Goal: Task Accomplishment & Management: Use online tool/utility

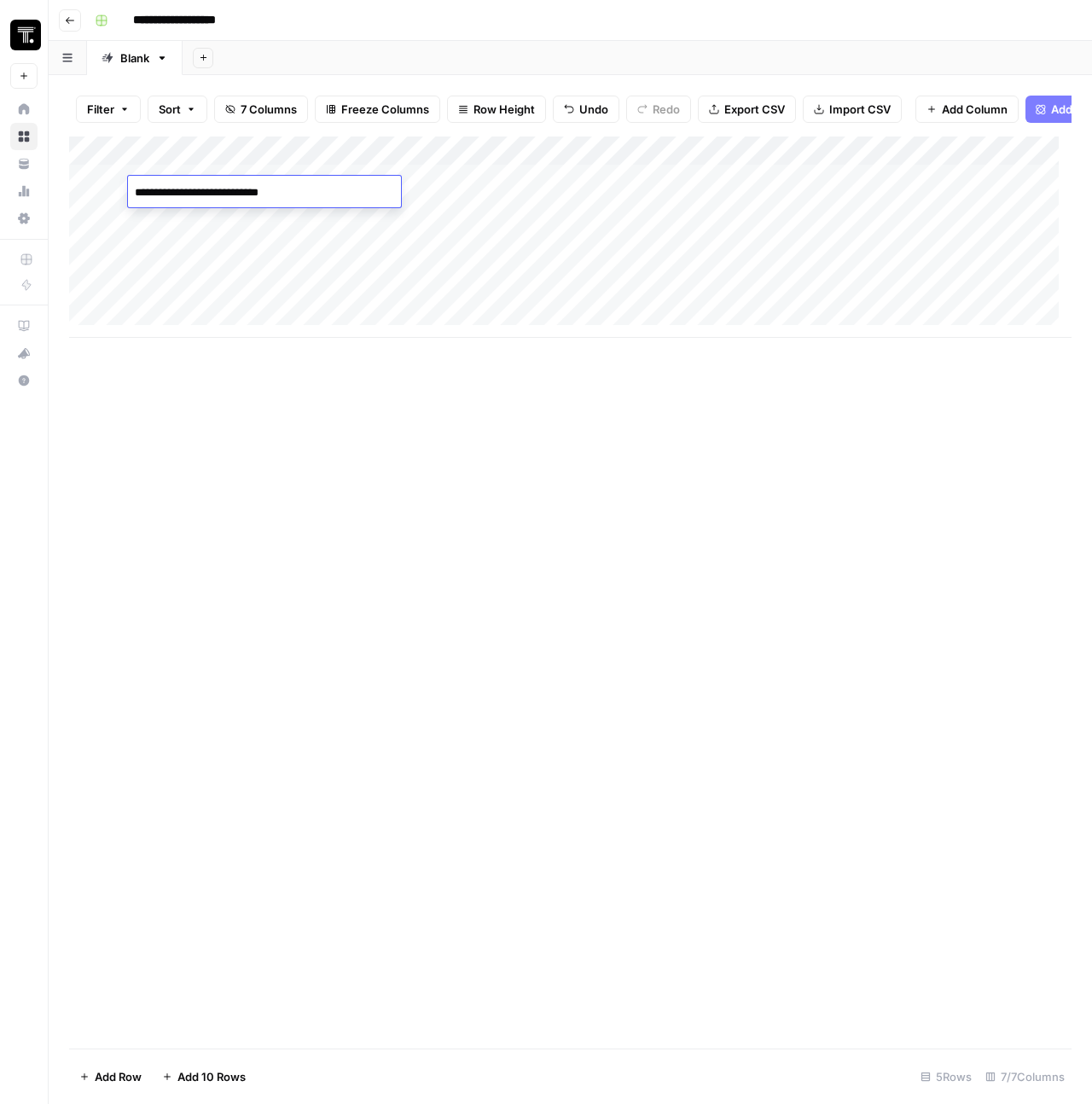
click at [184, 185] on textarea "**********" at bounding box center [265, 193] width 273 height 24
type textarea "**********"
click at [561, 195] on div "Add Column" at bounding box center [570, 237] width 1002 height 201
click at [565, 195] on div "Add Column" at bounding box center [570, 237] width 1002 height 201
click at [565, 195] on textarea at bounding box center [629, 193] width 273 height 24
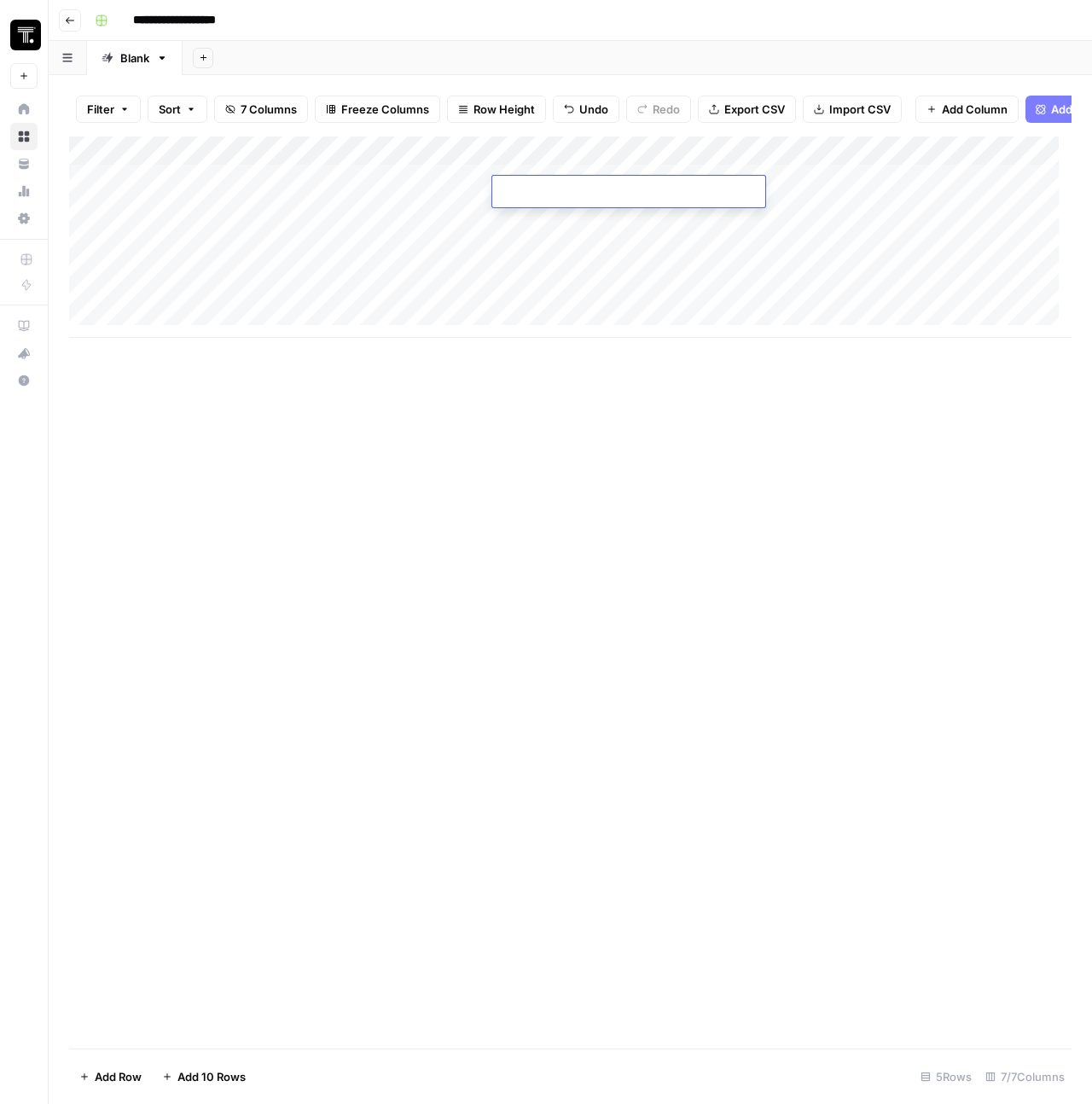
paste textarea "**********"
type textarea "**********"
click at [497, 161] on div "Add Column" at bounding box center [570, 237] width 1002 height 201
click at [387, 160] on div "Add Column" at bounding box center [570, 237] width 1002 height 201
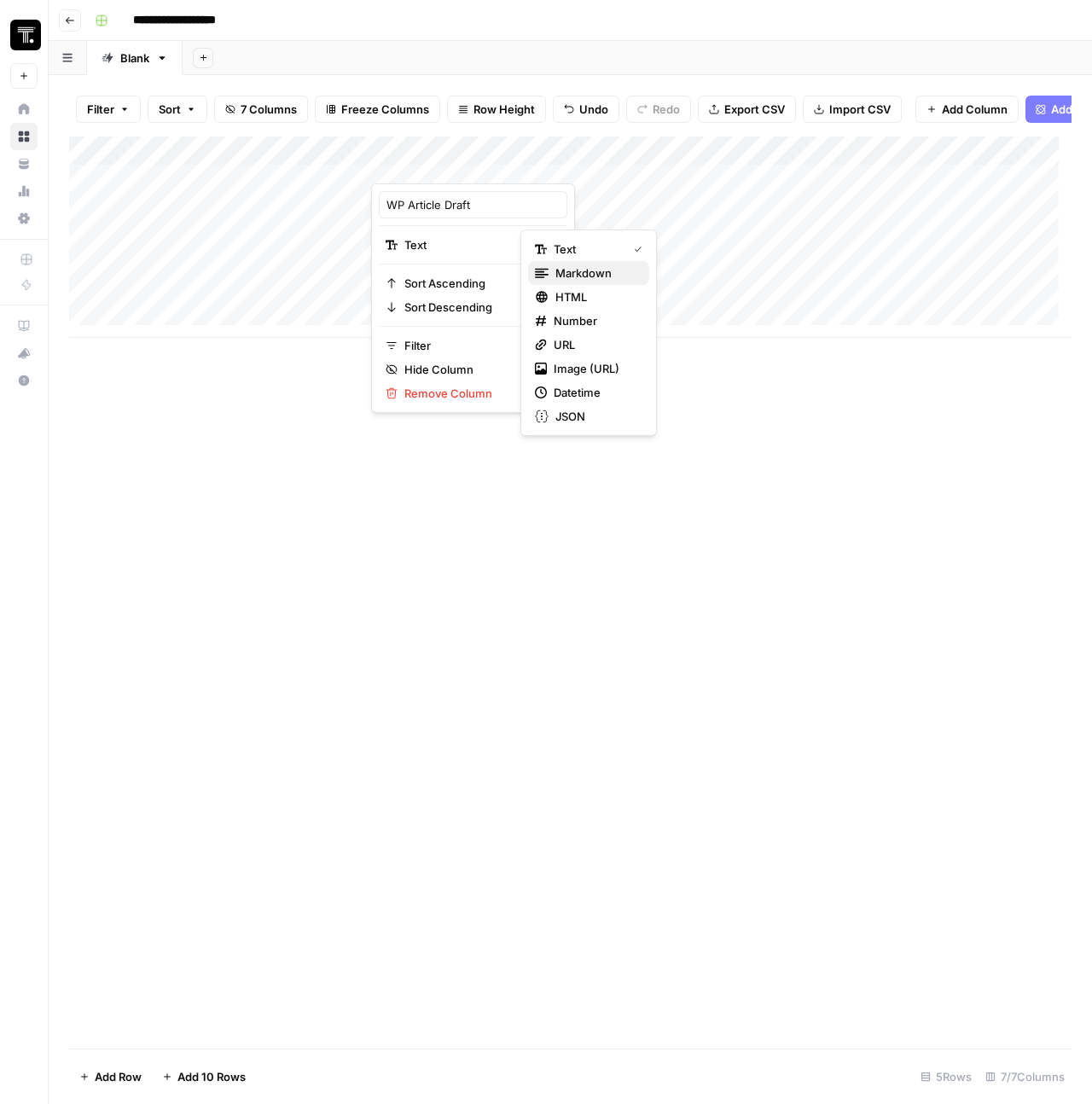
click at [571, 267] on span "Markdown" at bounding box center [595, 273] width 80 height 17
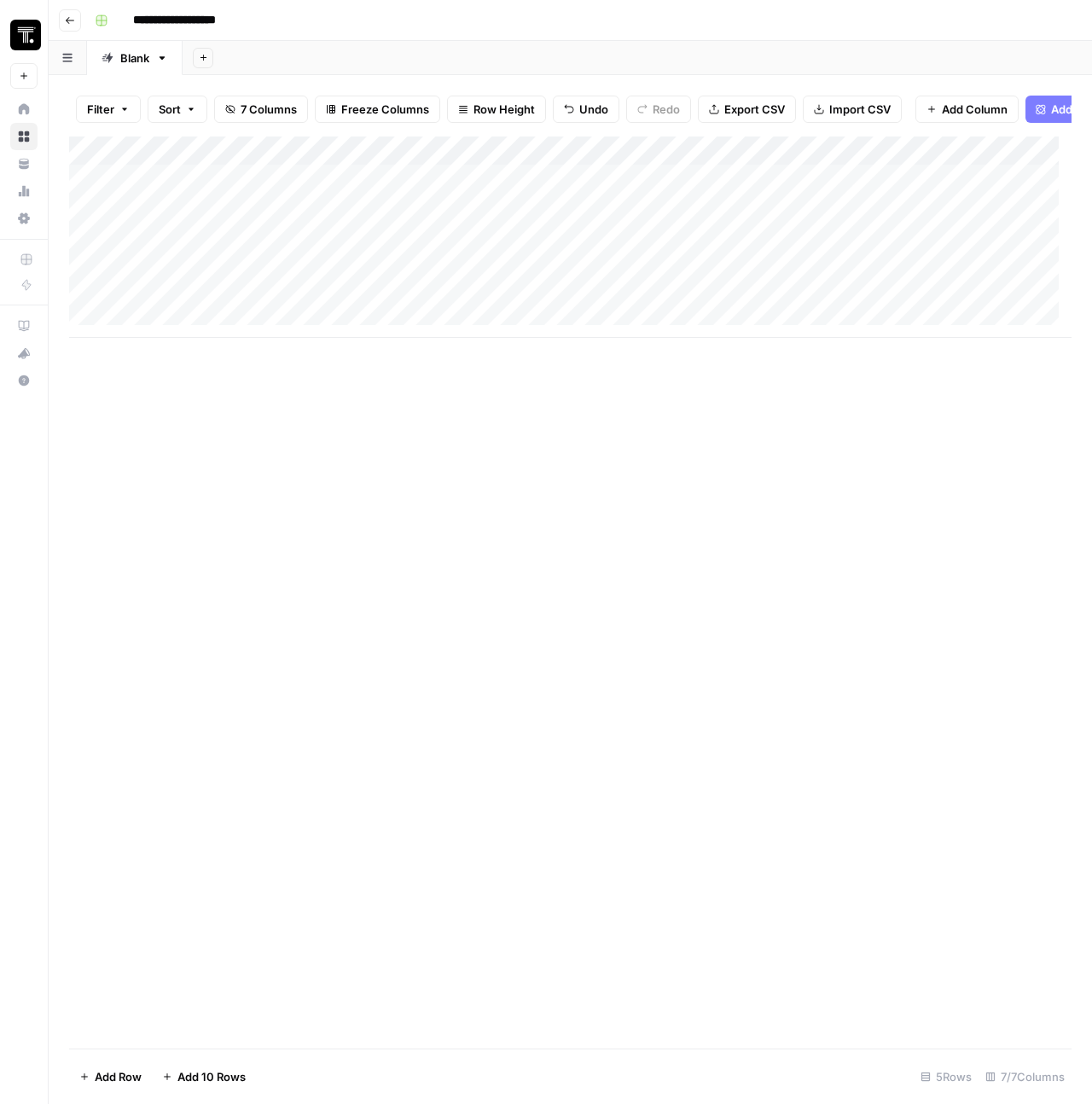
click at [447, 191] on div "Add Column" at bounding box center [570, 237] width 1002 height 201
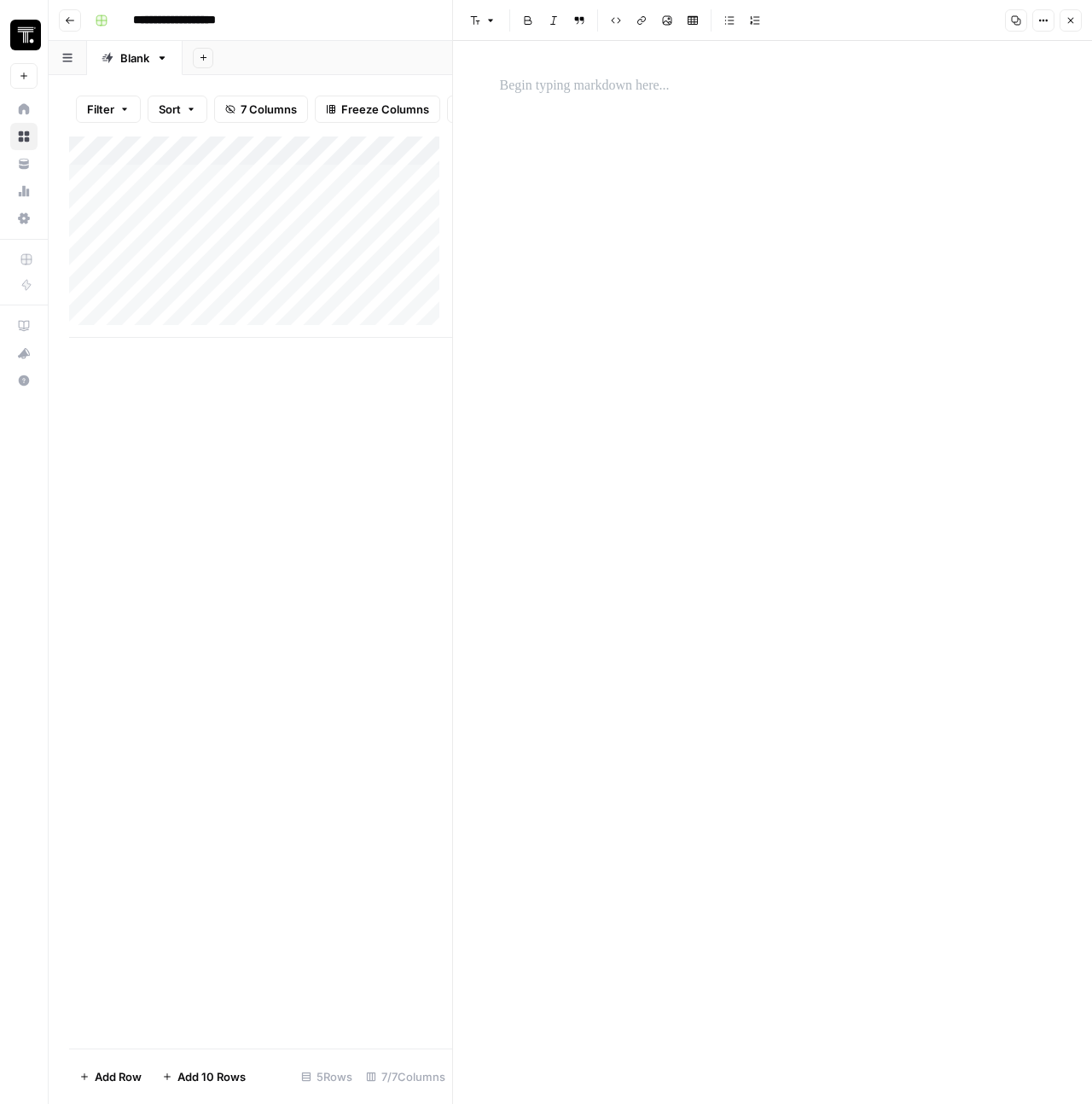
click at [616, 109] on div at bounding box center [772, 573] width 566 height 1063
click at [604, 87] on p at bounding box center [772, 86] width 546 height 22
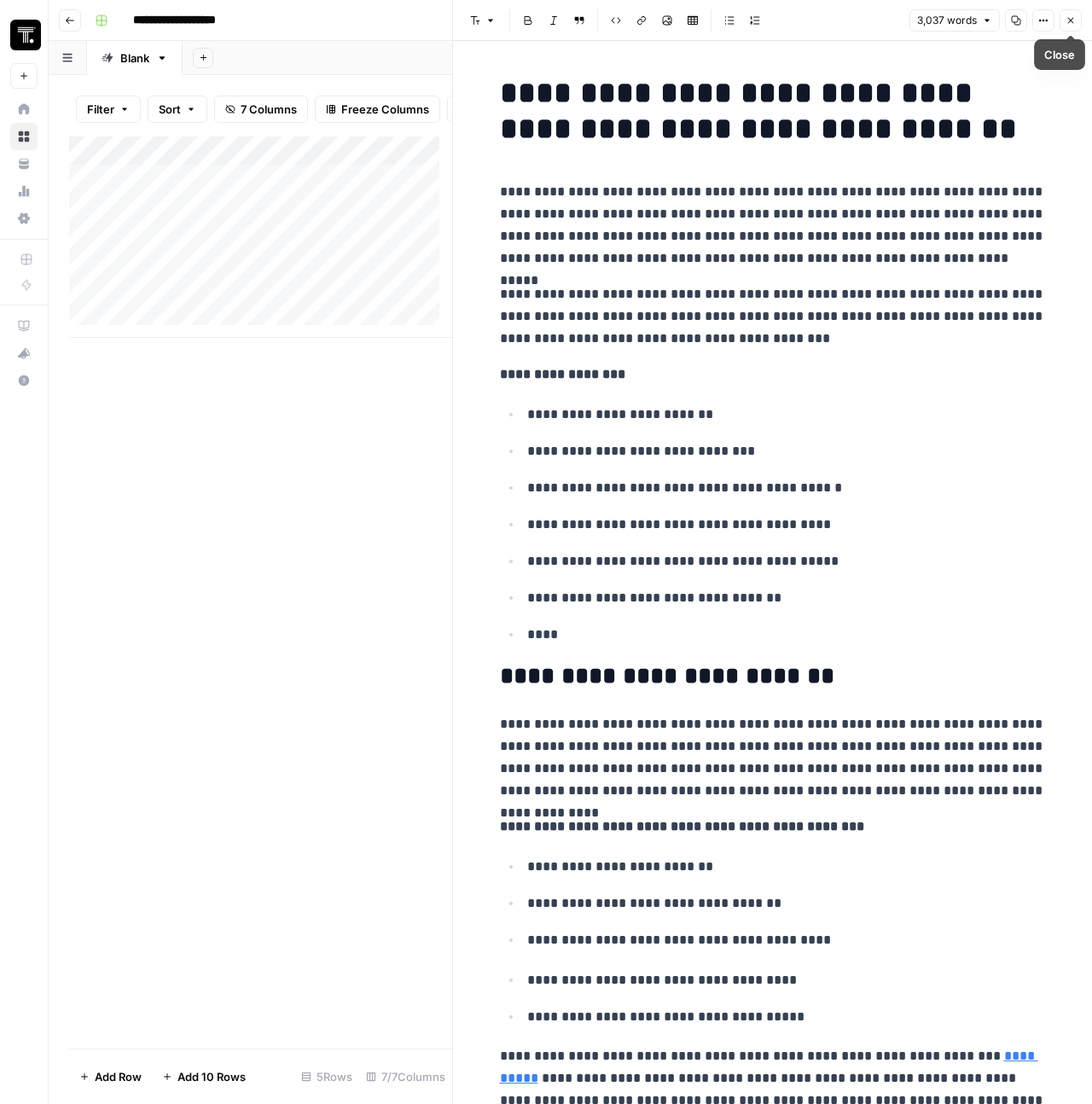
click at [1068, 21] on icon "button" at bounding box center [1070, 20] width 10 height 10
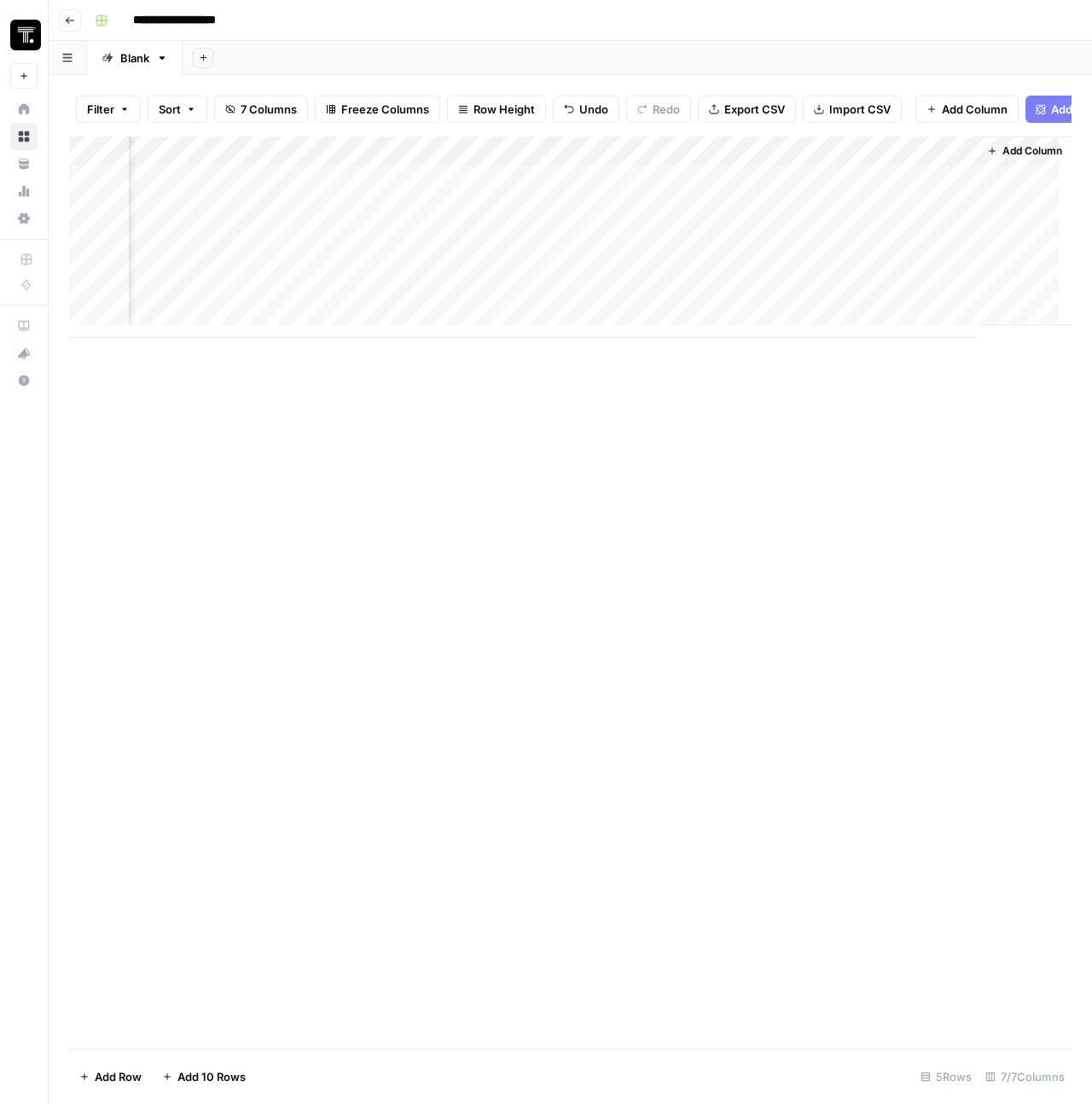
scroll to position [0, 541]
click at [732, 159] on div "Add Column" at bounding box center [570, 237] width 1002 height 201
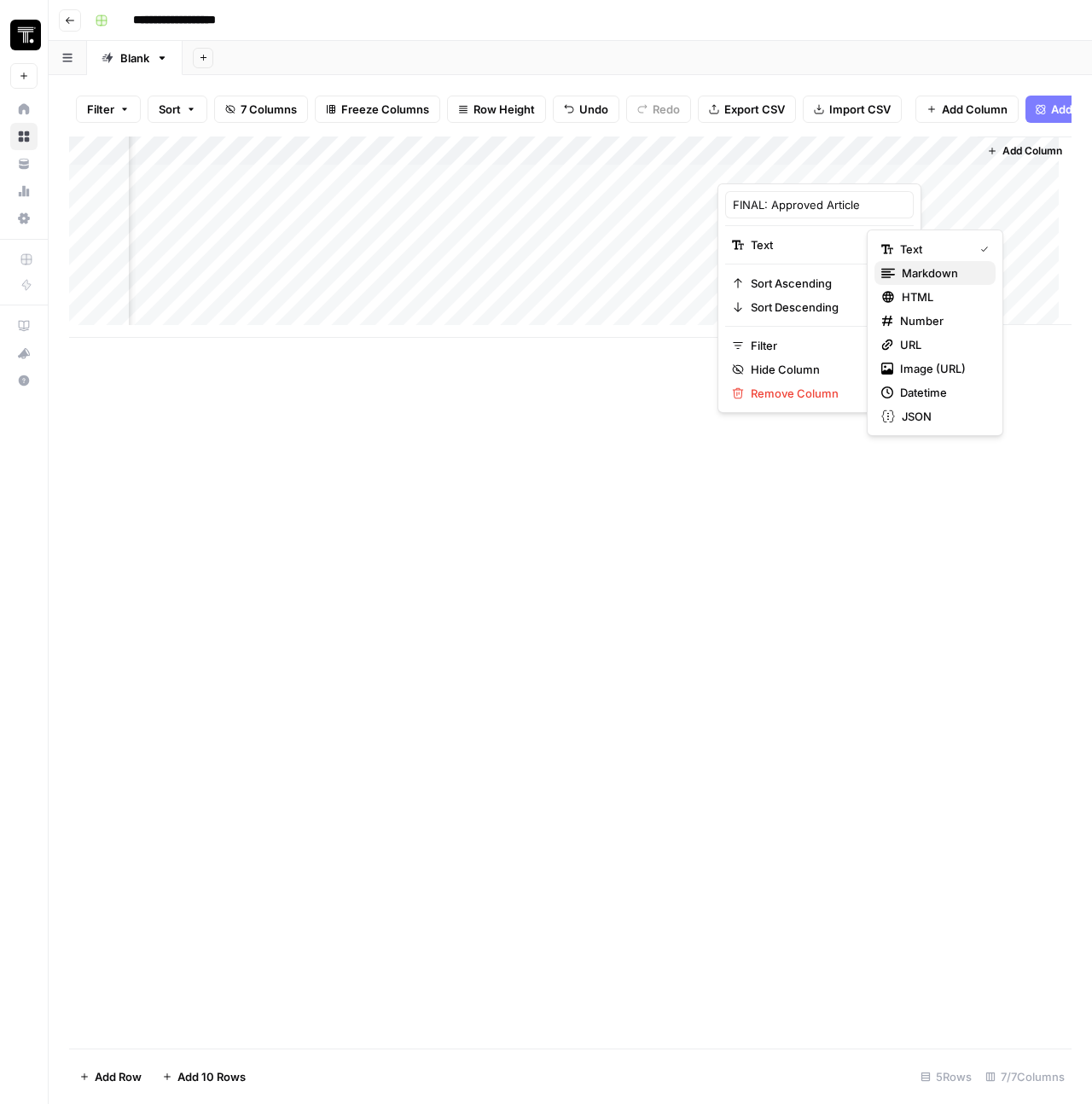
click at [913, 276] on span "Markdown" at bounding box center [942, 273] width 80 height 17
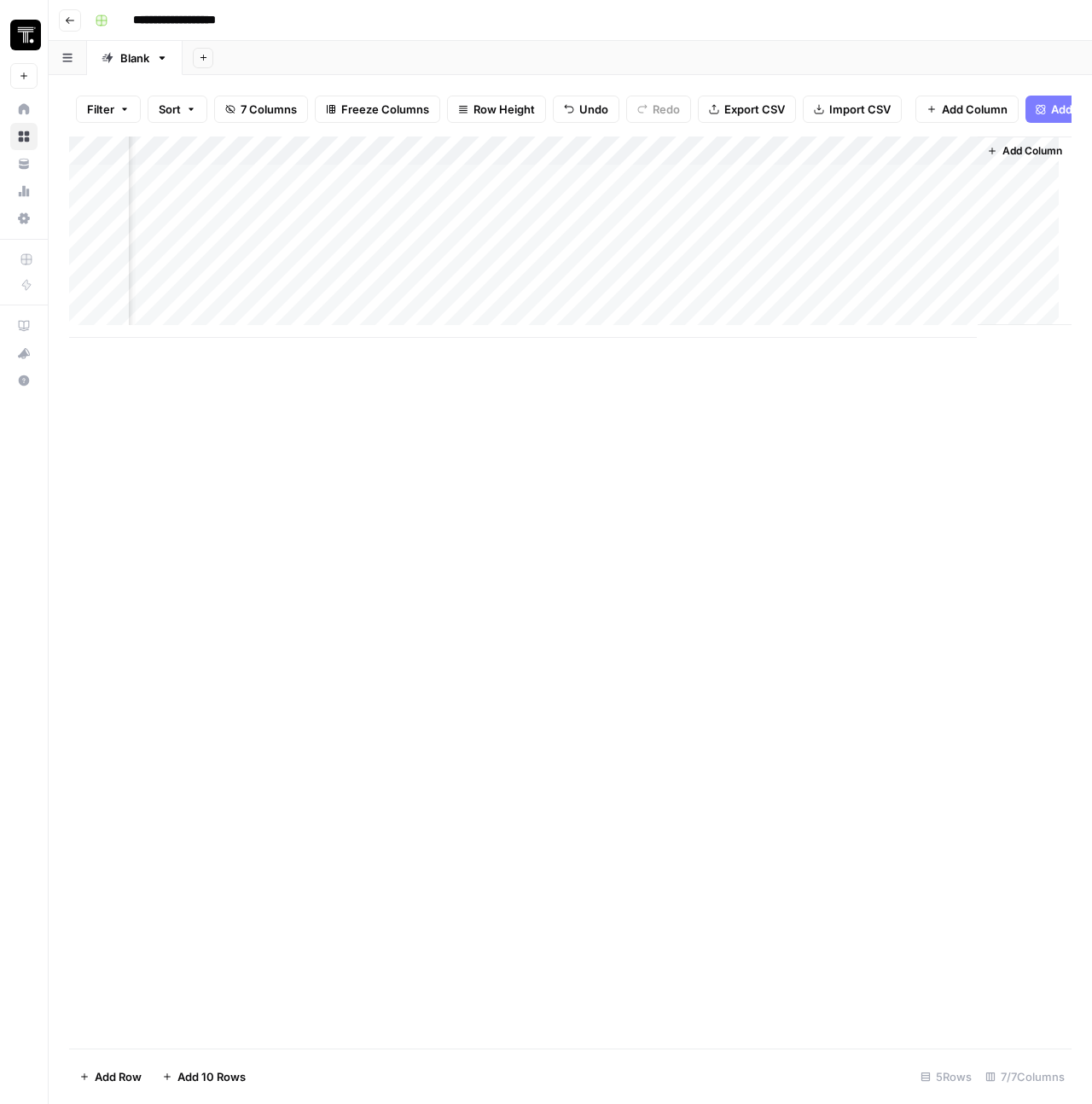
click at [338, 164] on div "Add Column" at bounding box center [570, 237] width 1002 height 201
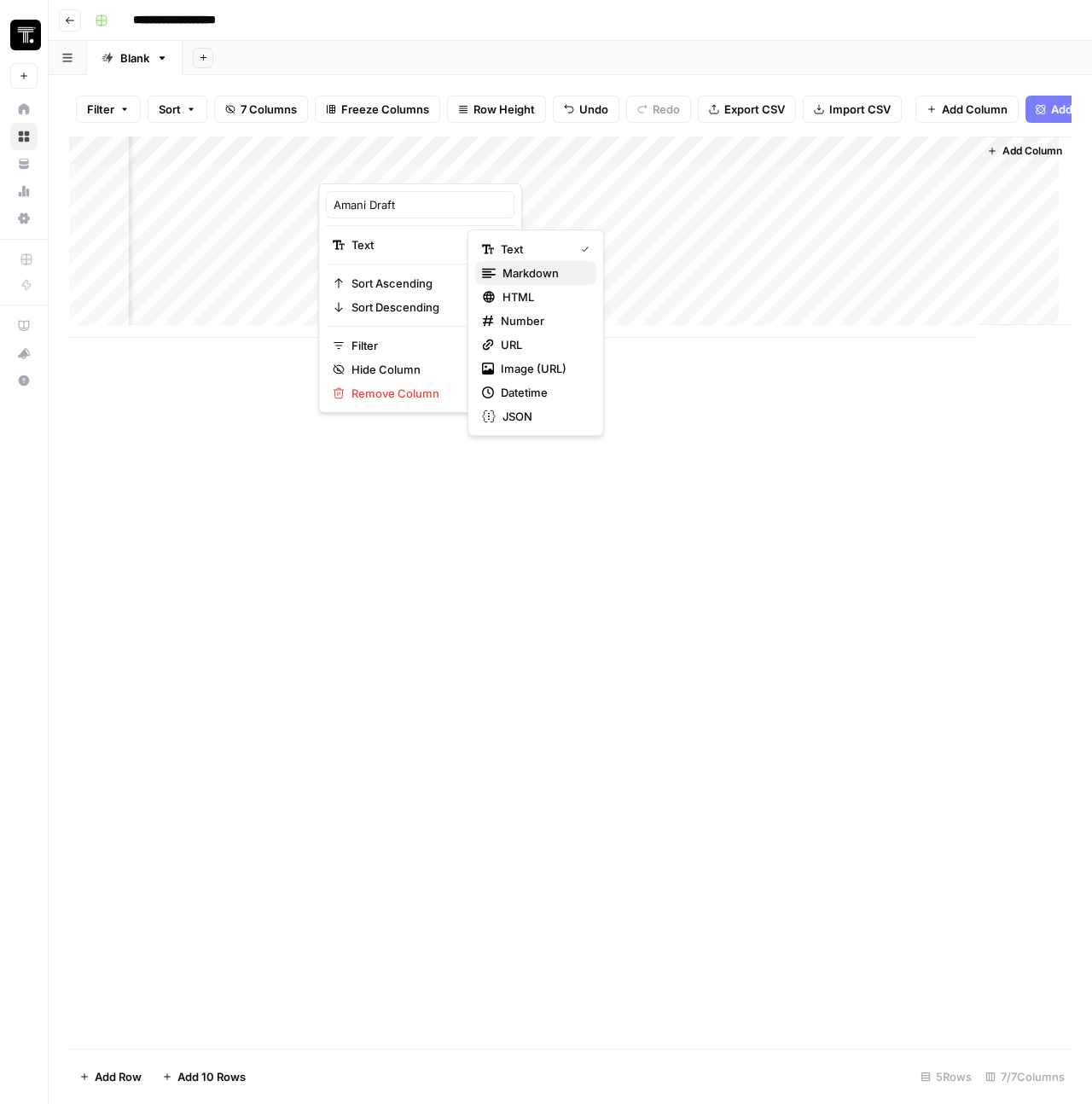
click at [537, 271] on span "Markdown" at bounding box center [543, 273] width 80 height 17
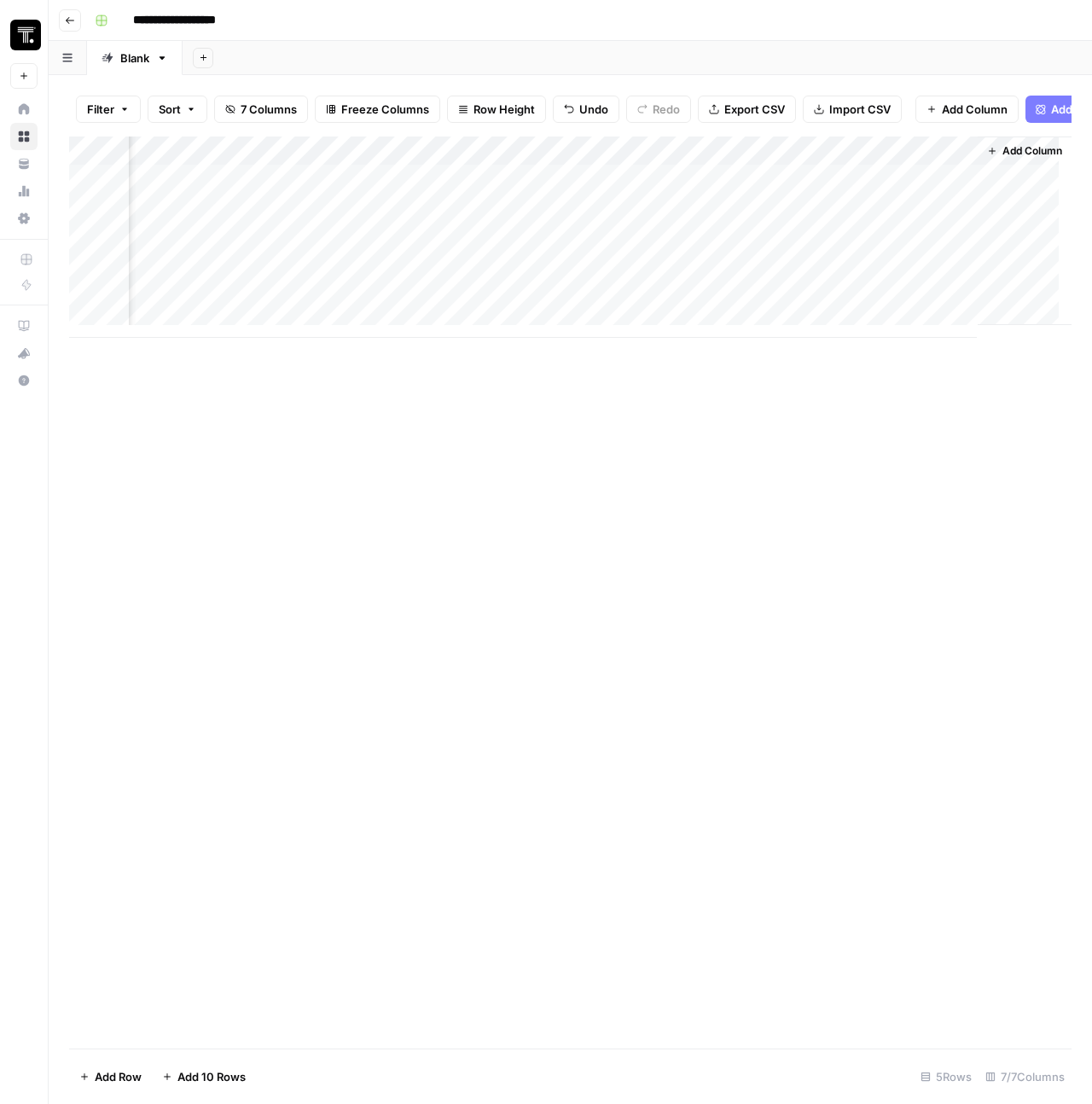
click at [581, 432] on div "Add Column" at bounding box center [570, 592] width 1002 height 912
click at [631, 169] on div "Add Column" at bounding box center [570, 237] width 1002 height 201
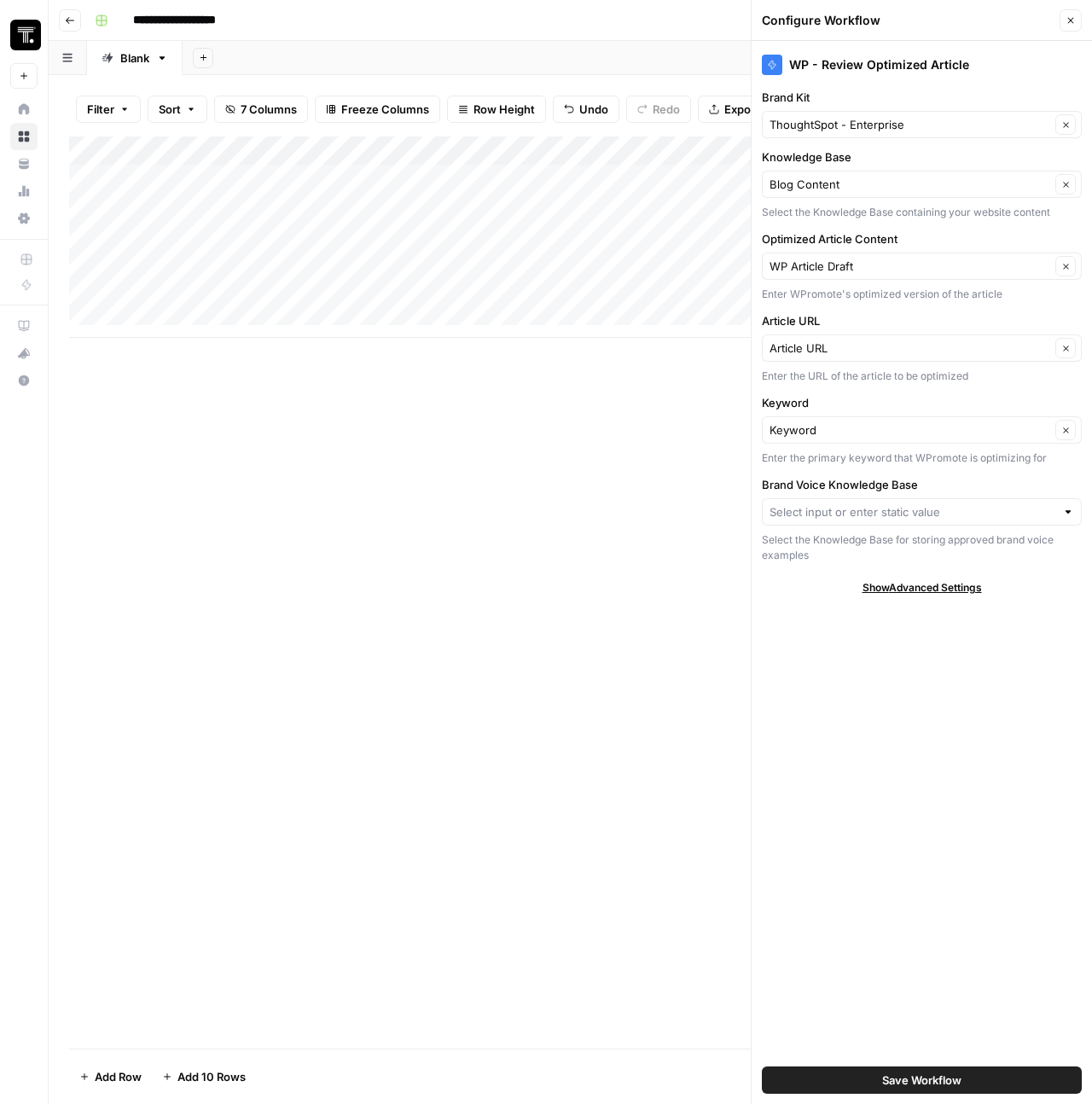
click at [888, 63] on div "WP - Review Optimized Article" at bounding box center [922, 65] width 320 height 21
click at [1063, 511] on div at bounding box center [1068, 512] width 12 height 17
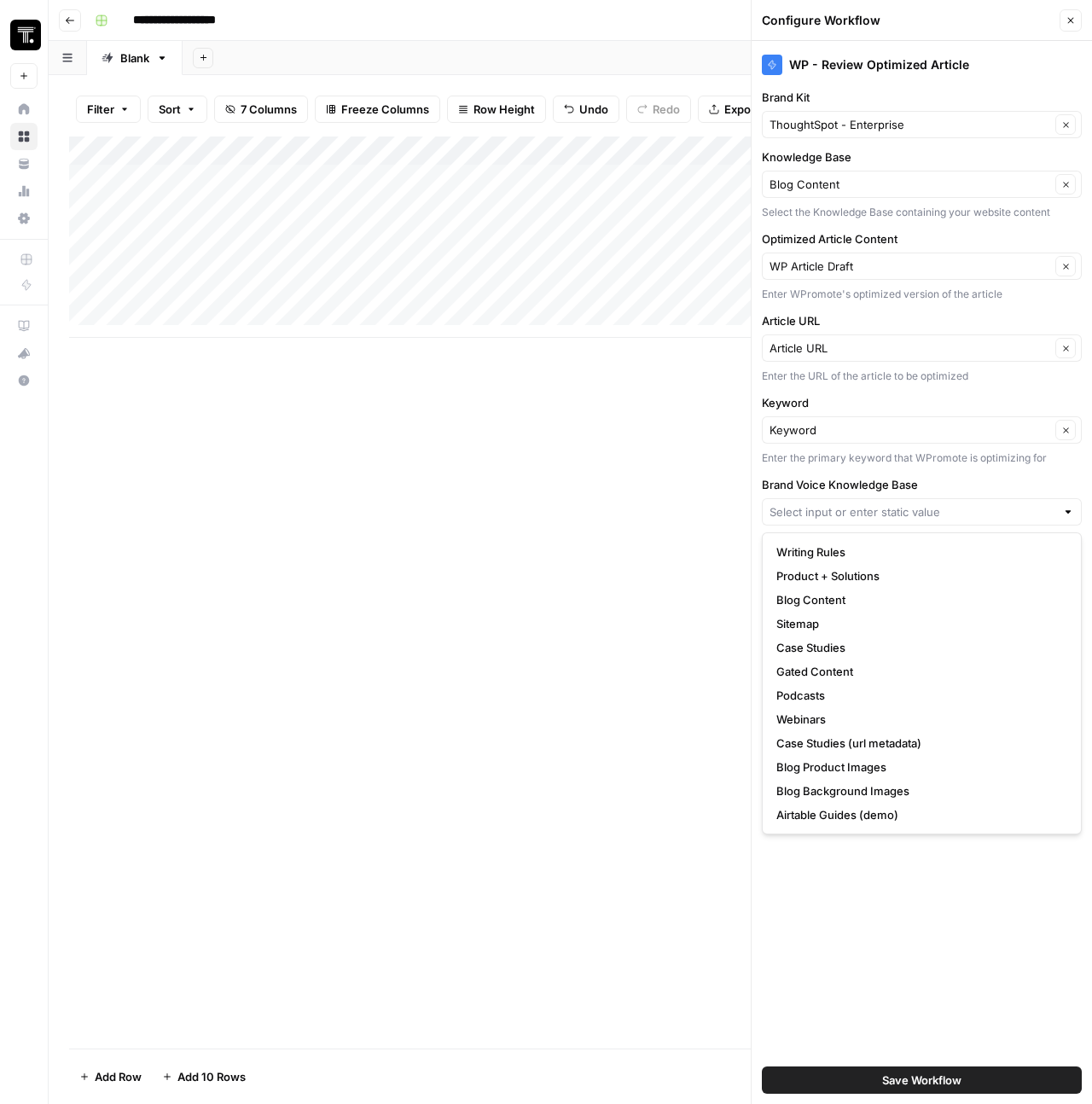
click at [1047, 472] on div "WP - Review Optimized Article Brand Kit ThoughtSpot - Enterprise Clear Knowledg…" at bounding box center [922, 573] width 341 height 1063
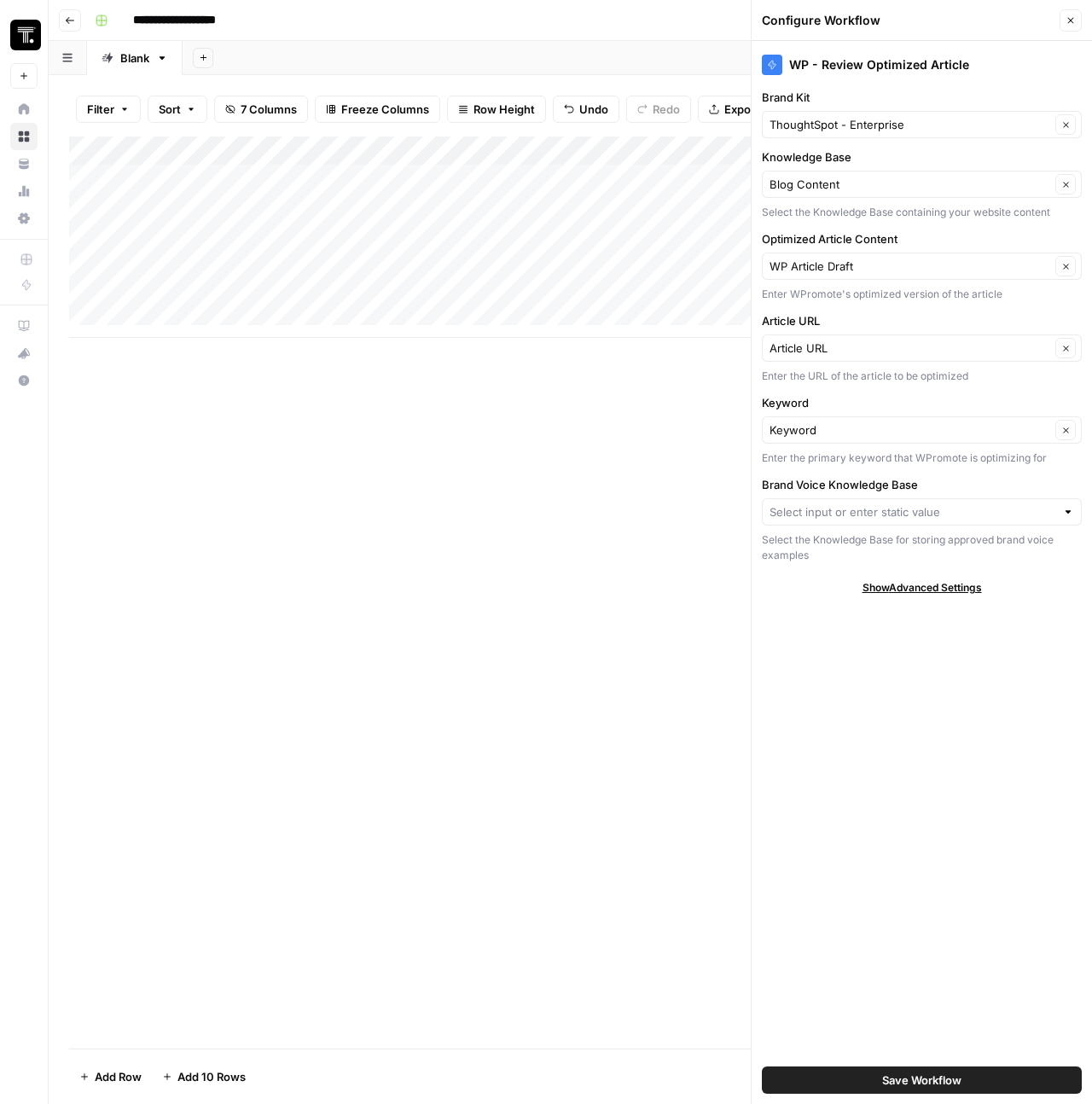
click at [859, 35] on header "Configure Workflow Close" at bounding box center [922, 21] width 341 height 41
click at [1067, 22] on icon "button" at bounding box center [1070, 20] width 10 height 10
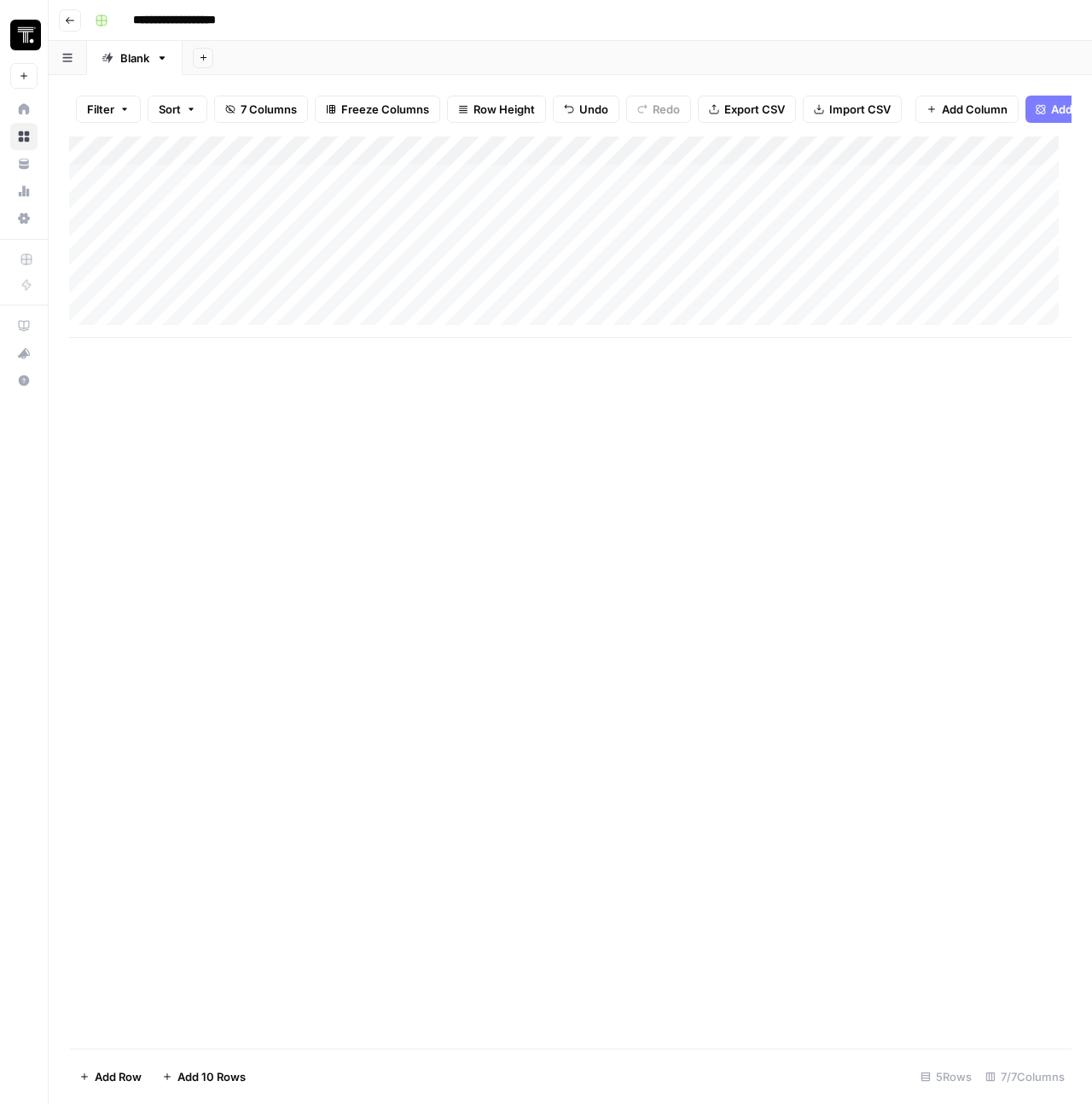
click at [821, 164] on div "Add Column" at bounding box center [570, 237] width 1002 height 201
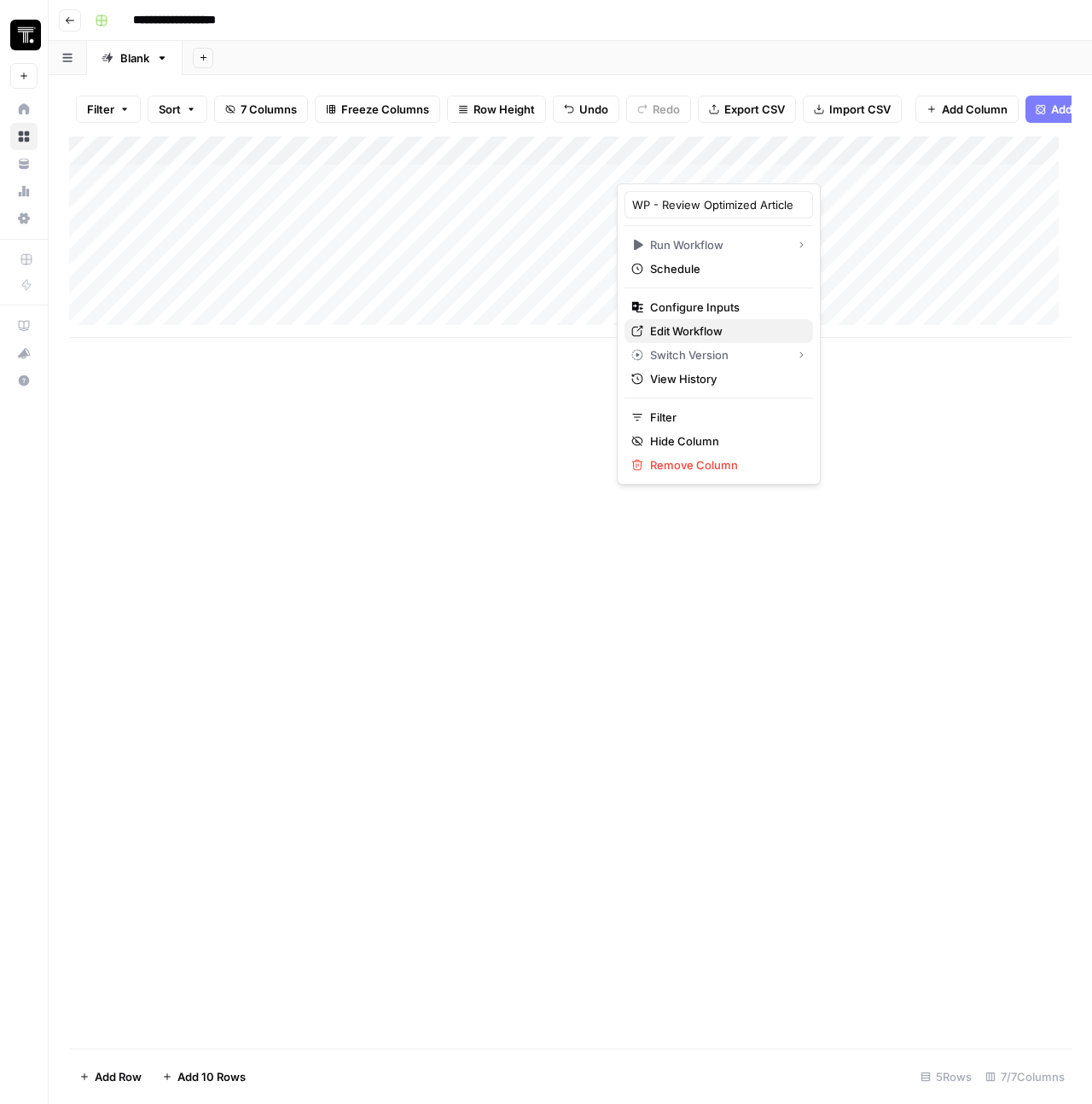
click at [692, 324] on span "Edit Workflow" at bounding box center [725, 331] width 150 height 17
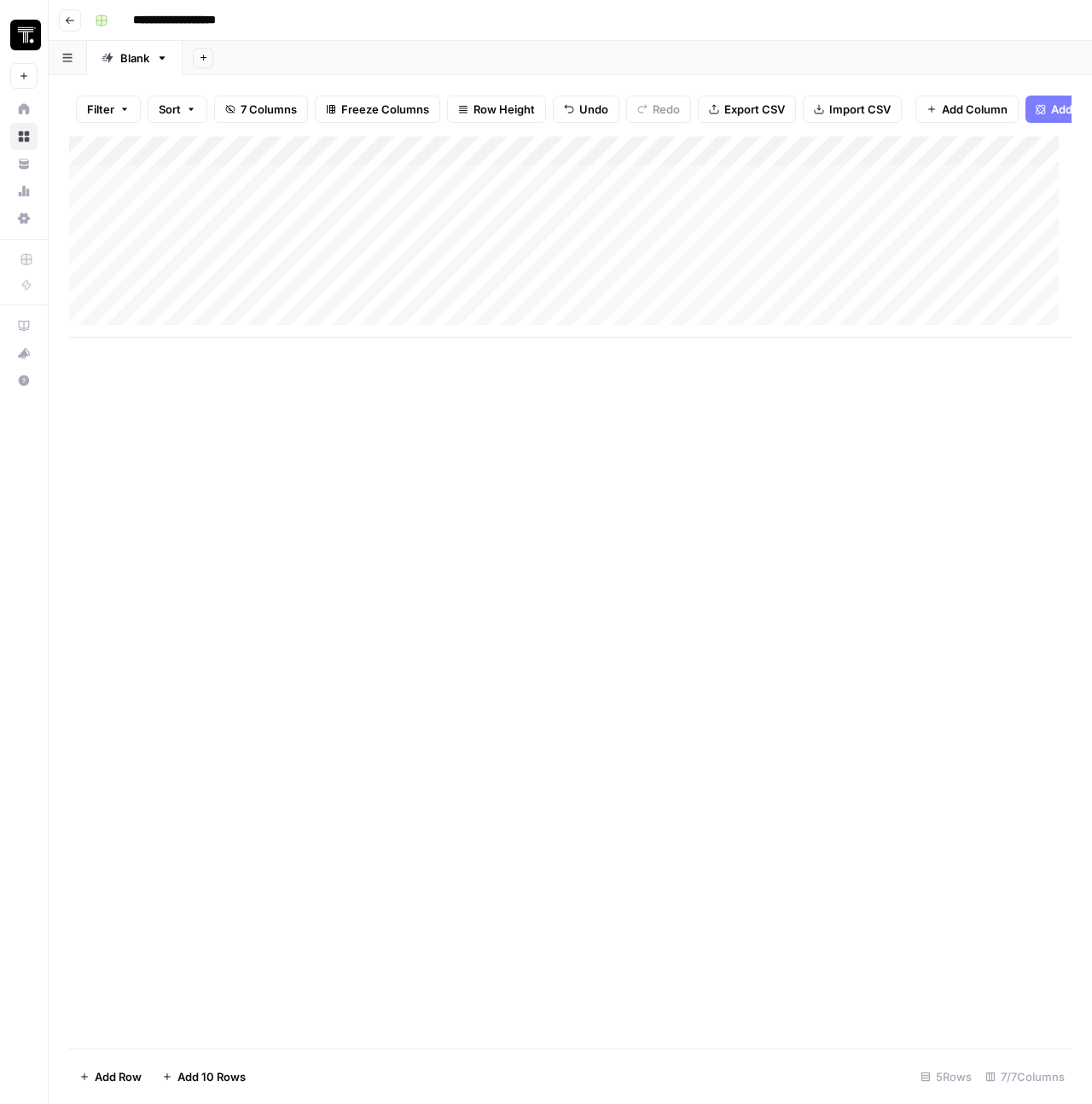
click at [458, 168] on div "Add Column" at bounding box center [570, 237] width 1002 height 201
click at [457, 472] on div "Add Column" at bounding box center [570, 592] width 1002 height 912
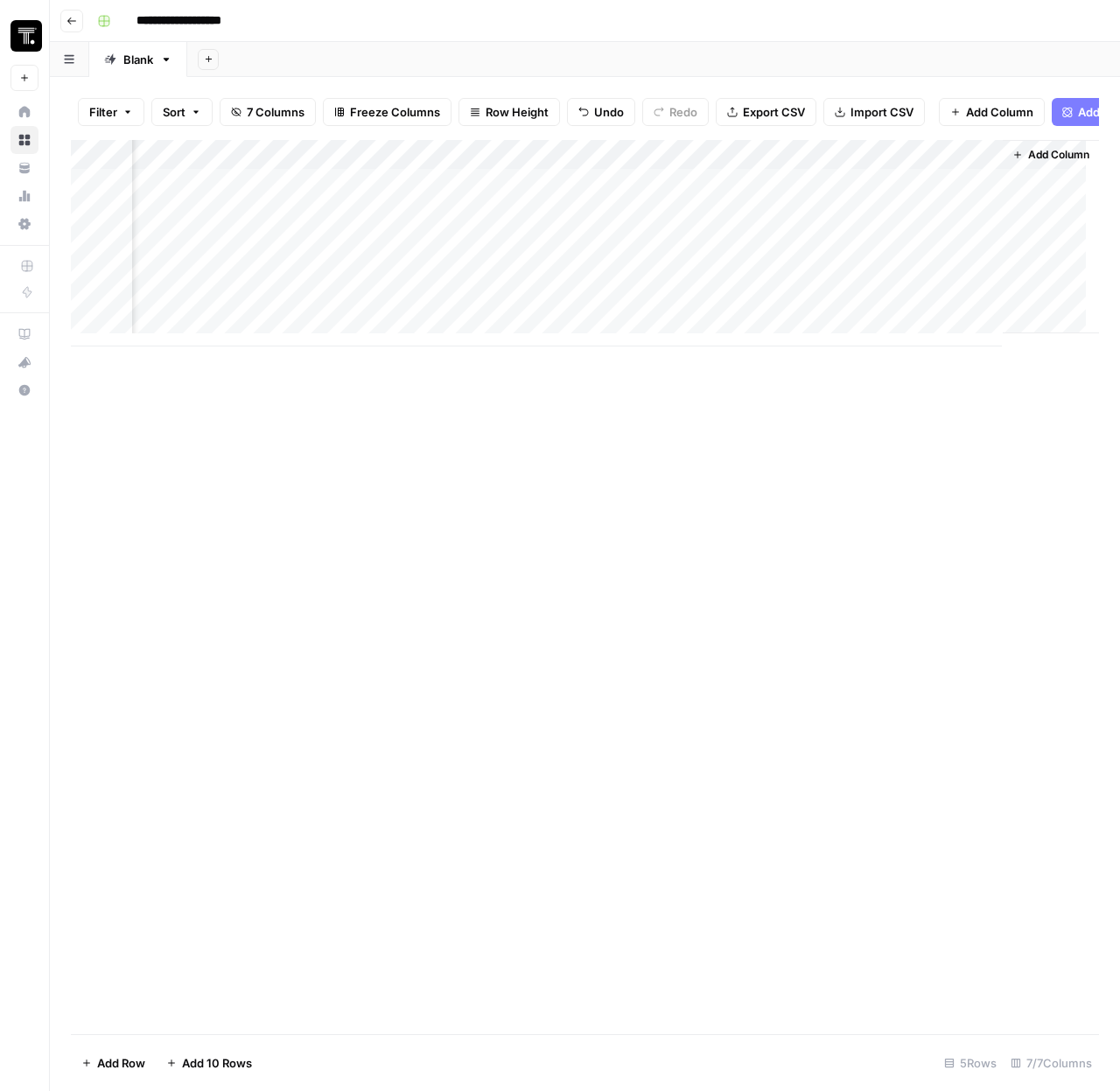
scroll to position [0, 551]
click at [564, 166] on div "Add Column" at bounding box center [584, 243] width 1028 height 206
click at [529, 583] on div "Add Column" at bounding box center [584, 587] width 1028 height 894
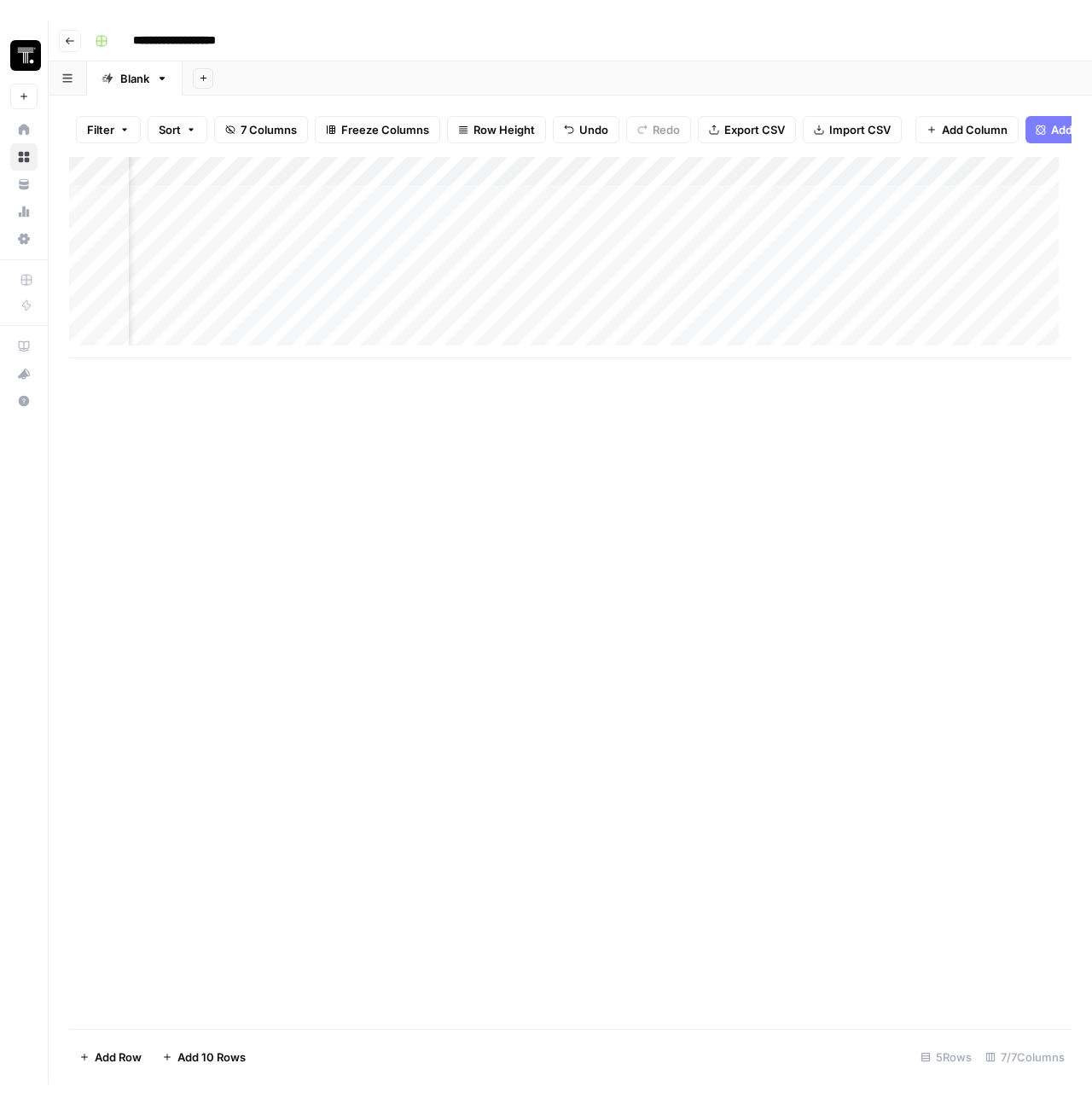
scroll to position [0, 0]
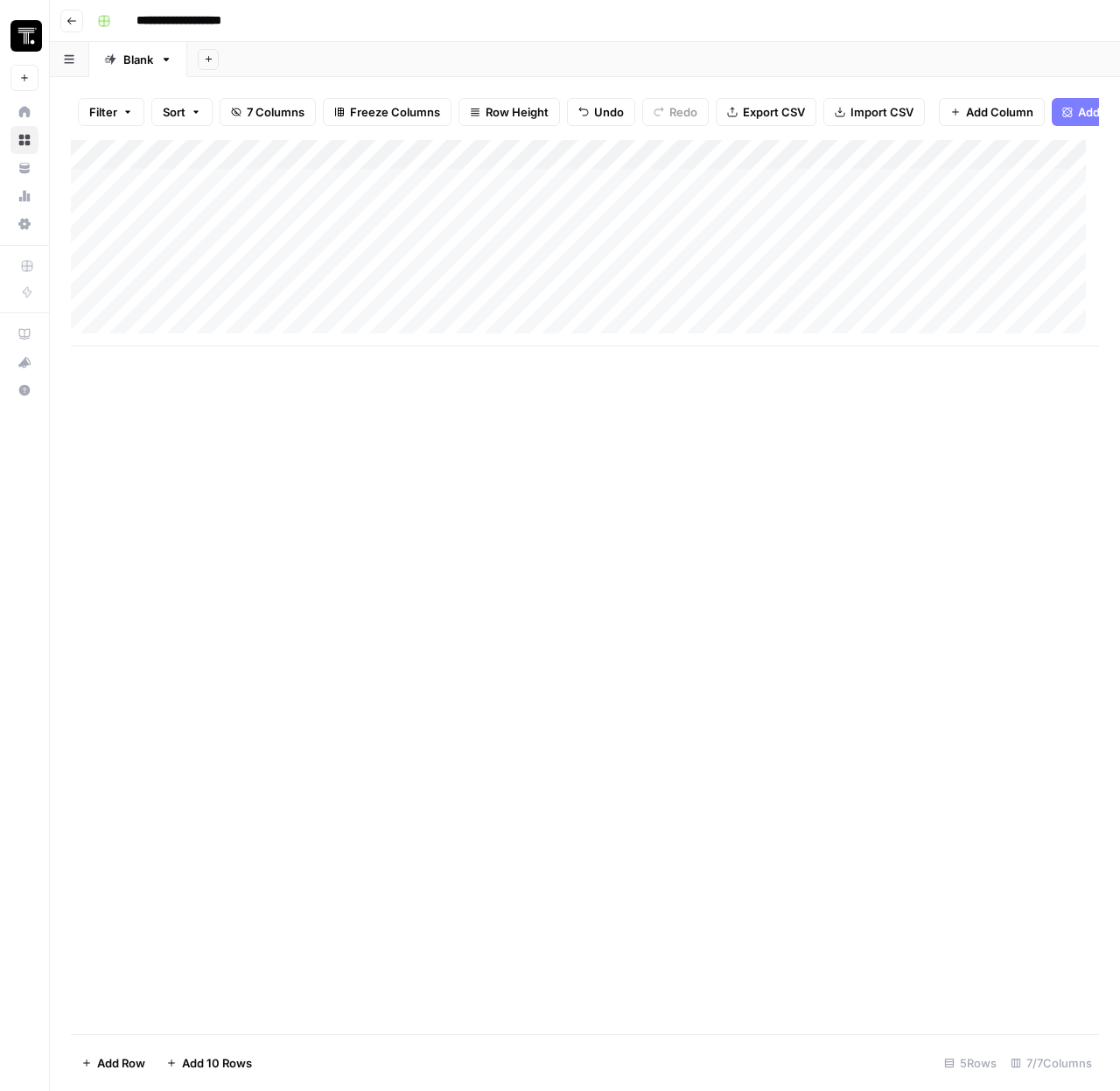
click at [698, 163] on div "Add Column" at bounding box center [584, 243] width 1028 height 206
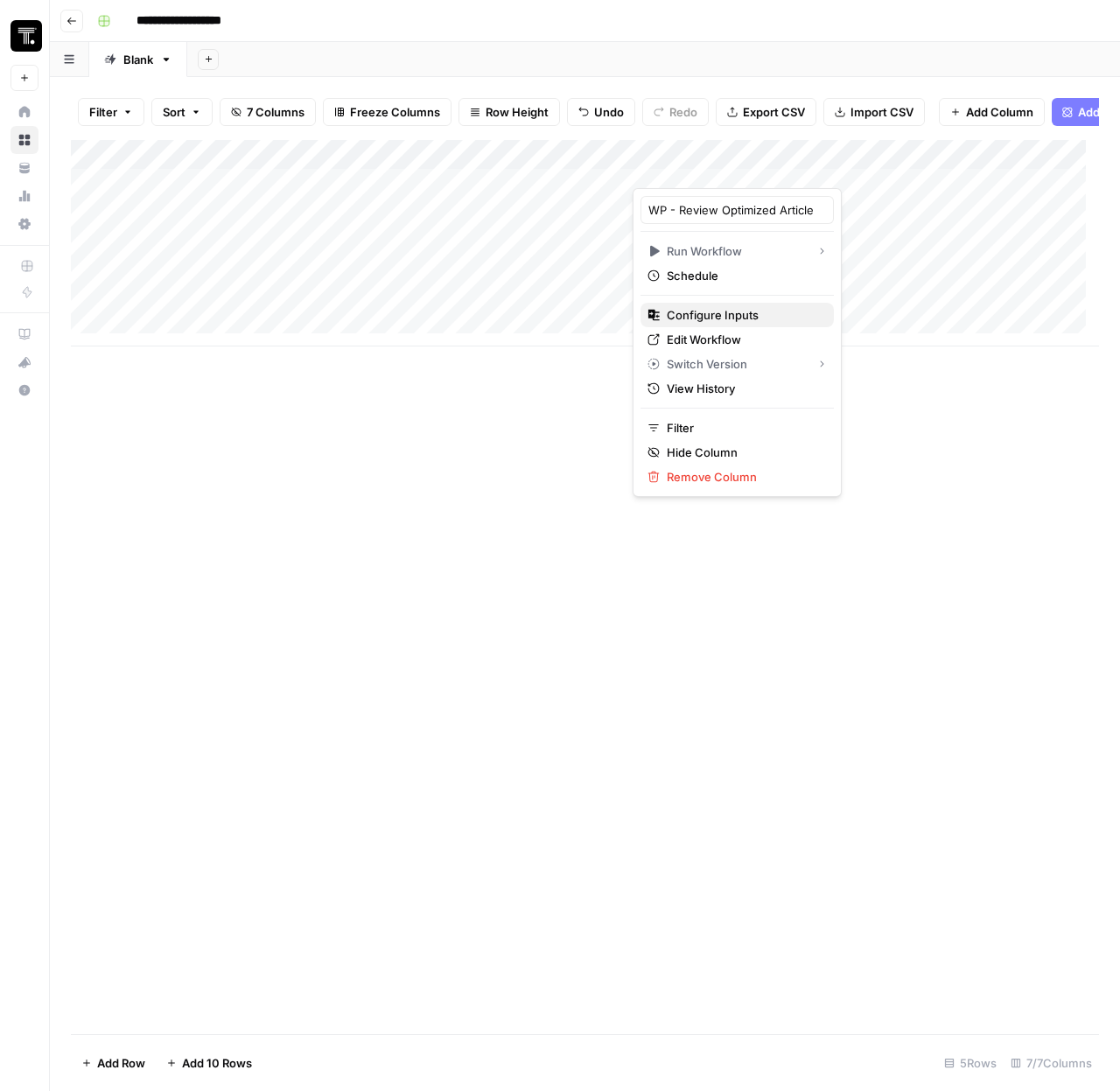
click at [702, 313] on span "Configure Inputs" at bounding box center [744, 315] width 154 height 17
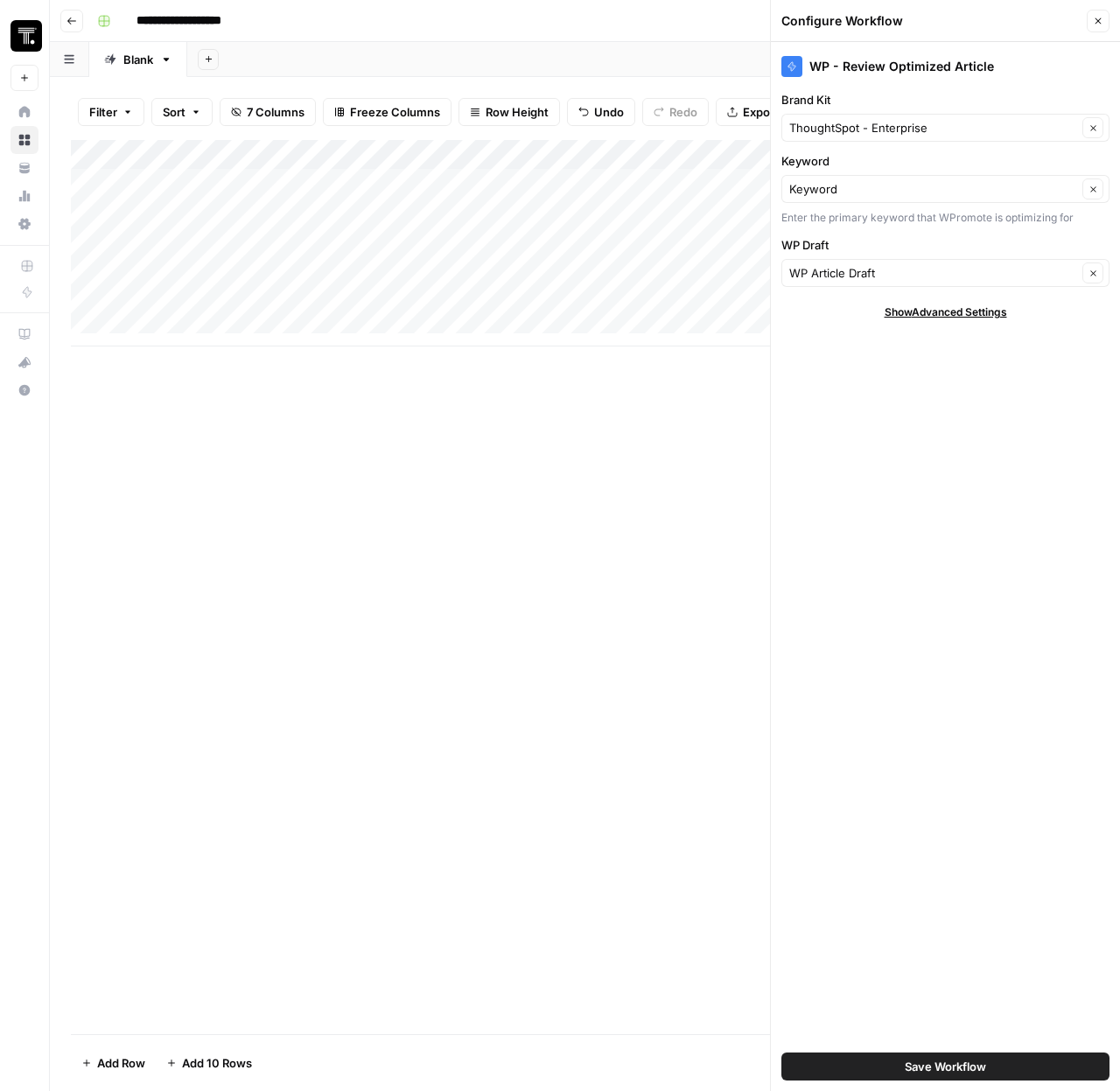
click at [956, 1066] on span "Save Workflow" at bounding box center [945, 1066] width 82 height 17
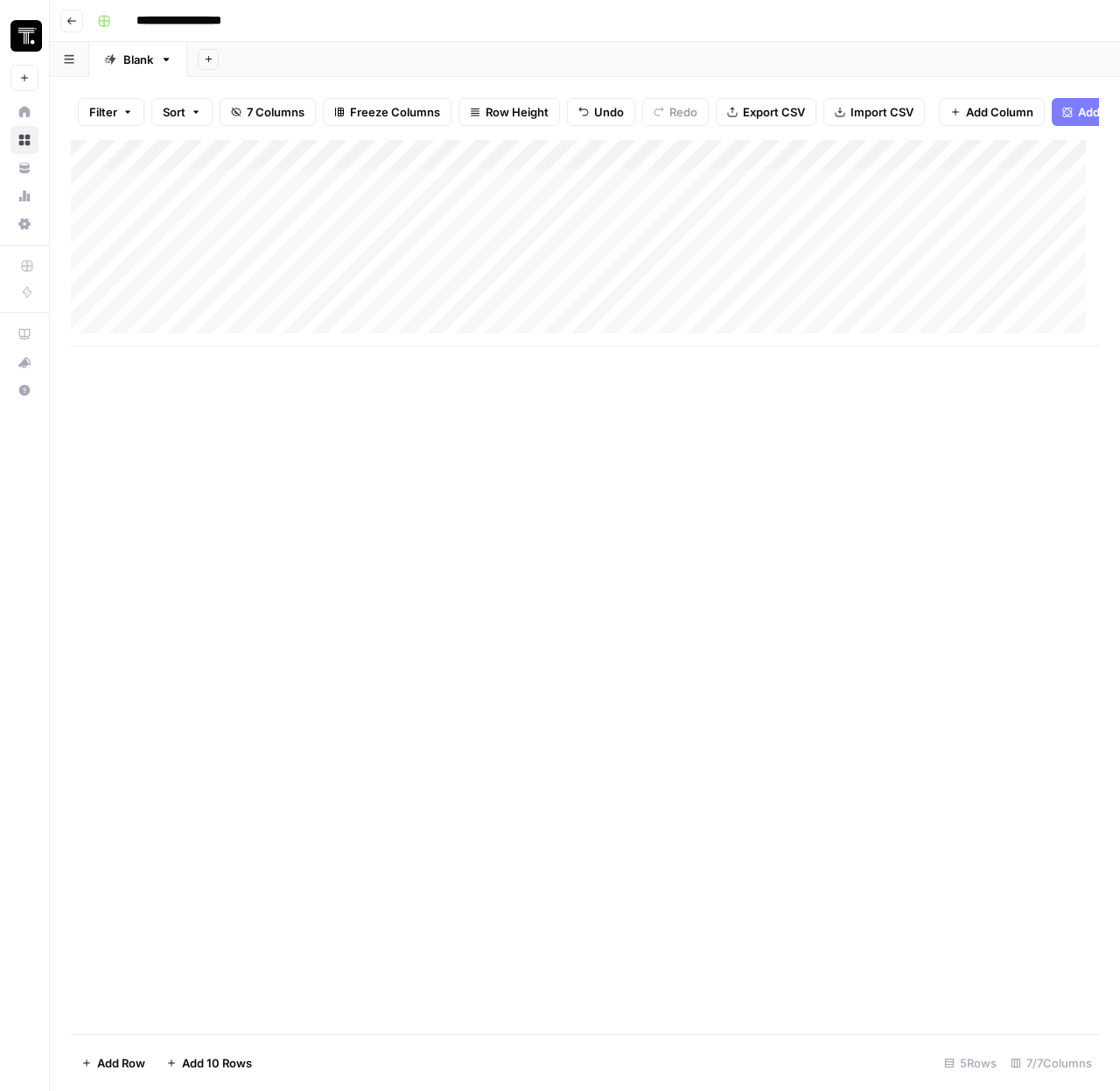
click at [755, 196] on div "Add Column" at bounding box center [584, 243] width 1028 height 206
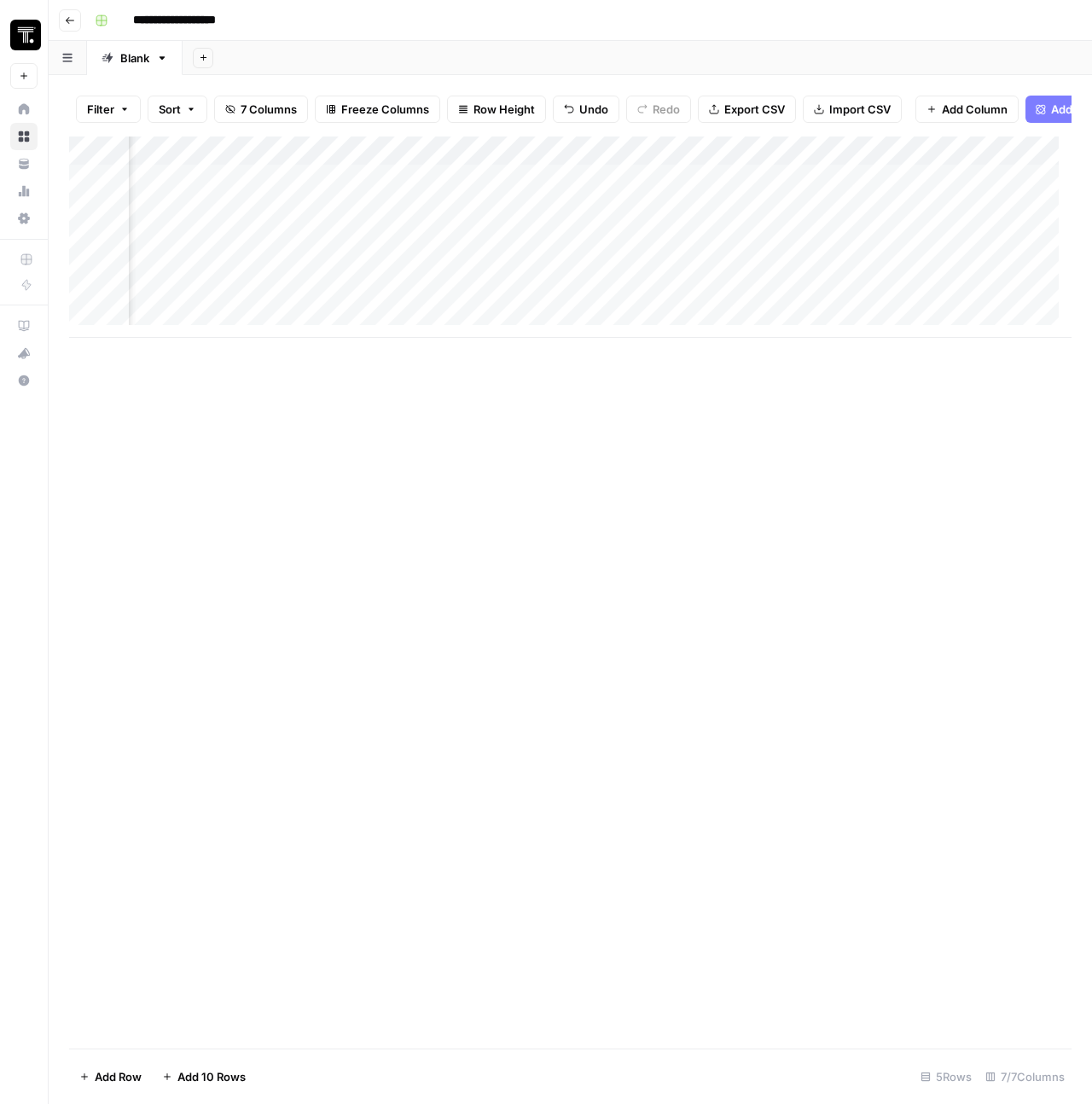
scroll to position [0, 265]
click at [429, 187] on div "Add Column" at bounding box center [570, 237] width 1002 height 201
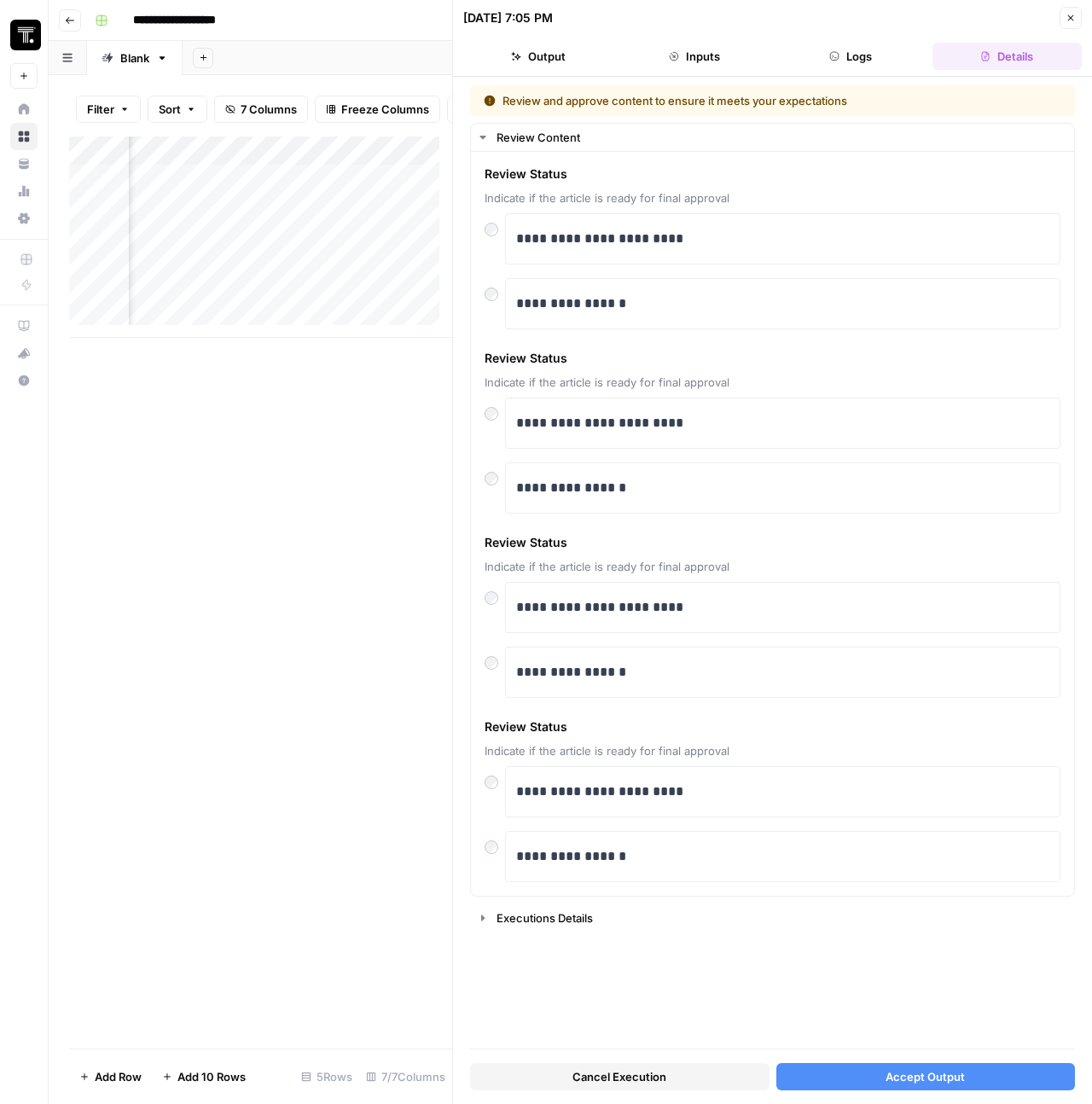
click at [538, 65] on button "Output" at bounding box center [538, 56] width 150 height 27
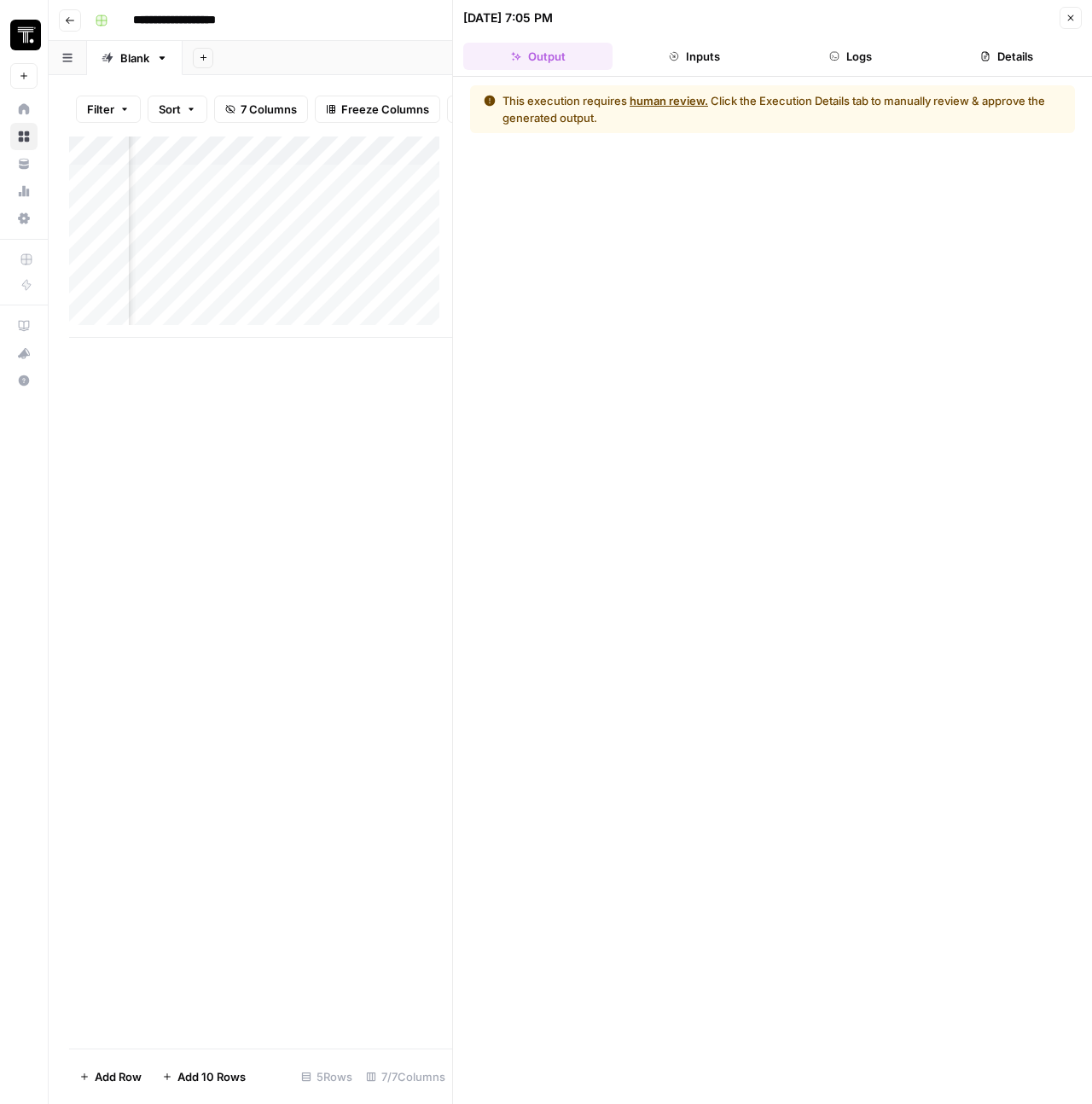
click at [1000, 56] on button "Details" at bounding box center [1007, 56] width 150 height 27
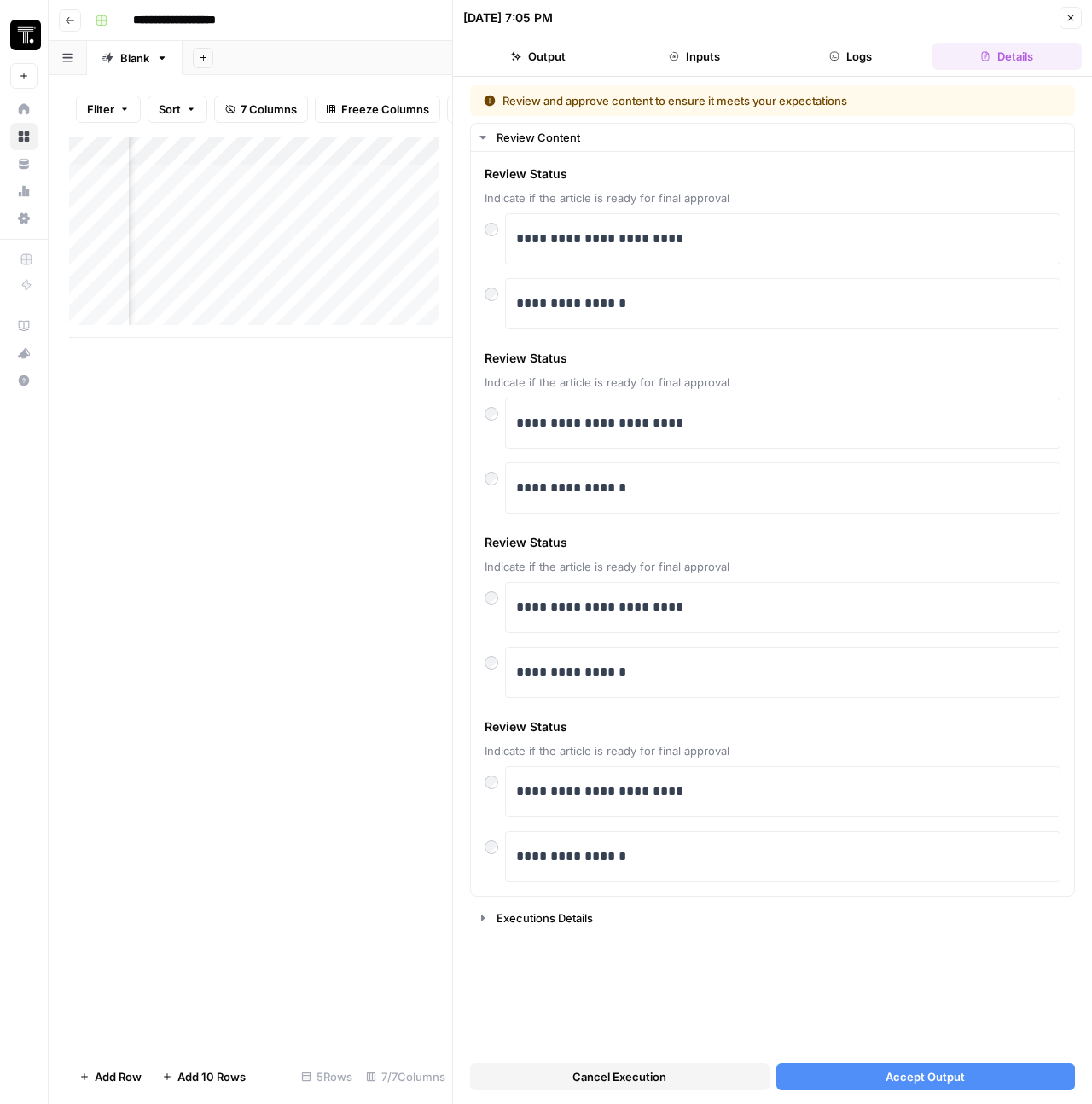
click at [1076, 20] on button "Close" at bounding box center [1070, 18] width 22 height 22
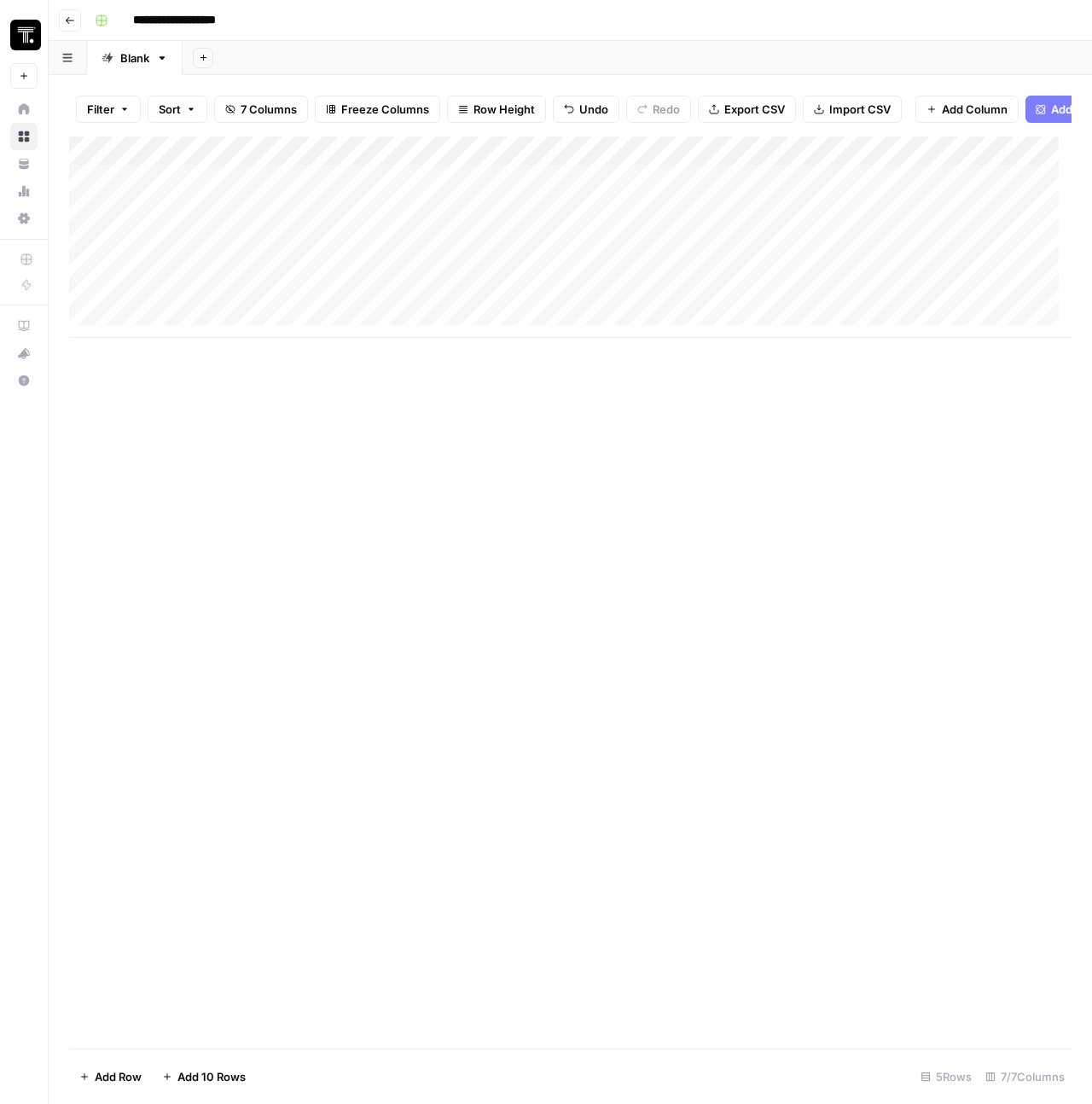
click at [707, 189] on div "Add Column" at bounding box center [570, 237] width 1002 height 201
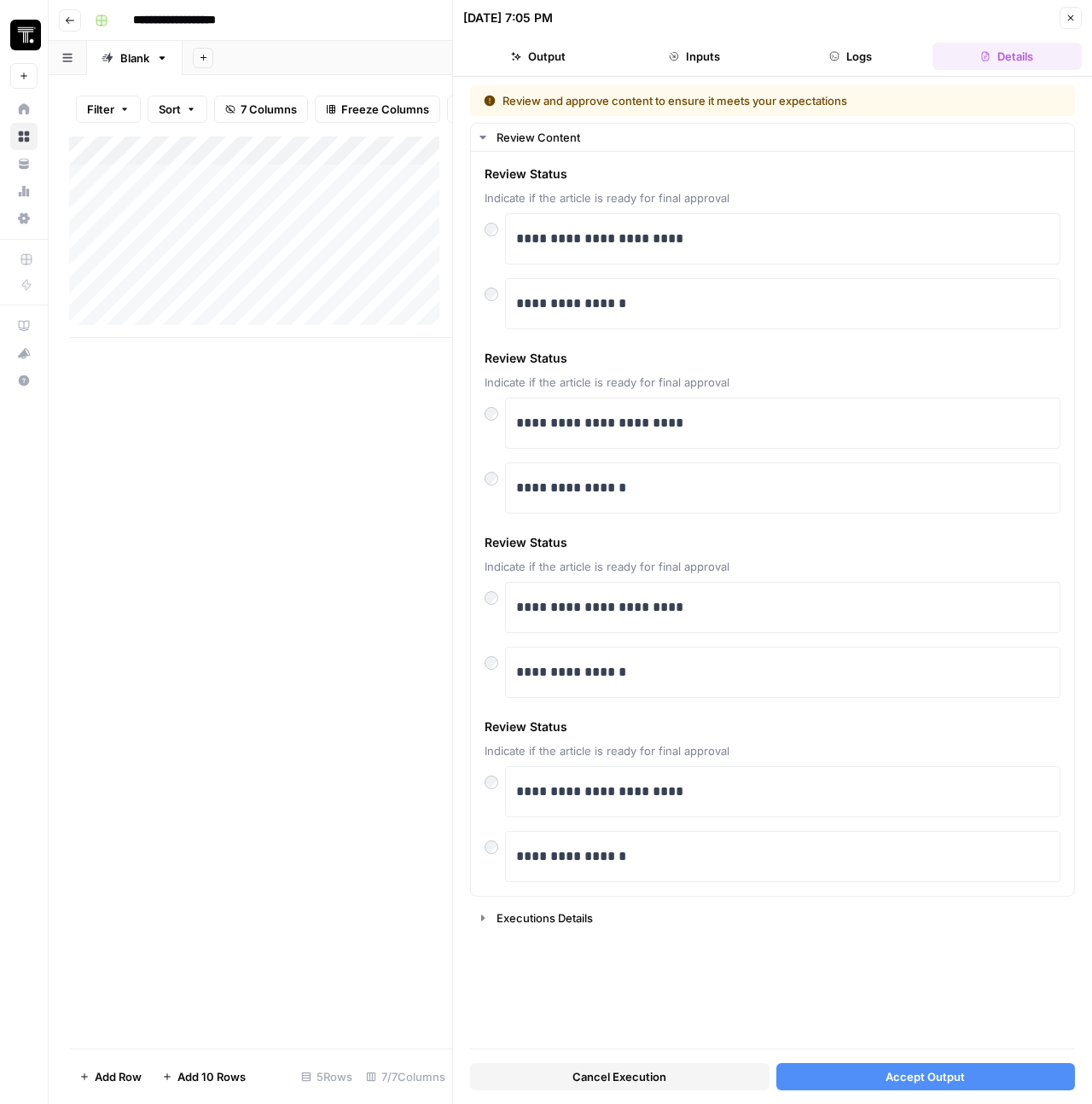
click at [619, 1080] on span "Cancel Execution" at bounding box center [619, 1076] width 94 height 17
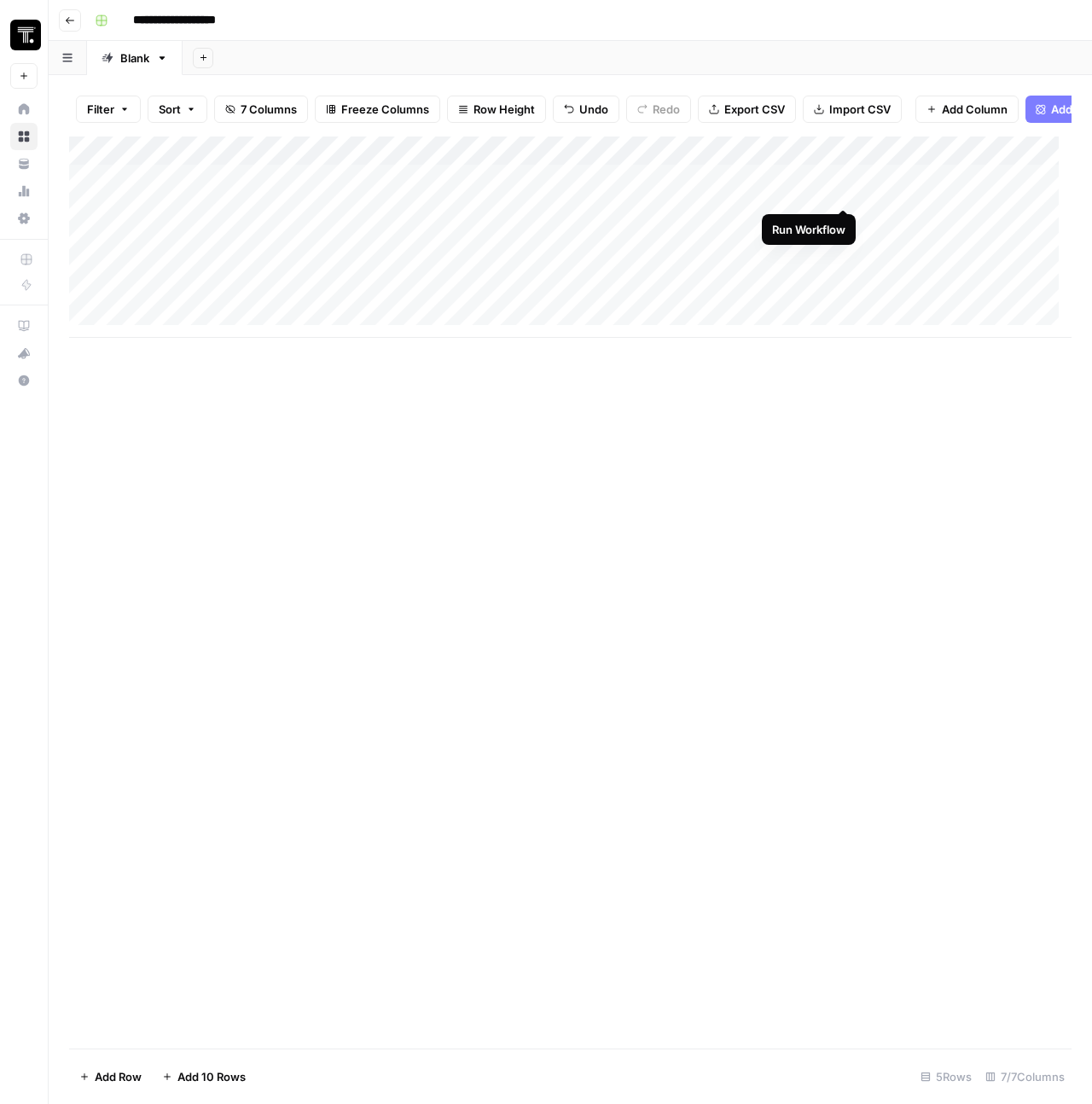
click at [846, 191] on div "Add Column" at bounding box center [570, 237] width 1002 height 201
click at [221, 199] on div "Add Column" at bounding box center [570, 237] width 1002 height 201
click at [224, 193] on div "Add Column" at bounding box center [570, 237] width 1002 height 201
click at [224, 193] on textarea "**********" at bounding box center [300, 193] width 273 height 24
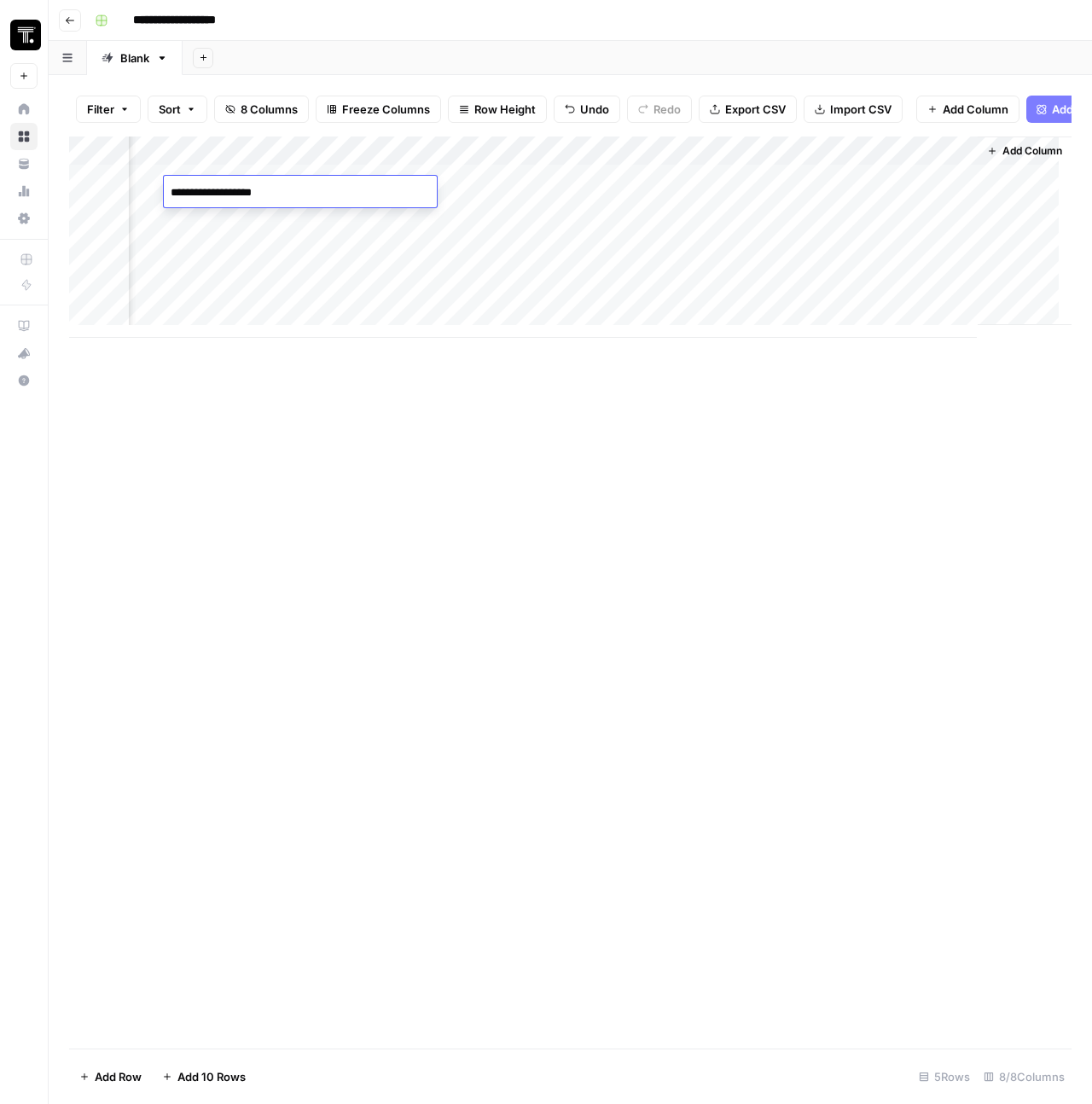
click at [226, 193] on textarea "**********" at bounding box center [300, 193] width 273 height 24
click at [374, 203] on textarea "**********" at bounding box center [300, 193] width 273 height 24
click at [413, 276] on div "Add Column" at bounding box center [570, 237] width 1002 height 201
click at [261, 188] on div "Add Column" at bounding box center [570, 237] width 1002 height 201
click at [393, 459] on div "Add Column" at bounding box center [570, 592] width 1002 height 912
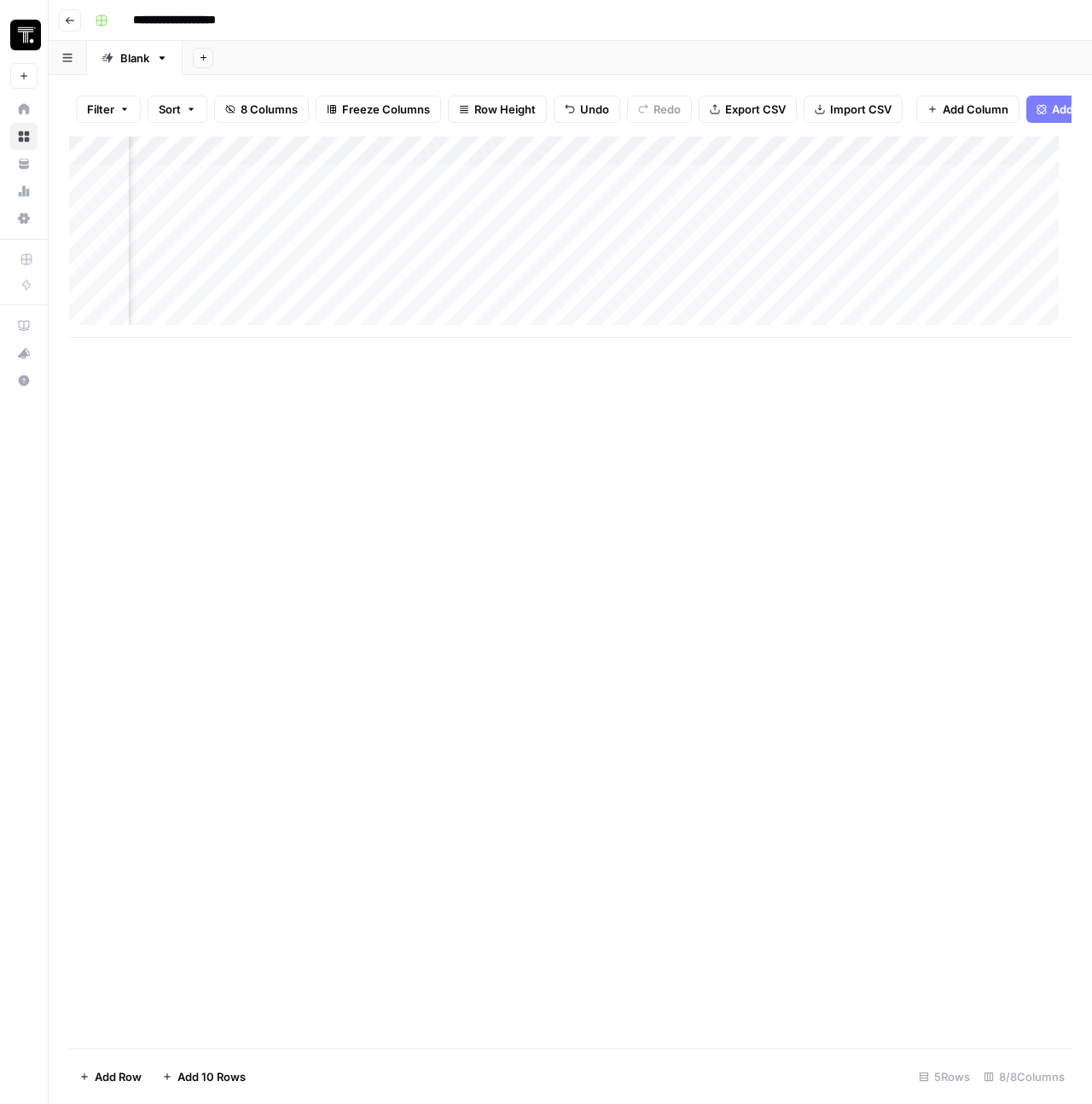
scroll to position [0, 105]
click at [865, 188] on div "Add Column" at bounding box center [570, 237] width 1002 height 201
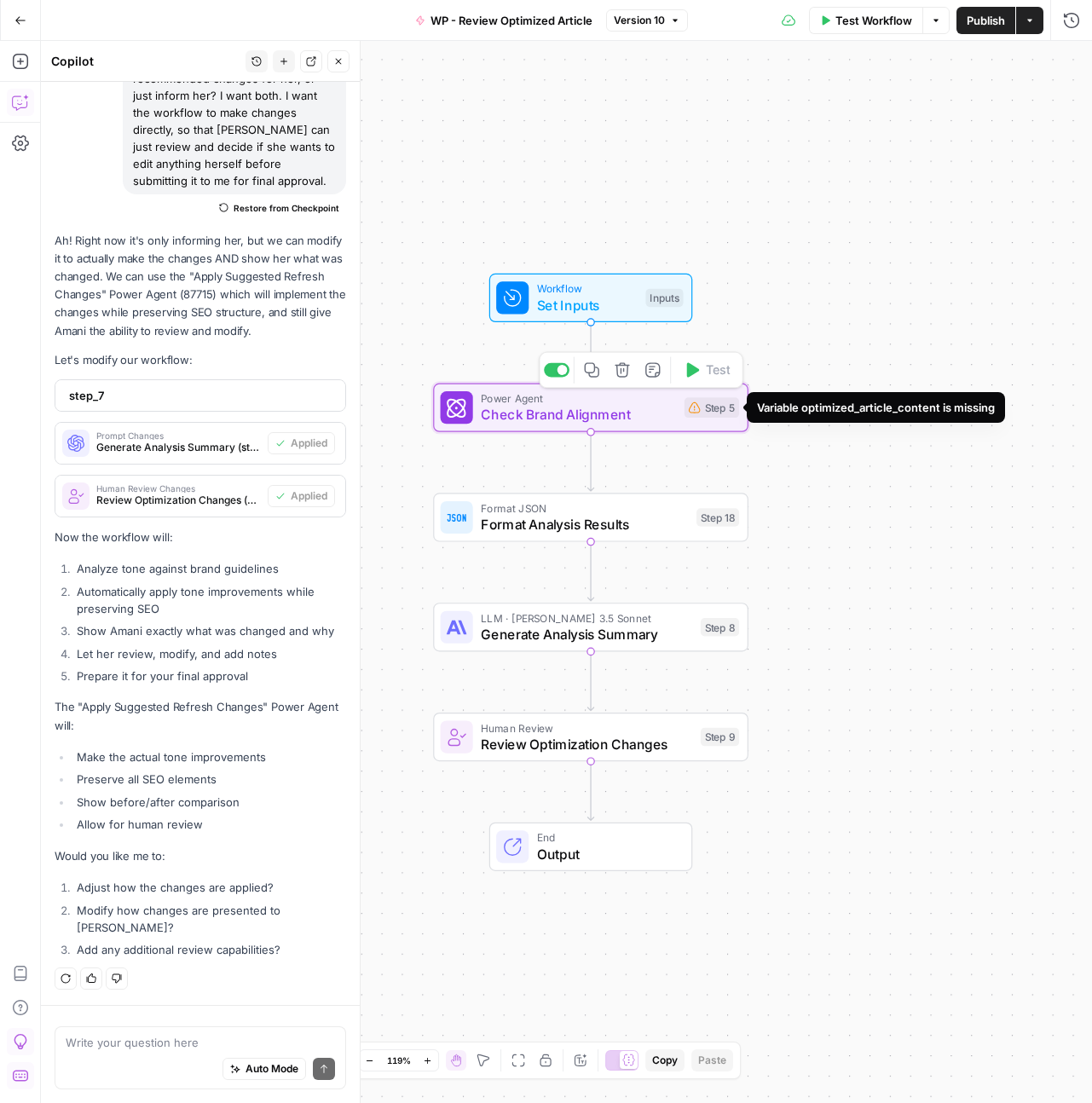
click at [684, 415] on div "Step 5" at bounding box center [711, 408] width 54 height 21
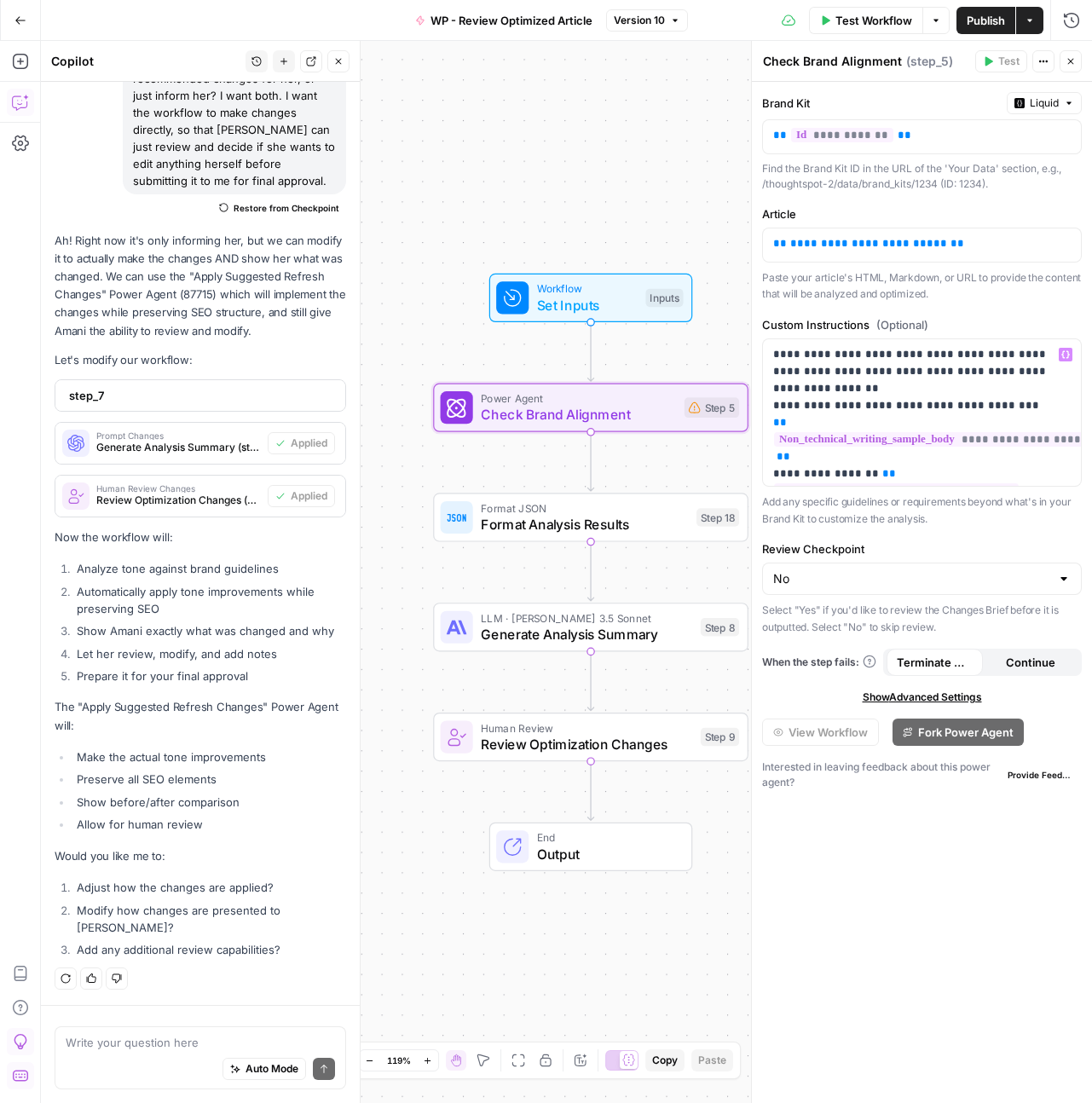
scroll to position [4, 0]
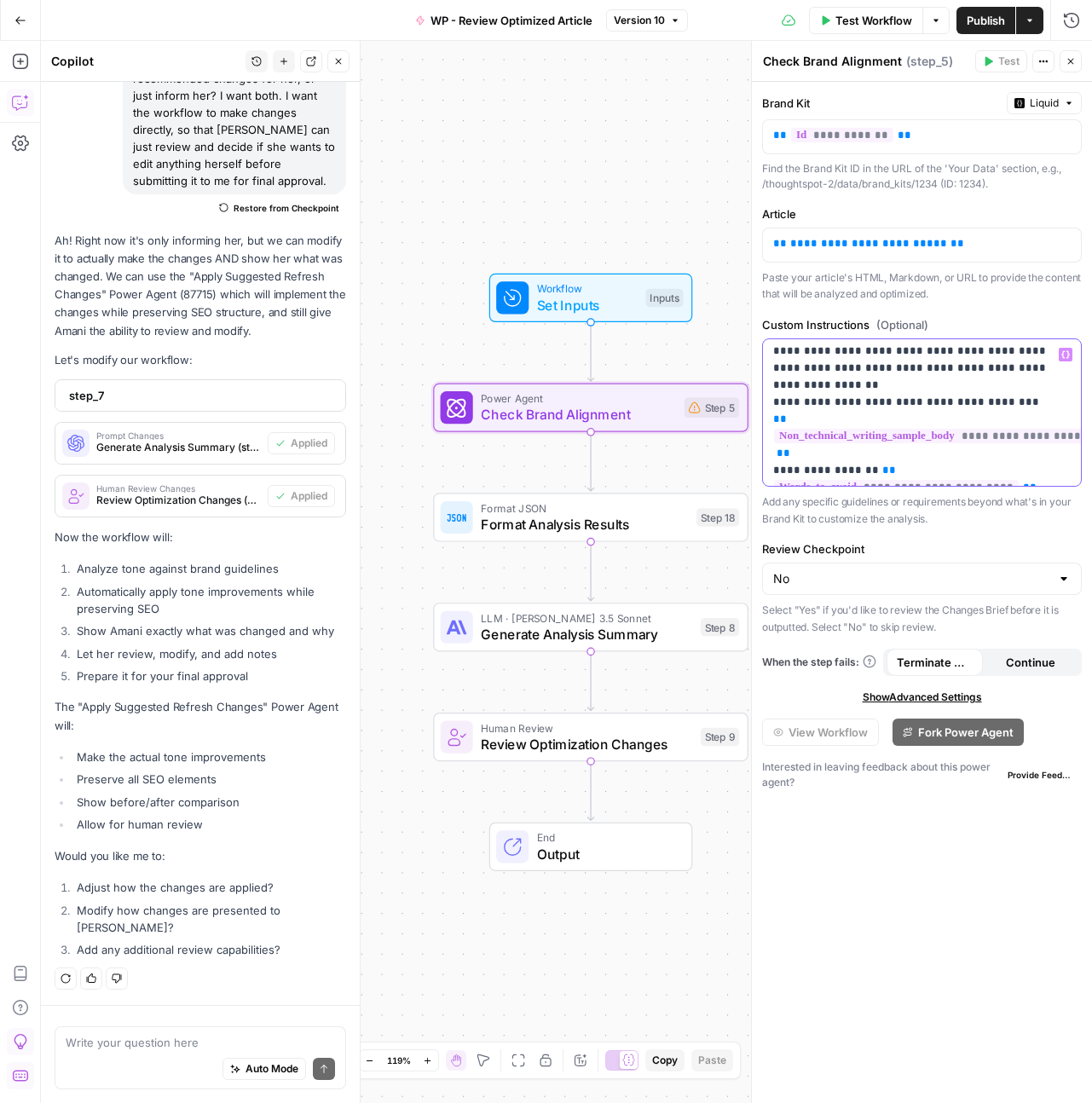
click at [892, 379] on p "**********" at bounding box center [915, 580] width 284 height 477
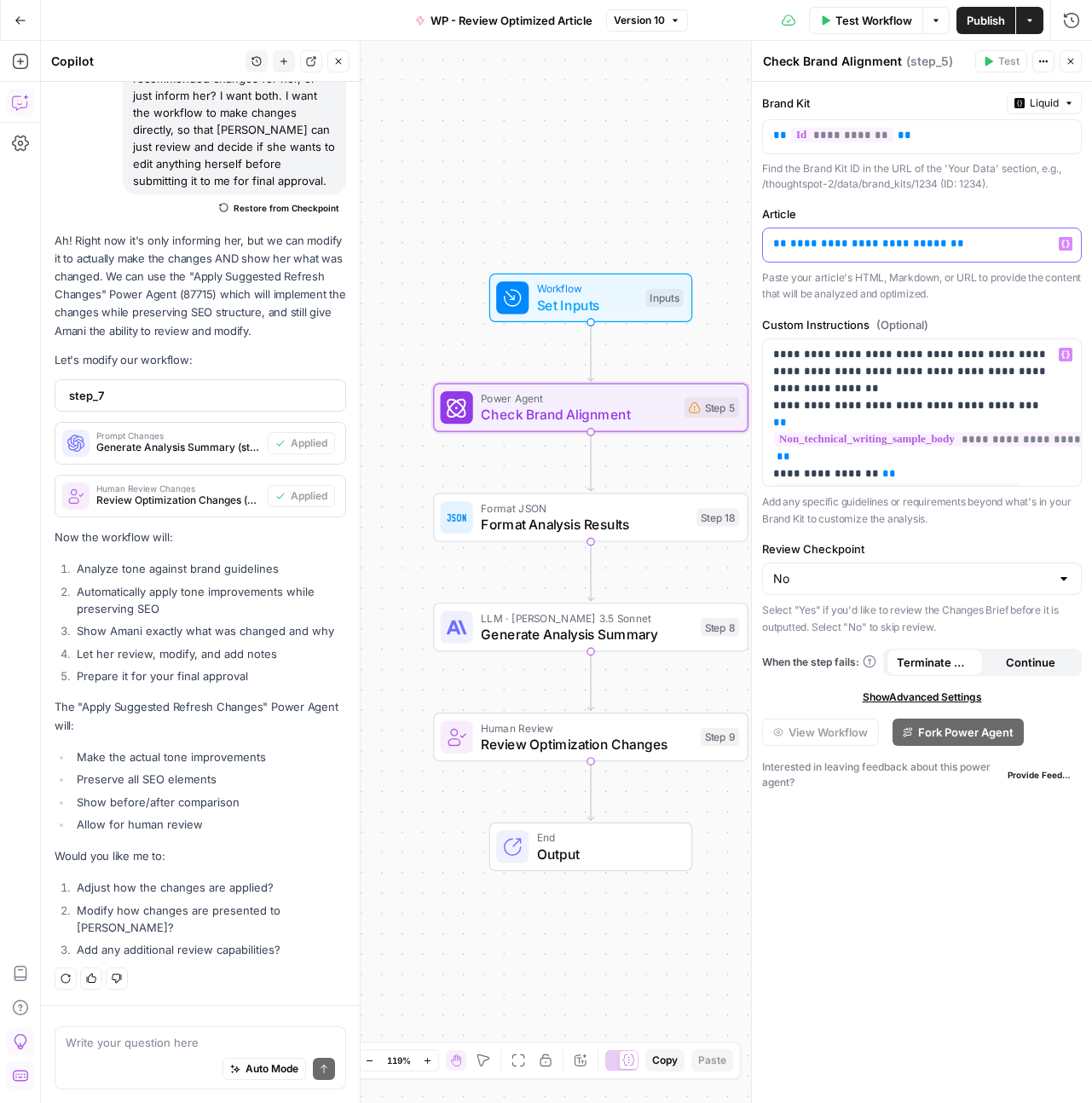
click at [953, 237] on p "**********" at bounding box center [922, 244] width 297 height 17
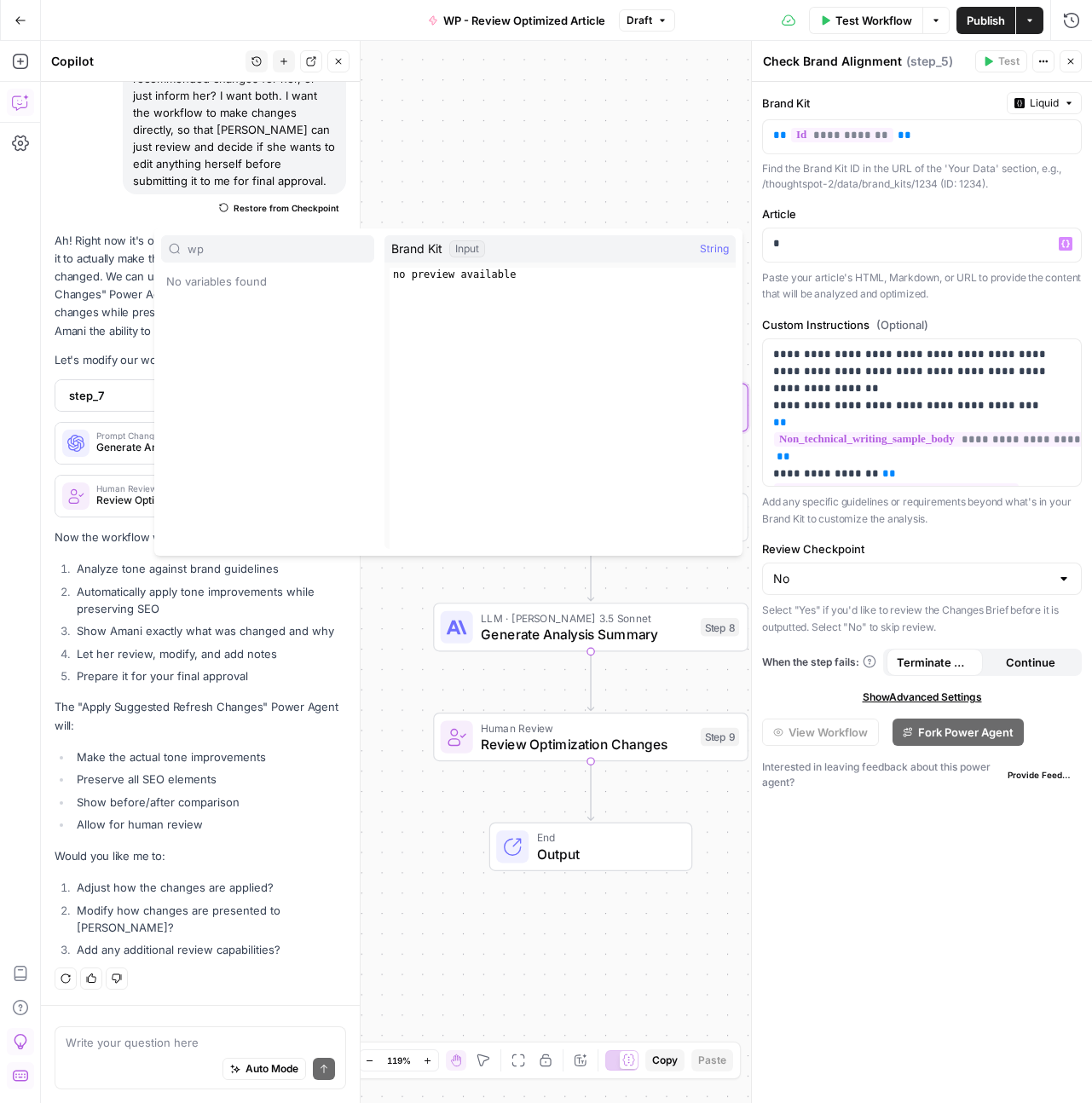
type input "w"
click at [230, 310] on button "Select variable Brand Kit" at bounding box center [267, 308] width 213 height 27
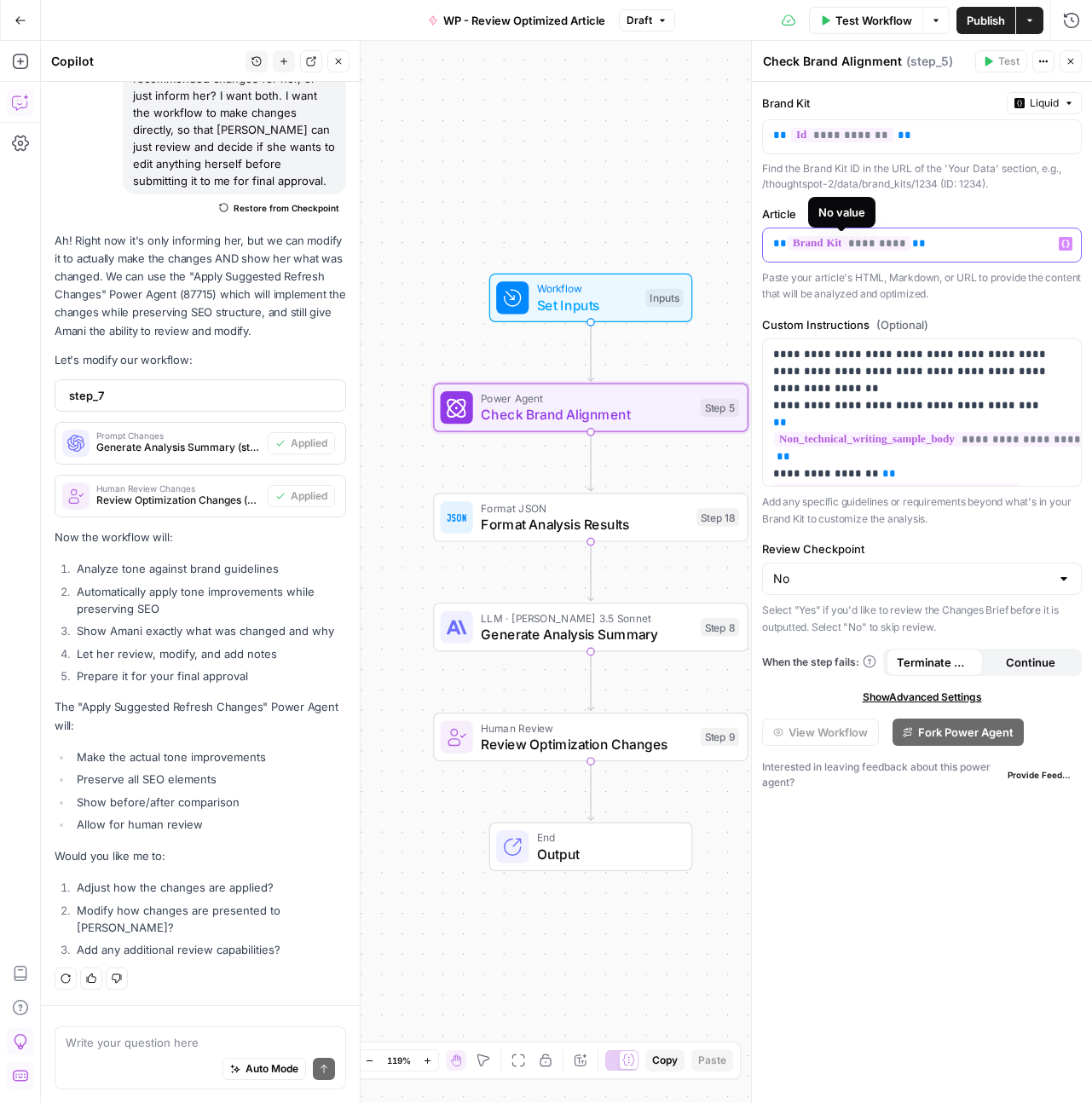
drag, startPoint x: 959, startPoint y: 246, endPoint x: 777, endPoint y: 240, distance: 182.1
click at [777, 240] on p "** ********* **" at bounding box center [922, 244] width 297 height 17
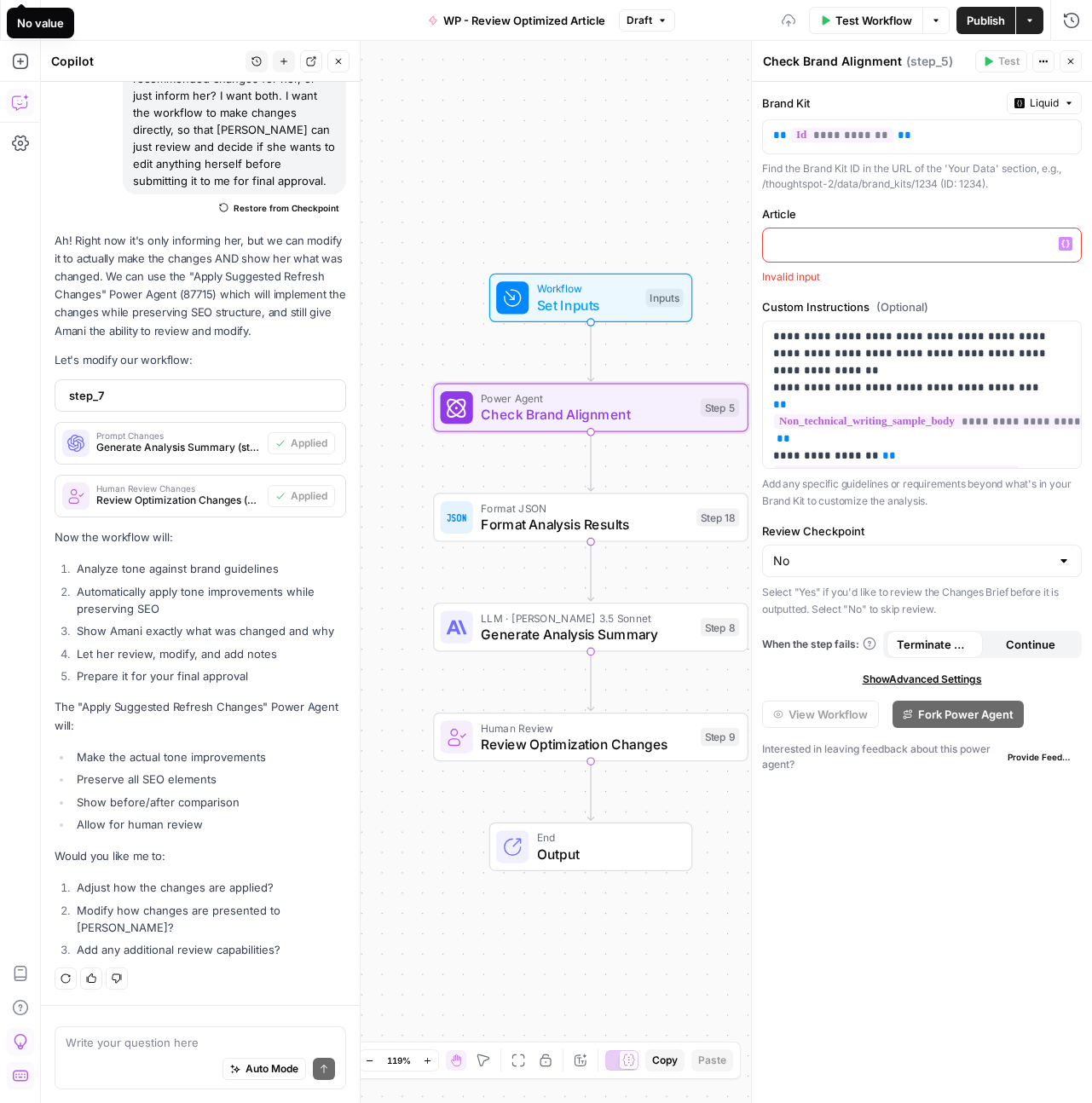
click at [936, 229] on div at bounding box center [922, 245] width 318 height 34
click at [848, 243] on p at bounding box center [922, 244] width 297 height 17
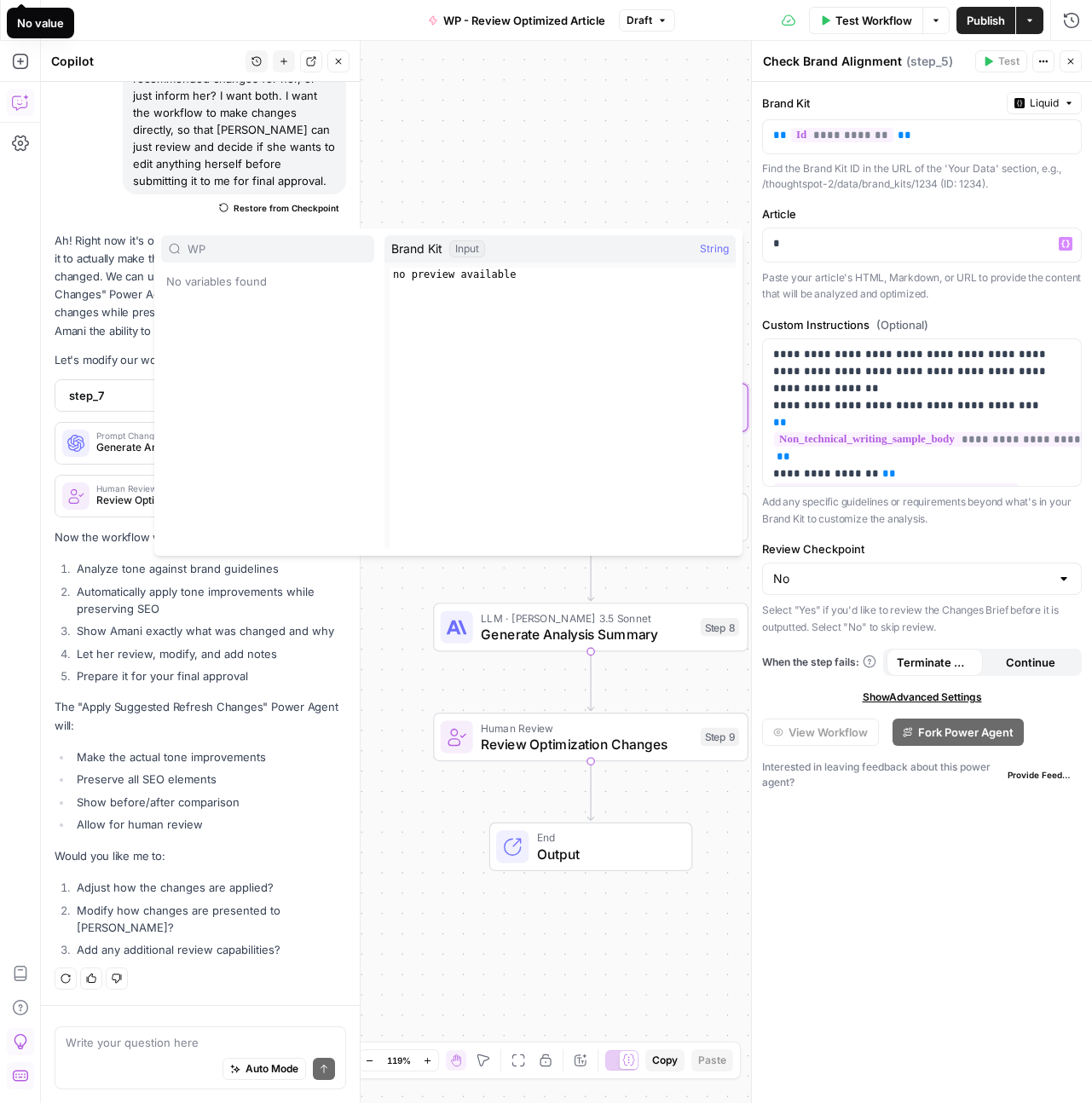
type input "W"
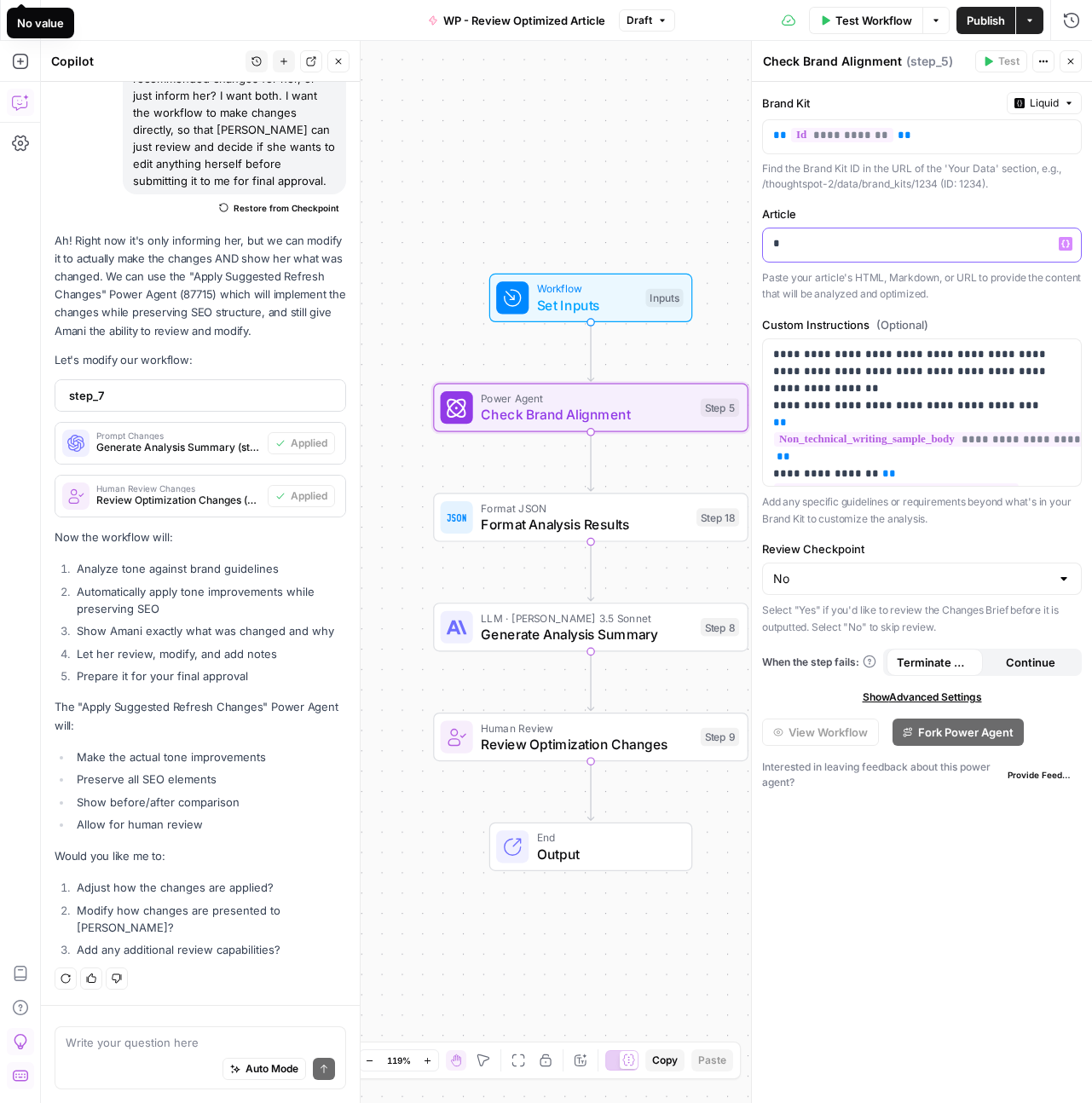
click at [878, 242] on p "*" at bounding box center [922, 244] width 297 height 17
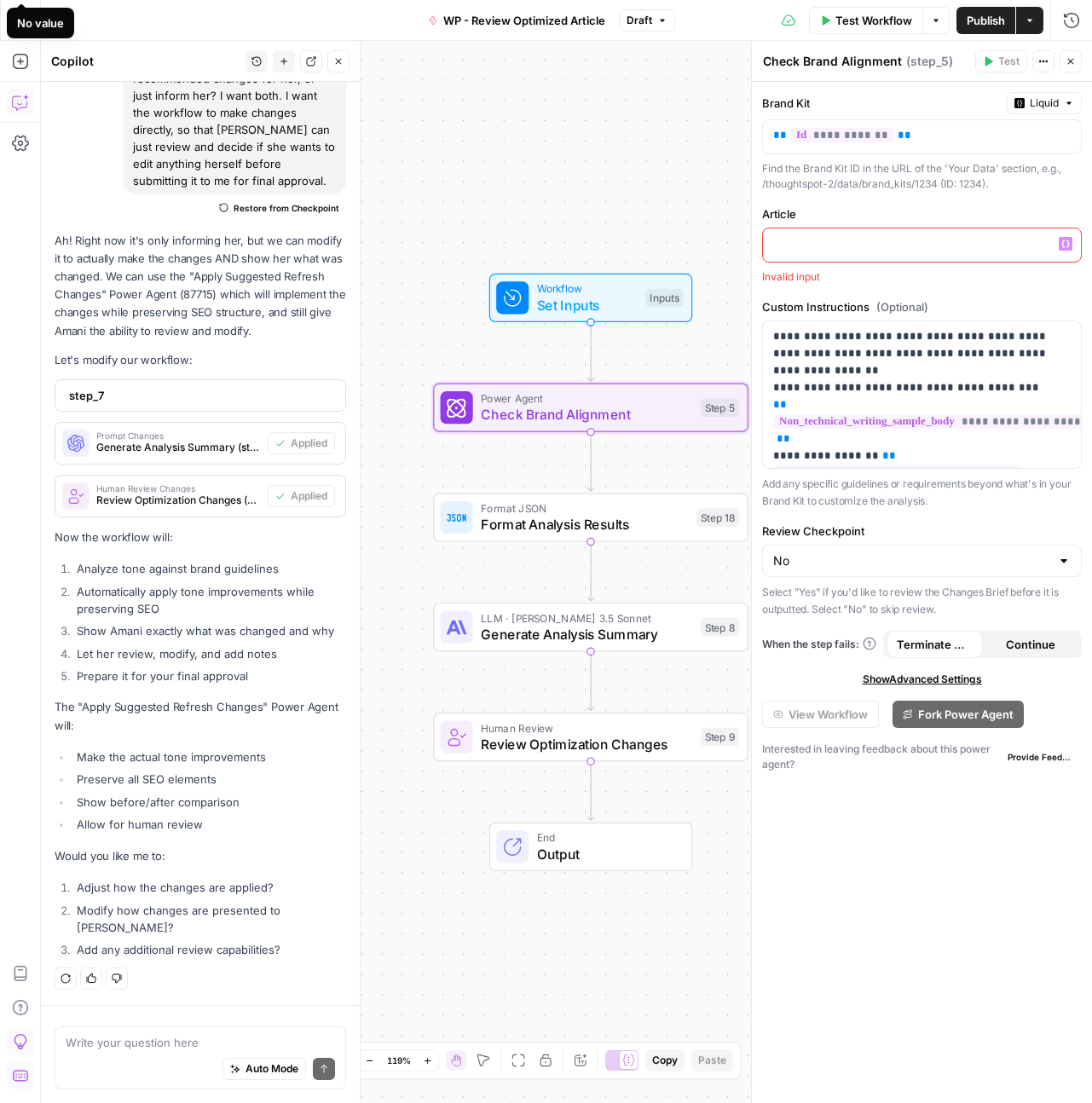
click at [1068, 245] on icon "button" at bounding box center [1065, 243] width 8 height 8
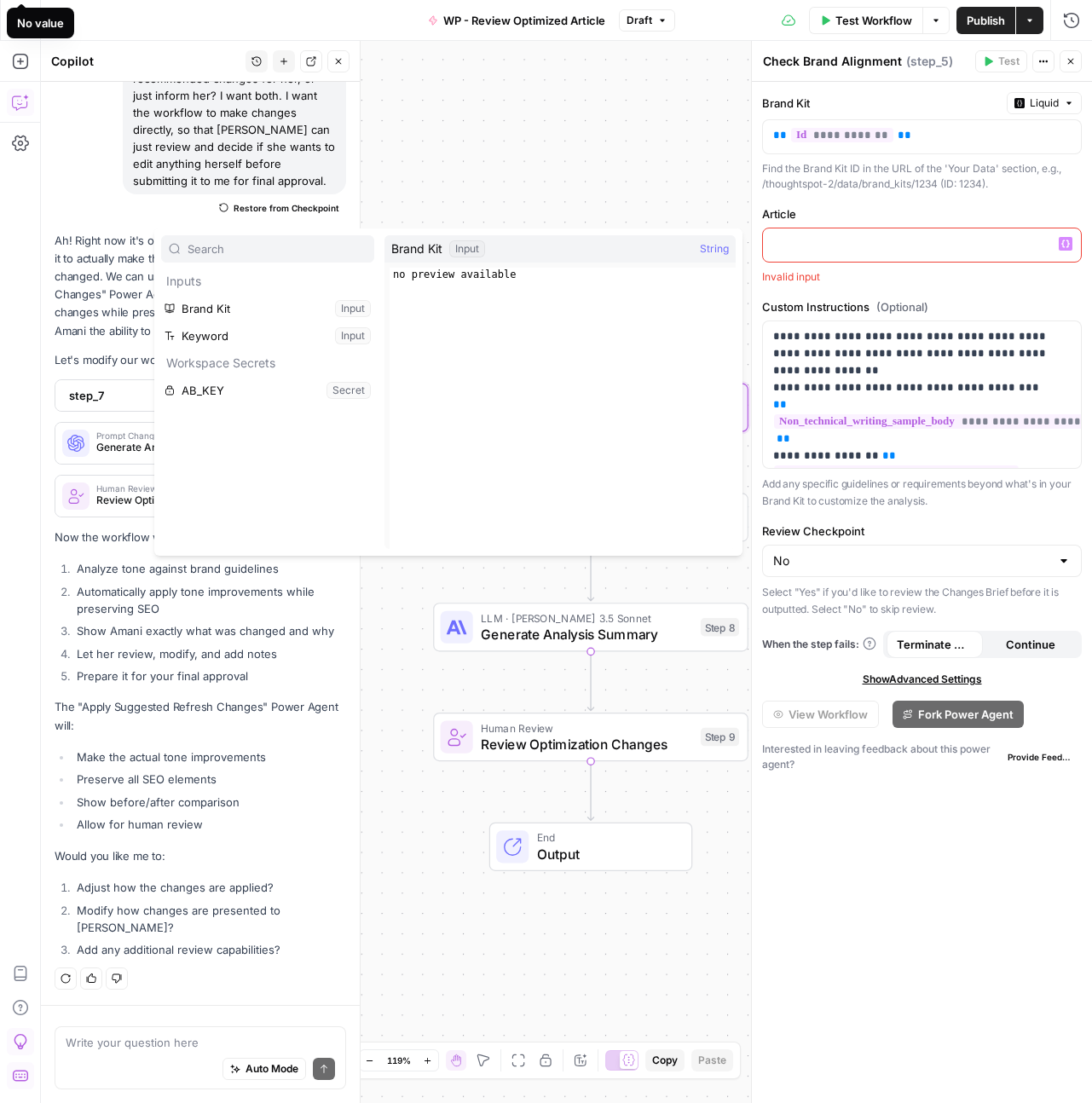
click at [567, 146] on div "Workflow Set Inputs Inputs Power Agent Check Brand Alignment Step 5 Format JSON…" at bounding box center [567, 572] width 1051 height 1062
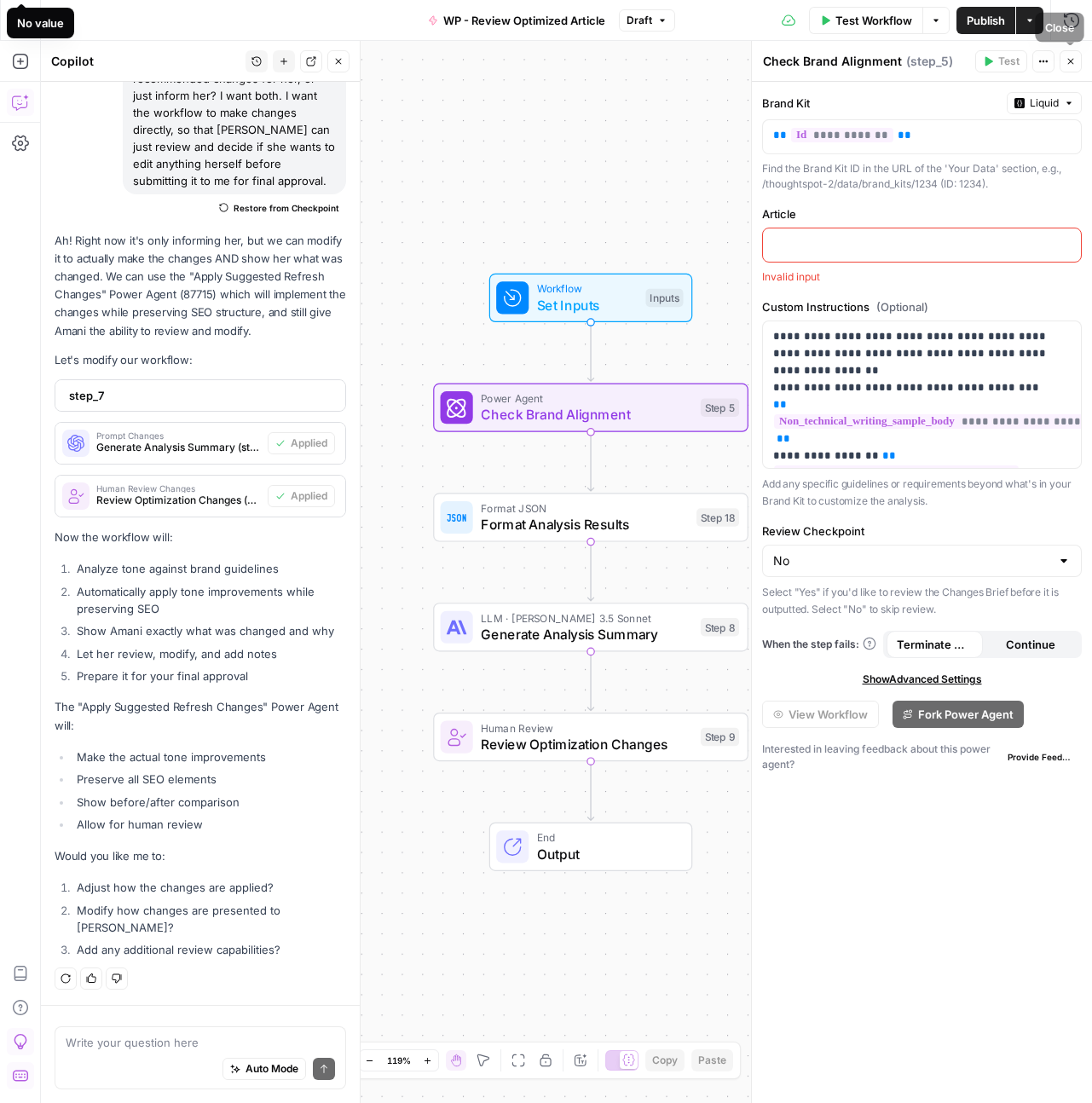
click at [1069, 59] on icon "button" at bounding box center [1070, 61] width 10 height 10
click at [548, 298] on span "Set Inputs" at bounding box center [587, 305] width 101 height 21
click at [596, 303] on span "Set Inputs" at bounding box center [587, 305] width 101 height 21
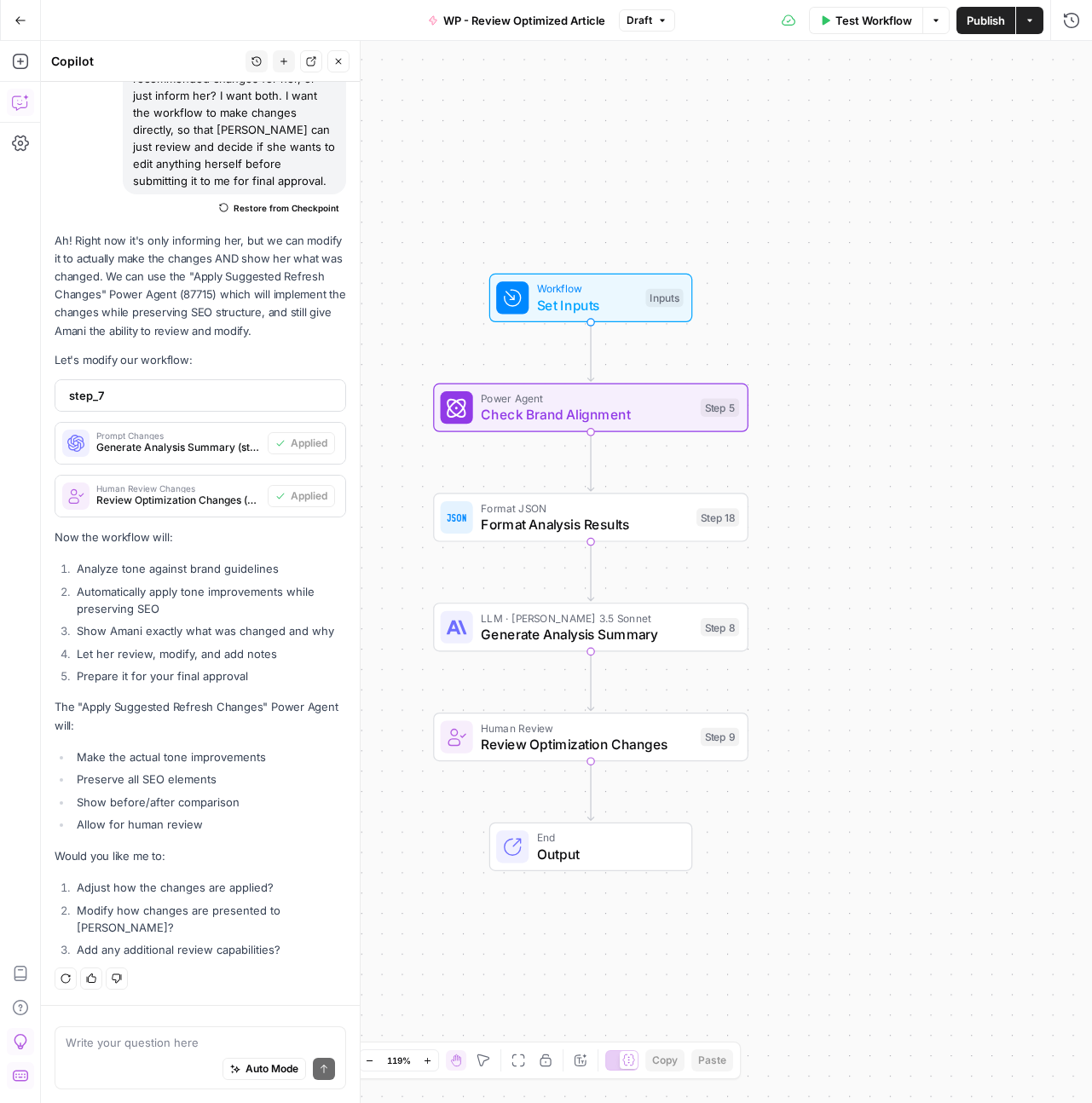
click at [596, 303] on span "Set Inputs" at bounding box center [587, 305] width 101 height 21
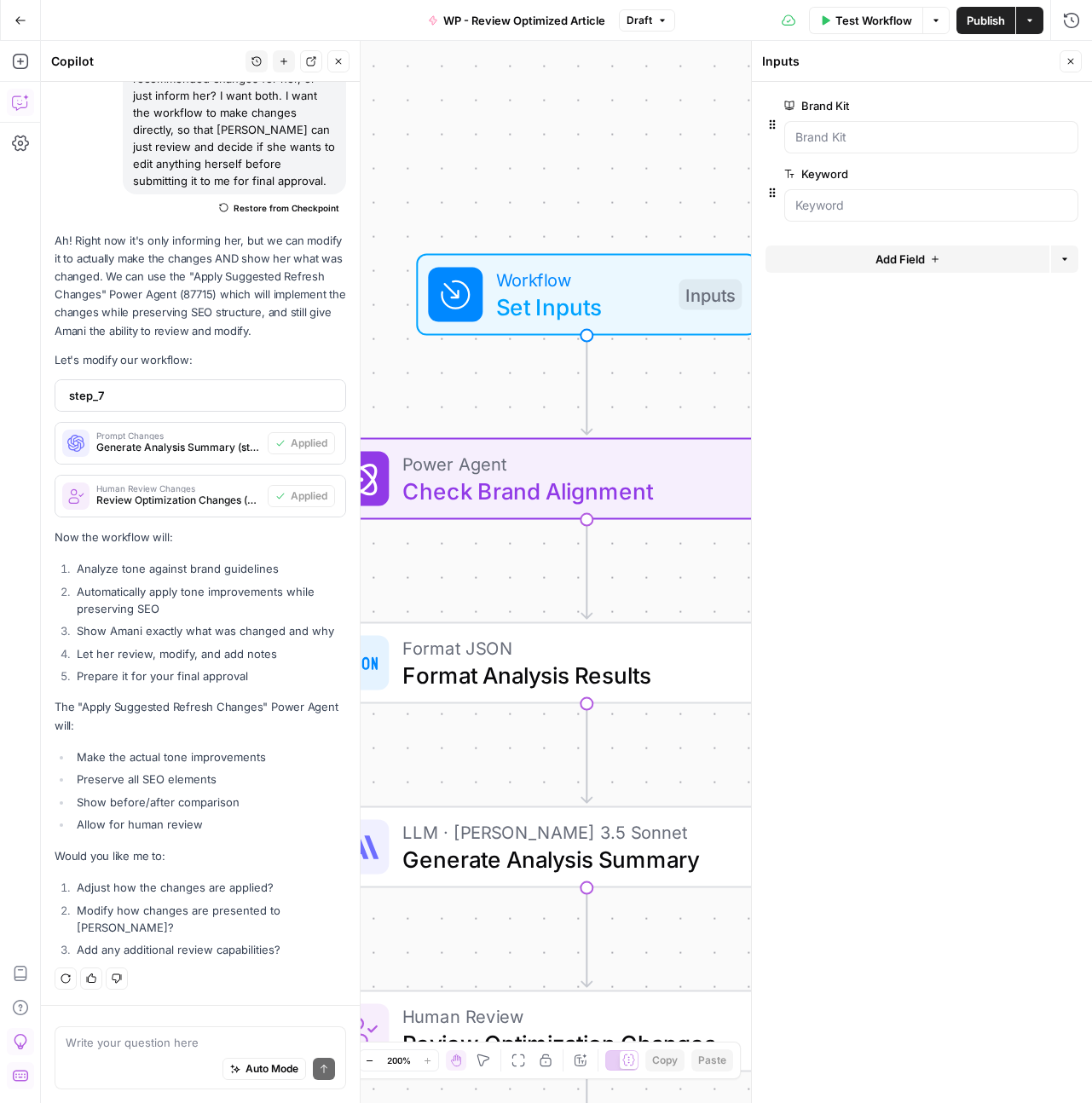
click at [892, 260] on span "Add Field" at bounding box center [899, 259] width 50 height 17
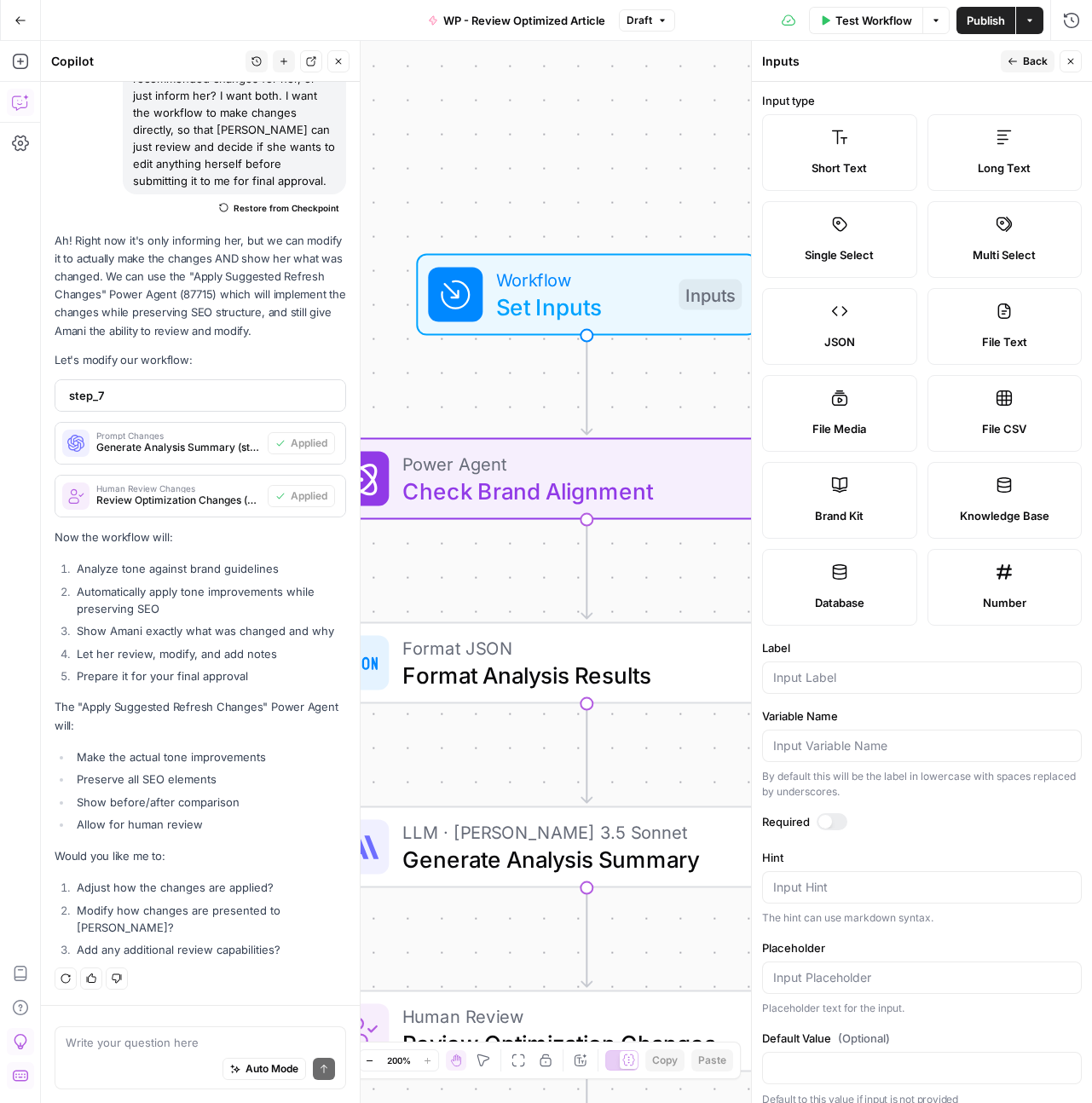
click at [1013, 159] on span "Long Text" at bounding box center [1004, 167] width 53 height 17
click at [892, 674] on input "Label" at bounding box center [922, 678] width 297 height 17
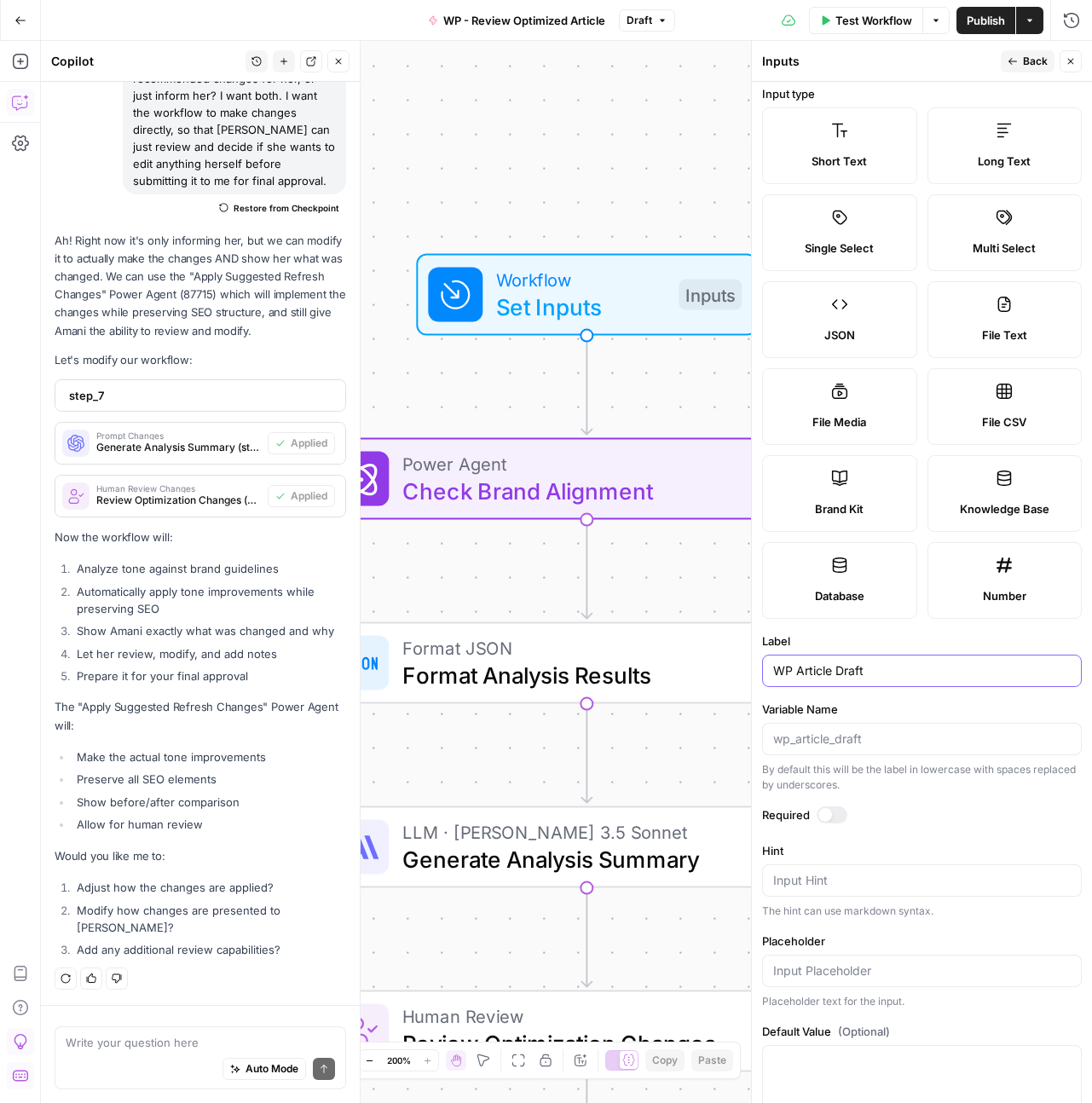
scroll to position [50, 0]
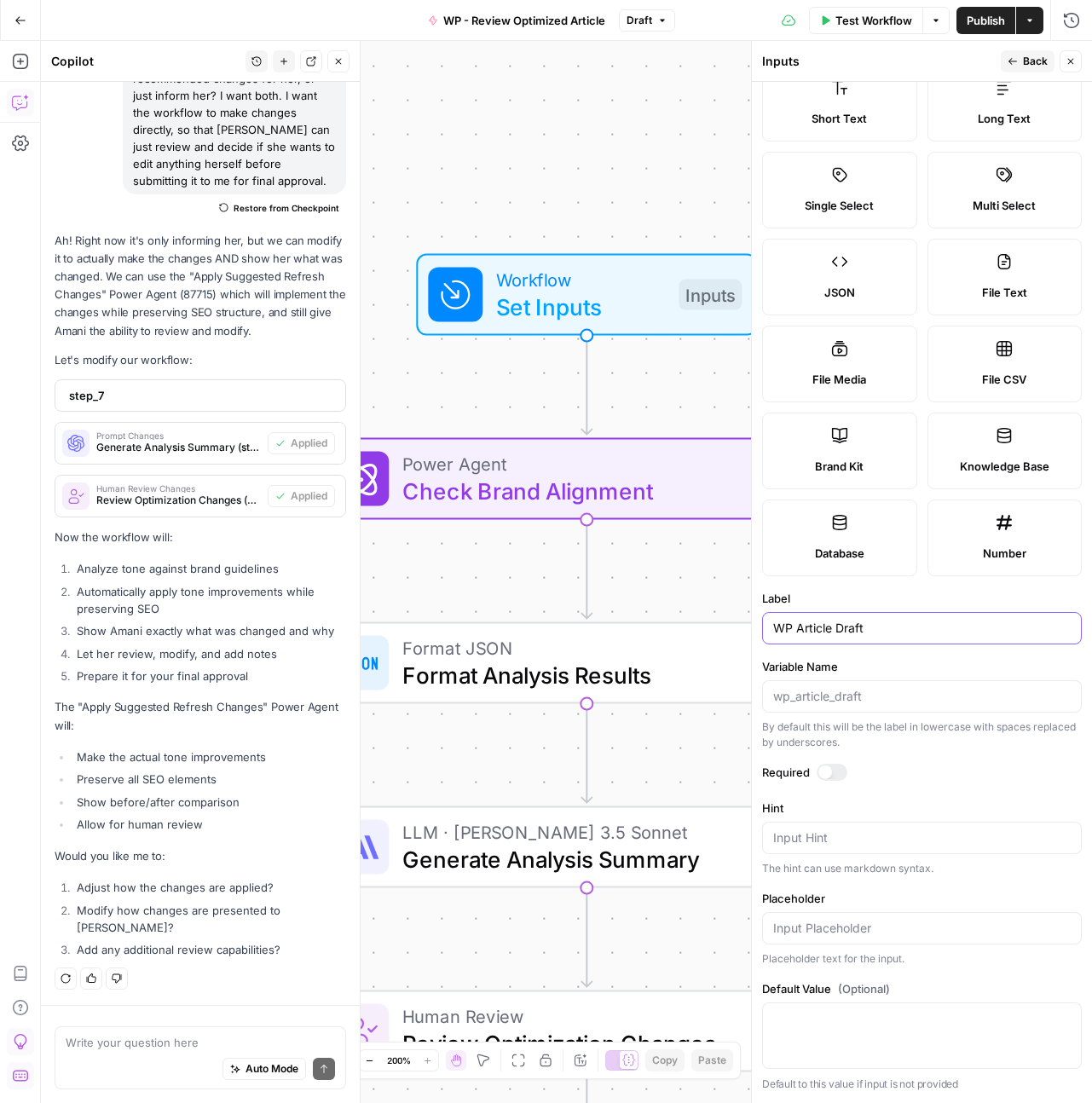
type input "WP Article Draft"
click at [832, 766] on div at bounding box center [831, 772] width 31 height 17
click at [944, 832] on textarea "Hint" at bounding box center [922, 838] width 297 height 17
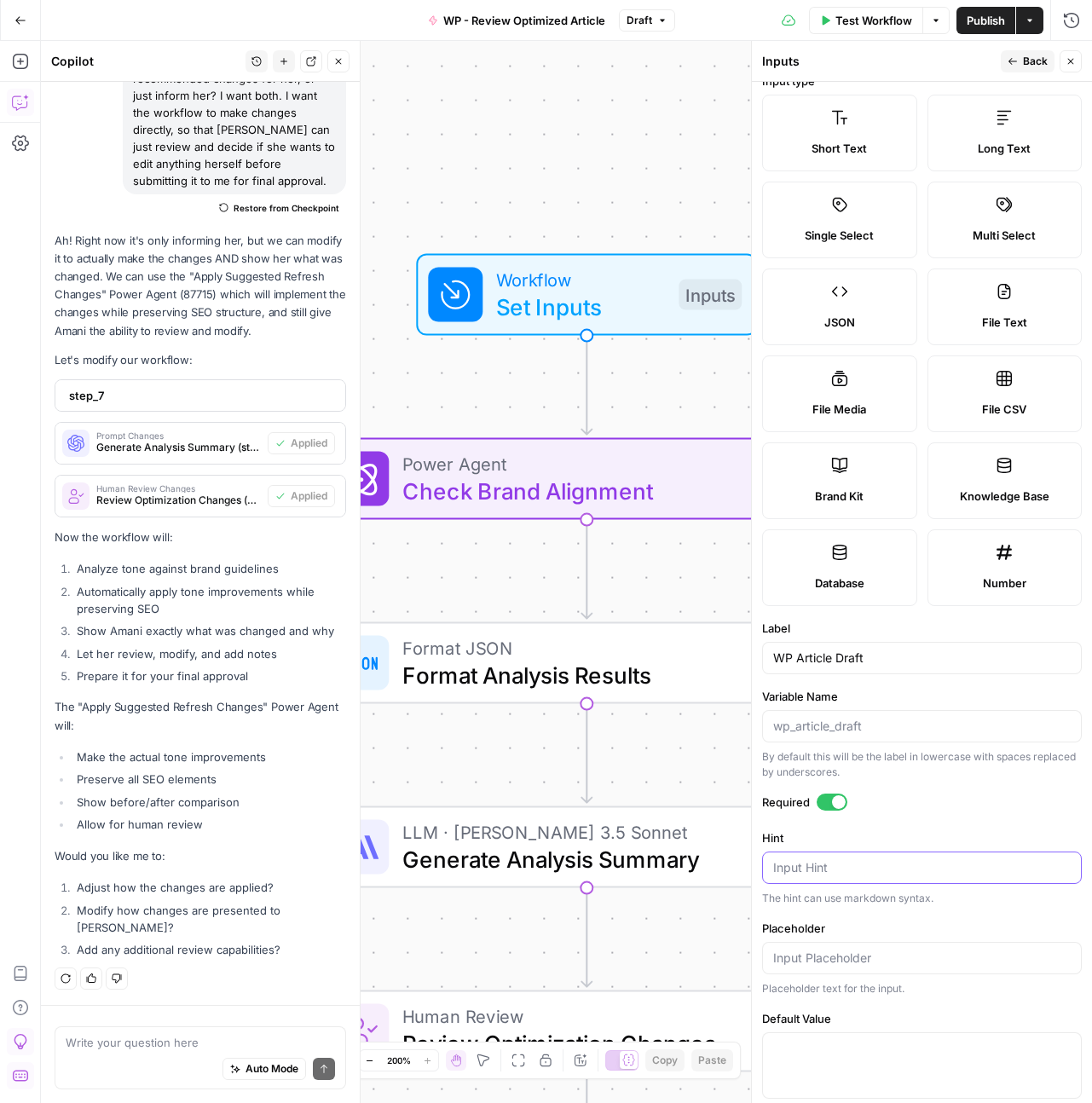
scroll to position [0, 0]
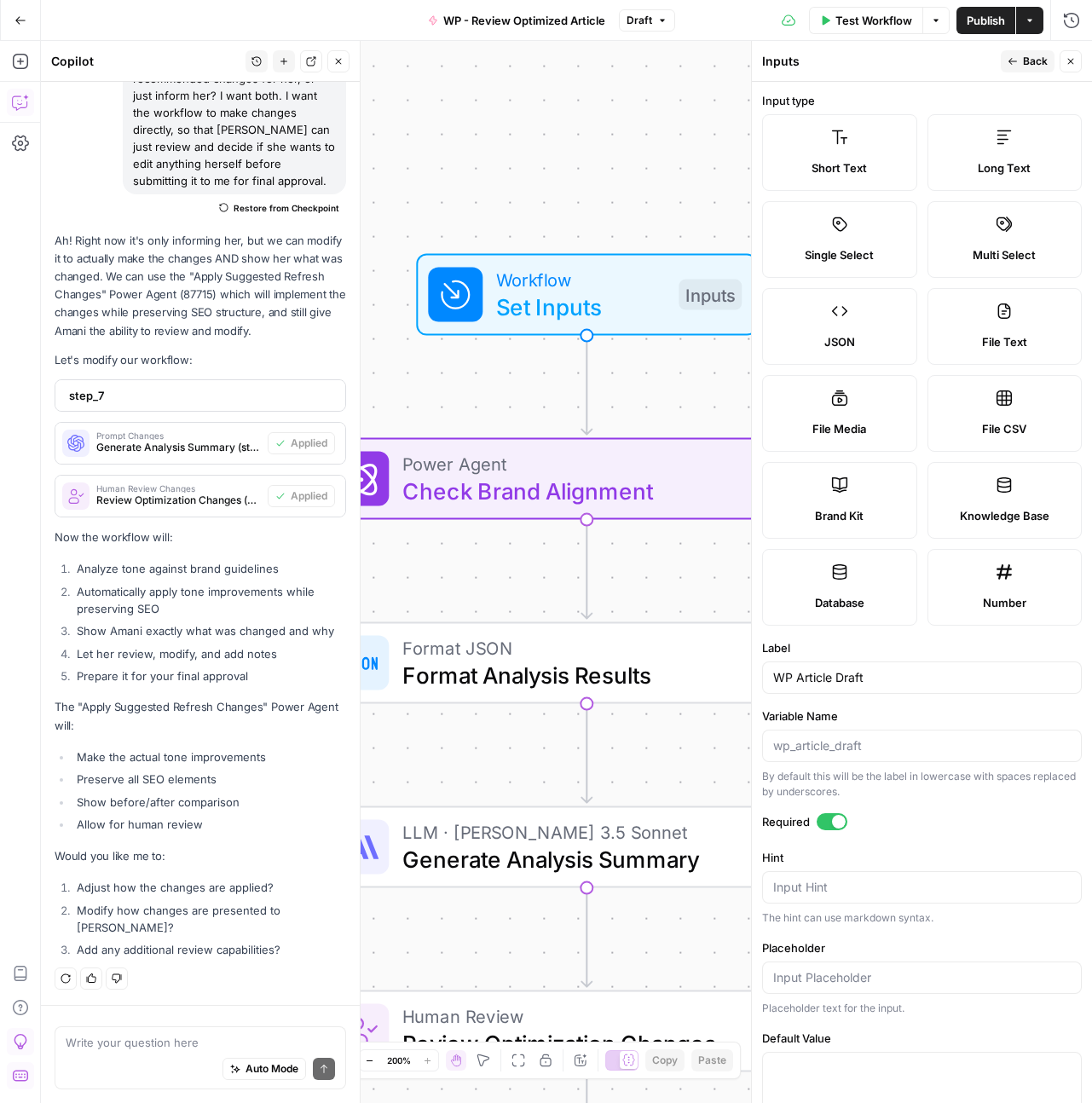
click at [1027, 63] on span "Back" at bounding box center [1035, 61] width 24 height 15
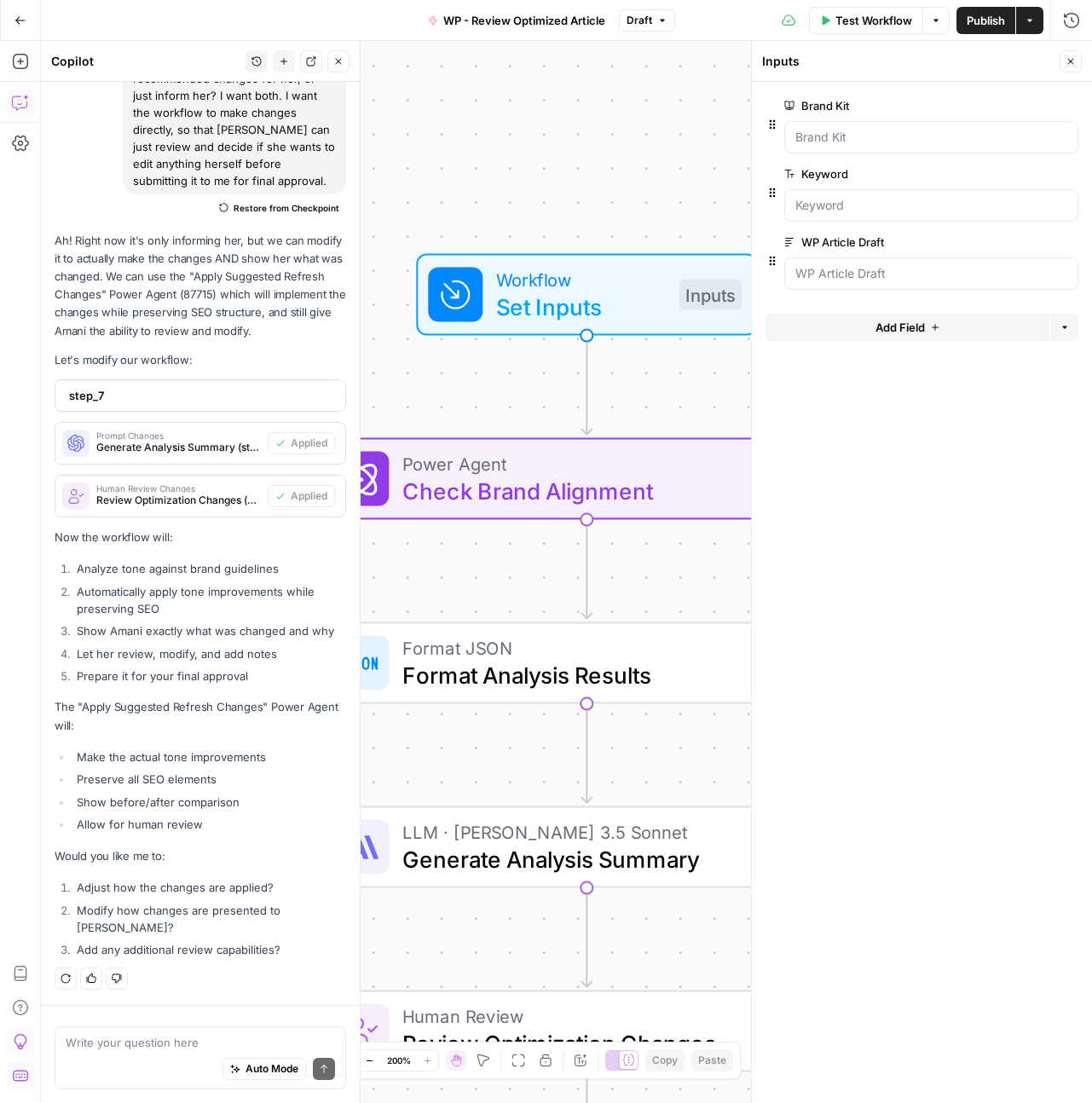
click at [940, 330] on button "Add Field" at bounding box center [908, 326] width 284 height 27
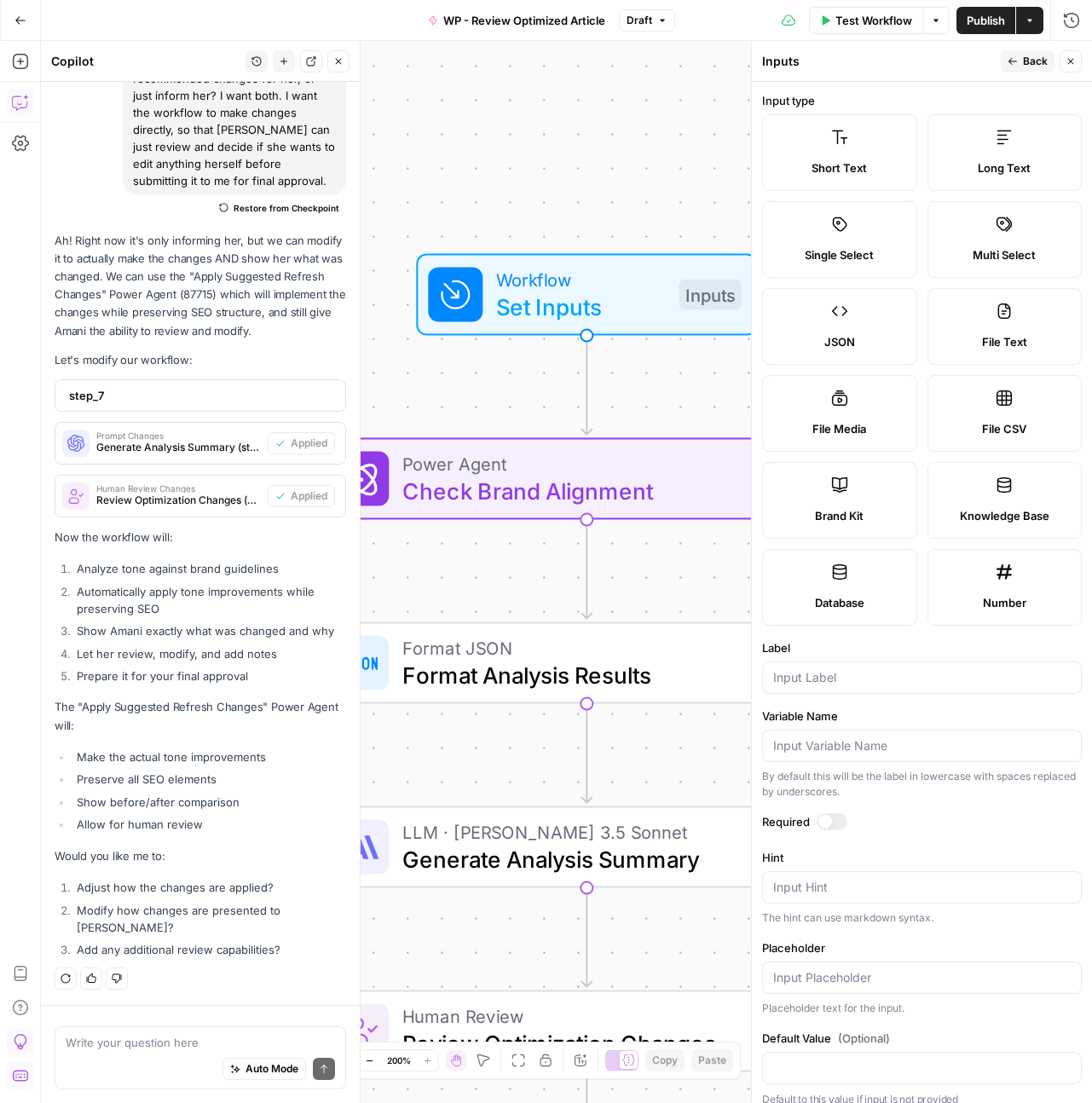
click at [999, 127] on label "Long Text" at bounding box center [1005, 152] width 155 height 77
click at [822, 682] on input "Label" at bounding box center [922, 678] width 297 height 17
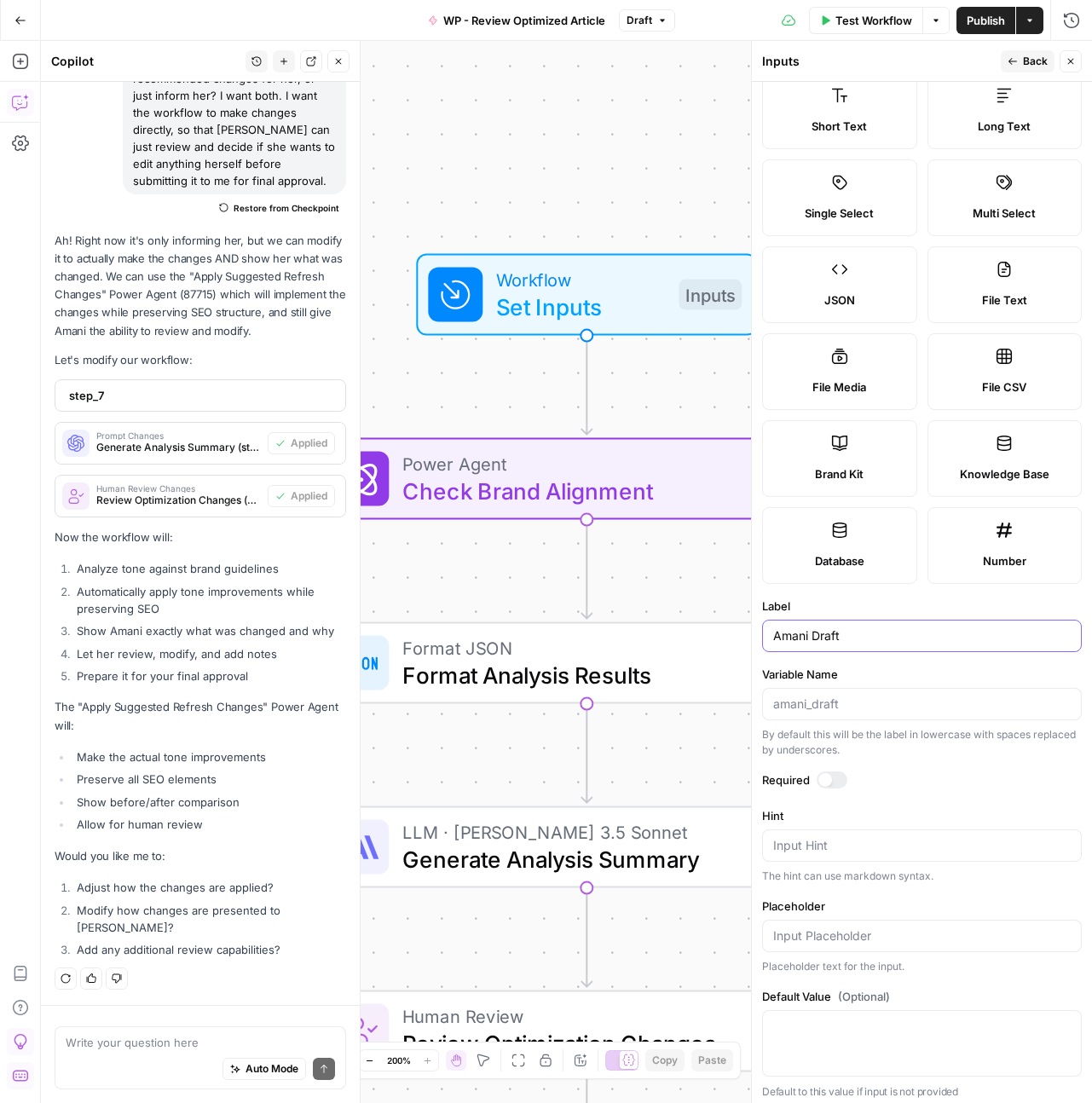
scroll to position [50, 0]
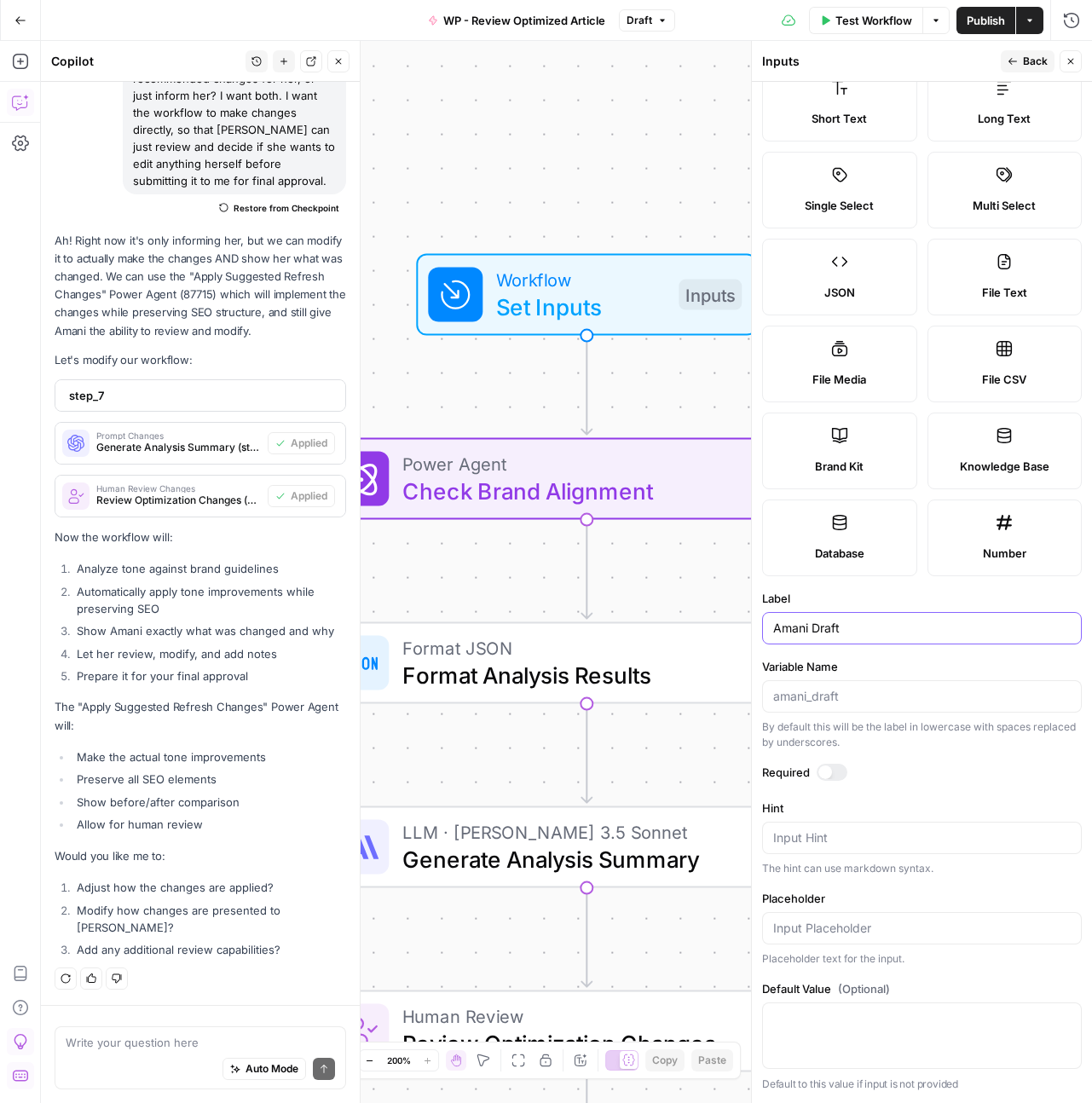
type input "Amani Draft"
click at [839, 773] on div at bounding box center [831, 772] width 31 height 17
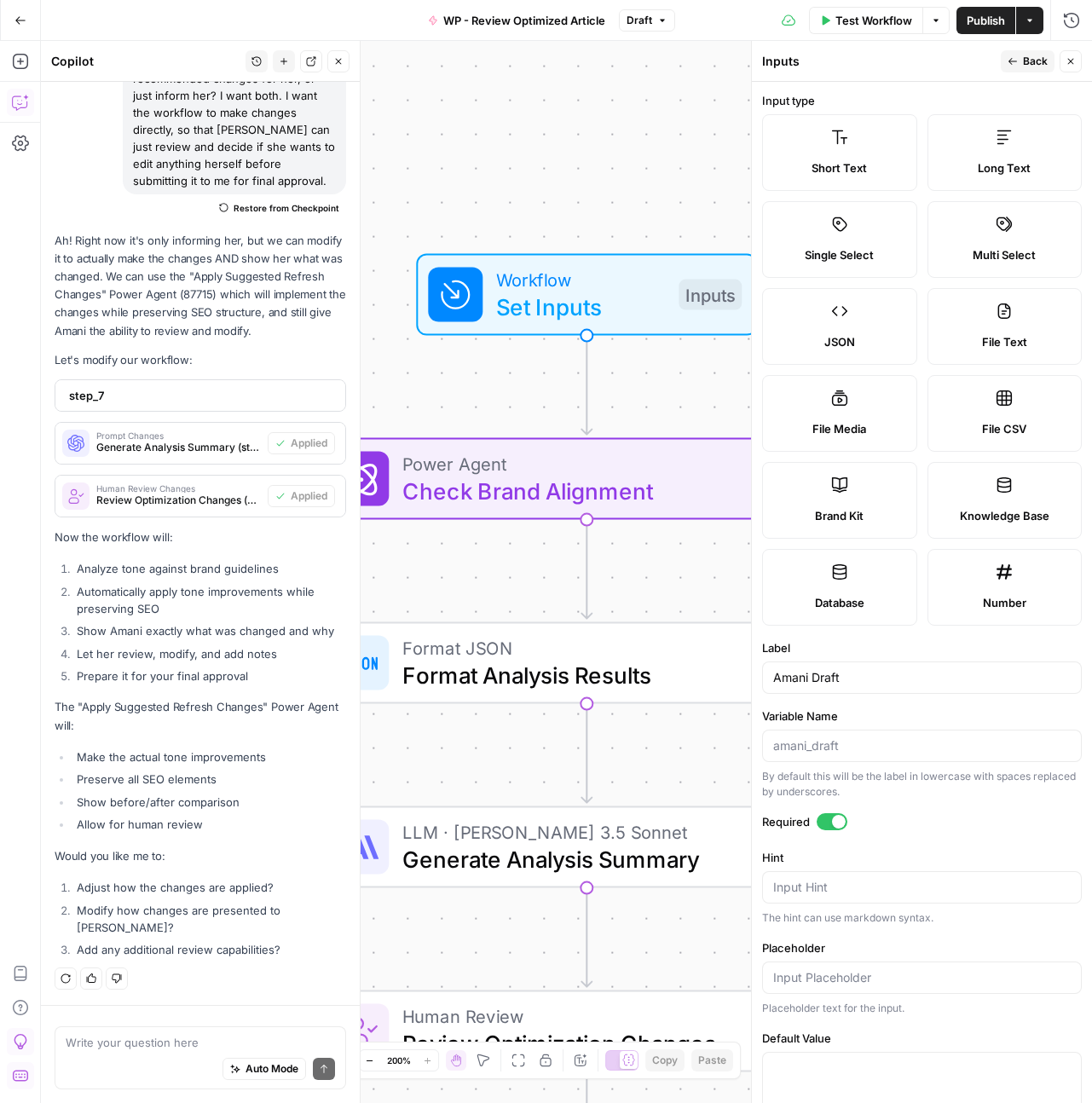
click at [1030, 63] on span "Back" at bounding box center [1035, 61] width 24 height 15
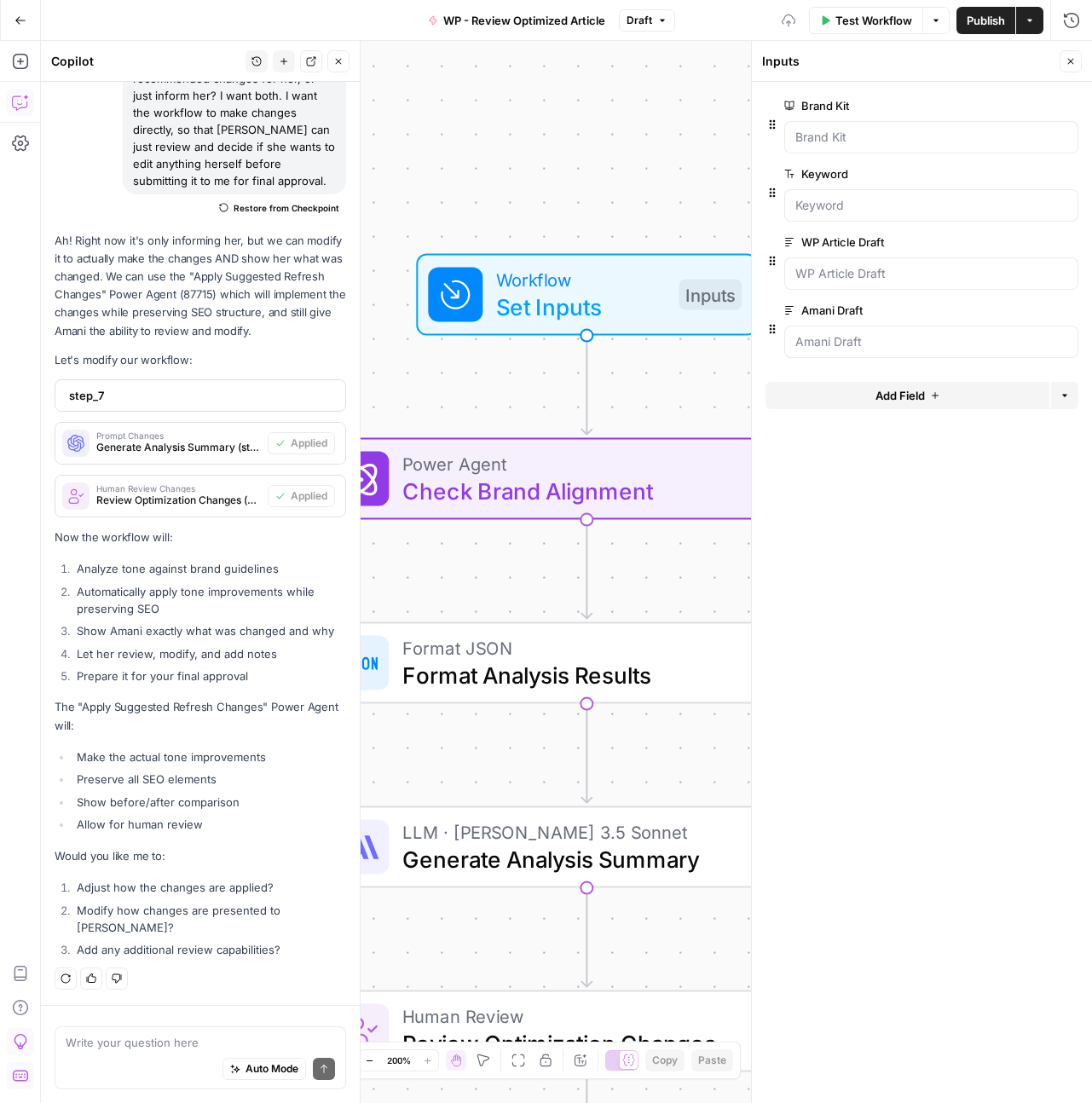
click at [921, 397] on span "Add Field" at bounding box center [899, 395] width 50 height 17
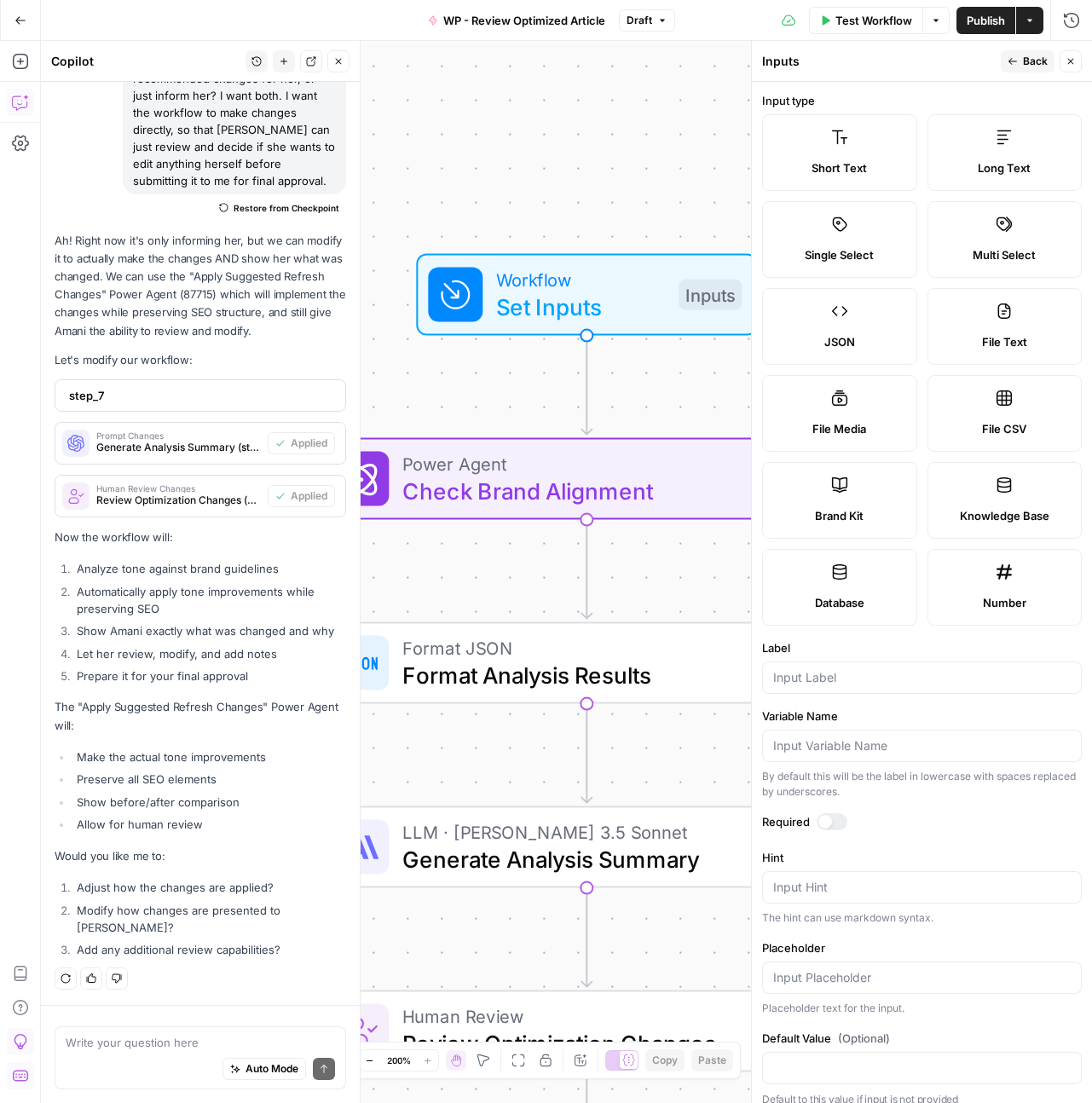
click at [982, 154] on label "Long Text" at bounding box center [1005, 152] width 155 height 77
click at [898, 680] on input "Label" at bounding box center [922, 678] width 297 height 17
type input "F"
type input "A"
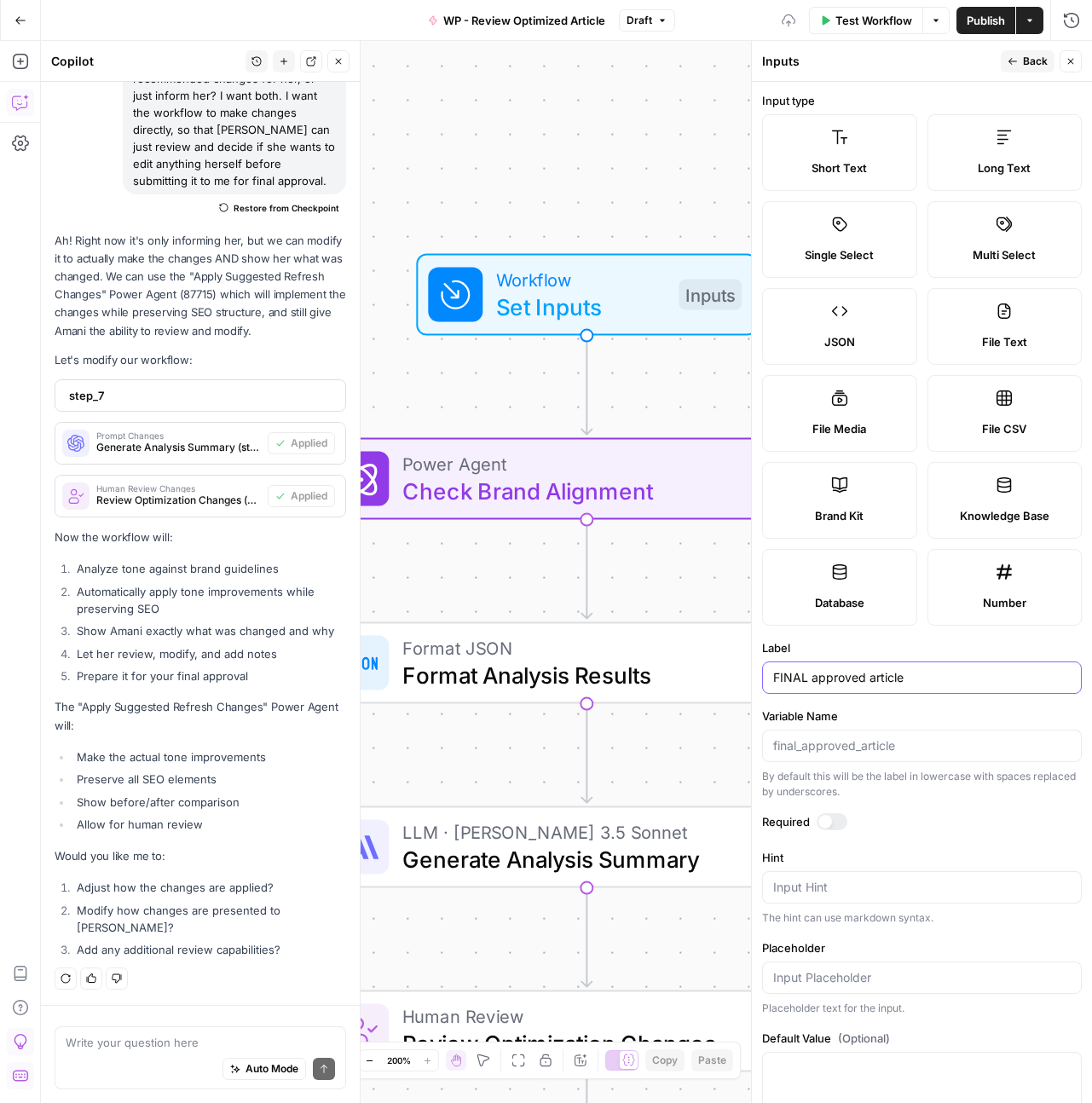
click at [814, 675] on input "FINAL approved article" at bounding box center [922, 678] width 297 height 17
click at [869, 676] on input "FINAL Approved article" at bounding box center [922, 678] width 297 height 17
click at [877, 683] on input "FINAL Approved article" at bounding box center [922, 678] width 297 height 17
type input "FINAL Approved Article"
click at [832, 820] on div at bounding box center [831, 822] width 31 height 17
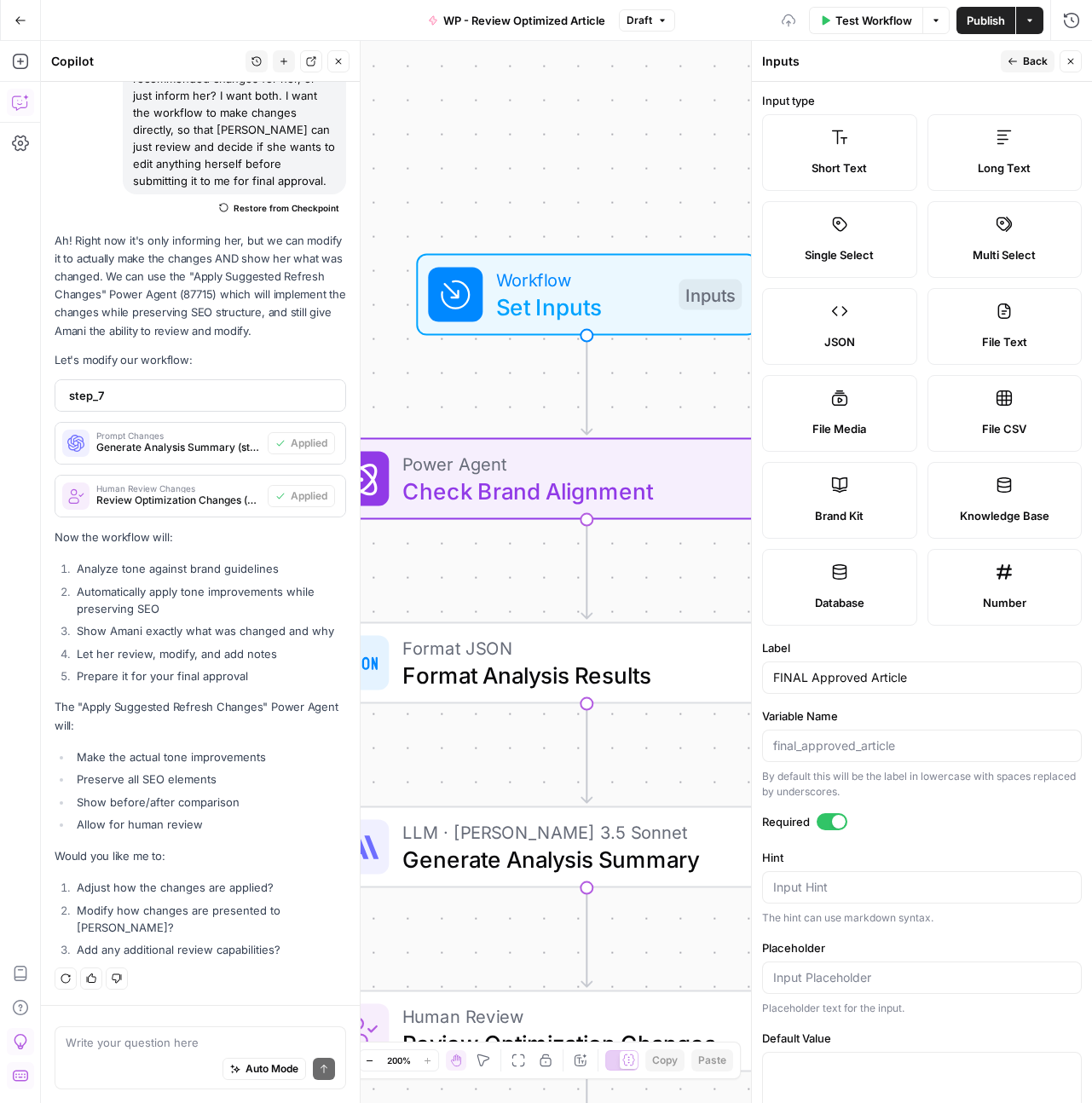
click at [832, 824] on div at bounding box center [839, 821] width 14 height 14
click at [831, 824] on div at bounding box center [831, 822] width 31 height 17
click at [1015, 63] on icon "button" at bounding box center [1013, 61] width 10 height 10
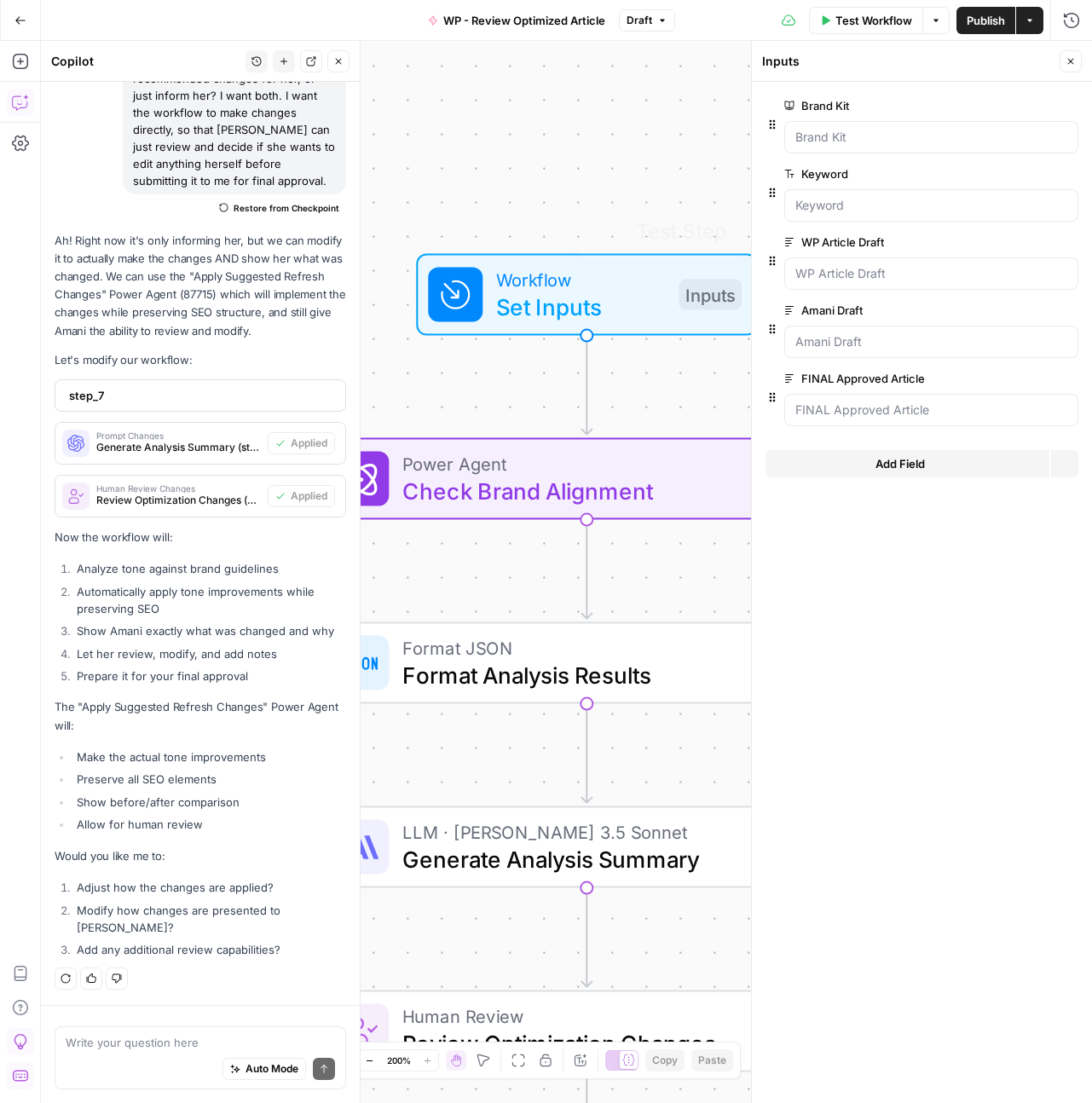
click at [676, 480] on span "Check Brand Alignment" at bounding box center [579, 491] width 354 height 34
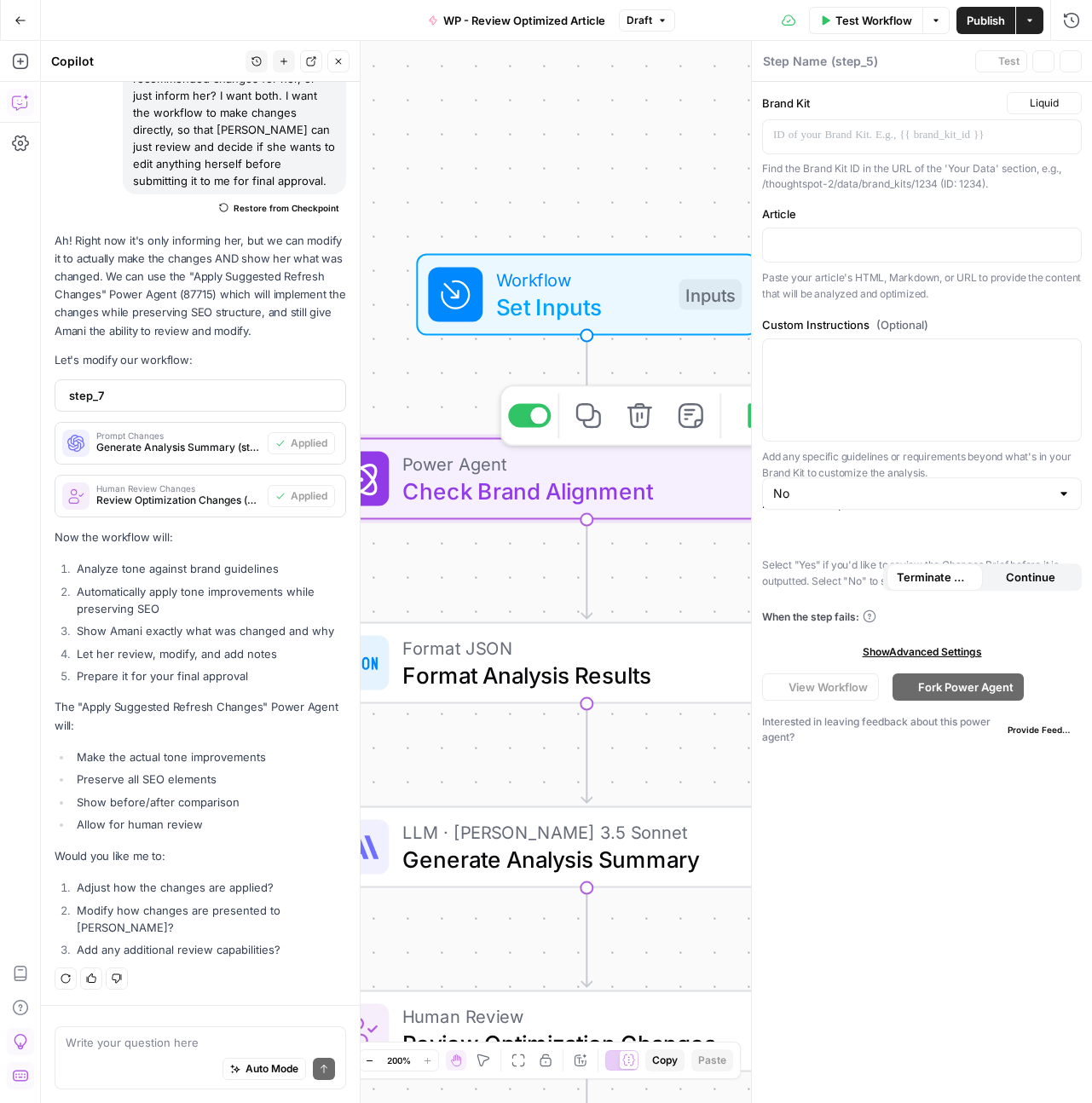
scroll to position [53477, 0]
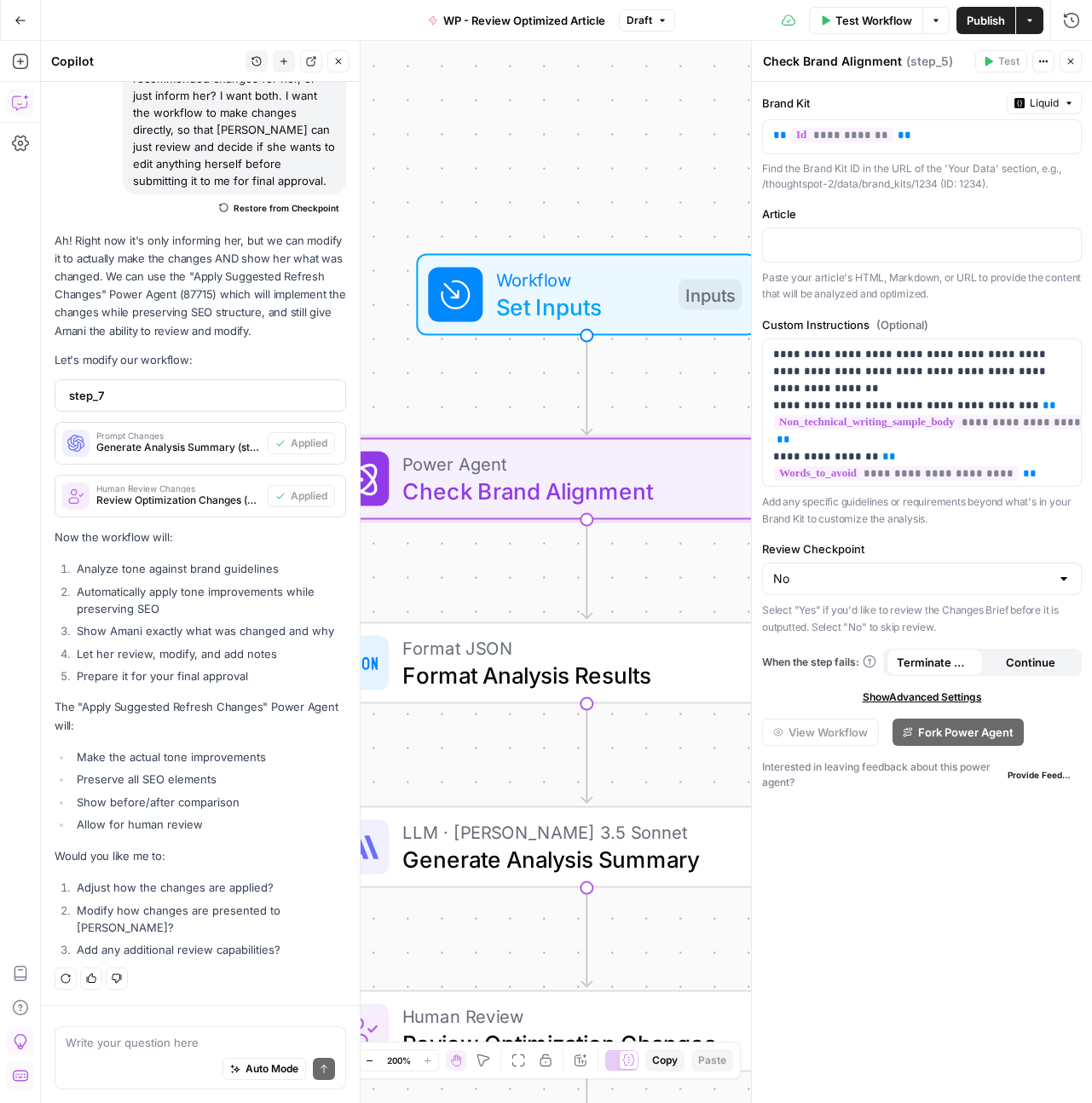
type textarea "Check Brand Alignment"
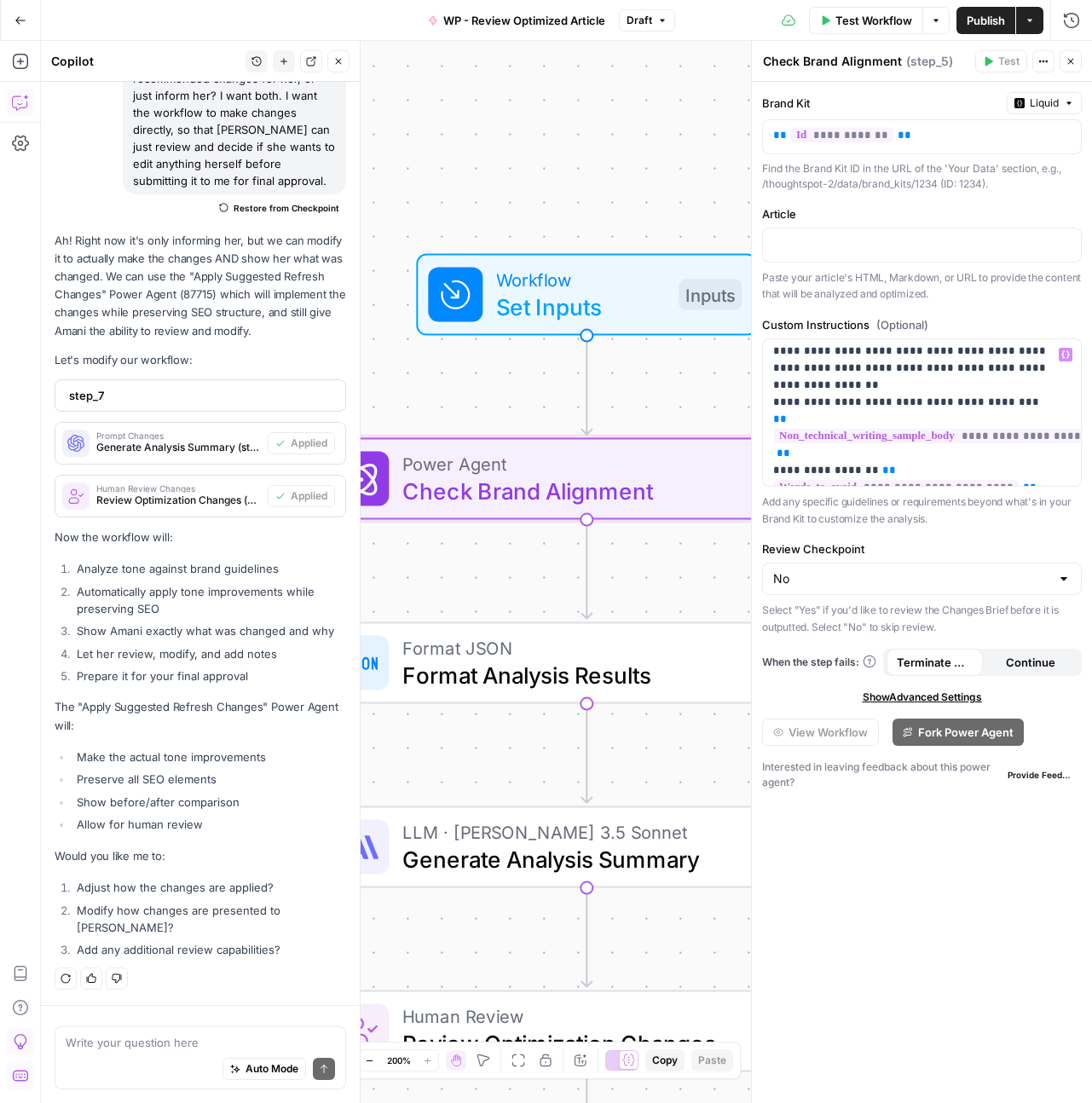
scroll to position [0, 0]
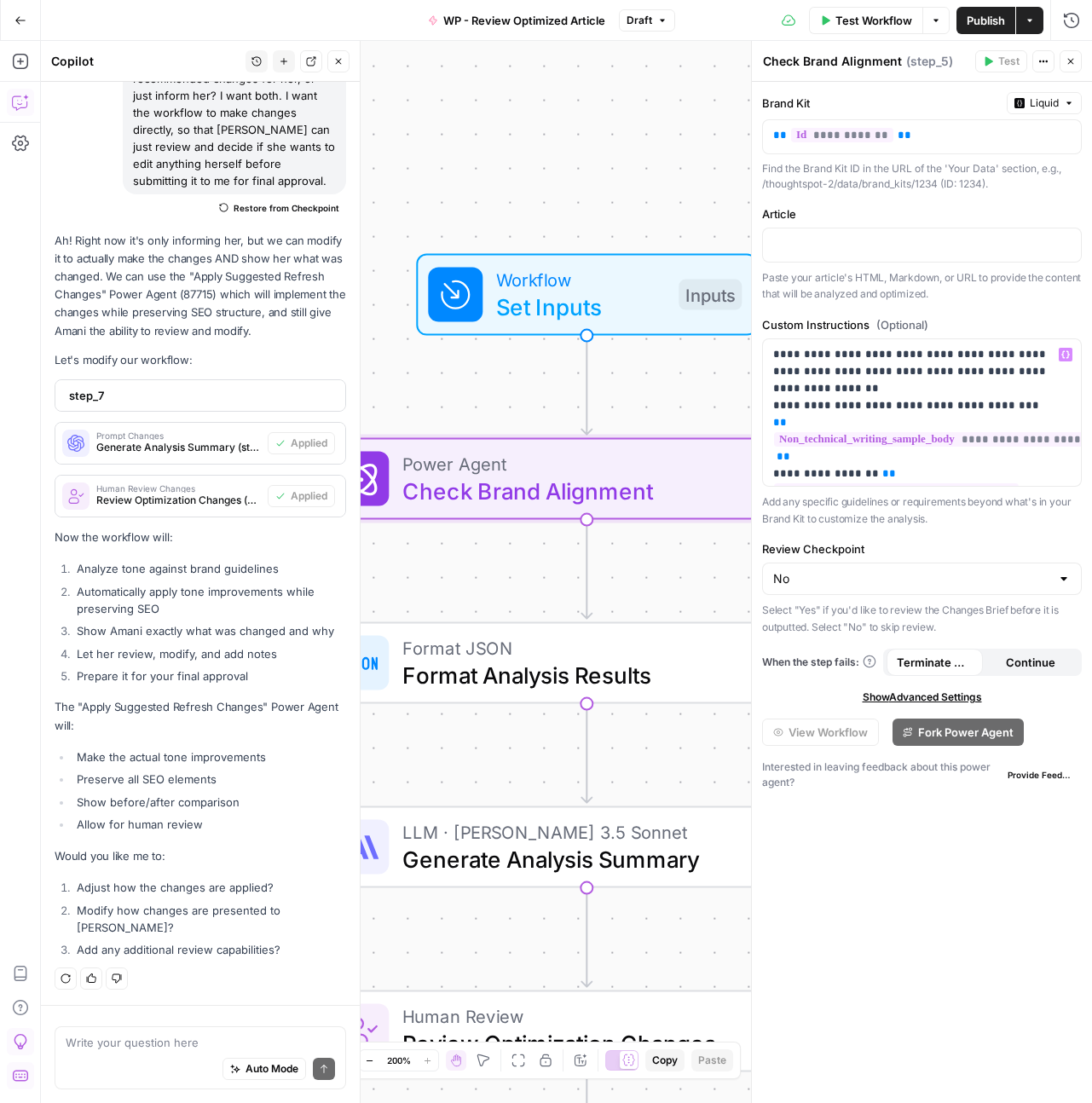
click at [836, 227] on div "“/” to reference Variables Menu" at bounding box center [922, 244] width 320 height 35
click at [833, 244] on p at bounding box center [922, 244] width 297 height 17
click at [1069, 244] on span "Variables Menu" at bounding box center [1069, 243] width 1 height 1
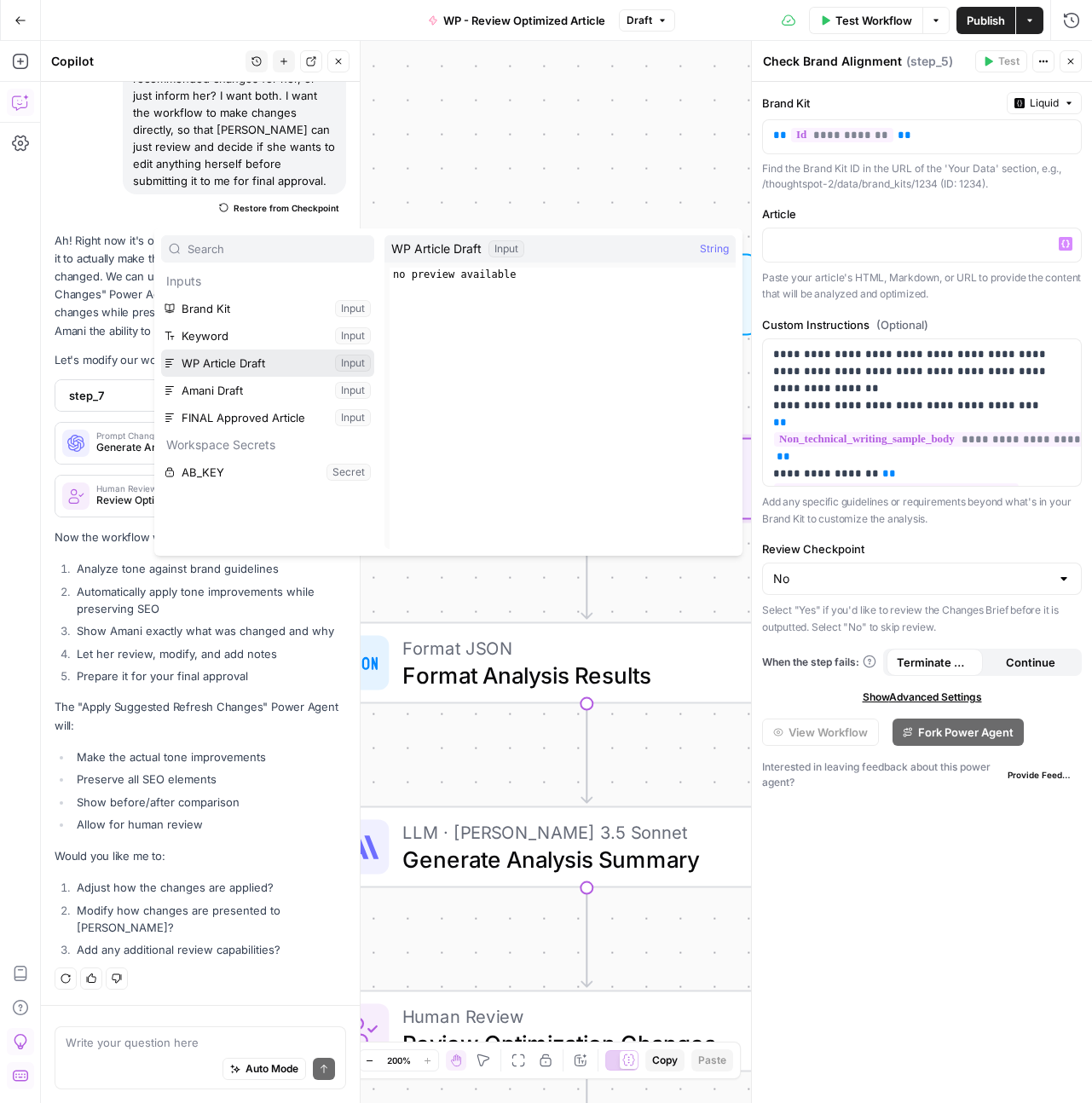
click at [252, 362] on button "Select variable WP Article Draft" at bounding box center [267, 363] width 213 height 27
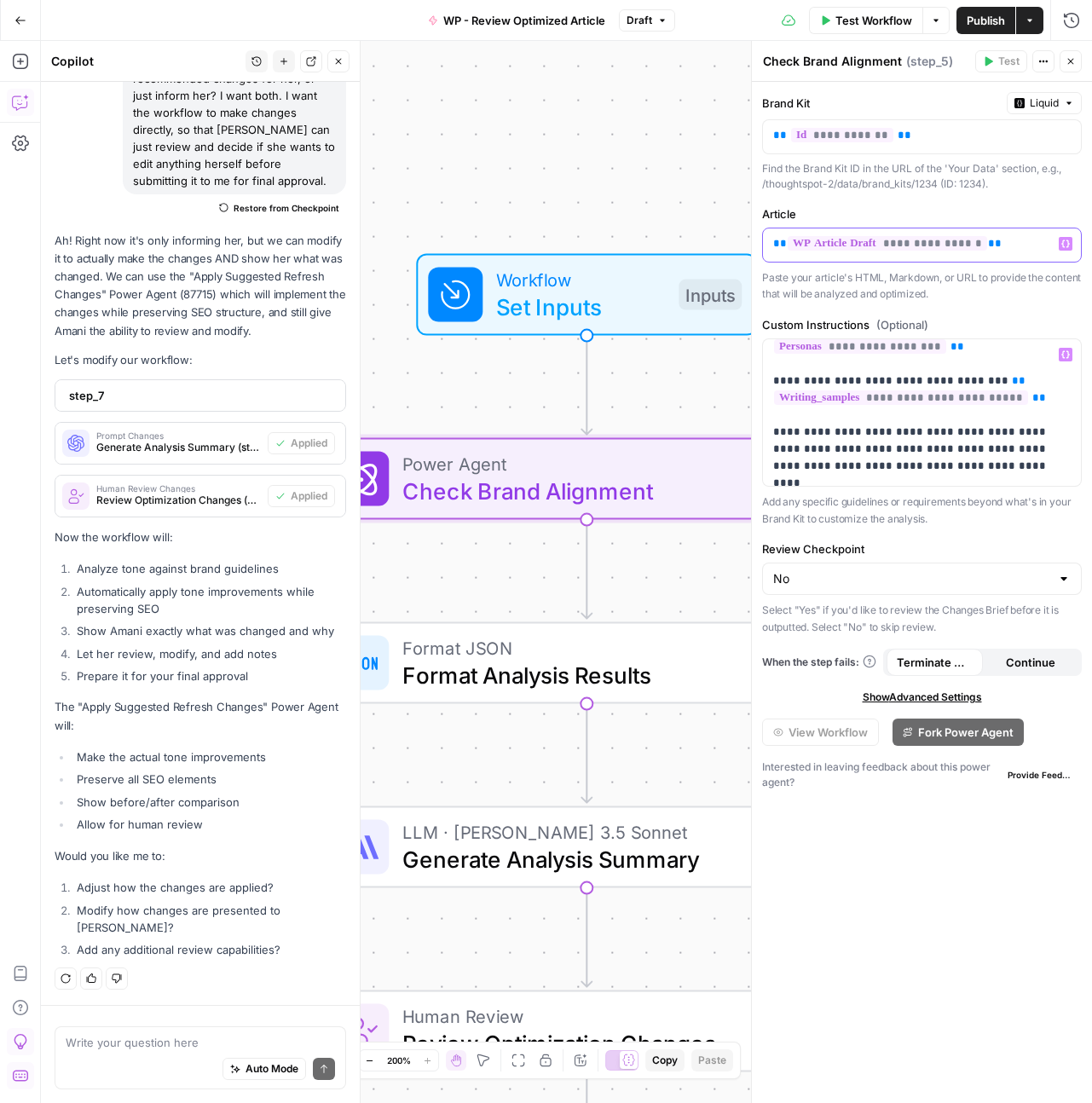
scroll to position [356, 0]
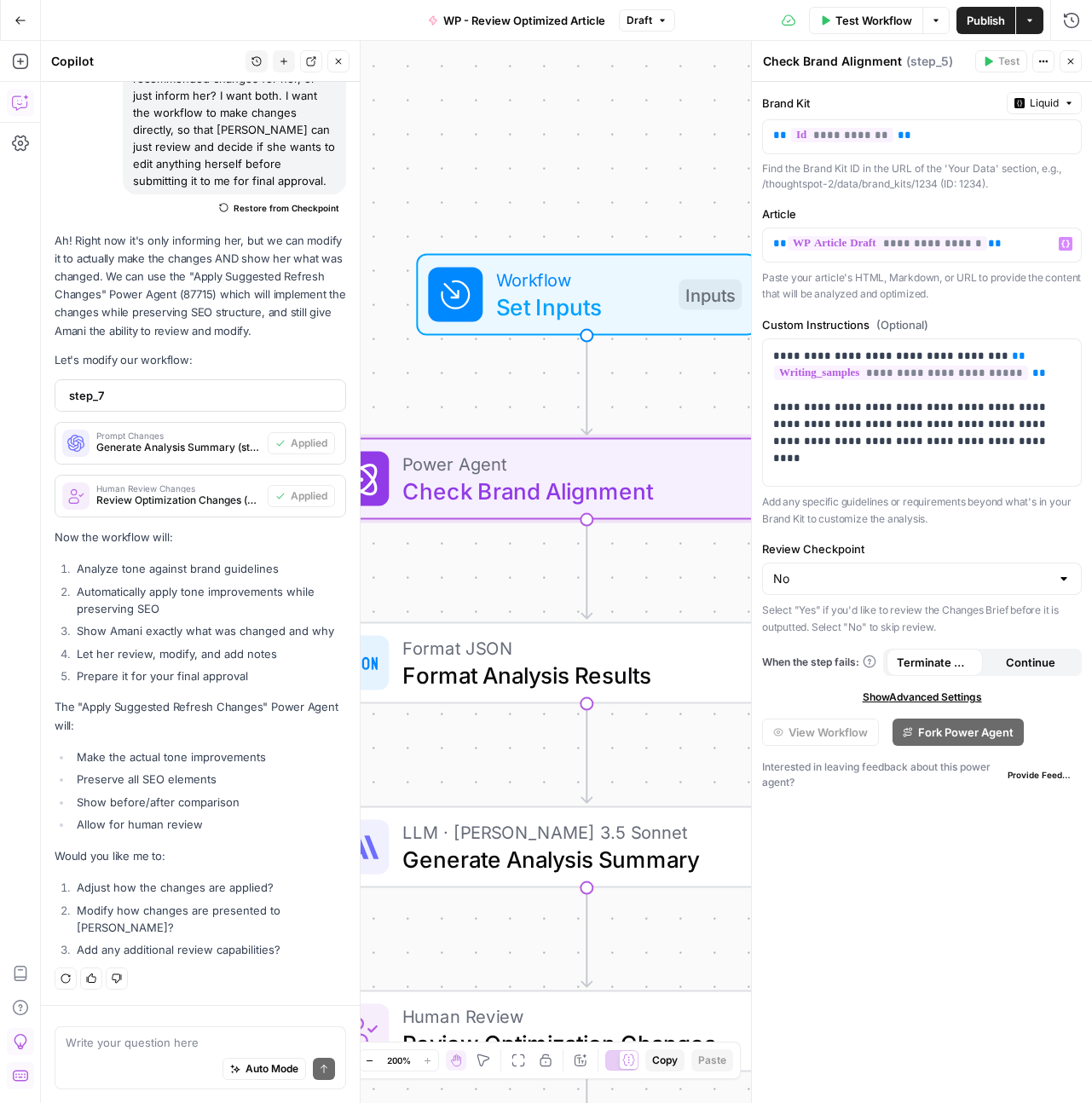
click at [1064, 67] on button "Close" at bounding box center [1070, 62] width 22 height 22
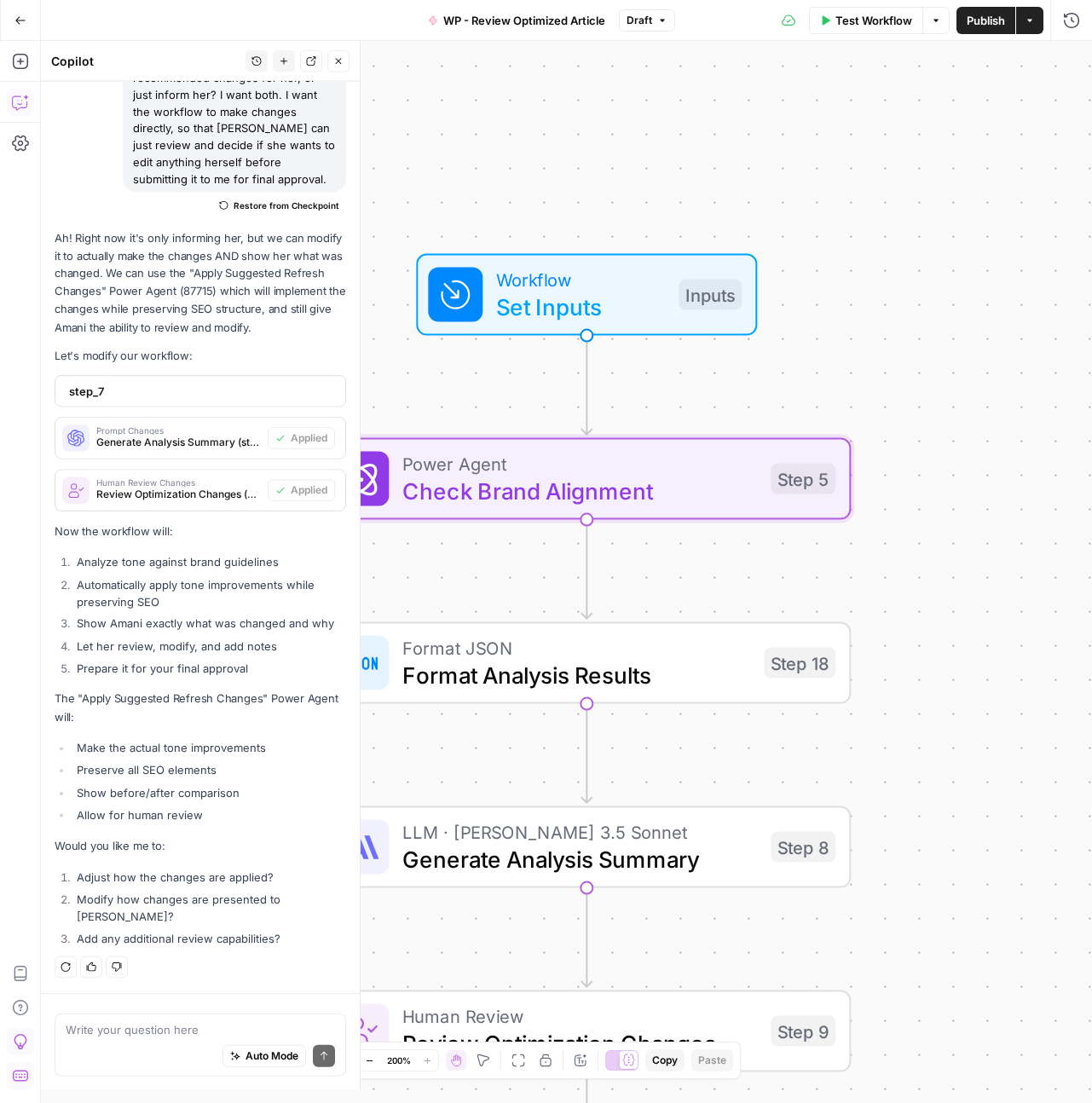
scroll to position [53477, 0]
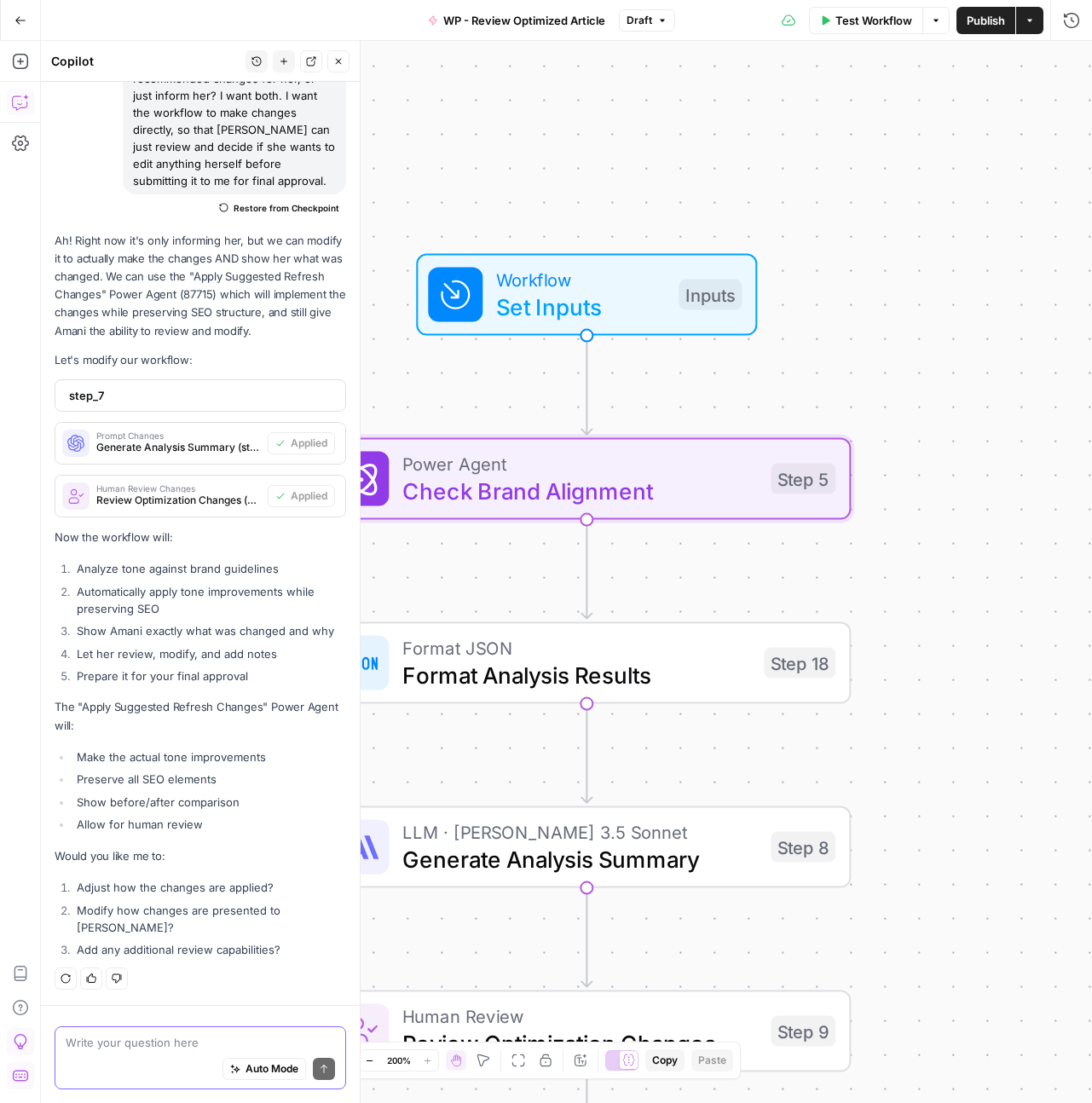
click at [163, 1042] on textarea at bounding box center [200, 1042] width 269 height 17
click at [603, 317] on span "Set Inputs" at bounding box center [581, 307] width 168 height 34
click at [603, 297] on span "Set Inputs" at bounding box center [581, 307] width 168 height 34
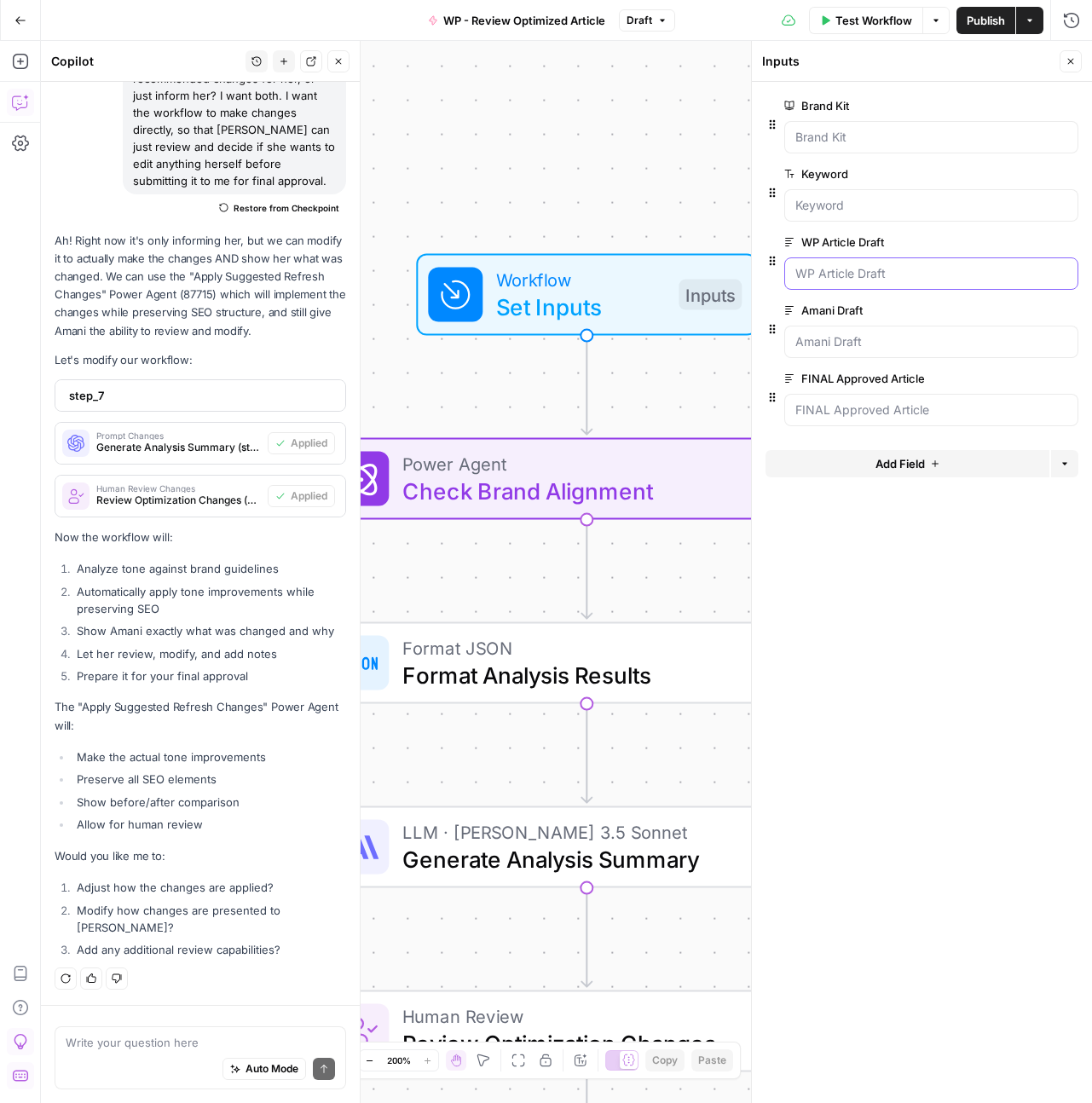
click at [890, 270] on Draft "WP Article Draft" at bounding box center [931, 274] width 272 height 17
click at [860, 272] on Draft "WP Article Draft" at bounding box center [931, 274] width 272 height 17
click at [1033, 246] on button "edit field" at bounding box center [1021, 242] width 65 height 21
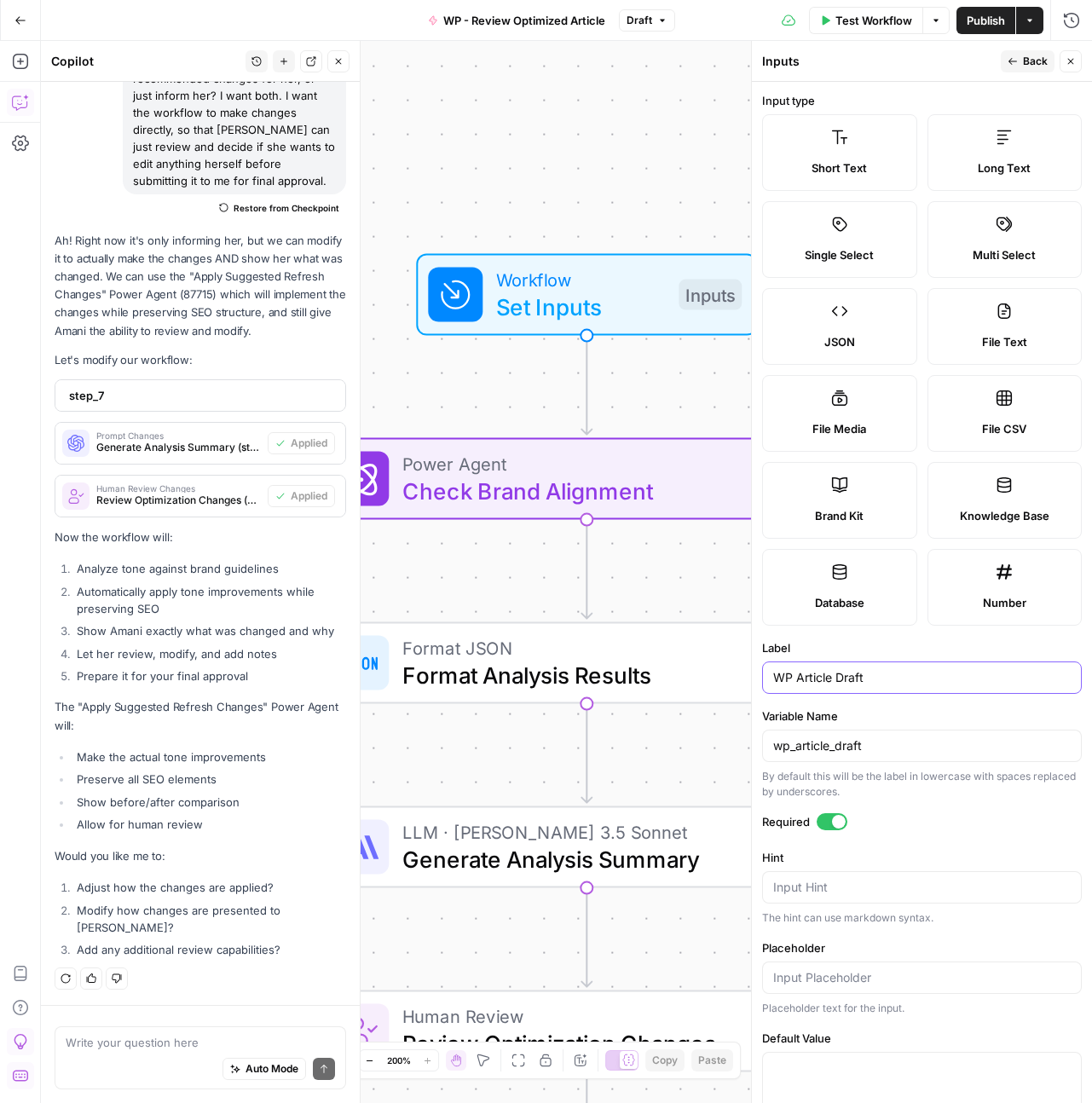
drag, startPoint x: 837, startPoint y: 678, endPoint x: 798, endPoint y: 676, distance: 39.1
click at [798, 676] on input "WP Article Draft" at bounding box center [922, 678] width 297 height 17
type input "WP Draft"
drag, startPoint x: 826, startPoint y: 749, endPoint x: 797, endPoint y: 747, distance: 29.1
click at [797, 747] on input "wp_article_draft" at bounding box center [922, 746] width 297 height 17
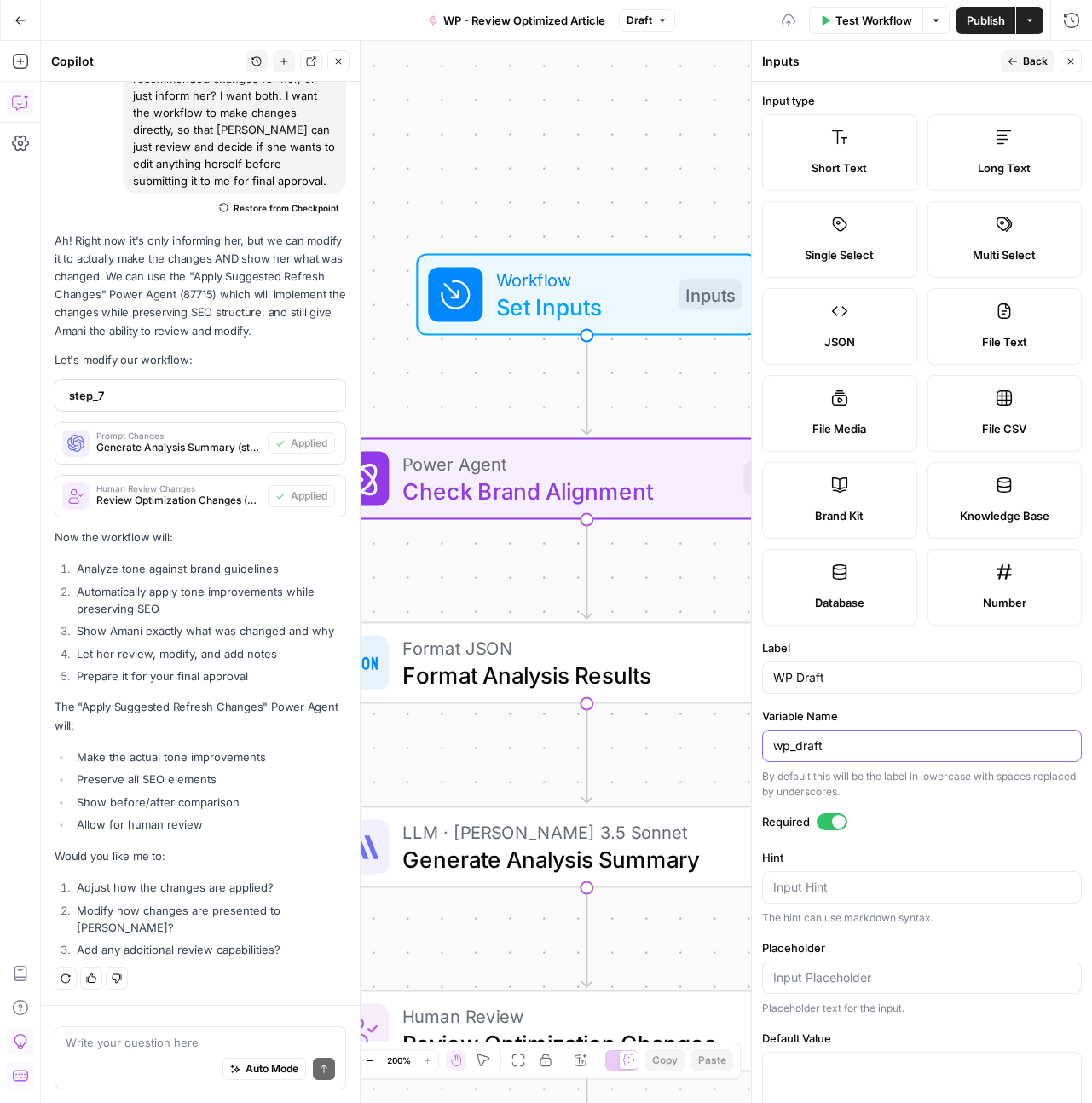
type input "wp_draft"
click at [1020, 62] on button "Back" at bounding box center [1027, 62] width 53 height 22
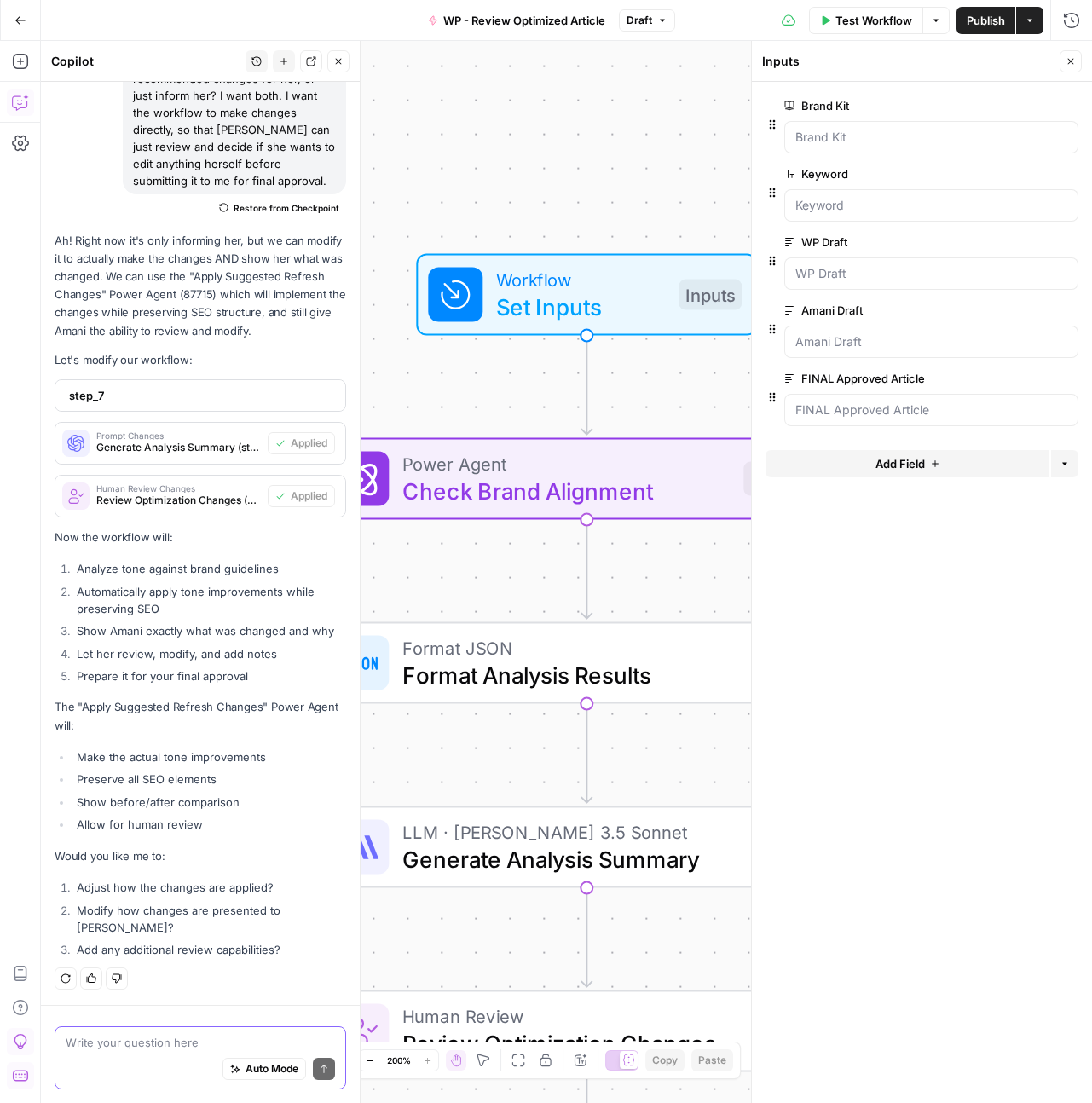
click at [148, 1041] on textarea at bounding box center [200, 1042] width 269 height 17
paste textarea "Okay, i added the following inputs that are column headers in my grid. WP Draft…"
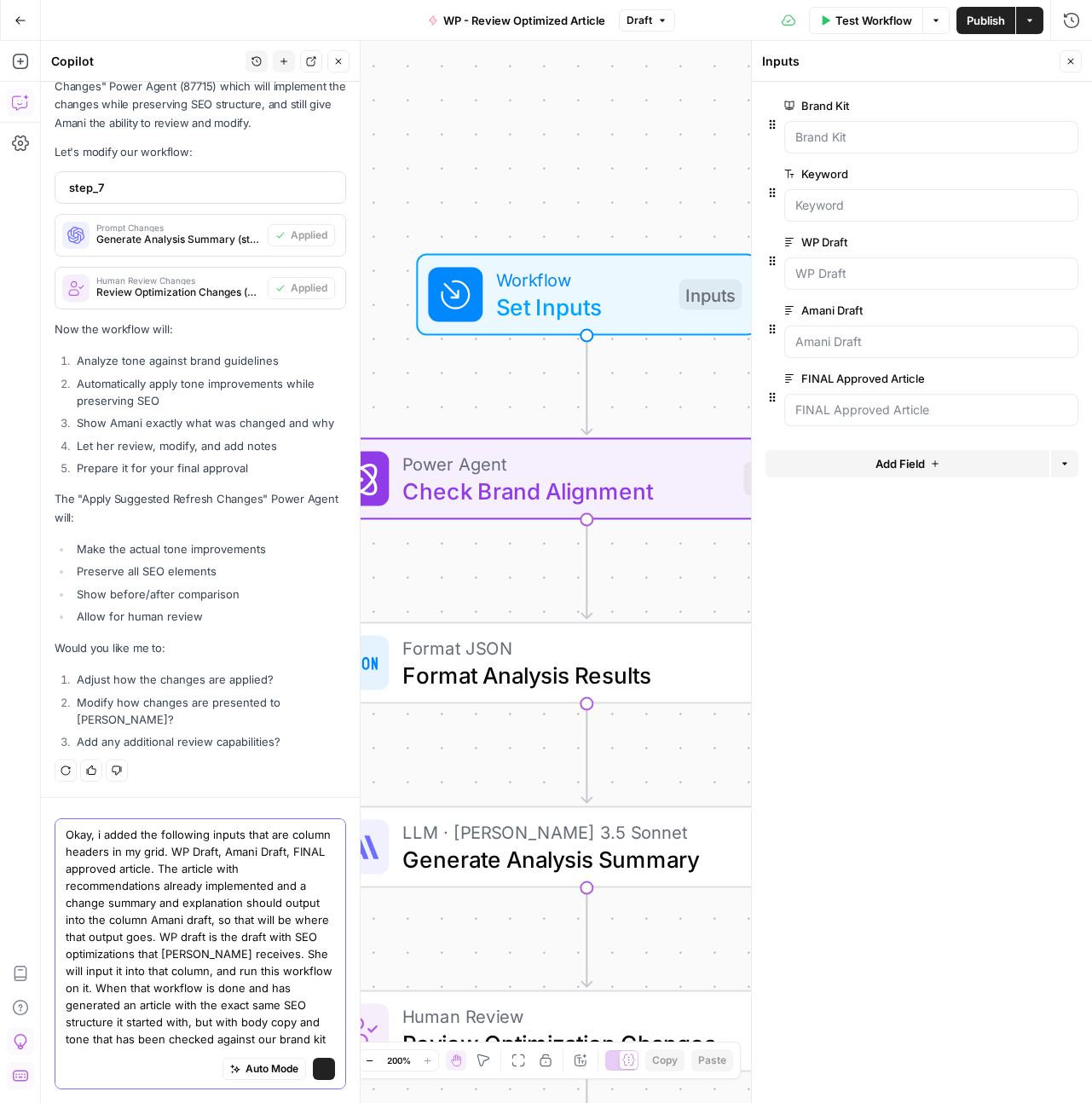
scroll to position [8, 0]
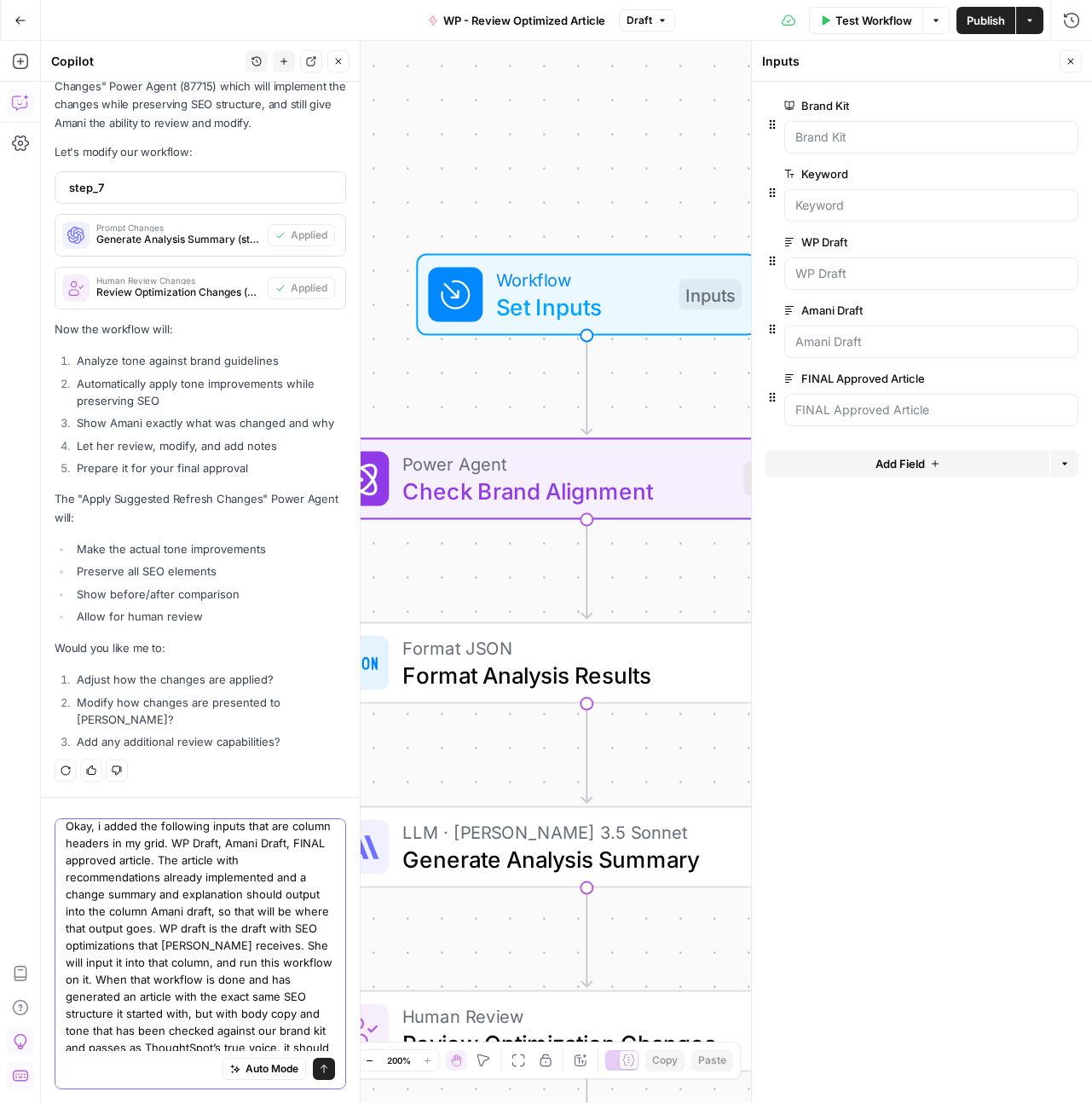
click at [197, 957] on textarea "Okay, i added the following inputs that are column headers in my grid. WP Draft…" at bounding box center [200, 944] width 269 height 255
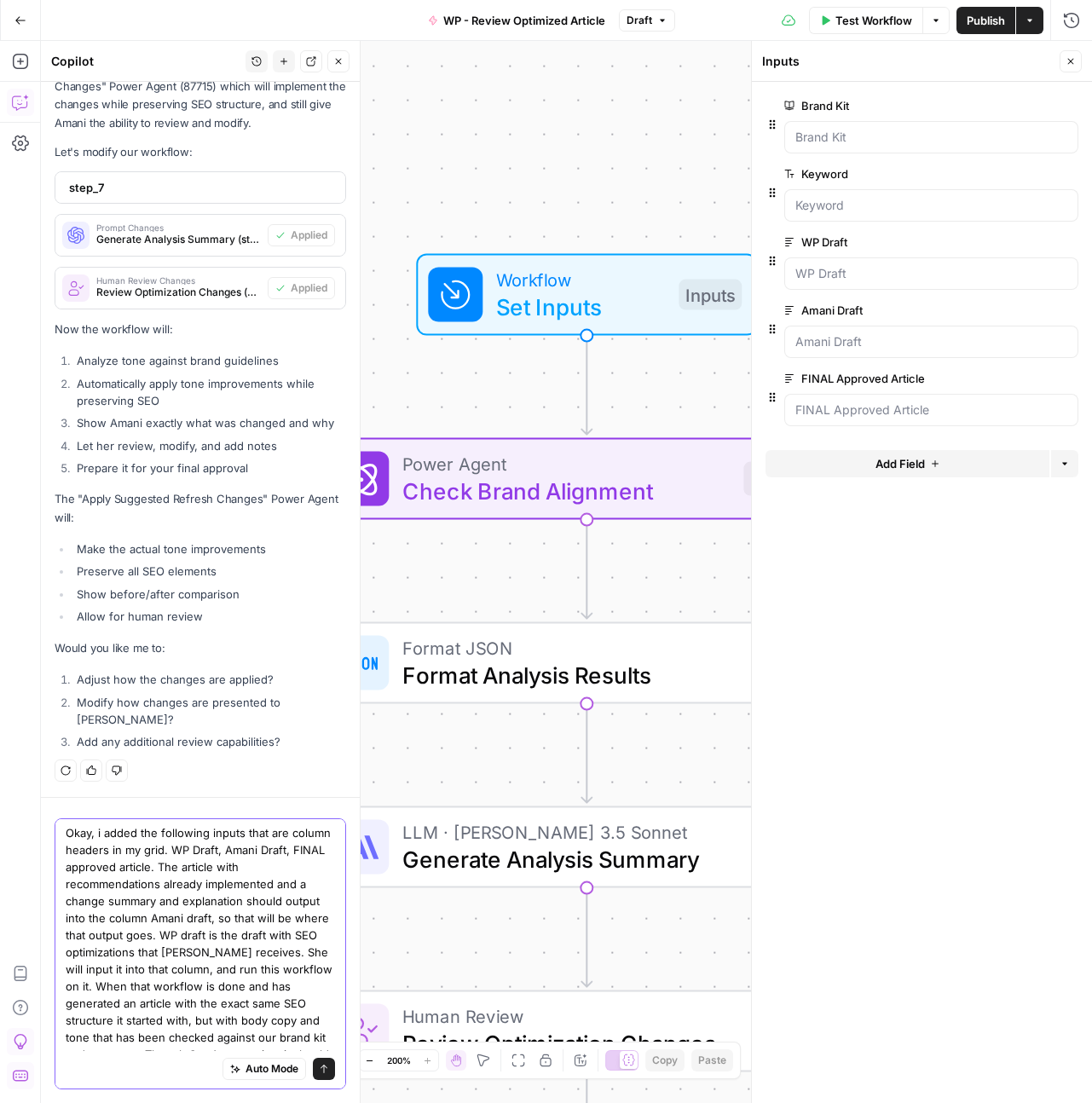
scroll to position [0, 0]
type textarea "Okay, i added the following inputs that are column headers in my grid. WP Draft…"
click at [582, 432] on icon "Edge from start to step_5" at bounding box center [586, 385] width 10 height 99
click at [589, 467] on span "Power Agent" at bounding box center [566, 463] width 327 height 27
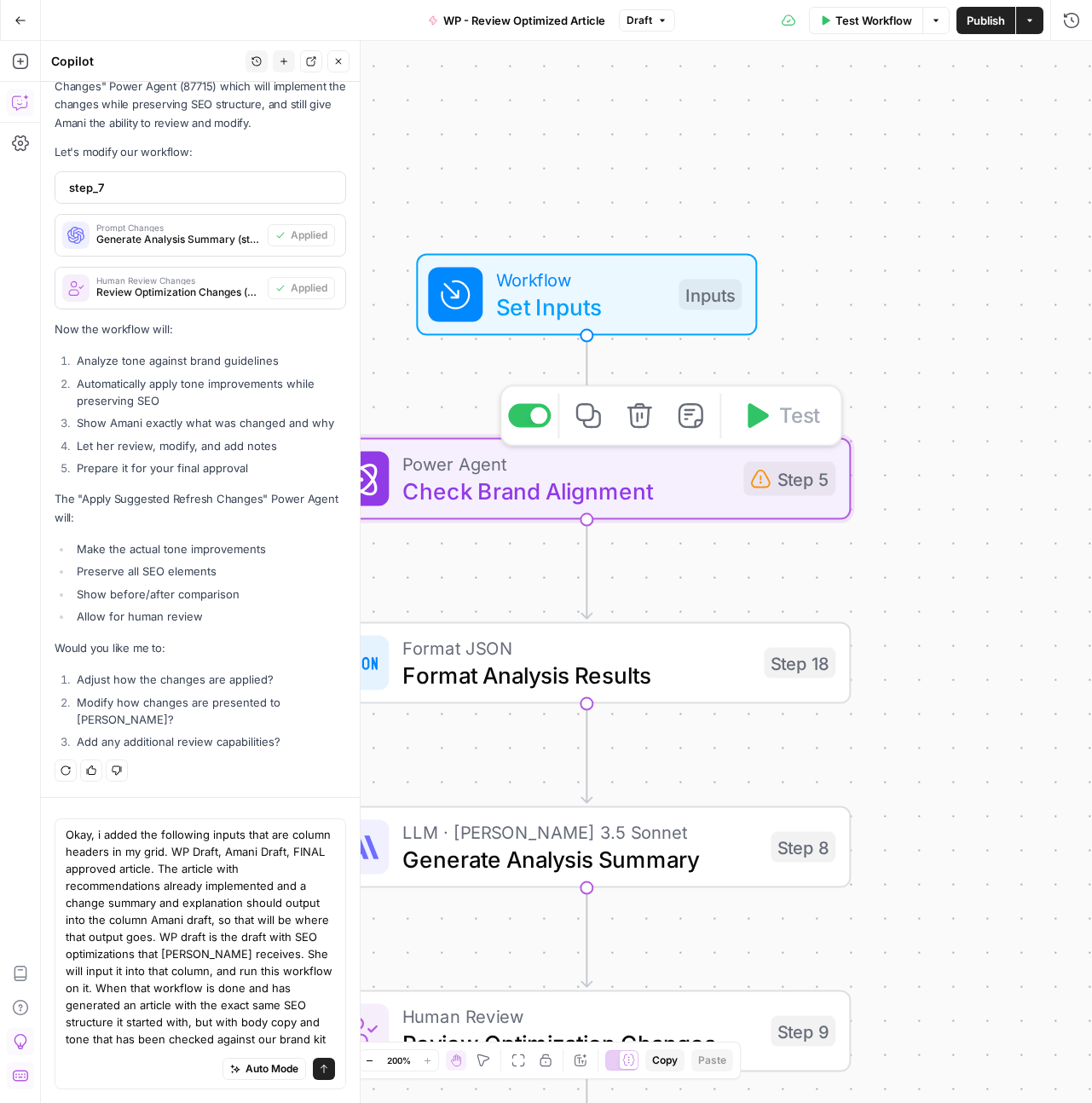
click at [600, 480] on span "Check Brand Alignment" at bounding box center [566, 491] width 327 height 34
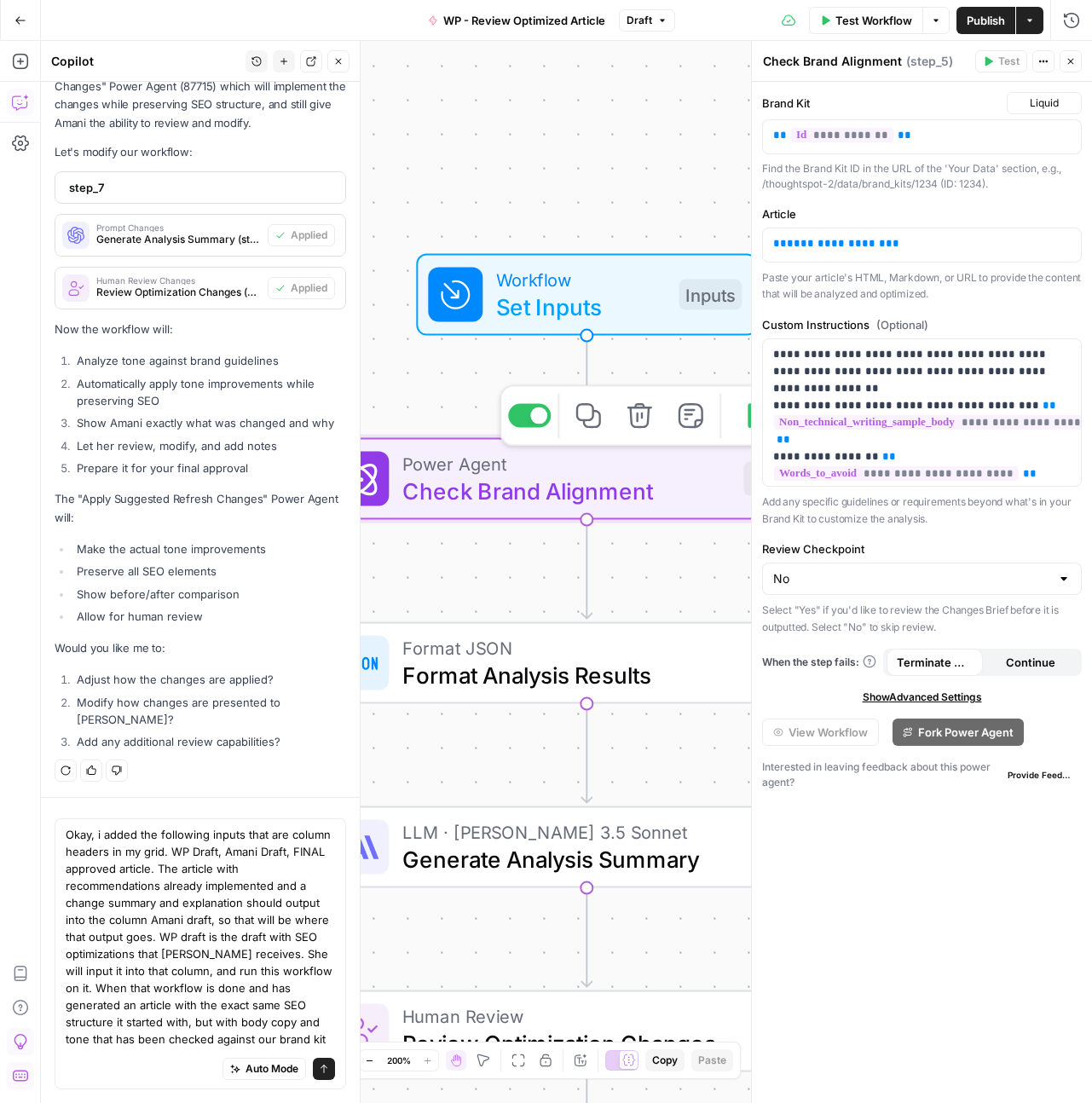
type textarea "Check Brand Alignment"
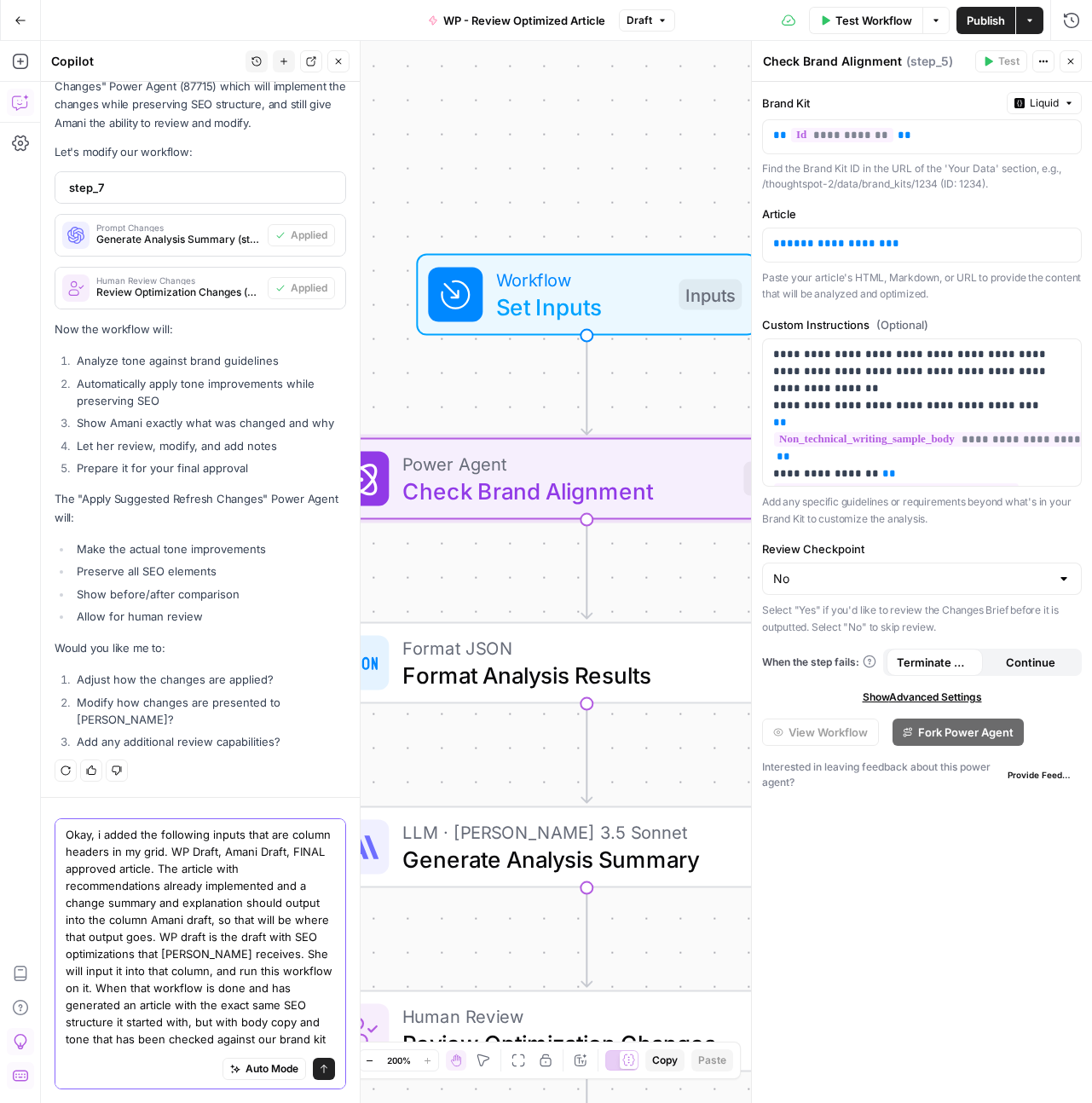
click at [217, 858] on textarea "Okay, i added the following inputs that are column headers in my grid. WP Draft…" at bounding box center [200, 953] width 269 height 255
click at [214, 852] on textarea "Okay, i added the following inputs that are column headers in my grid. WP Draft…" at bounding box center [200, 953] width 269 height 255
type textarea "Okay, i added the following inputs that are column headers in my grid. I alread…"
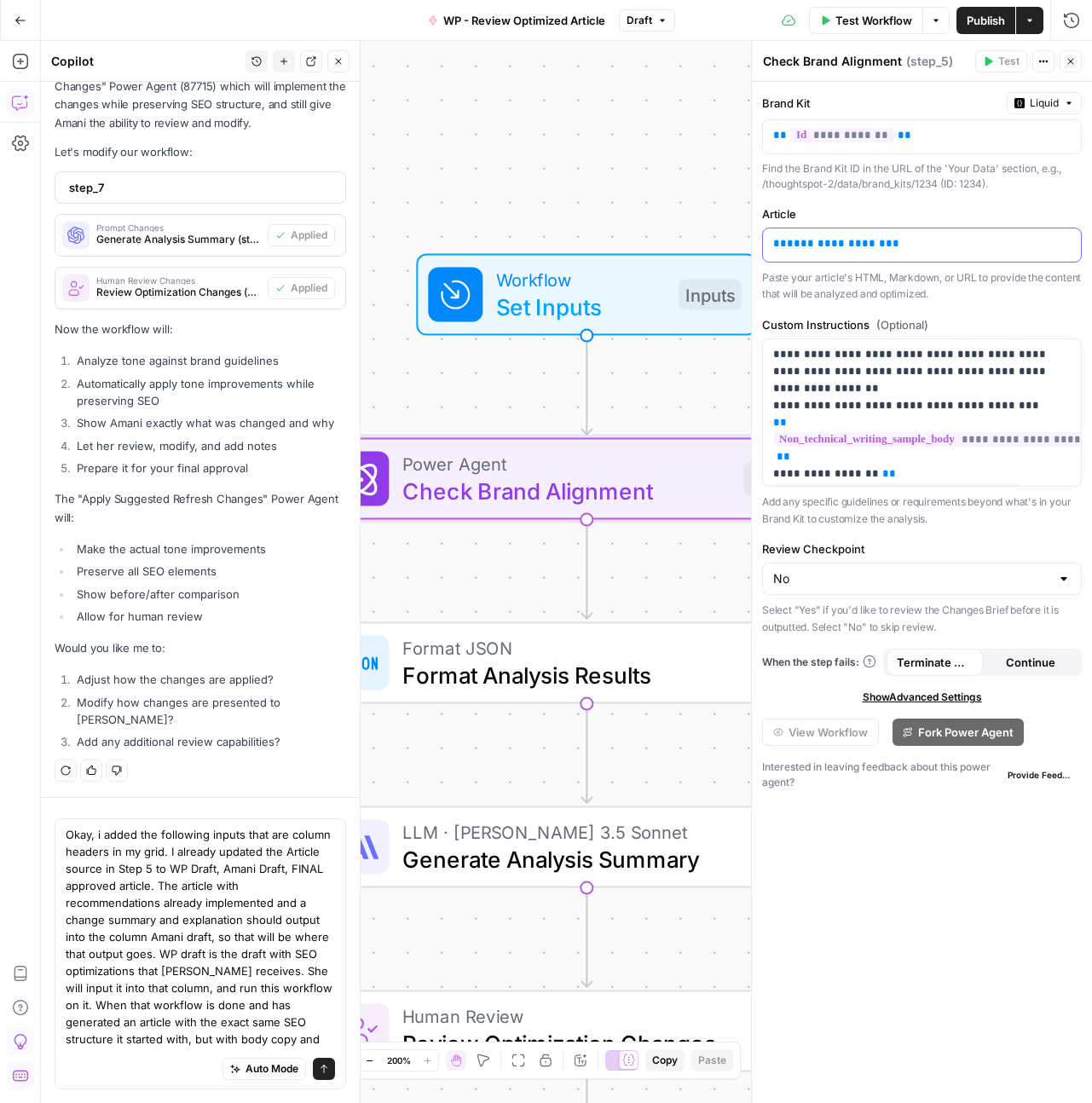
click at [931, 239] on p "**********" at bounding box center [922, 244] width 297 height 17
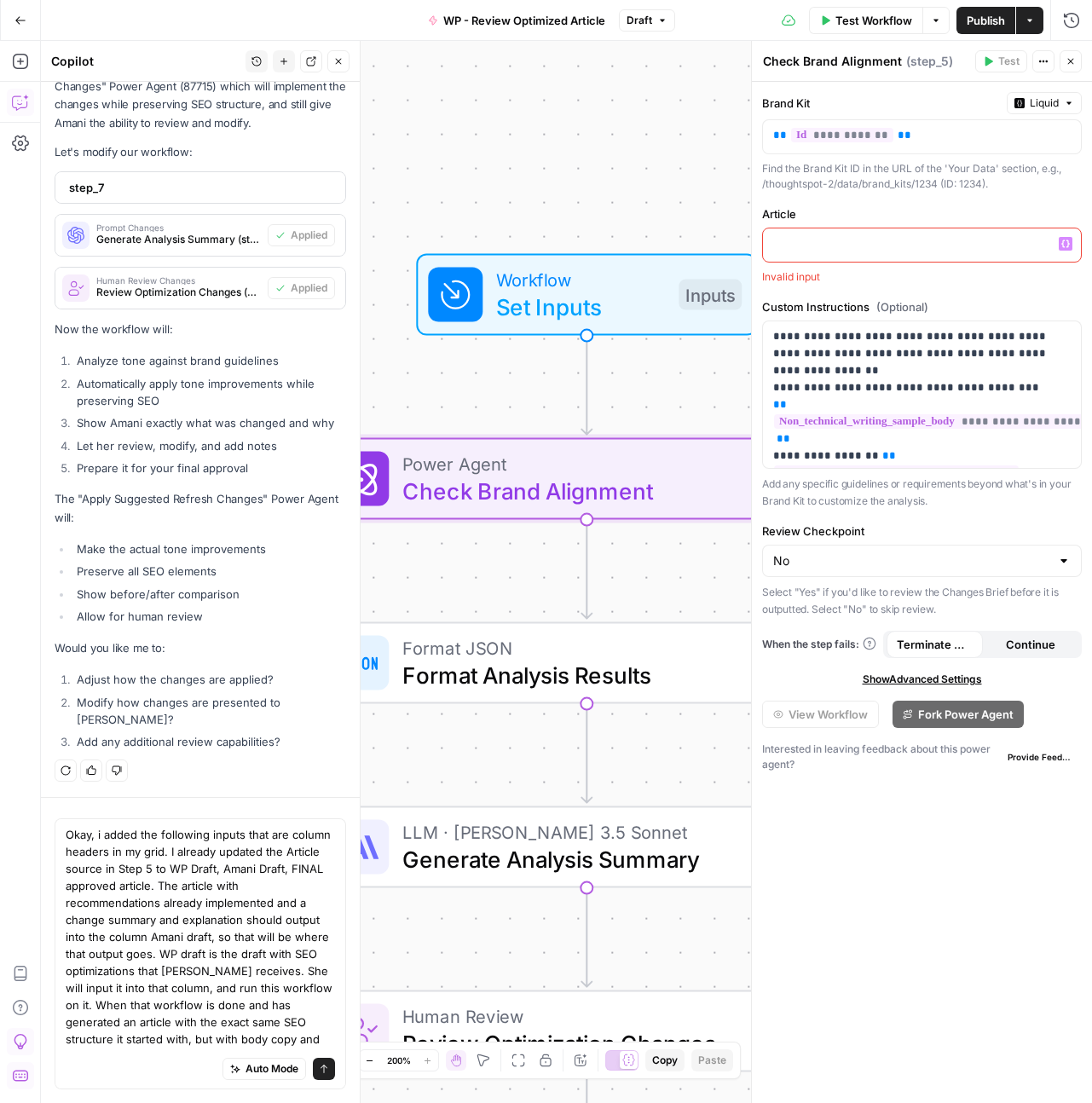
click at [1069, 239] on icon "button" at bounding box center [1065, 243] width 8 height 8
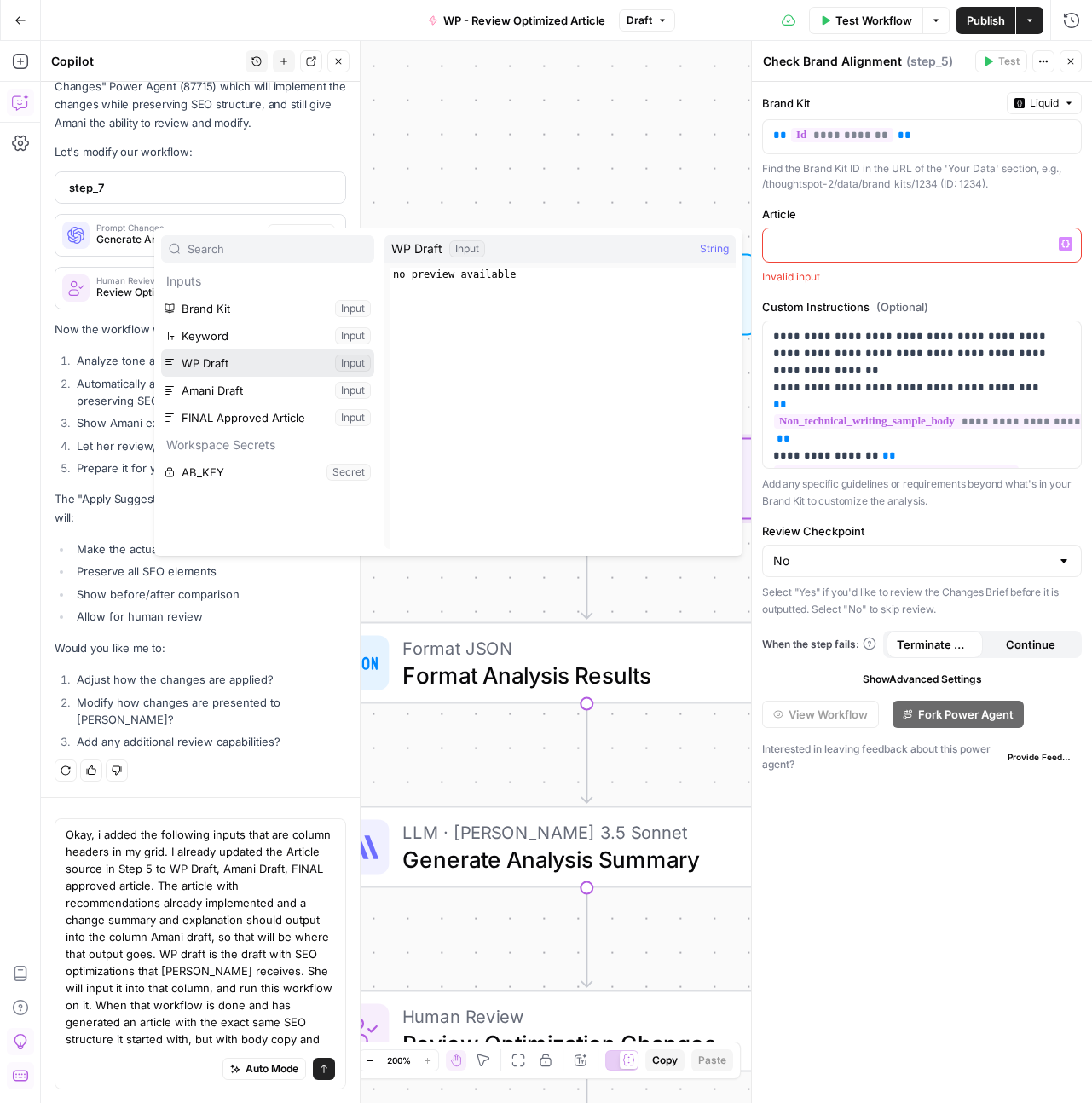
click at [263, 367] on button "Select variable WP Draft" at bounding box center [267, 363] width 213 height 27
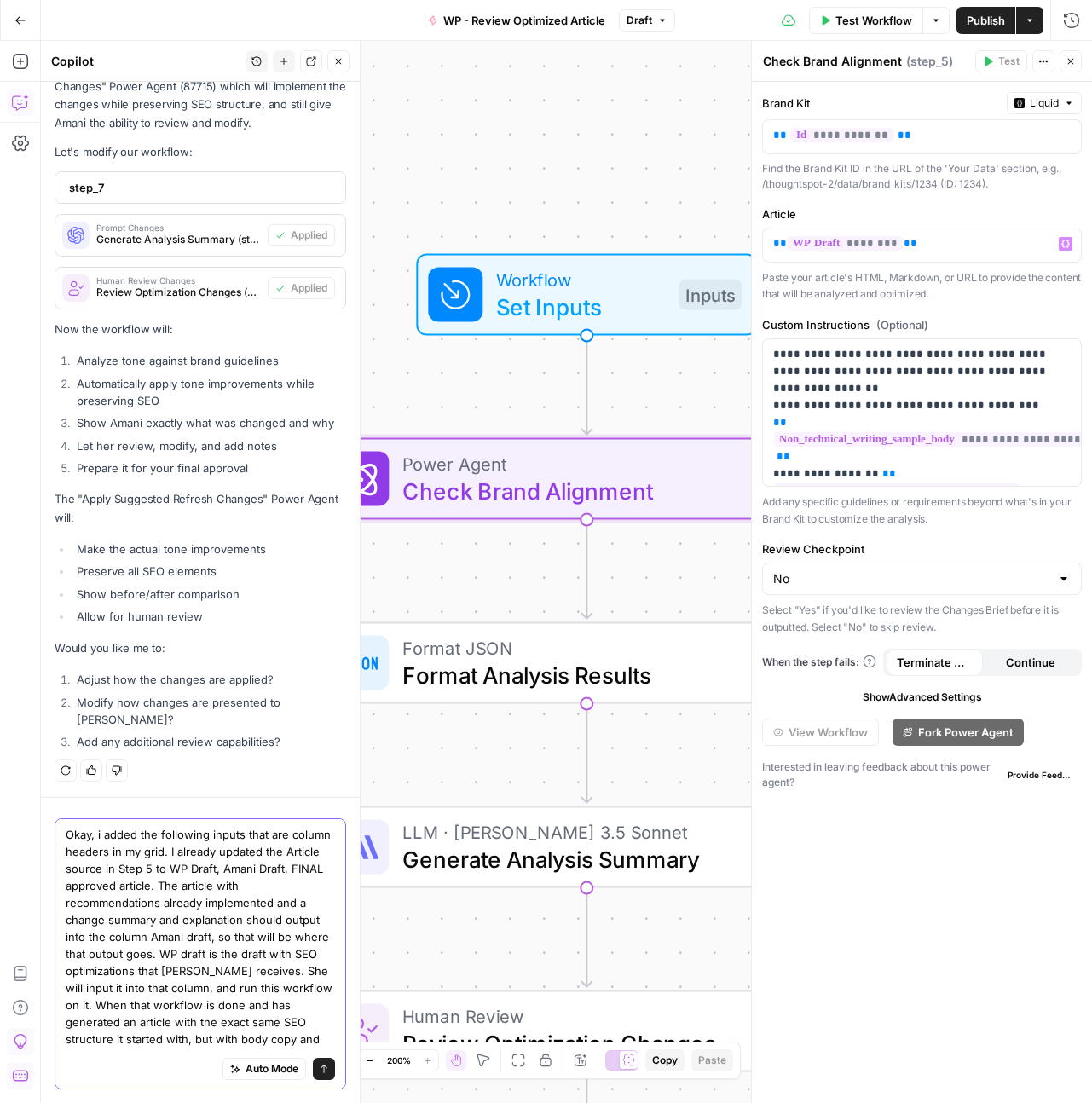
click at [237, 987] on textarea "Okay, i added the following inputs that are column headers in my grid. I alread…" at bounding box center [200, 962] width 269 height 273
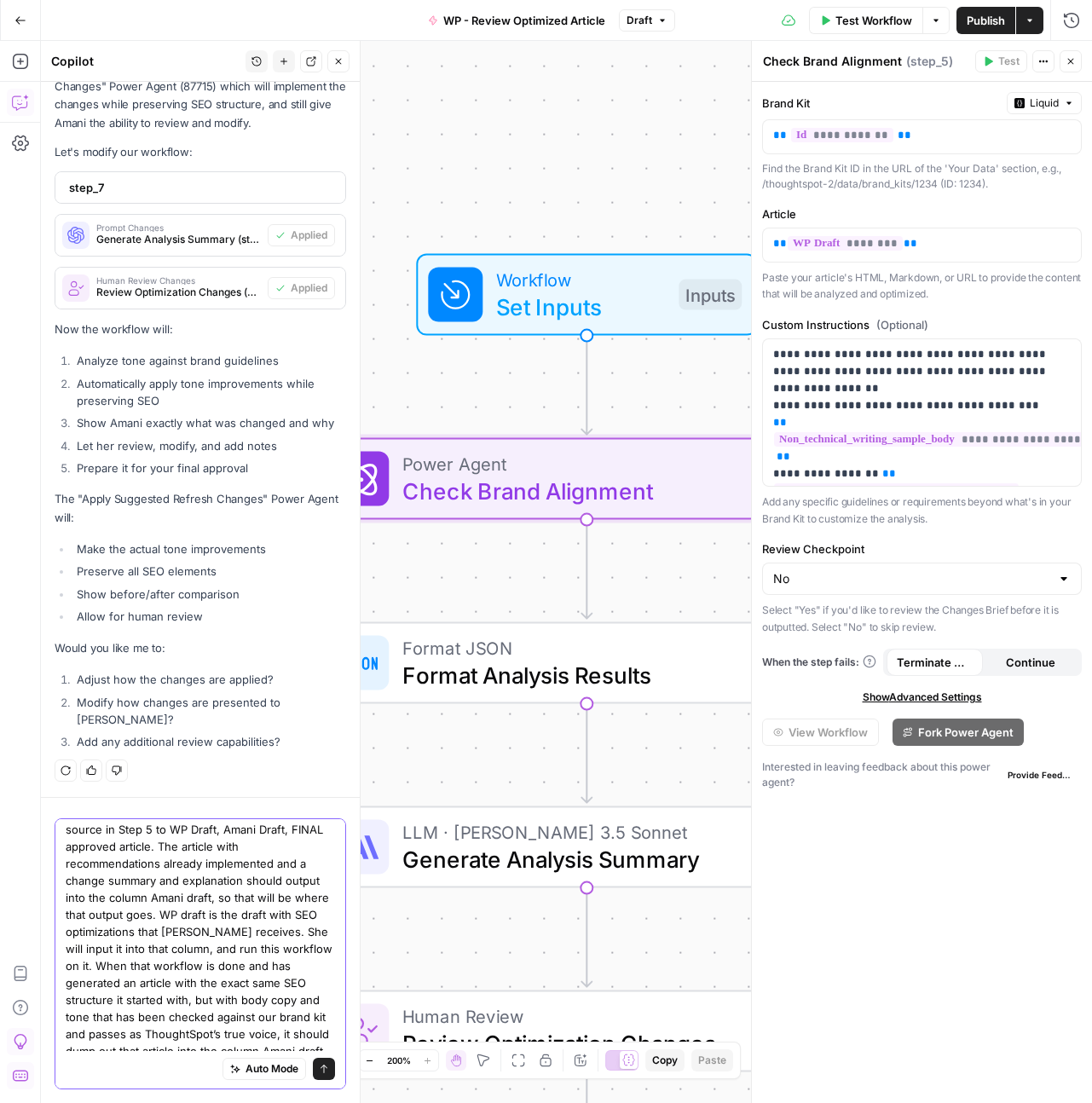
scroll to position [0, 0]
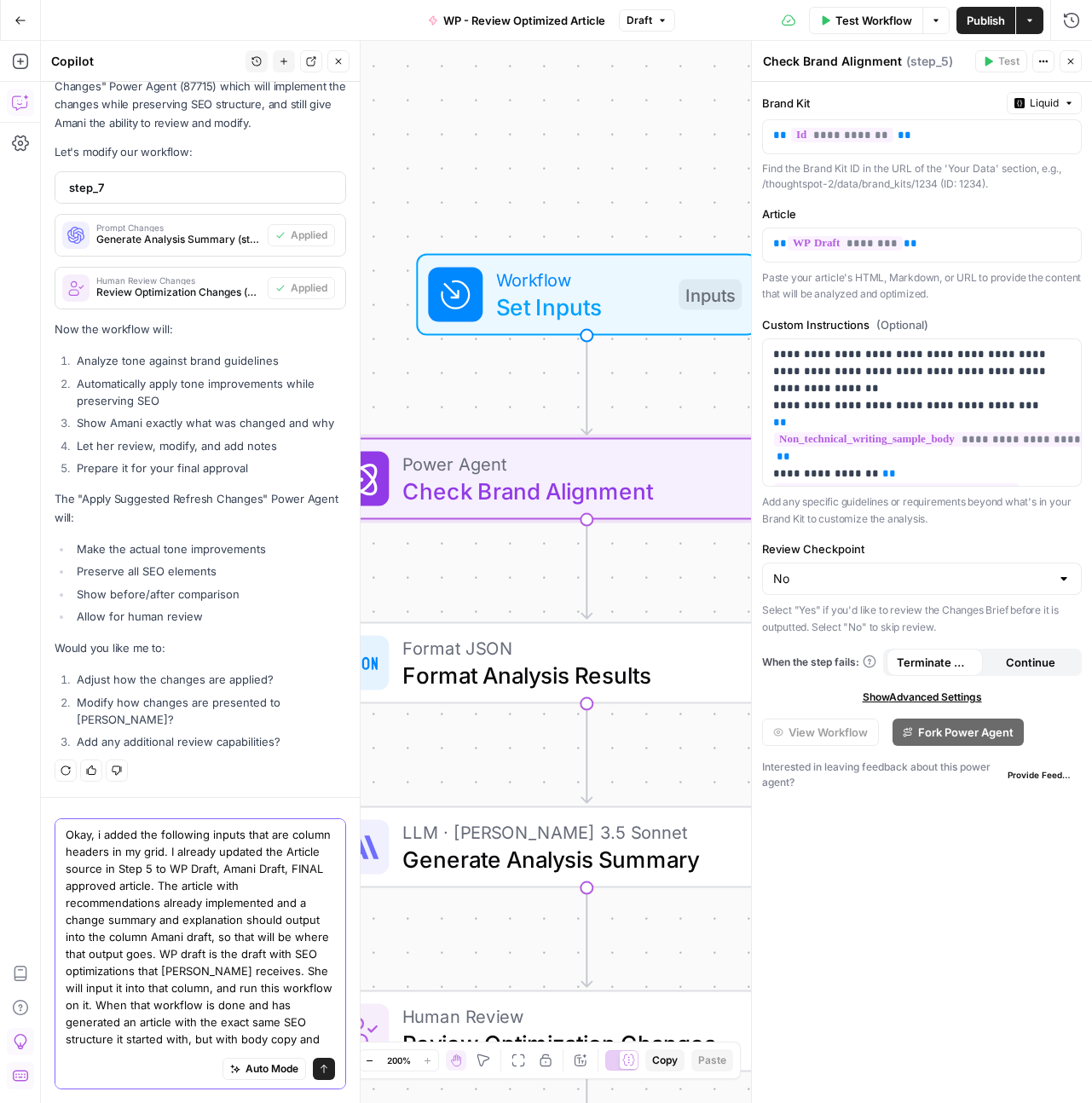
click at [220, 879] on textarea "Okay, i added the following inputs that are column headers in my grid. I alread…" at bounding box center [200, 962] width 269 height 273
click at [625, 121] on div "Workflow Set Inputs Inputs Power Agent Check Brand Alignment Step 5 Format JSON…" at bounding box center [567, 572] width 1051 height 1062
click at [648, 312] on span "Set Inputs" at bounding box center [581, 307] width 168 height 34
click at [605, 326] on div "Workflow Set Inputs Inputs Test Step" at bounding box center [586, 295] width 341 height 82
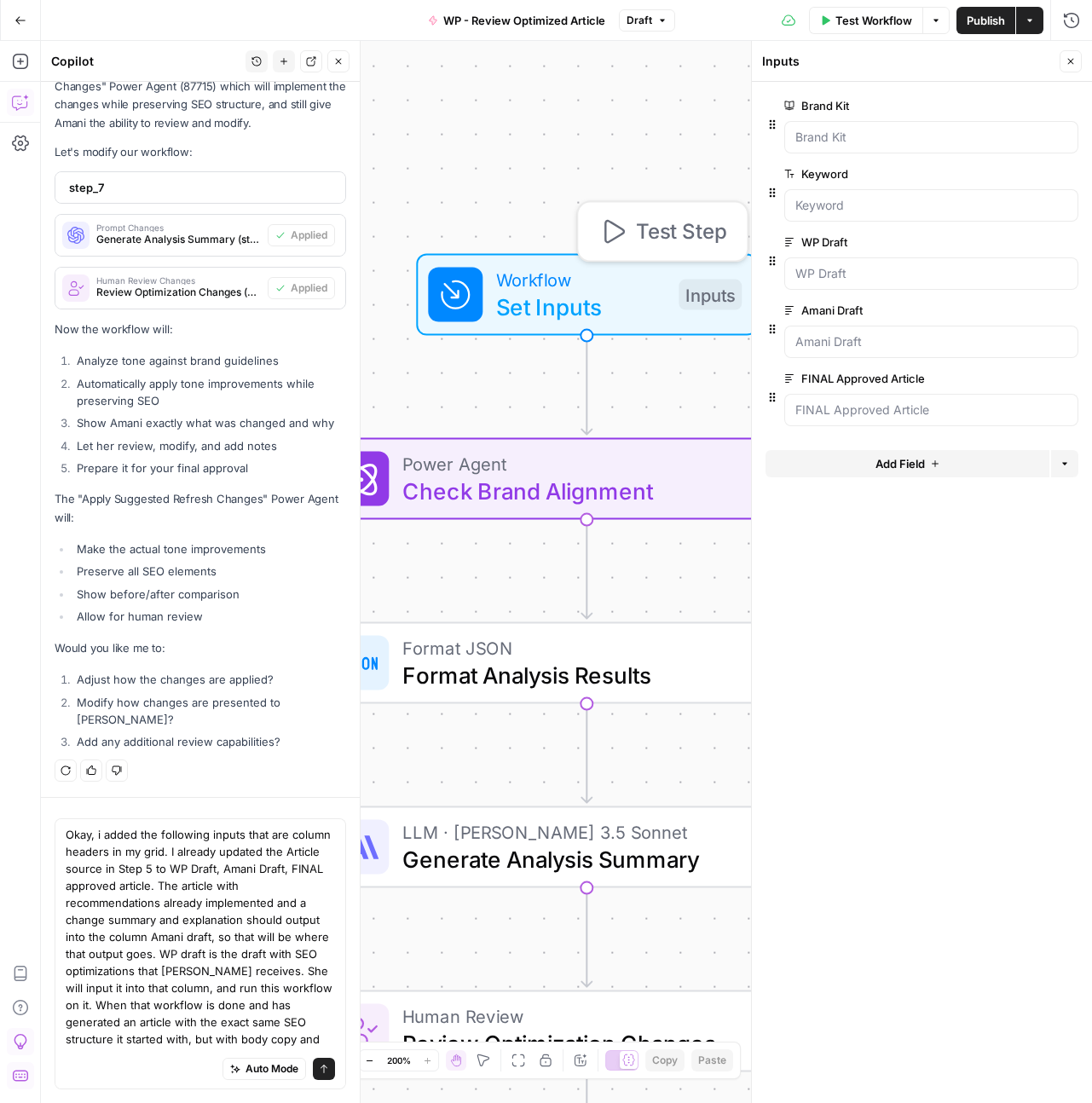
scroll to position [53685, 0]
click at [1013, 382] on span "edit field" at bounding box center [1014, 378] width 37 height 14
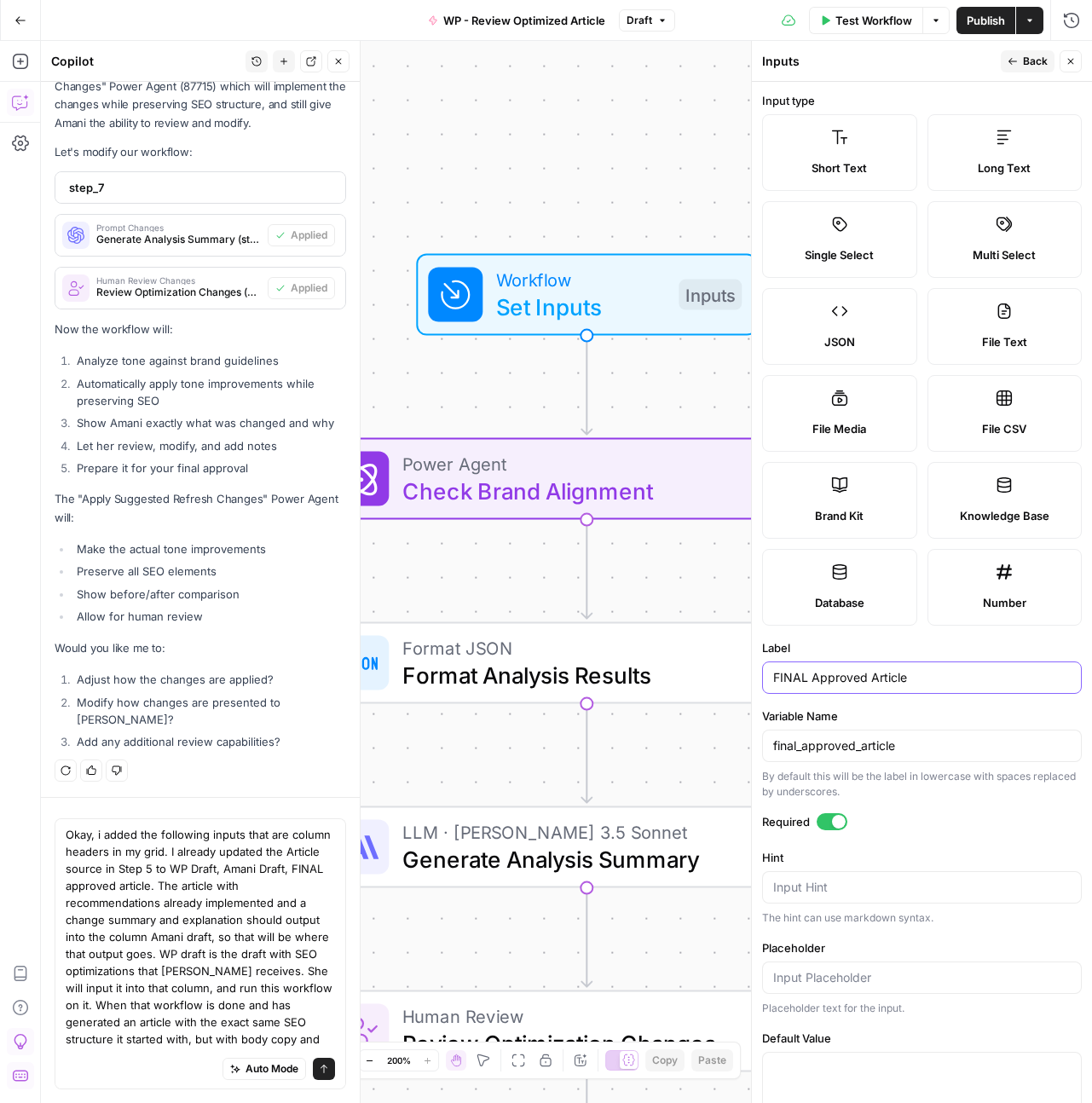
drag, startPoint x: 922, startPoint y: 679, endPoint x: 806, endPoint y: 677, distance: 116.0
click at [806, 677] on input "FINAL Approved Article" at bounding box center [922, 678] width 297 height 17
drag, startPoint x: 849, startPoint y: 679, endPoint x: 807, endPoint y: 680, distance: 42.0
click at [807, 680] on input "FINAL Article" at bounding box center [922, 678] width 297 height 17
type input "FINAL Article"
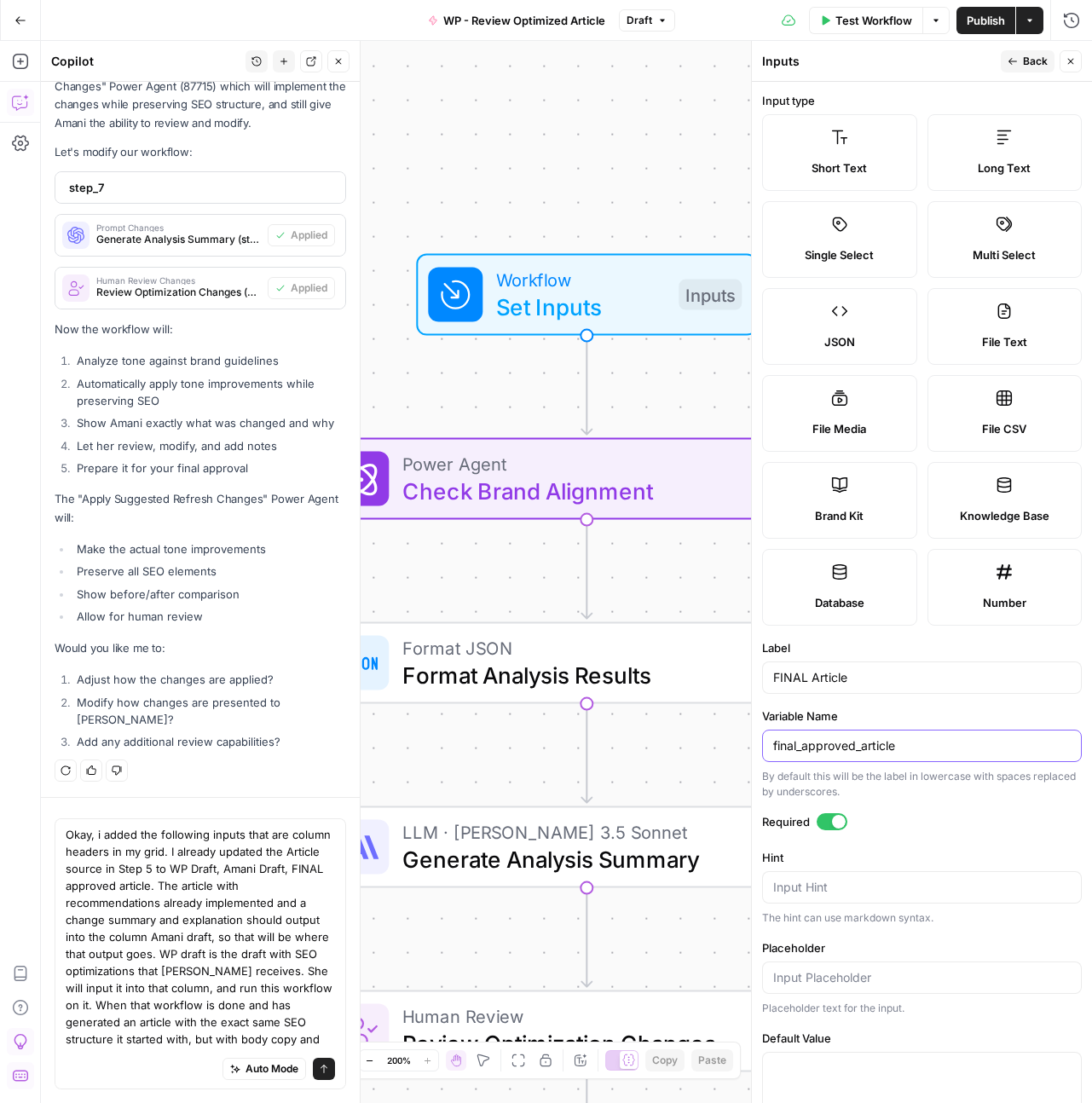
drag, startPoint x: 855, startPoint y: 747, endPoint x: 797, endPoint y: 745, distance: 58.0
click at [797, 745] on input "final_approved_article" at bounding box center [922, 746] width 297 height 17
type input "final_article"
click at [664, 111] on div "Workflow Set Inputs Inputs Power Agent Check Brand Alignment Step 5 Format JSON…" at bounding box center [567, 572] width 1051 height 1062
click at [676, 142] on div "Workflow Set Inputs Inputs Power Agent Check Brand Alignment Step 5 Format JSON…" at bounding box center [567, 572] width 1051 height 1062
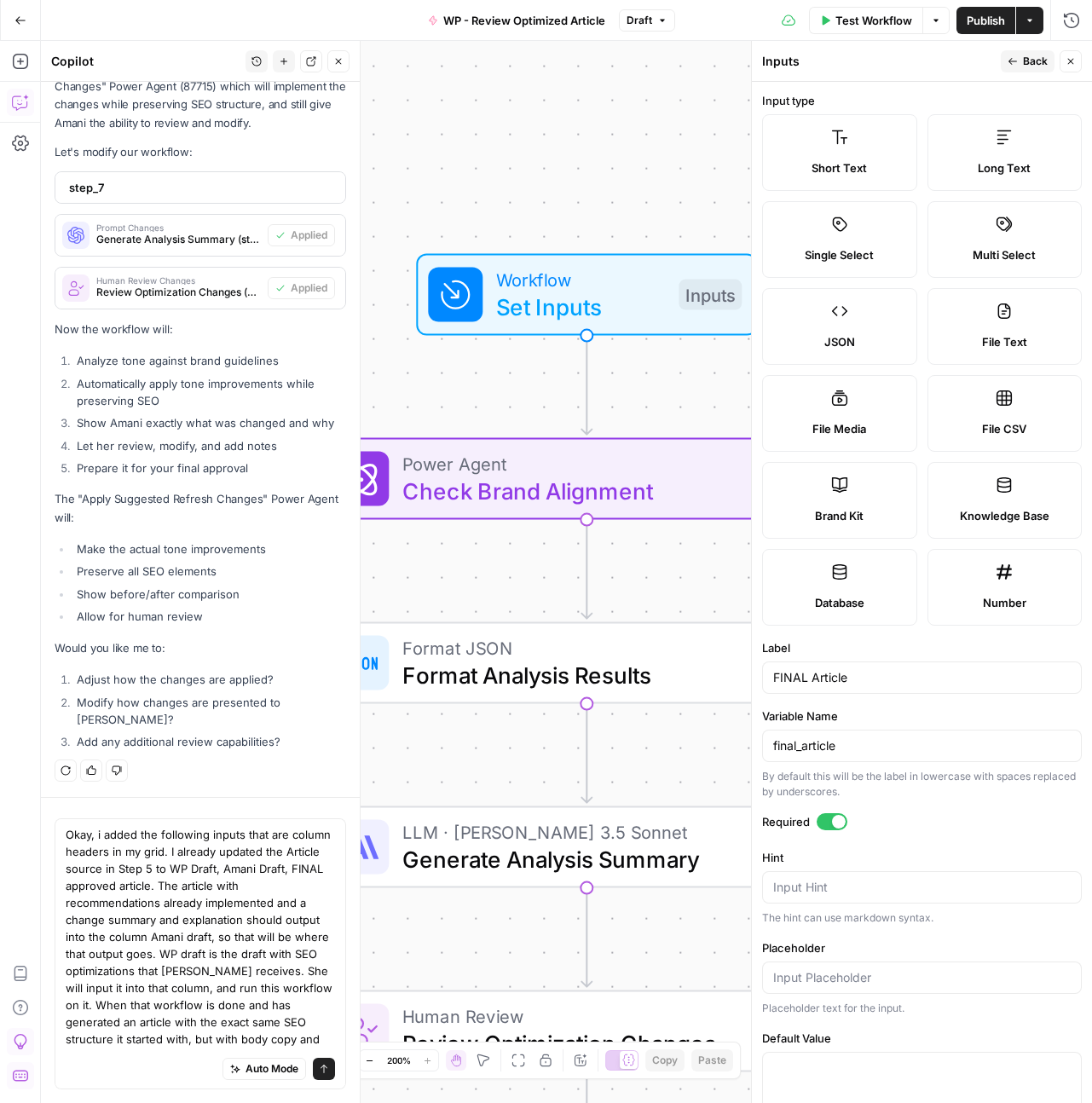
click at [678, 149] on div "Workflow Set Inputs Inputs Power Agent Check Brand Alignment Step 5 Format JSON…" at bounding box center [567, 572] width 1051 height 1062
click at [596, 458] on span "Power Agent" at bounding box center [579, 463] width 354 height 27
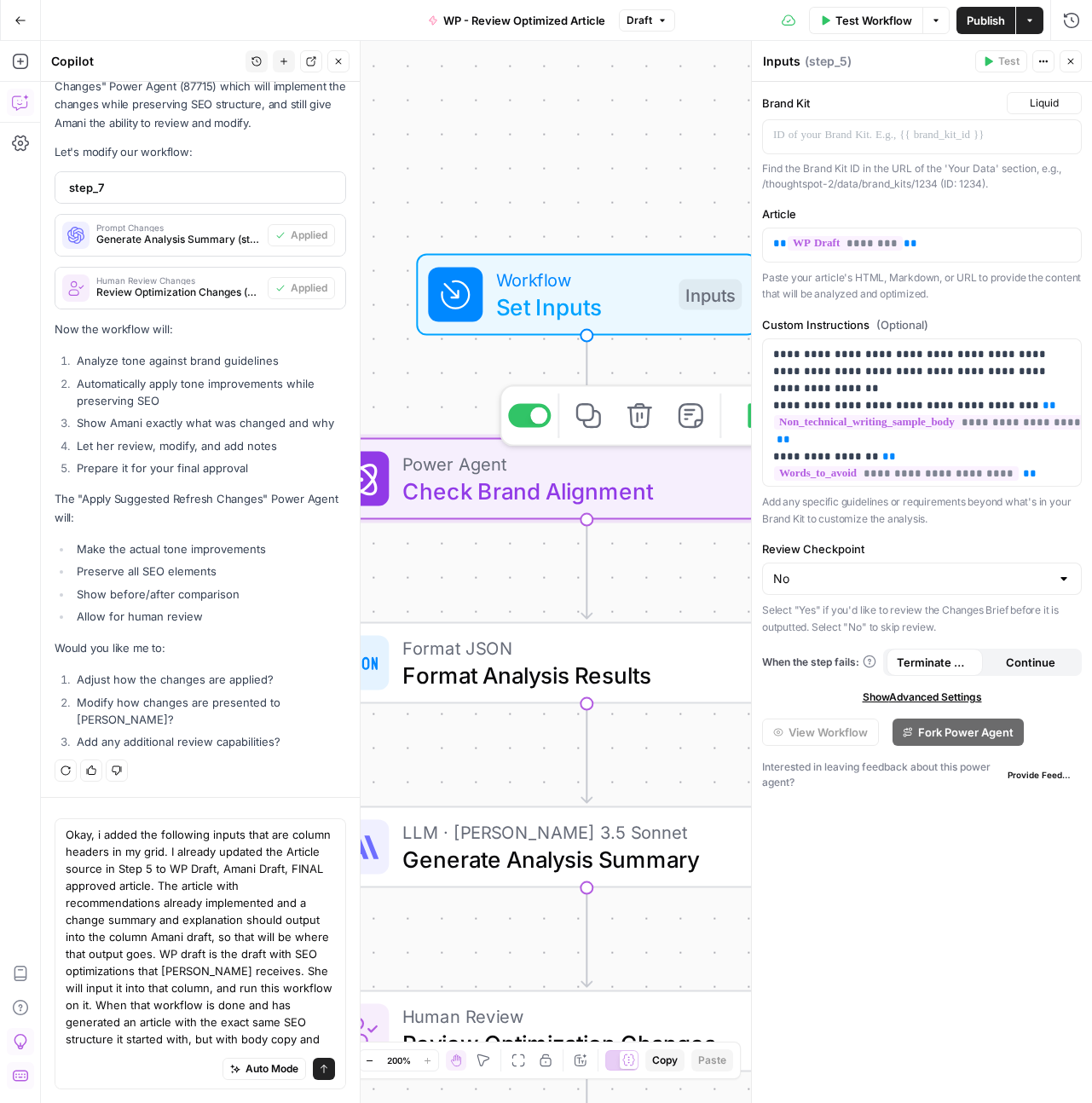
click at [600, 465] on span "Power Agent" at bounding box center [579, 463] width 354 height 27
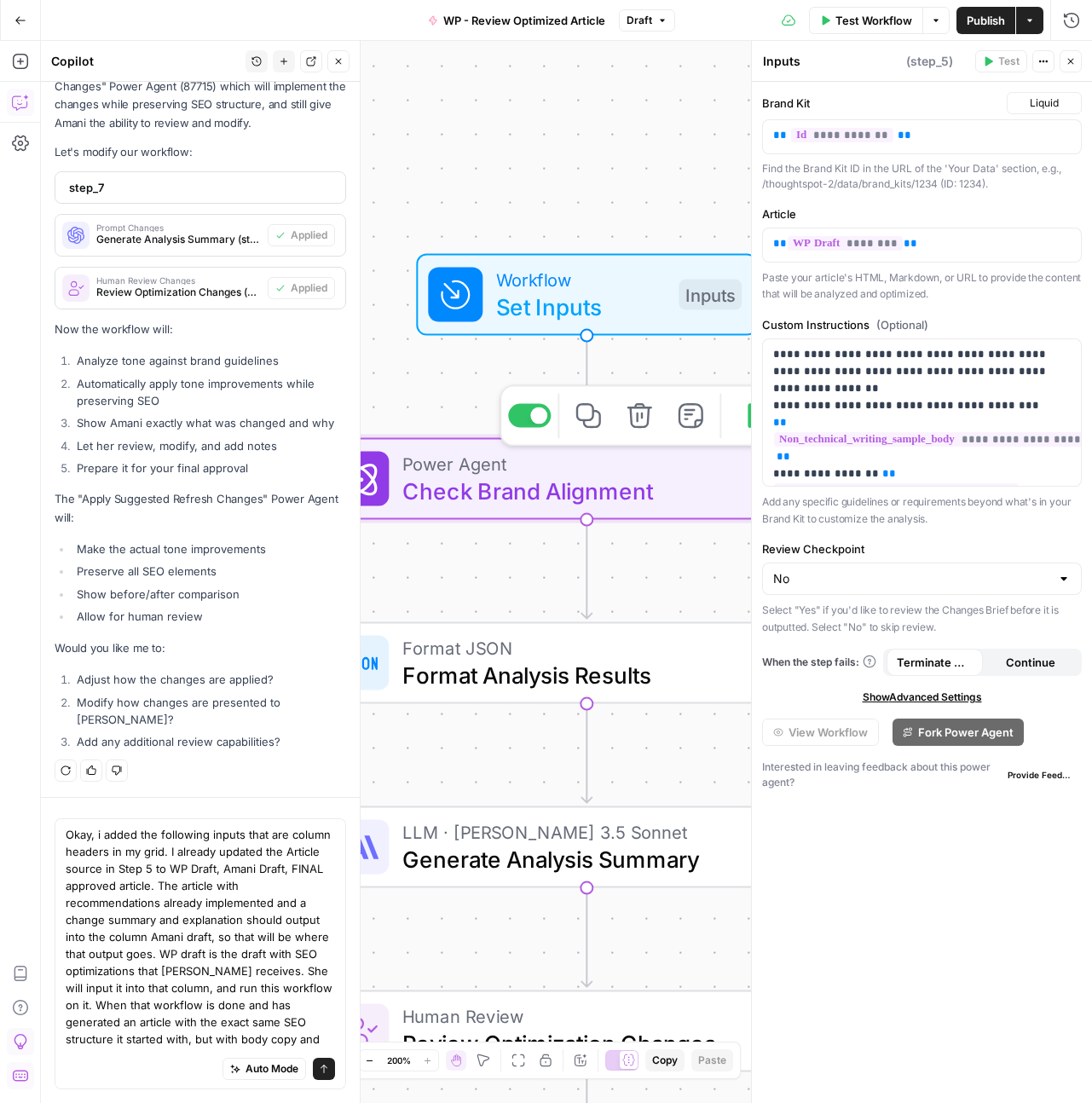
type textarea "Check Brand Alignment"
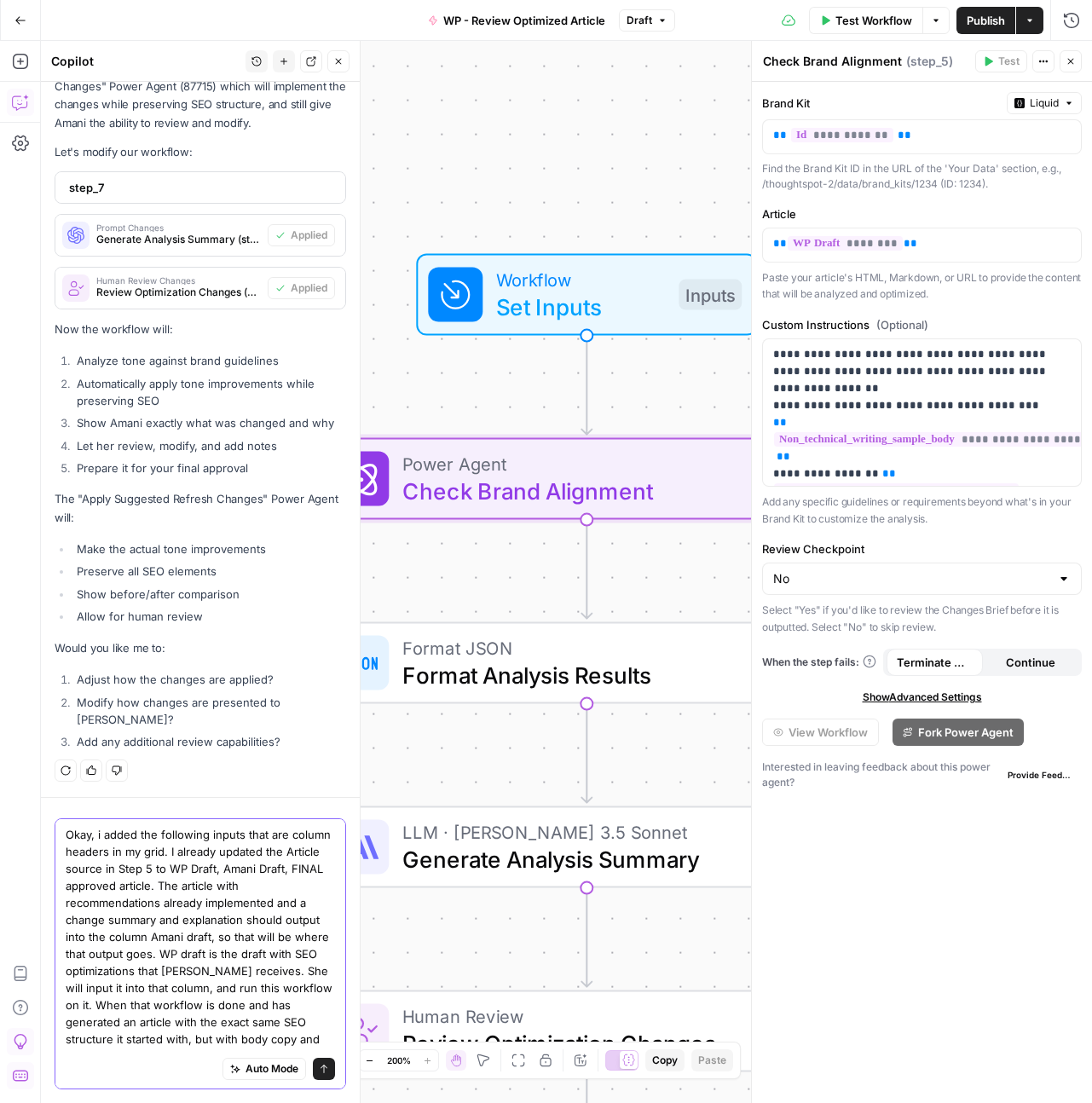
click at [278, 870] on textarea "Okay, i added the following inputs that are column headers in my grid. I alread…" at bounding box center [200, 962] width 269 height 273
click at [272, 869] on textarea "Okay, i added the following inputs that are column headers in my grid. I alread…" at bounding box center [200, 962] width 269 height 273
click at [226, 871] on textarea "Okay, i added the following inputs that are column headers in my grid. I alread…" at bounding box center [200, 962] width 269 height 273
drag, startPoint x: 291, startPoint y: 887, endPoint x: 275, endPoint y: 866, distance: 26.4
click at [275, 866] on textarea "Okay, i added the following inputs that are column headers in my grid. I alread…" at bounding box center [200, 962] width 269 height 273
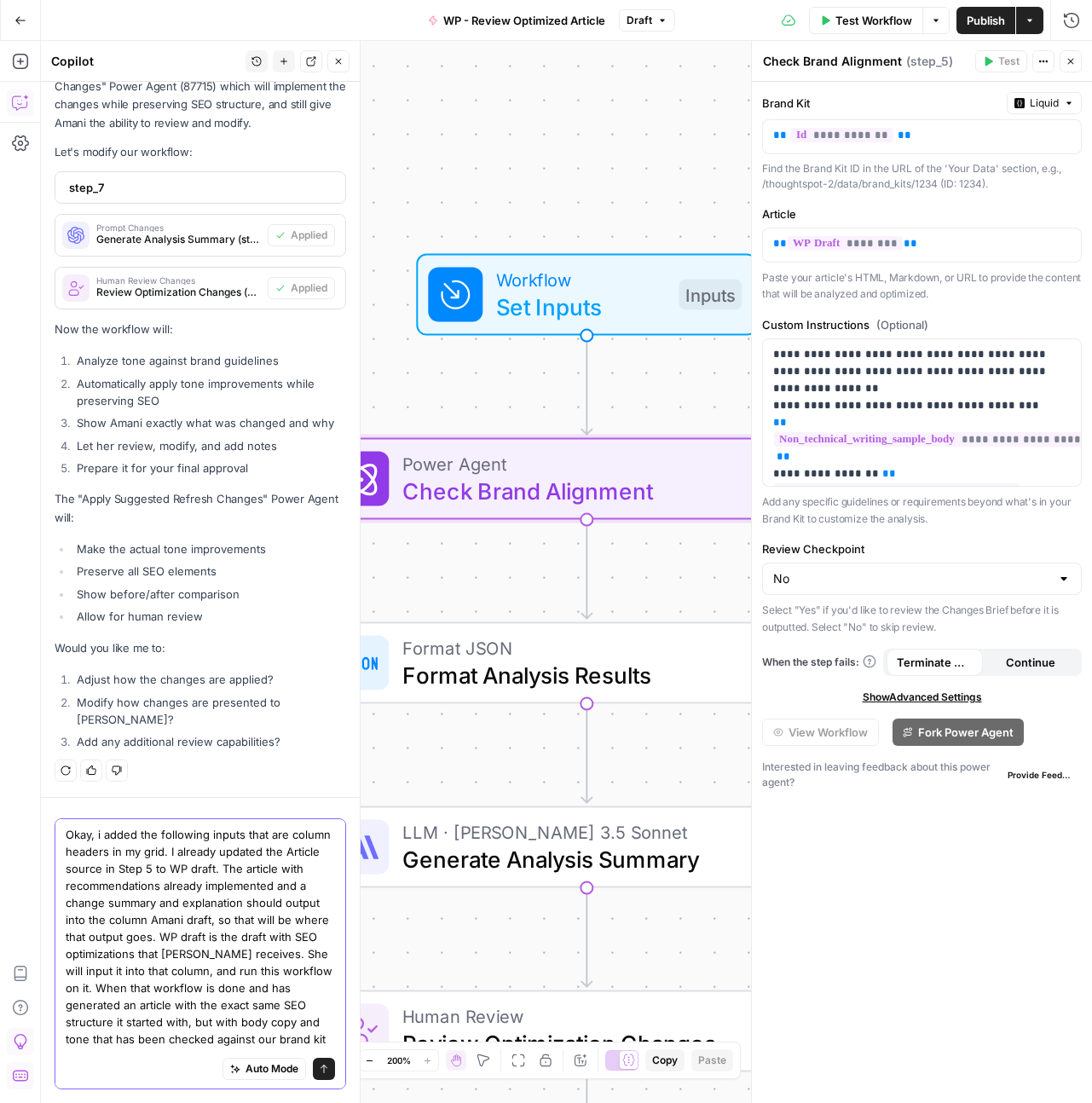
click at [195, 853] on textarea "Okay, i added the following inputs that are column headers in my grid. I alread…" at bounding box center [200, 953] width 269 height 255
click at [203, 853] on textarea "Okay, i added the following inputs that are column headers in my grid. I alread…" at bounding box center [200, 953] width 269 height 255
paste textarea "WP Draft, Amani Draft, FINAL approved article."
type textarea "Okay, i added the following inputs that are column headers in my grid, WP Draft…"
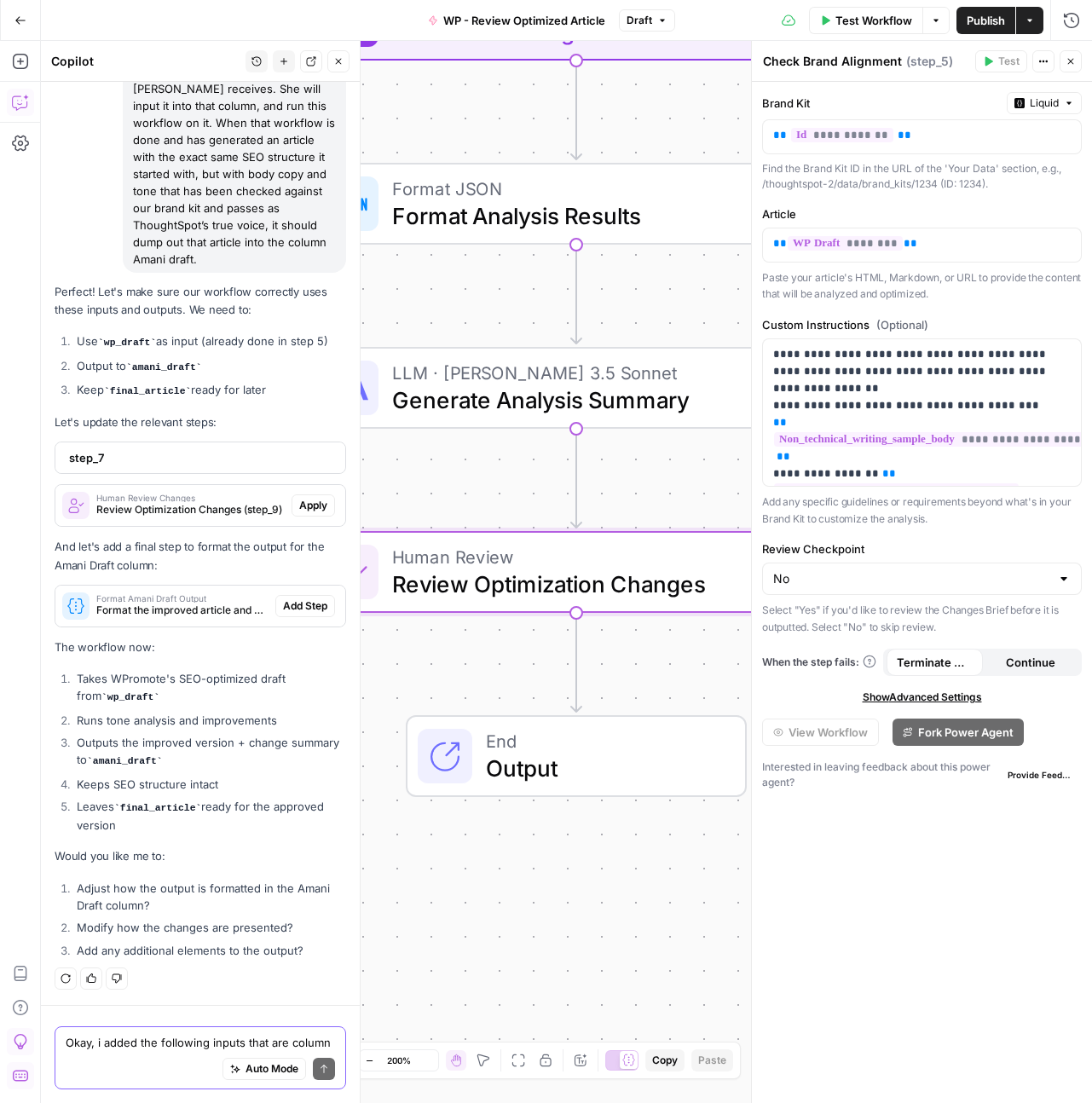
scroll to position [54432, 0]
click at [304, 513] on span "Apply" at bounding box center [313, 505] width 28 height 15
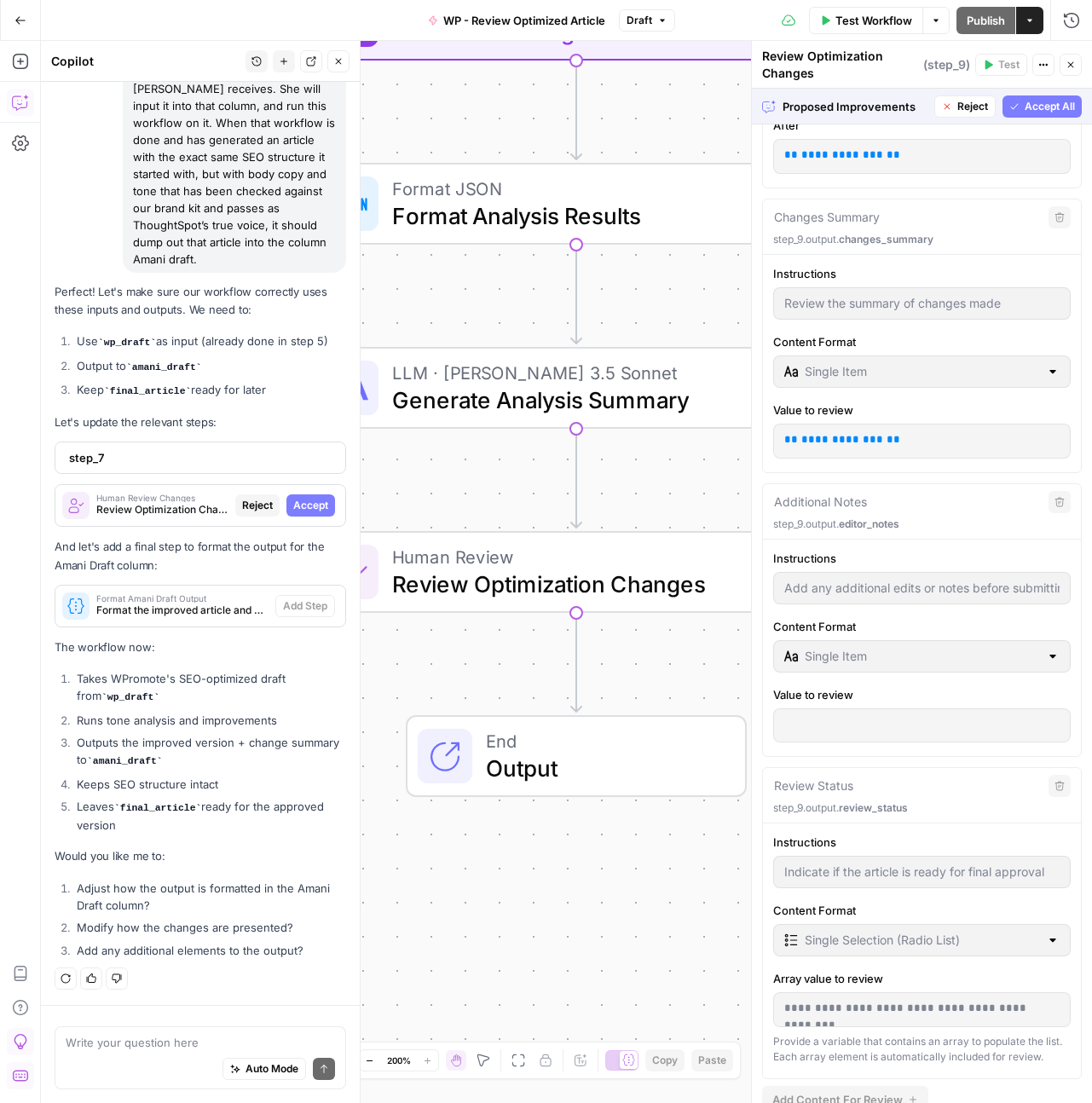
scroll to position [529, 0]
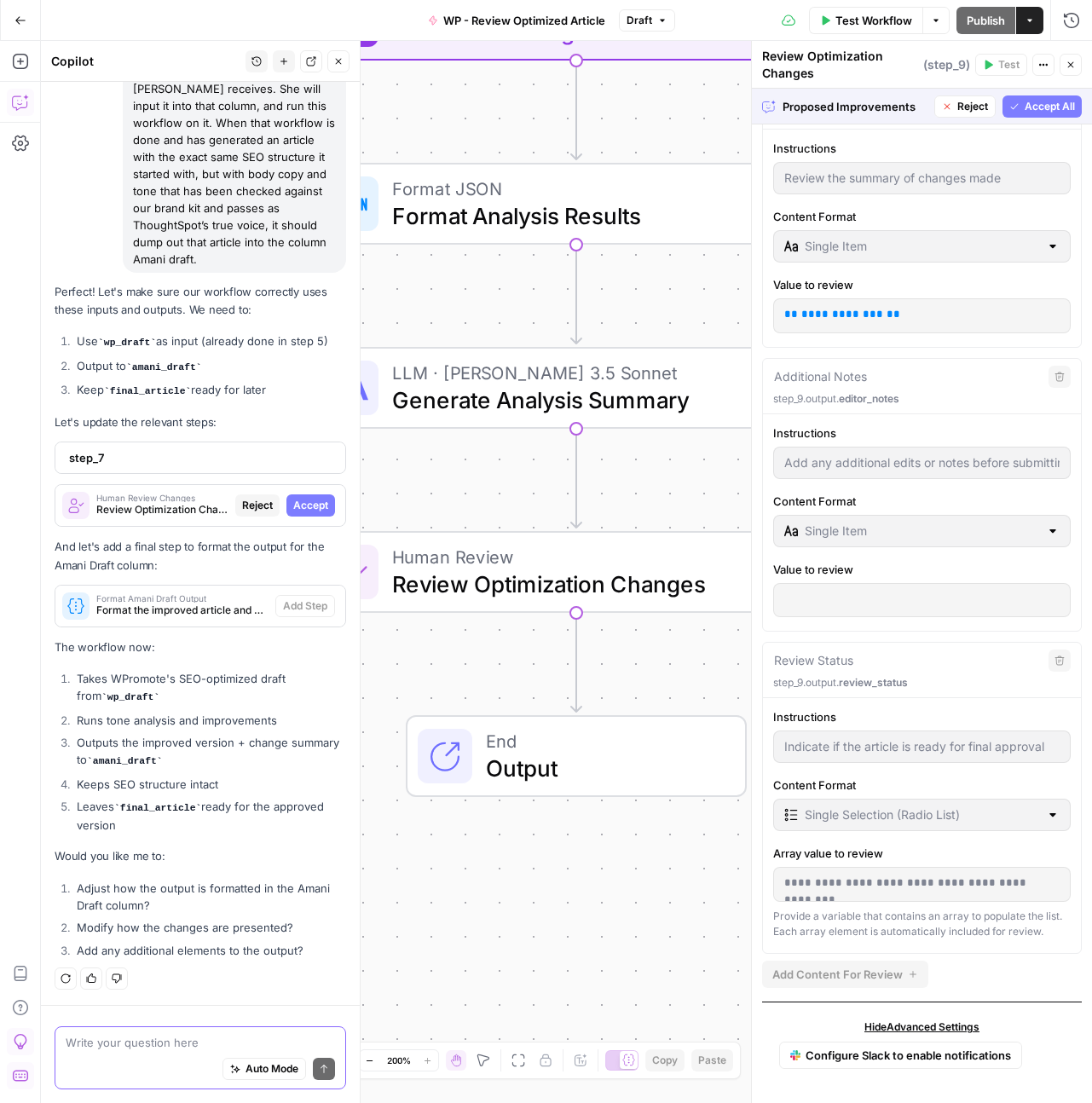
click at [184, 1046] on textarea at bounding box center [200, 1042] width 269 height 17
click at [870, 676] on span "review_status" at bounding box center [873, 682] width 69 height 13
copy p "step_9.output. review_status"
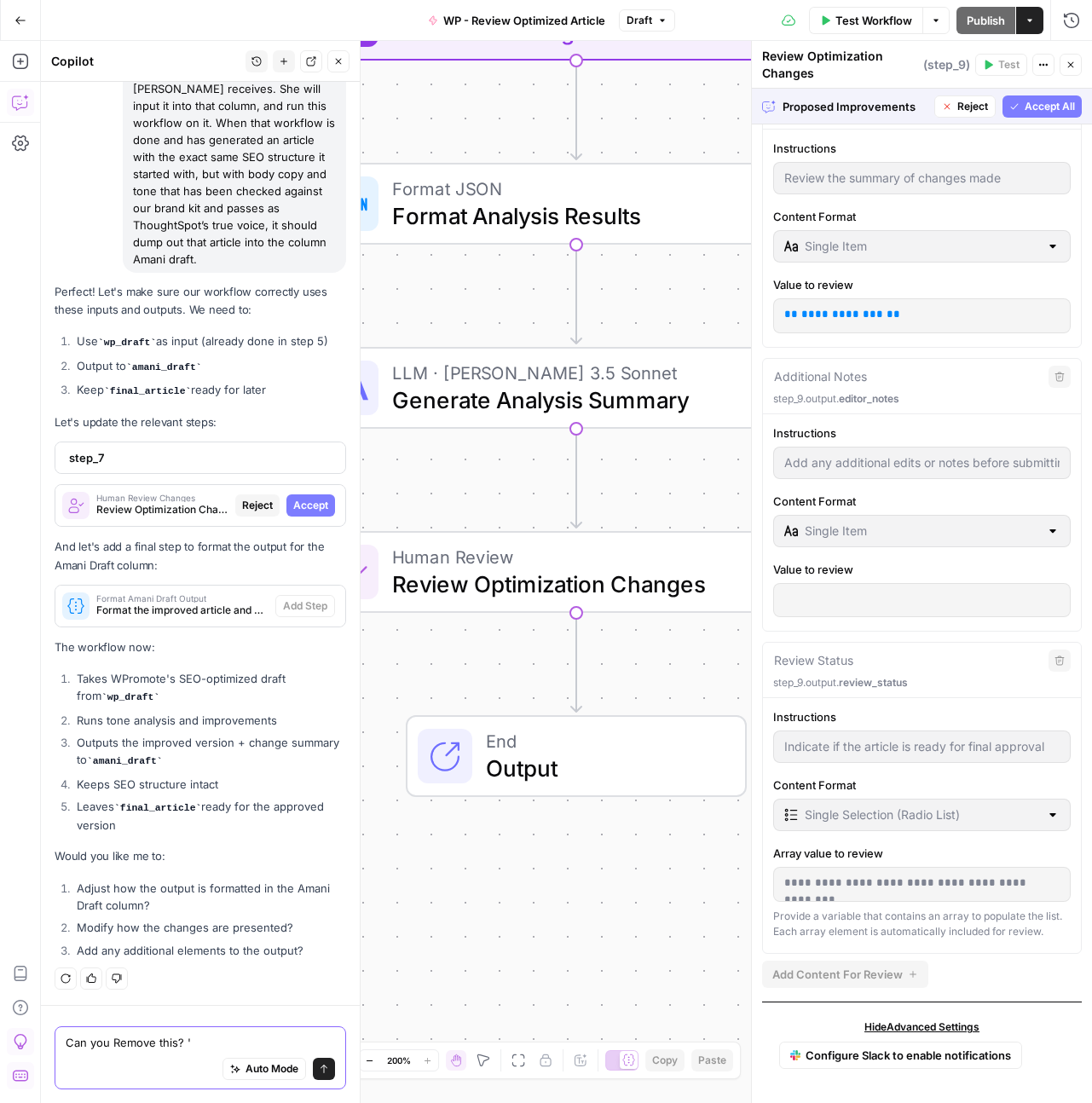
click at [233, 1039] on textarea "Can you Remove this? '" at bounding box center [200, 1042] width 269 height 17
paste textarea "step_9.output.review_status"
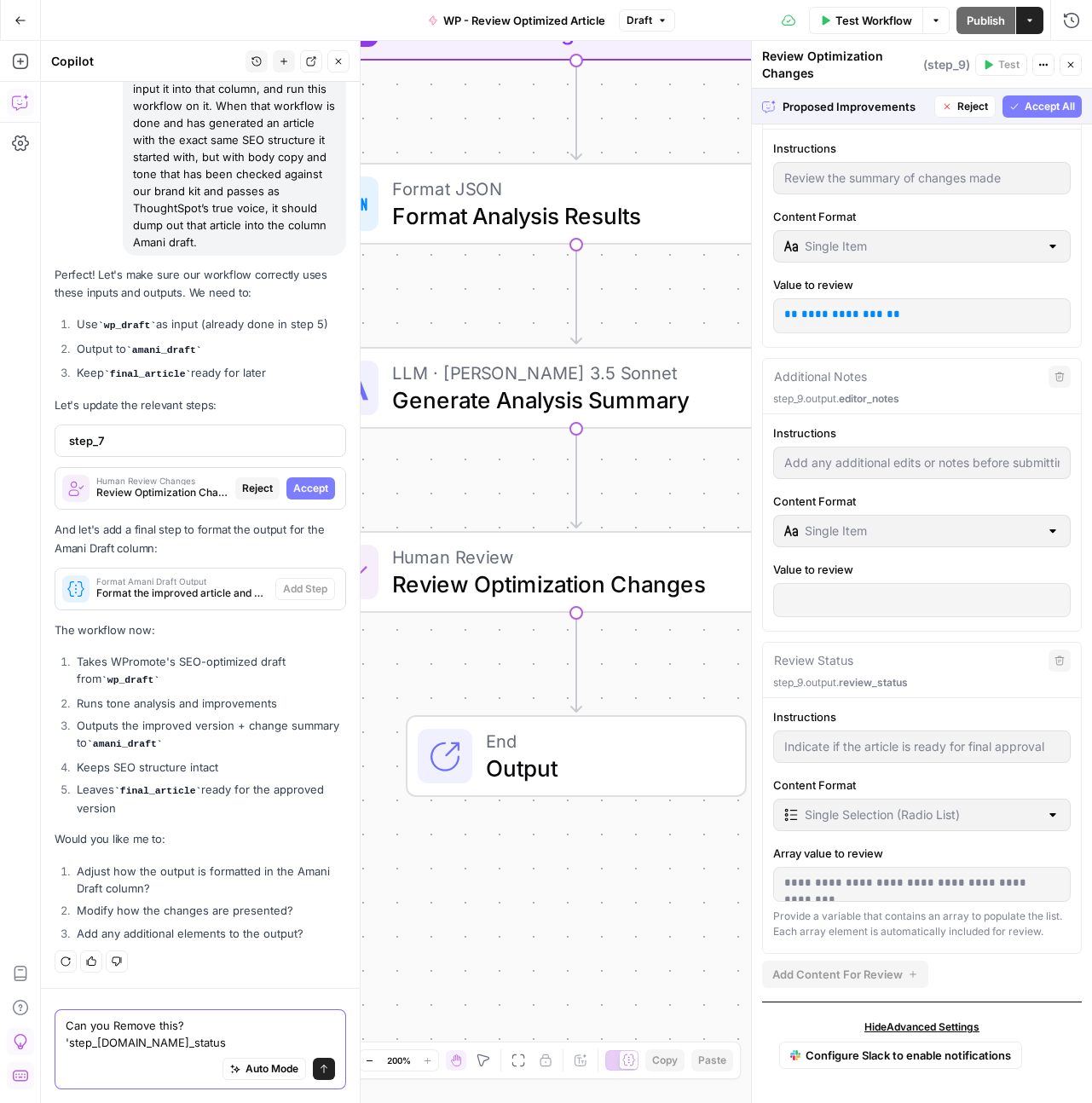
scroll to position [54355, 0]
click at [229, 1026] on textarea "Can you Remove this? 'step_9.output.review_status" at bounding box center [200, 1034] width 269 height 34
type textarea "Can you Remove this? 'step_9.output.review_status'"
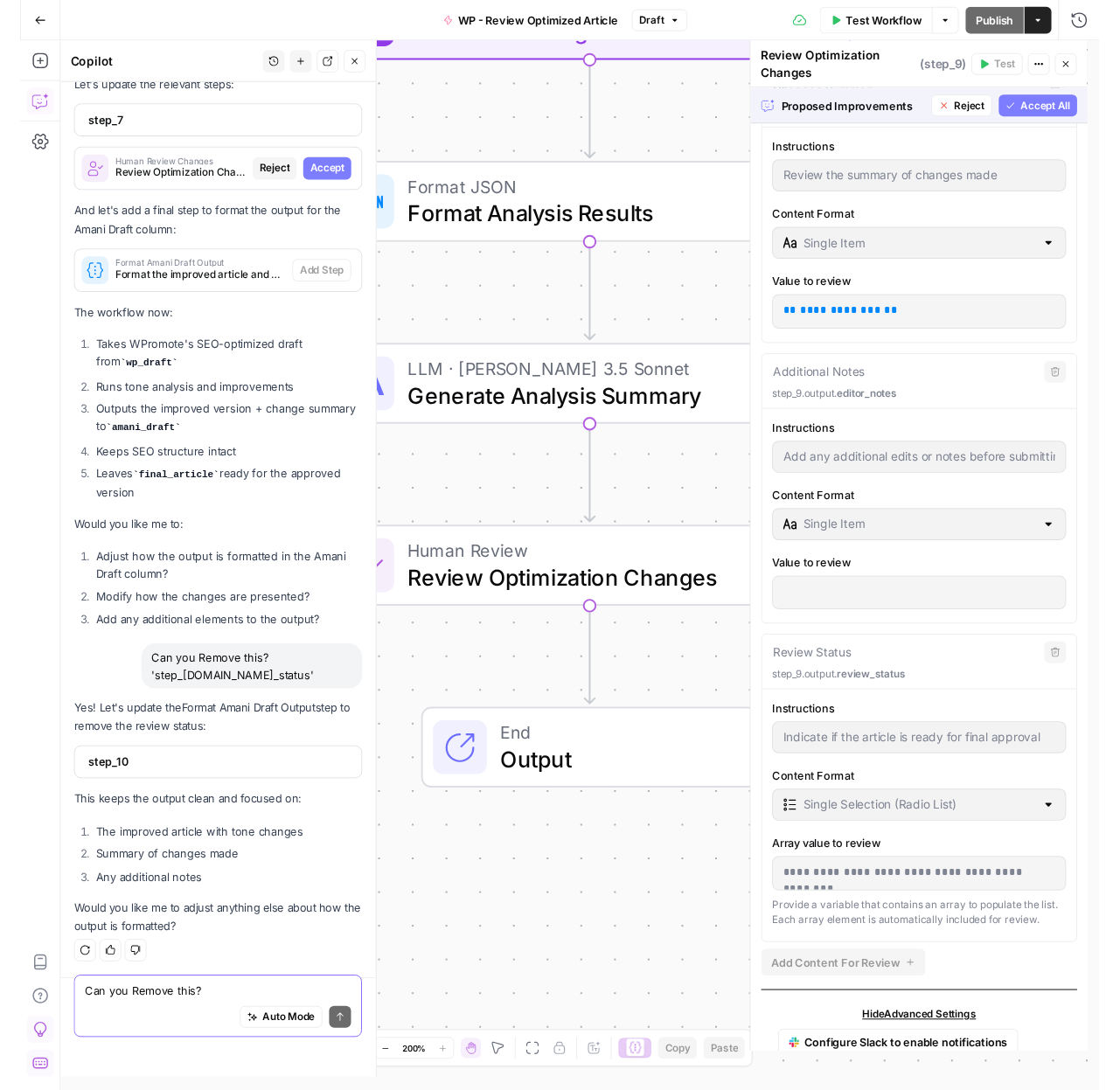
scroll to position [56074, 0]
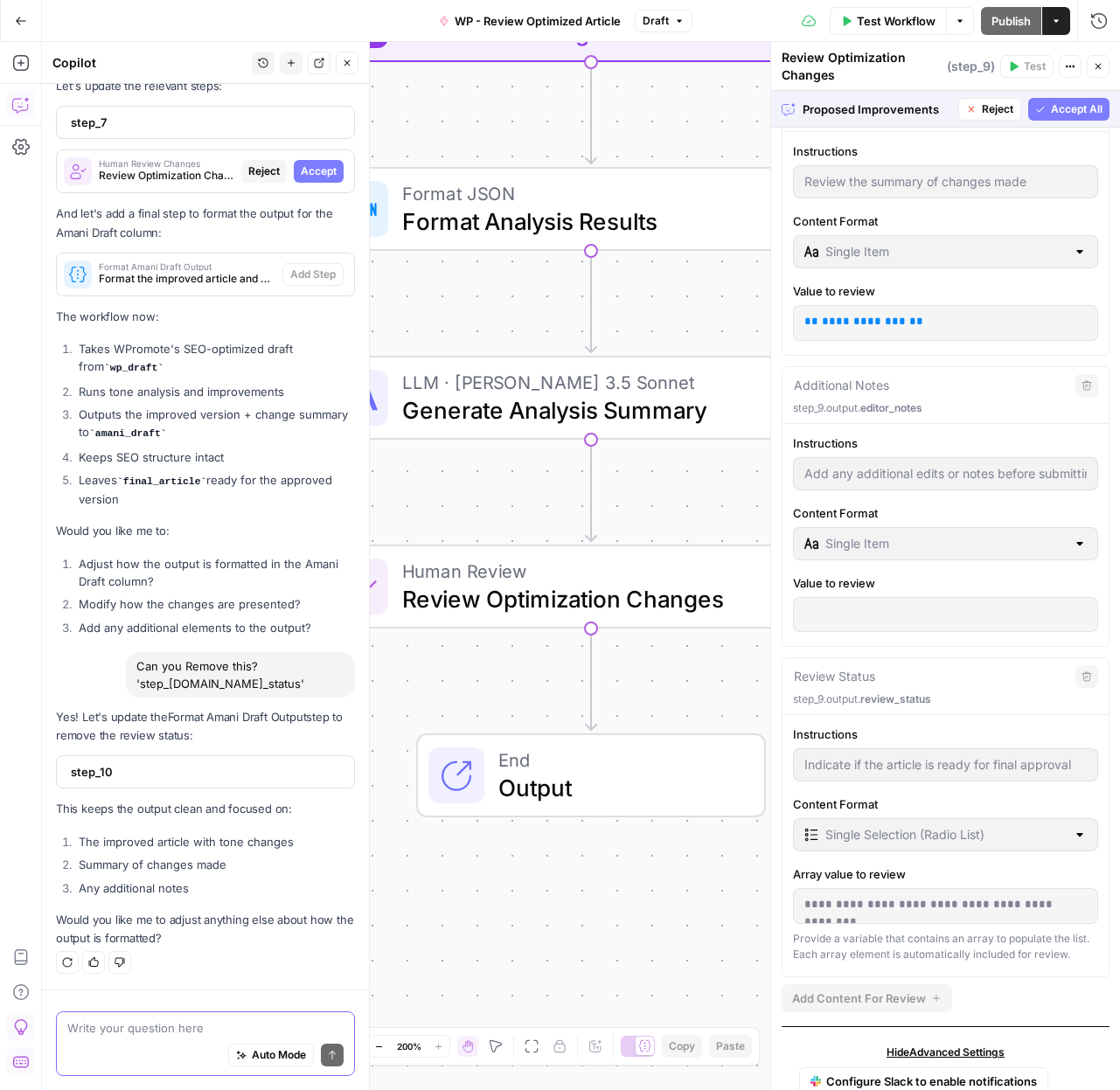
paste textarea "You have to submit new proposed improvements to do that"
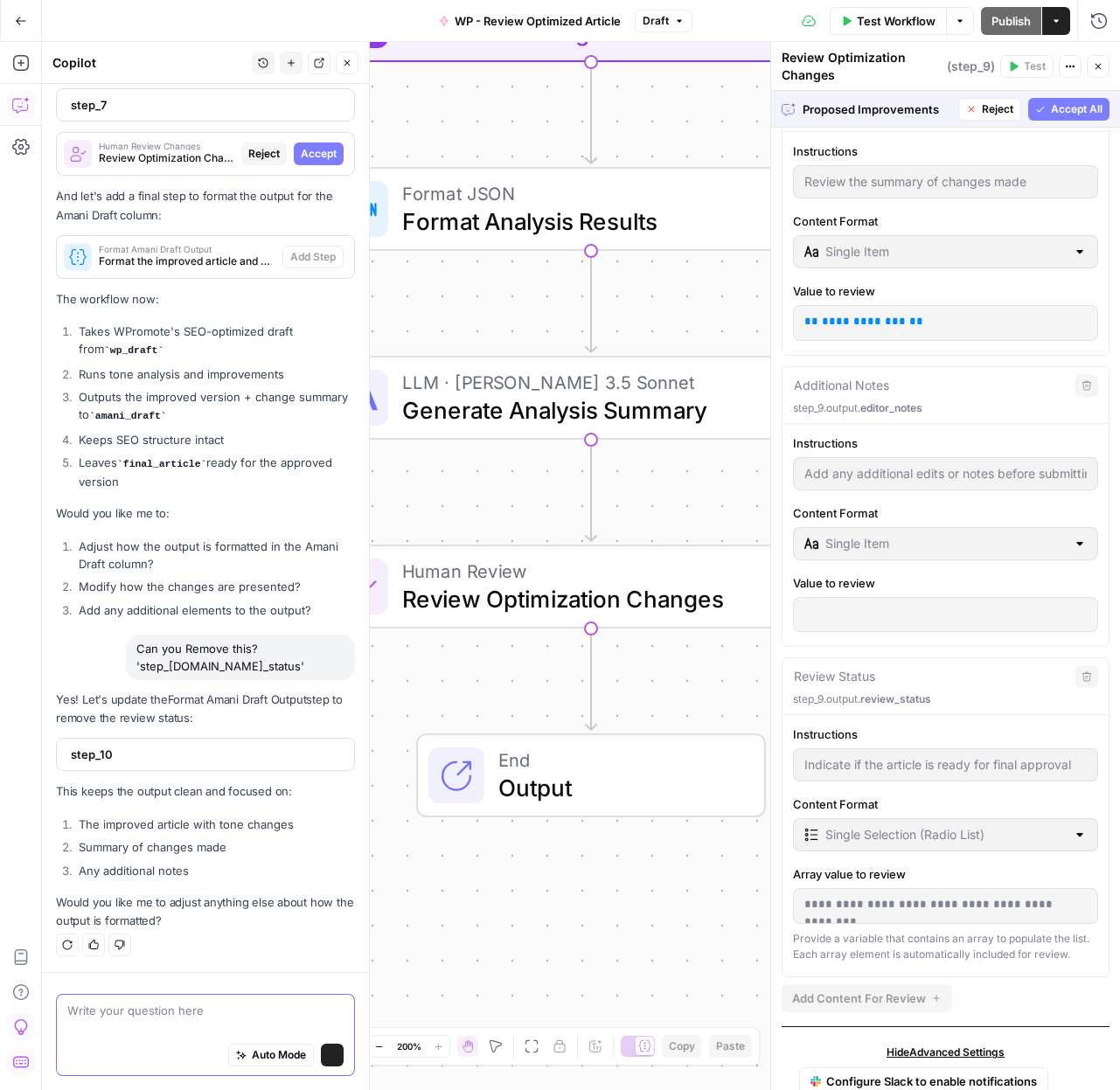
type textarea "You have to submit new proposed improvements to do that"
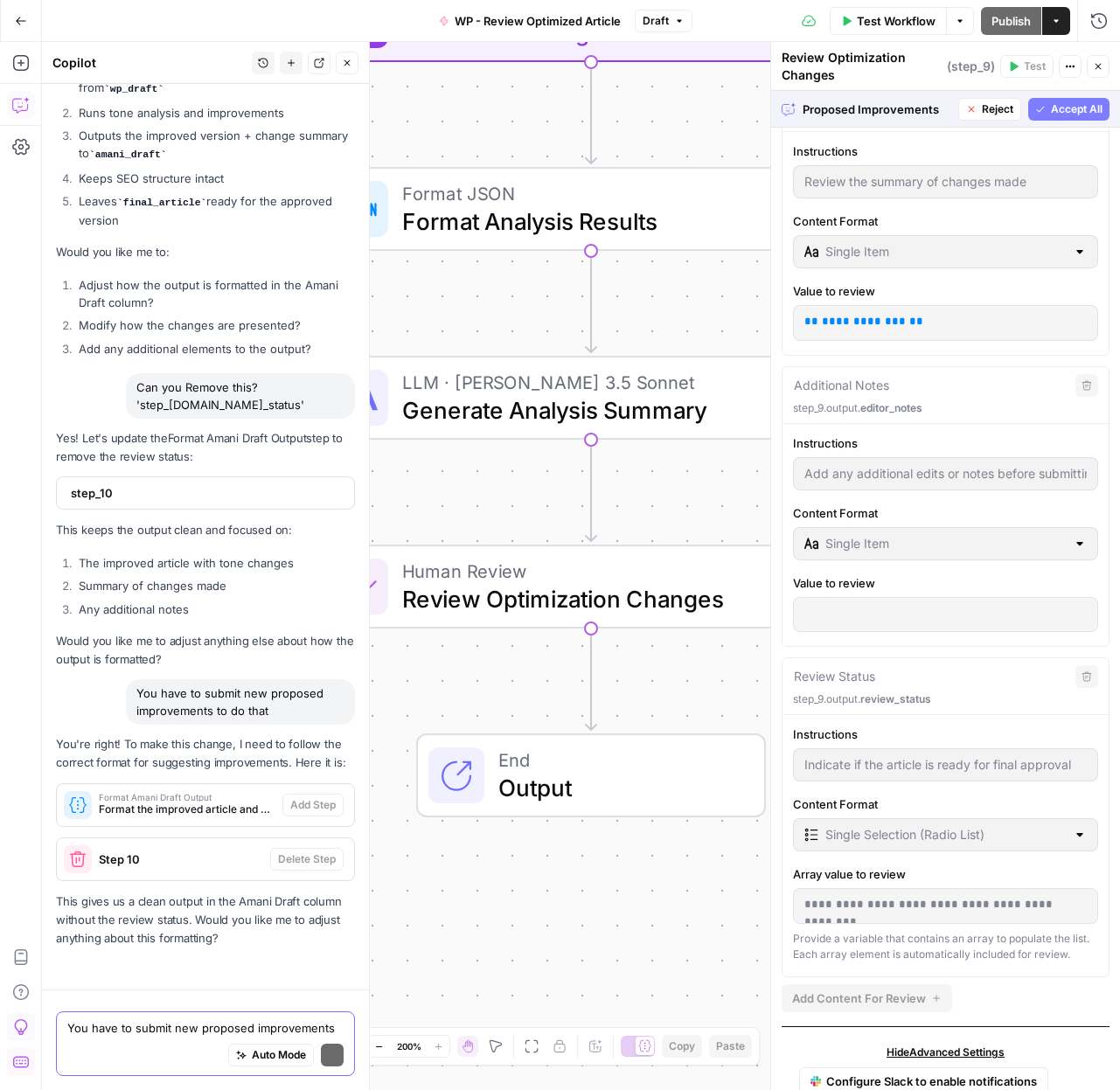
scroll to position [56353, 0]
click at [1056, 113] on span "Accept All" at bounding box center [1077, 109] width 52 height 15
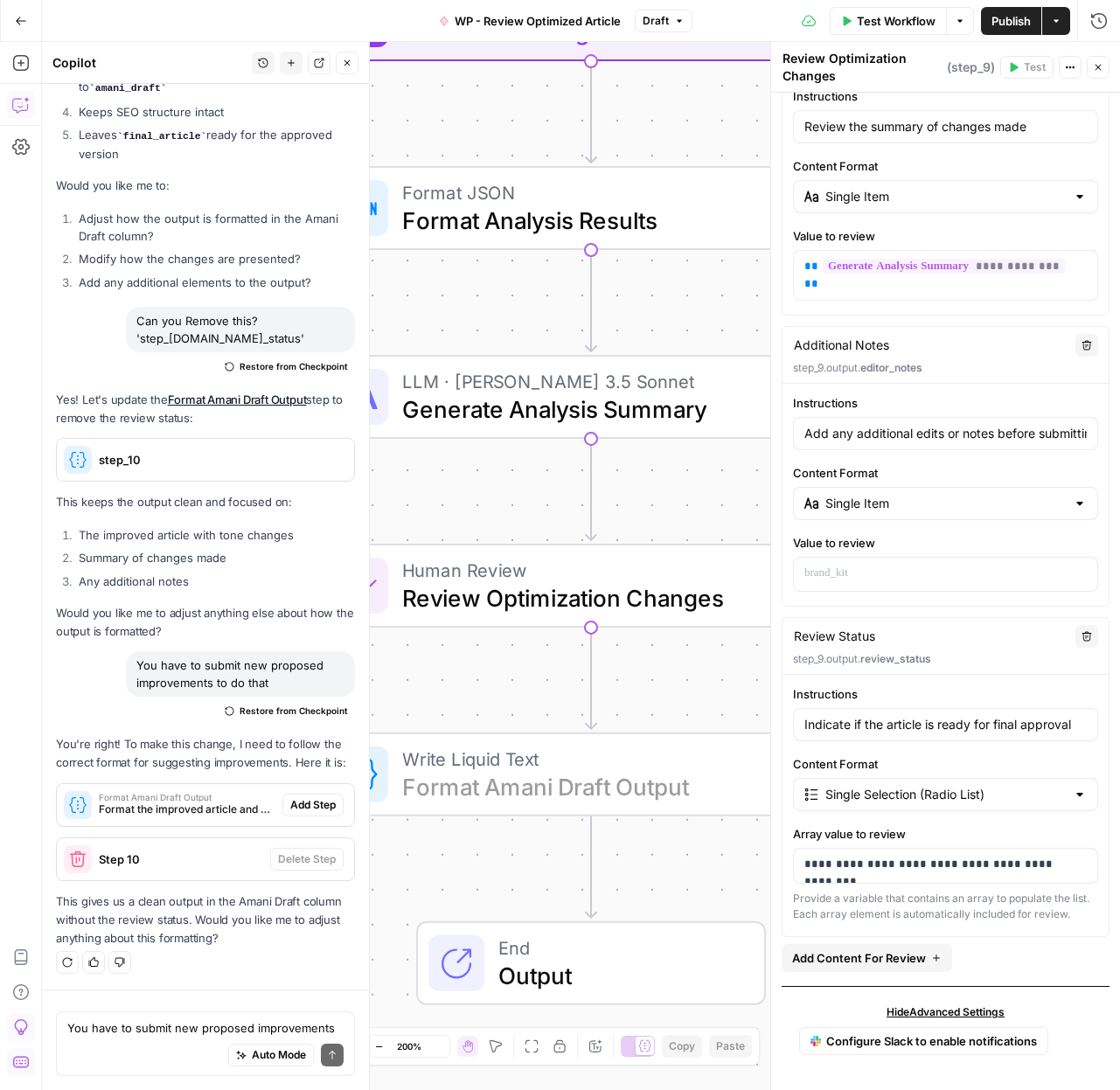
scroll to position [56727, 0]
click at [313, 804] on span "Add Step" at bounding box center [313, 804] width 45 height 15
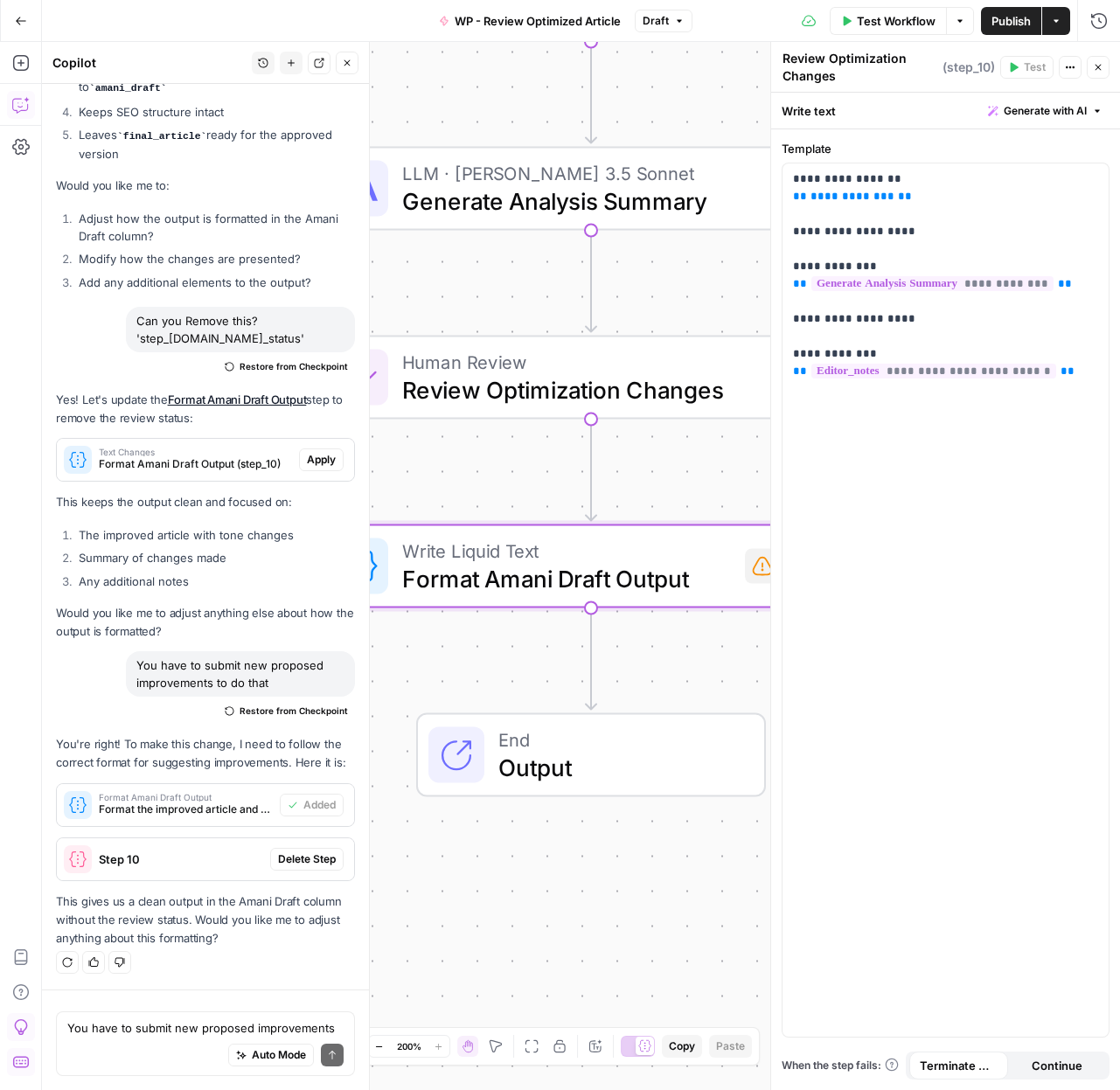
type textarea "Format Amani Draft Output"
click at [303, 861] on span "Delete Step" at bounding box center [307, 859] width 58 height 15
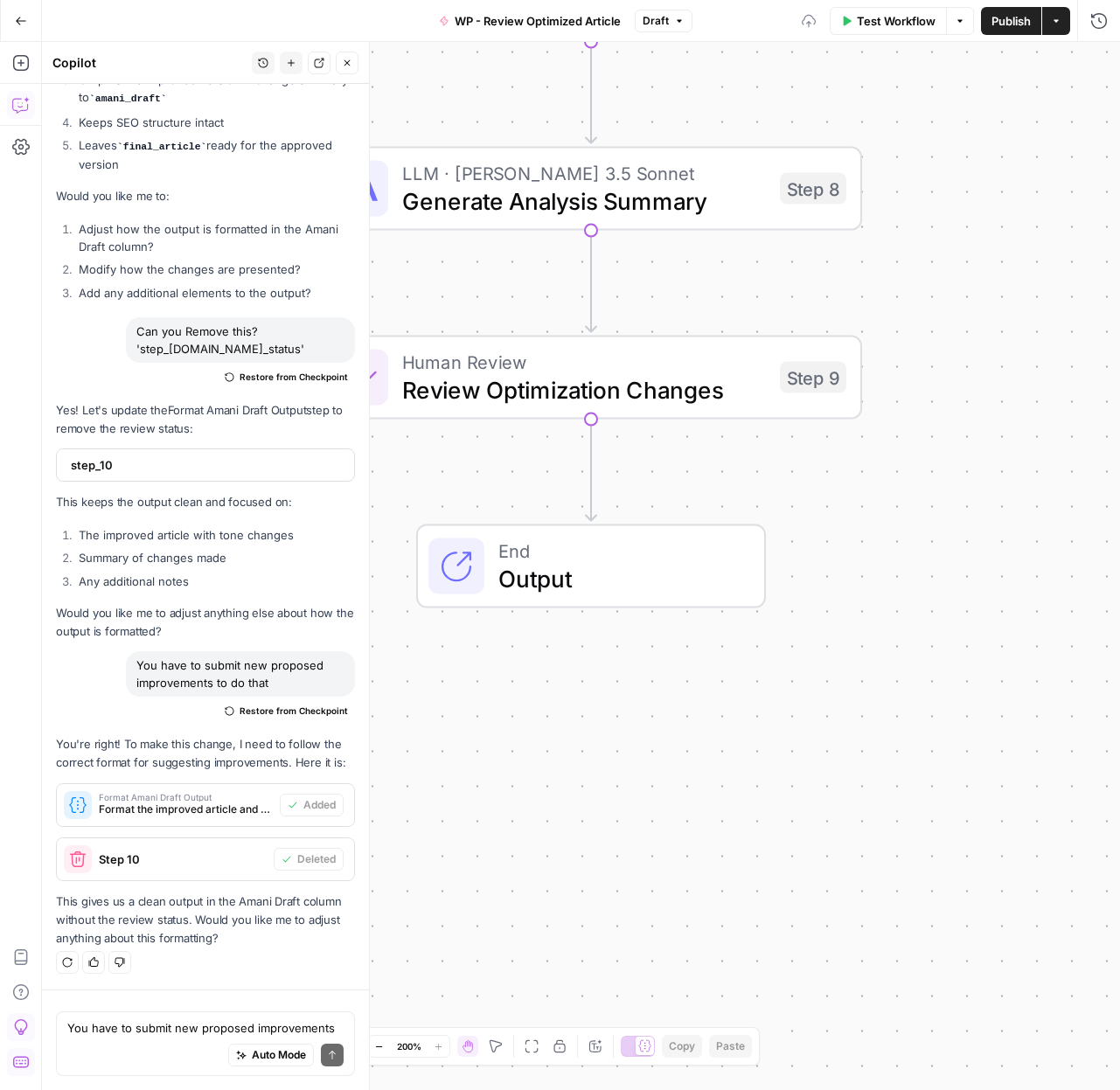
scroll to position [56716, 0]
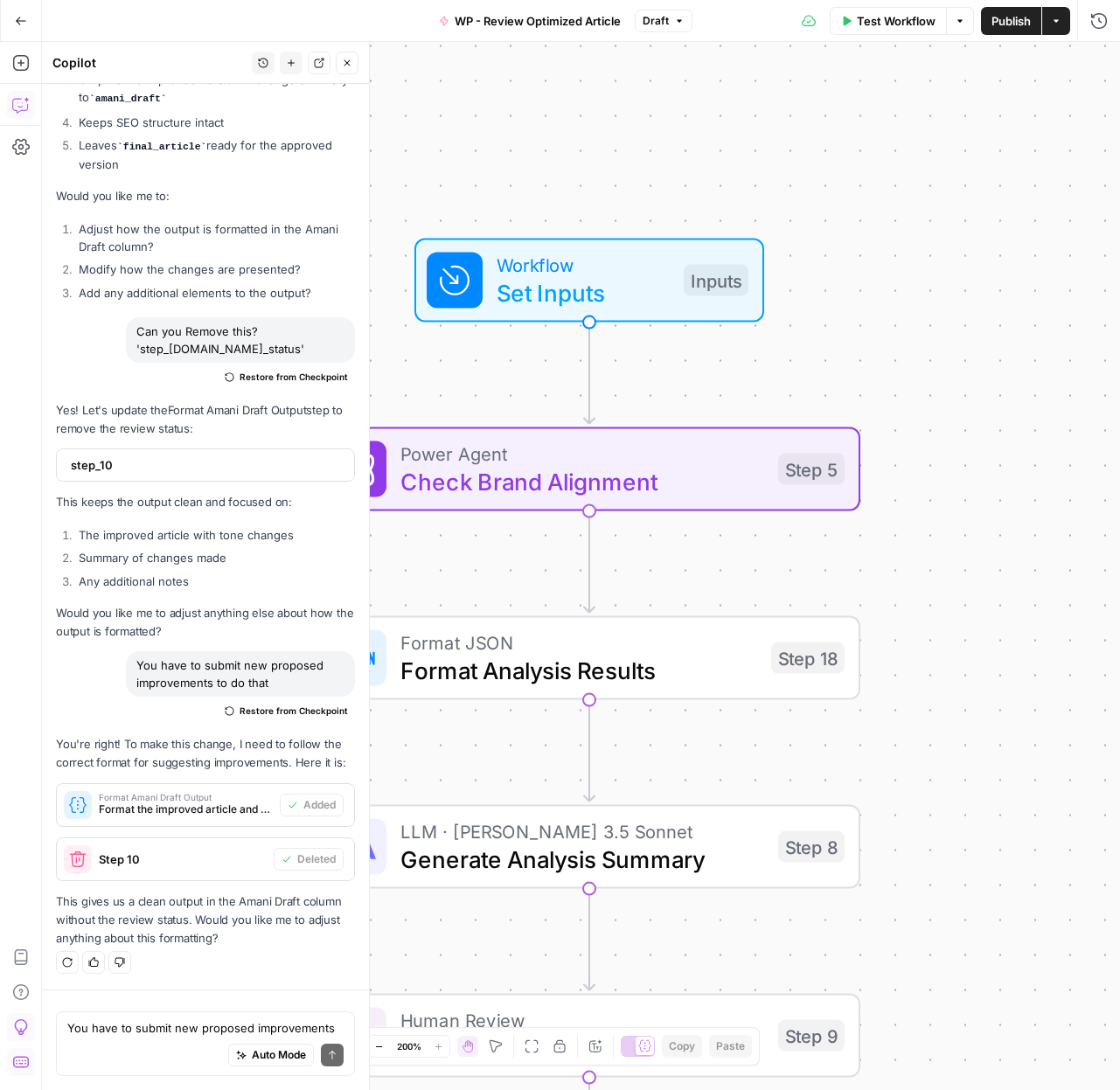
click at [1008, 20] on span "Publish" at bounding box center [1011, 21] width 39 height 17
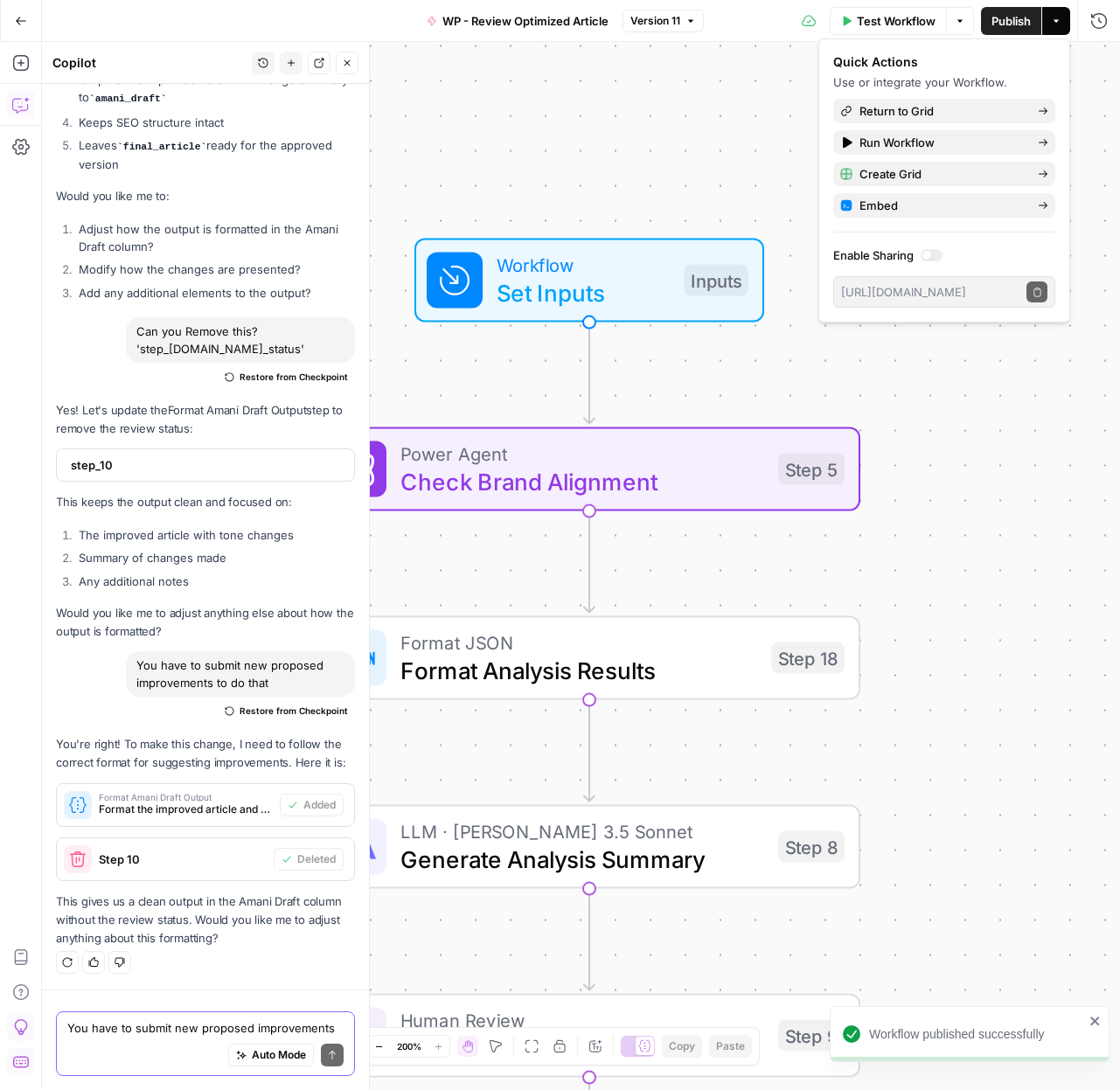
click at [161, 1026] on textarea "You have to submit new proposed improvements to do that" at bounding box center [205, 1028] width 276 height 17
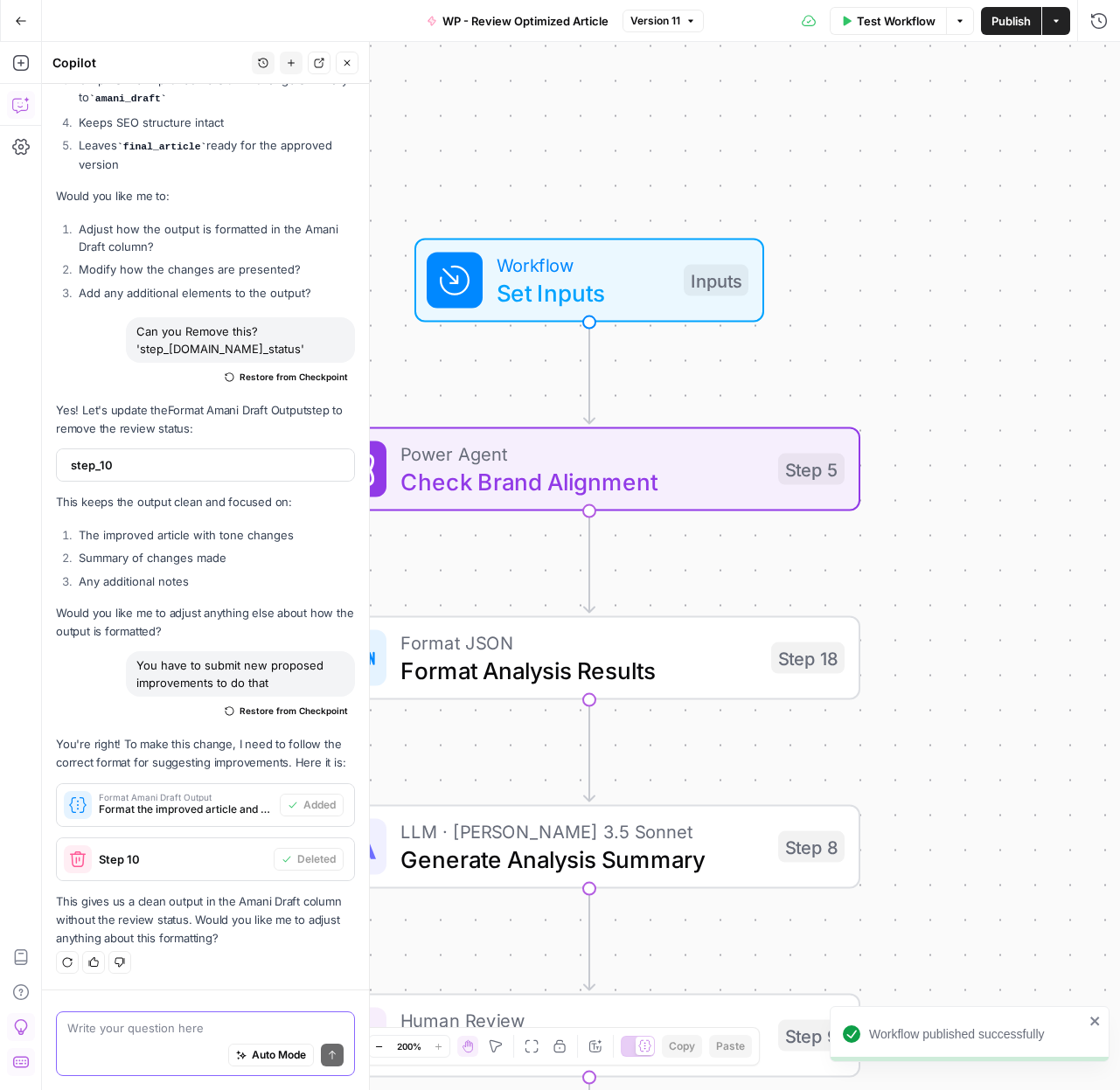
paste textarea "Is there anything you could see going wrong or getting stuck here? I’m worried …"
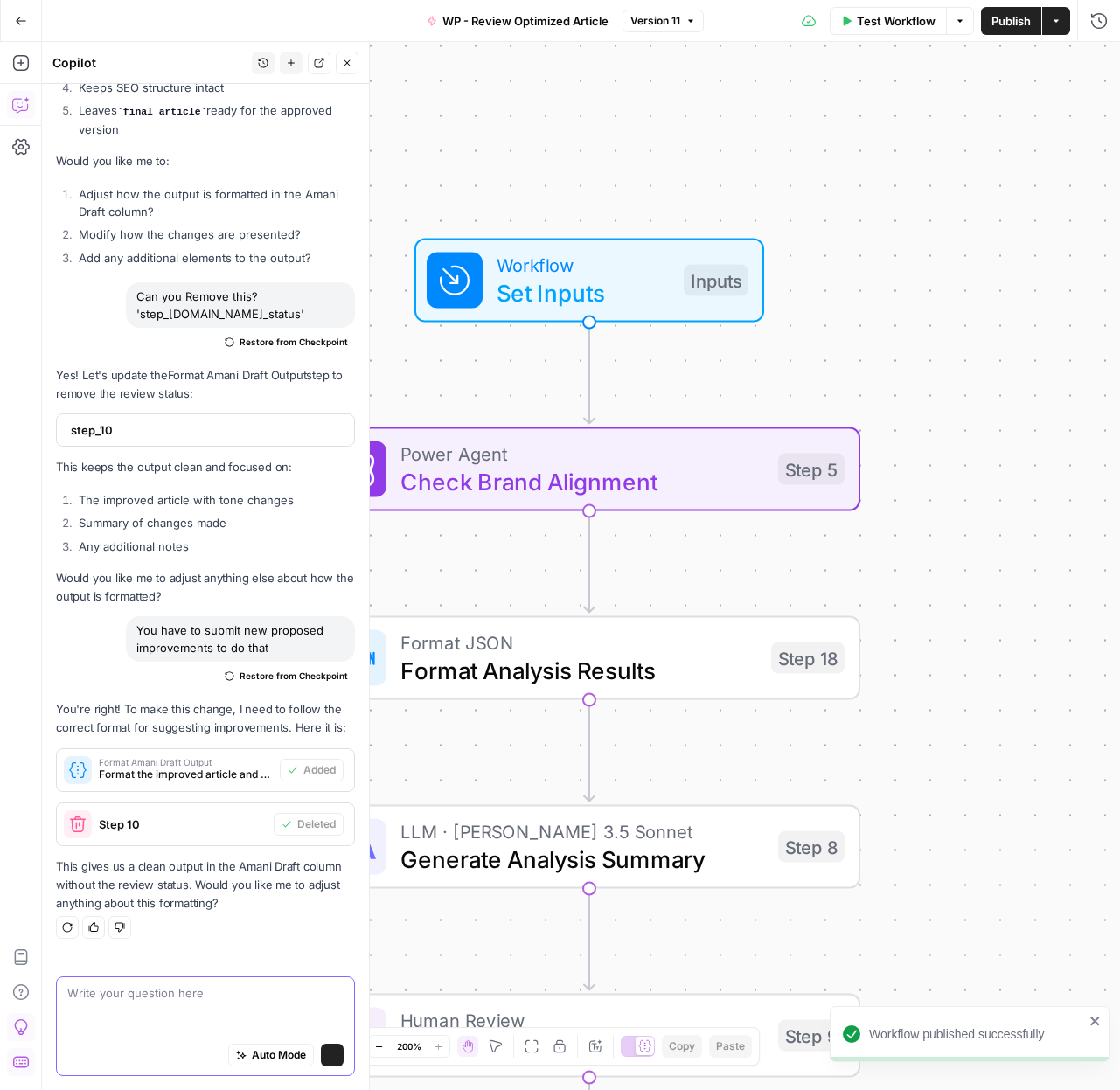
type textarea "Is there anything you could see going wrong or getting stuck here? I’m worried …"
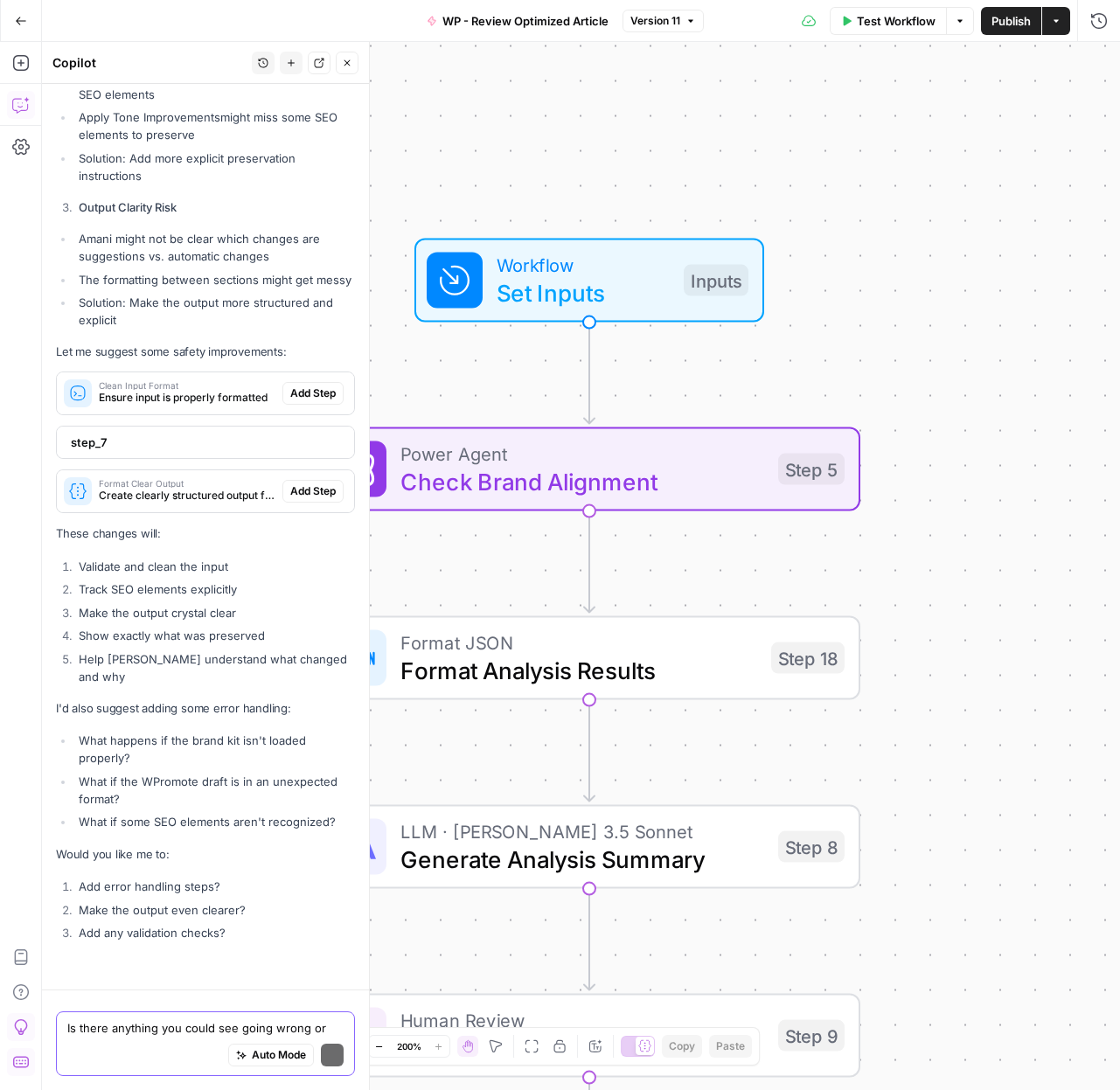
scroll to position [57885, 0]
click at [167, 1025] on textarea "Is there anything you could see going wrong or getting stuck here? I’m worried …" at bounding box center [205, 1028] width 276 height 17
click at [1017, 27] on span "Publish" at bounding box center [1011, 21] width 39 height 17
click at [135, 1026] on textarea "Is there anything you could see going wrong or getting stuck here? I’m worried …" at bounding box center [205, 1028] width 276 height 17
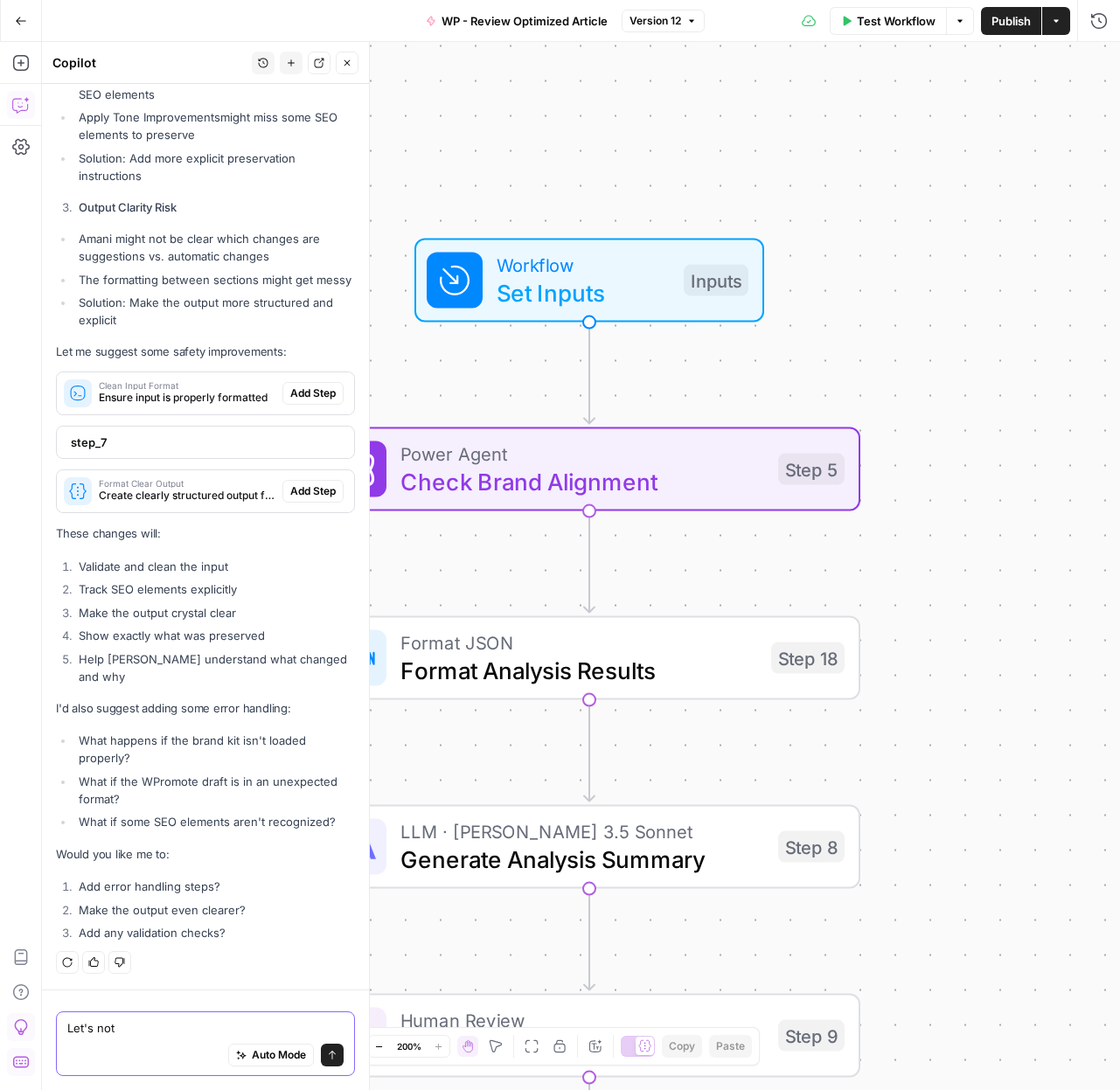
type textarea "Let's not"
click at [168, 414] on div "Clean Input Format Ensure input is properly formatted" at bounding box center [169, 393] width 225 height 42
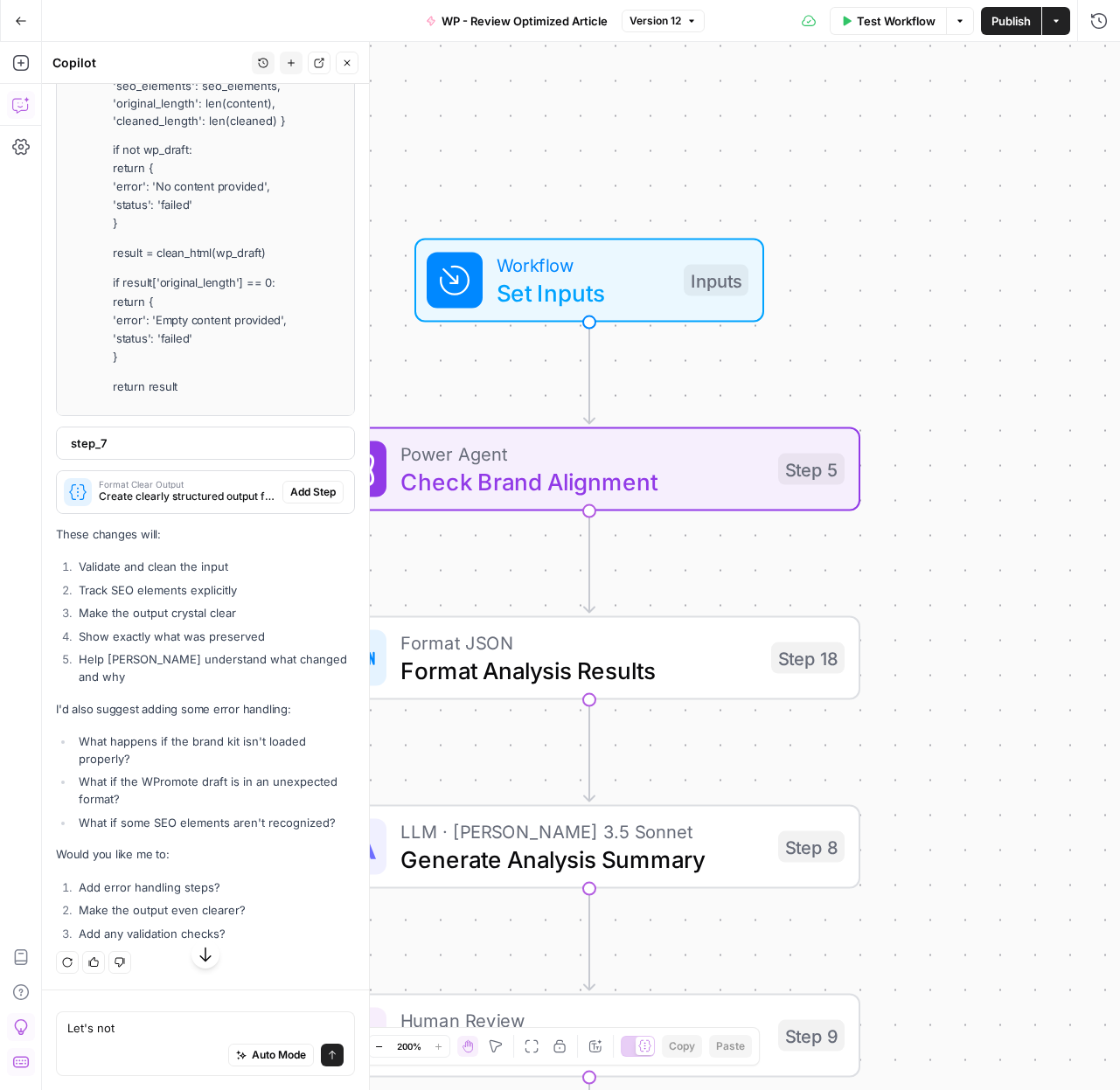
scroll to position [58008, 0]
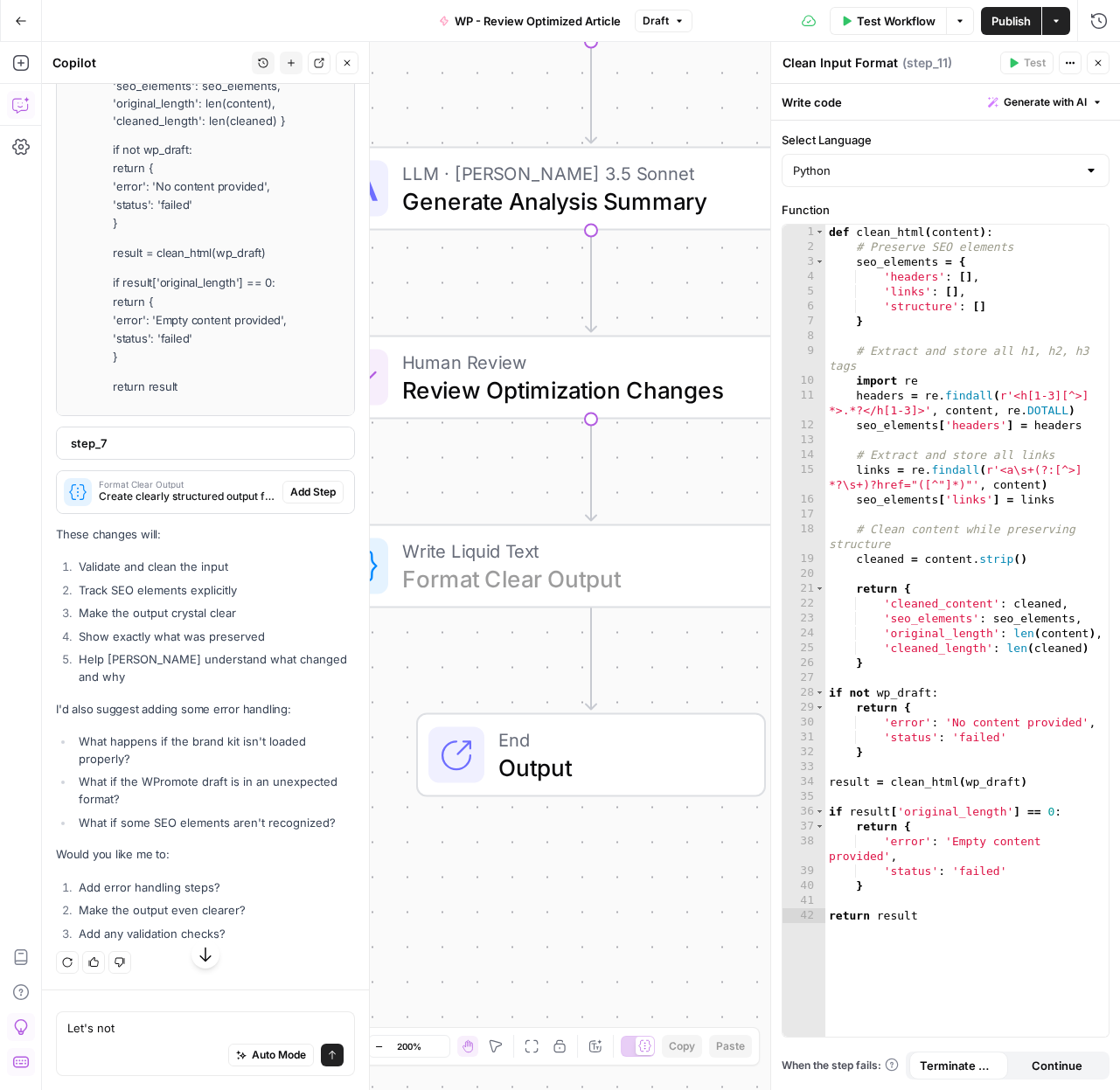
scroll to position [58755, 0]
click at [297, 499] on span "Add Step" at bounding box center [313, 492] width 45 height 15
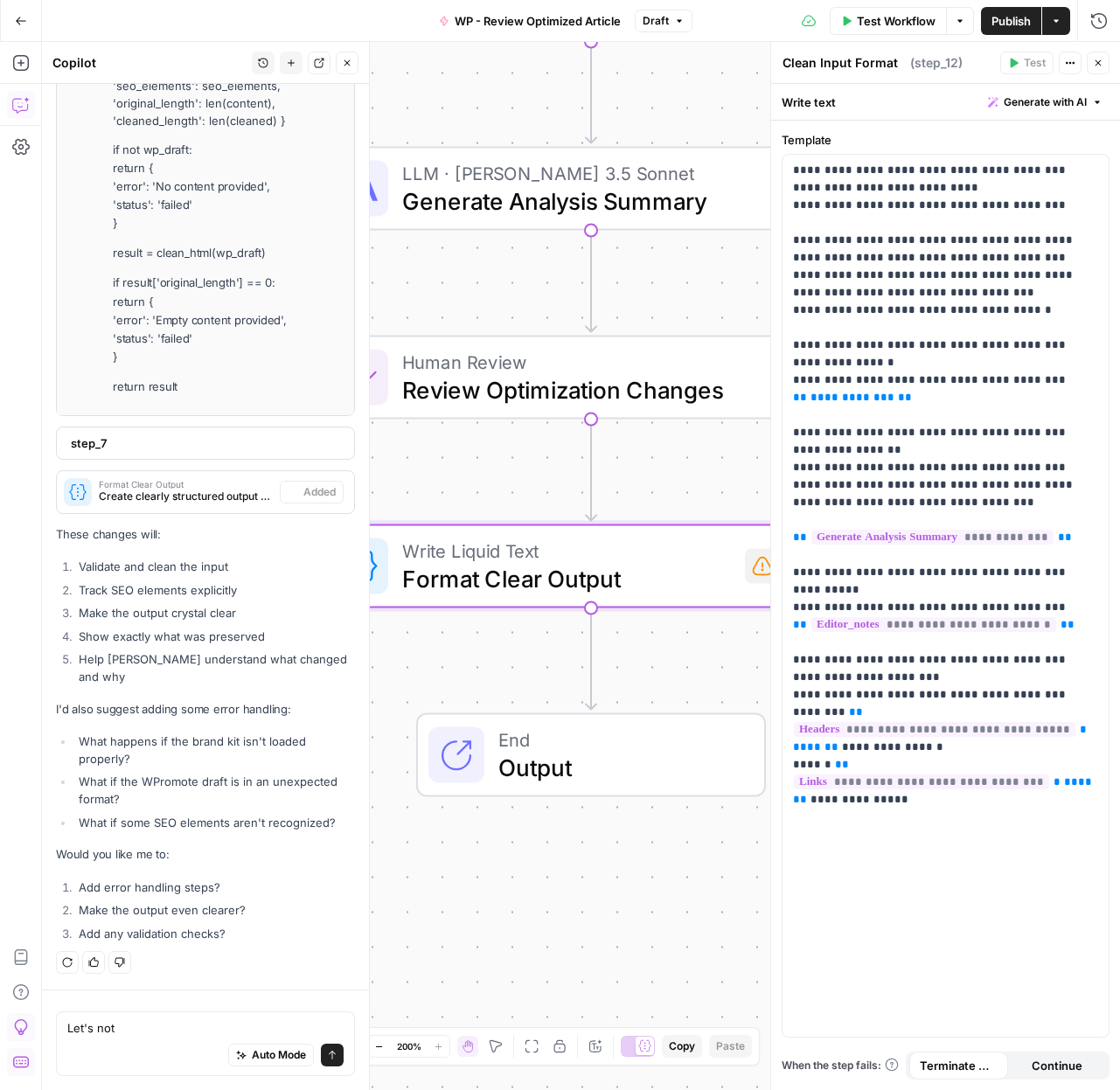
type textarea "Format Clear Output"
click at [1098, 64] on icon "button" at bounding box center [1098, 63] width 6 height 6
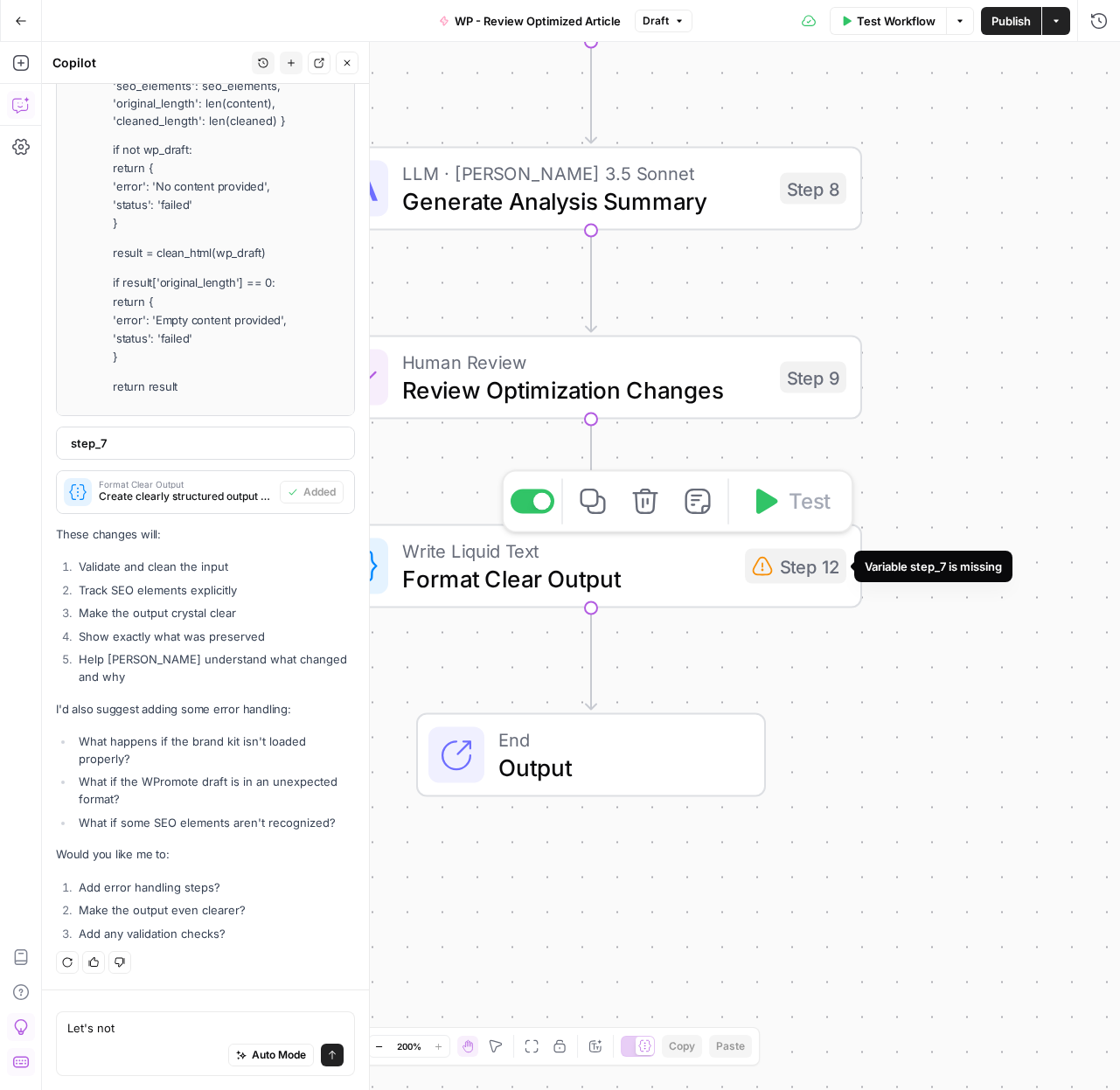
click at [797, 565] on div "Step 12" at bounding box center [796, 566] width 102 height 35
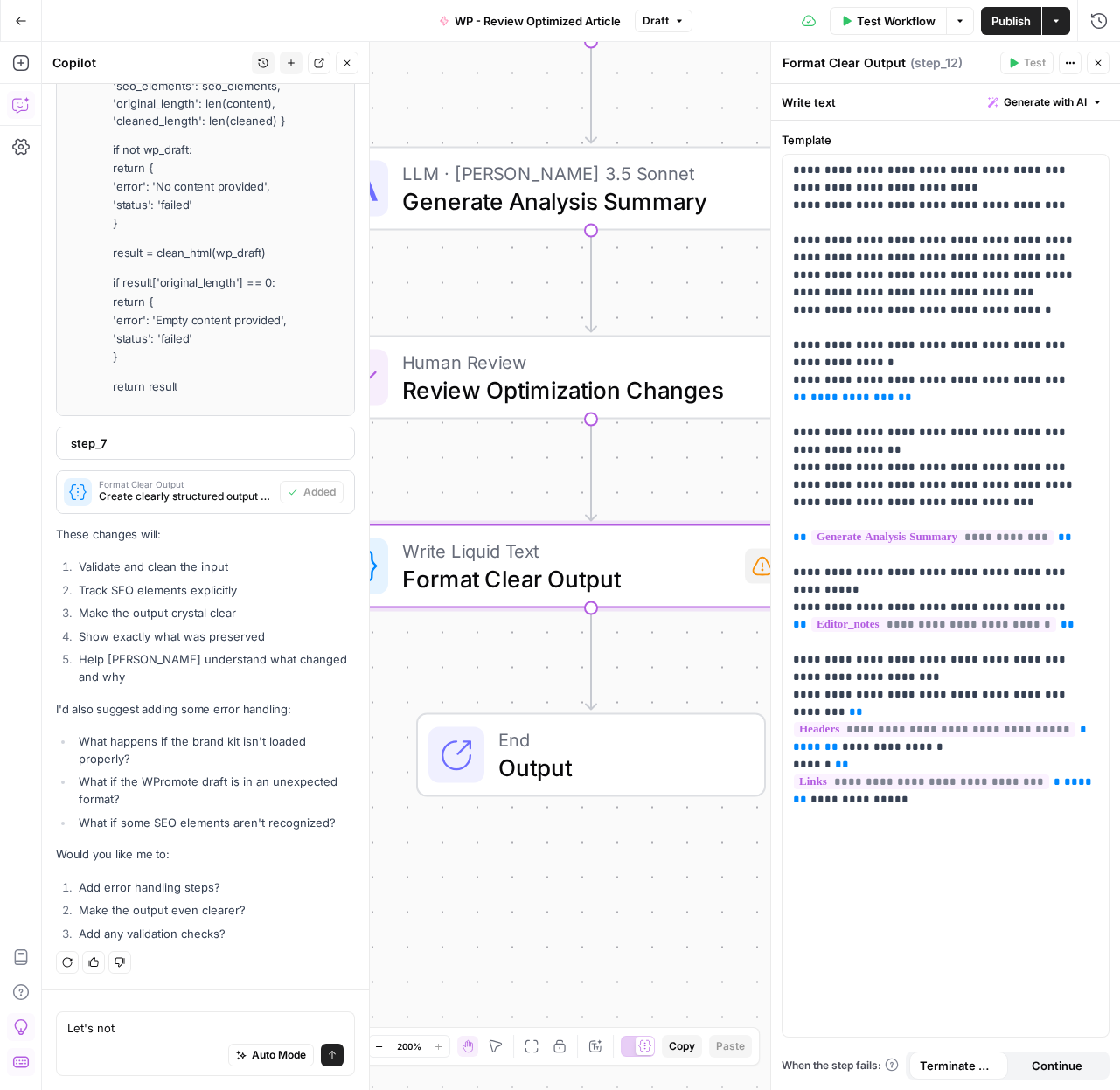
click at [1103, 67] on icon "button" at bounding box center [1098, 62] width 11 height 11
click at [130, 1036] on div "Auto Mode Send" at bounding box center [205, 1055] width 276 height 38
click at [130, 1029] on div "Let's not Let's not Auto Mode Send" at bounding box center [205, 1043] width 299 height 64
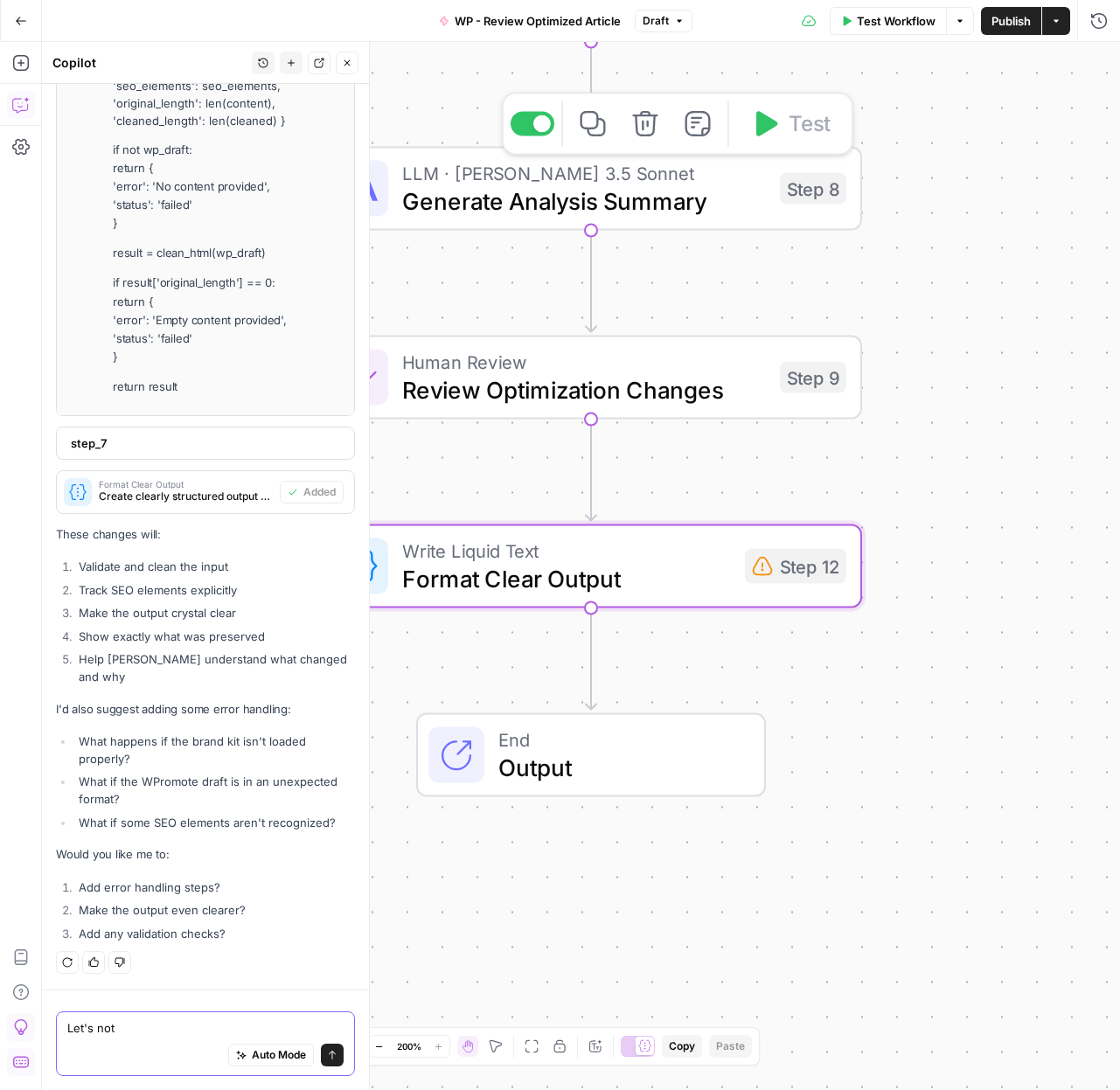
click at [130, 1029] on textarea "Let's not" at bounding box center [205, 1028] width 276 height 17
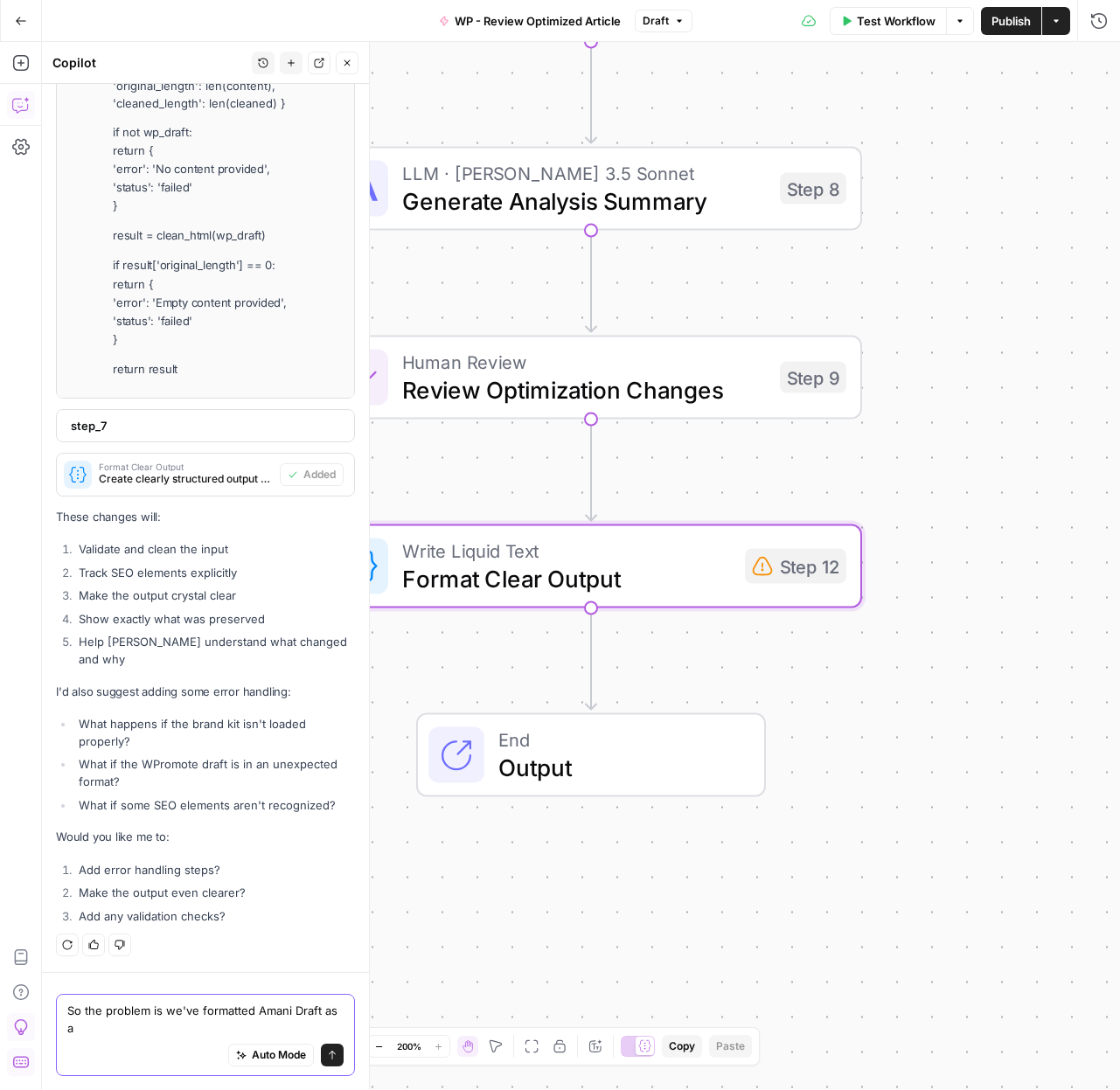
scroll to position [58772, 0]
paste textarea "Analysis. When i ran the workflow, I didn’t get a blog with updated body copy a…"
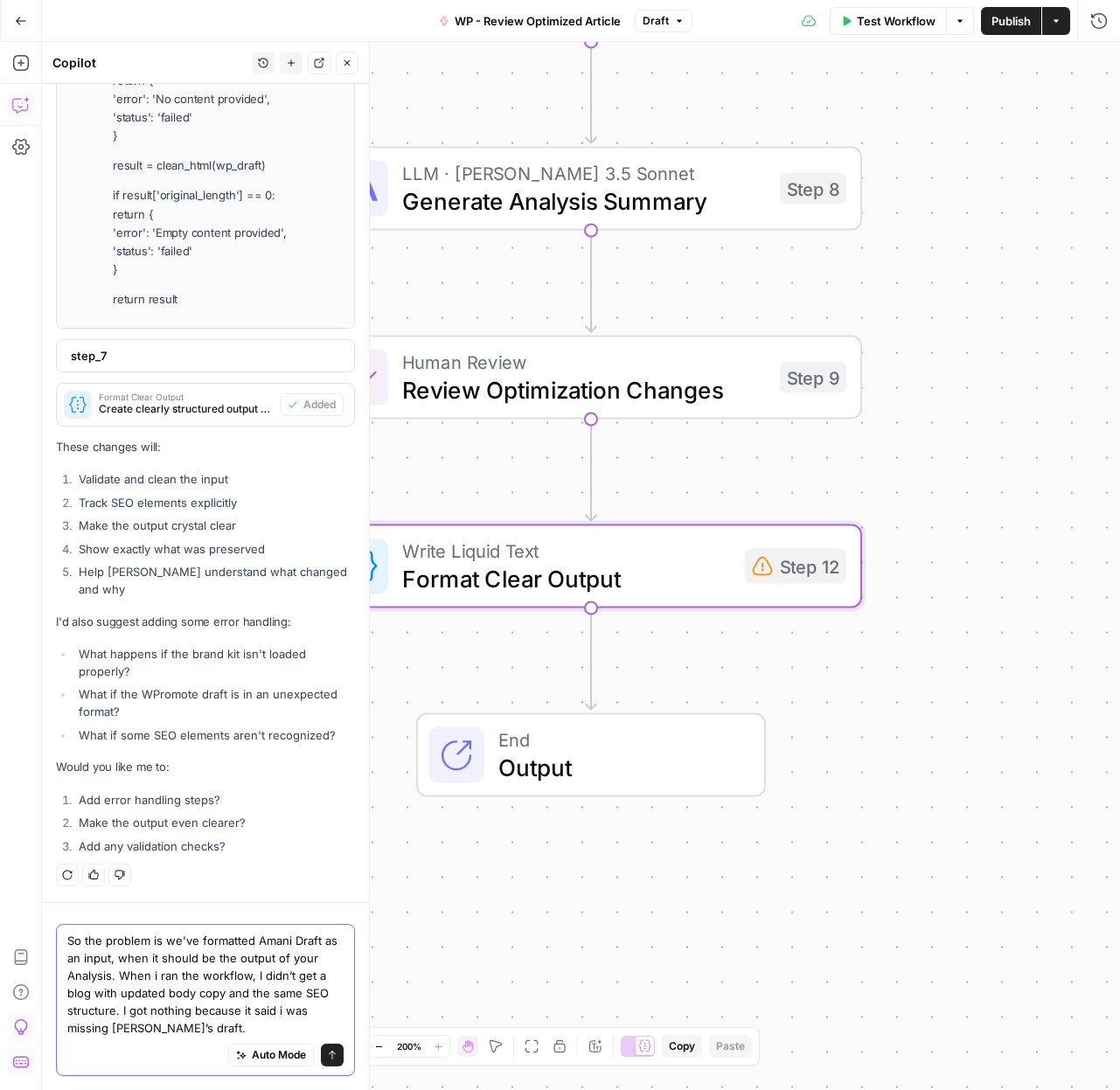
scroll to position [58842, 0]
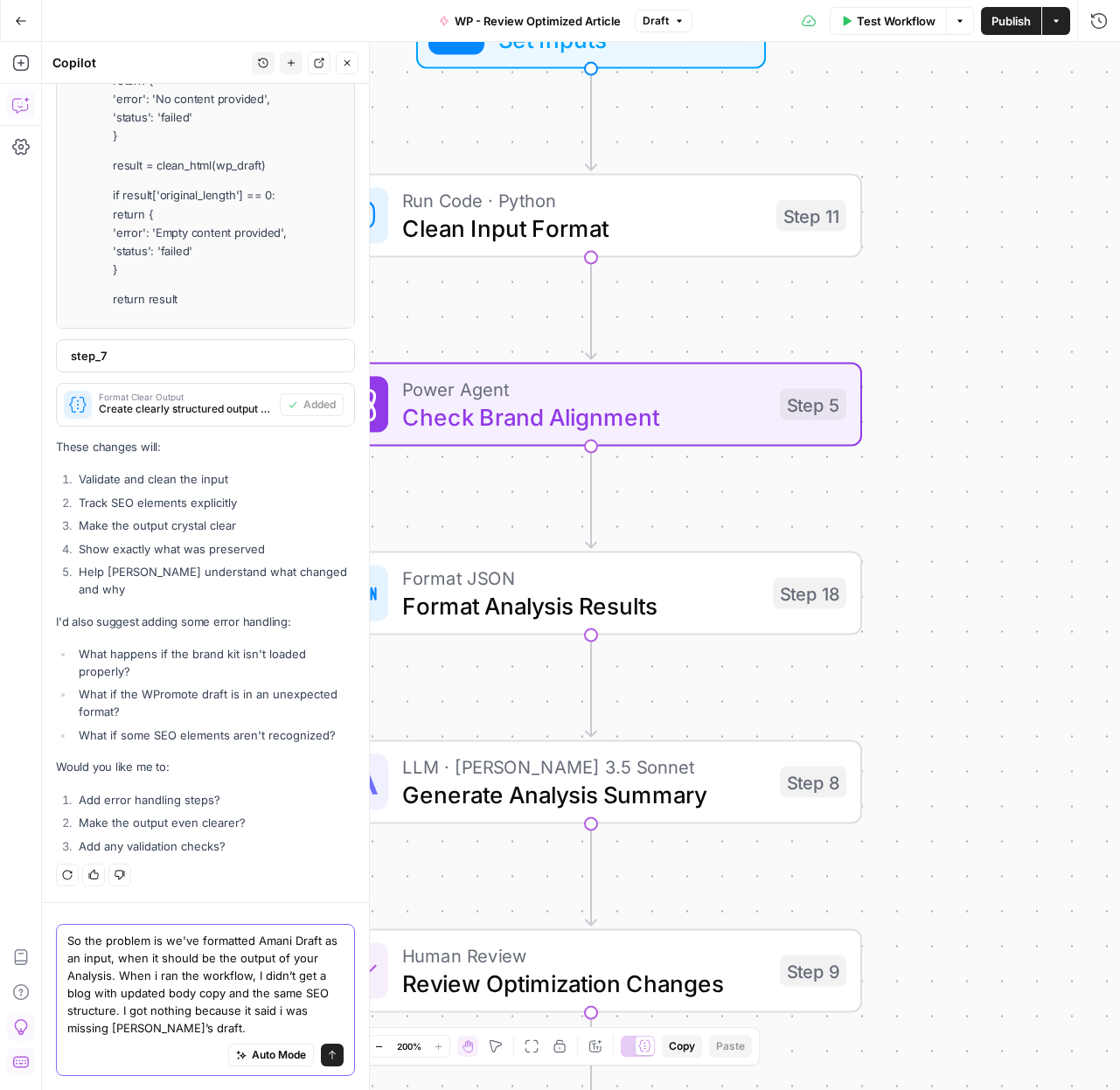
click at [328, 954] on textarea "So the problem is we've formatted Amani Draft as an input, when it should be th…" at bounding box center [205, 984] width 276 height 104
click at [184, 978] on textarea "So the problem is we've formatted Amani Draft as an input, when it should be th…" at bounding box center [205, 984] width 276 height 104
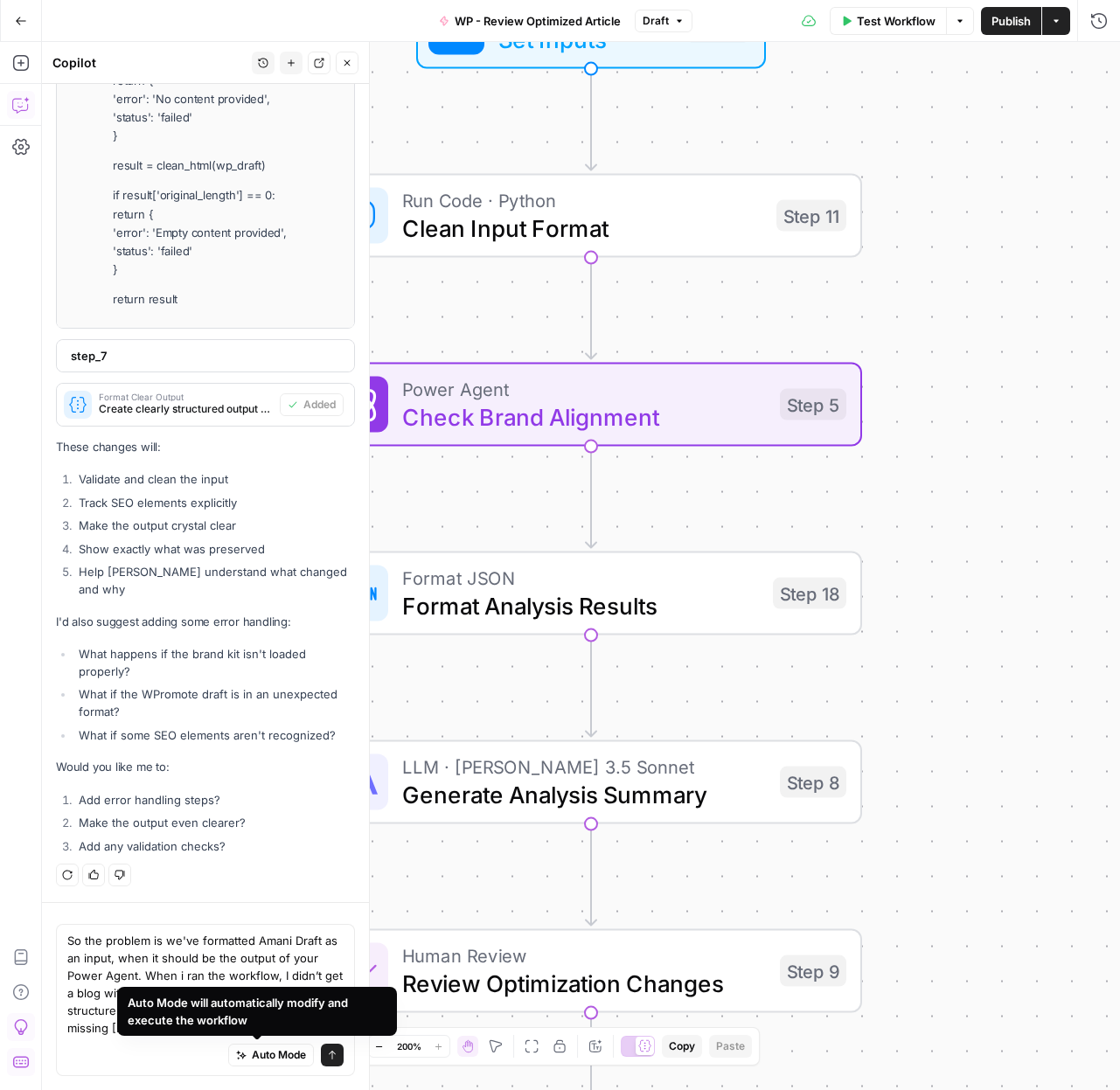
click at [130, 1056] on div "Auto Mode Send" at bounding box center [205, 1055] width 276 height 38
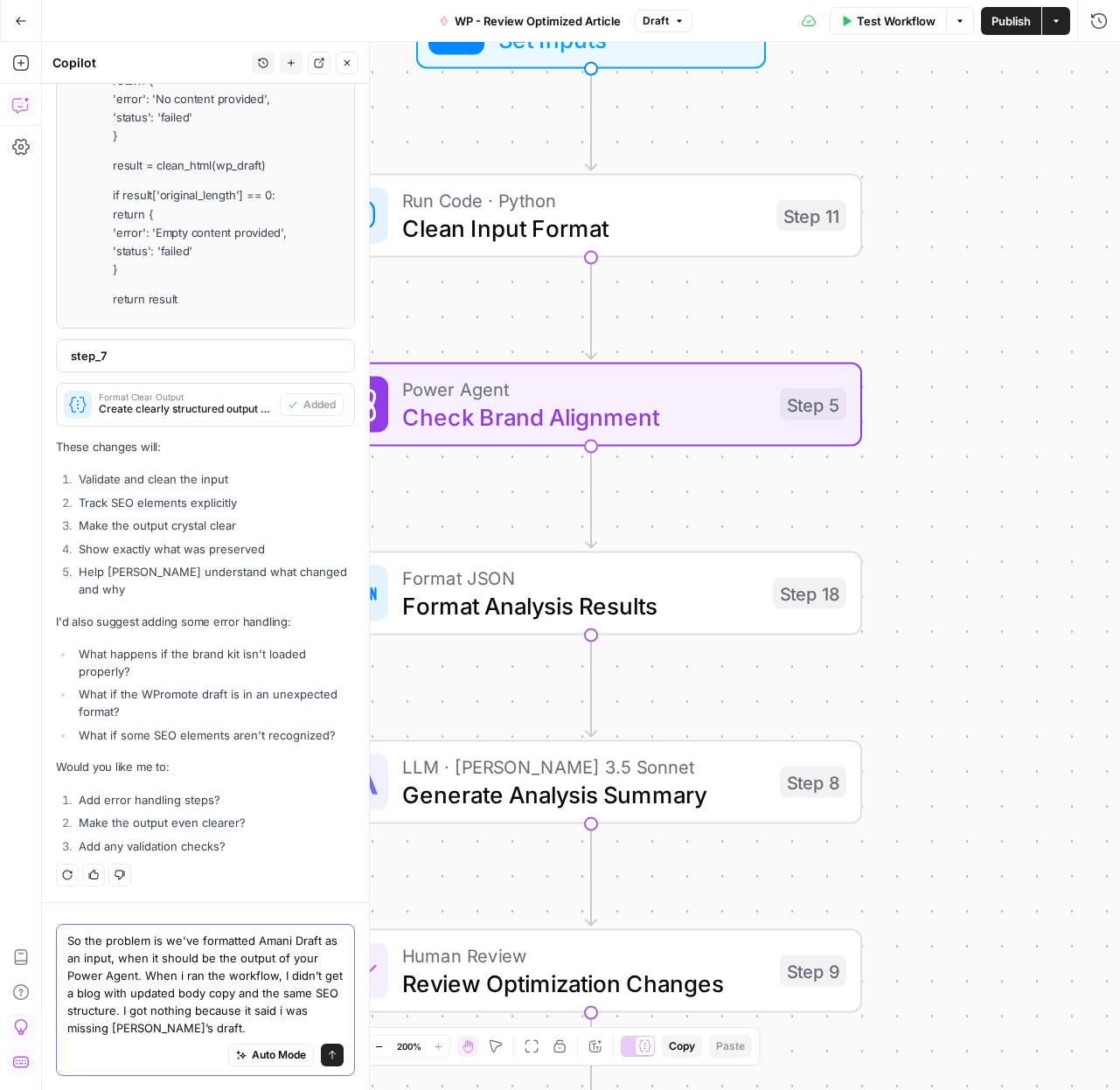
click at [245, 1022] on textarea "So the problem is we've formatted Amani Draft as an input, when it should be th…" at bounding box center [205, 984] width 276 height 104
click at [134, 976] on textarea "So the problem is we've formatted Amani Draft as an input, when it should be th…" at bounding box center [205, 984] width 276 height 104
type textarea "So the problem is we've formatted Amani Draft as an input, when it should be th…"
click at [283, 1006] on textarea "So the problem is we've formatted Amani Draft as an input, when it should be th…" at bounding box center [205, 984] width 276 height 104
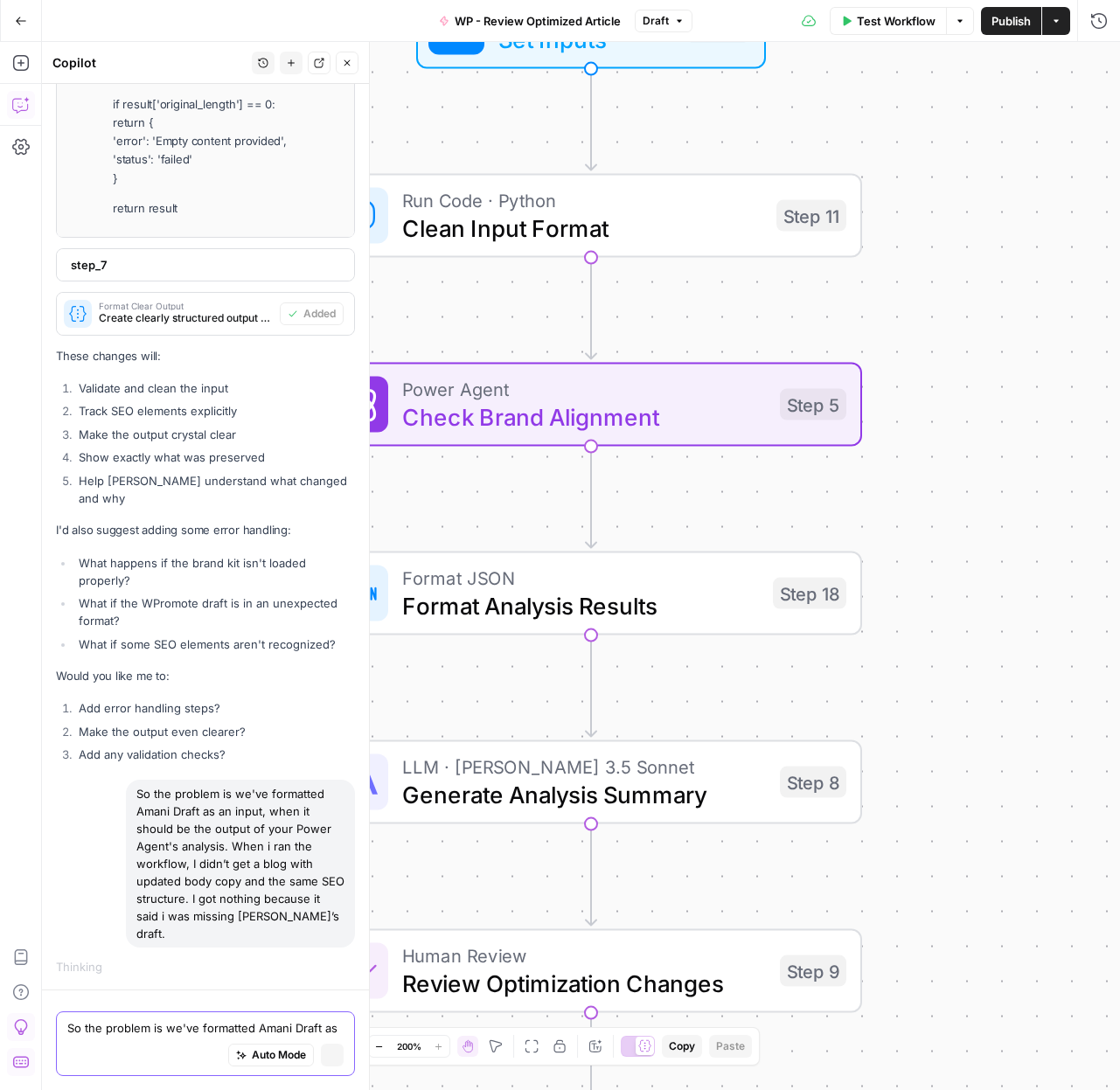
scroll to position [58471, 0]
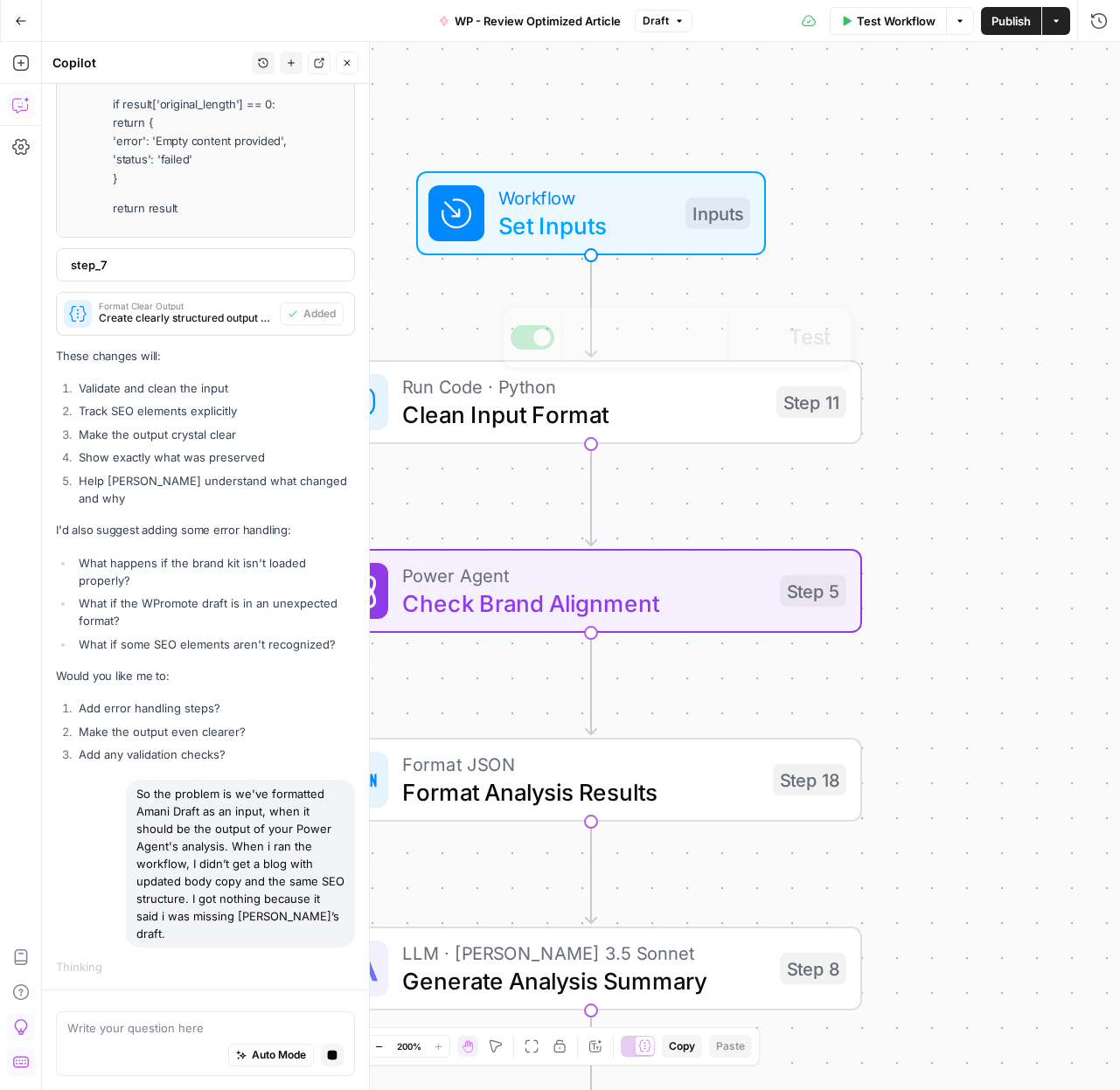
click at [588, 220] on span "Set Inputs" at bounding box center [585, 225] width 173 height 35
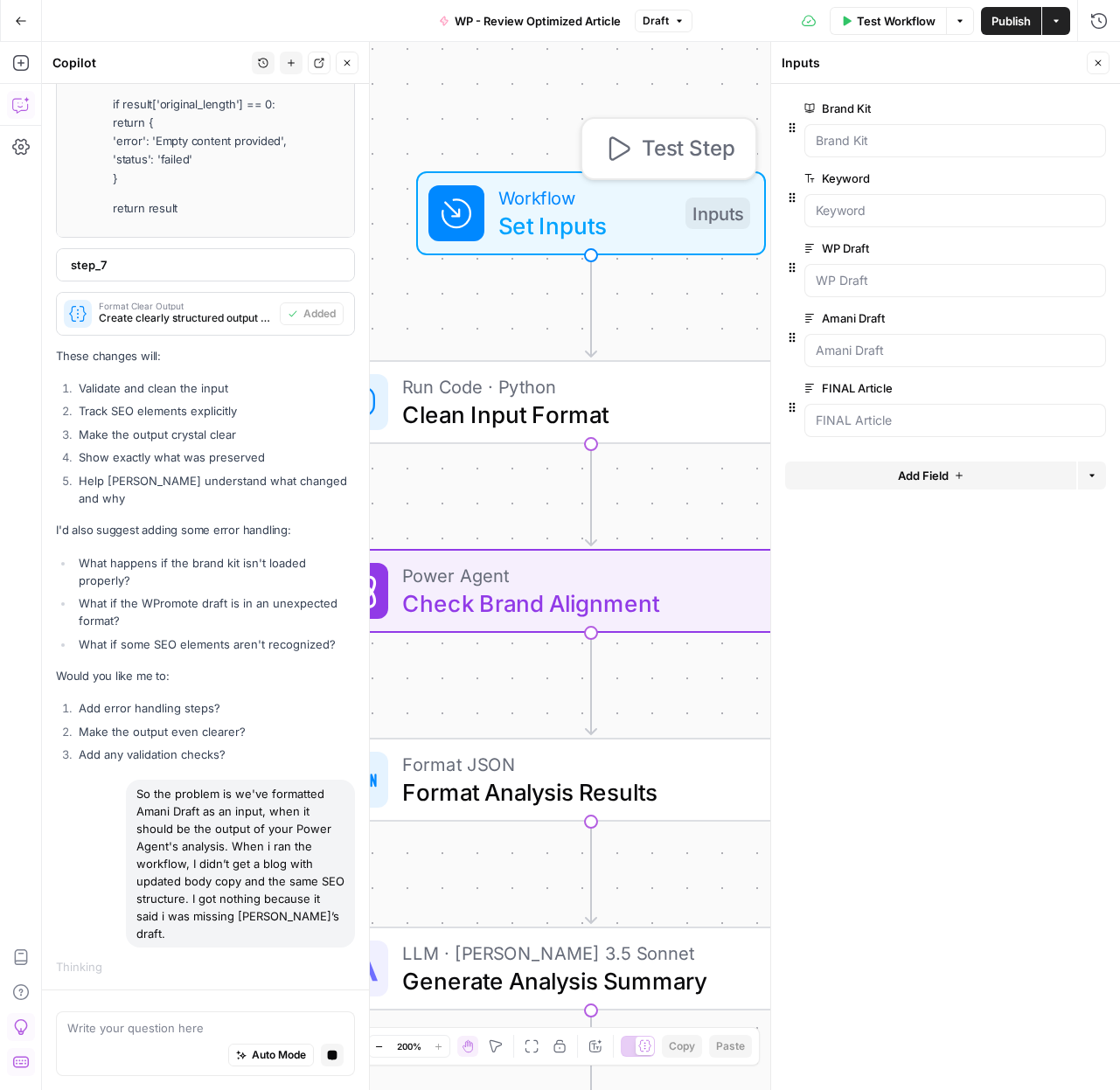
click at [590, 208] on span "Set Inputs" at bounding box center [585, 225] width 173 height 35
click at [1097, 317] on icon "button" at bounding box center [1096, 318] width 10 height 10
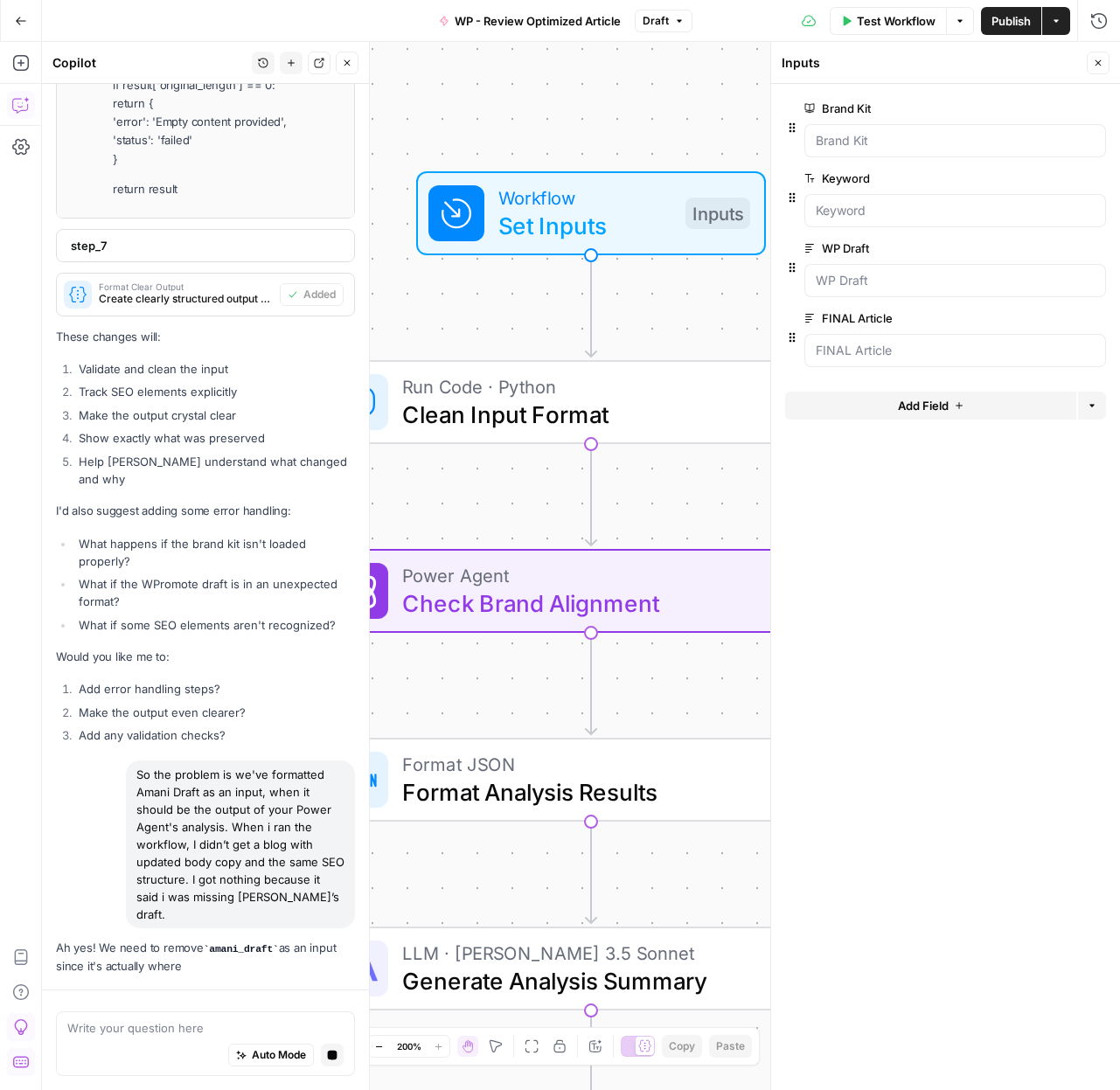
click at [1097, 317] on icon "button" at bounding box center [1096, 318] width 10 height 10
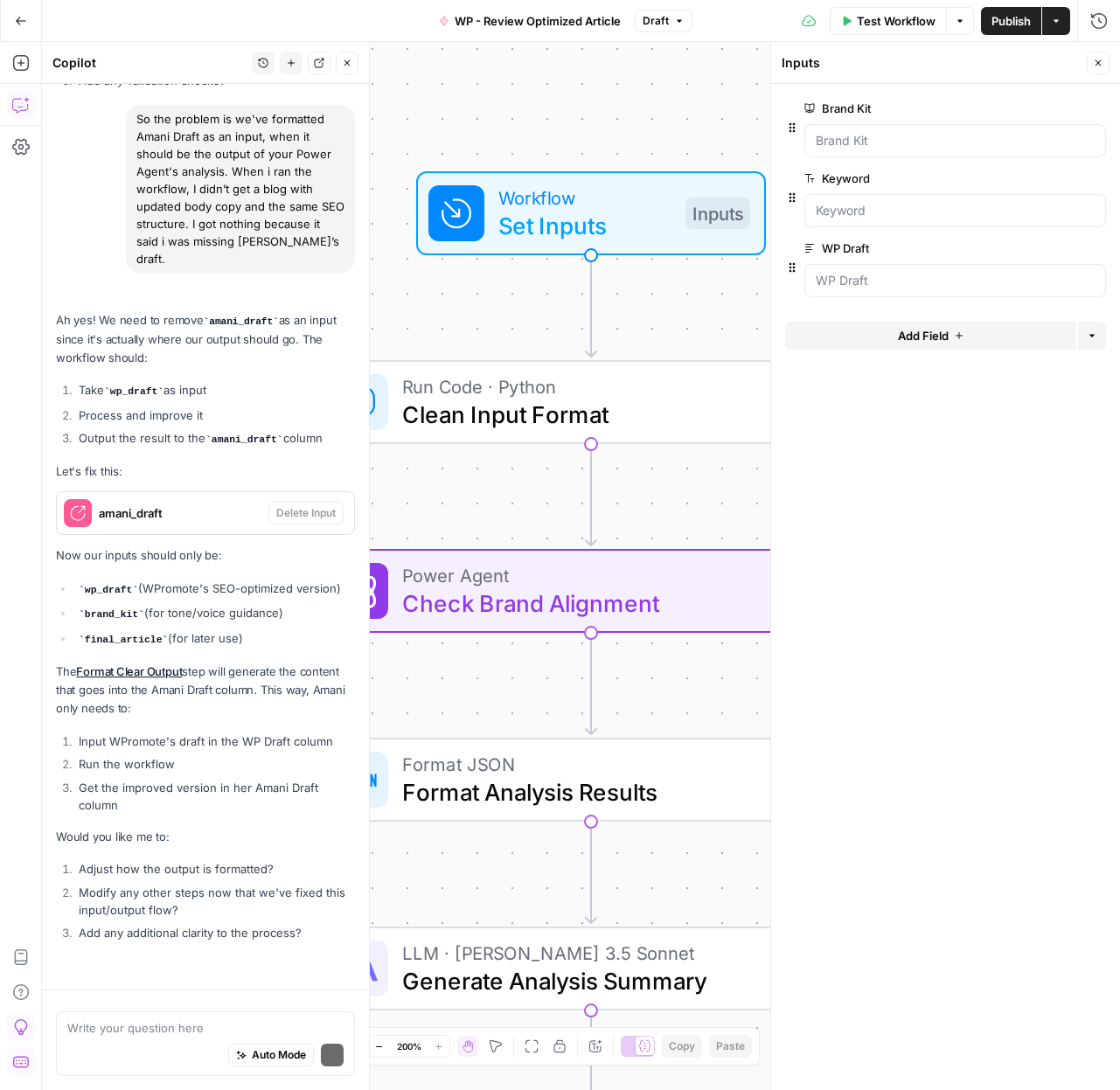
scroll to position [59620, 0]
click at [1103, 69] on button "Close" at bounding box center [1098, 63] width 23 height 23
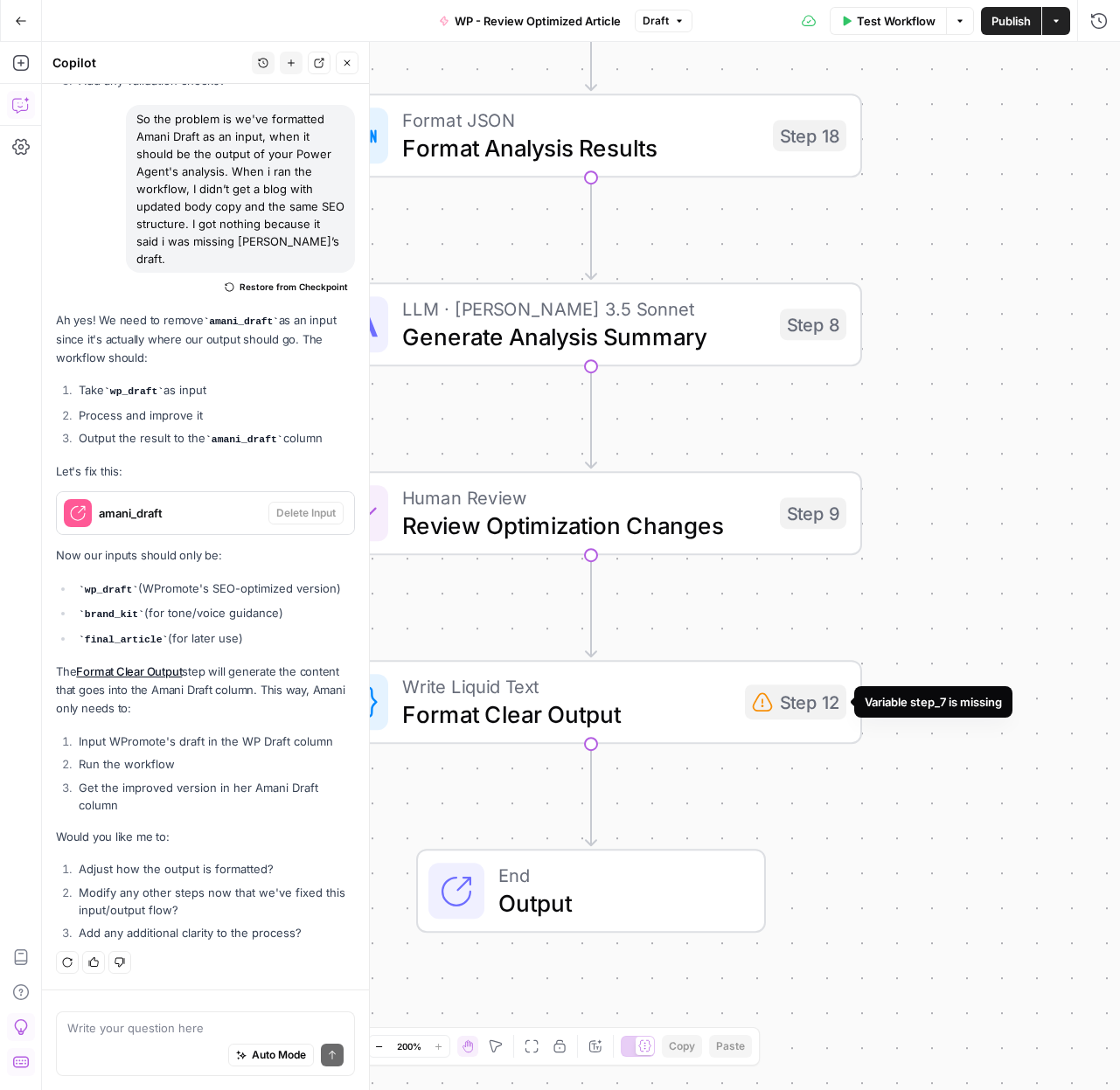
click at [767, 706] on icon at bounding box center [762, 702] width 21 height 21
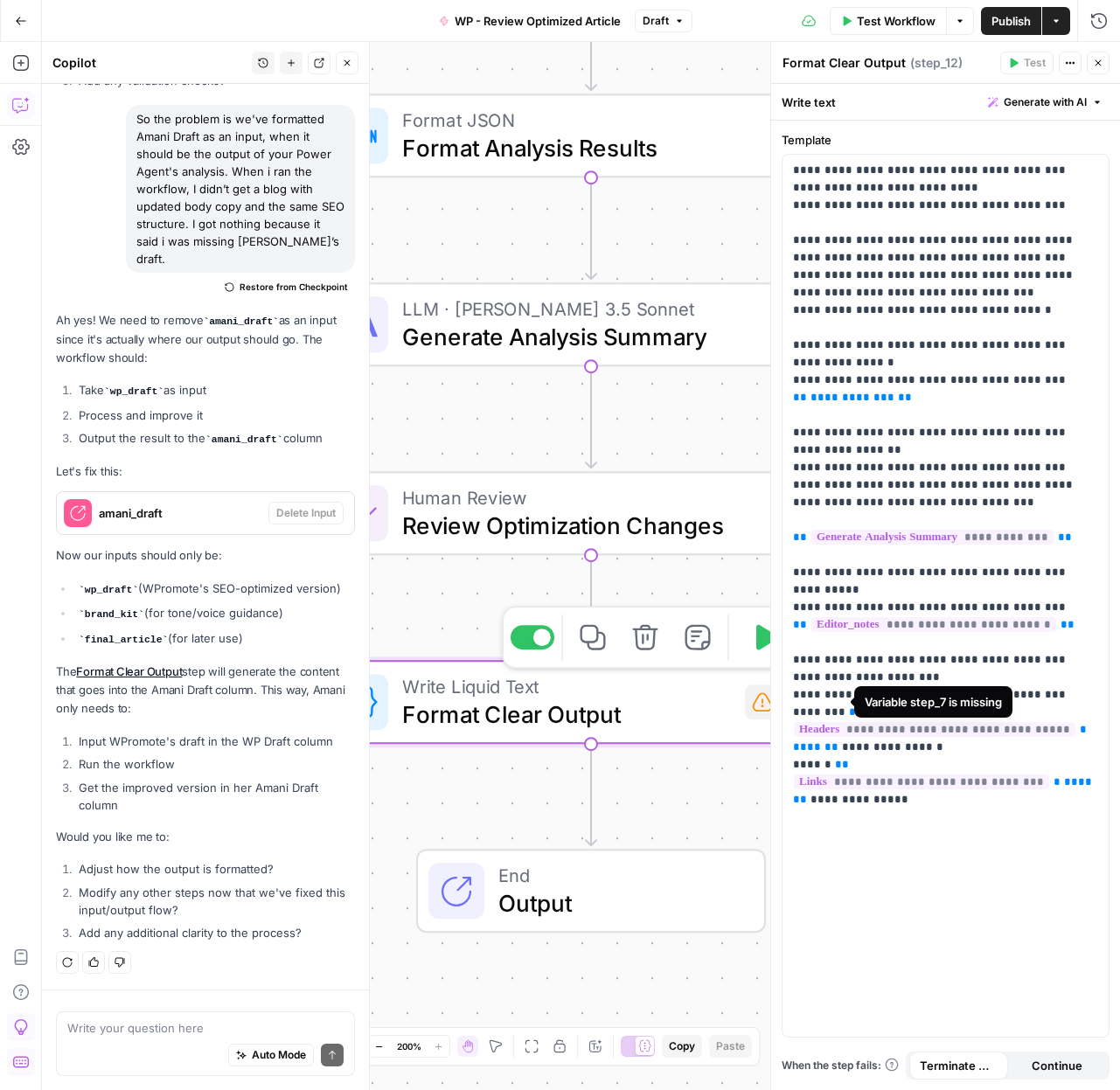
click at [787, 706] on div "**********" at bounding box center [945, 595] width 326 height 882
click at [852, 403] on span "**********" at bounding box center [852, 397] width 84 height 12
drag, startPoint x: 1103, startPoint y: 63, endPoint x: 883, endPoint y: 436, distance: 433.0
click at [1103, 63] on button "Close" at bounding box center [1098, 63] width 23 height 23
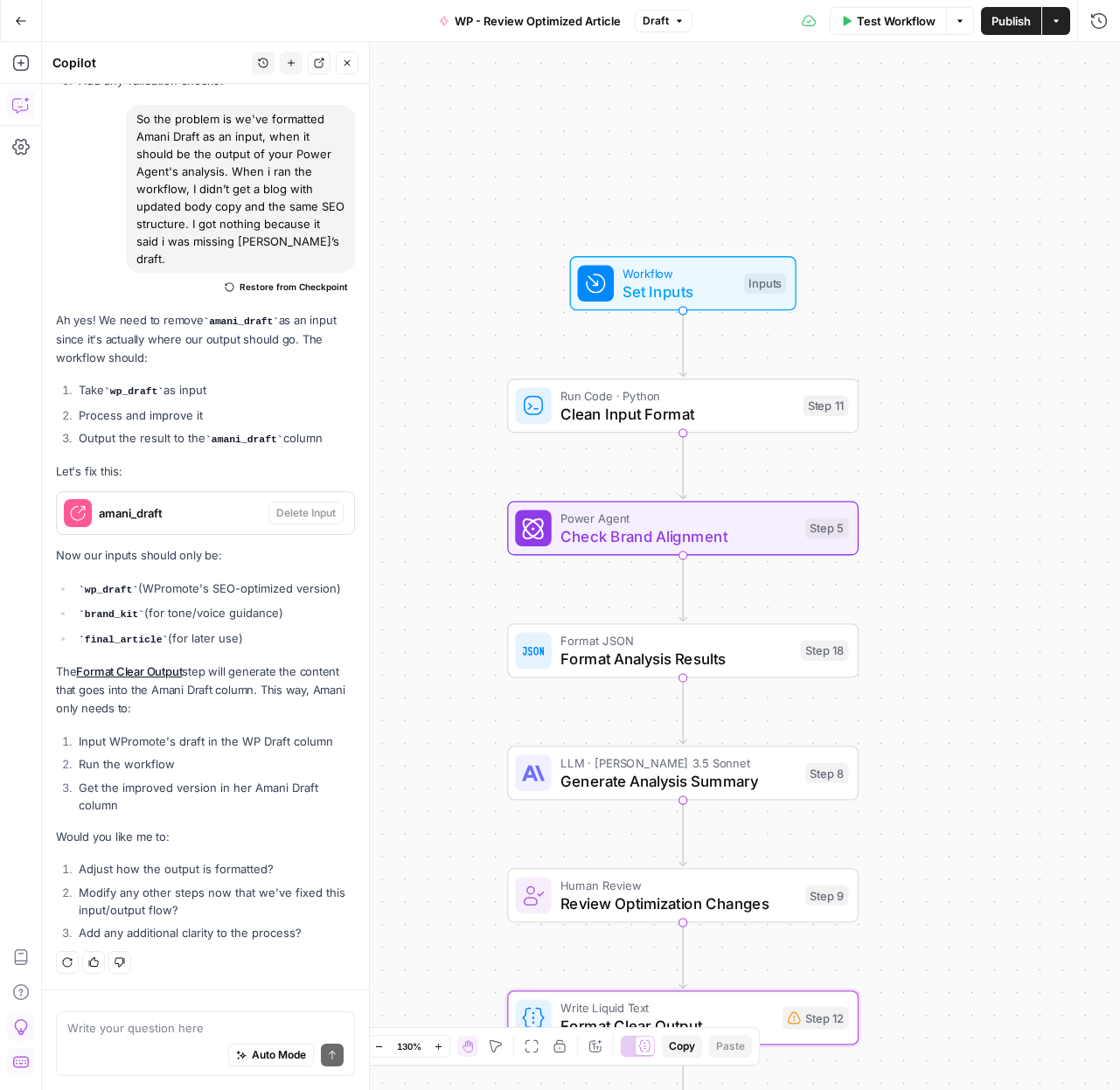
click at [785, 786] on span "Generate Analysis Summary" at bounding box center [678, 780] width 236 height 23
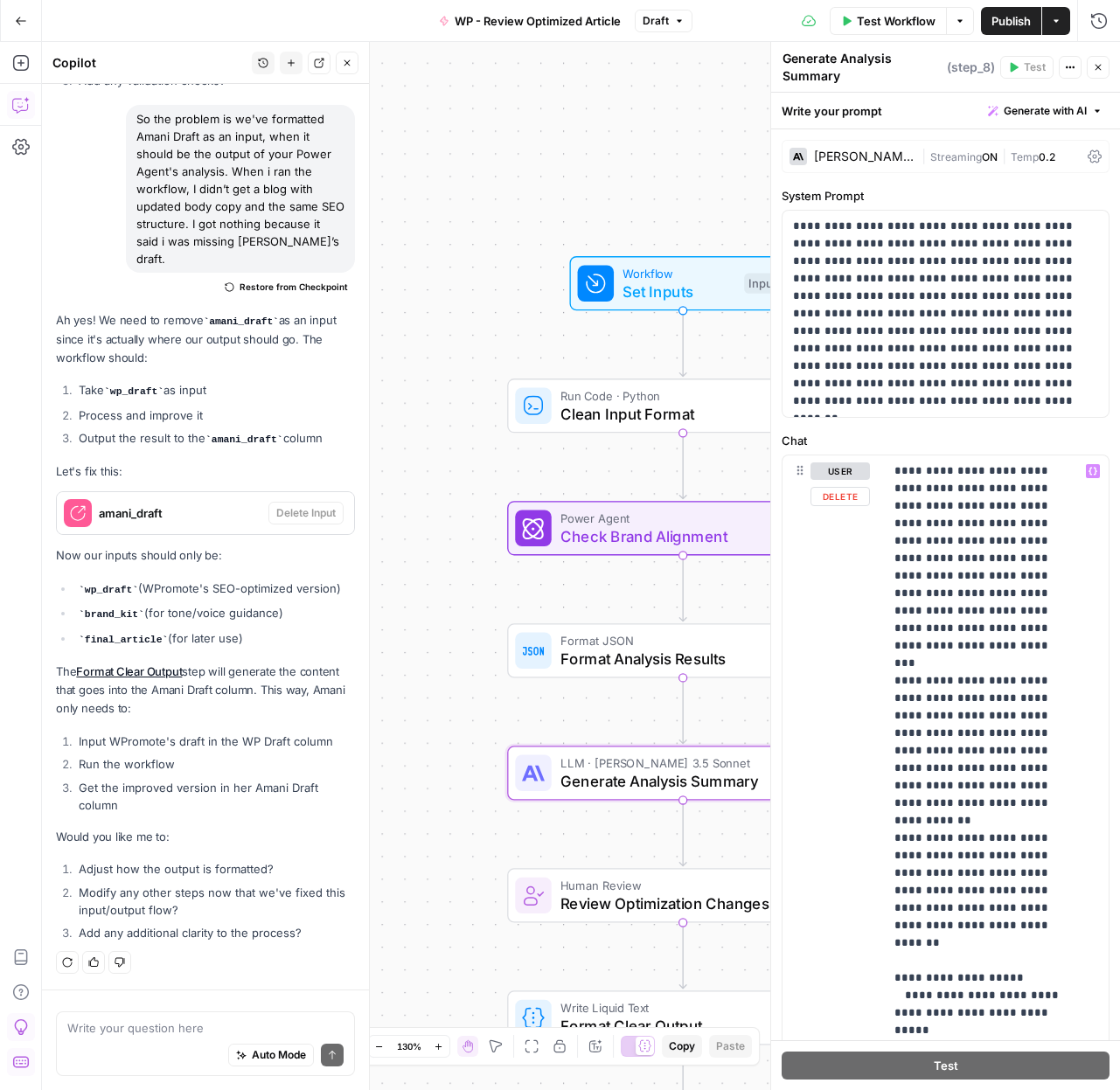
scroll to position [4, 0]
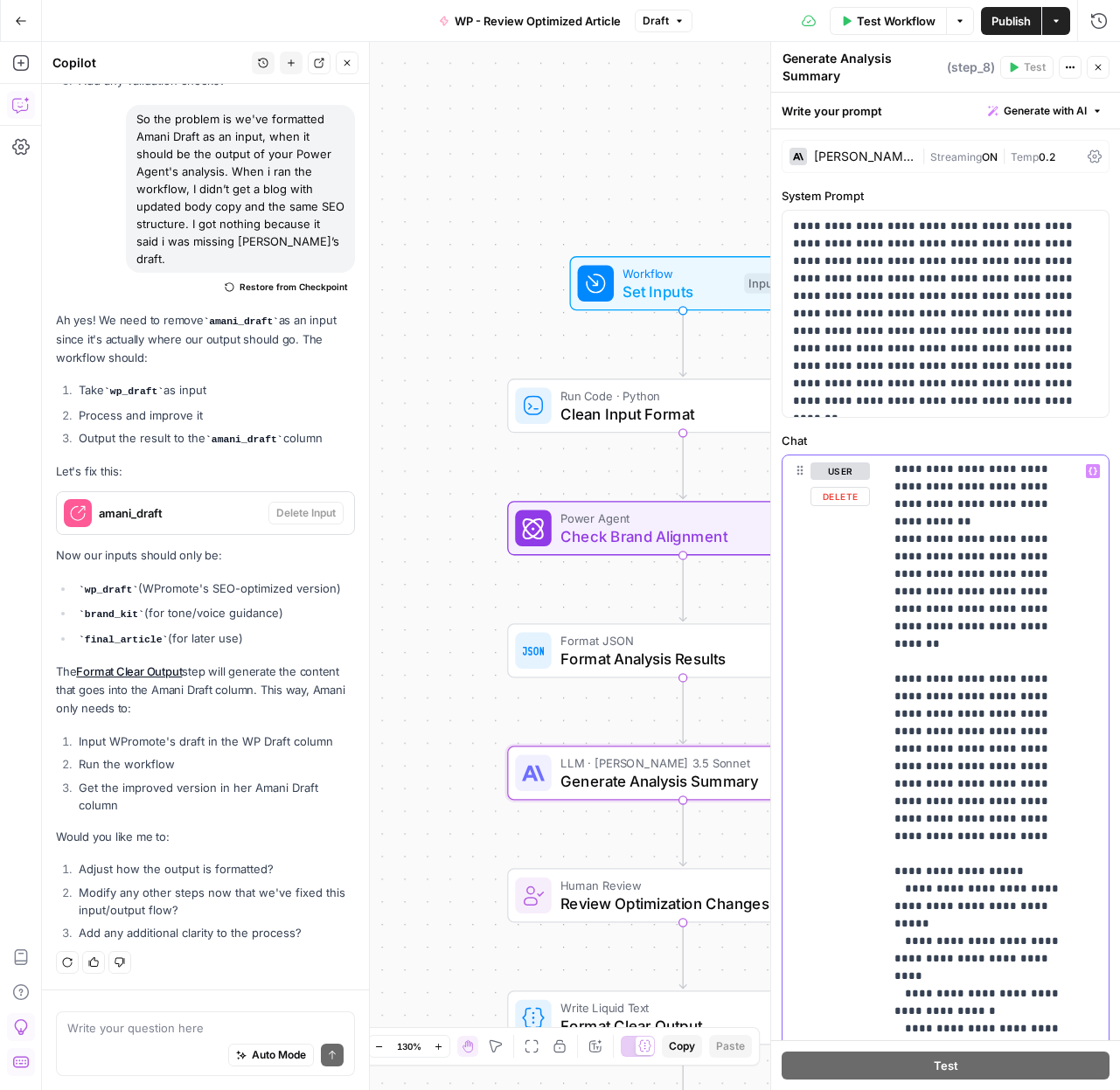
scroll to position [270, 0]
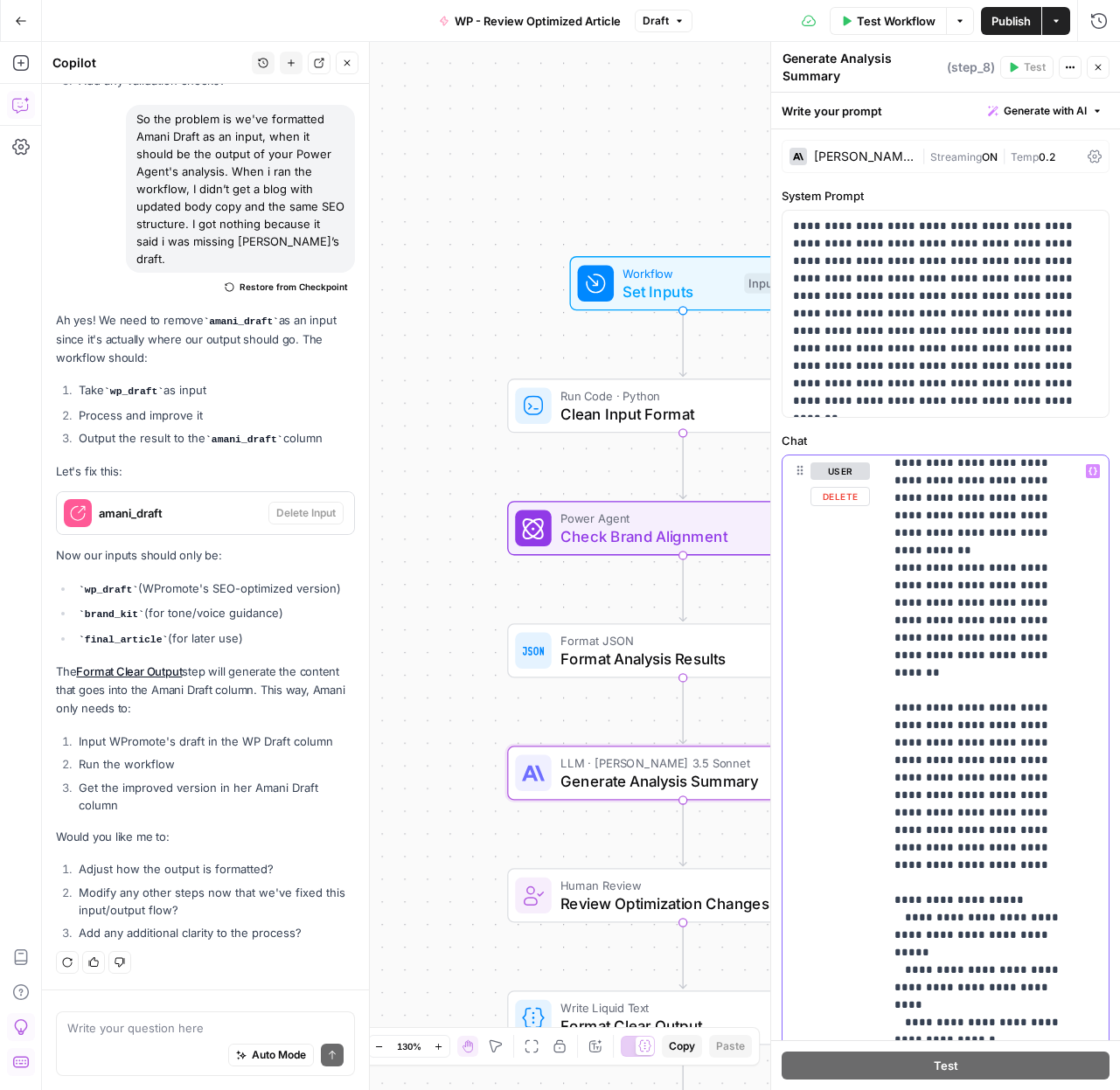
click at [1045, 643] on p "**********" at bounding box center [983, 962] width 177 height 1538
click at [1033, 671] on p "**********" at bounding box center [983, 962] width 177 height 1538
click at [1033, 706] on p "**********" at bounding box center [983, 962] width 177 height 1538
click at [1023, 707] on p "**********" at bounding box center [983, 962] width 177 height 1538
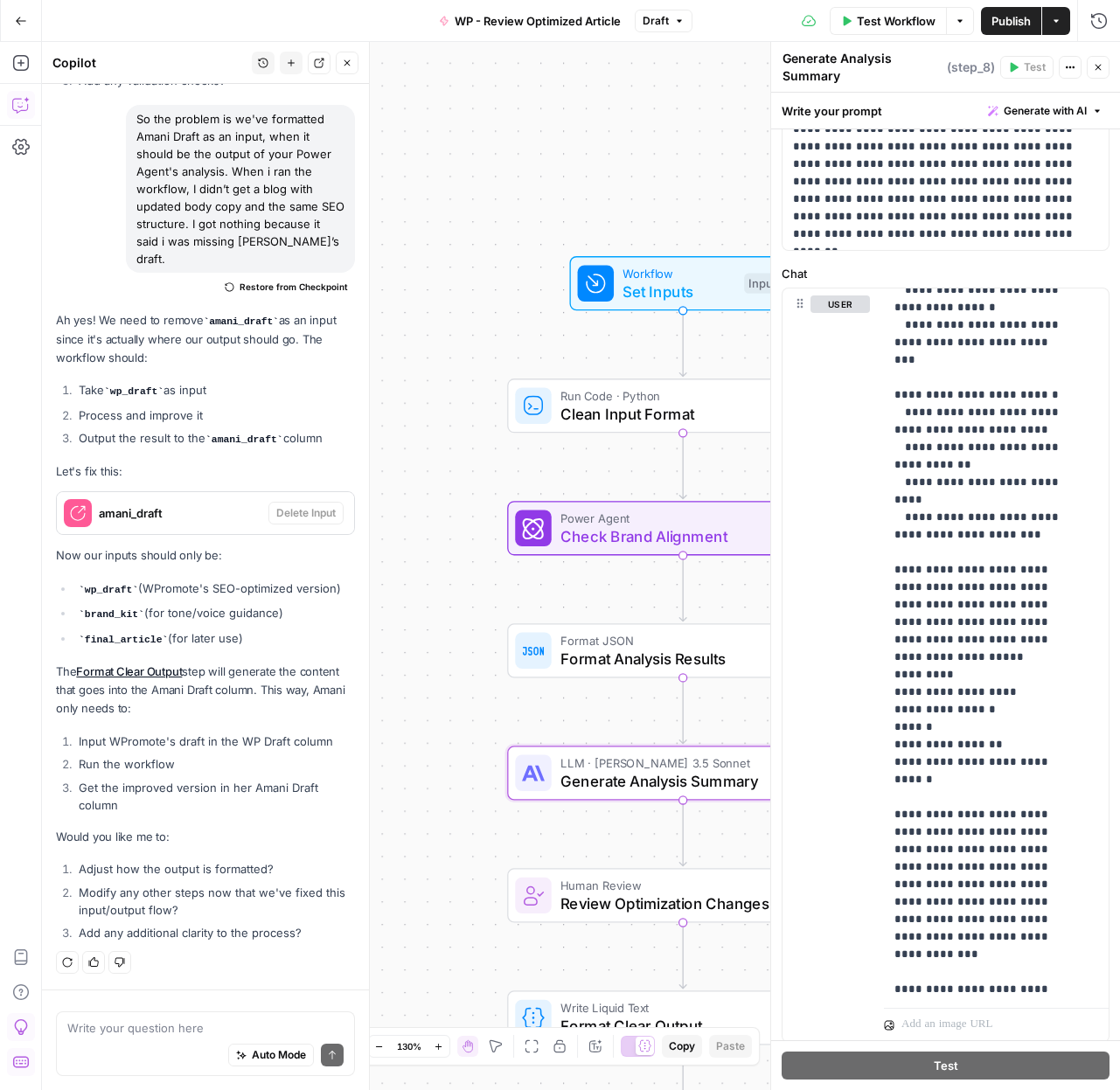
scroll to position [220, 0]
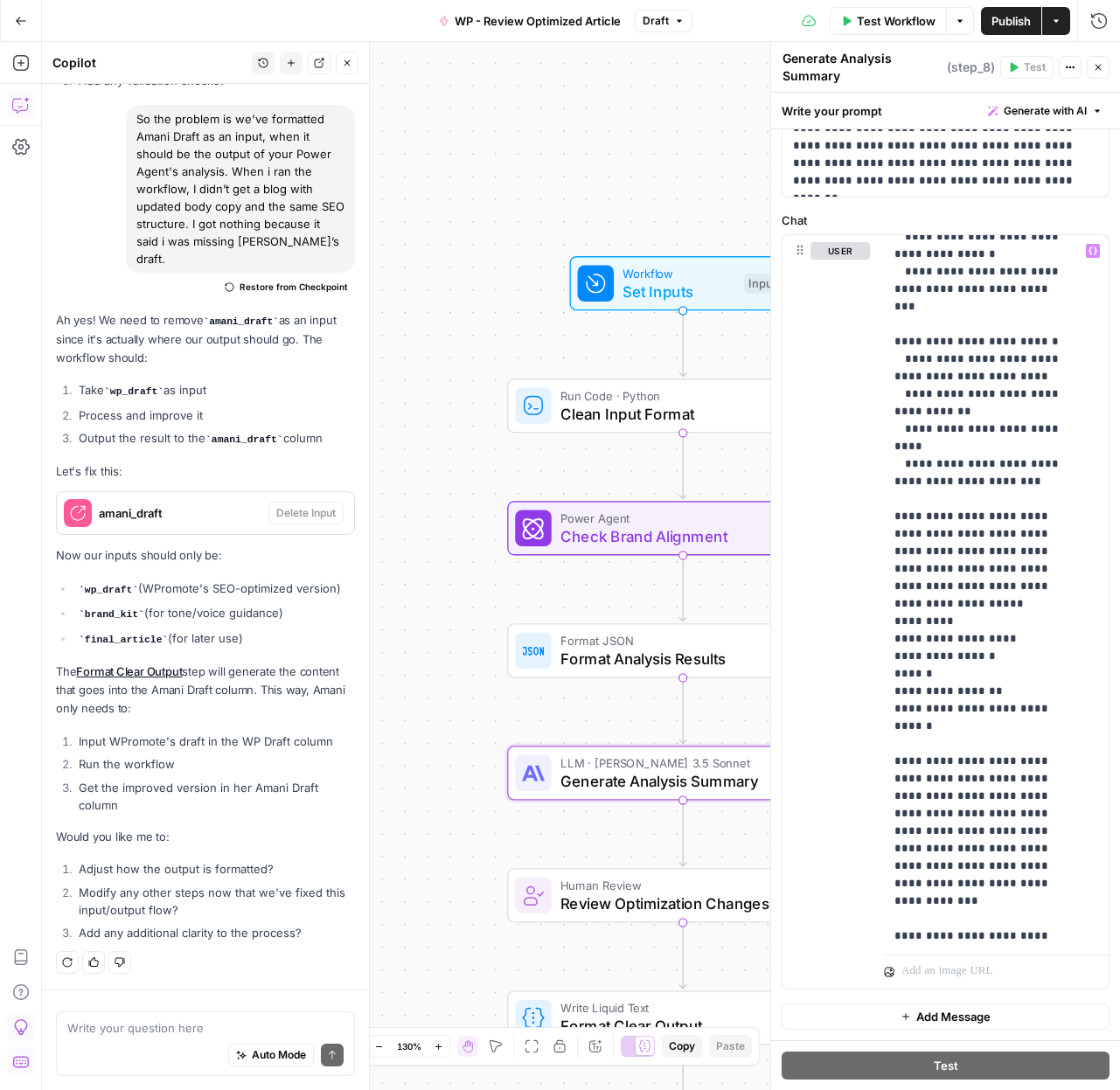
click at [643, 105] on div "Workflow Set Inputs Inputs Run Code · Python Clean Input Format Step 11 Power A…" at bounding box center [581, 566] width 1078 height 1048
click at [688, 142] on div "Workflow Set Inputs Inputs Test Step Run Code · Python Clean Input Format Step …" at bounding box center [581, 566] width 1078 height 1048
click at [1100, 67] on icon "button" at bounding box center [1098, 67] width 11 height 11
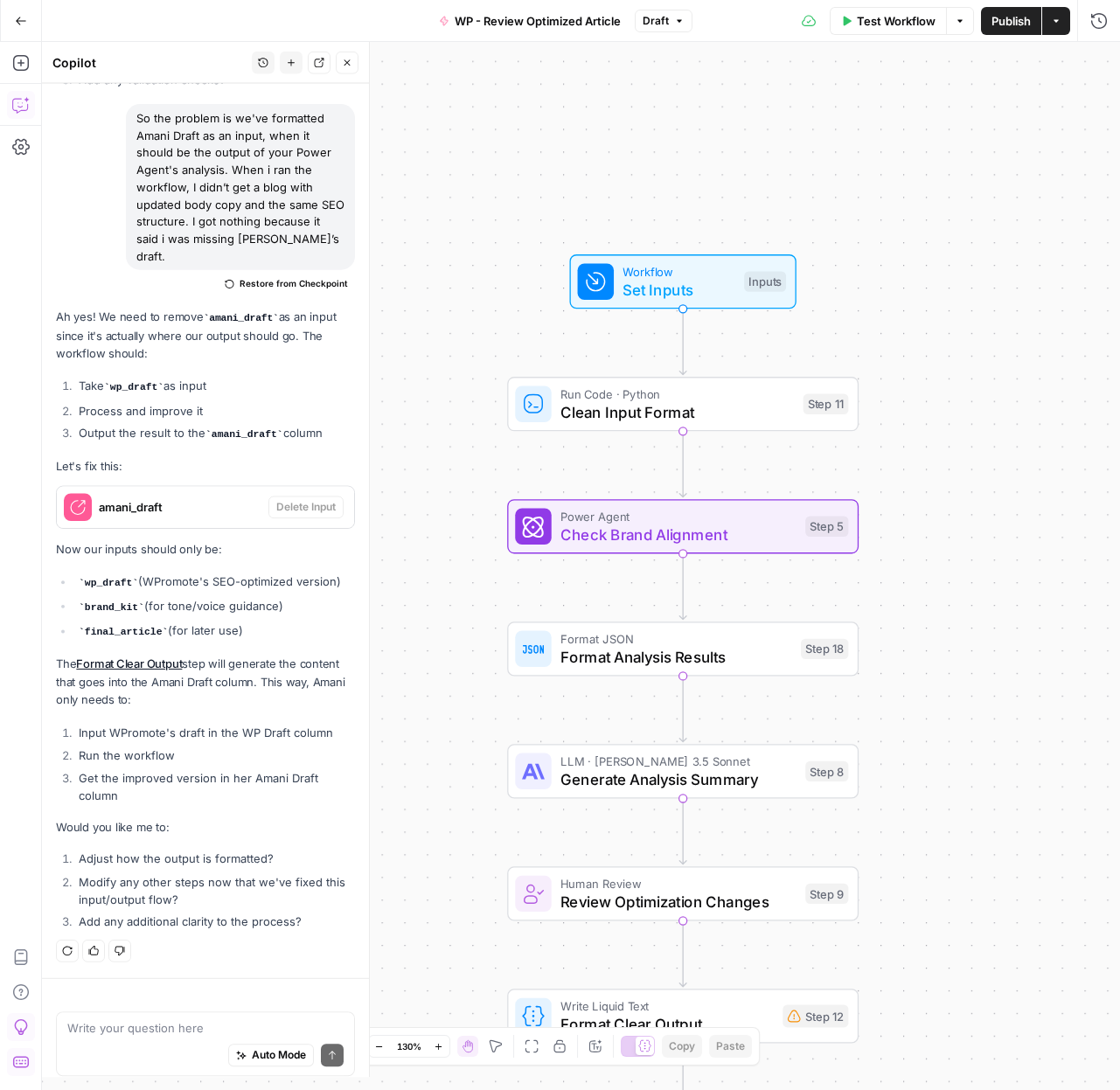
scroll to position [59620, 0]
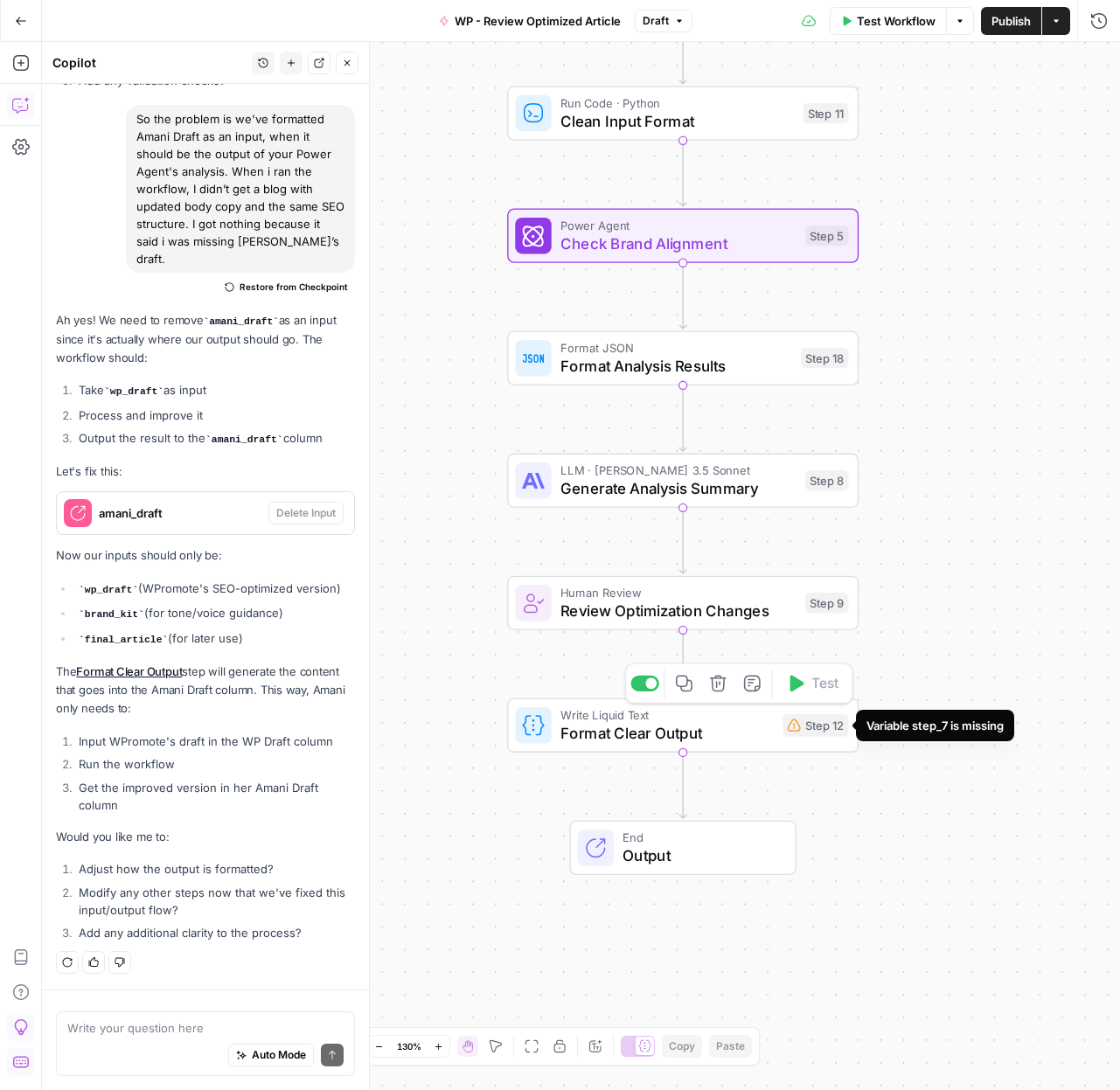
click at [792, 728] on icon at bounding box center [794, 725] width 13 height 12
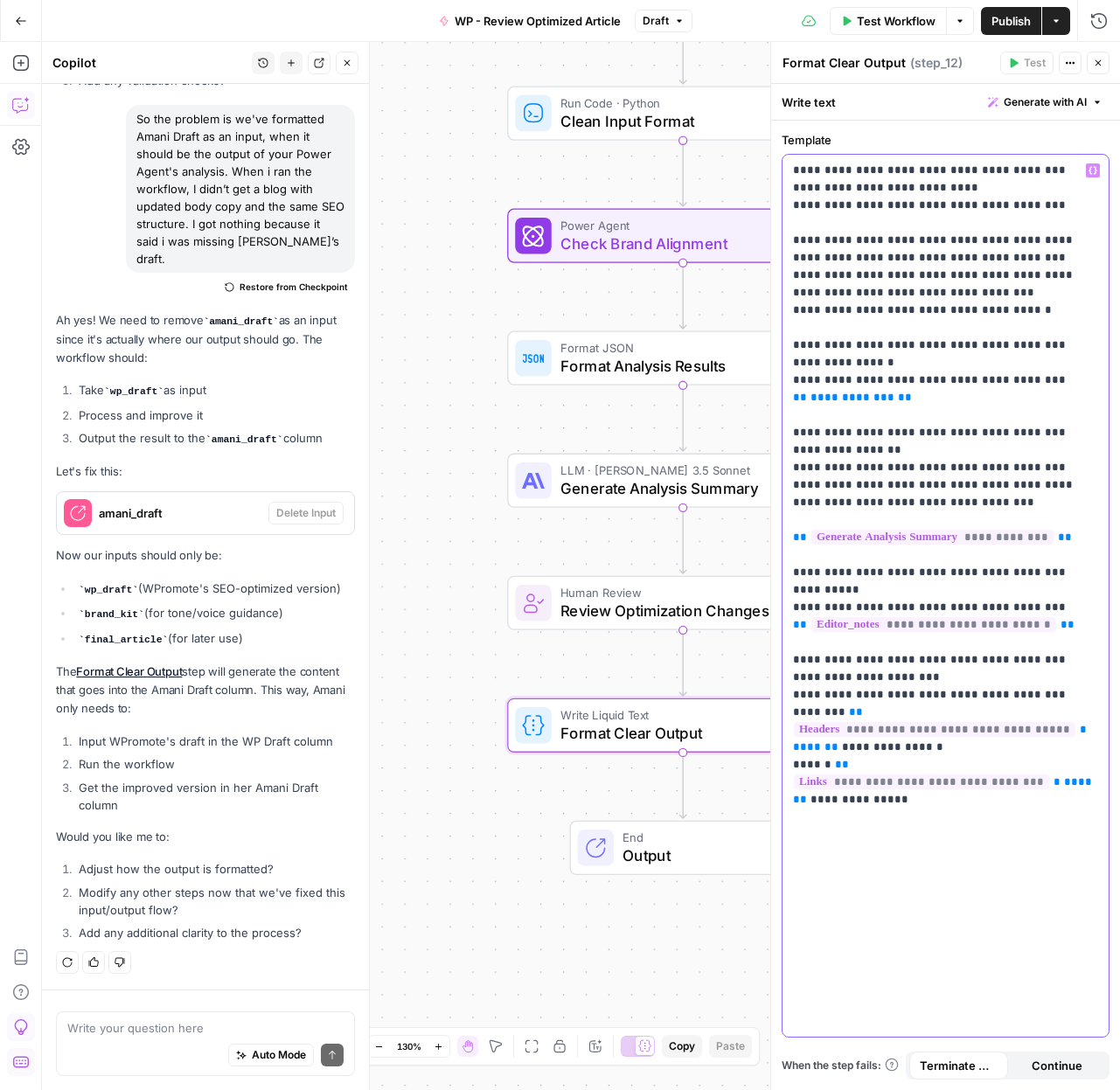
click at [863, 403] on span "**********" at bounding box center [852, 397] width 84 height 12
click at [863, 447] on p "**********" at bounding box center [945, 529] width 305 height 734
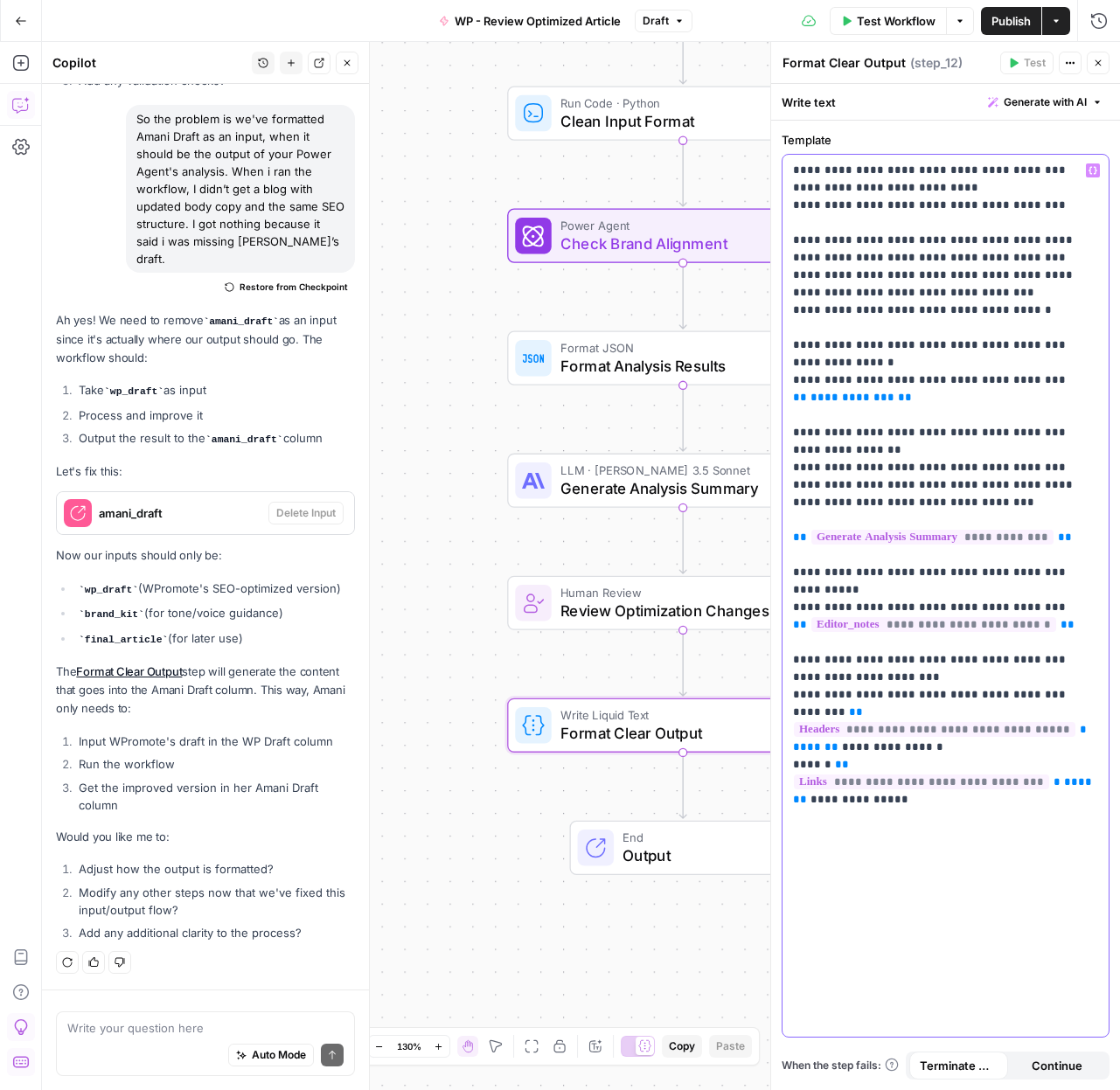
drag, startPoint x: 903, startPoint y: 434, endPoint x: 776, endPoint y: 435, distance: 127.0
click at [776, 435] on div "**********" at bounding box center [945, 566] width 350 height 1048
click at [440, 558] on div "Workflow Set Inputs Inputs Run Code · Python Clean Input Format Step 11 Power A…" at bounding box center [581, 566] width 1078 height 1048
click at [1108, 64] on header "Format Clear Output Format Clear Output ( step_12 ) Test Actions Close" at bounding box center [945, 63] width 349 height 42
click at [1100, 64] on icon "button" at bounding box center [1098, 62] width 11 height 11
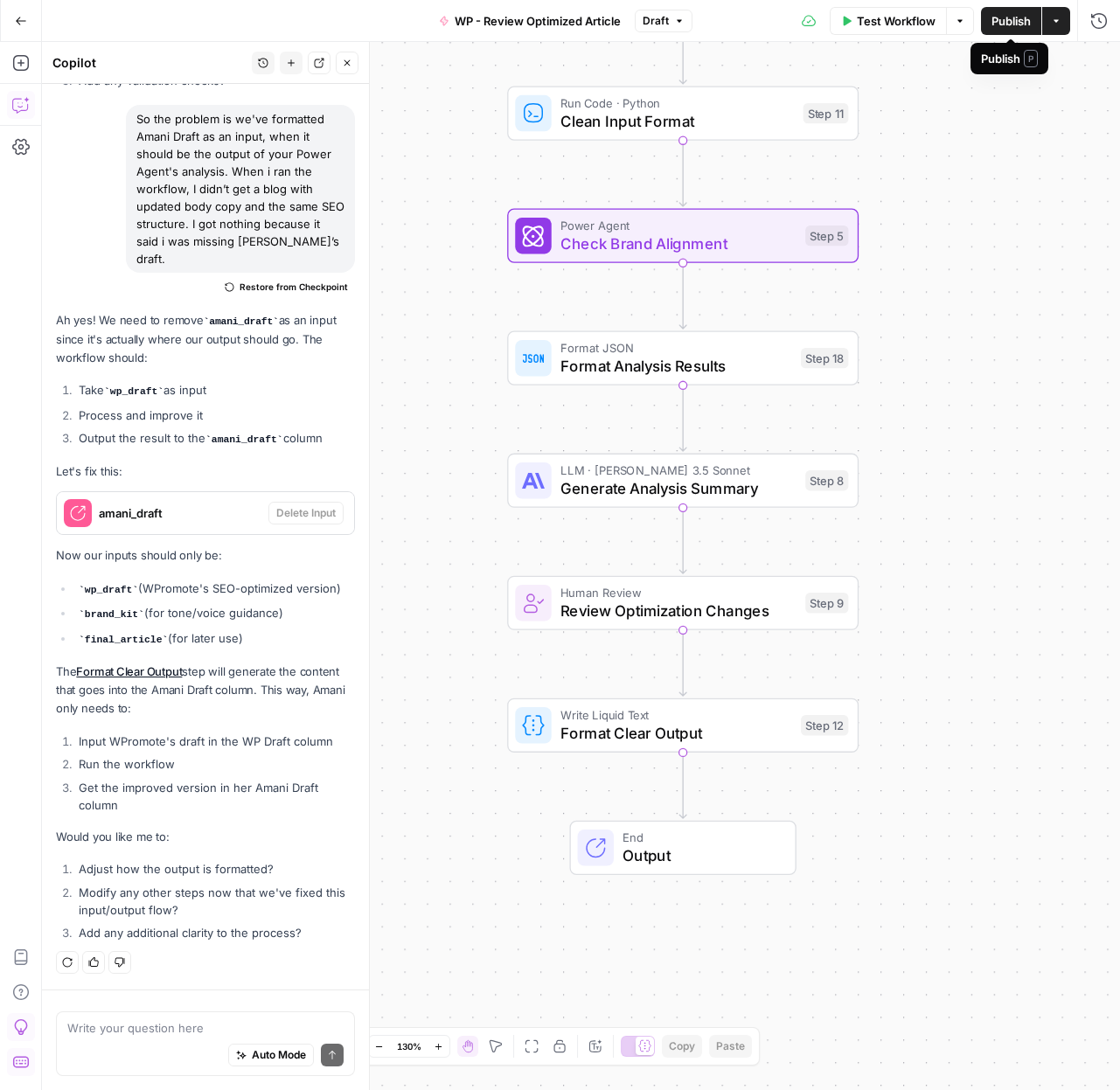
click at [1006, 28] on span "Publish" at bounding box center [1011, 21] width 39 height 17
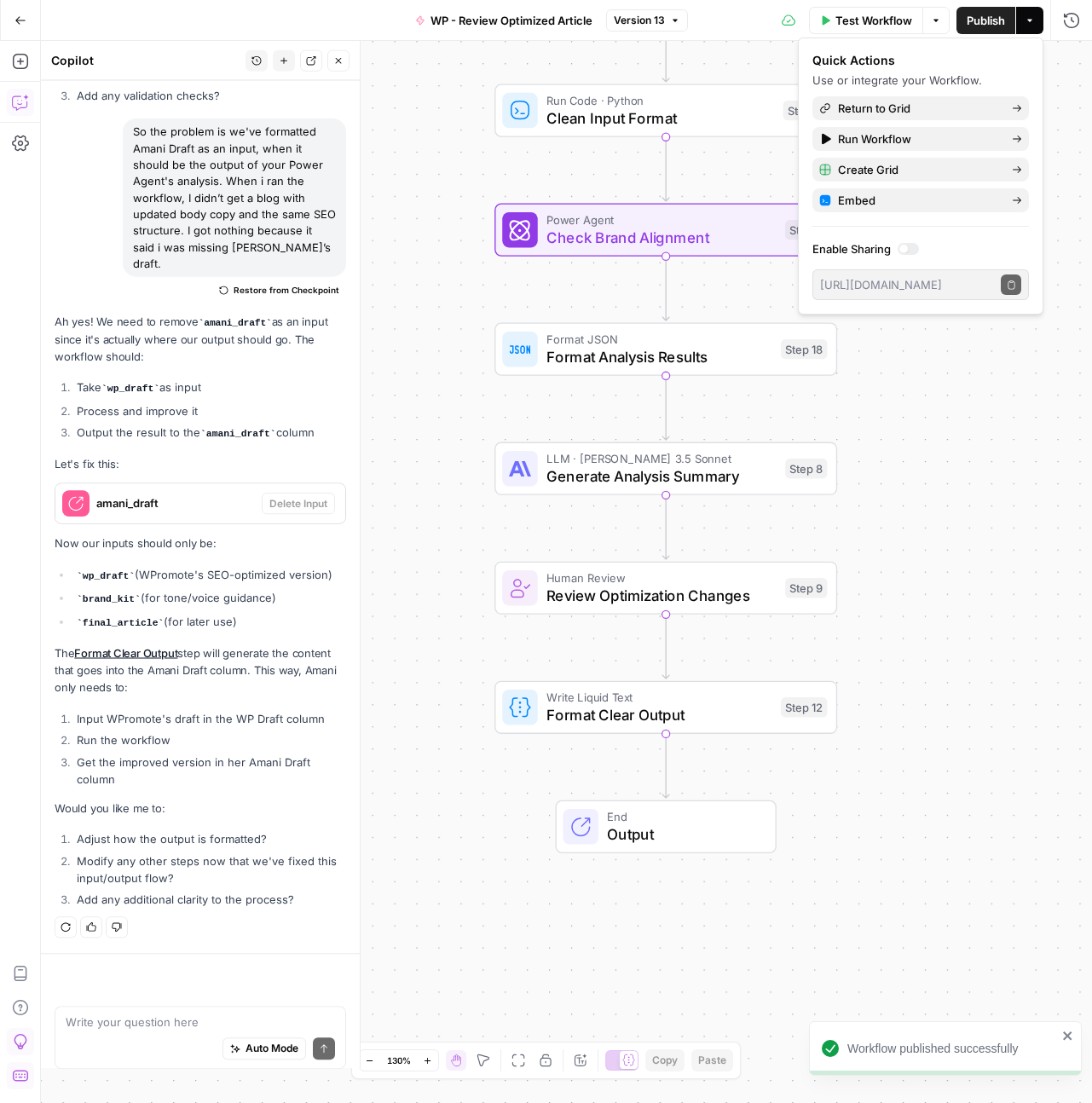
scroll to position [58094, 0]
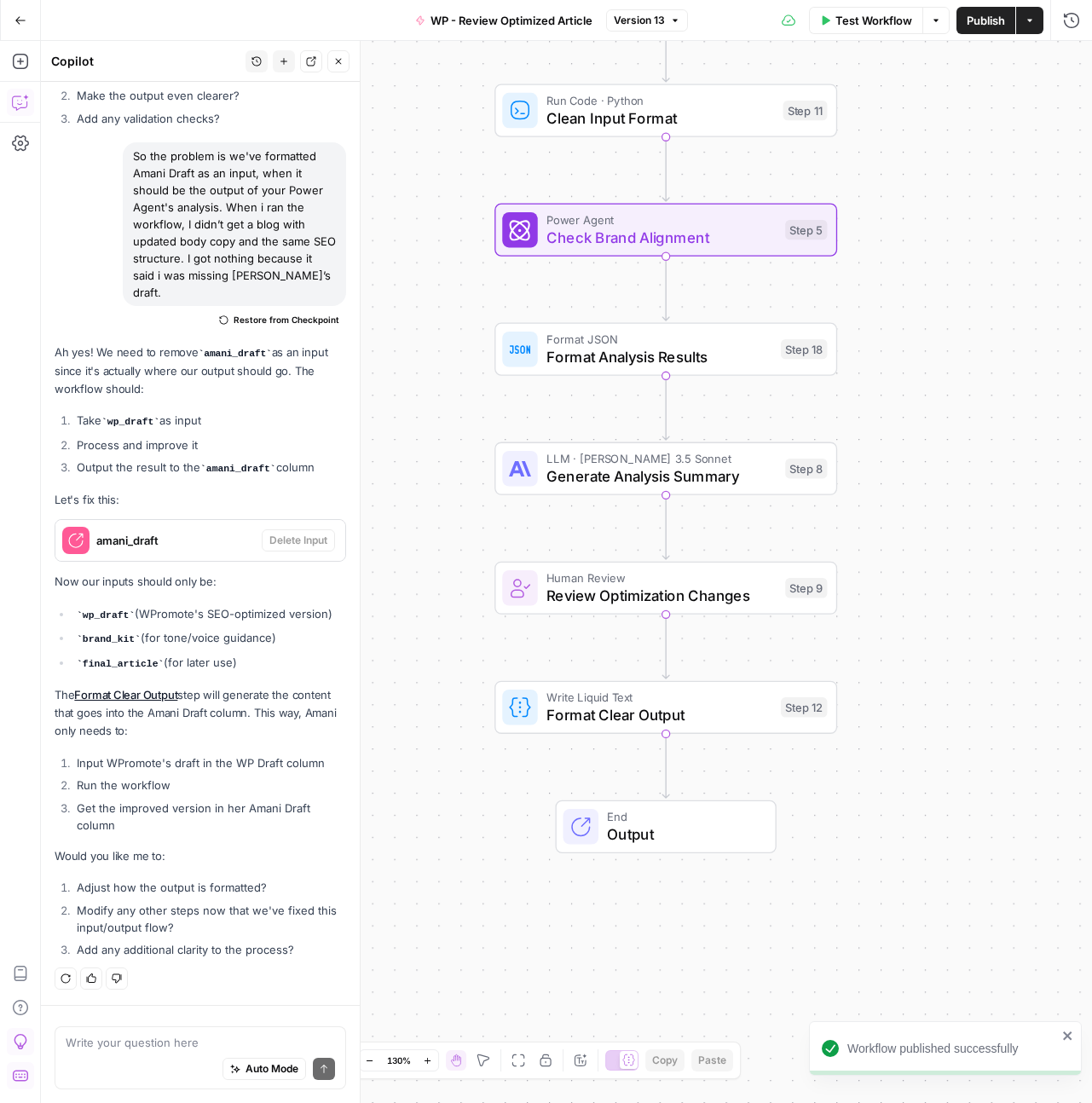
click at [101, 1054] on div "Auto Mode Send" at bounding box center [200, 1069] width 269 height 37
type textarea "We j"
drag, startPoint x: 103, startPoint y: 1039, endPoint x: 47, endPoint y: 1034, distance: 56.2
click at [45, 1037] on div "We j We j Auto Mode Send" at bounding box center [200, 1053] width 319 height 98
paste textarea "We have an issue. I just ran the workflow and we need to remove the official hu…"
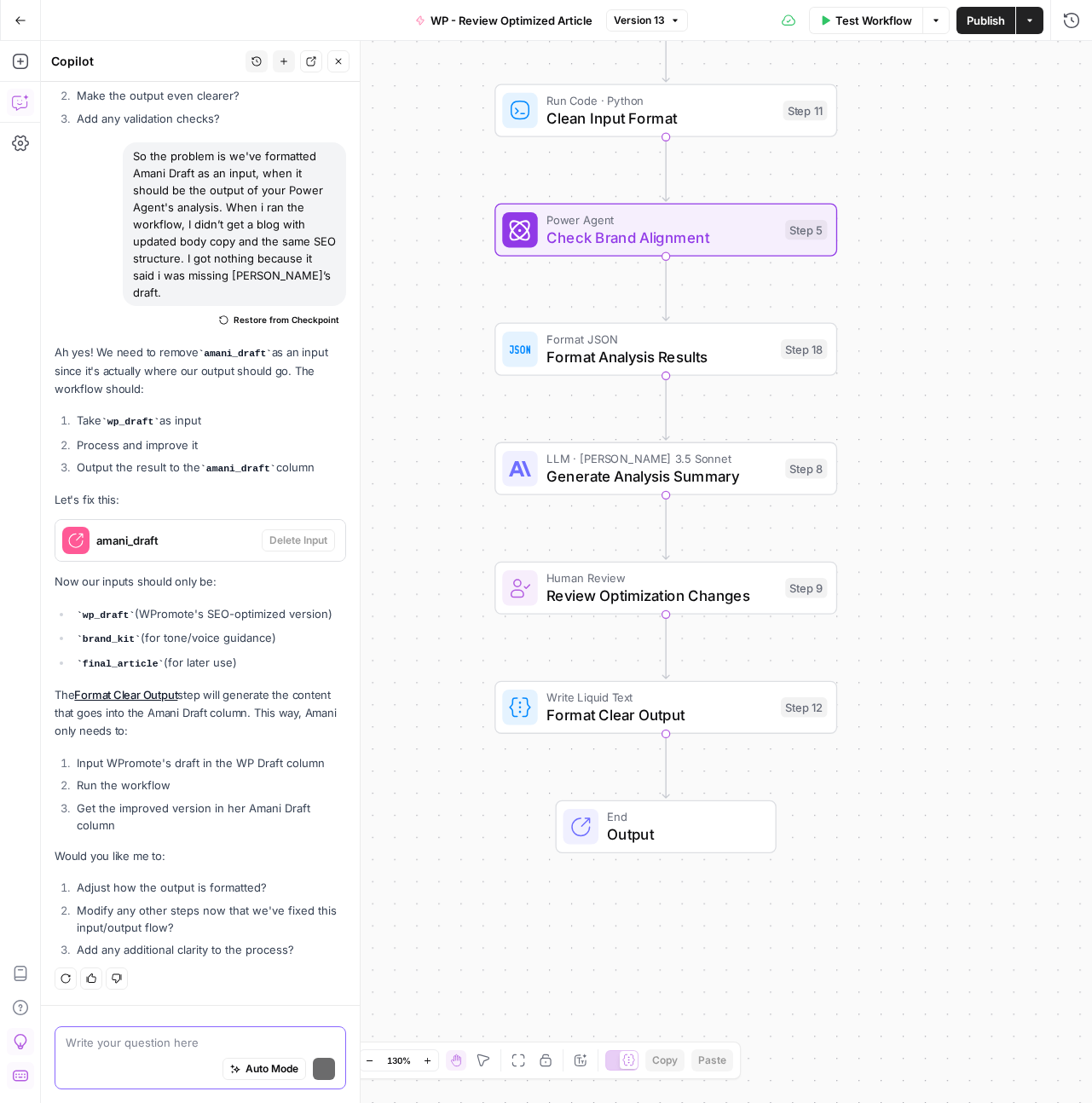
type textarea "We have an issue. I just ran the workflow and we need to remove the official hu…"
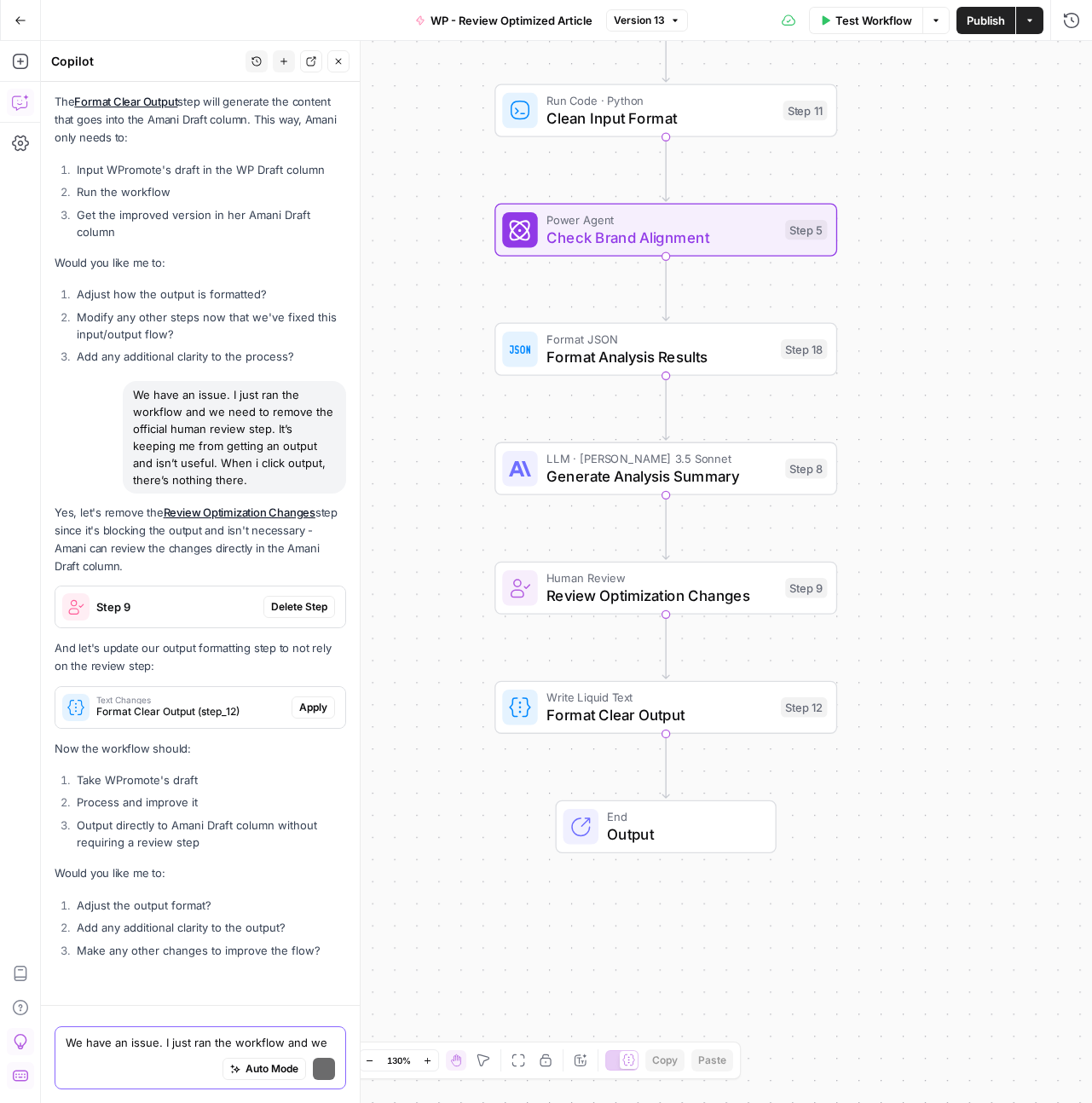
scroll to position [58686, 0]
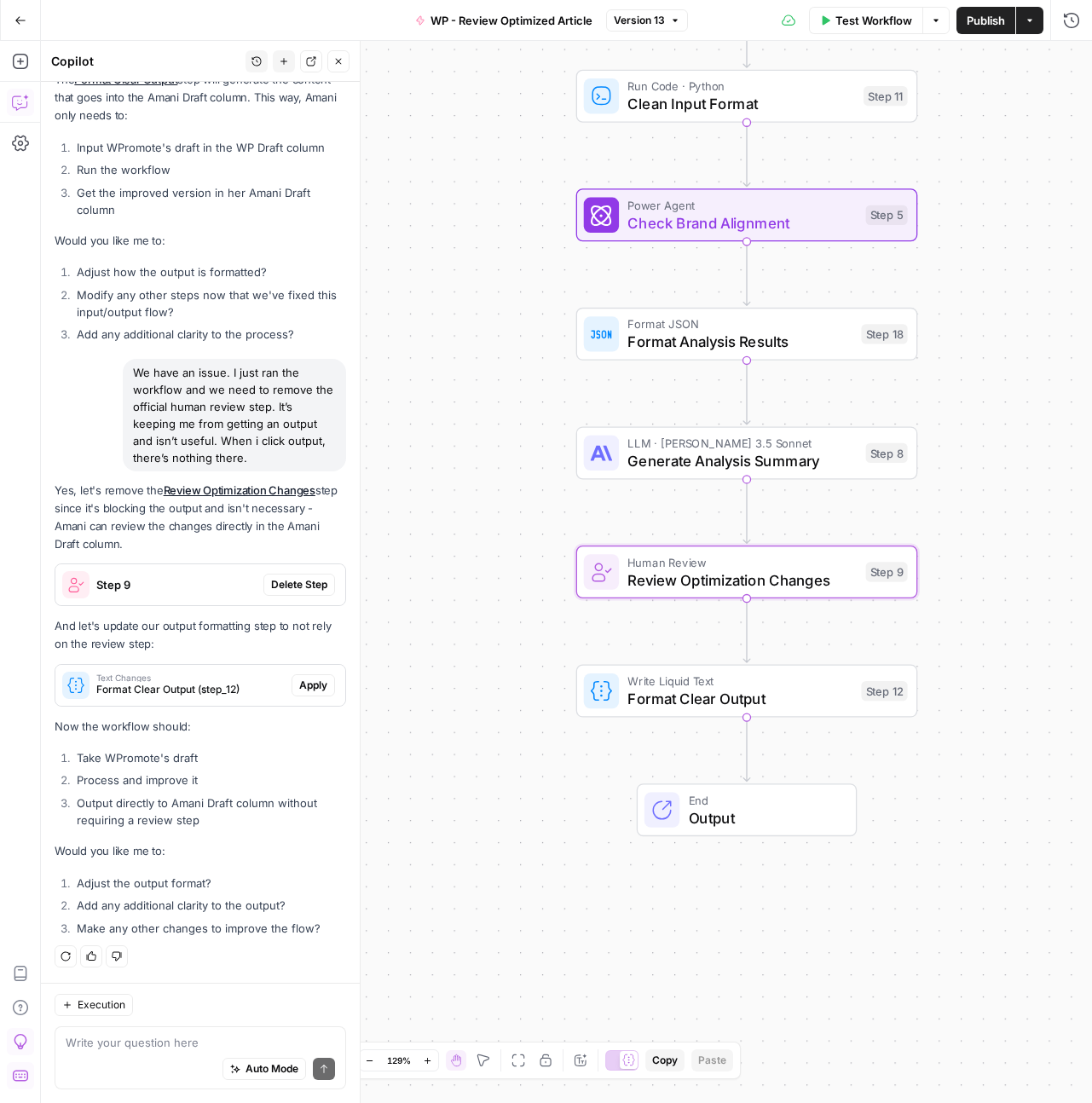
click at [283, 585] on span "Delete Step" at bounding box center [299, 584] width 56 height 15
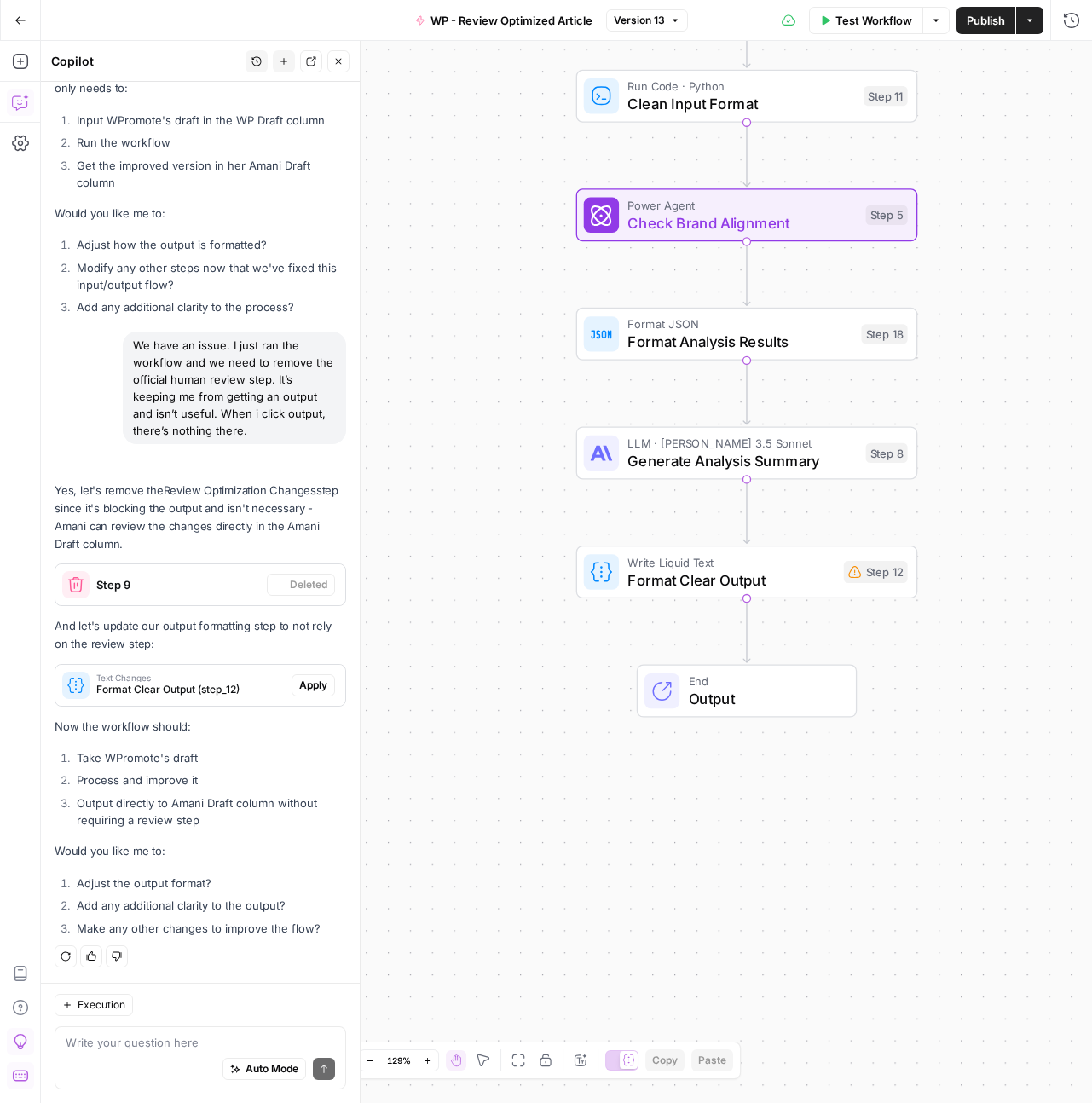
scroll to position [58705, 0]
click at [301, 685] on span "Apply" at bounding box center [313, 685] width 28 height 15
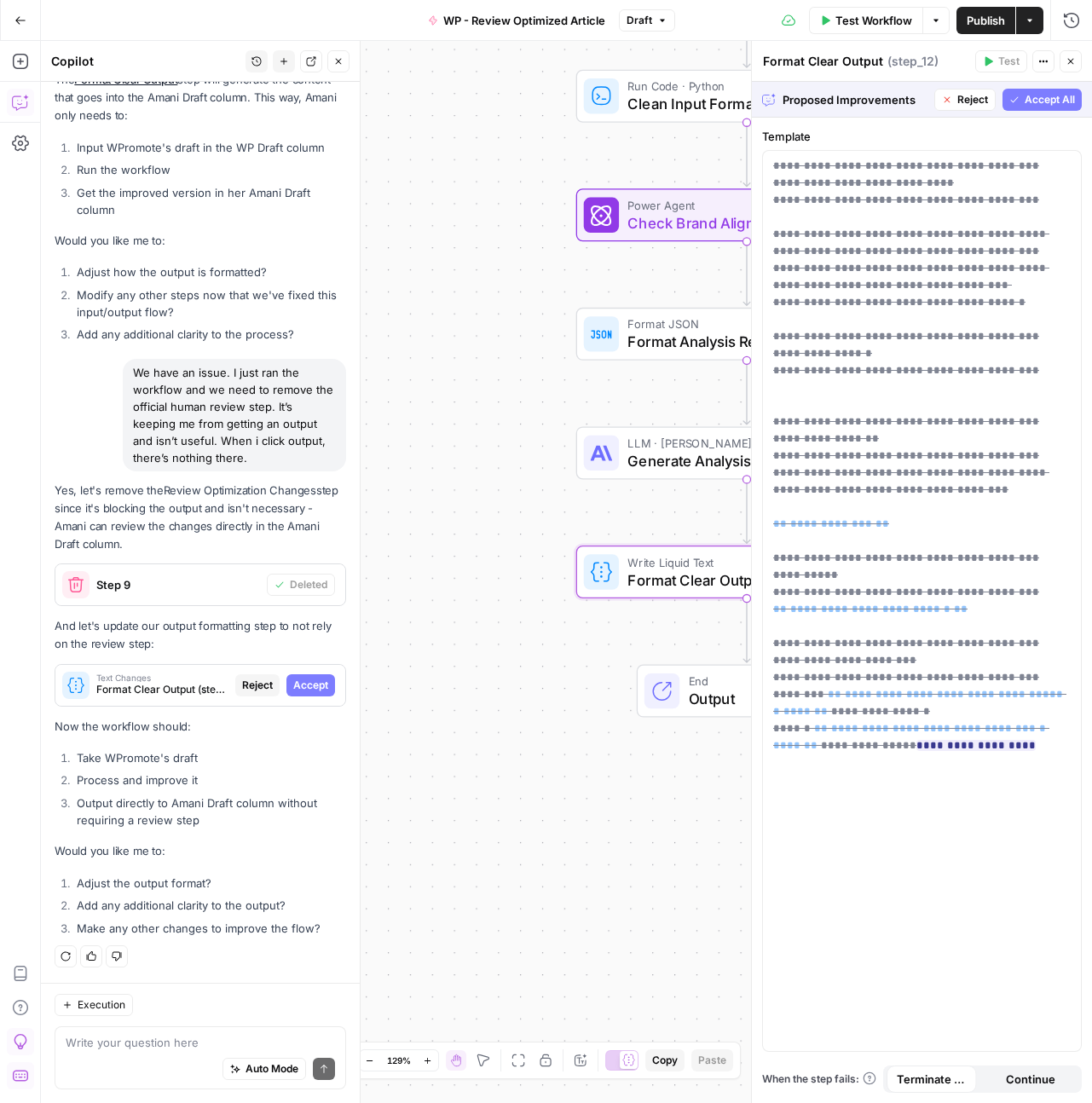
scroll to position [58268, 0]
click at [1045, 100] on span "Accept All" at bounding box center [1050, 99] width 50 height 15
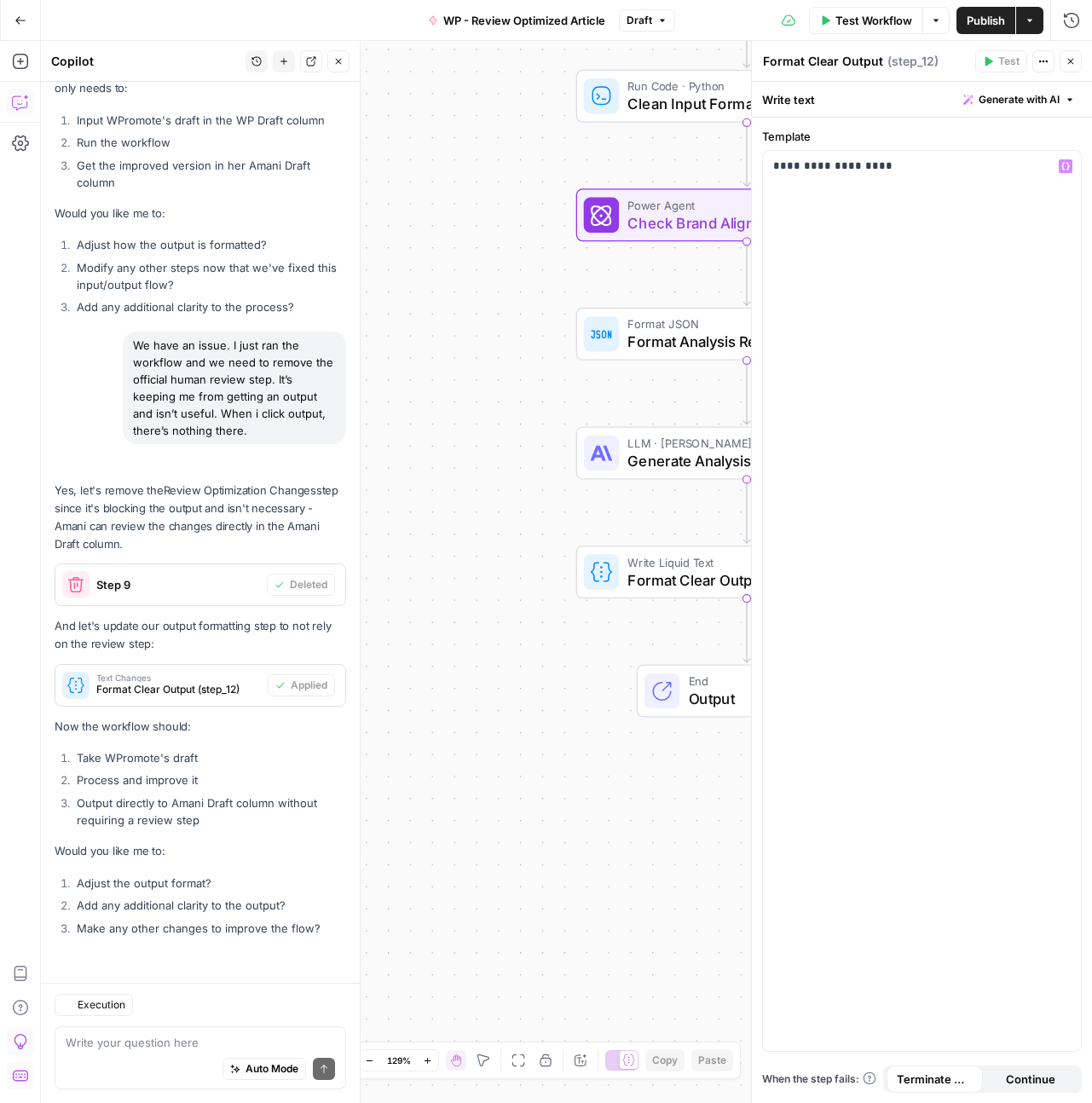
scroll to position [58705, 0]
click at [528, 861] on div "Workflow Set Inputs Inputs Run Code · Python Clean Input Format Step 11 Power A…" at bounding box center [567, 572] width 1051 height 1062
click at [982, 22] on span "Publish" at bounding box center [985, 21] width 38 height 17
click at [127, 1053] on div "Auto Mode Send" at bounding box center [200, 1069] width 269 height 37
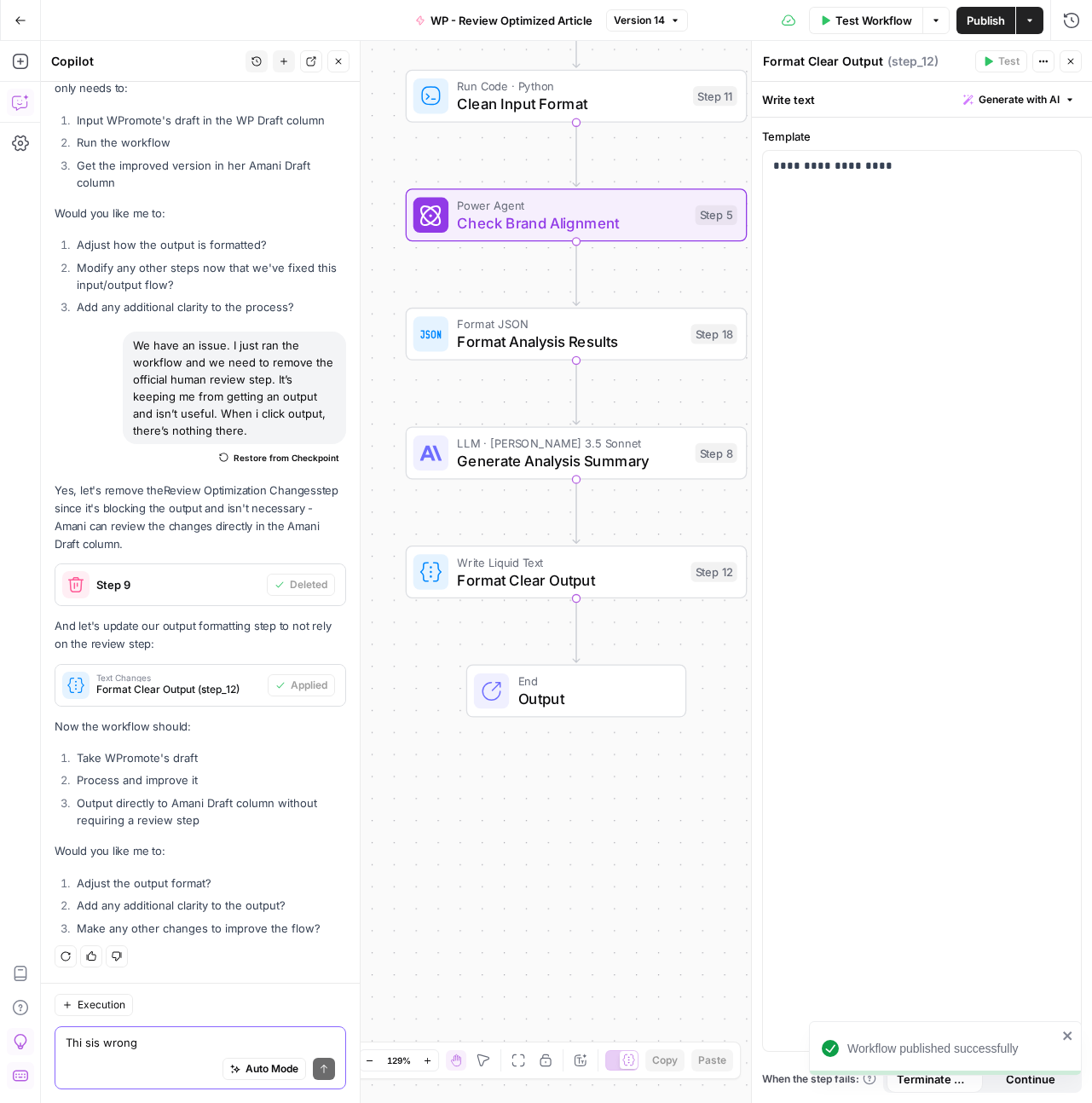
type textarea "Thi sis wrong"
click at [144, 15] on div "Go Back WP - Review Optimized Article Version 14 Test Workflow Options Publish …" at bounding box center [546, 20] width 1092 height 40
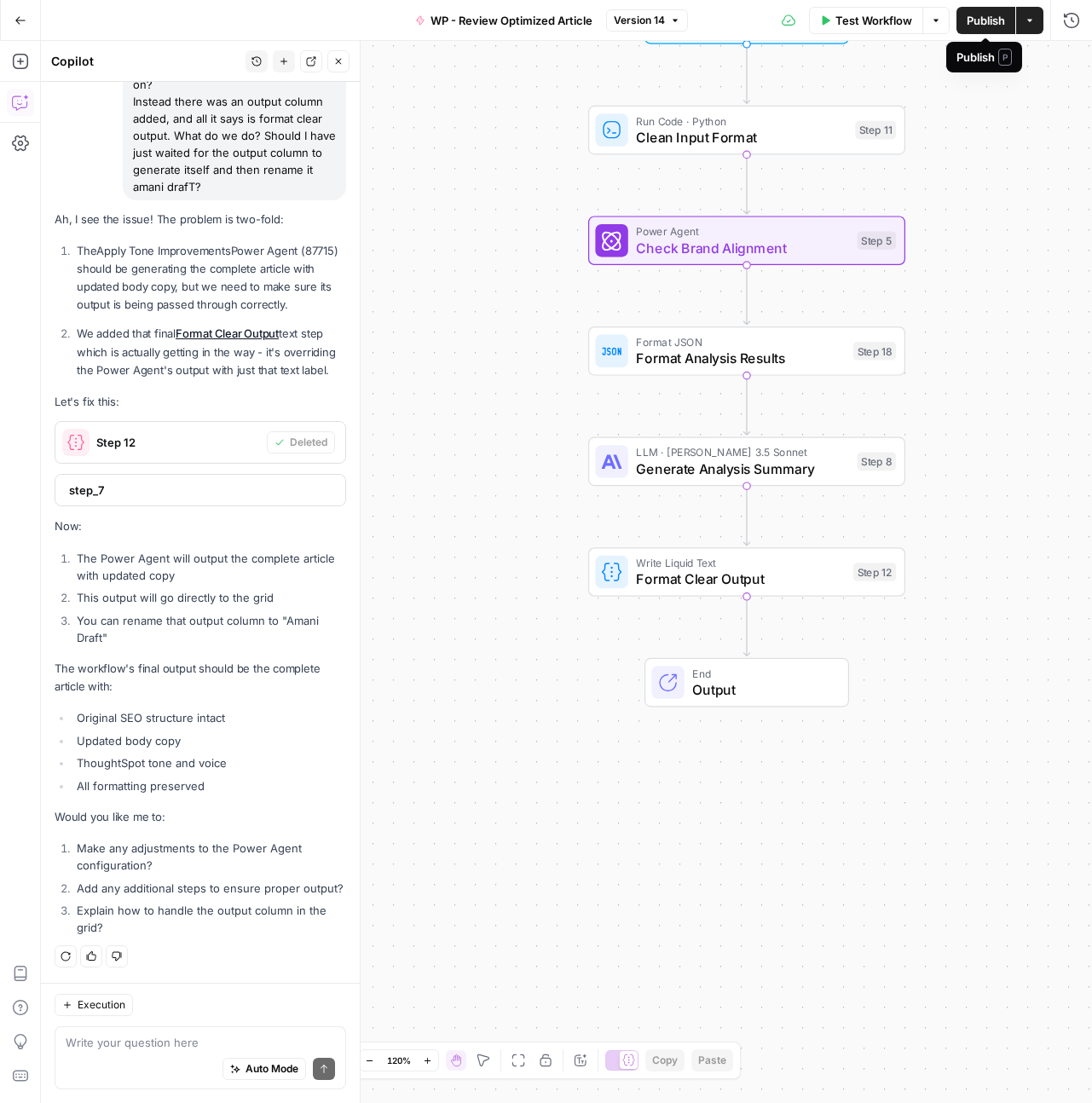
click at [982, 22] on span "Publish" at bounding box center [985, 21] width 38 height 17
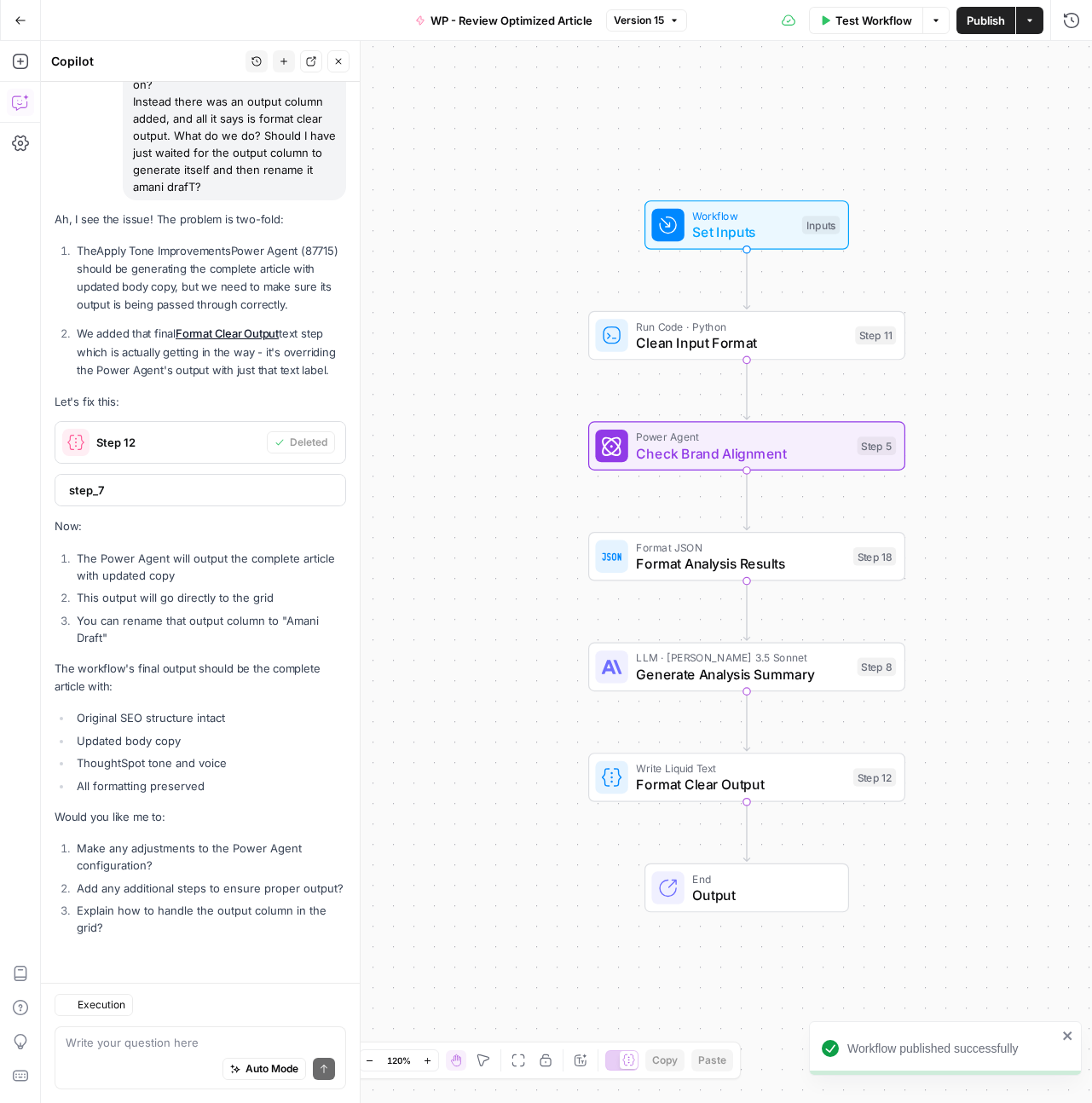
scroll to position [58432, 0]
click at [151, 1036] on textarea at bounding box center [200, 1042] width 269 height 17
paste textarea "Big problem. Thisis all our output is: ‘OutputFormat Clear Output’ Our output s…"
type textarea "Big problem. Thisis all our output is: ‘OutputFormat Clear Output’ Our output s…"
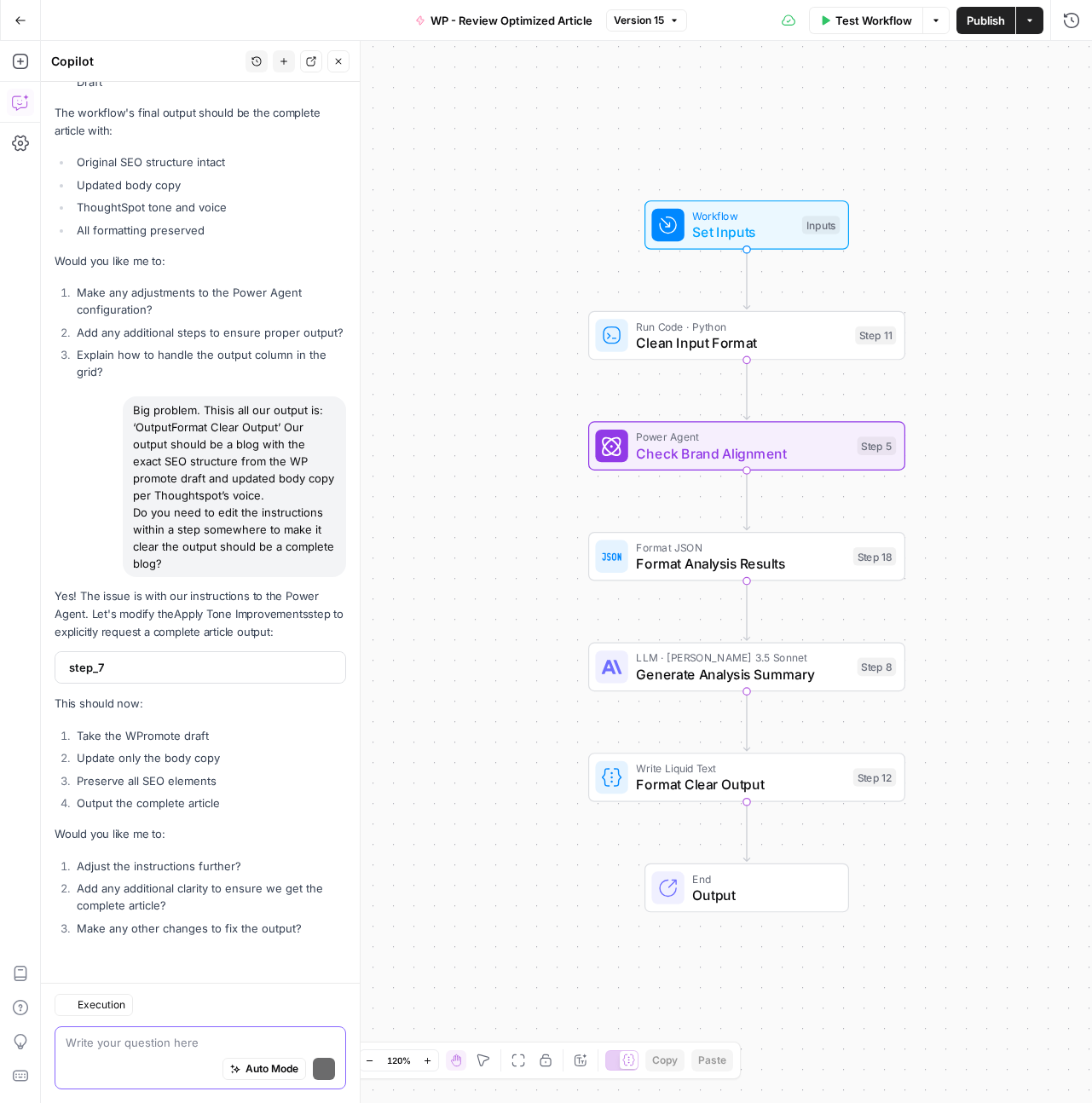
scroll to position [58987, 0]
click at [237, 659] on span "step_7" at bounding box center [198, 667] width 259 height 17
click at [223, 680] on div "step_7" at bounding box center [194, 666] width 280 height 31
click at [210, 672] on span "step_7" at bounding box center [198, 667] width 259 height 17
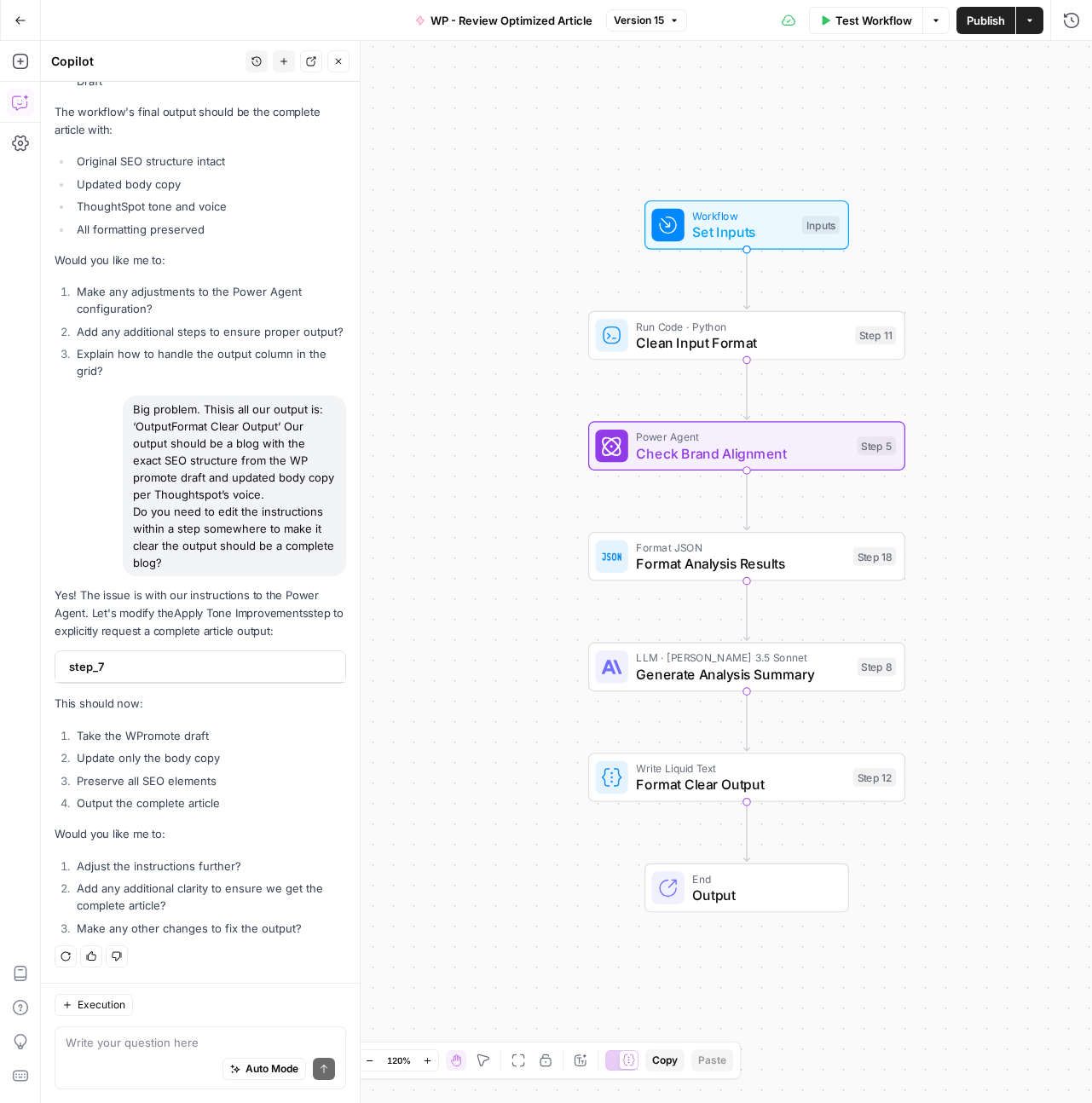
click at [210, 672] on span "step_7" at bounding box center [198, 666] width 259 height 17
click at [210, 672] on span "step_7" at bounding box center [198, 667] width 259 height 17
click at [861, 451] on div "Step 5" at bounding box center [877, 446] width 39 height 19
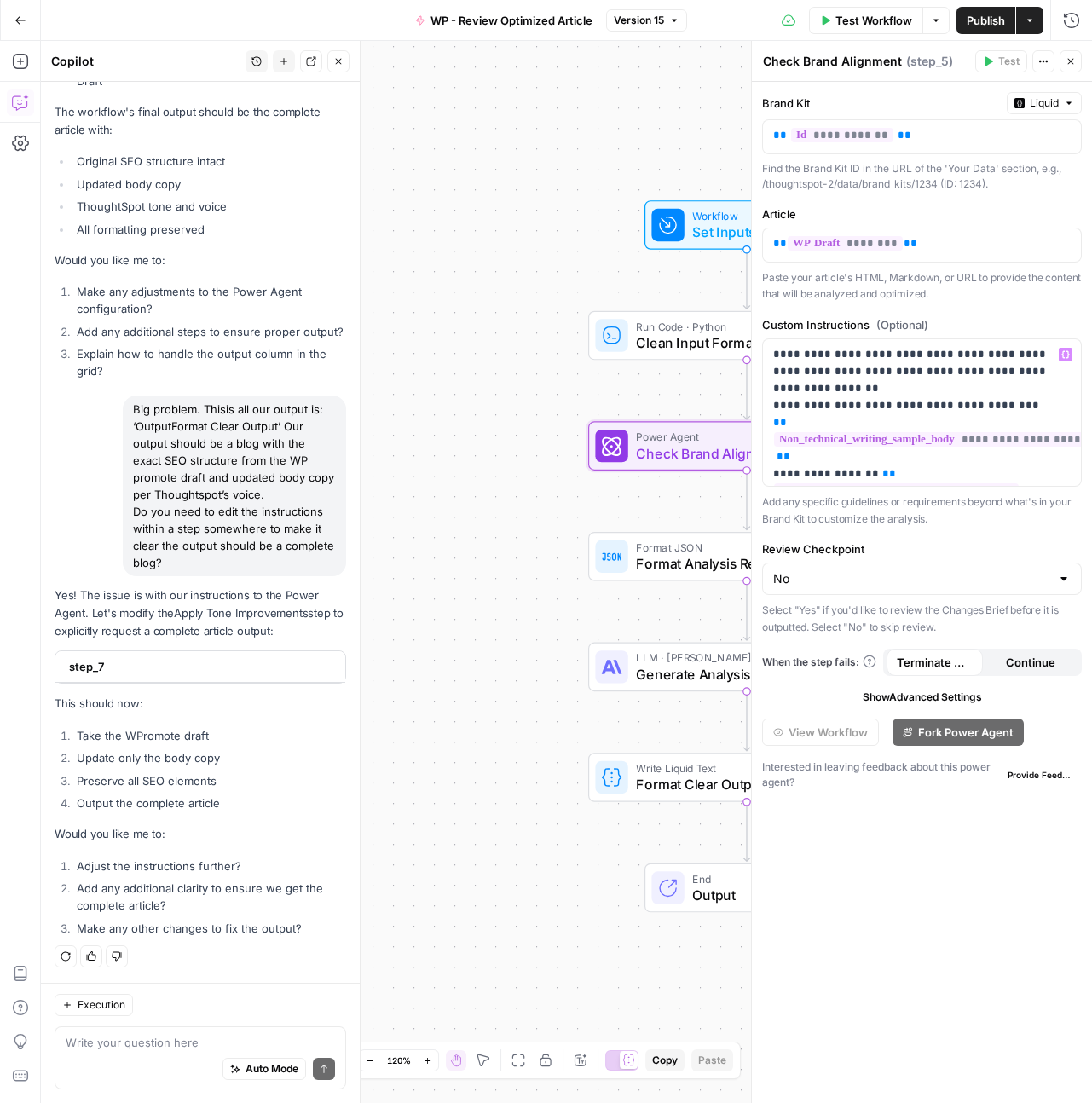
scroll to position [356, 0]
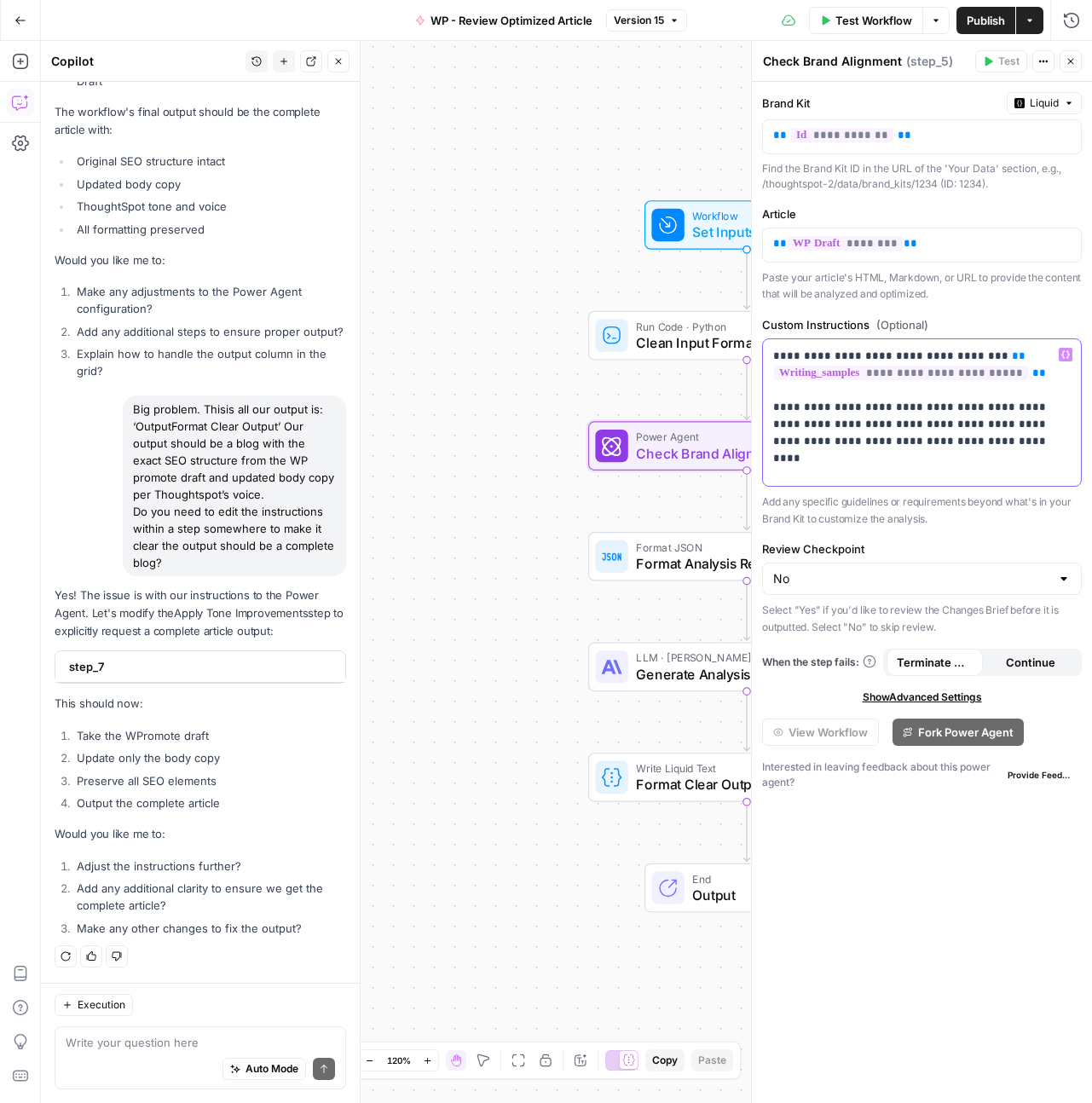
click at [1002, 459] on p "**********" at bounding box center [915, 228] width 284 height 477
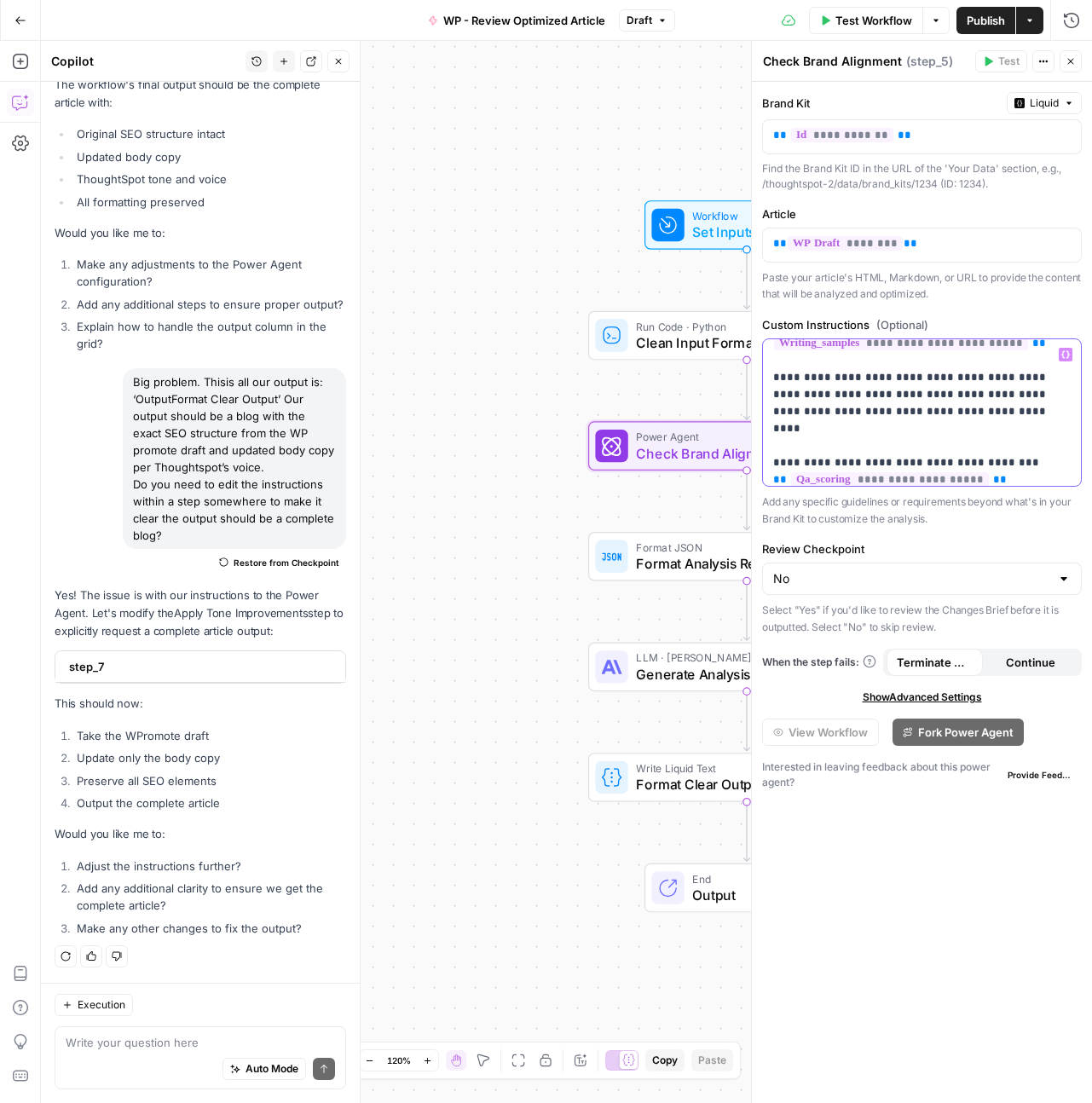
scroll to position [421, 0]
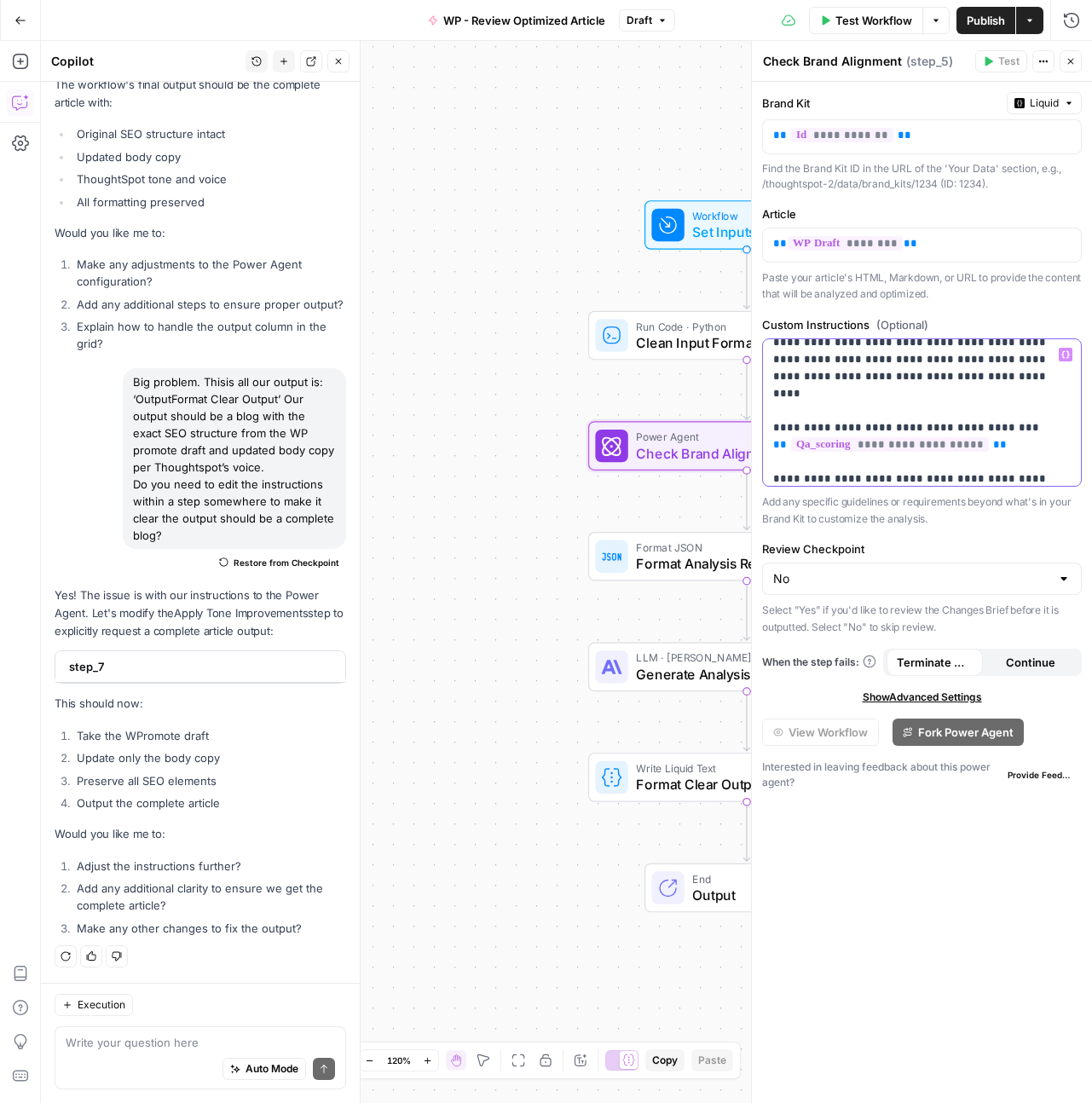
click at [903, 429] on p "**********" at bounding box center [915, 207] width 284 height 563
drag, startPoint x: 898, startPoint y: 429, endPoint x: 834, endPoint y: 423, distance: 64.3
click at [834, 423] on p "**********" at bounding box center [915, 207] width 284 height 563
click at [898, 425] on p "**********" at bounding box center [915, 207] width 284 height 563
click at [973, 430] on p "**********" at bounding box center [915, 207] width 284 height 563
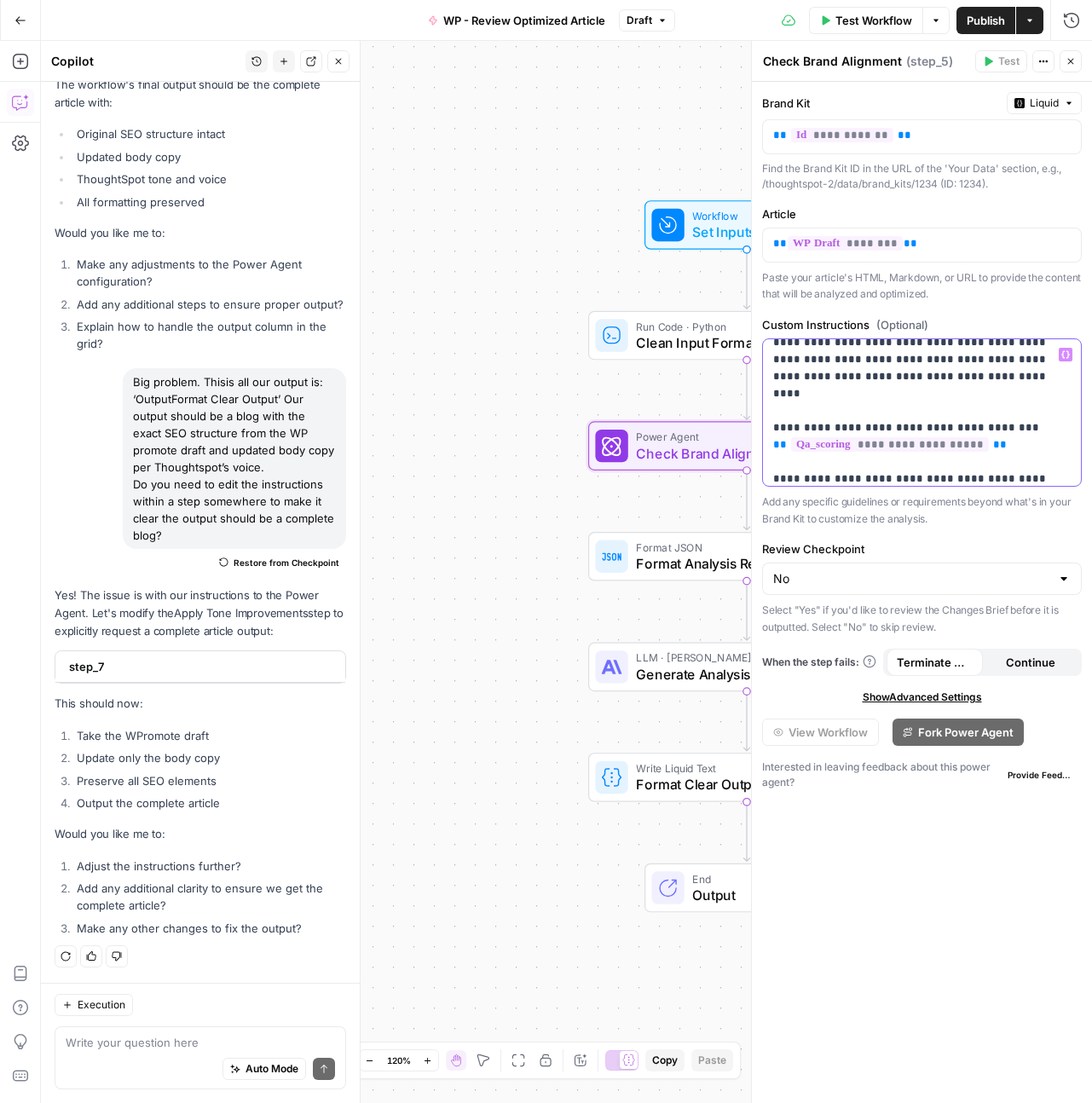
drag, startPoint x: 960, startPoint y: 444, endPoint x: 918, endPoint y: 448, distance: 42.2
click at [918, 448] on p "**********" at bounding box center [915, 207] width 284 height 563
drag, startPoint x: 942, startPoint y: 445, endPoint x: 902, endPoint y: 446, distance: 40.0
click at [902, 446] on p "**********" at bounding box center [915, 207] width 284 height 563
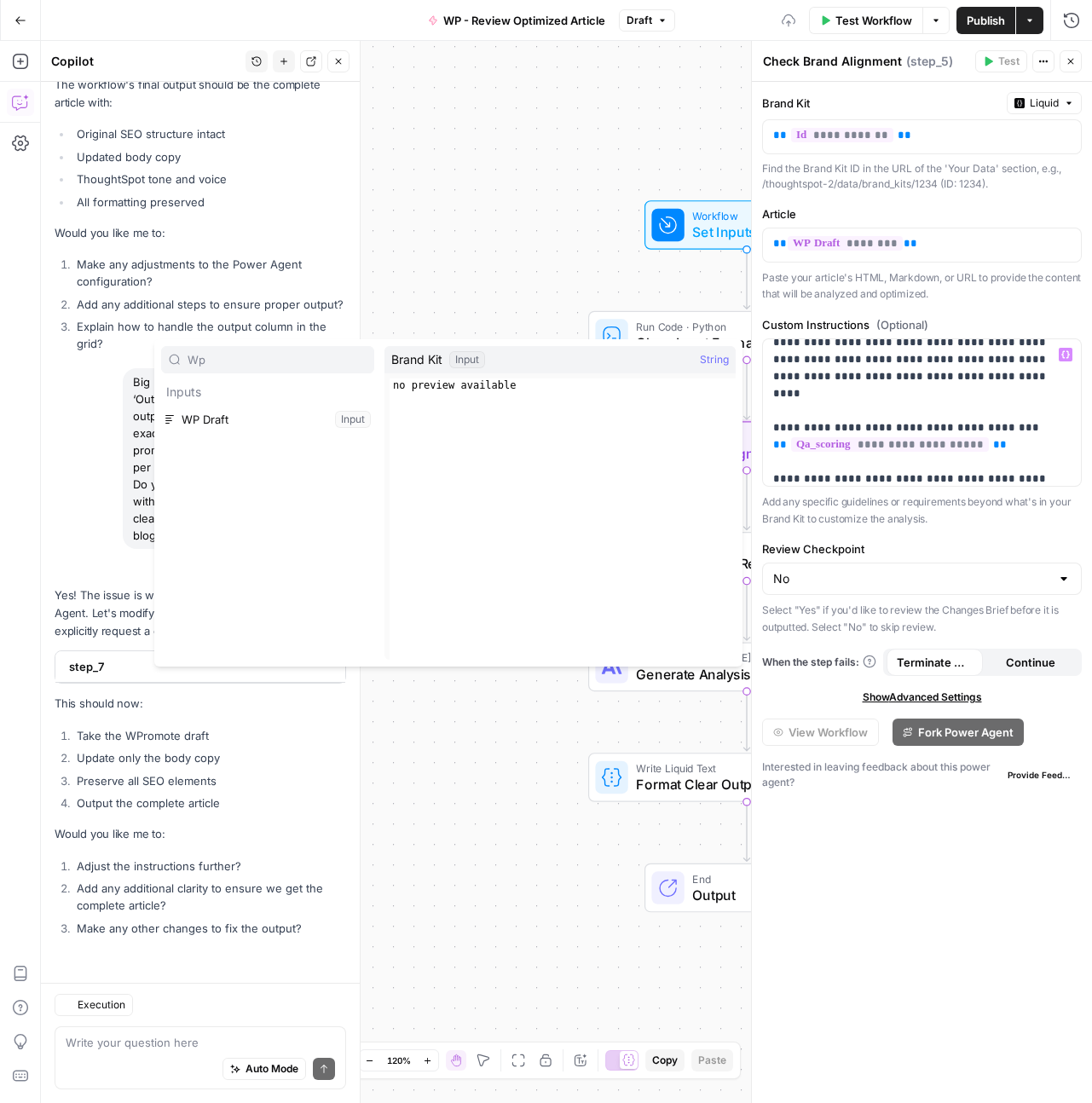
scroll to position [59042, 0]
type input "Wp"
click at [292, 420] on button "Select variable WP Draft" at bounding box center [267, 419] width 213 height 27
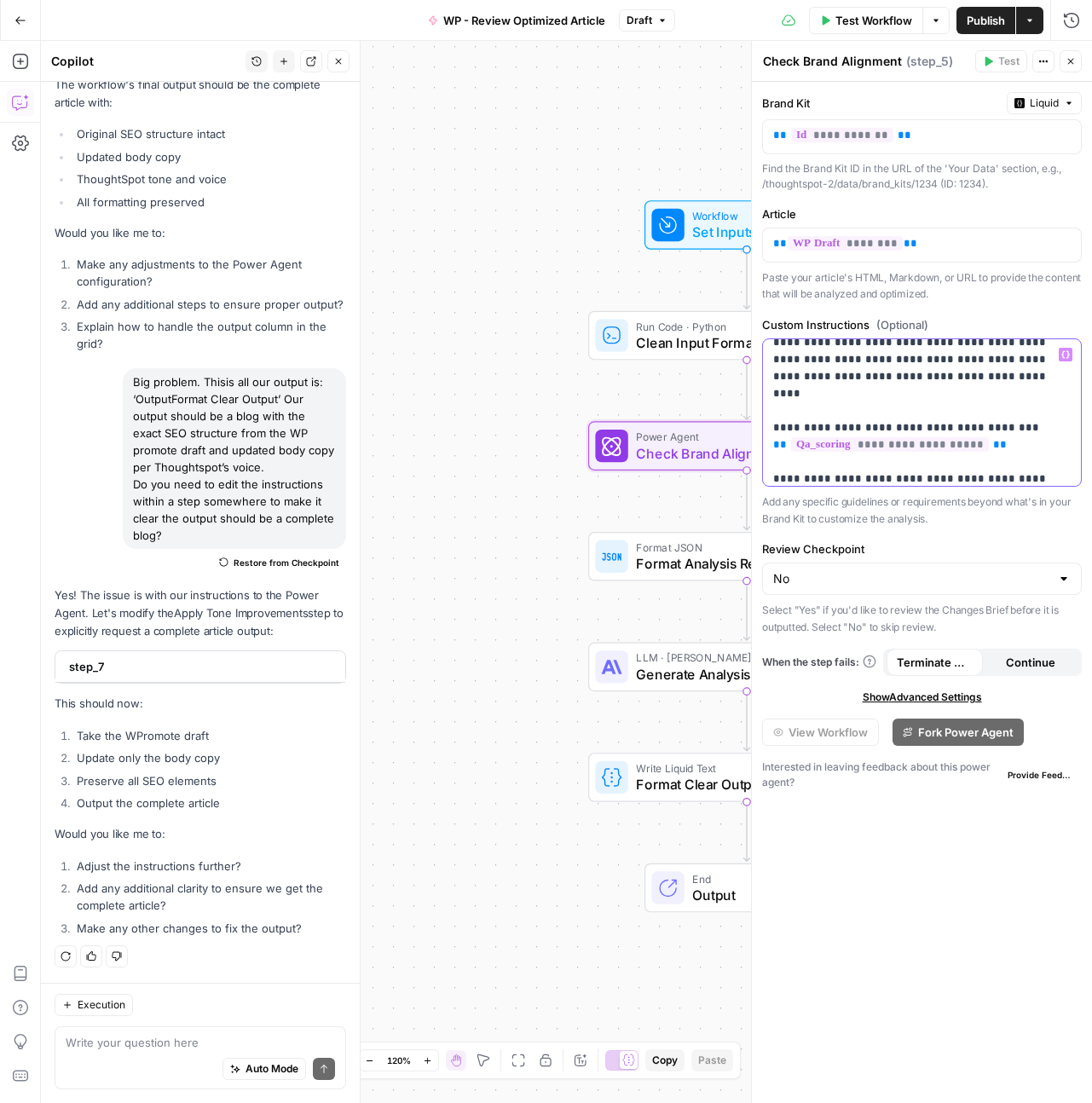
scroll to position [441, 0]
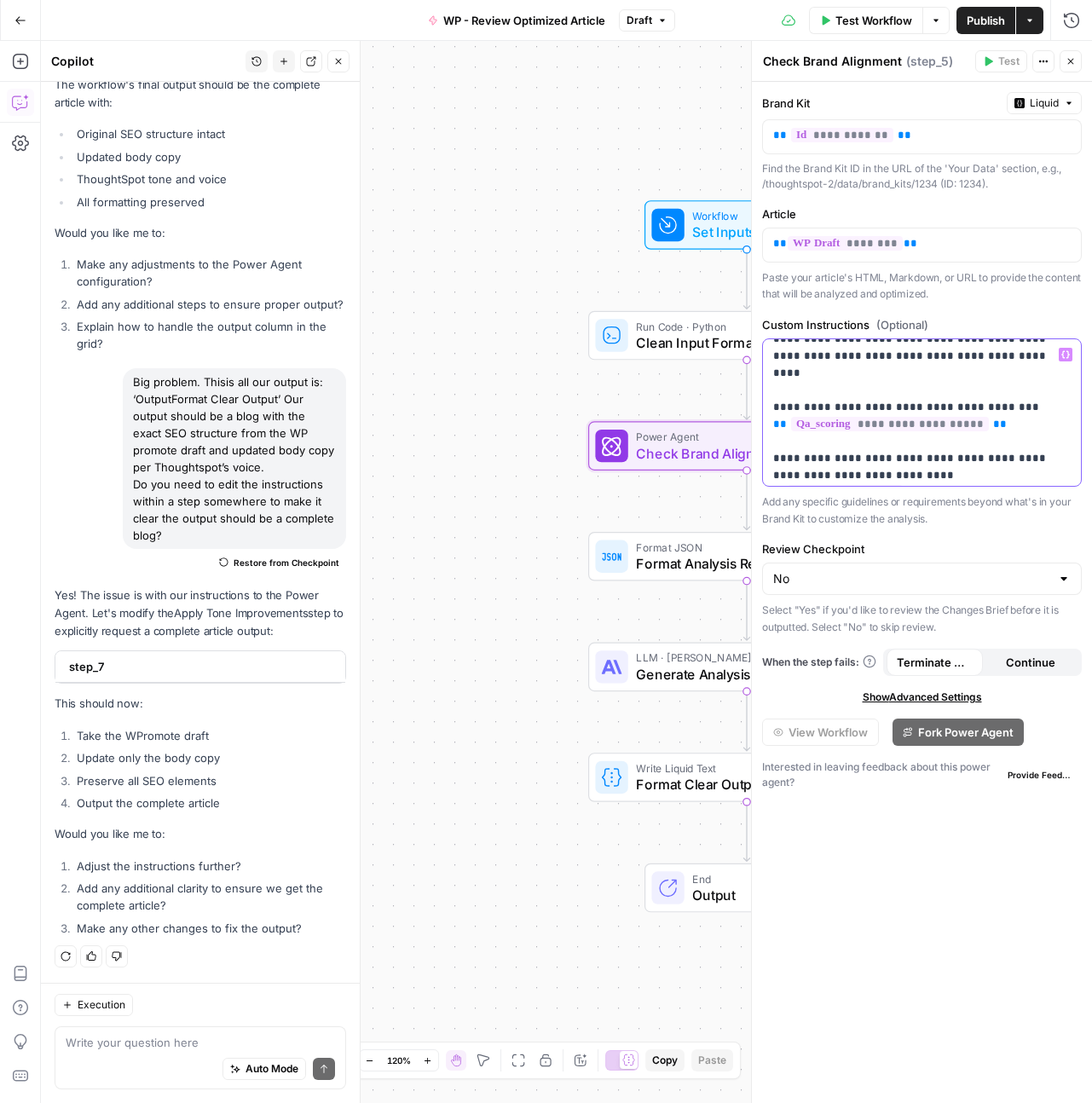
click at [1009, 444] on p "**********" at bounding box center [915, 186] width 284 height 563
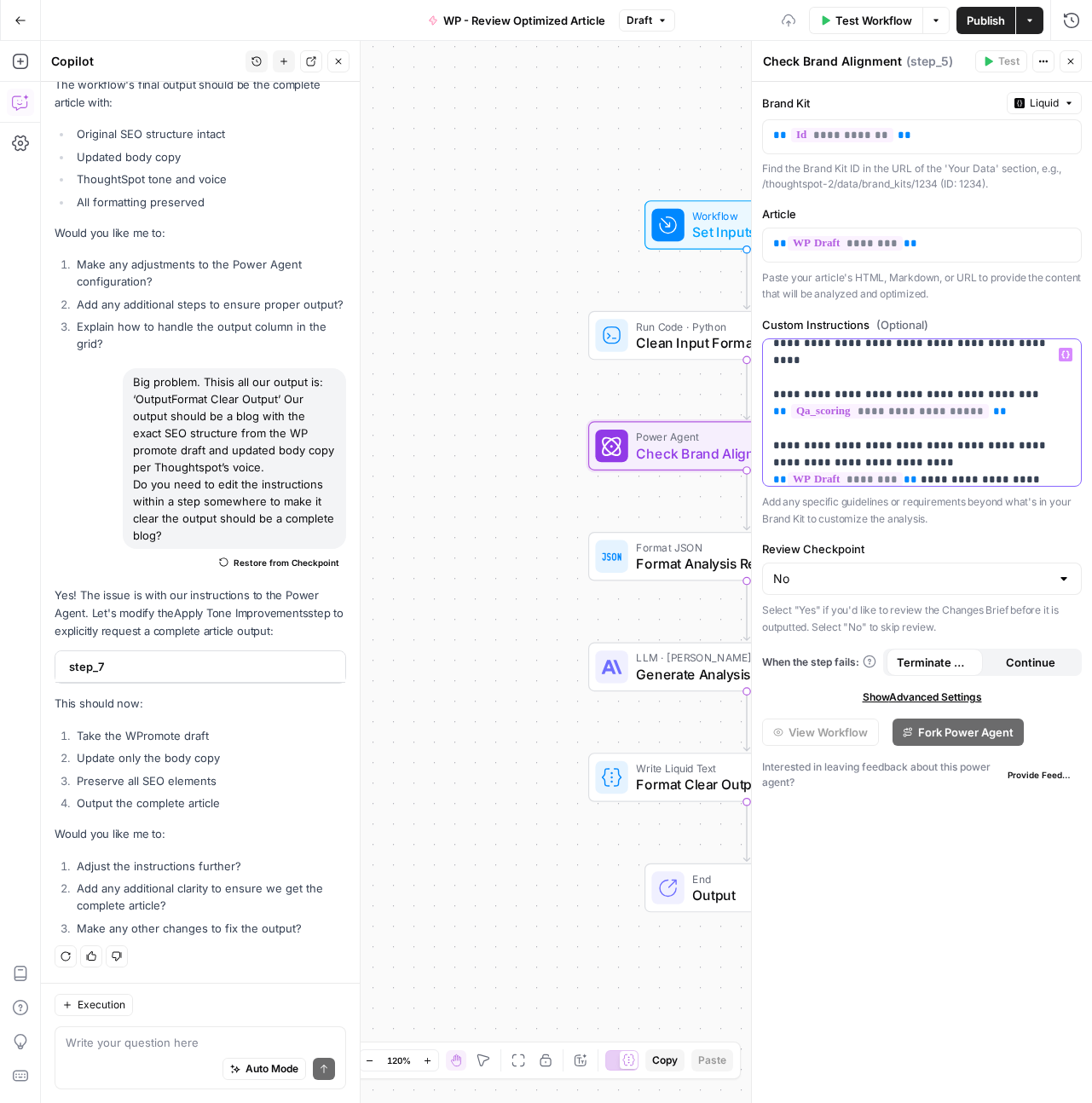
scroll to position [471, 0]
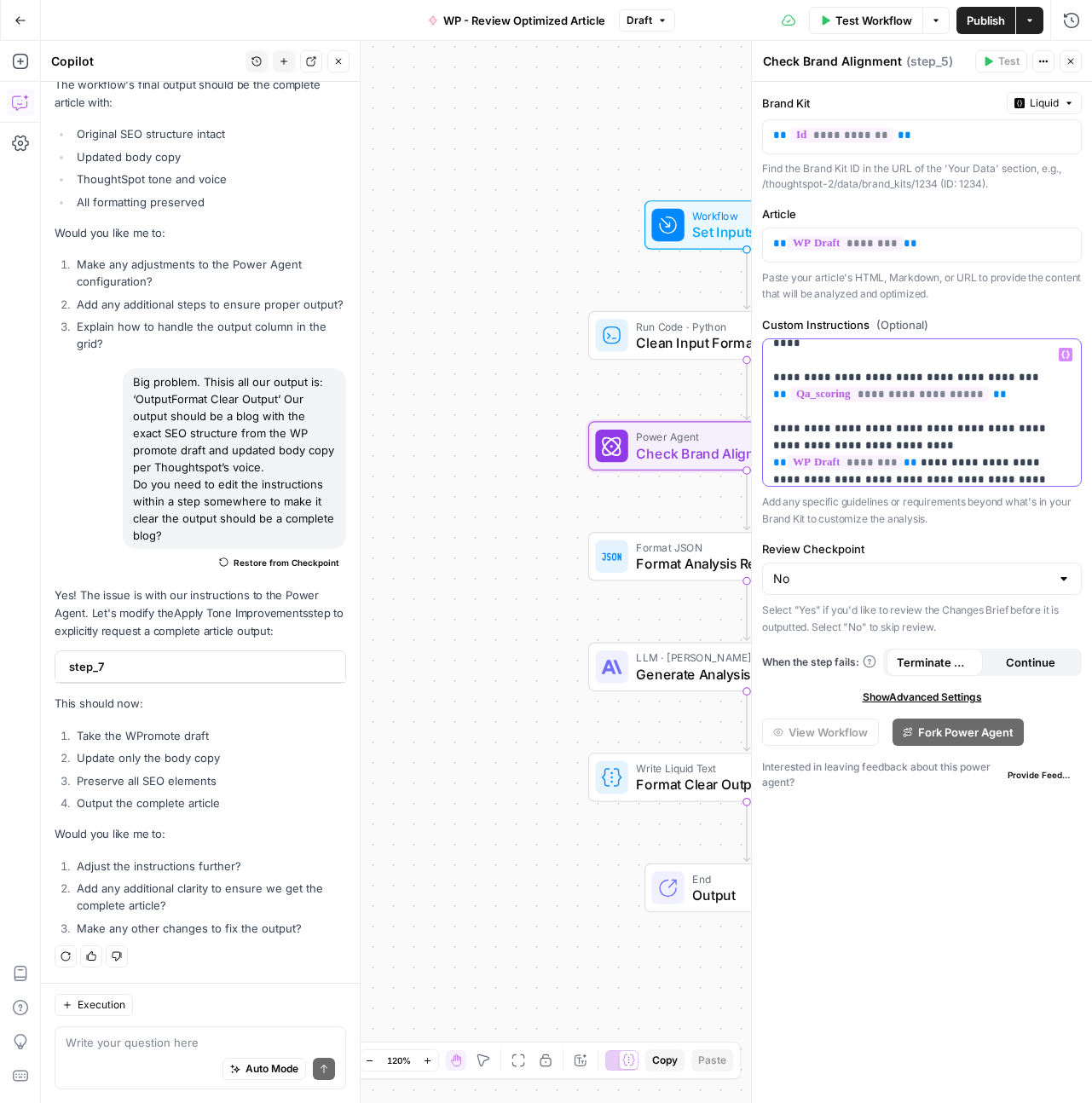
click at [873, 450] on p "**********" at bounding box center [915, 181] width 284 height 613
click at [1016, 437] on p "**********" at bounding box center [915, 181] width 284 height 613
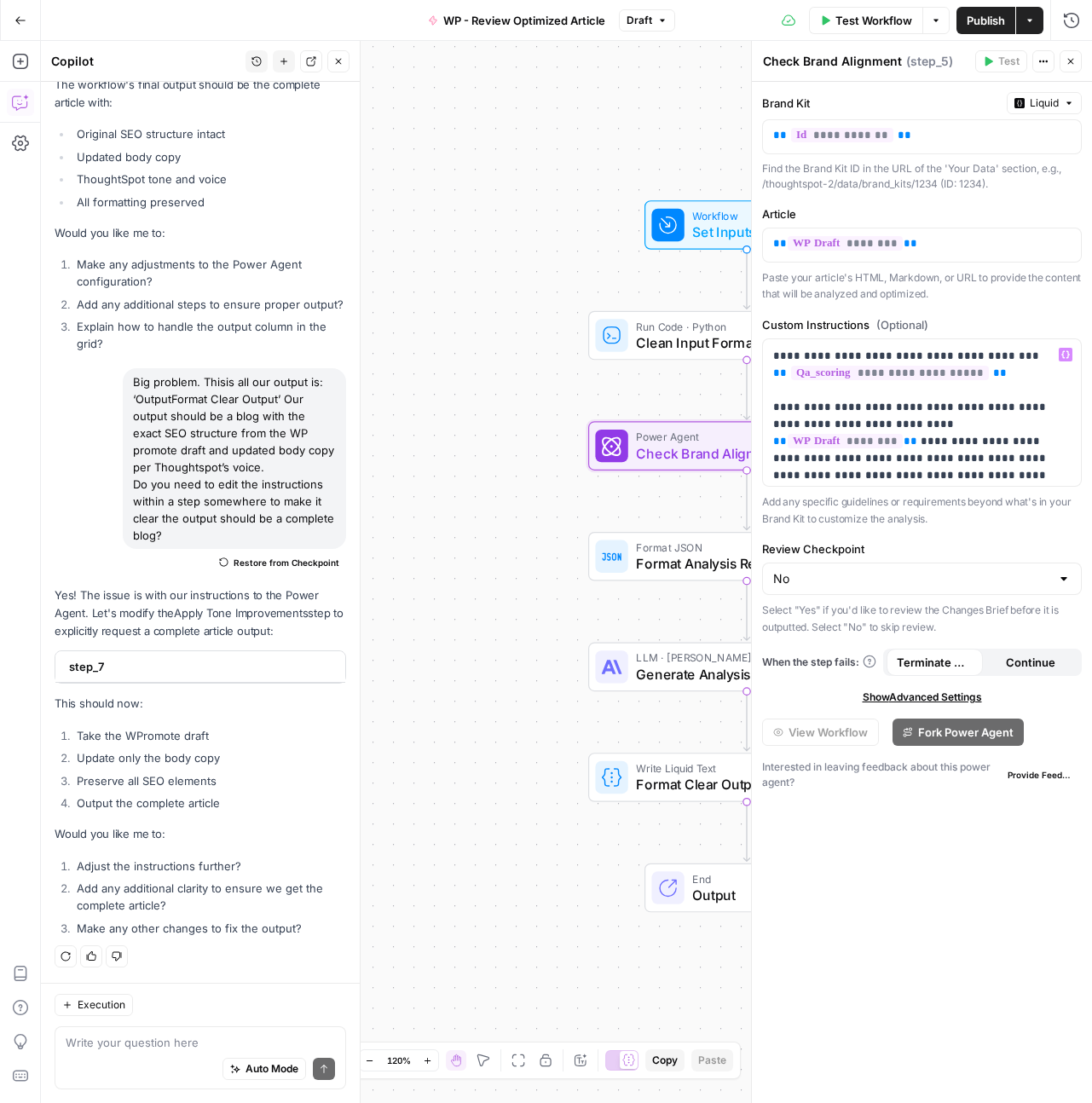
click at [977, 30] on button "Publish" at bounding box center [985, 20] width 59 height 27
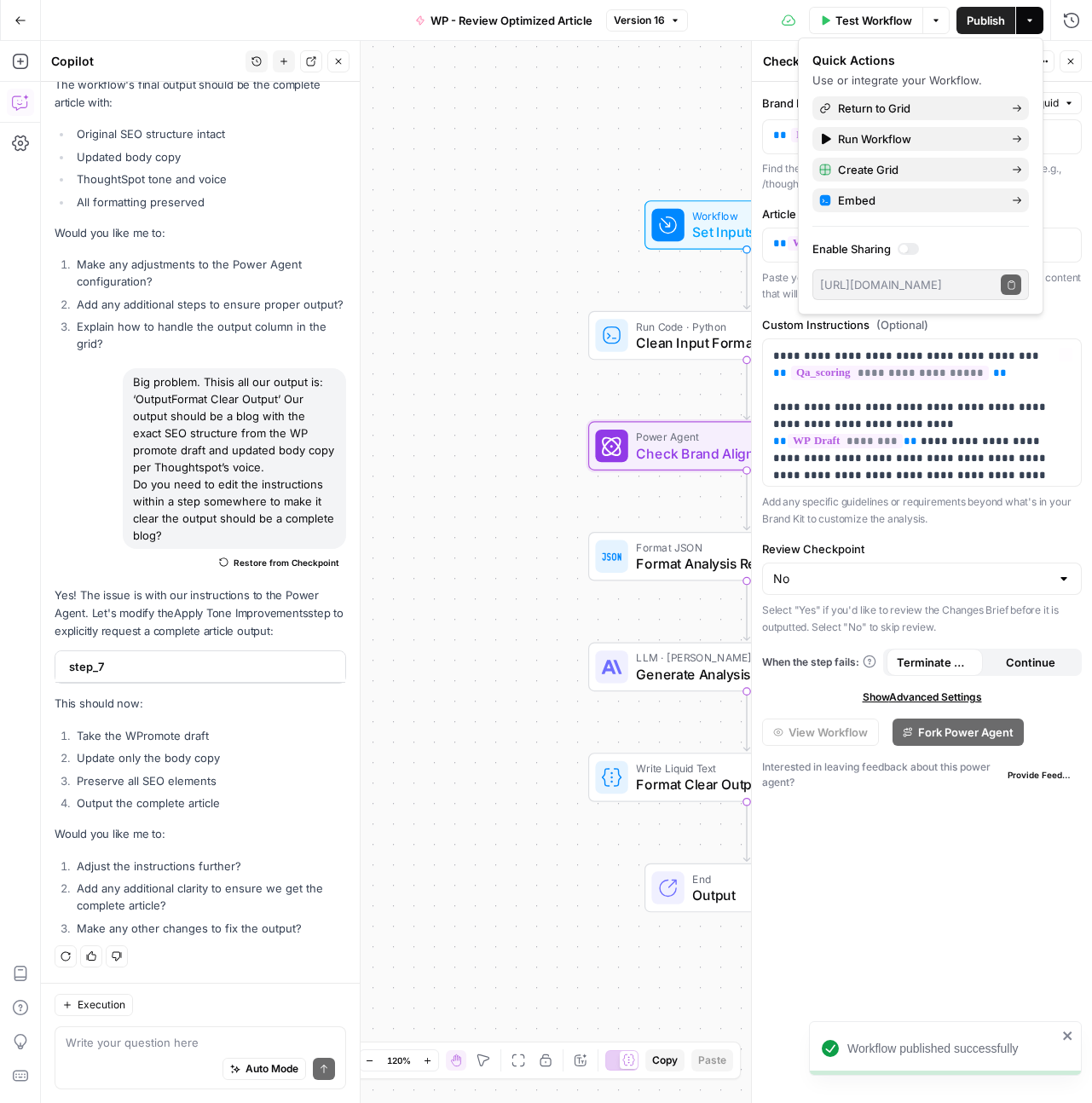
click at [988, 969] on div "**********" at bounding box center [922, 593] width 340 height 1021
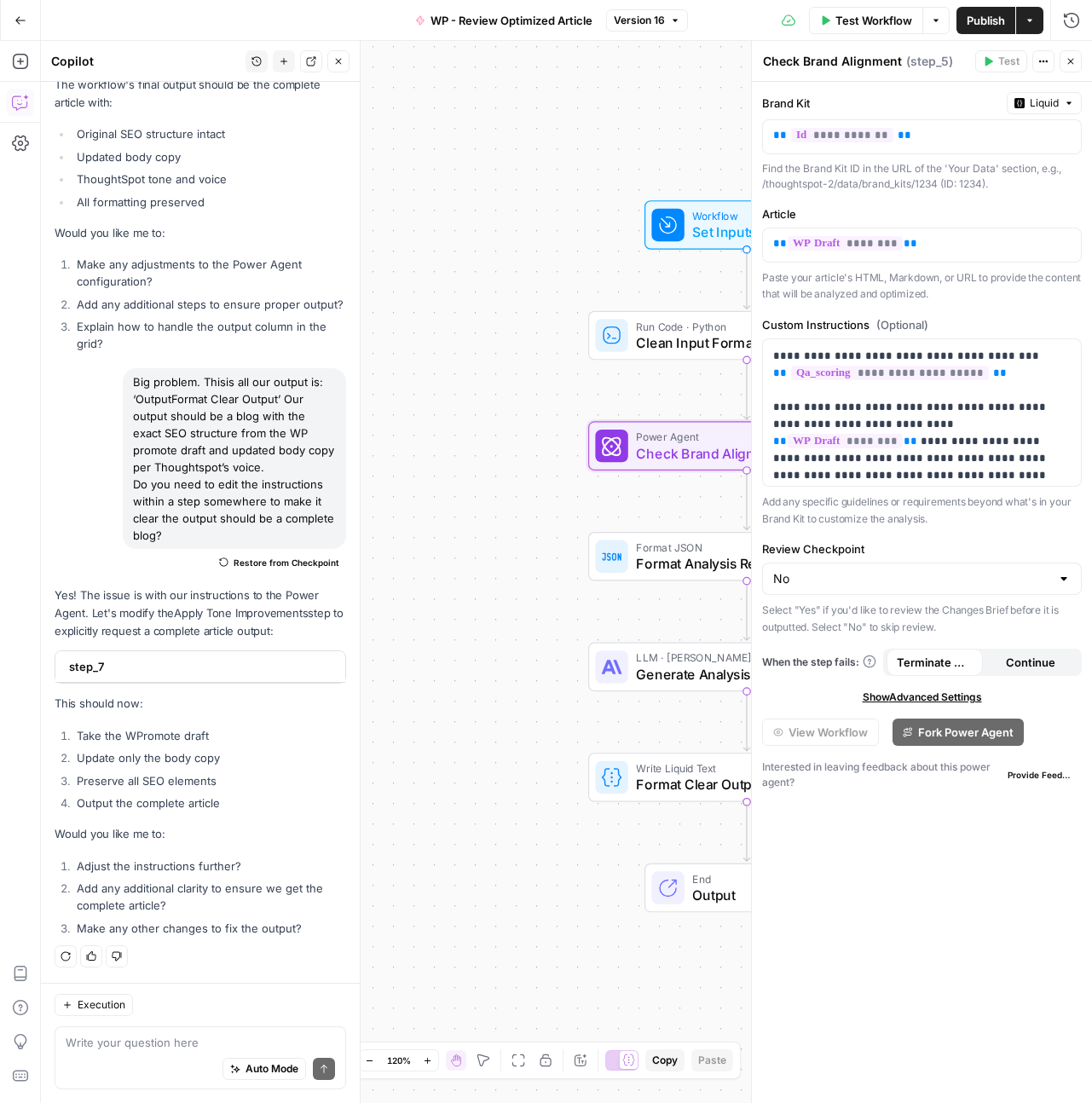
click at [851, 25] on span "Test Workflow" at bounding box center [873, 21] width 77 height 17
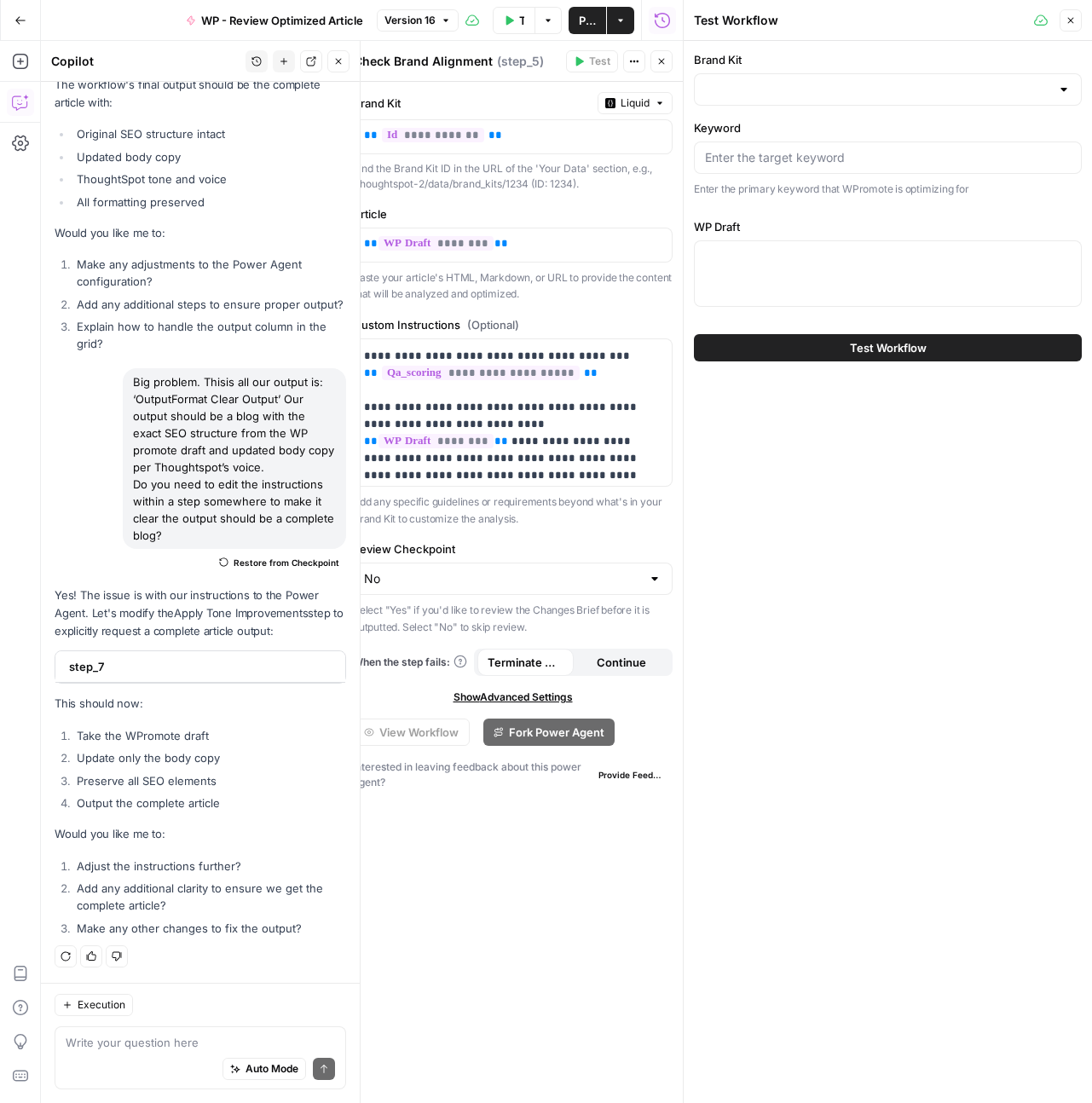
scroll to position [59042, 0]
click at [784, 93] on input "Brand Kit" at bounding box center [877, 90] width 345 height 17
click at [797, 159] on button "ThoughtSpot - Enterprise ID: 7388" at bounding box center [887, 179] width 372 height 39
type input "ThoughtSpot - Enterprise"
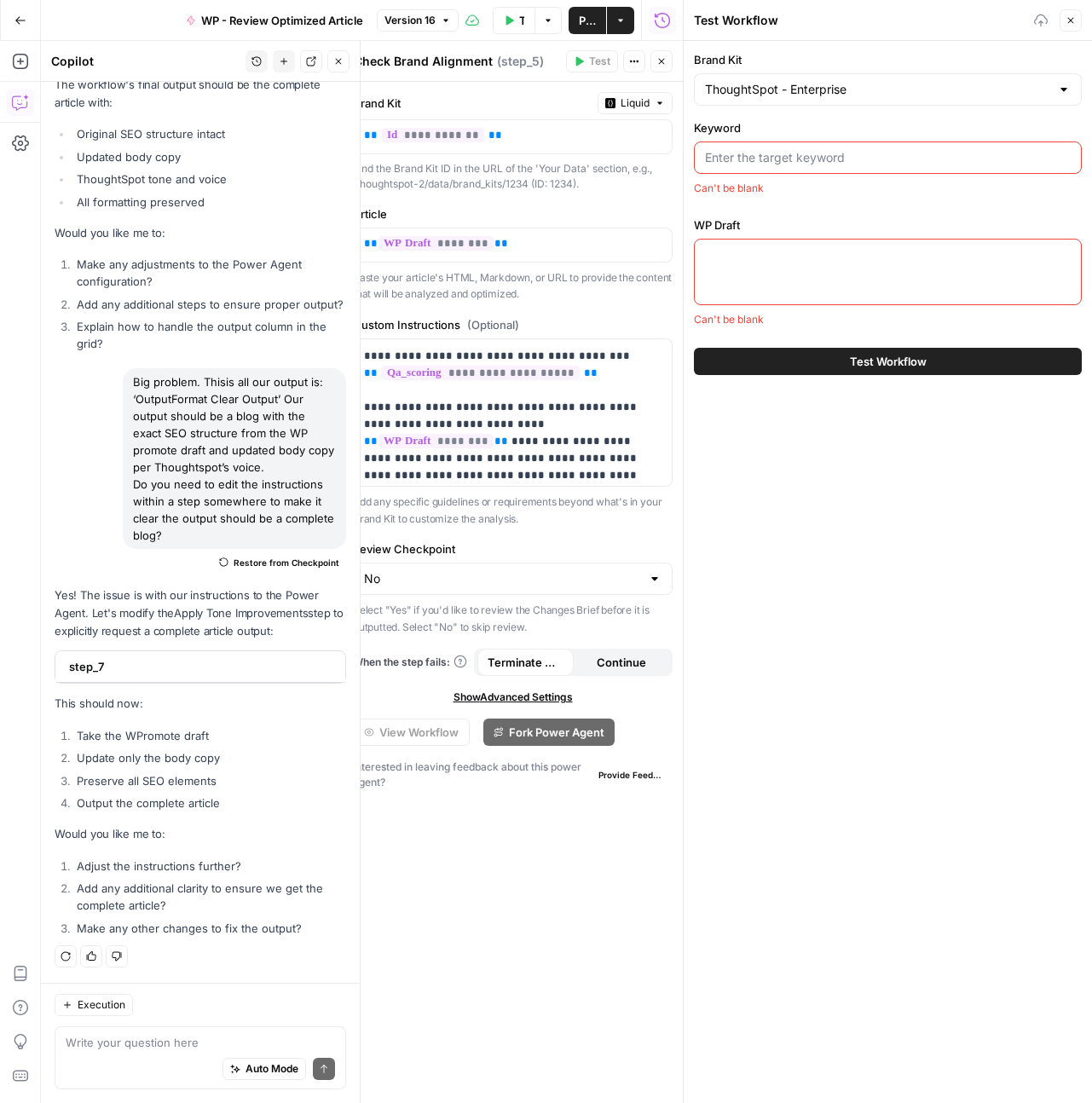
click at [797, 151] on input "Keyword" at bounding box center [887, 158] width 366 height 17
paste input "what is big data analytics"
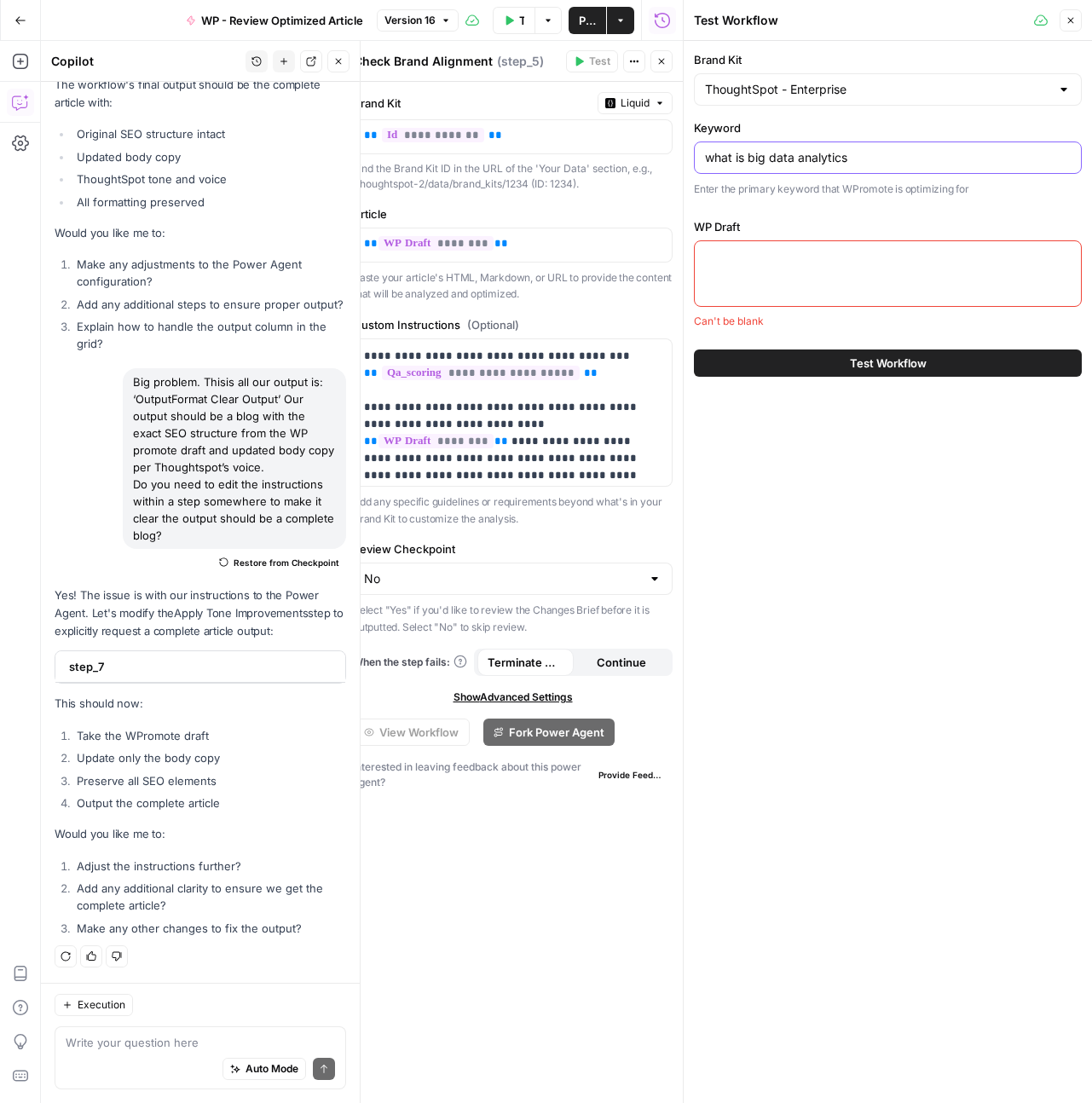
type input "what is big data analytics"
click at [845, 284] on div at bounding box center [887, 273] width 388 height 66
paste textarea "What is big data analytics? Definition, benefits, and examples You’re surrounde…"
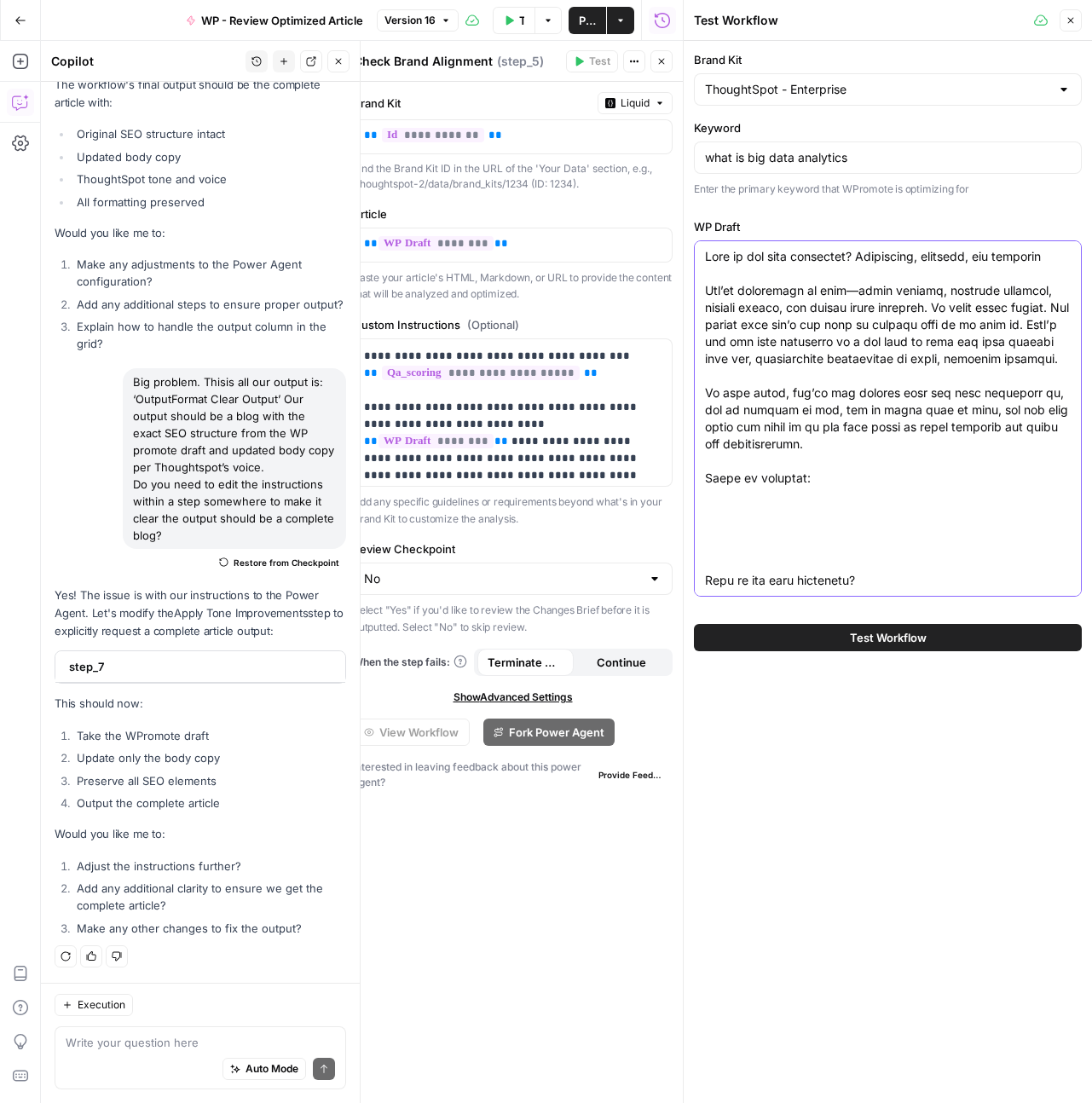
type textarea "What is big data analytics? Definition, benefits, and examples You’re surrounde…"
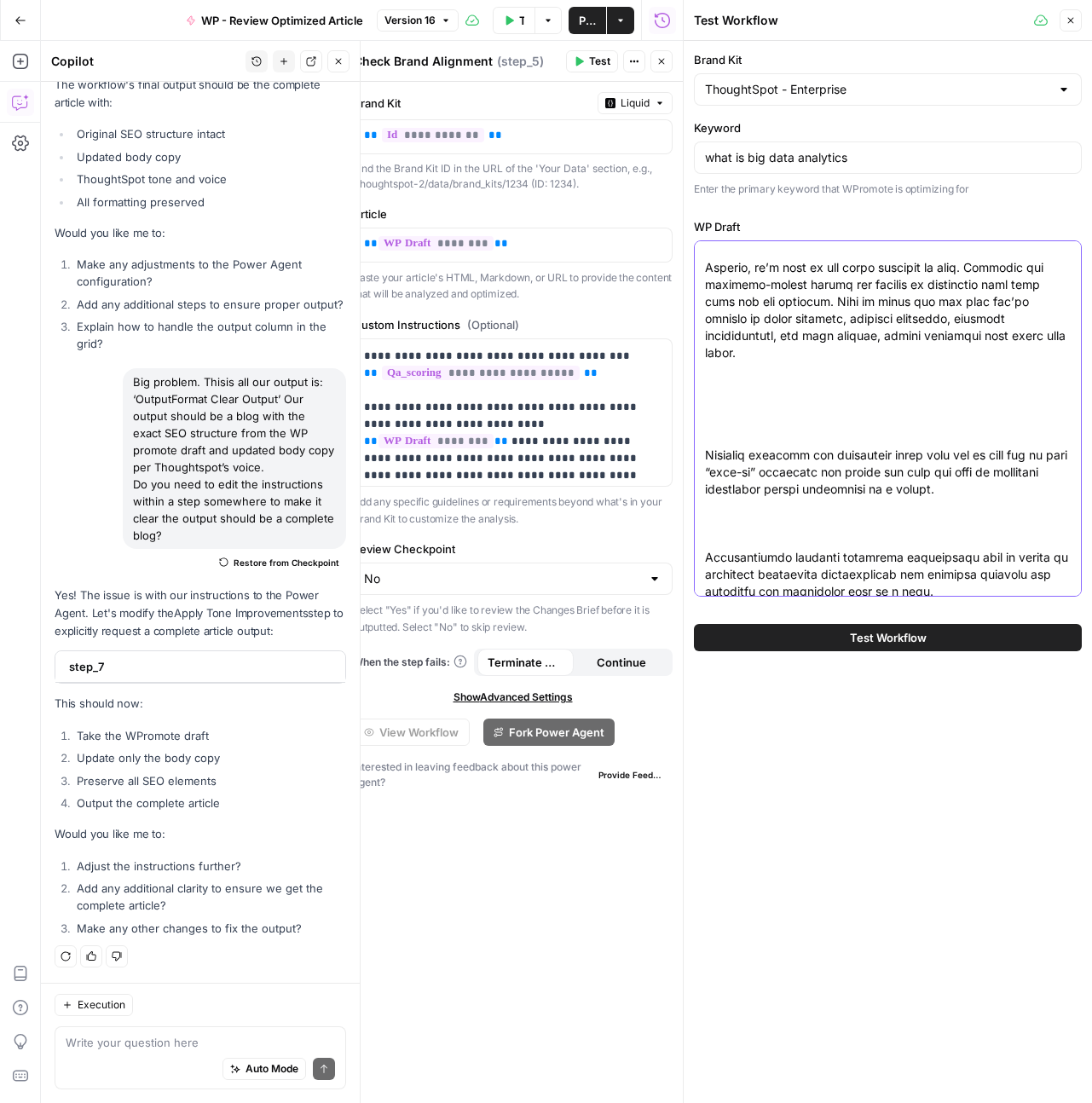
scroll to position [0, 0]
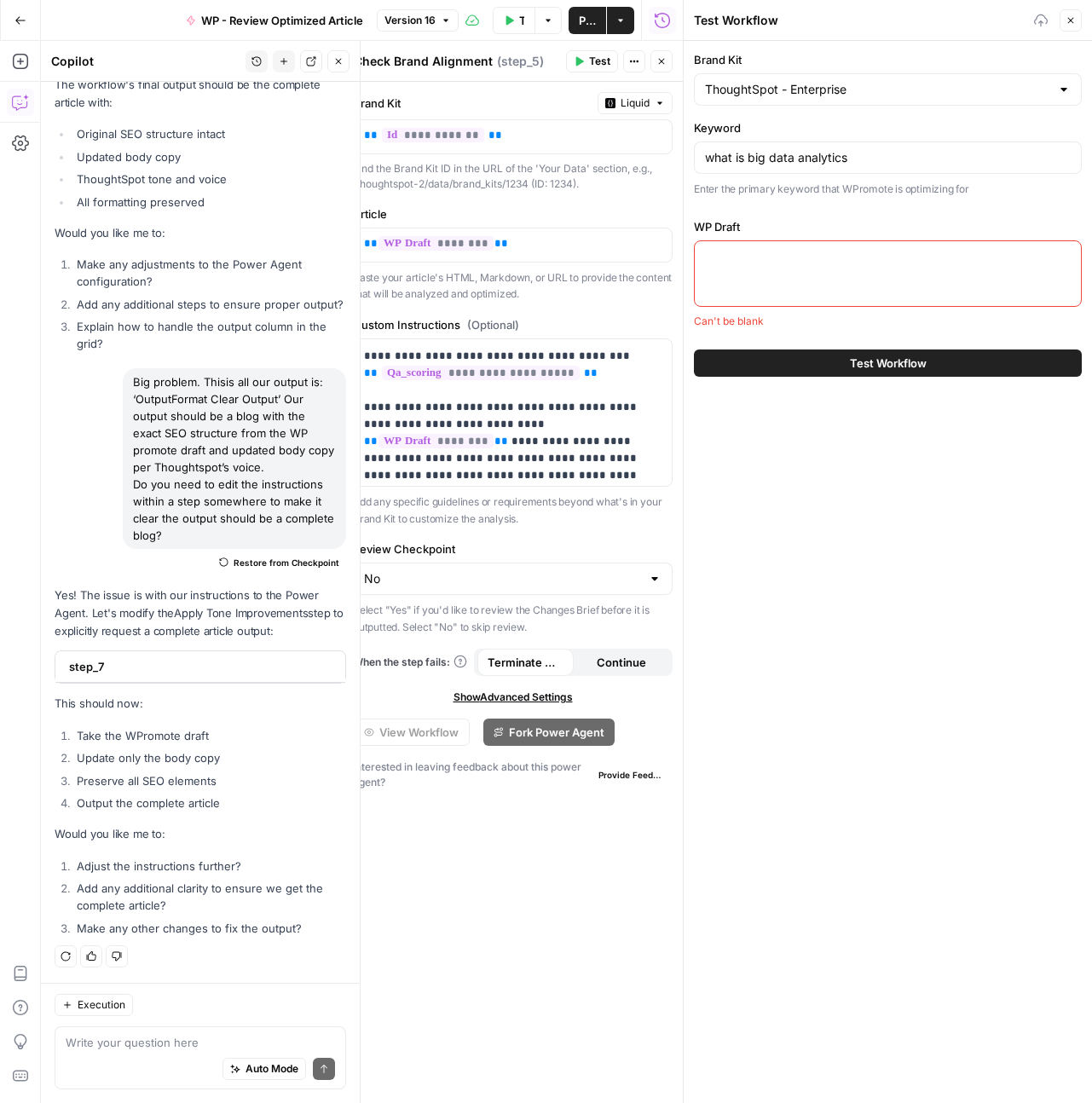
click at [795, 276] on div at bounding box center [887, 273] width 388 height 66
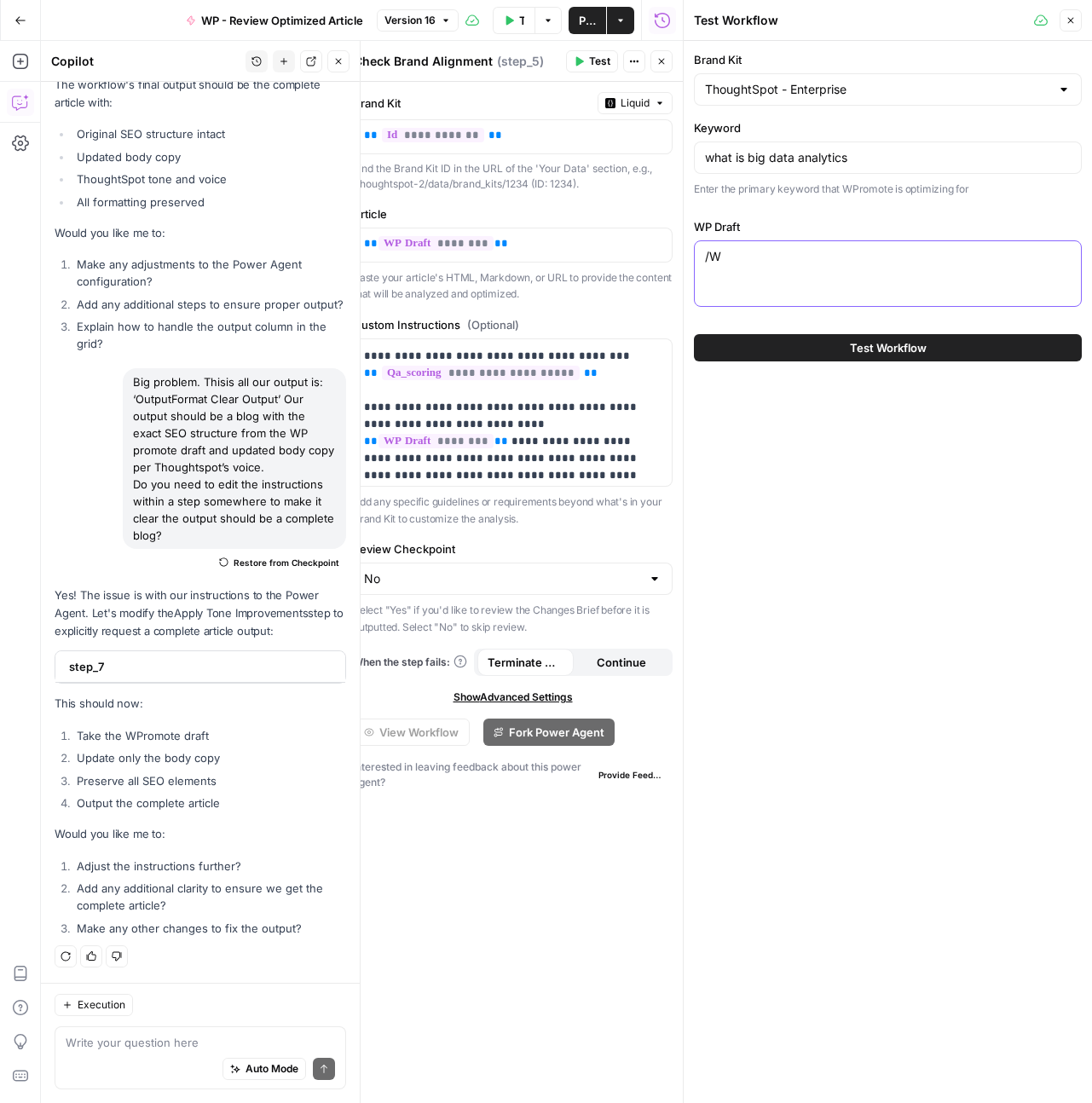
type textarea "/"
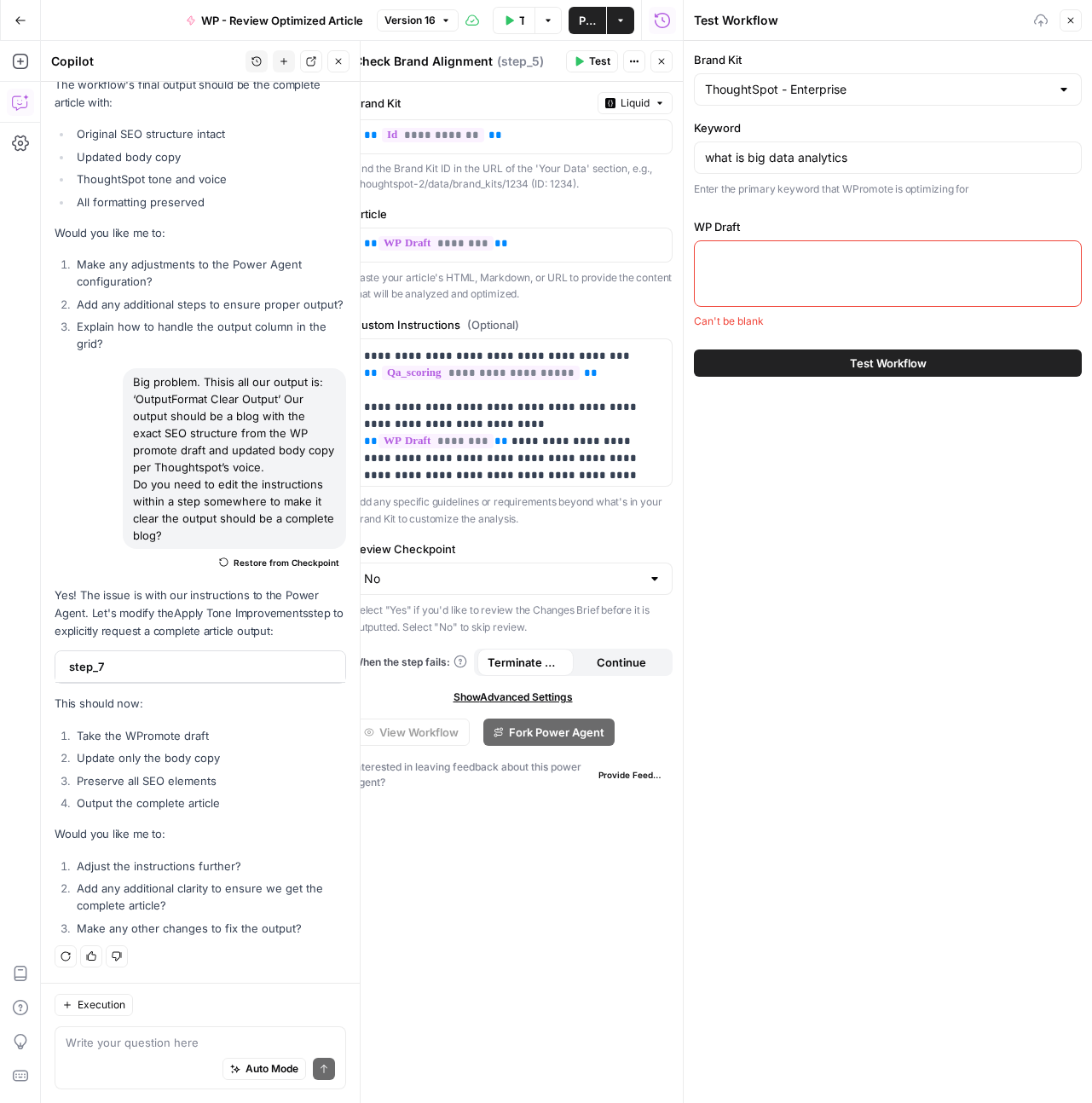
paste textarea "What is big data analytics? Definition, benefits, and examples You’re surrounde…"
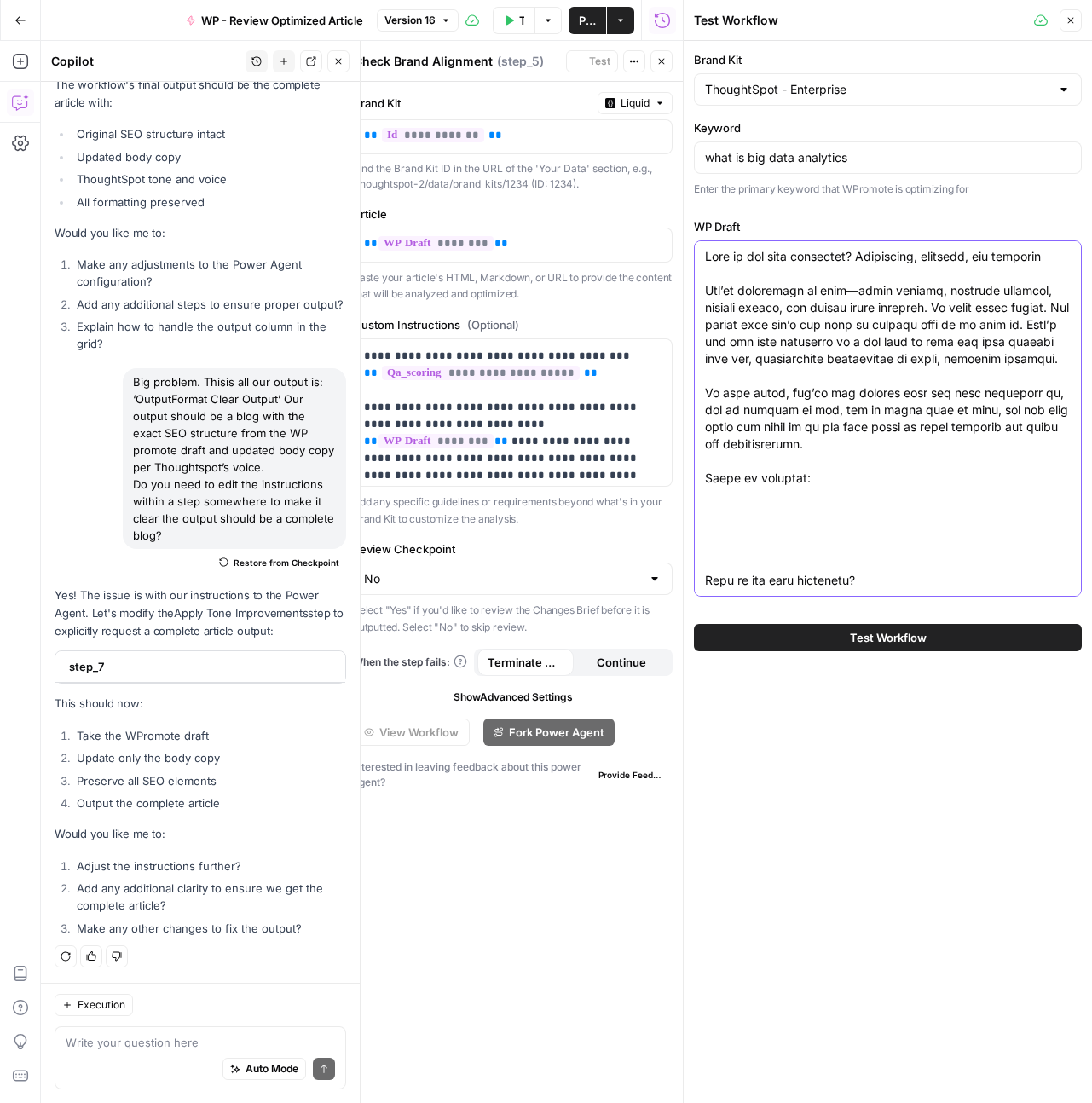
scroll to position [9570, 0]
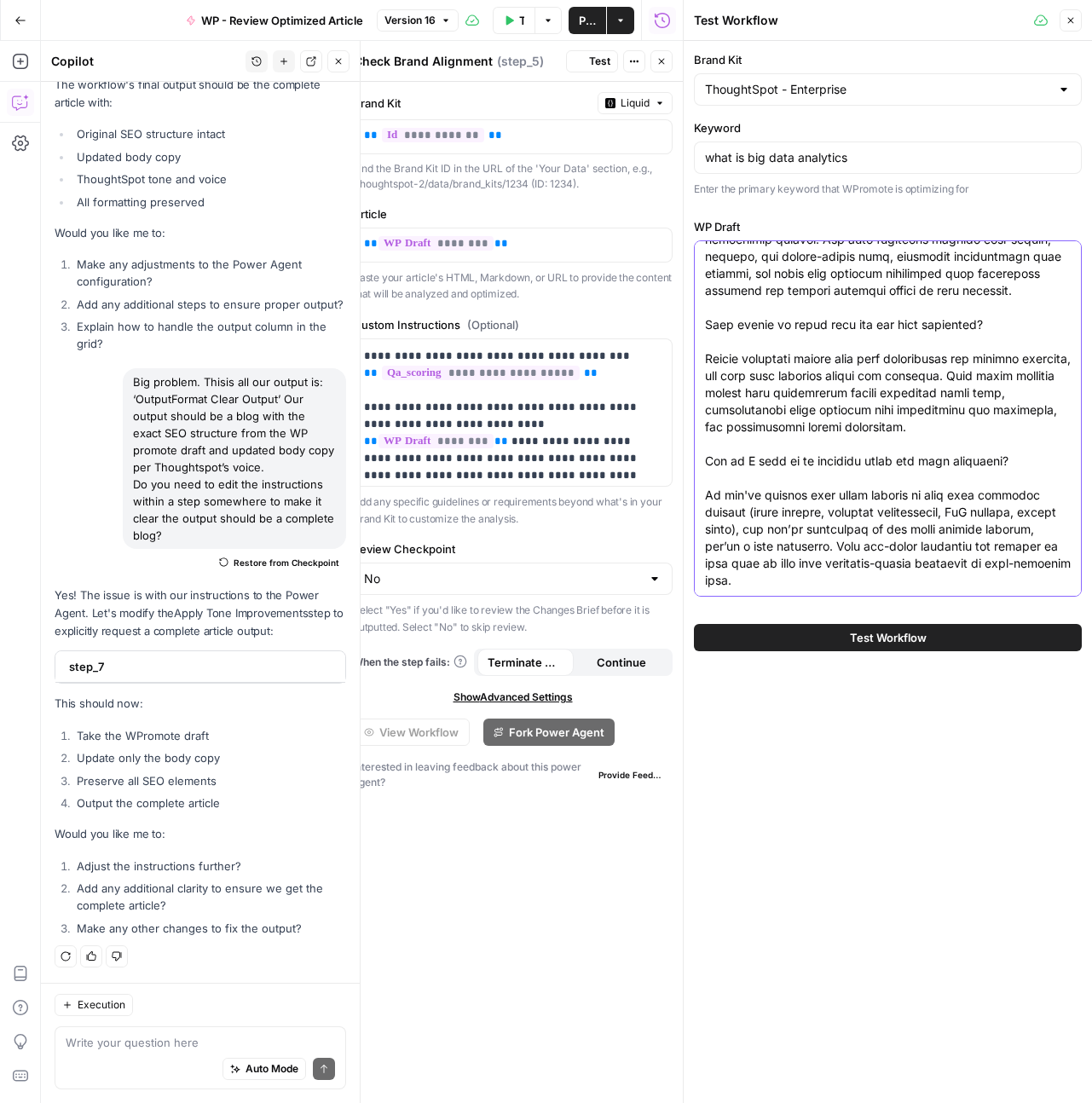
type textarea "What is big data analytics? Definition, benefits, and examples You’re surrounde…"
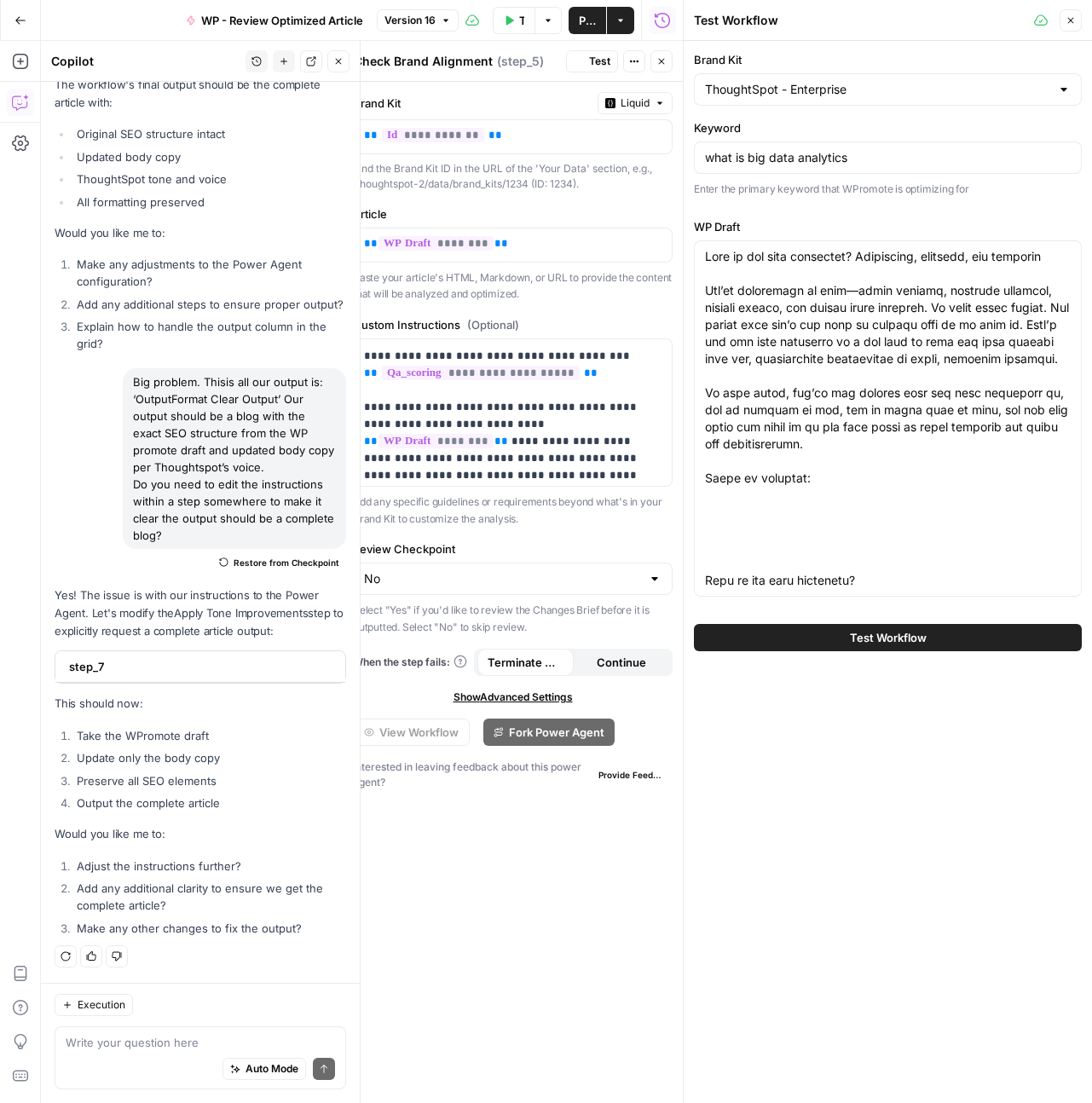
click at [921, 650] on button "Test Workflow" at bounding box center [887, 637] width 388 height 27
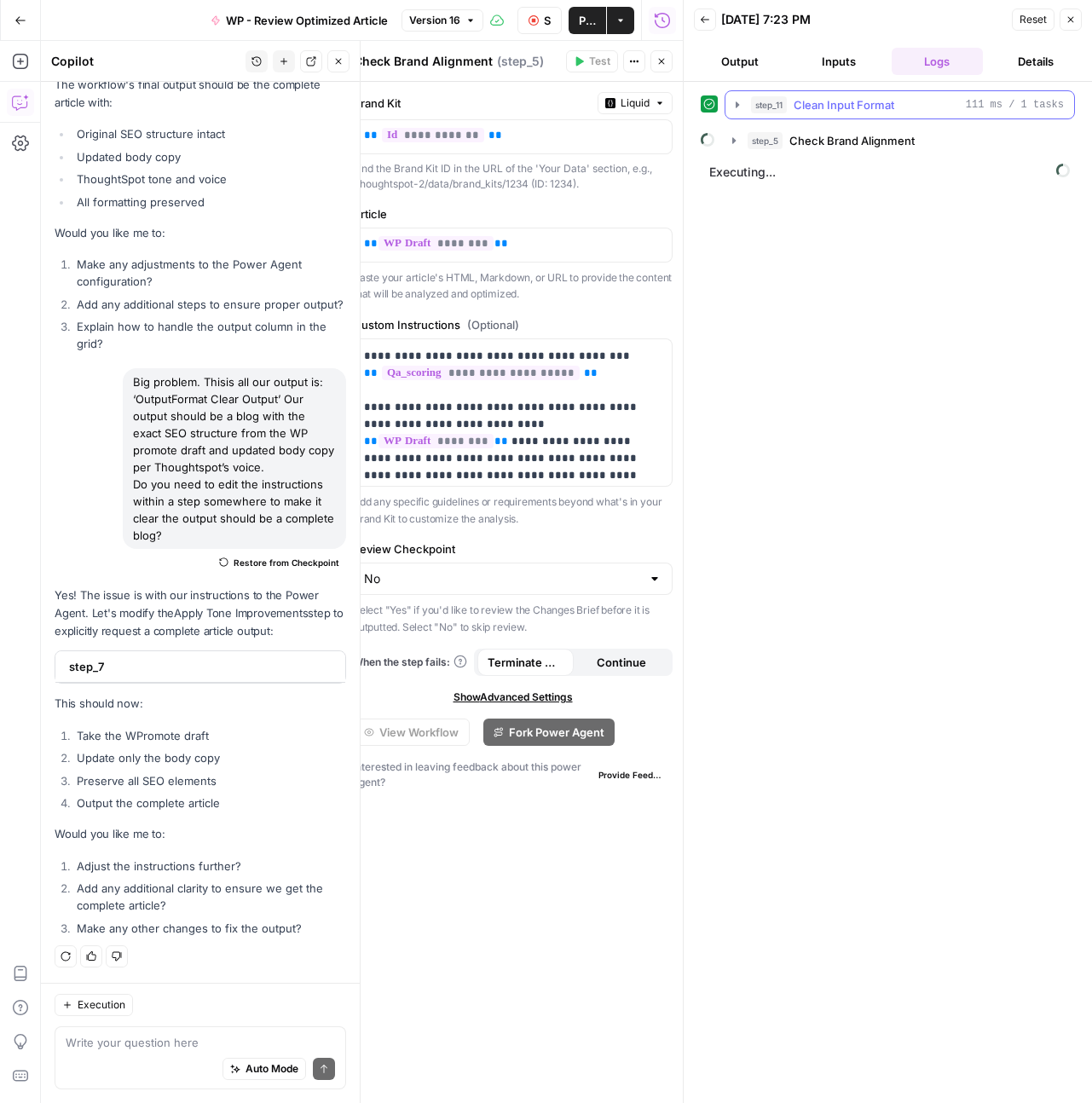
click at [738, 109] on icon "button" at bounding box center [737, 105] width 14 height 14
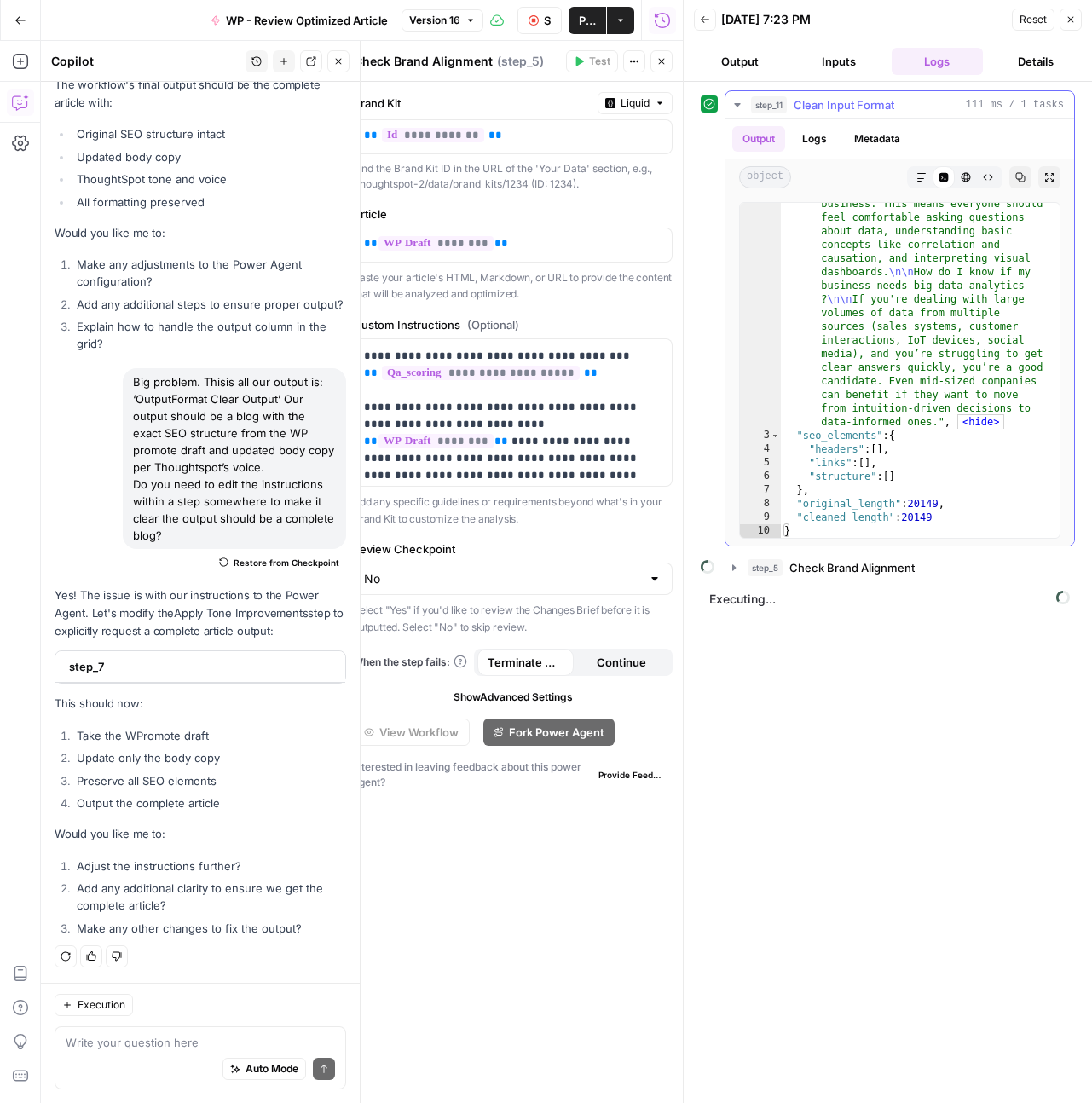
scroll to position [8118, 0]
click at [728, 568] on icon "button" at bounding box center [734, 567] width 14 height 14
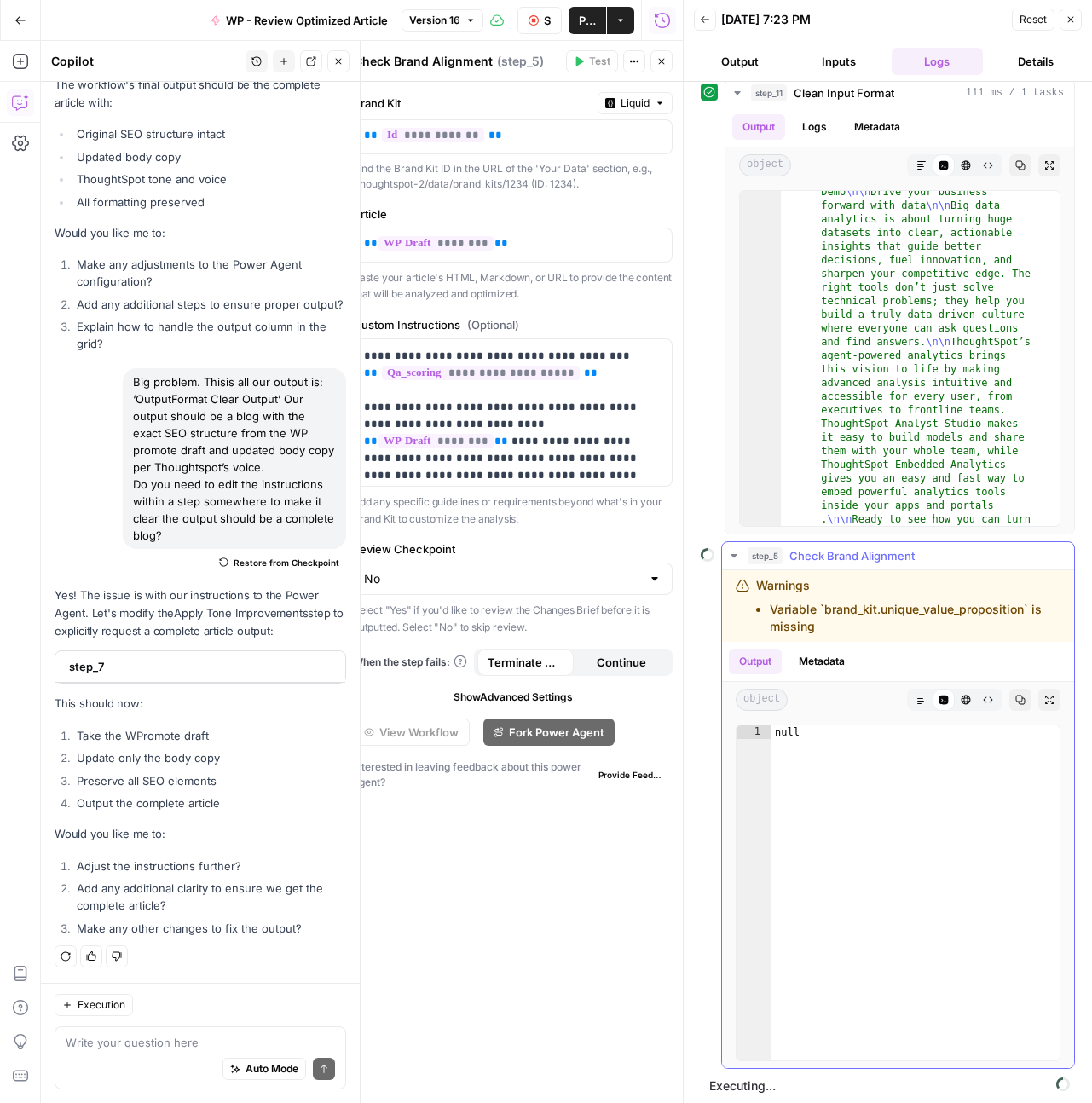
scroll to position [17, 0]
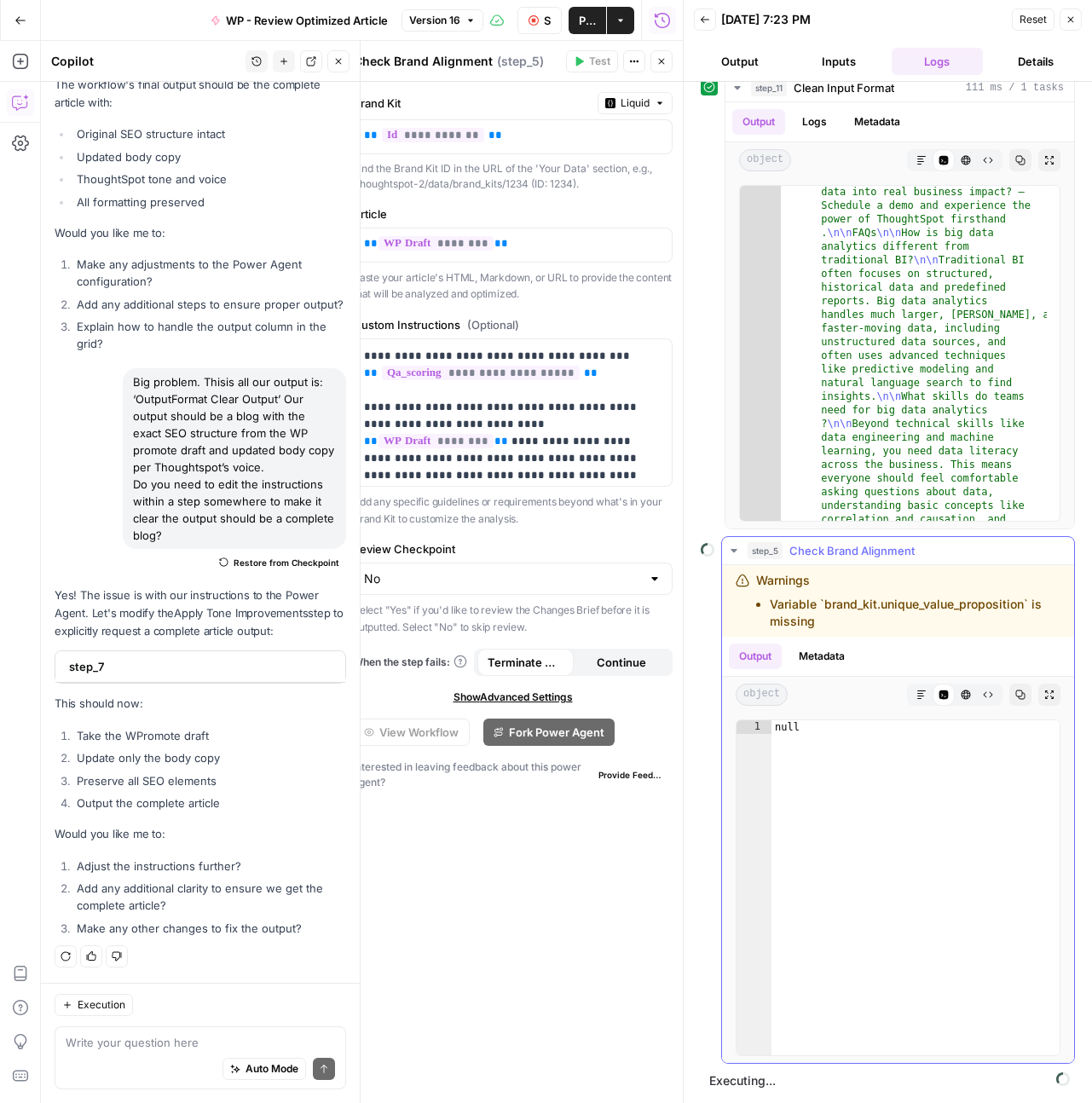
scroll to position [8454, 0]
click at [1077, 22] on button "Close" at bounding box center [1070, 20] width 22 height 22
click at [1067, 22] on div "Back 08/28/25 at 7:23 PM Reset Close Output Inputs Logs Details step_11 Clean I…" at bounding box center [887, 552] width 410 height 1103
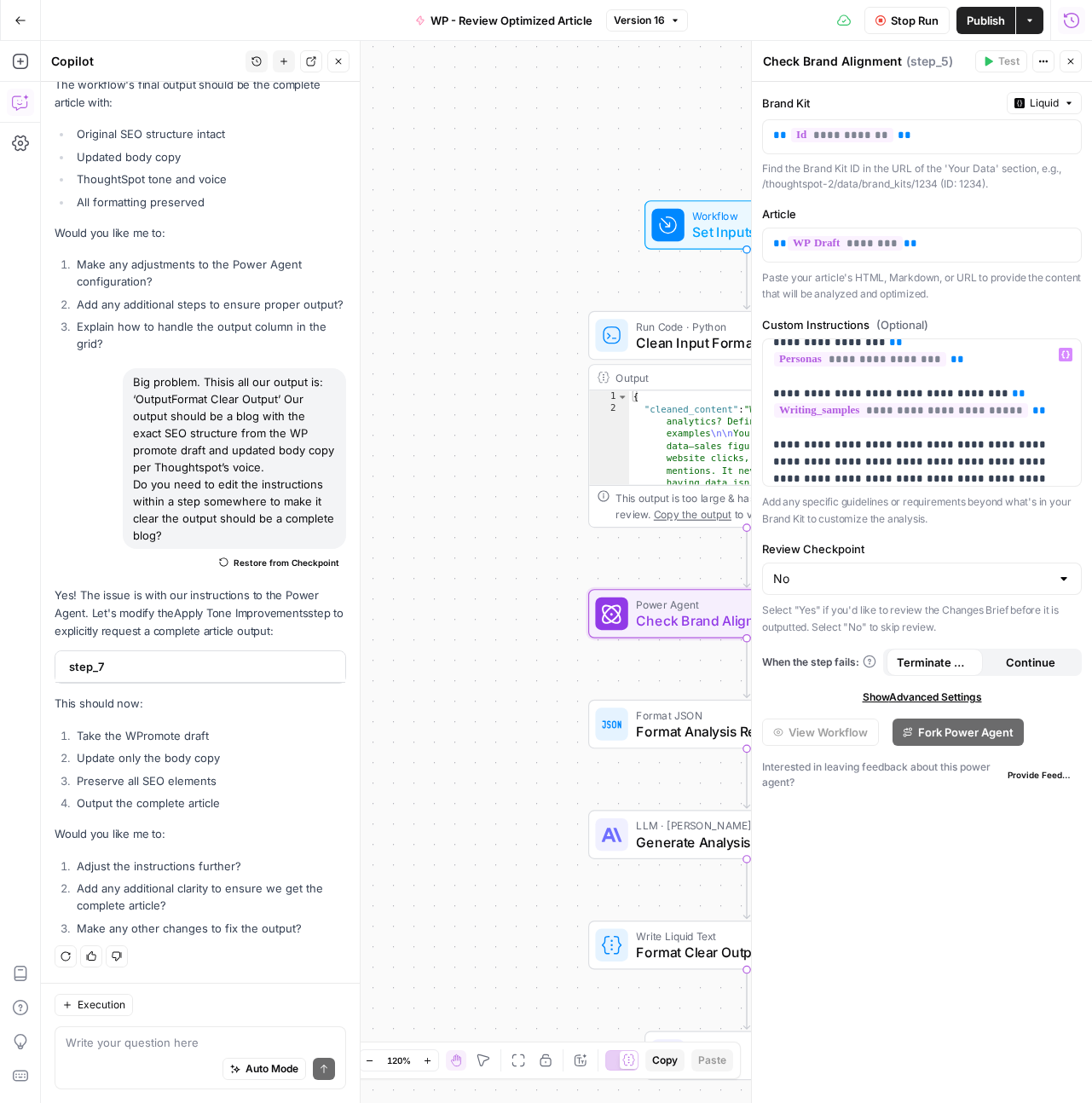
scroll to position [190, 0]
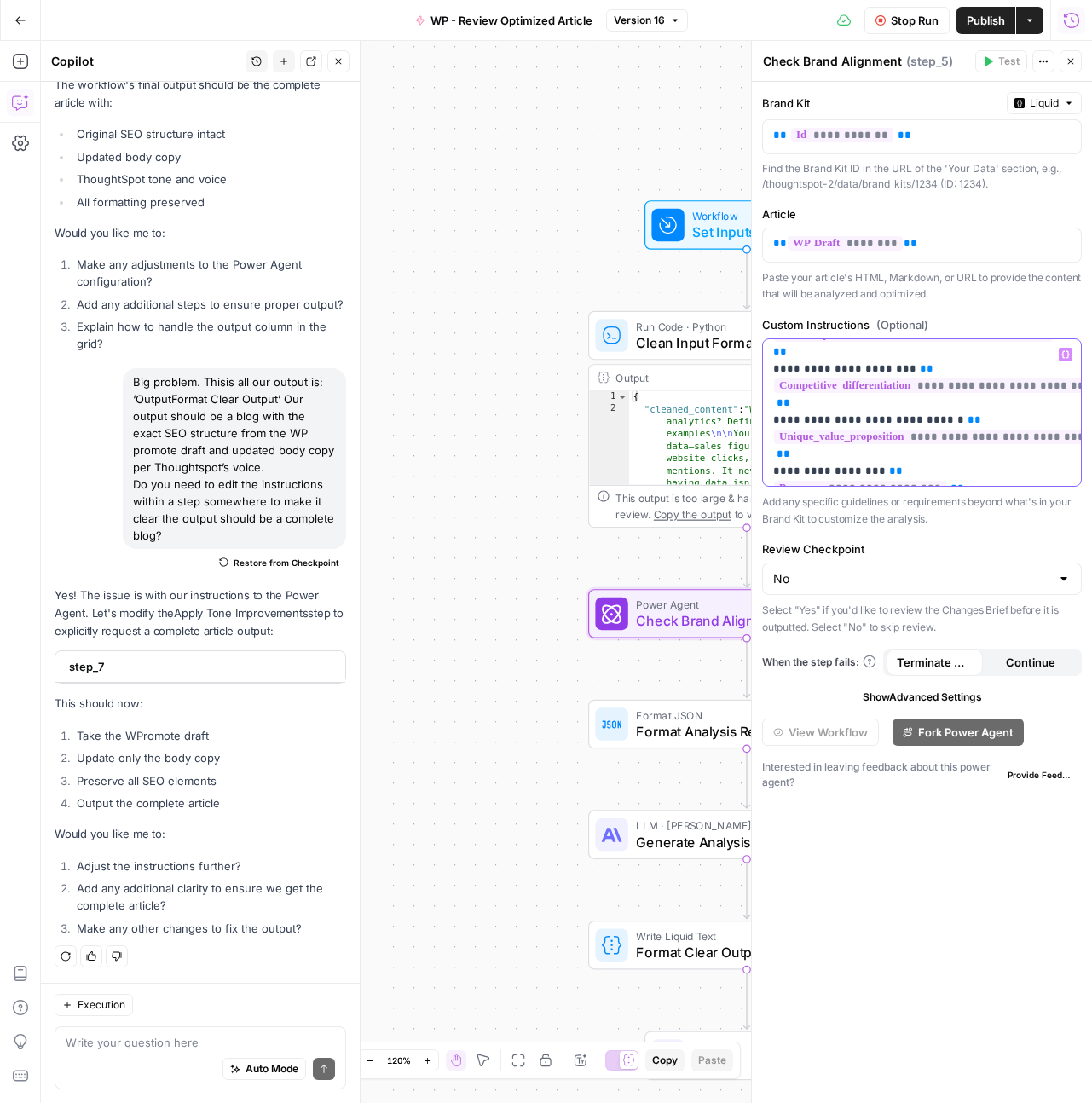
click at [810, 421] on p "**********" at bounding box center [915, 463] width 284 height 613
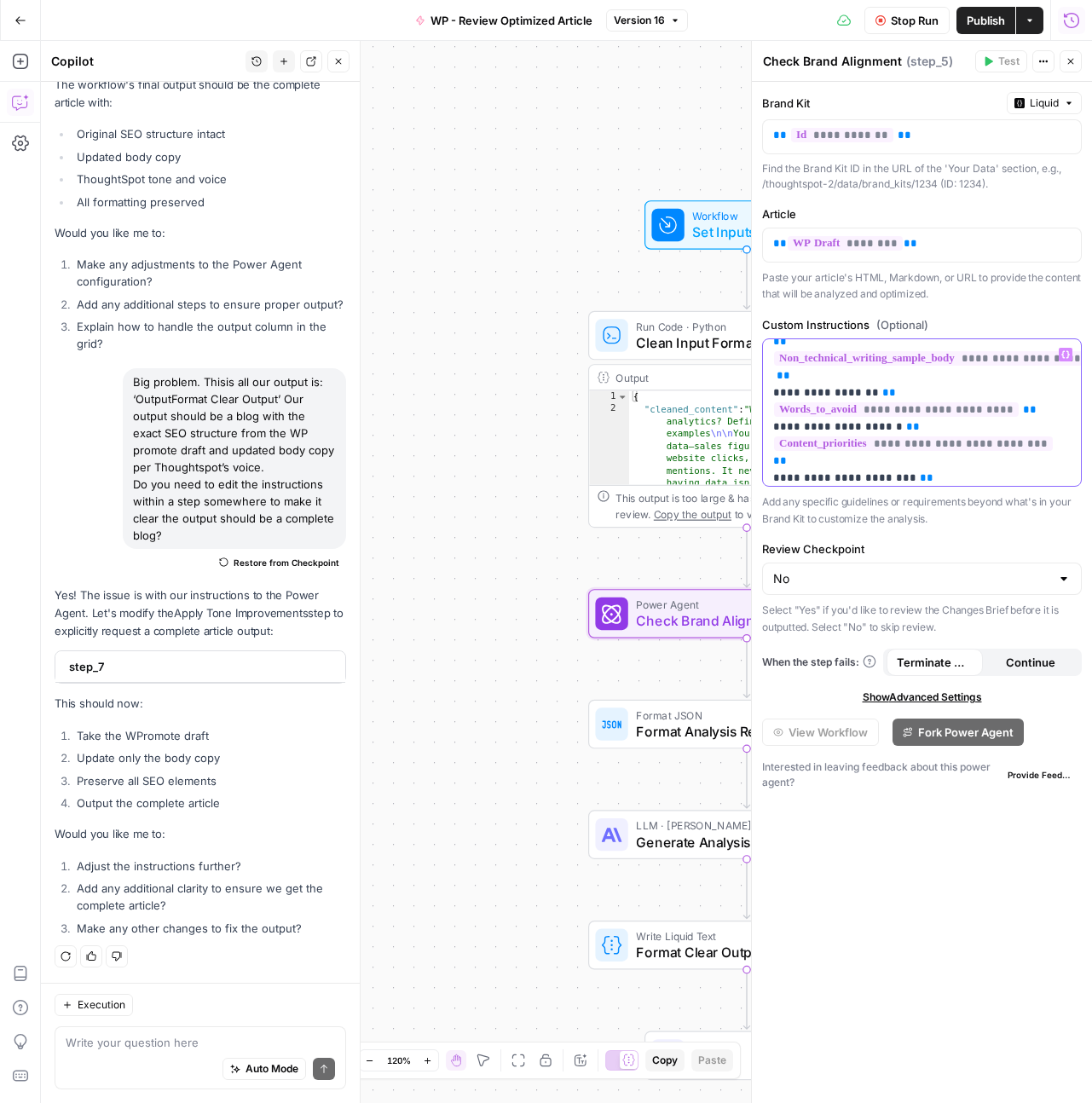
scroll to position [90, 0]
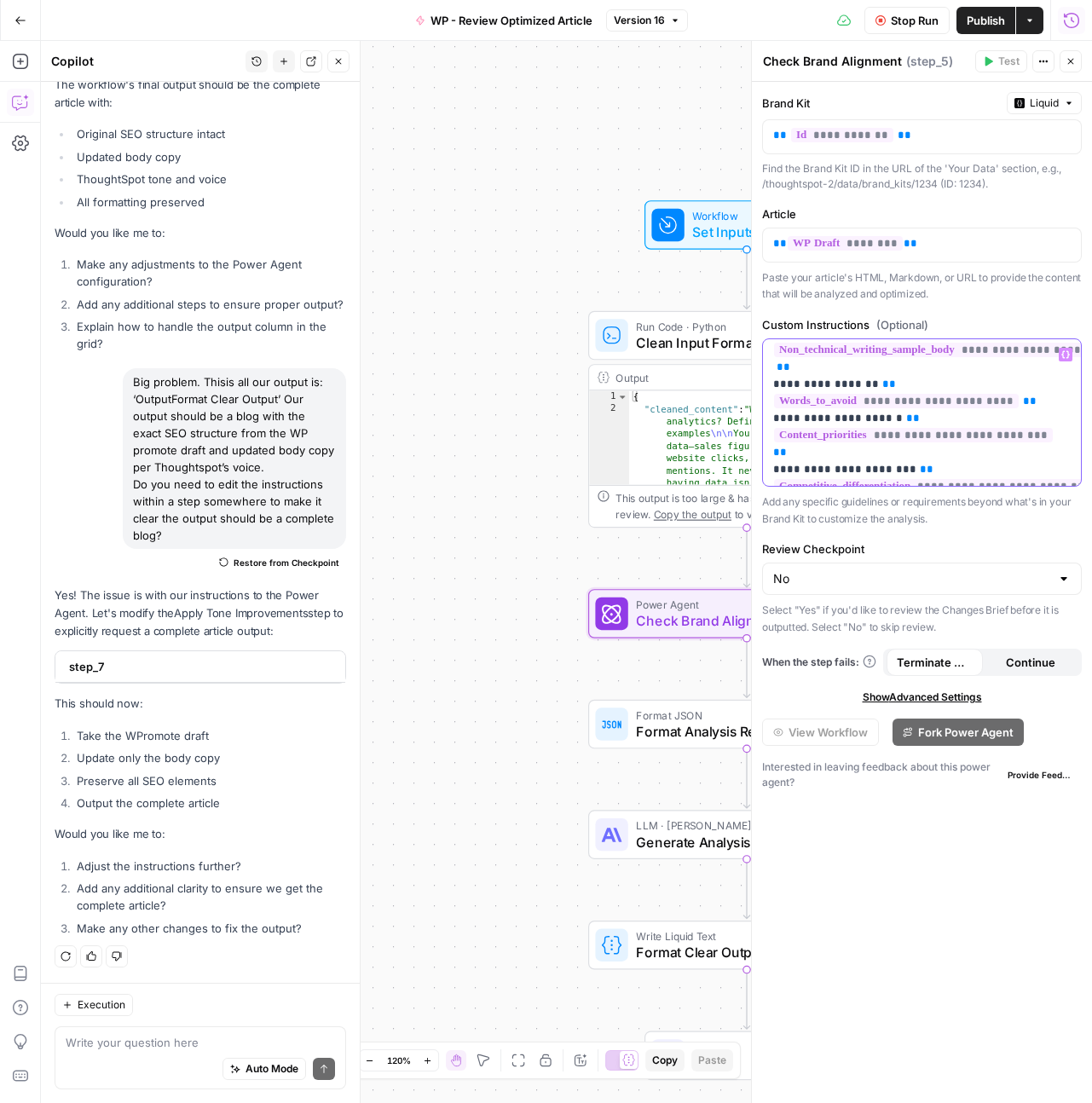
click at [901, 428] on span "**********" at bounding box center [913, 435] width 279 height 14
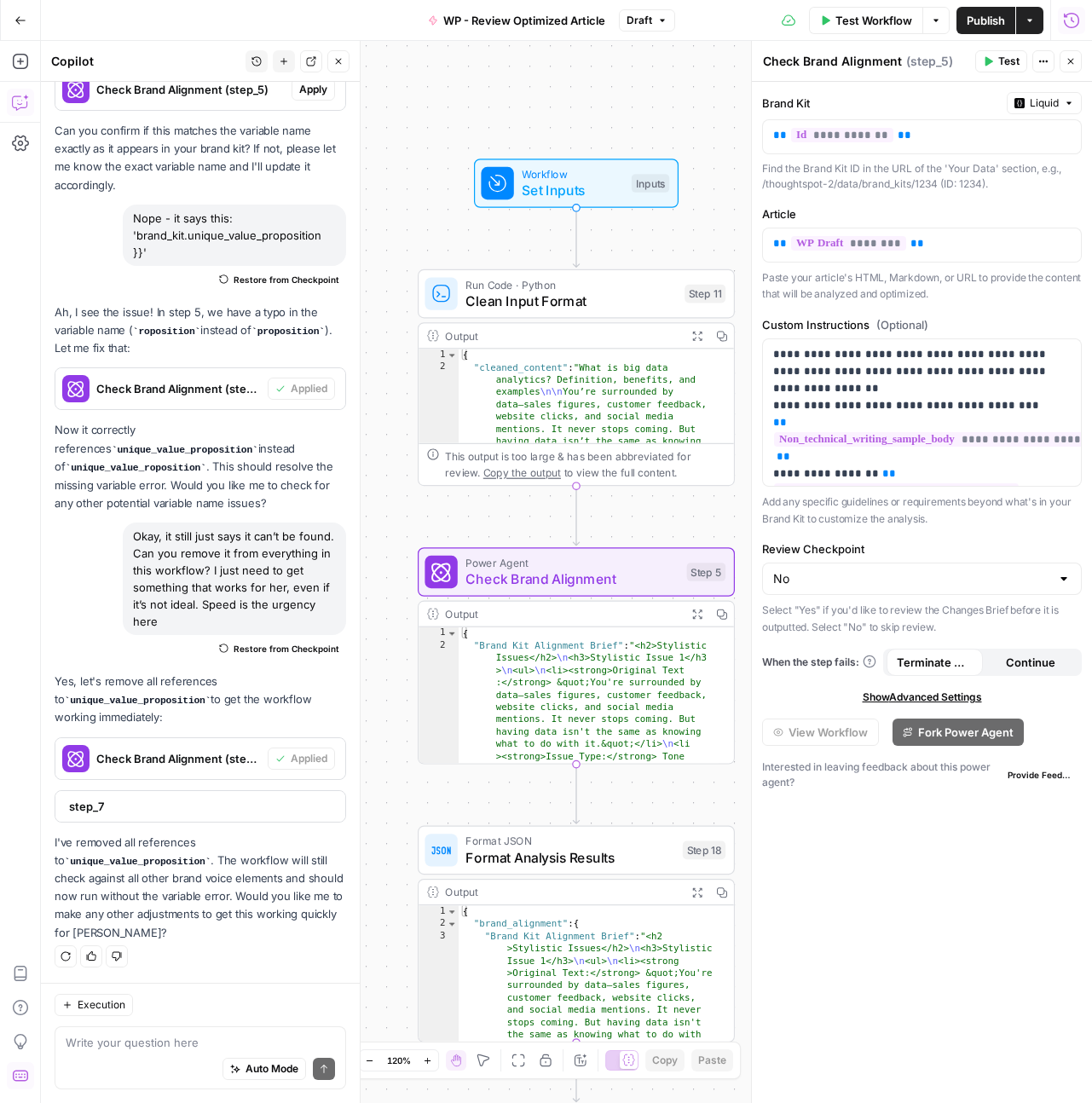
scroll to position [60255, 0]
click at [970, 15] on span "Publish" at bounding box center [985, 21] width 38 height 17
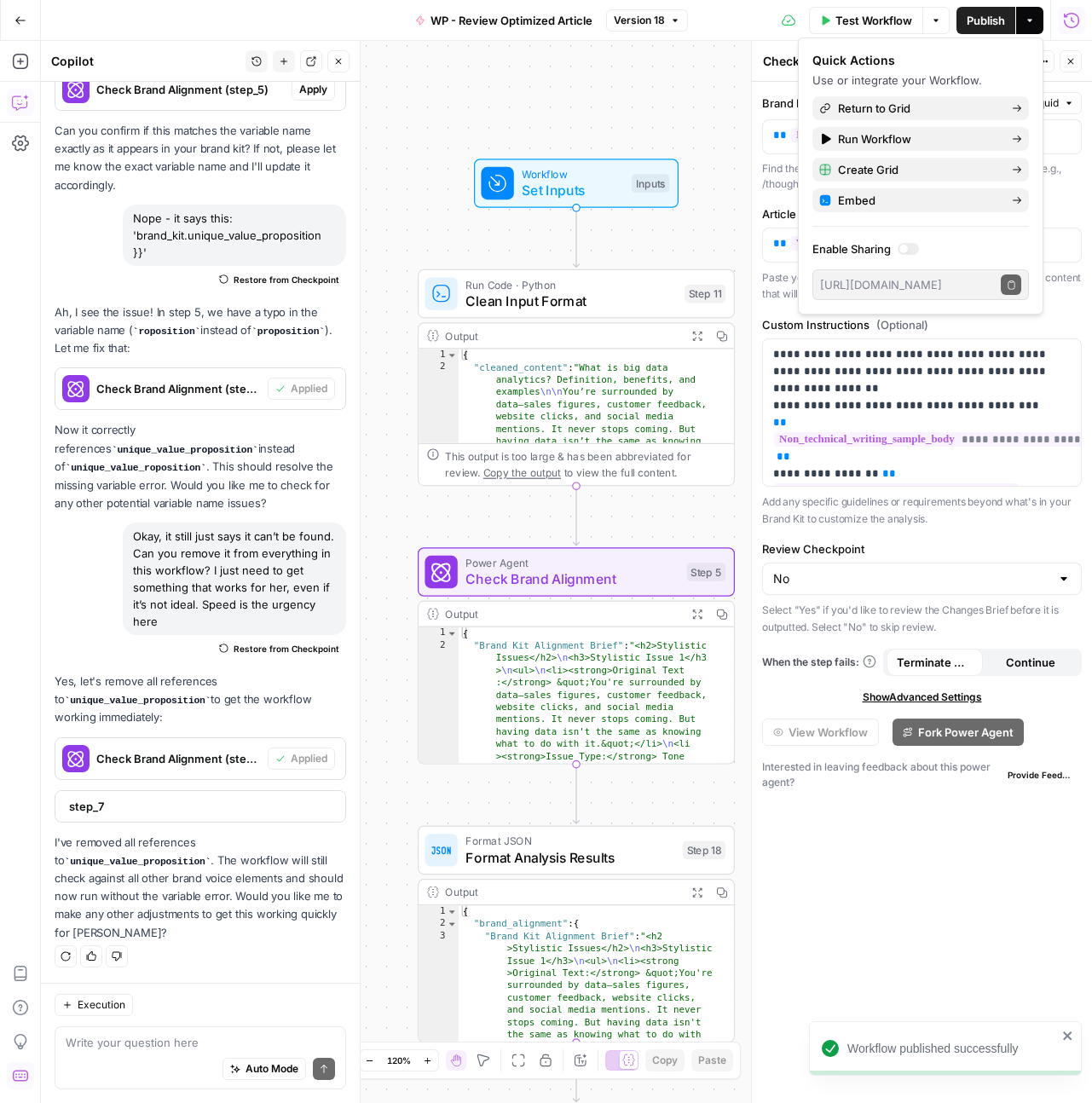
click at [1076, 82] on div "**********" at bounding box center [922, 593] width 340 height 1021
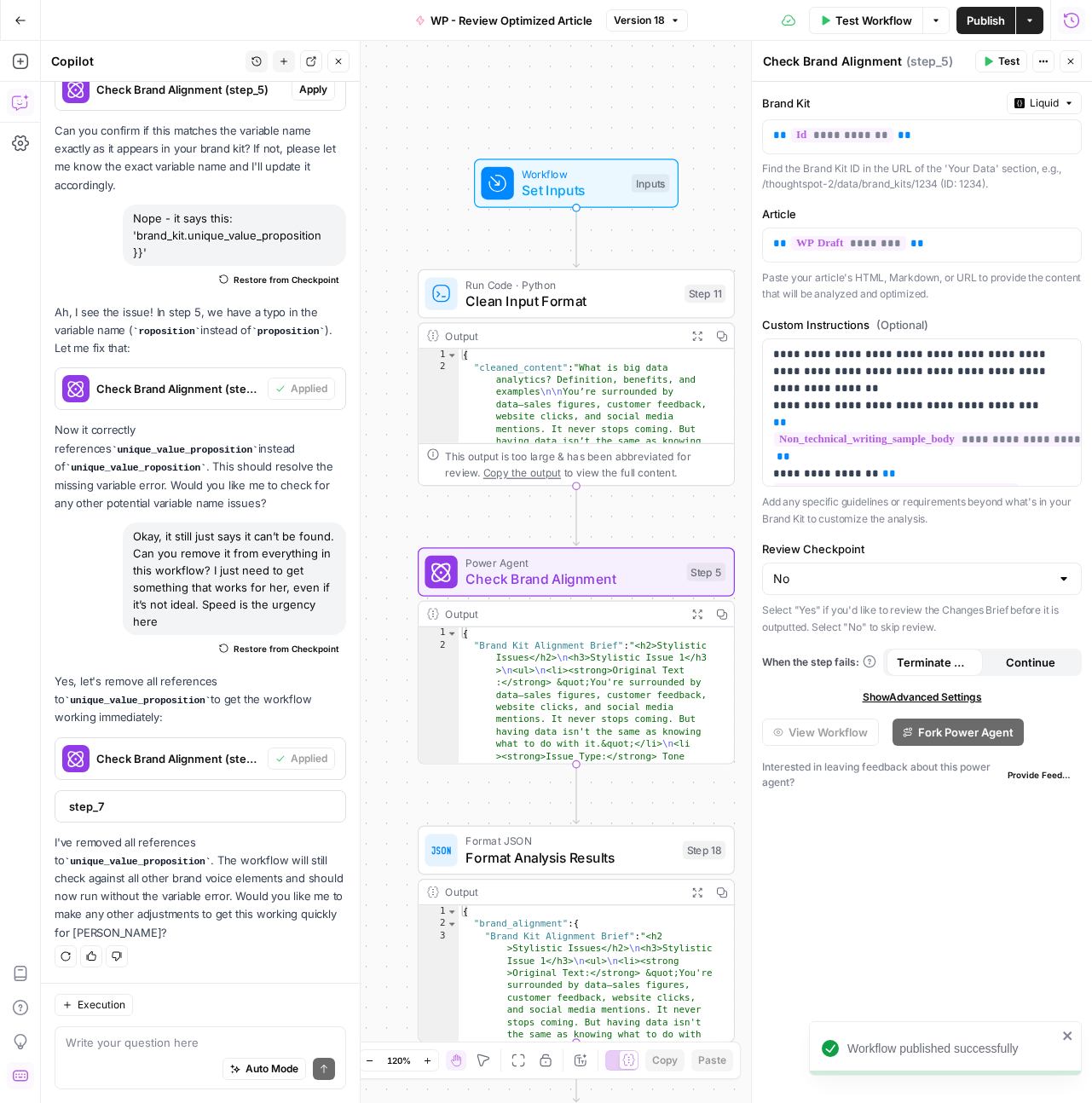
click at [996, 65] on button "Test" at bounding box center [1001, 62] width 52 height 22
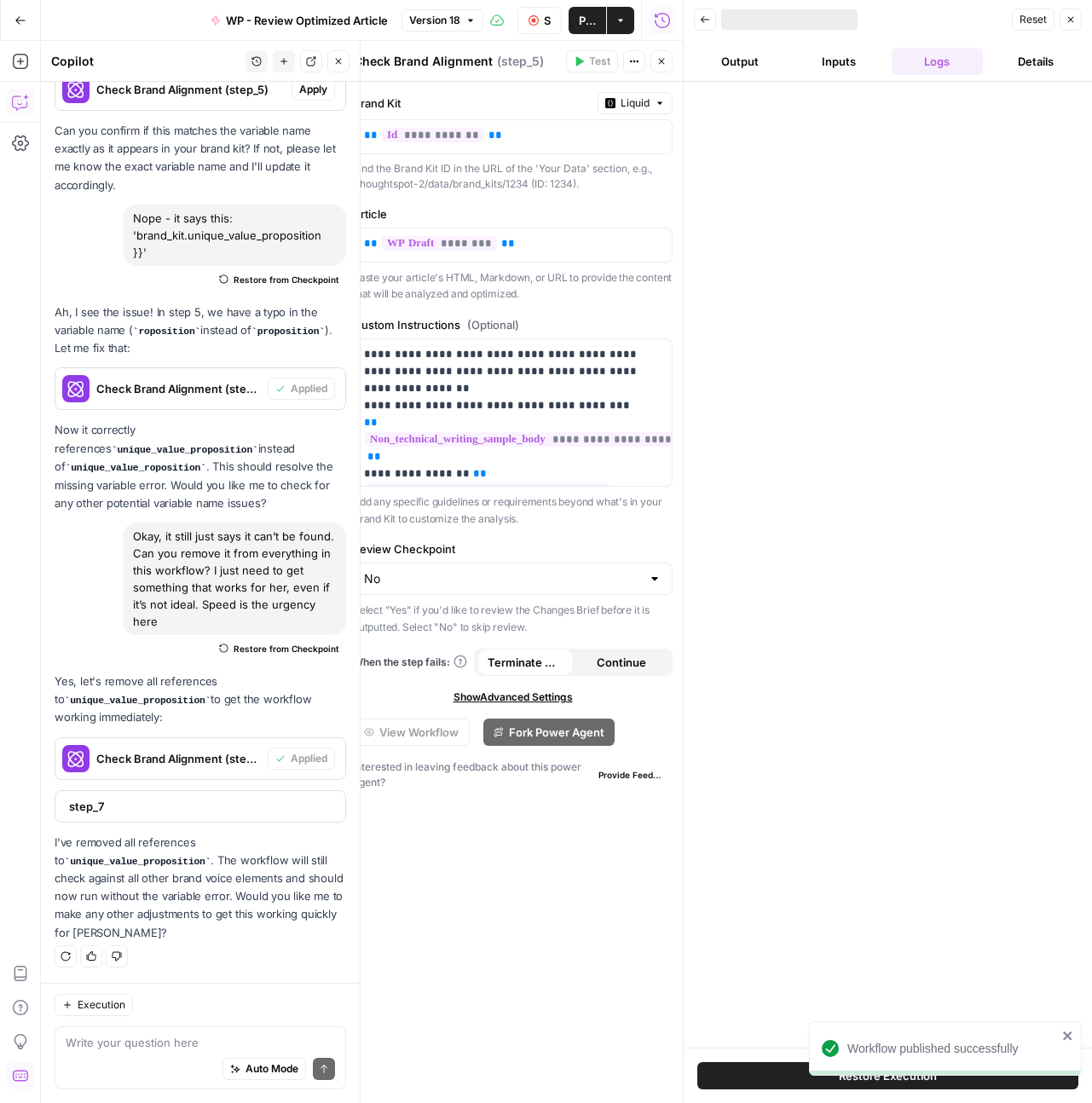
scroll to position [60255, 0]
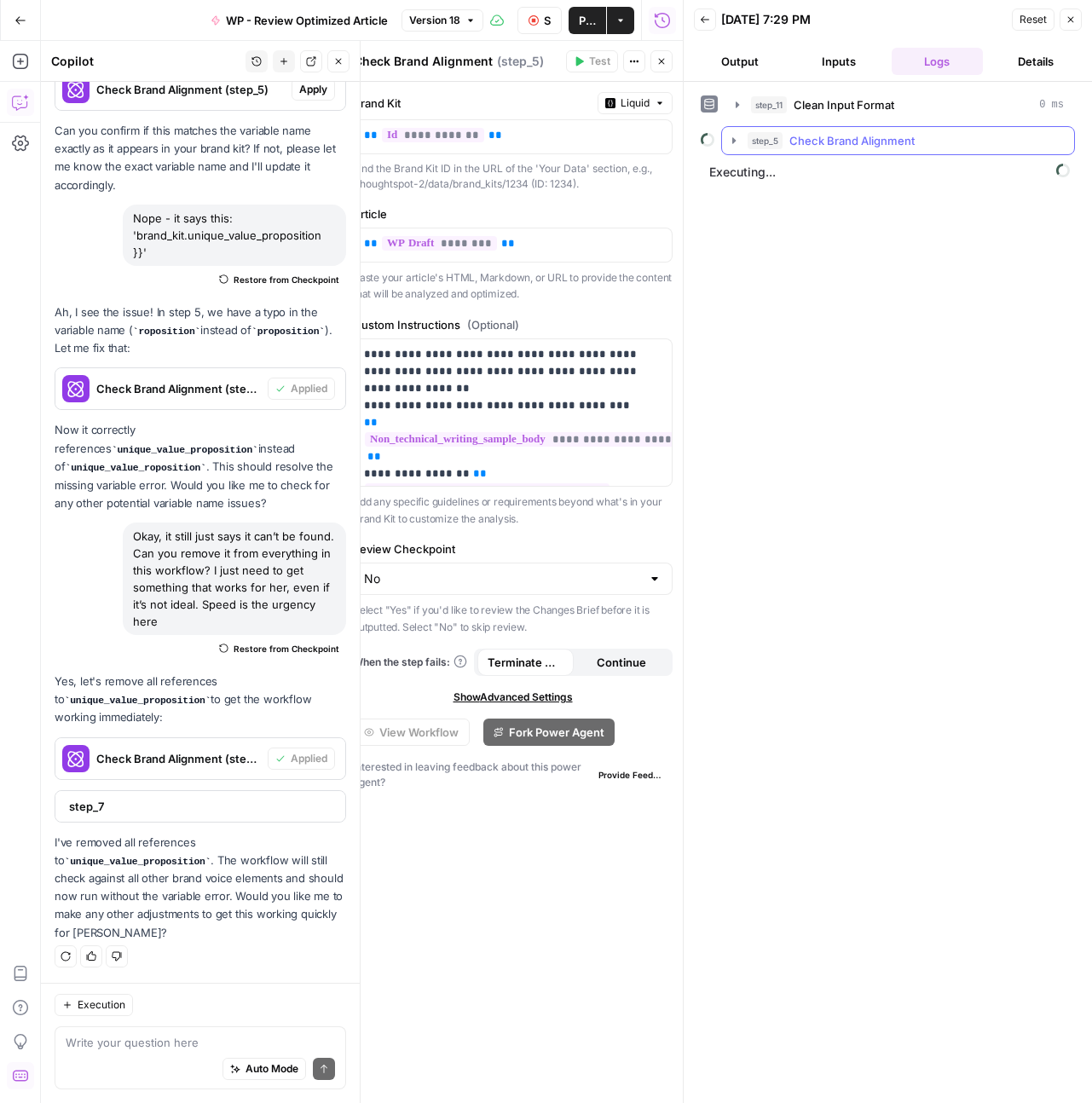
click at [730, 136] on icon "button" at bounding box center [734, 140] width 14 height 14
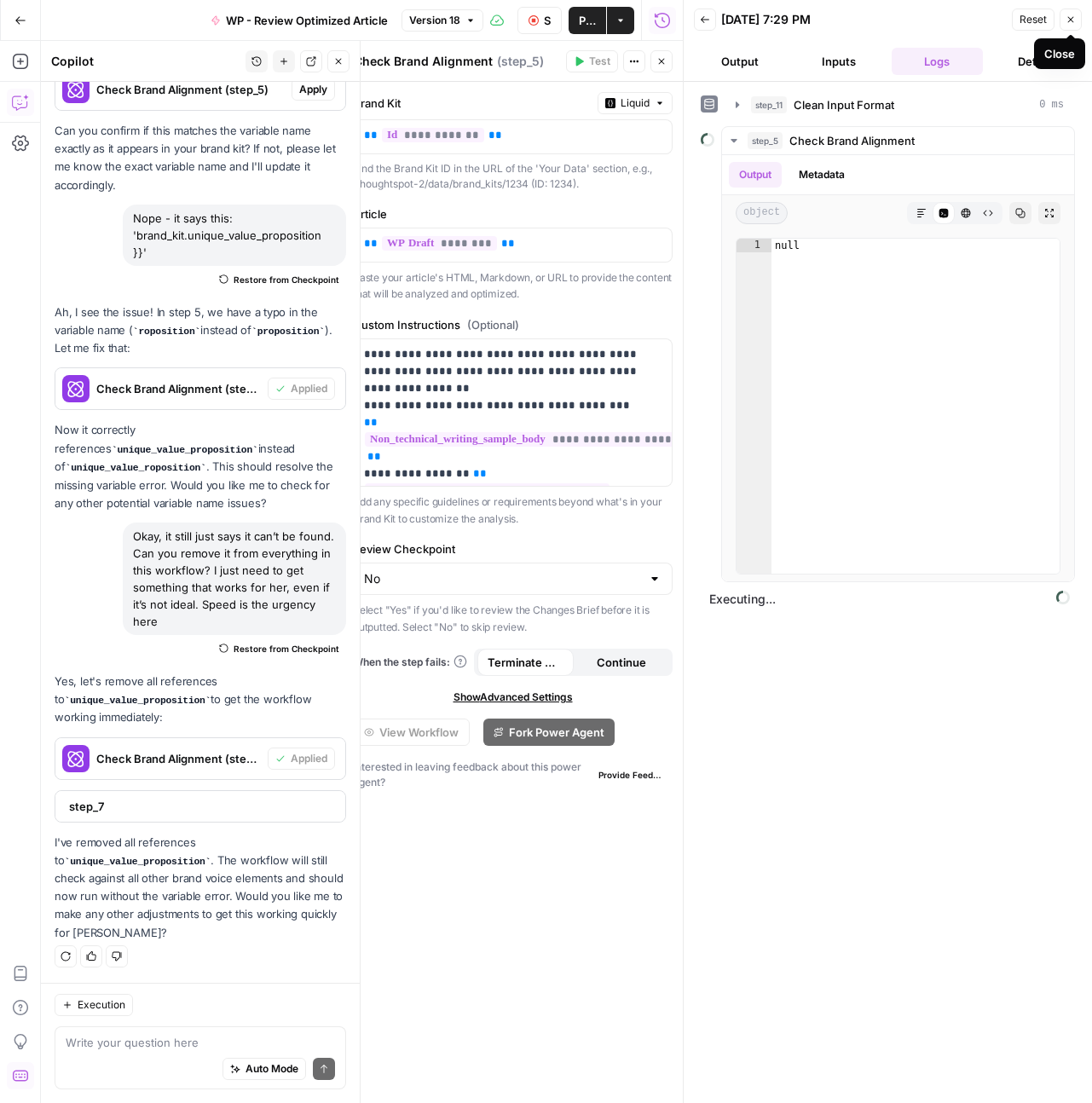
click at [1069, 25] on button "Close" at bounding box center [1070, 20] width 22 height 22
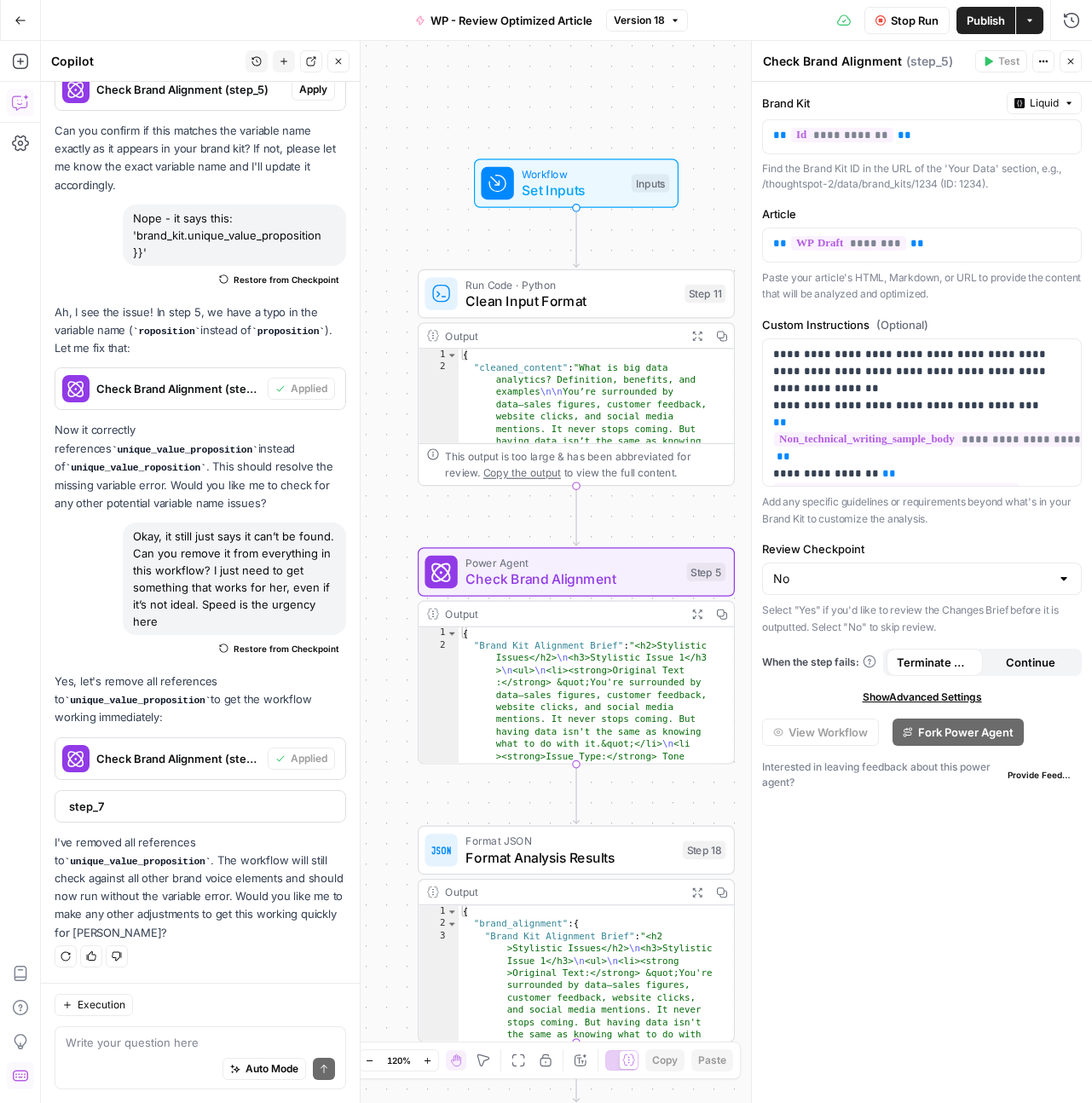
click at [901, 22] on span "Stop Run" at bounding box center [914, 21] width 48 height 17
click at [979, 24] on span "Publish" at bounding box center [985, 21] width 38 height 17
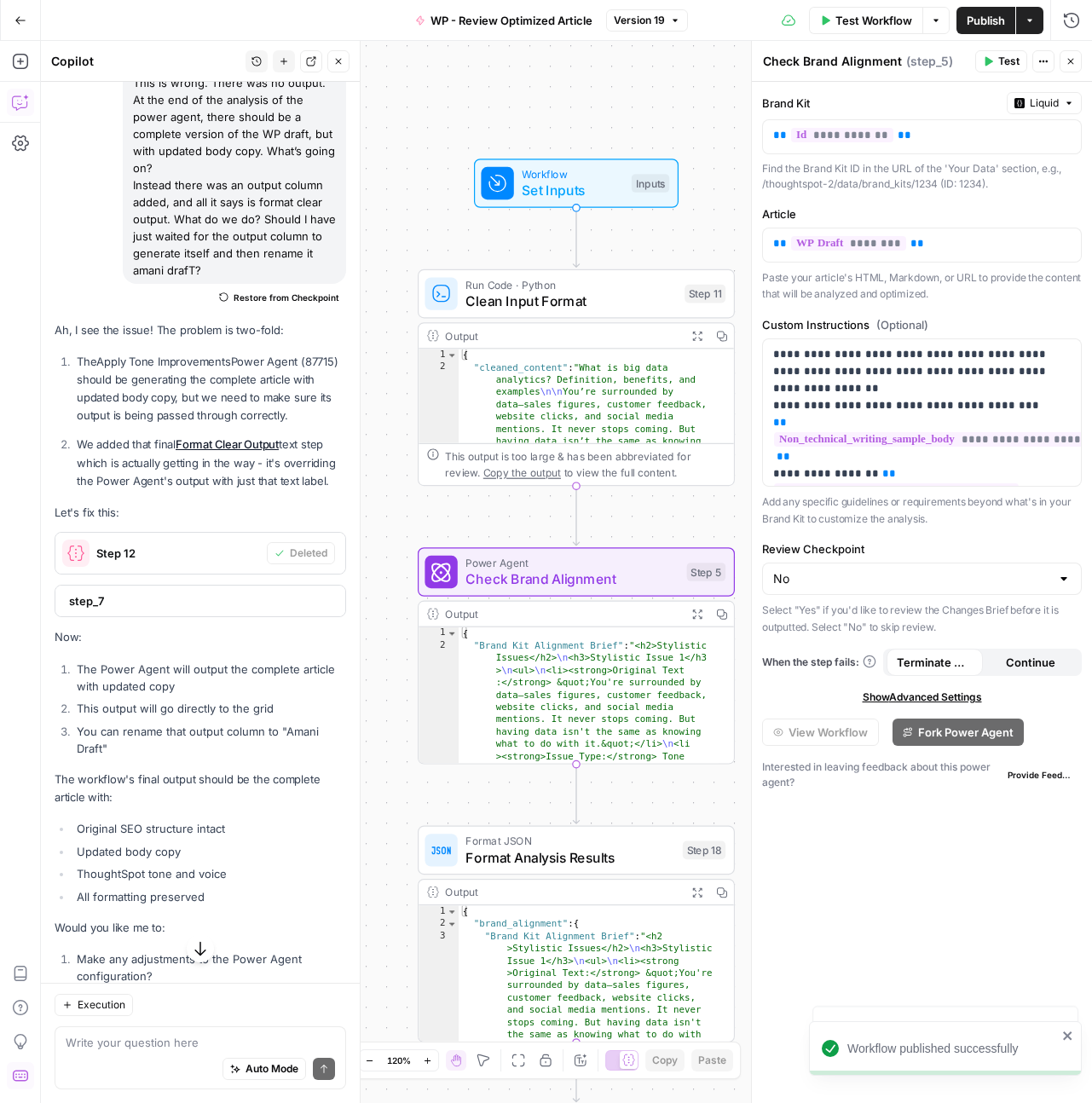
scroll to position [60255, 0]
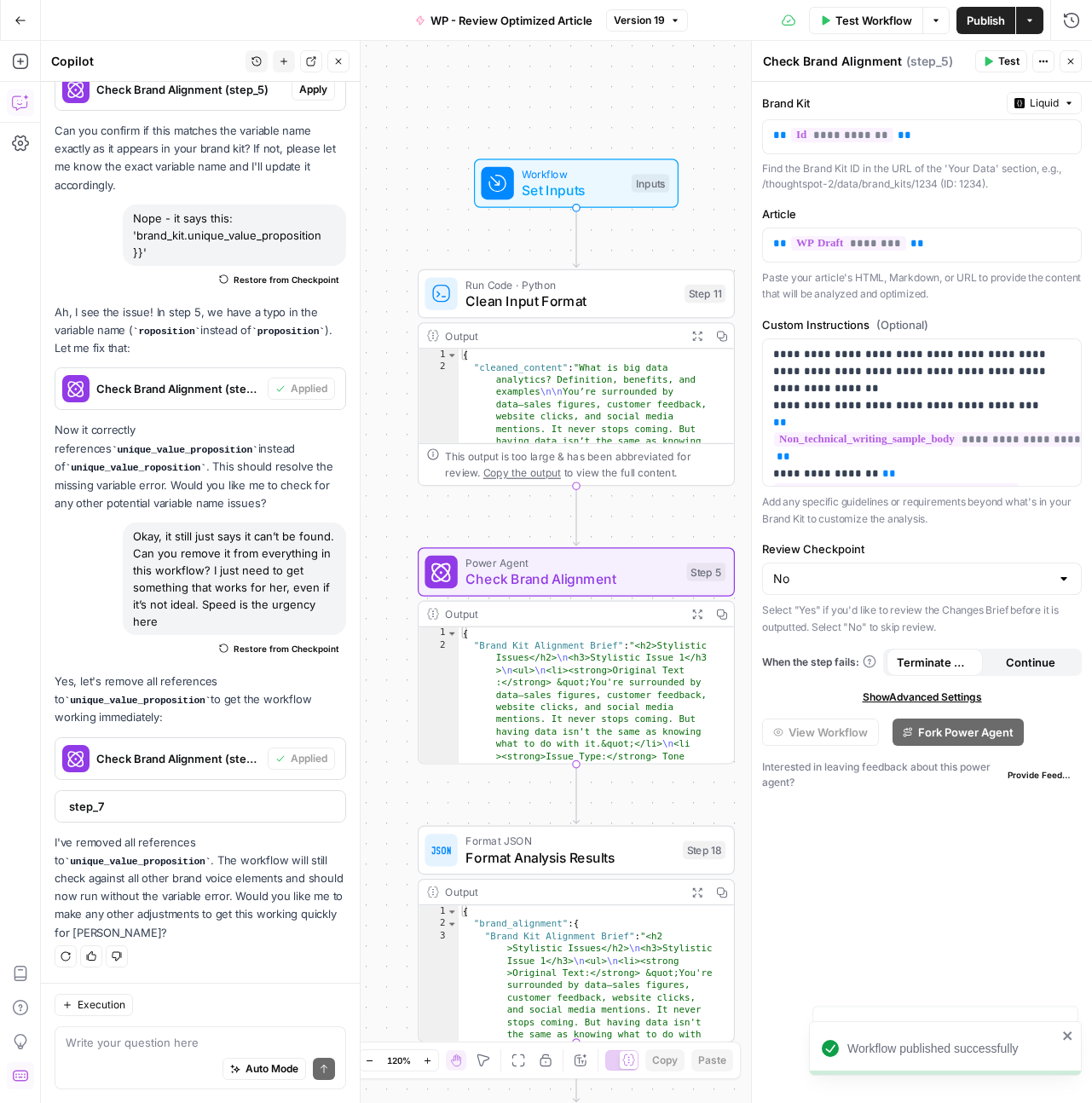
click at [338, 63] on icon "button" at bounding box center [338, 61] width 10 height 10
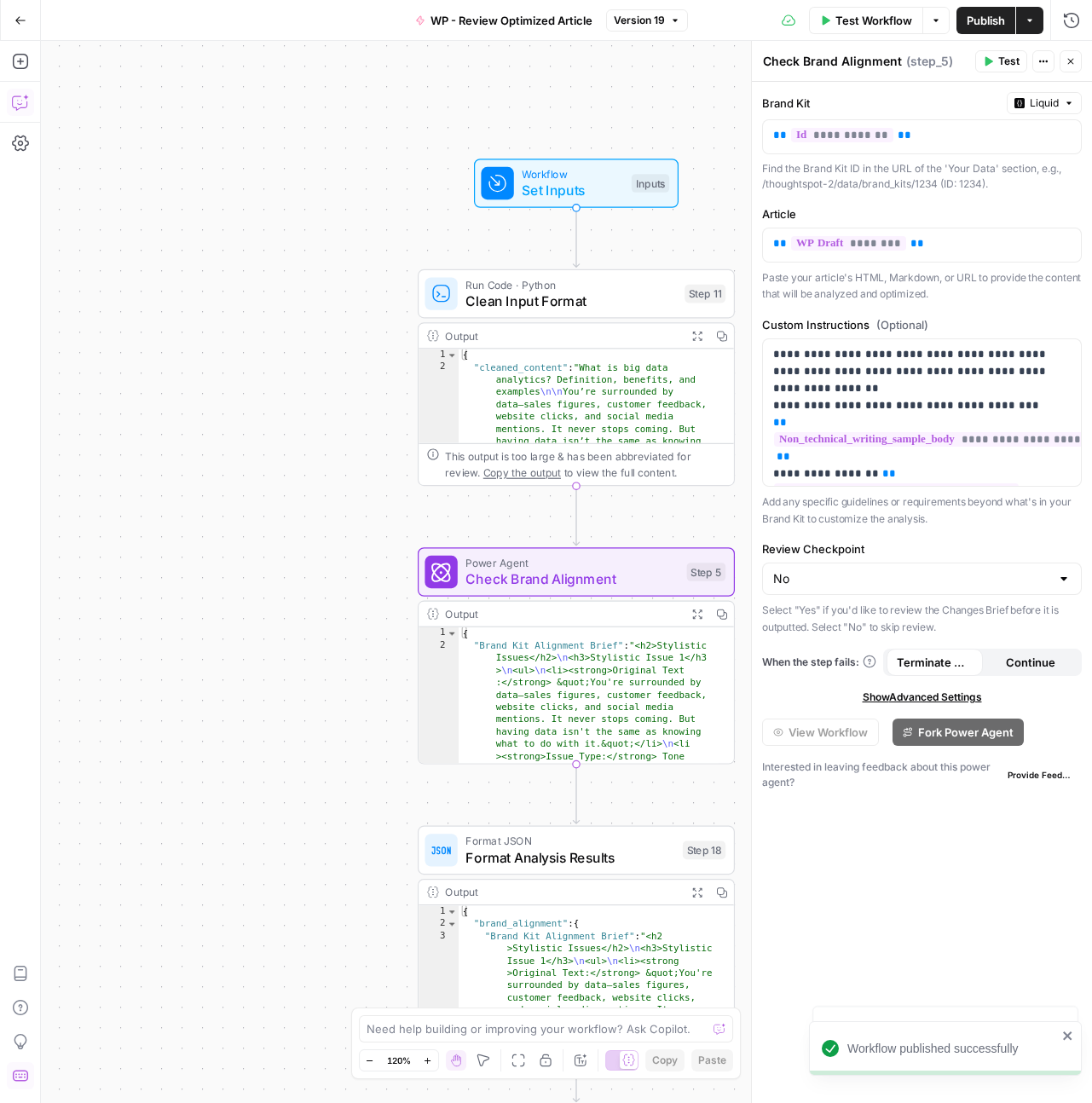
click at [7, 103] on button "Copilot" at bounding box center [20, 102] width 27 height 27
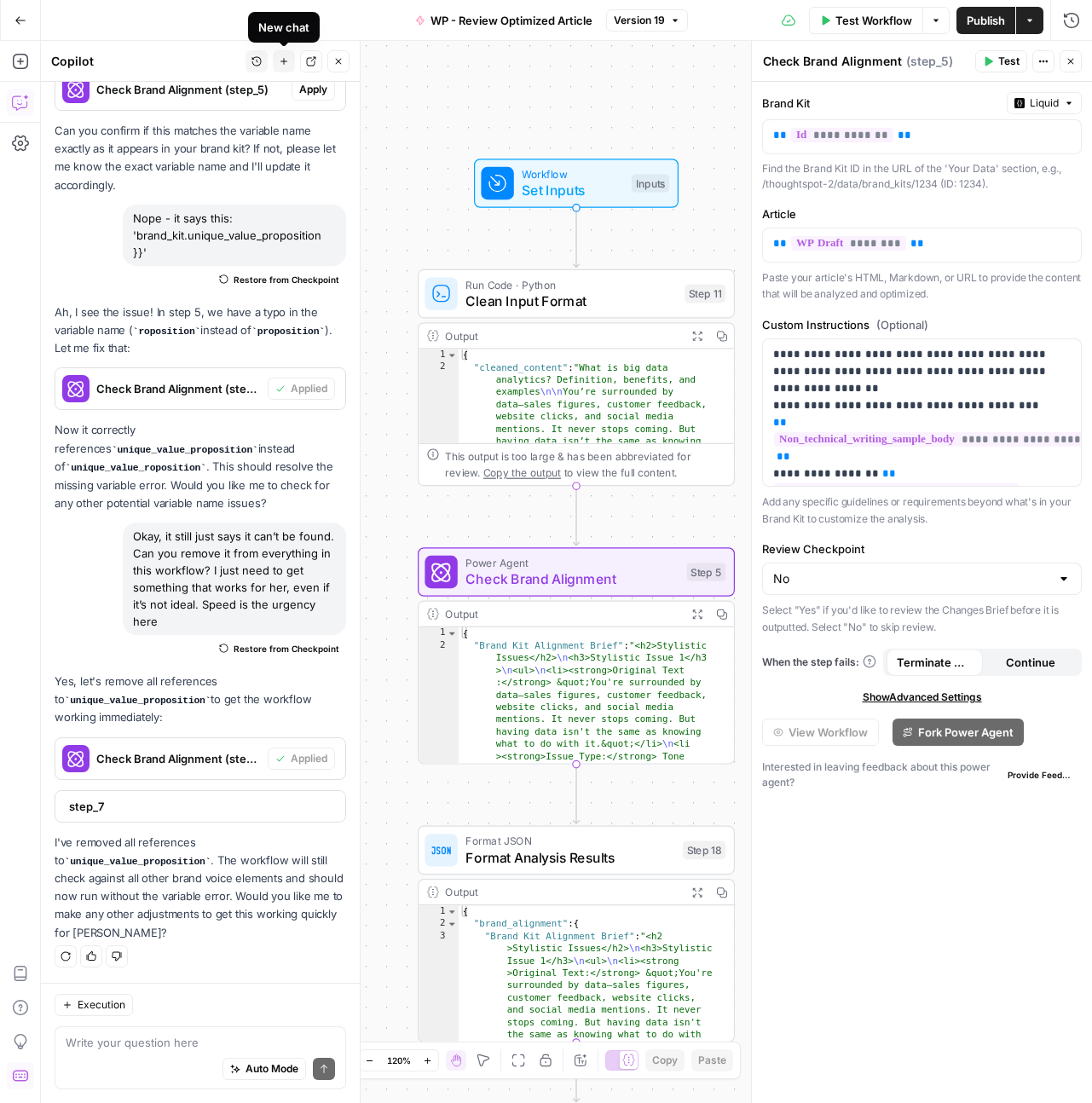
click at [286, 64] on icon "button" at bounding box center [283, 61] width 10 height 10
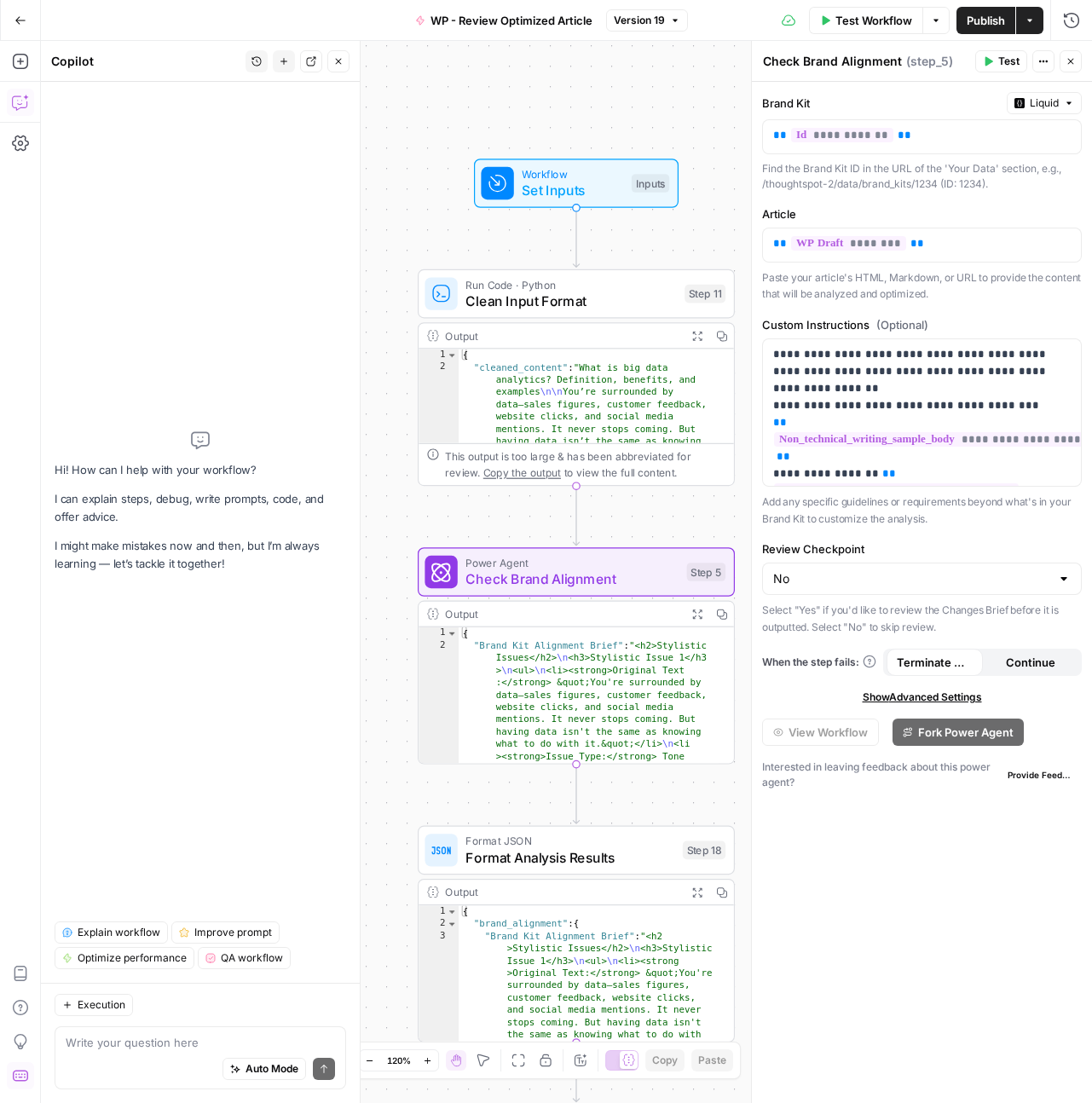
click at [168, 1053] on div "Auto Mode Send" at bounding box center [200, 1069] width 269 height 37
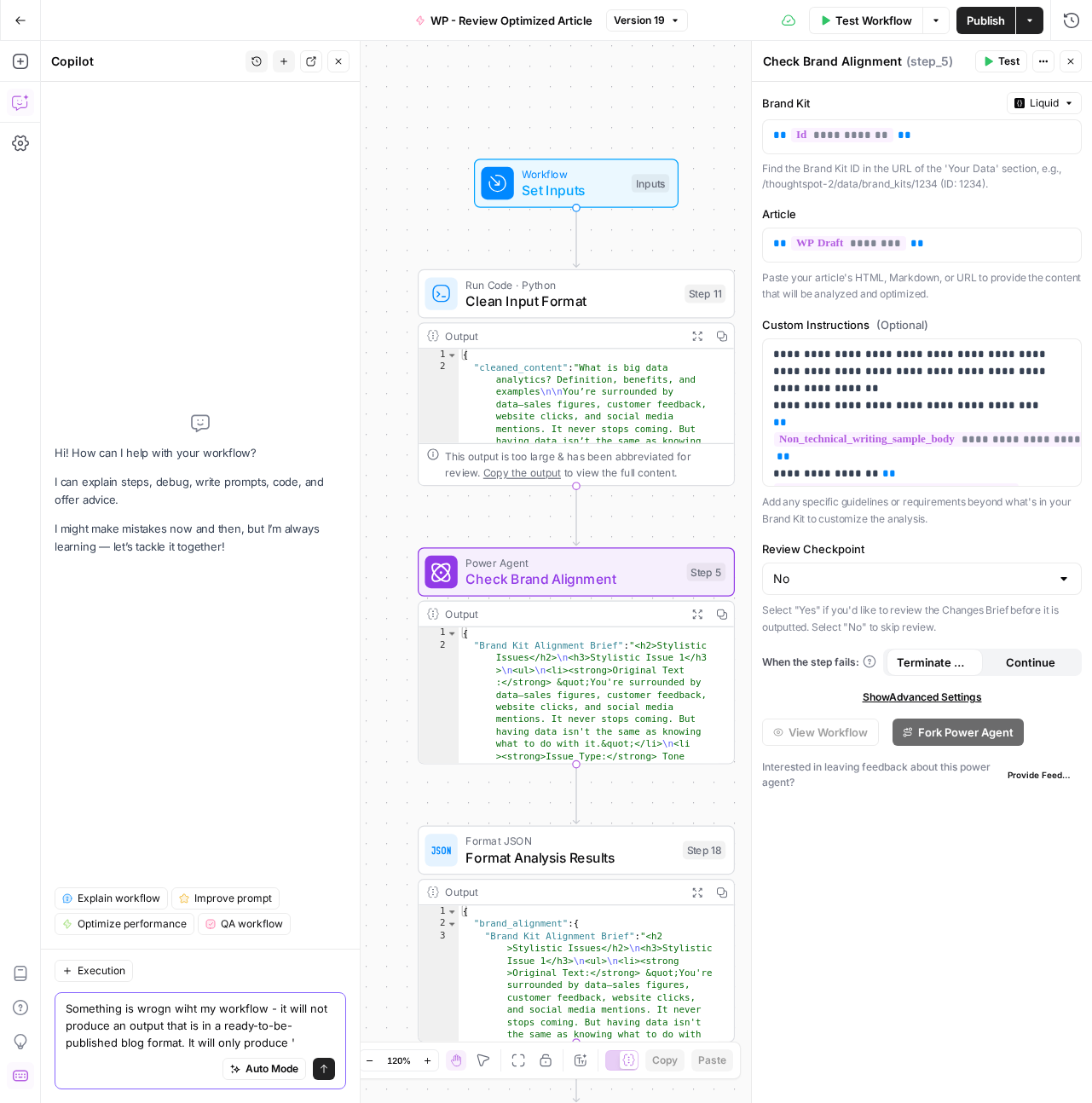
paste textarea "Format Clear Output"
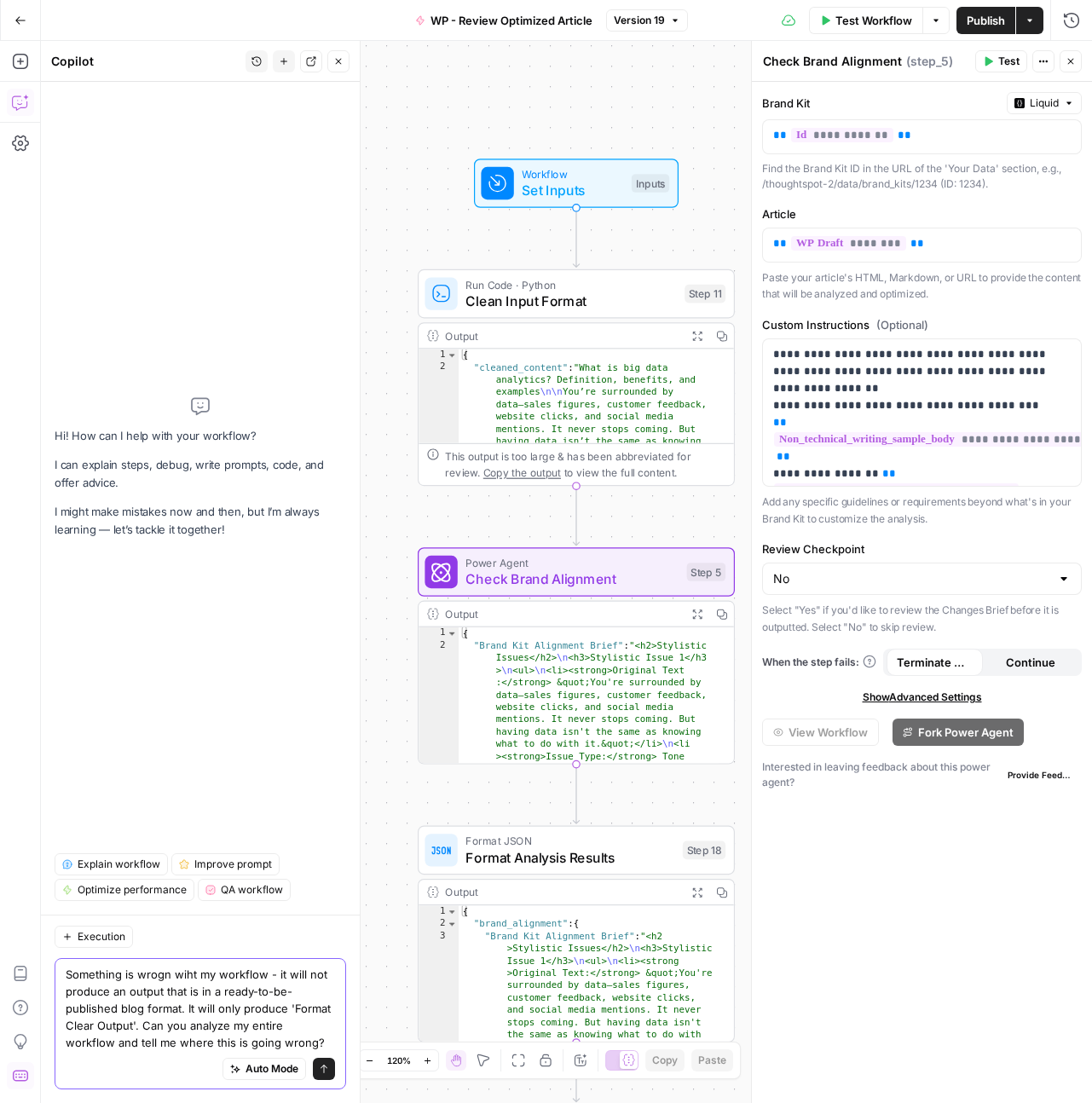
type textarea "Something is wrogn wiht my workflow - it will not produce an output that is in …"
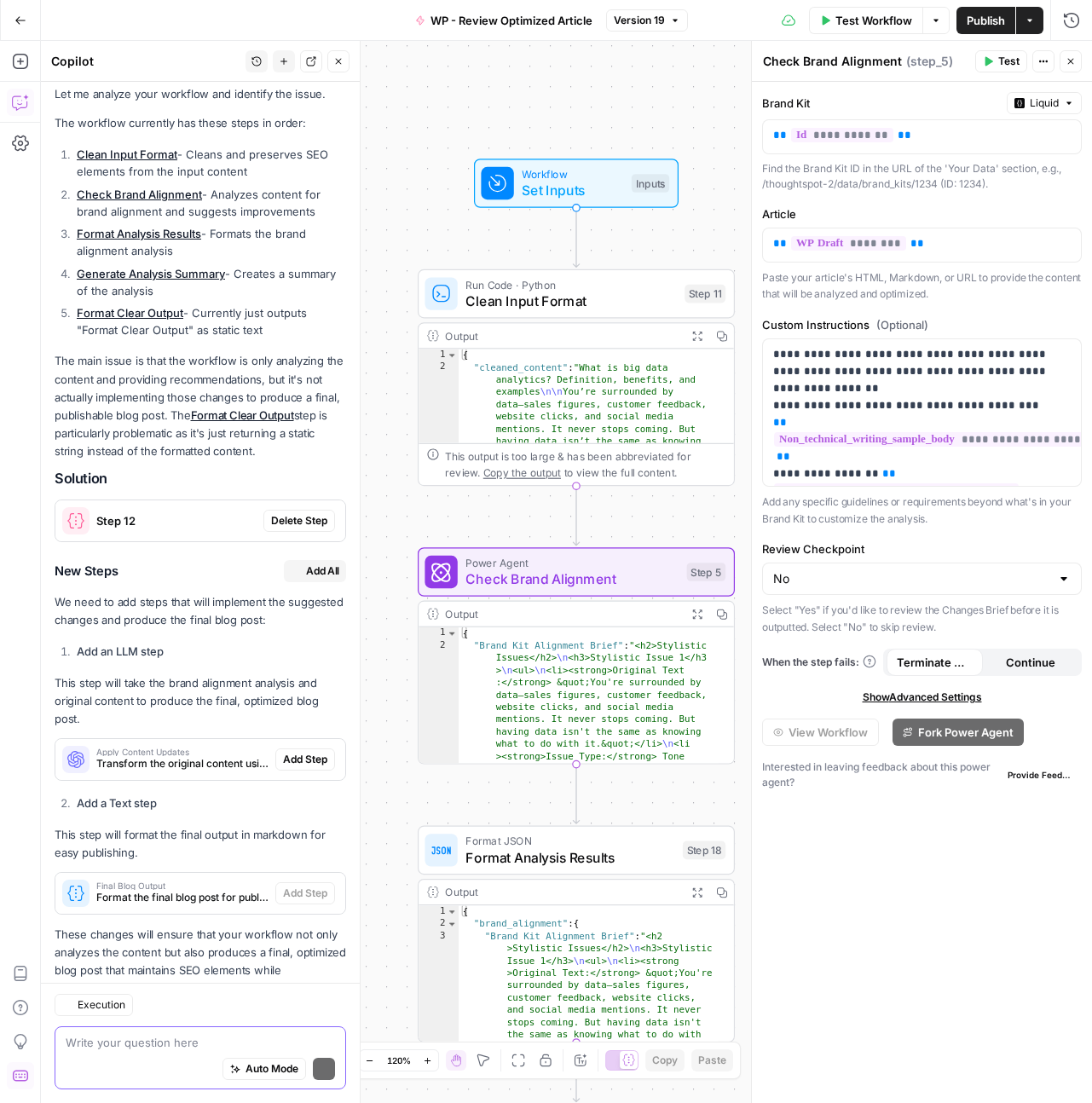
scroll to position [328, 0]
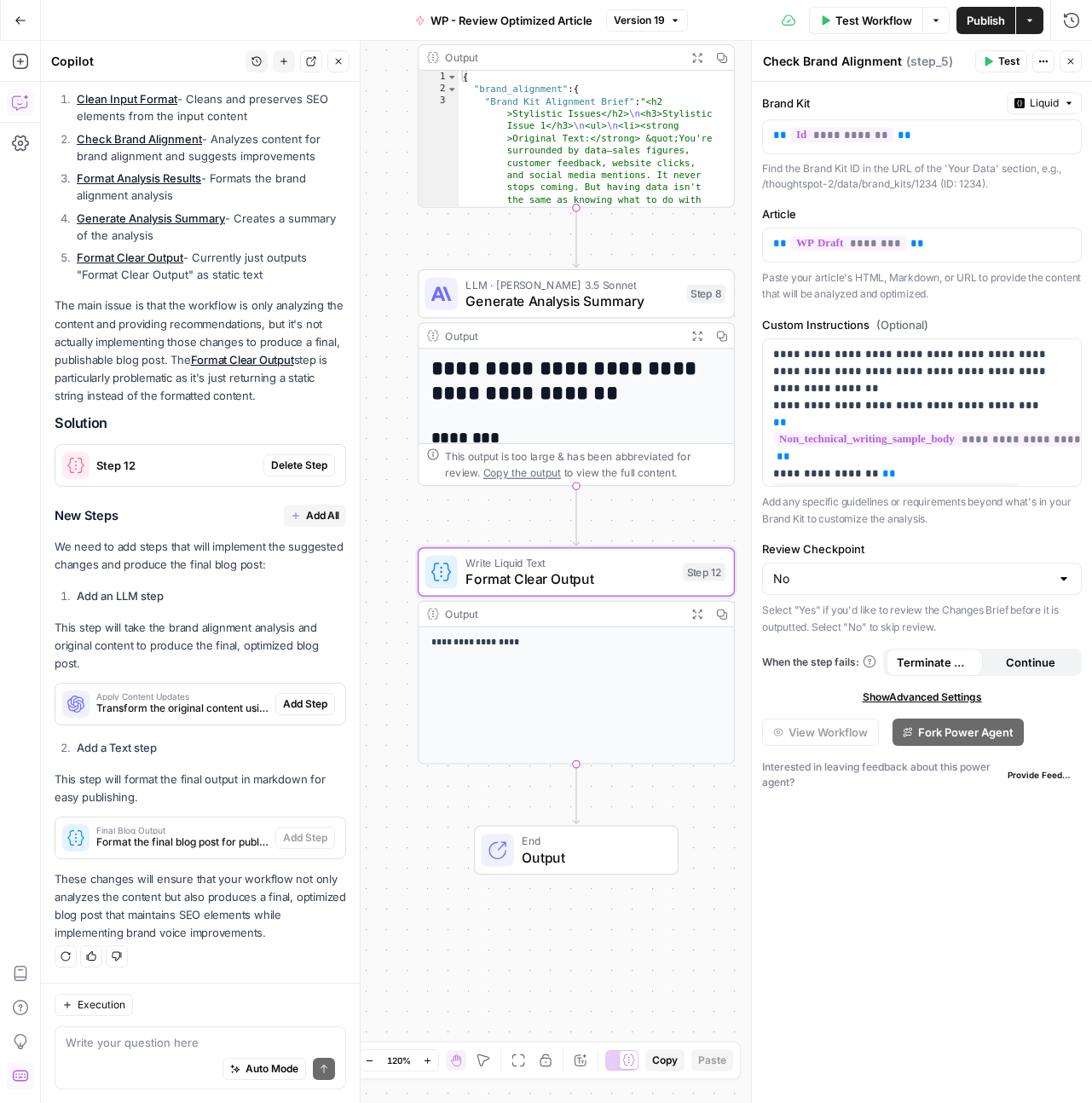
click at [296, 467] on span "Delete Step" at bounding box center [299, 466] width 56 height 15
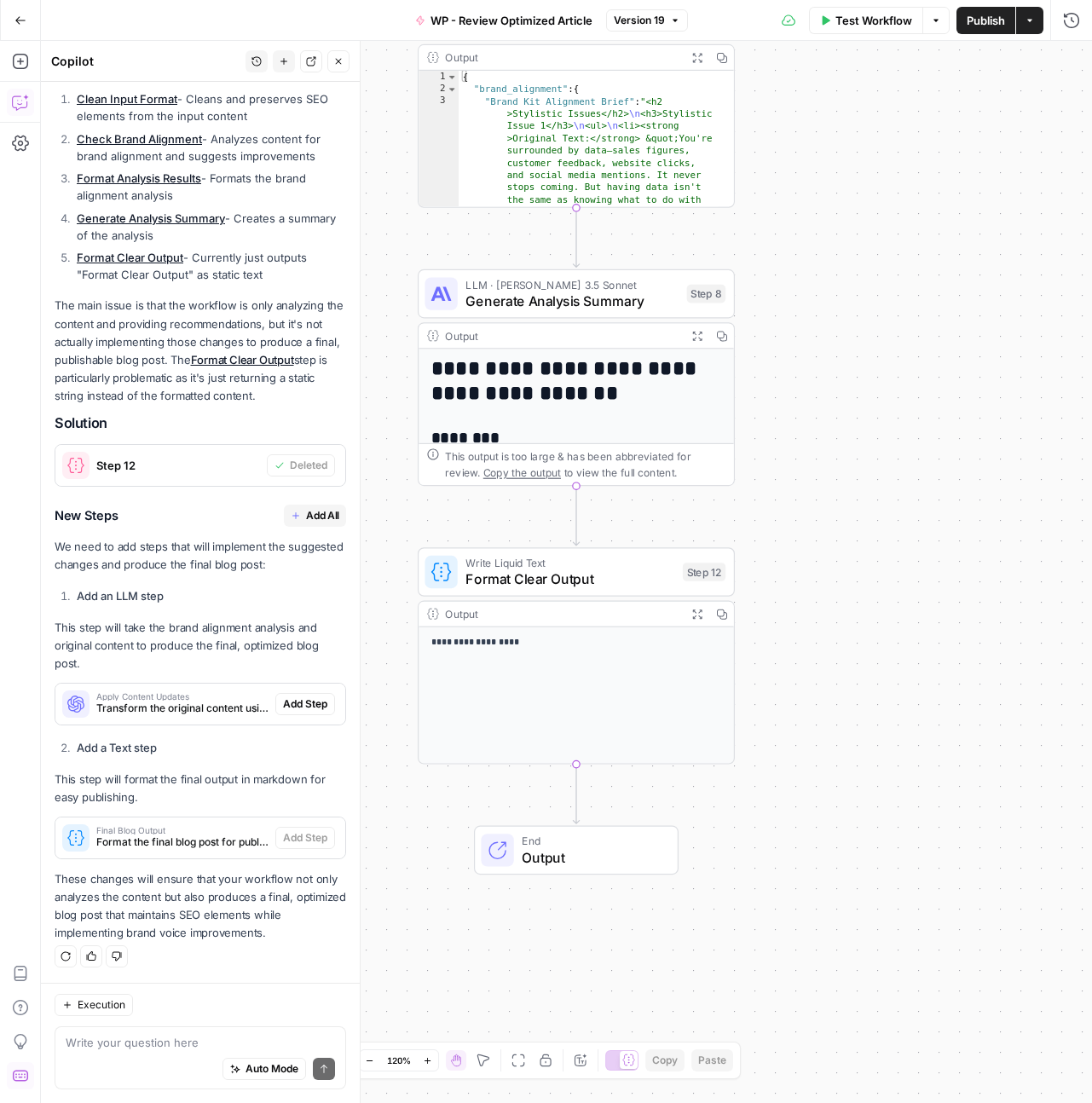
click at [306, 517] on span "Add All" at bounding box center [323, 515] width 34 height 15
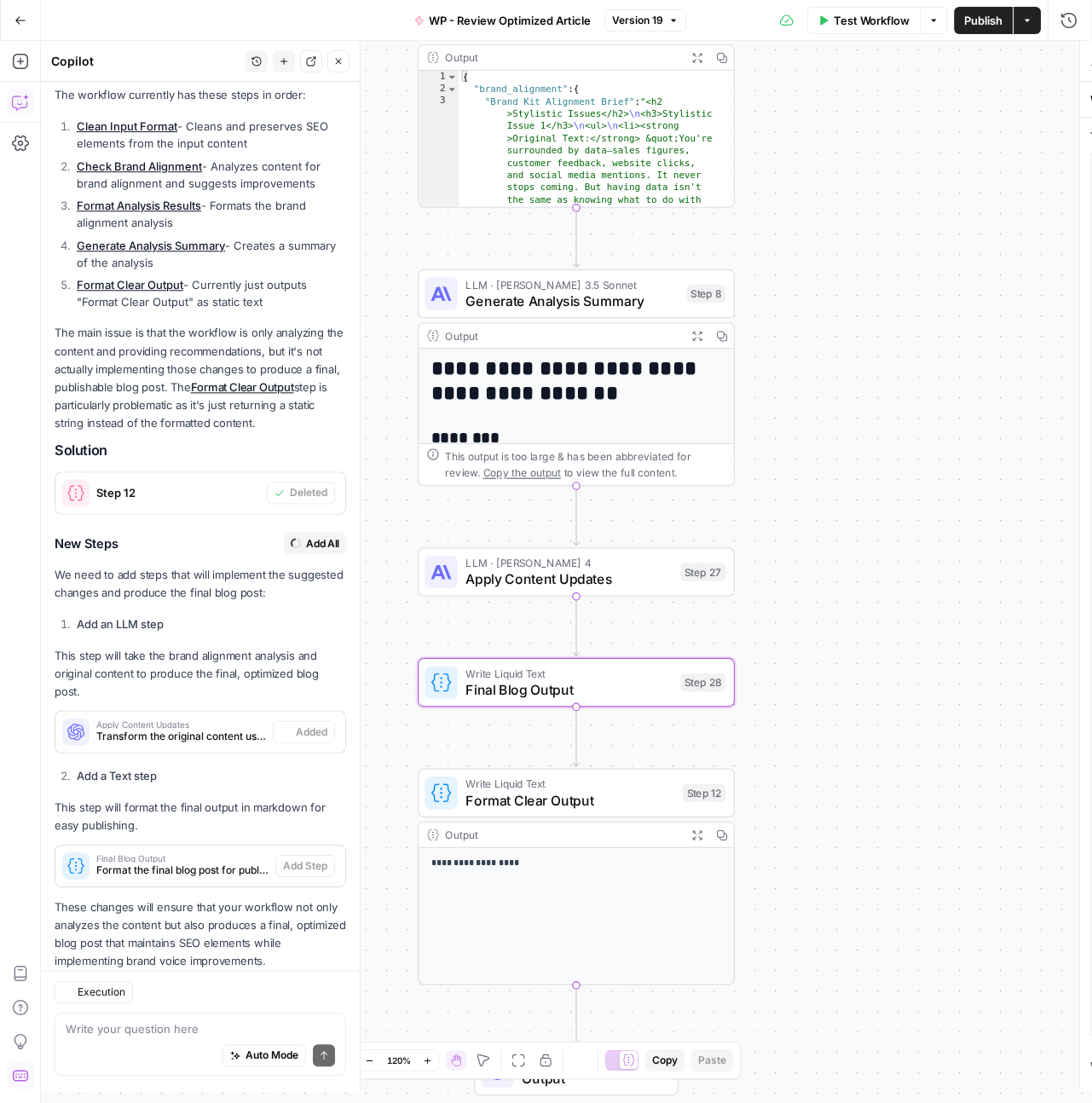
type textarea "Final Blog Output"
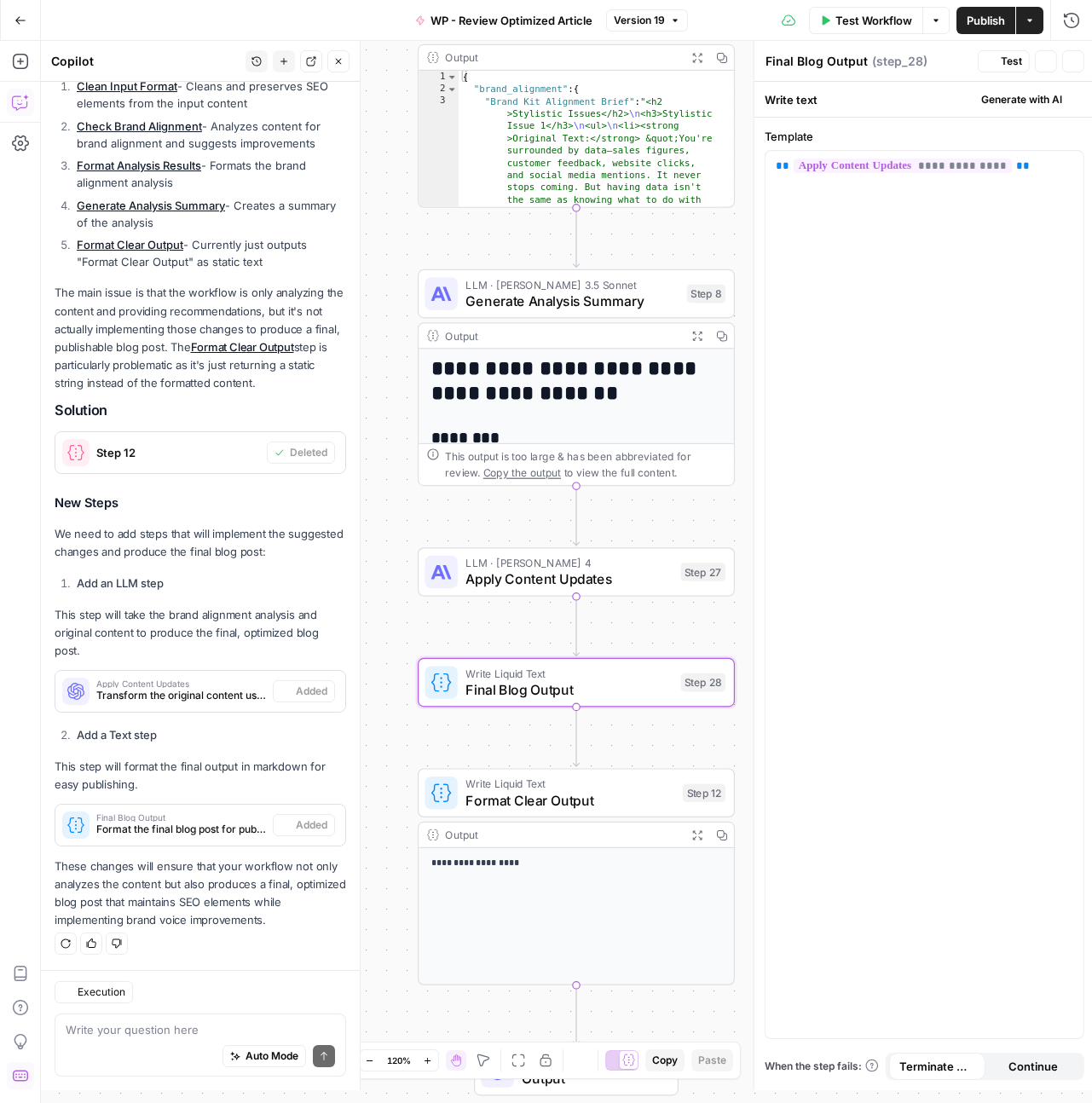
scroll to position [355, 0]
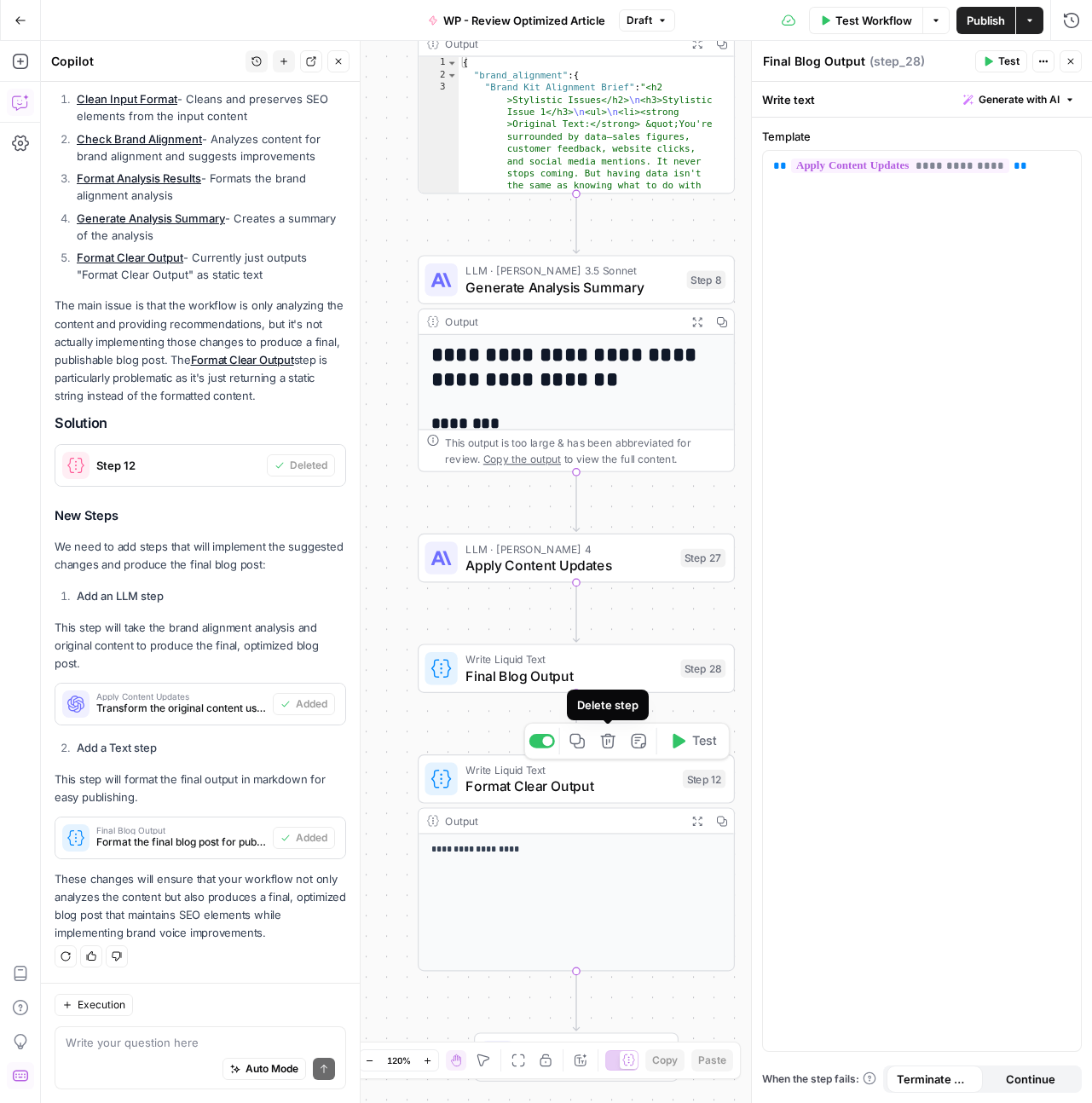
click at [611, 751] on button "Delete step" at bounding box center [608, 741] width 26 height 26
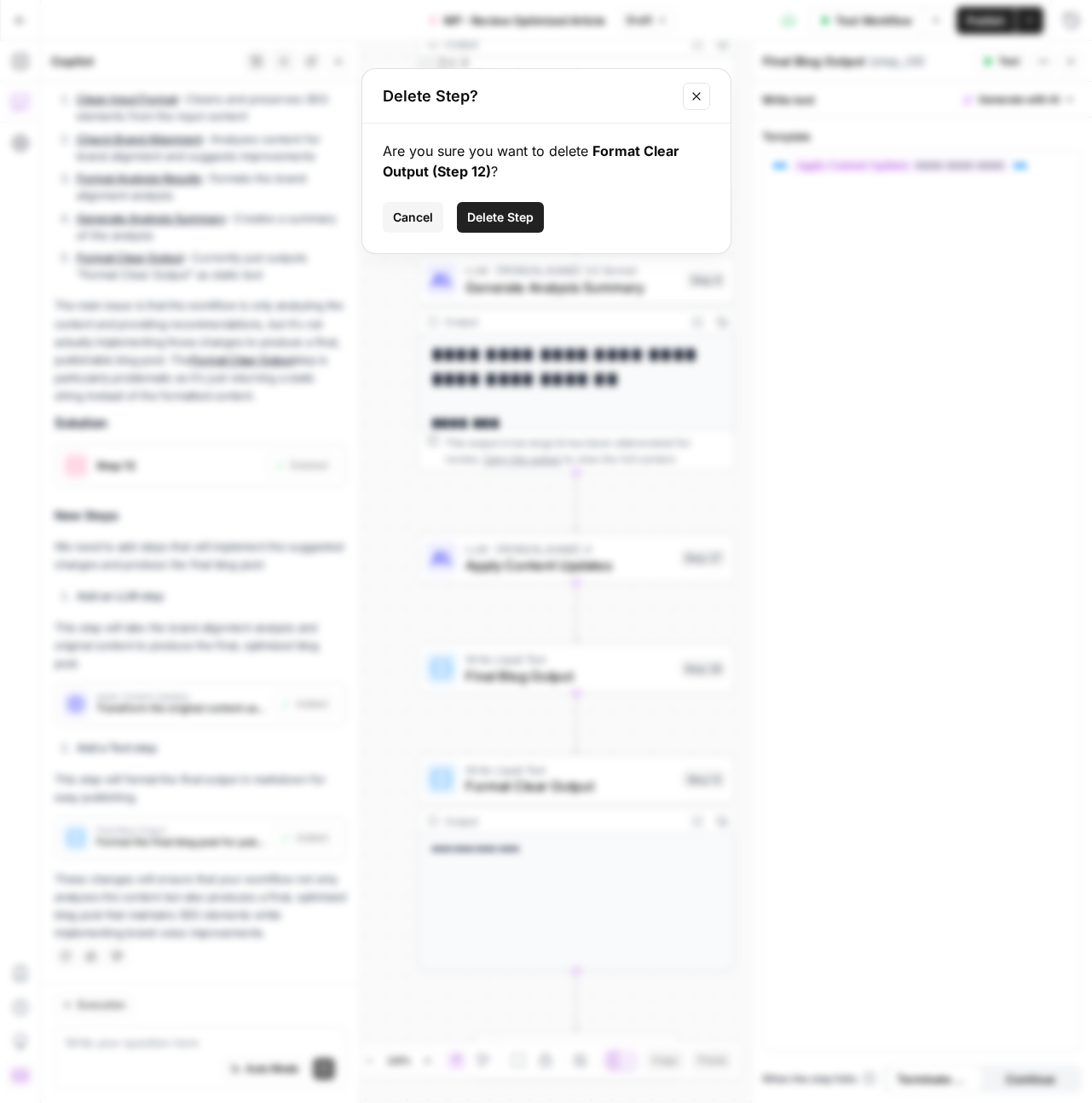
click at [521, 216] on span "Delete Step" at bounding box center [500, 217] width 66 height 17
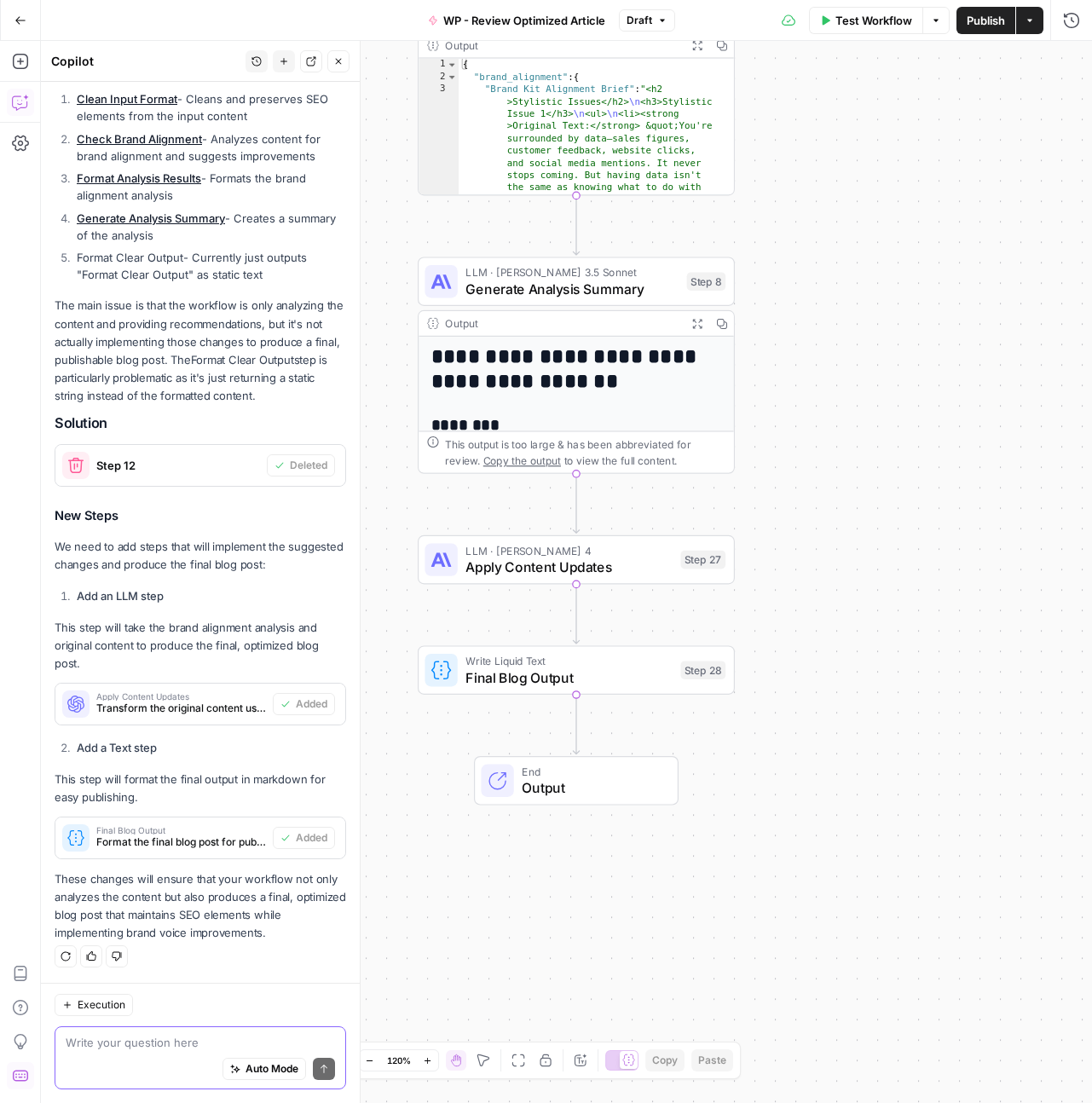
click at [165, 1044] on textarea at bounding box center [200, 1042] width 269 height 17
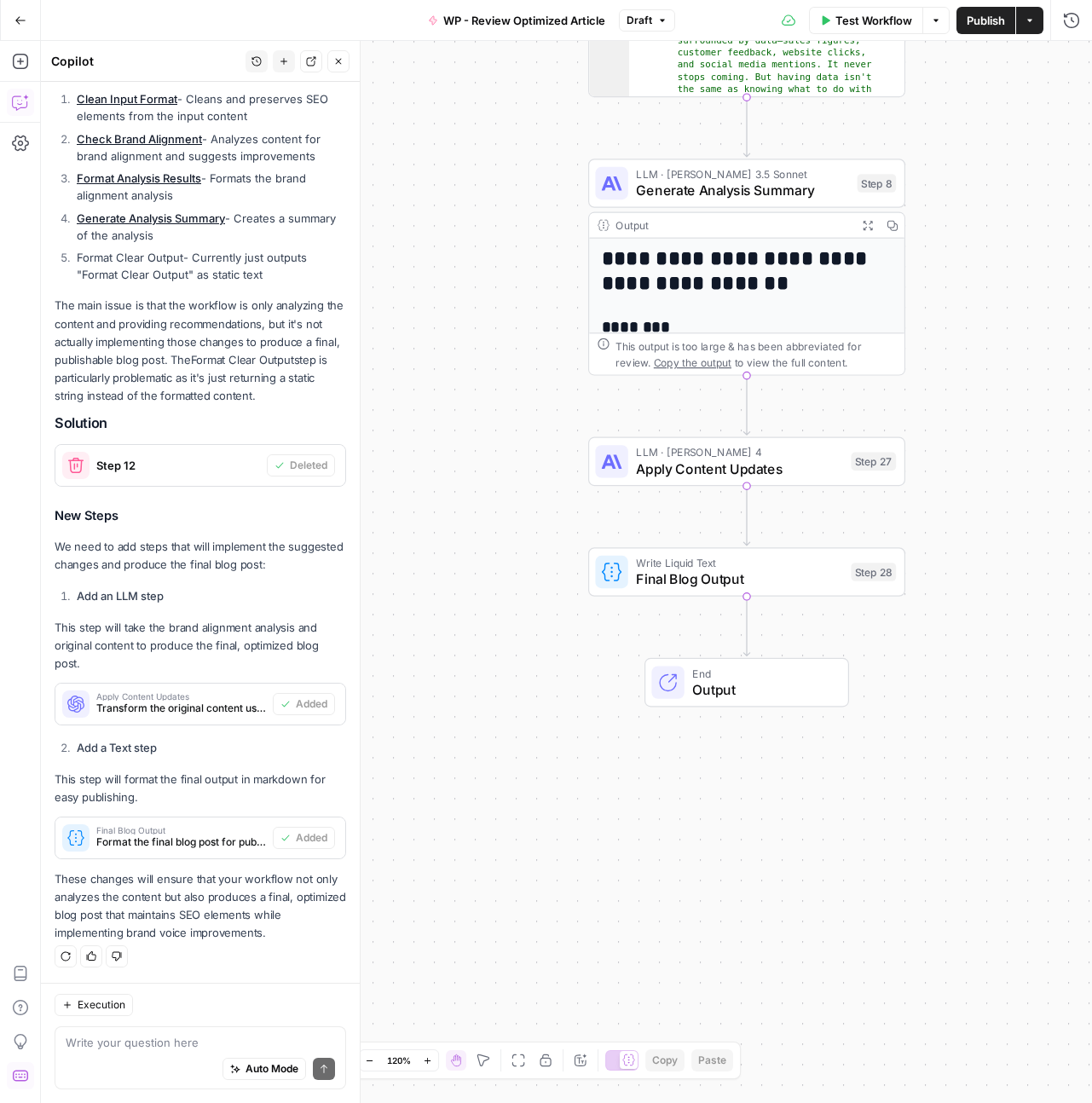
click at [979, 19] on span "Publish" at bounding box center [985, 21] width 38 height 17
click at [981, 24] on span "Publish" at bounding box center [985, 21] width 38 height 17
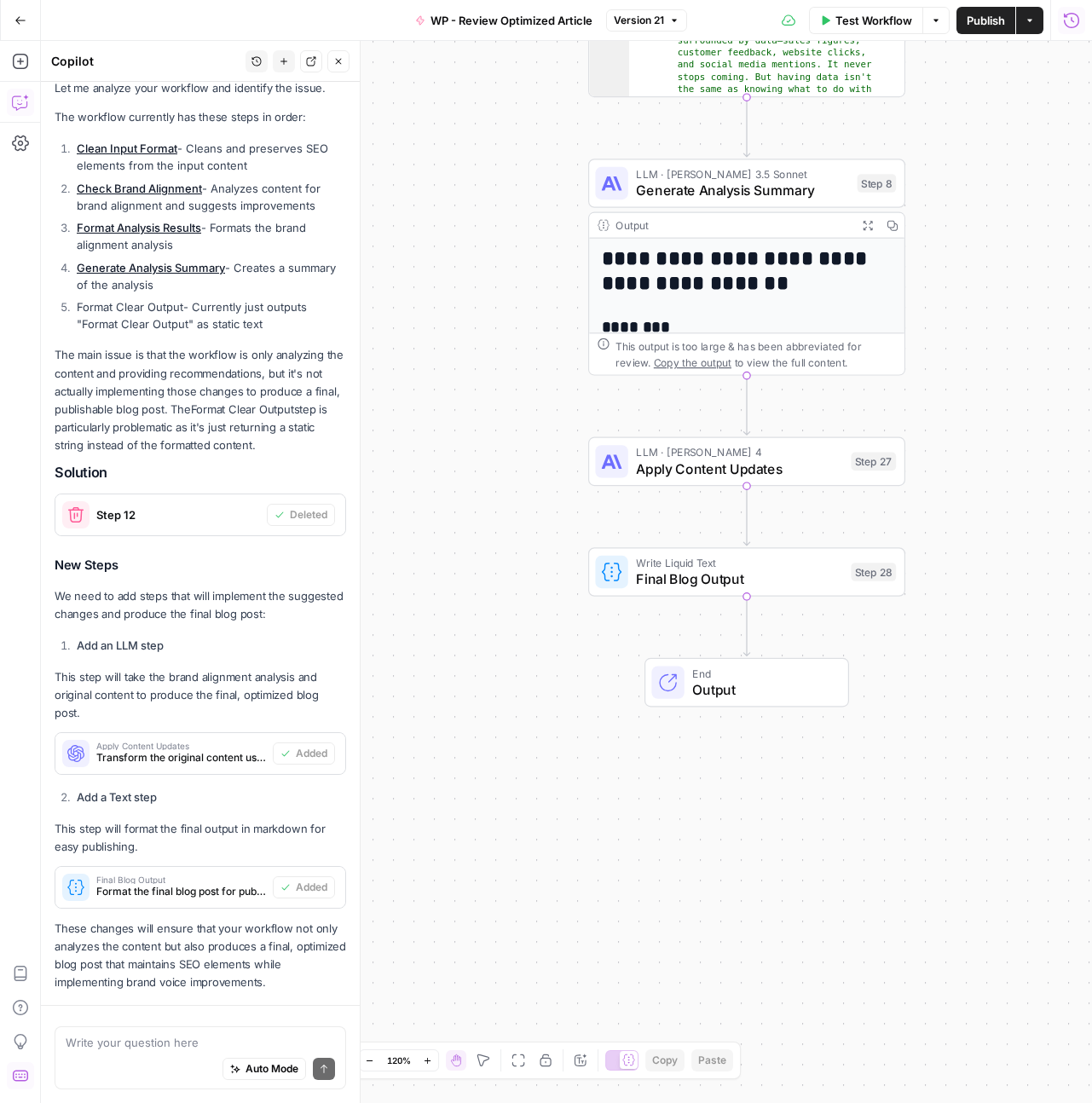
scroll to position [355, 0]
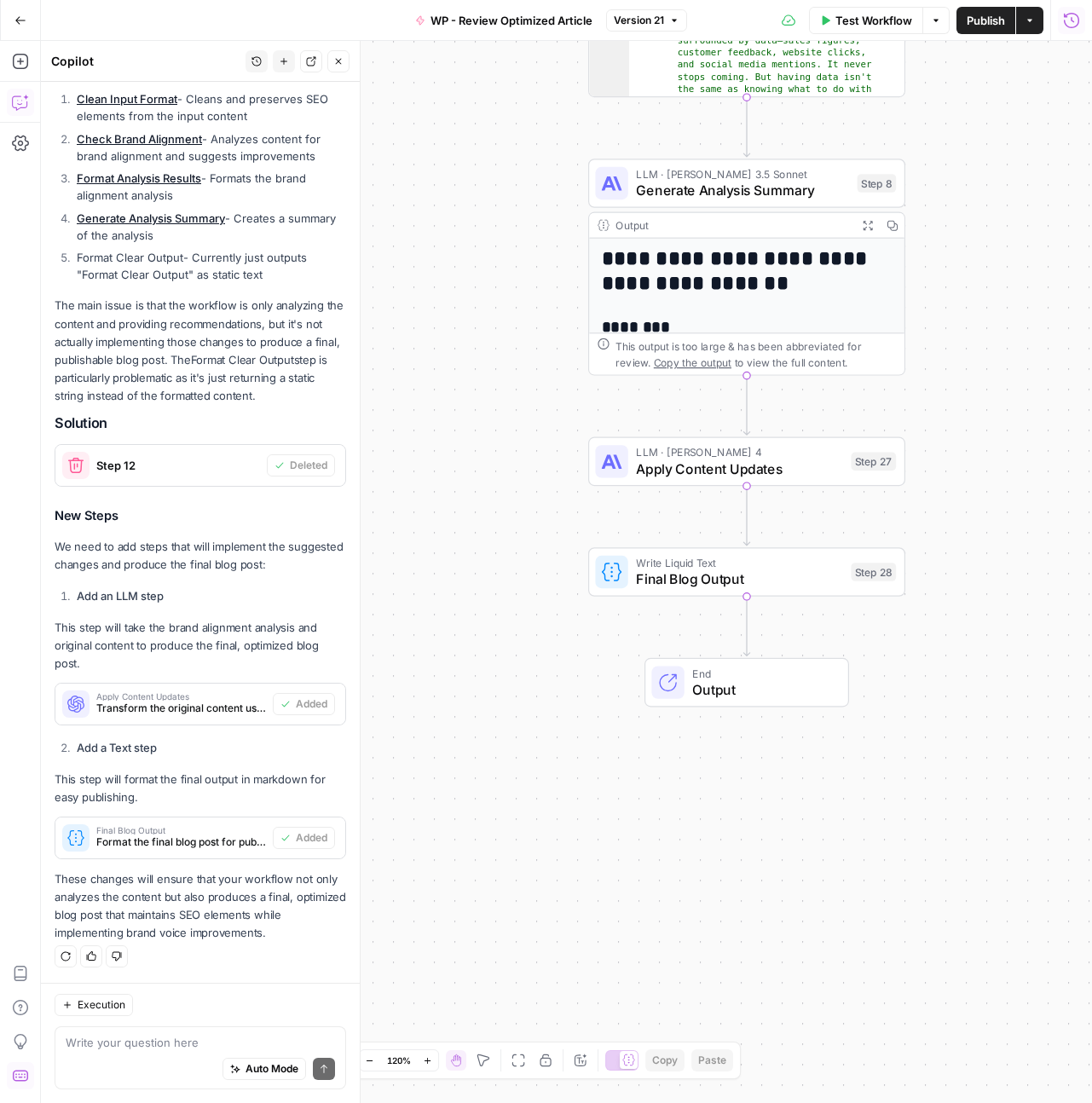
click at [863, 27] on span "Test Workflow" at bounding box center [873, 21] width 77 height 17
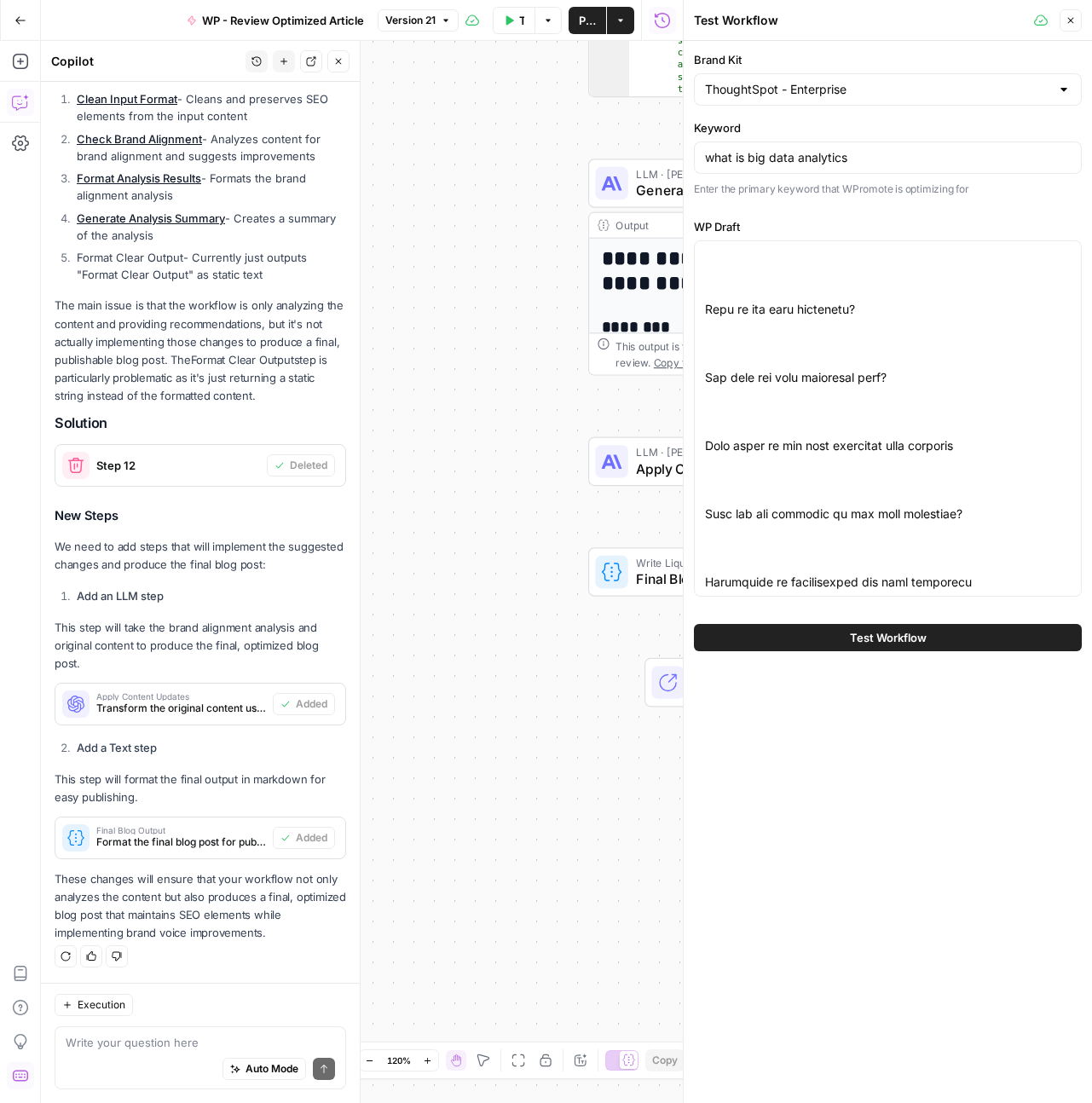
scroll to position [771, 0]
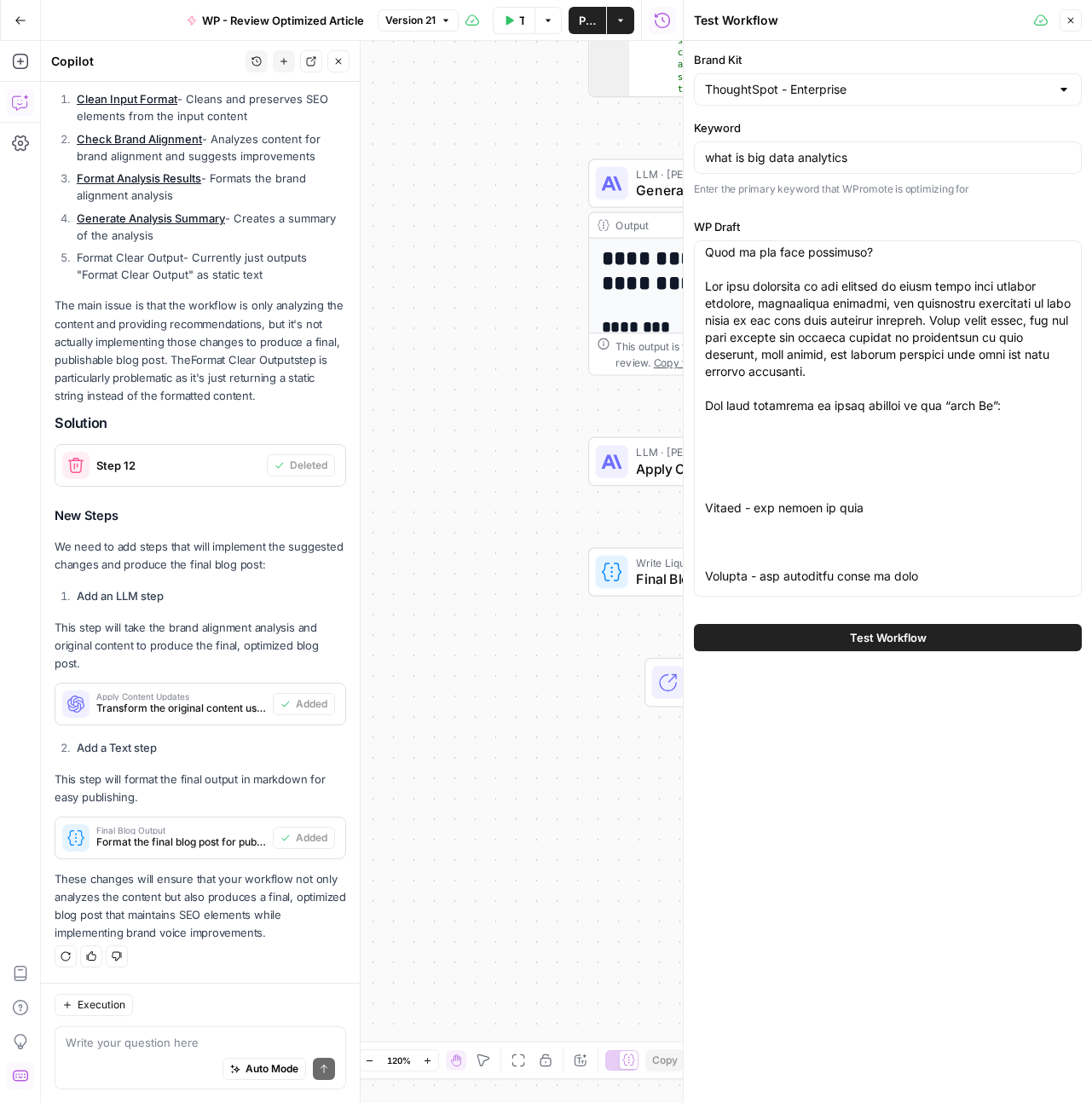
click at [899, 641] on span "Test Workflow" at bounding box center [888, 637] width 77 height 17
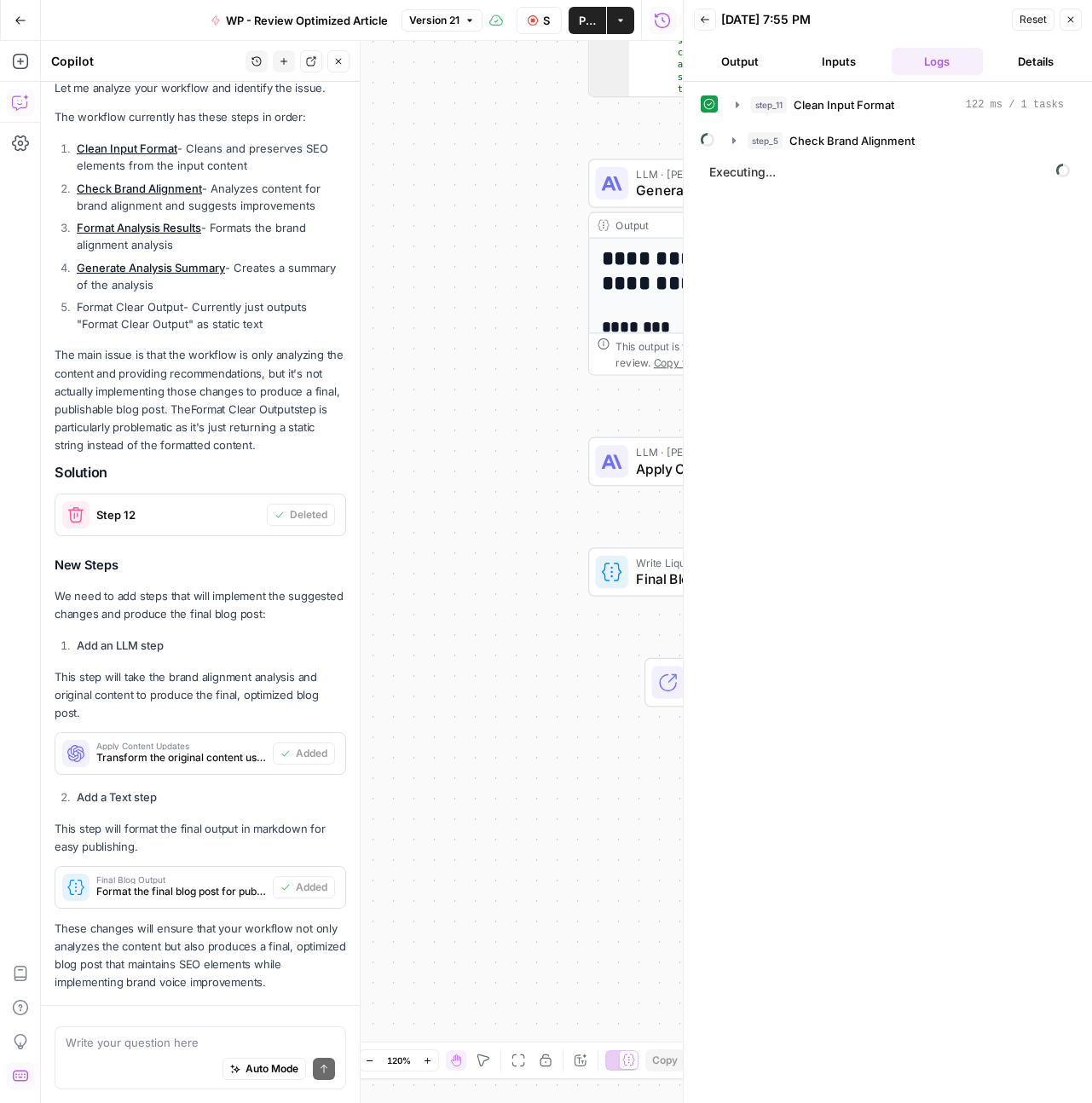
scroll to position [355, 0]
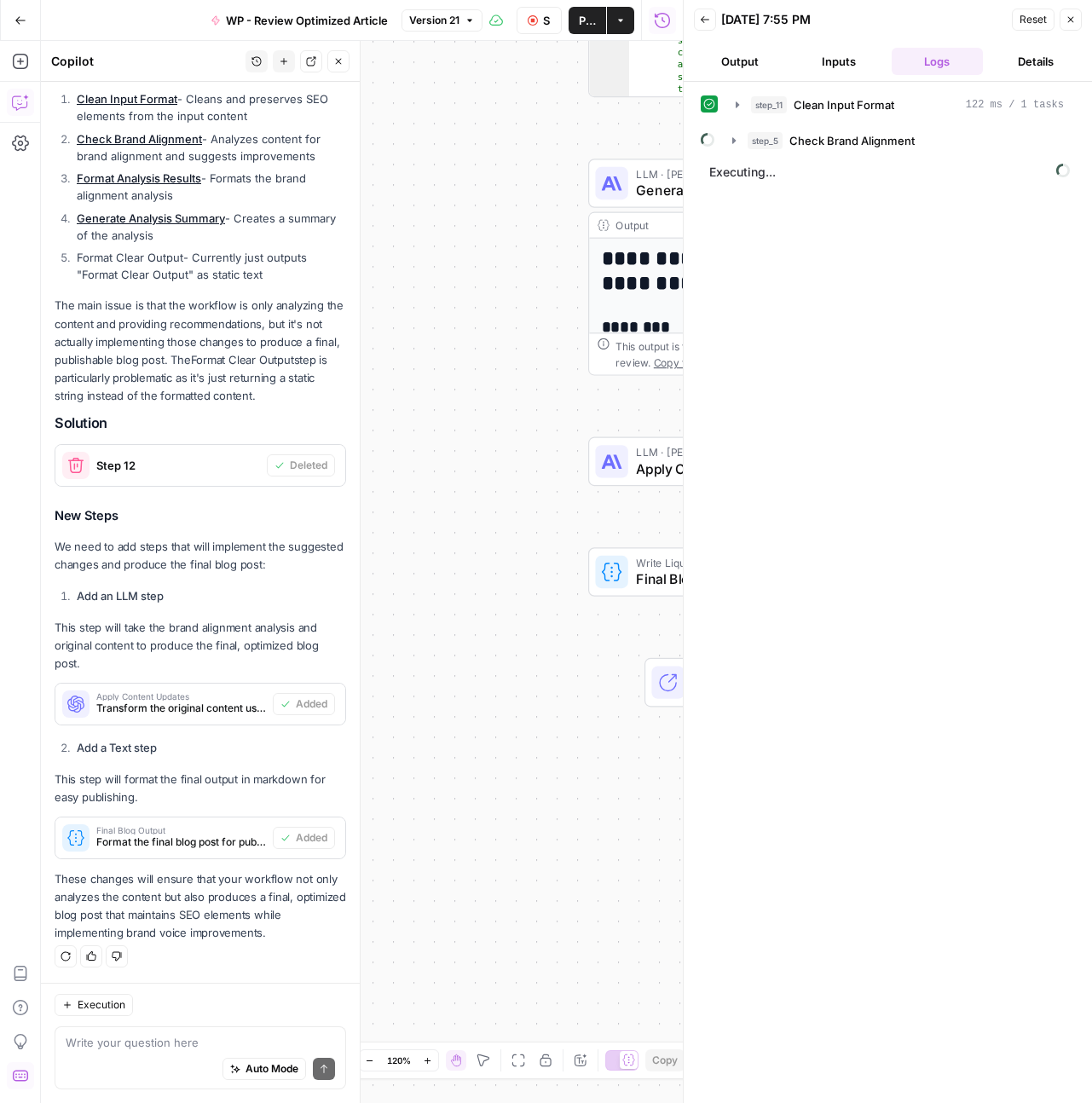
click at [1071, 24] on button "Close" at bounding box center [1070, 20] width 22 height 22
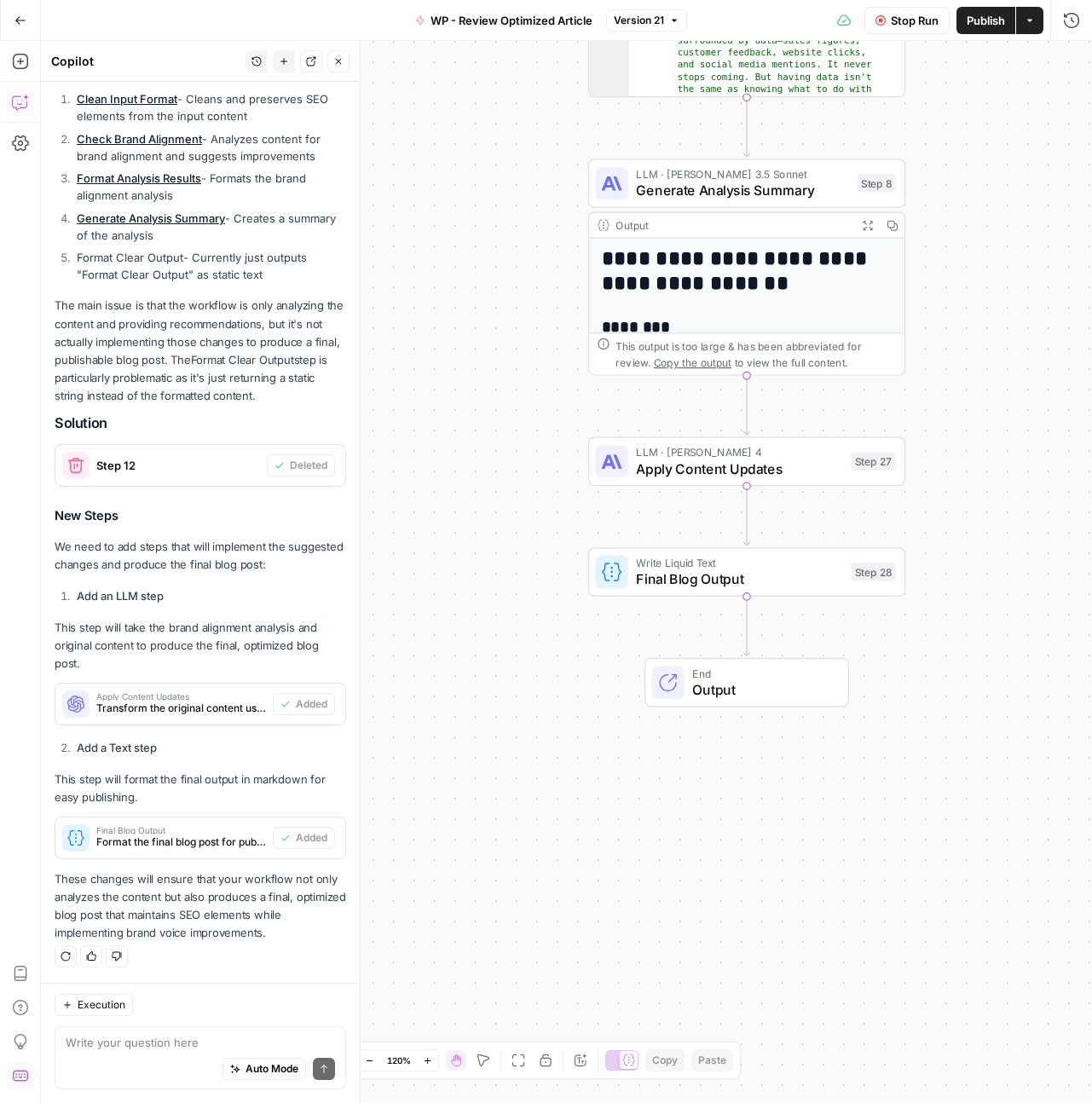
click at [909, 27] on span "Stop Run" at bounding box center [914, 21] width 48 height 17
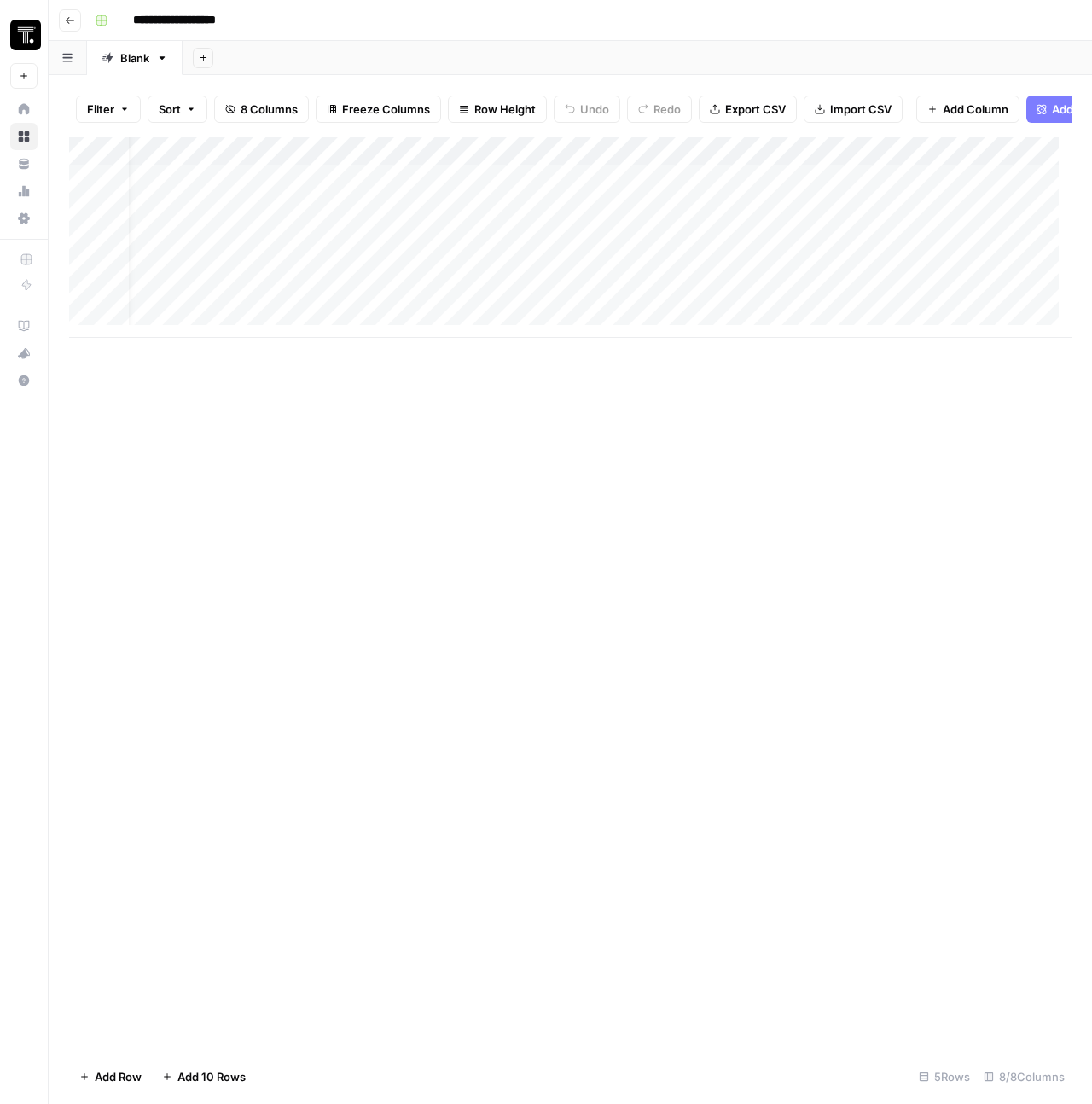
scroll to position [0, 475]
click at [488, 189] on div "Add Column" at bounding box center [570, 237] width 1002 height 201
click at [541, 193] on div "Add Column" at bounding box center [570, 237] width 1002 height 201
click at [468, 193] on div "Add Column" at bounding box center [570, 237] width 1002 height 201
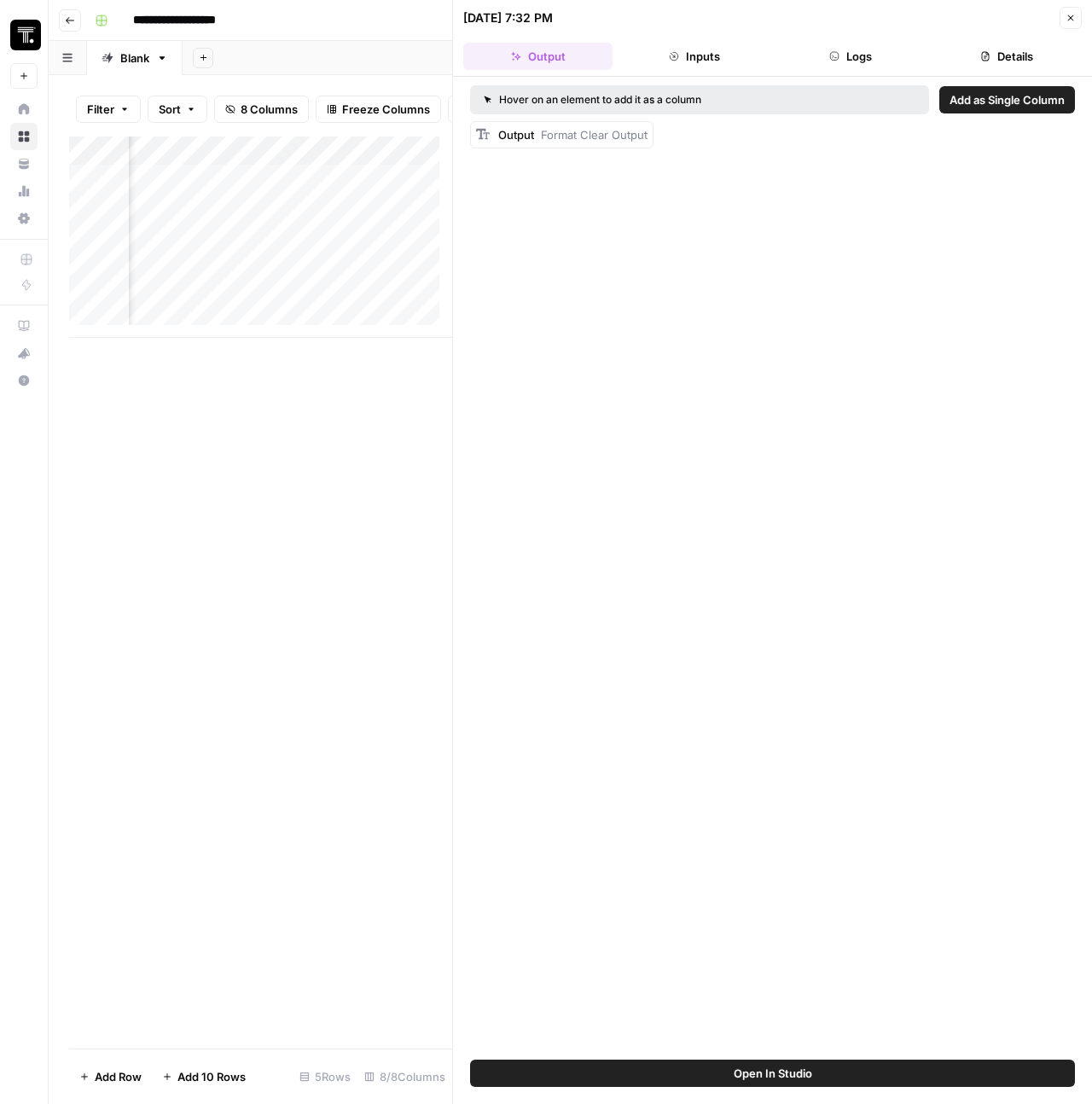
click at [981, 101] on span "Add as Single Column" at bounding box center [1007, 100] width 115 height 17
click at [1069, 15] on icon "button" at bounding box center [1070, 18] width 10 height 10
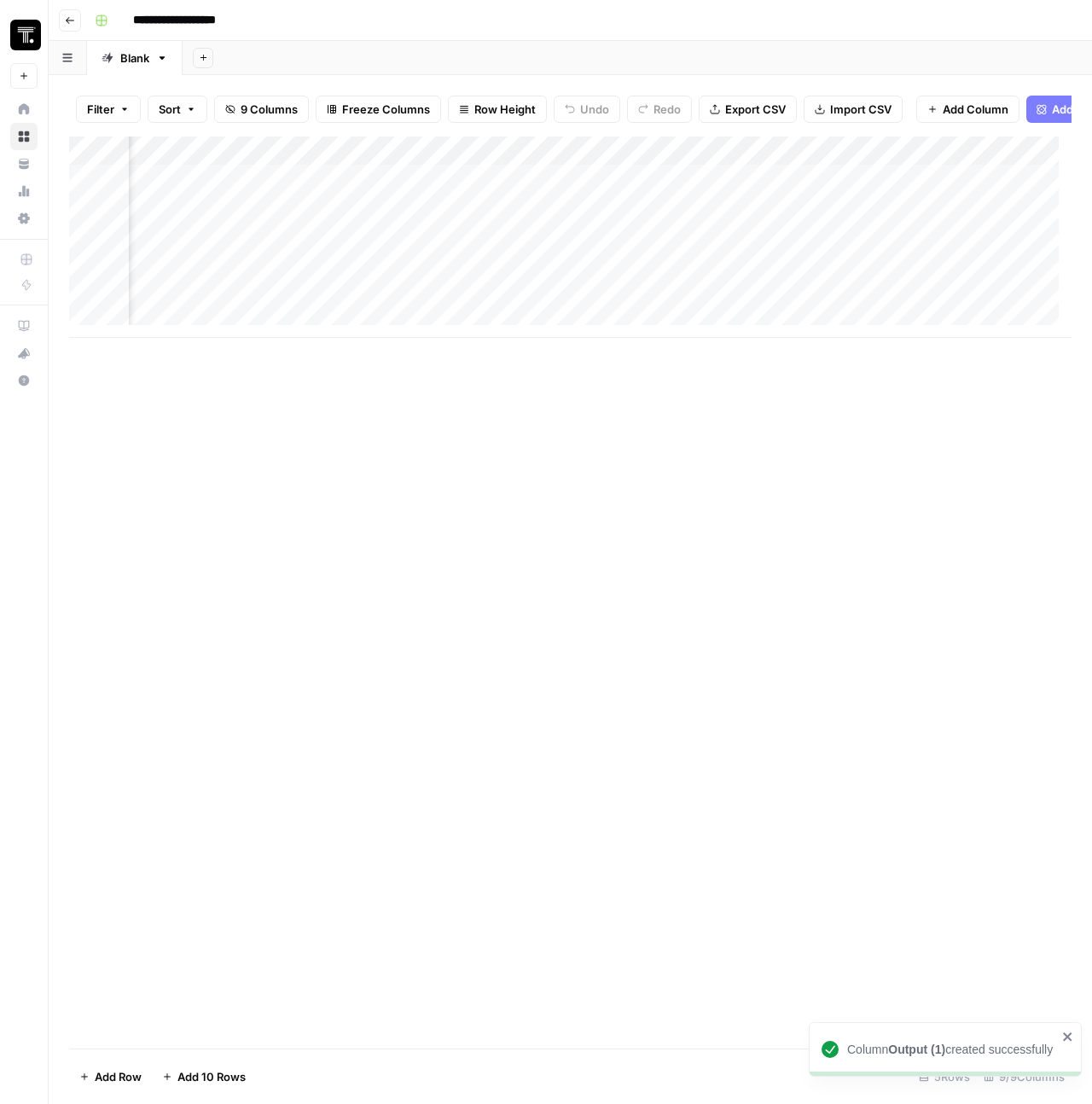
click at [298, 166] on div "Add Column" at bounding box center [570, 237] width 1002 height 201
click at [223, 324] on span "Remove Column" at bounding box center [265, 331] width 150 height 17
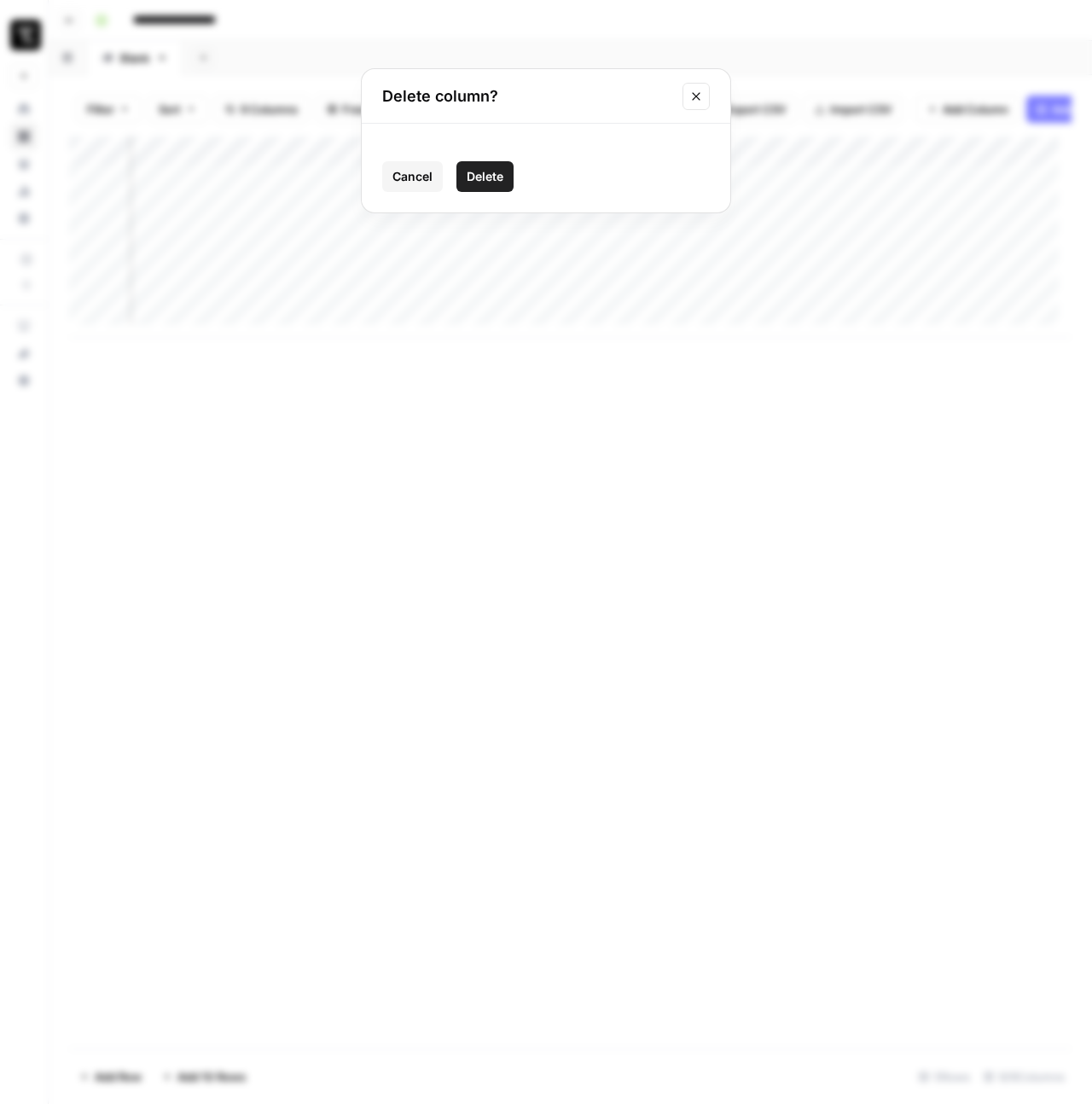
click at [470, 181] on span "Delete" at bounding box center [485, 177] width 36 height 17
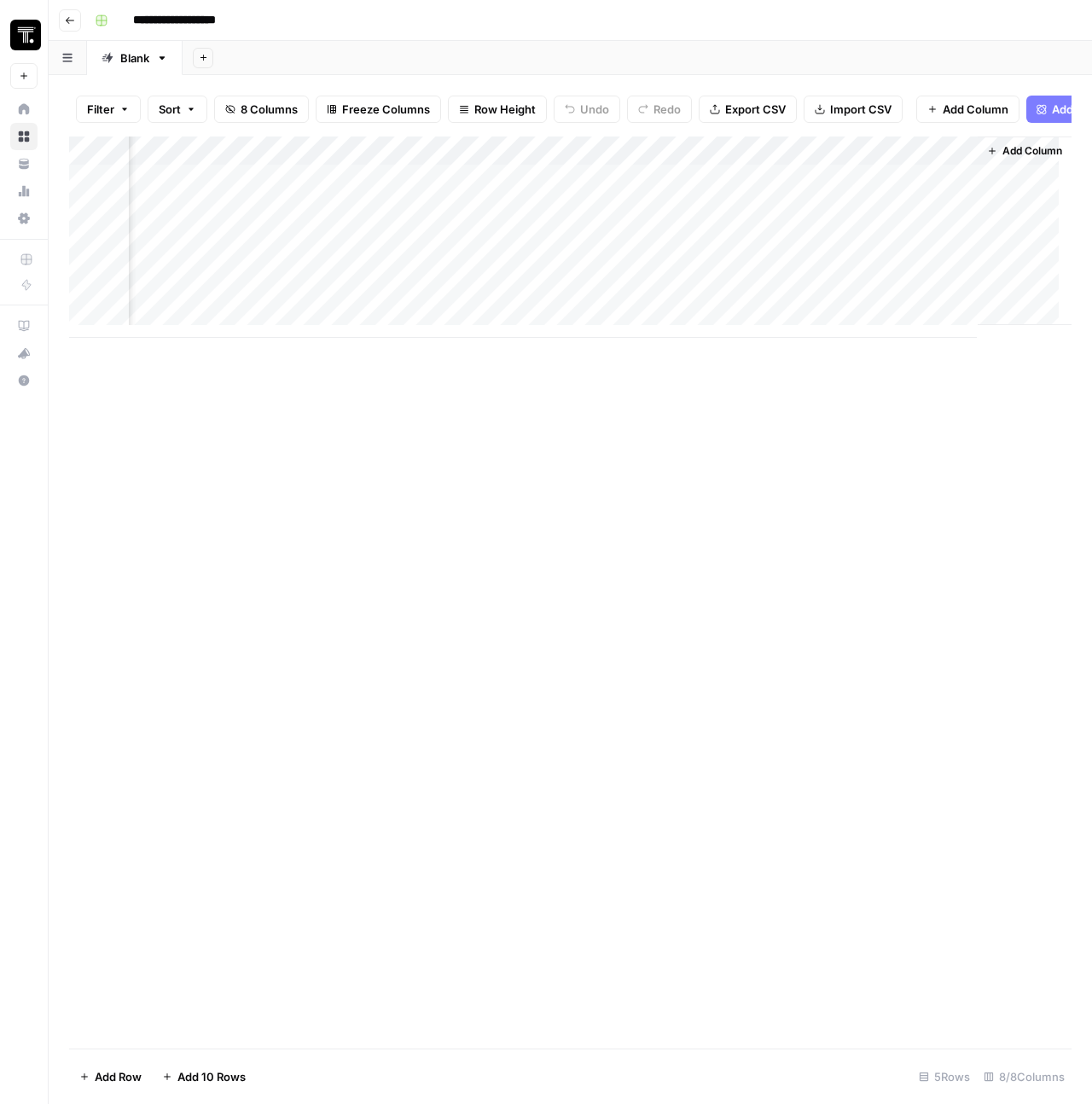
scroll to position [0, 816]
click at [215, 190] on div "Add Column" at bounding box center [570, 237] width 1002 height 201
click at [215, 190] on textarea "**********" at bounding box center [300, 193] width 273 height 24
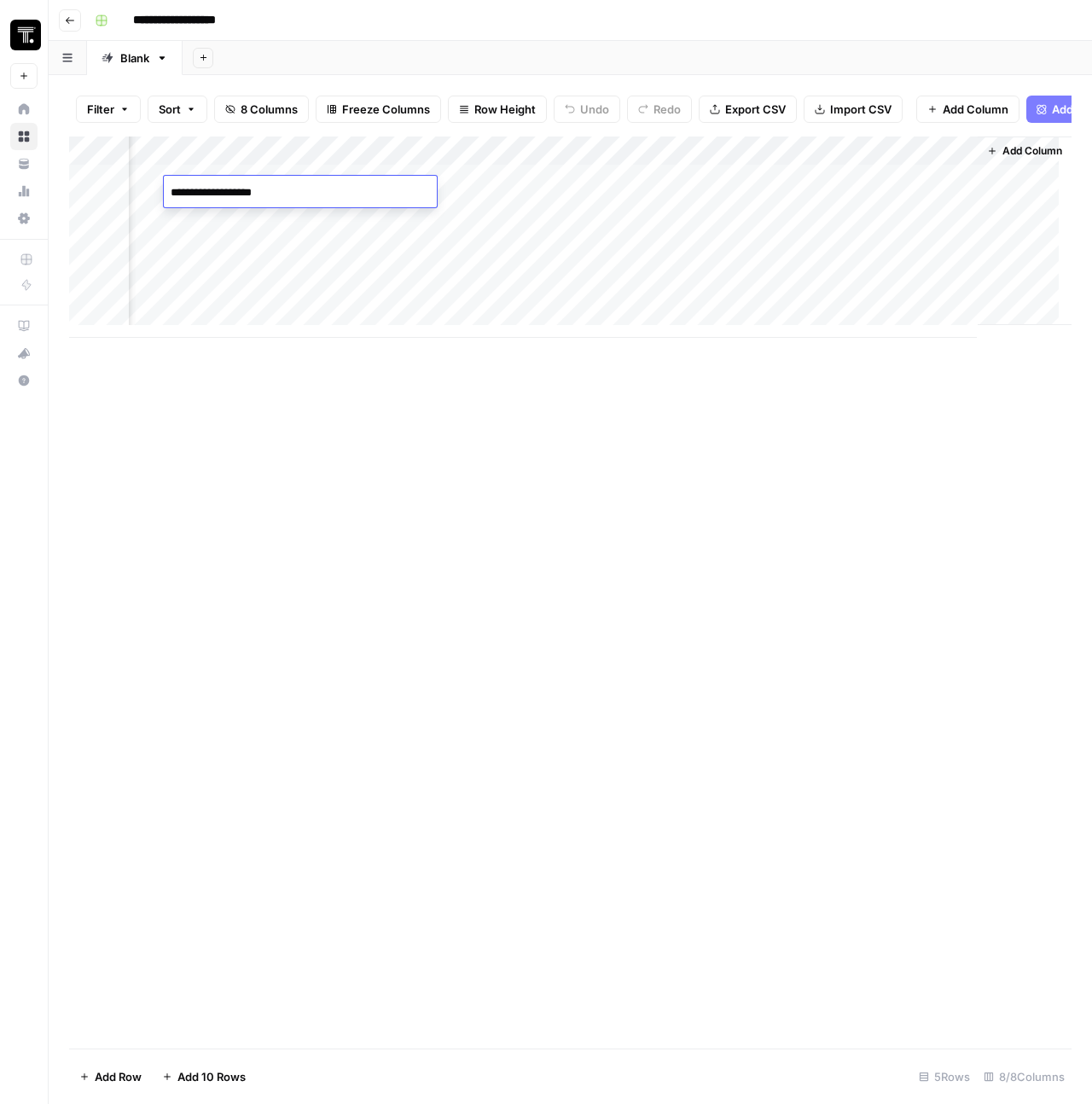
click at [215, 190] on textarea "**********" at bounding box center [300, 193] width 273 height 24
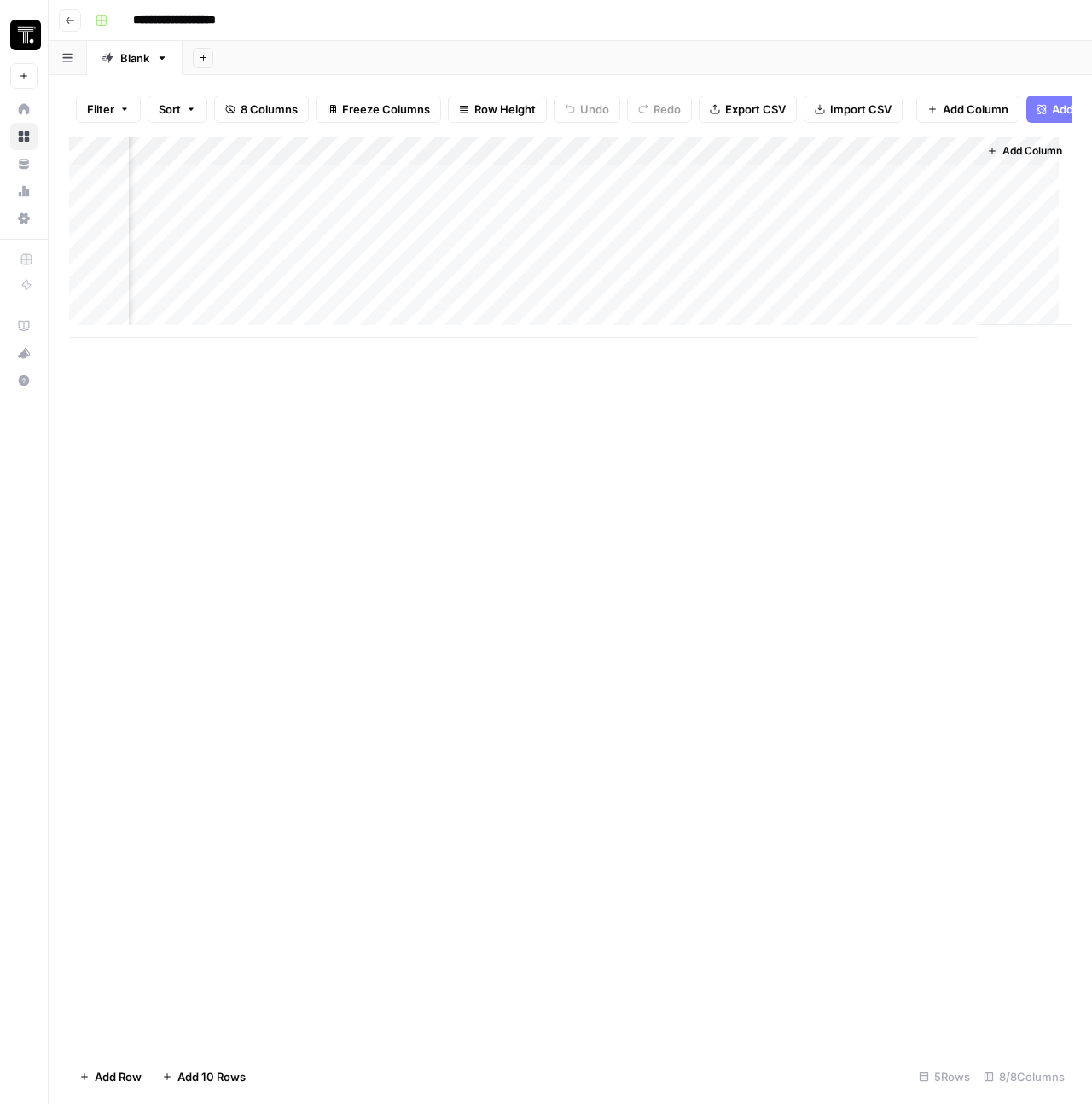
click at [271, 153] on div "Add Column" at bounding box center [570, 237] width 1002 height 201
click at [256, 335] on span "Remove Column" at bounding box center [272, 331] width 150 height 17
click at [691, 93] on icon "Close modal" at bounding box center [696, 96] width 14 height 14
click at [246, 189] on div "Add Column" at bounding box center [570, 237] width 1002 height 201
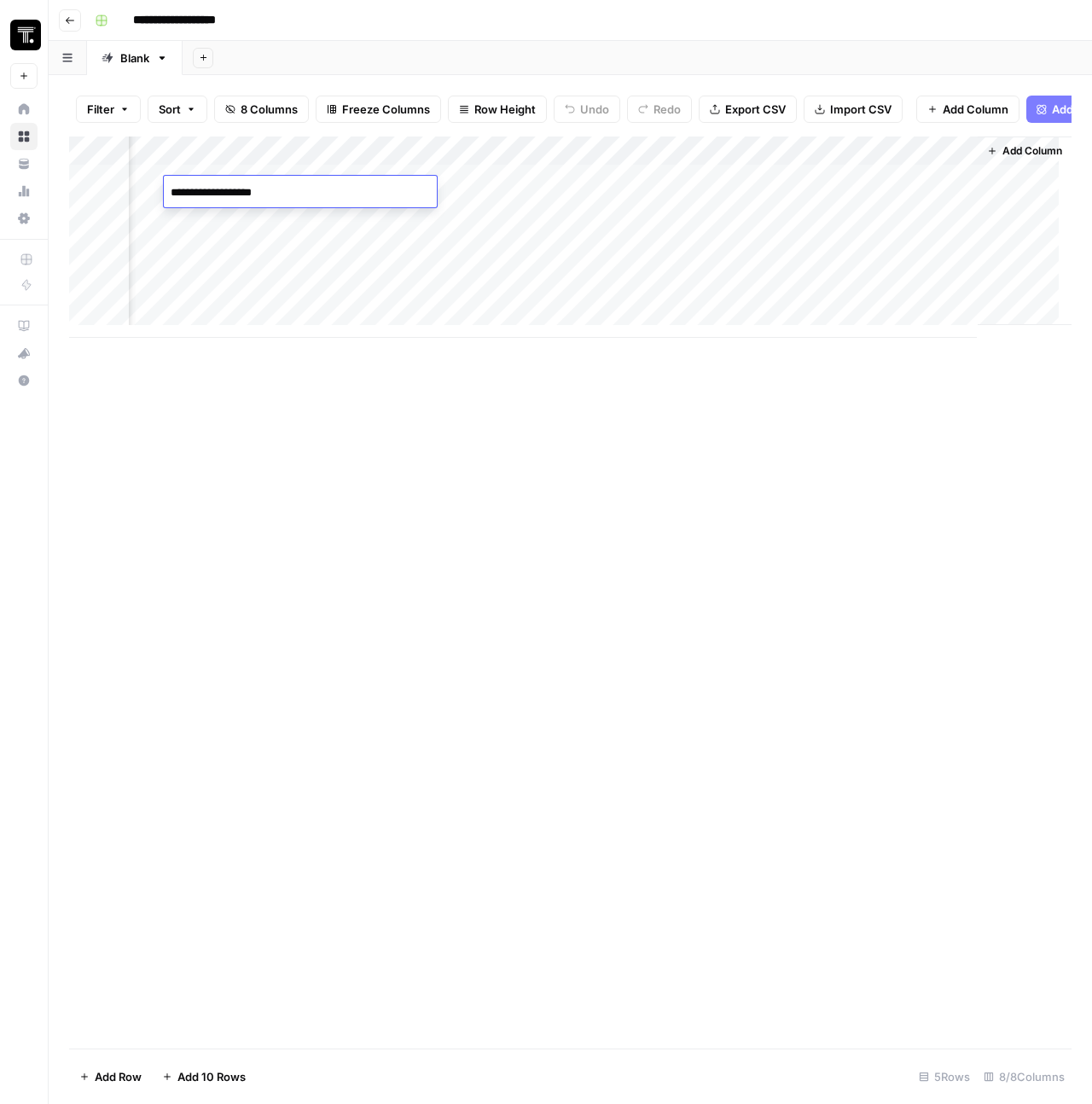
click at [246, 189] on textarea "**********" at bounding box center [300, 193] width 273 height 24
click at [400, 544] on div "Add Column" at bounding box center [570, 592] width 1002 height 912
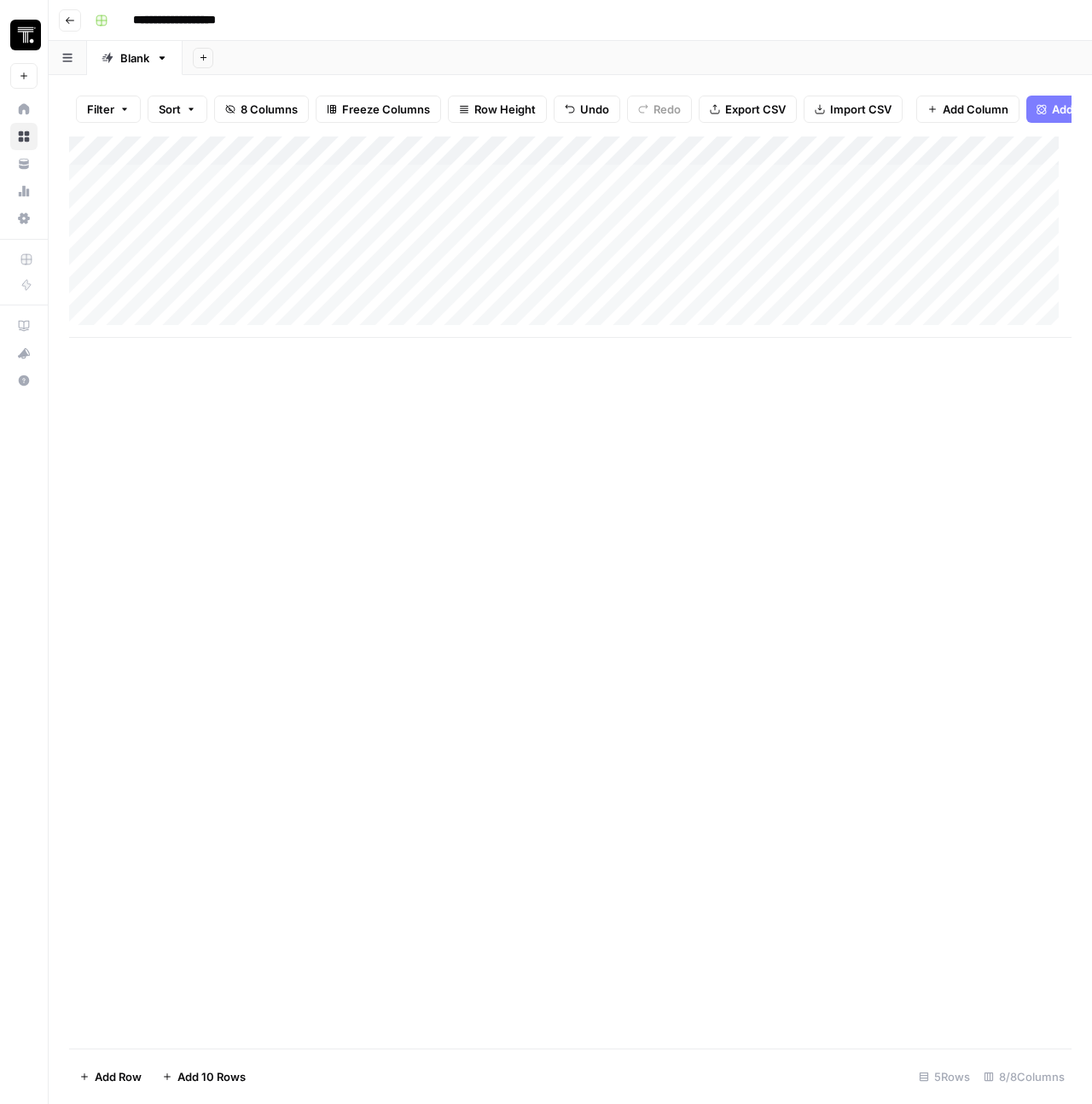
click at [359, 612] on div "Add Column" at bounding box center [570, 592] width 1002 height 912
click at [961, 190] on div "Add Column" at bounding box center [570, 237] width 1002 height 201
click at [430, 192] on div "Add Column" at bounding box center [570, 237] width 1002 height 201
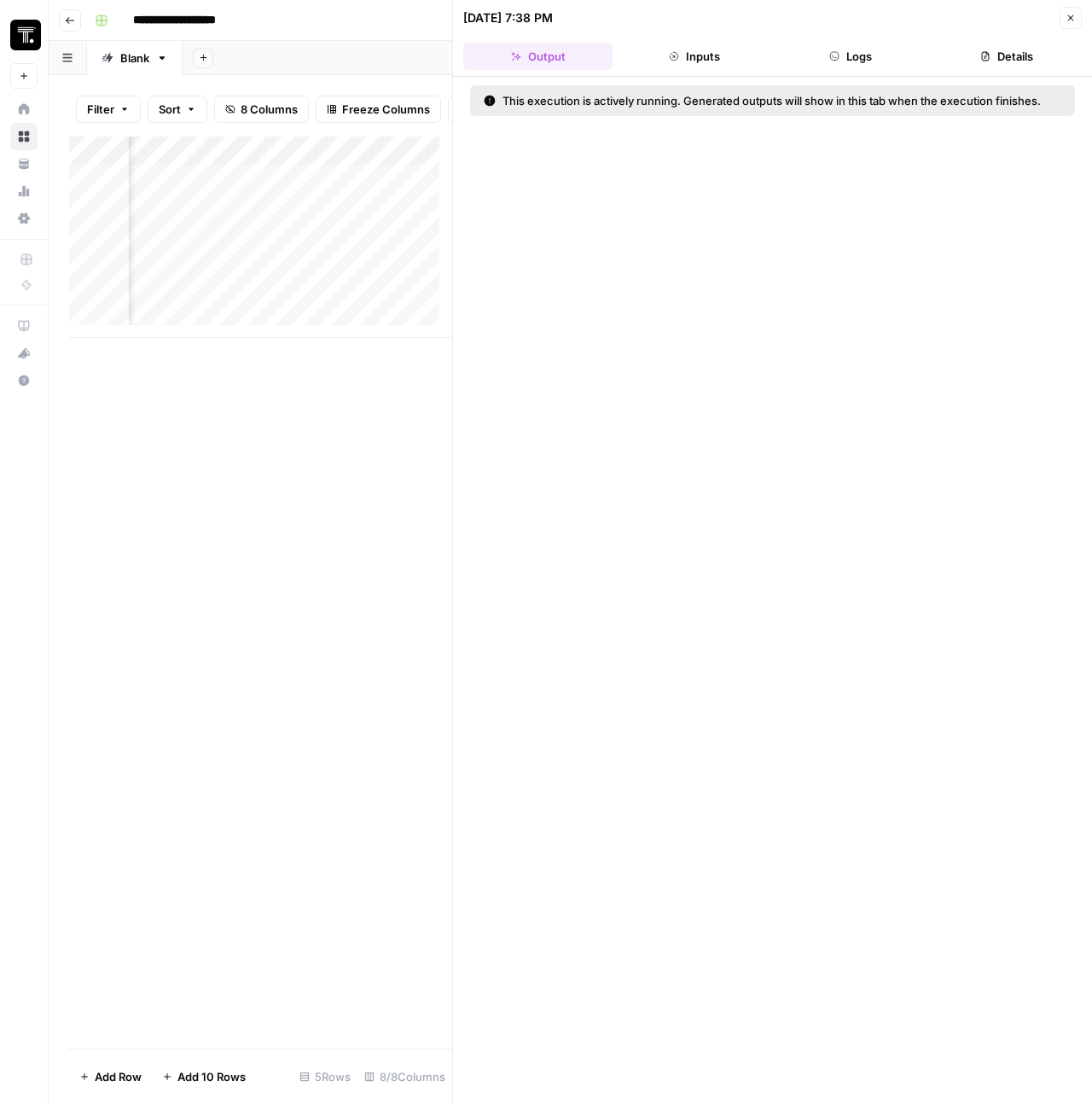
click at [1072, 17] on icon "button" at bounding box center [1070, 18] width 10 height 10
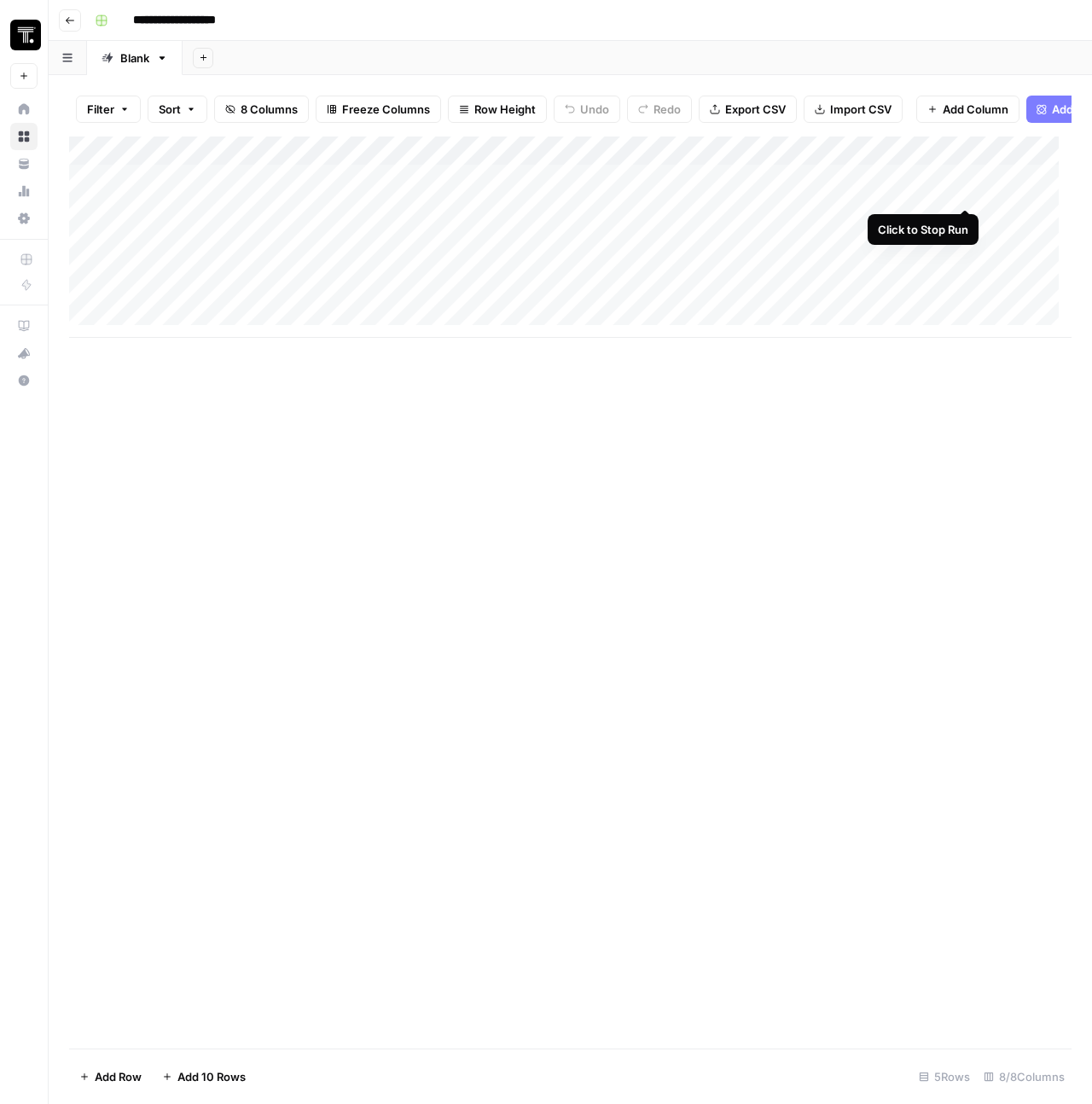
click at [965, 188] on div "Add Column" at bounding box center [570, 237] width 1002 height 201
click at [967, 188] on div "Add Column" at bounding box center [570, 237] width 1002 height 201
click at [657, 193] on div "Add Column" at bounding box center [571, 237] width 1003 height 201
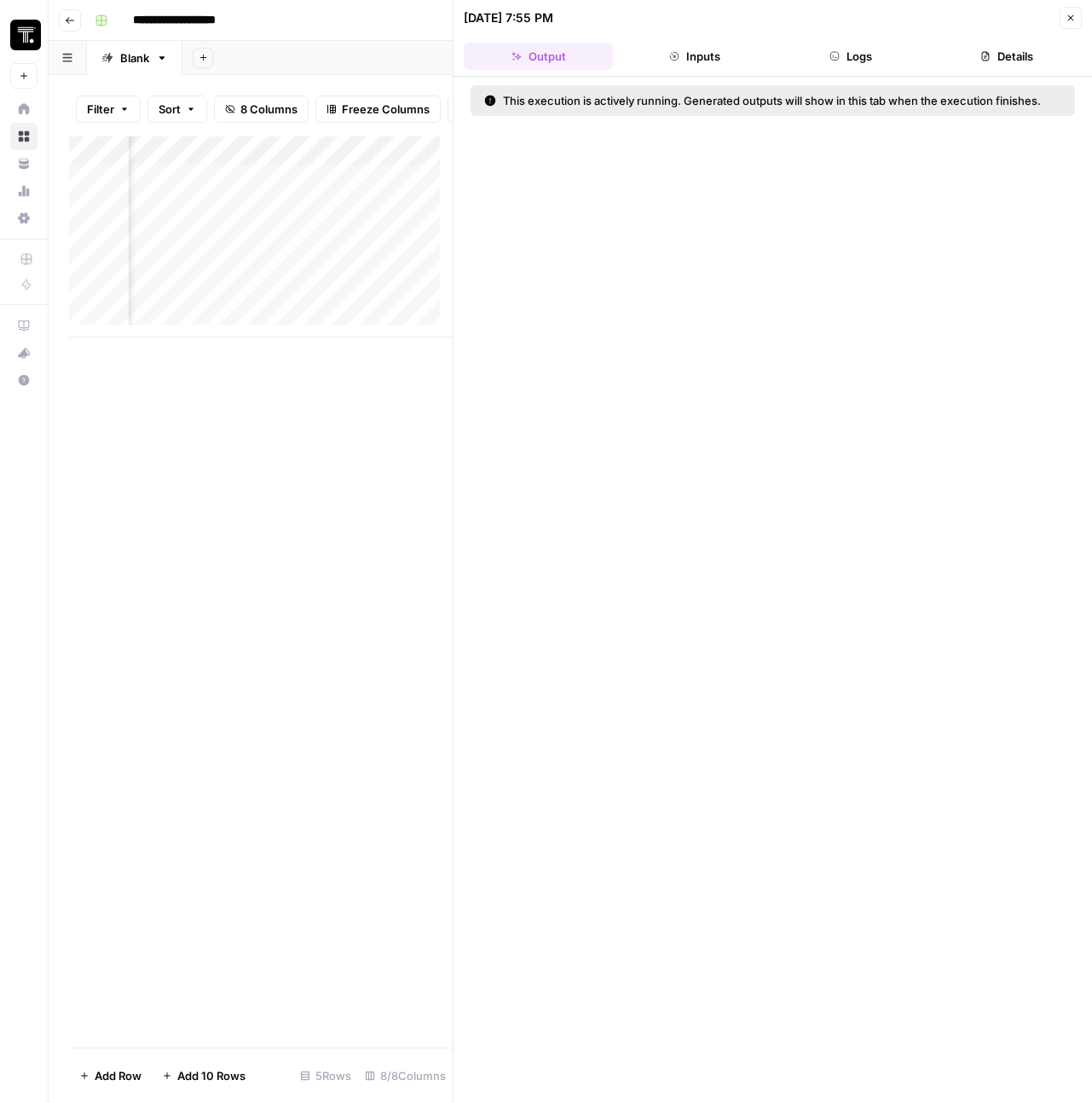
click at [726, 46] on button "Inputs" at bounding box center [695, 56] width 150 height 27
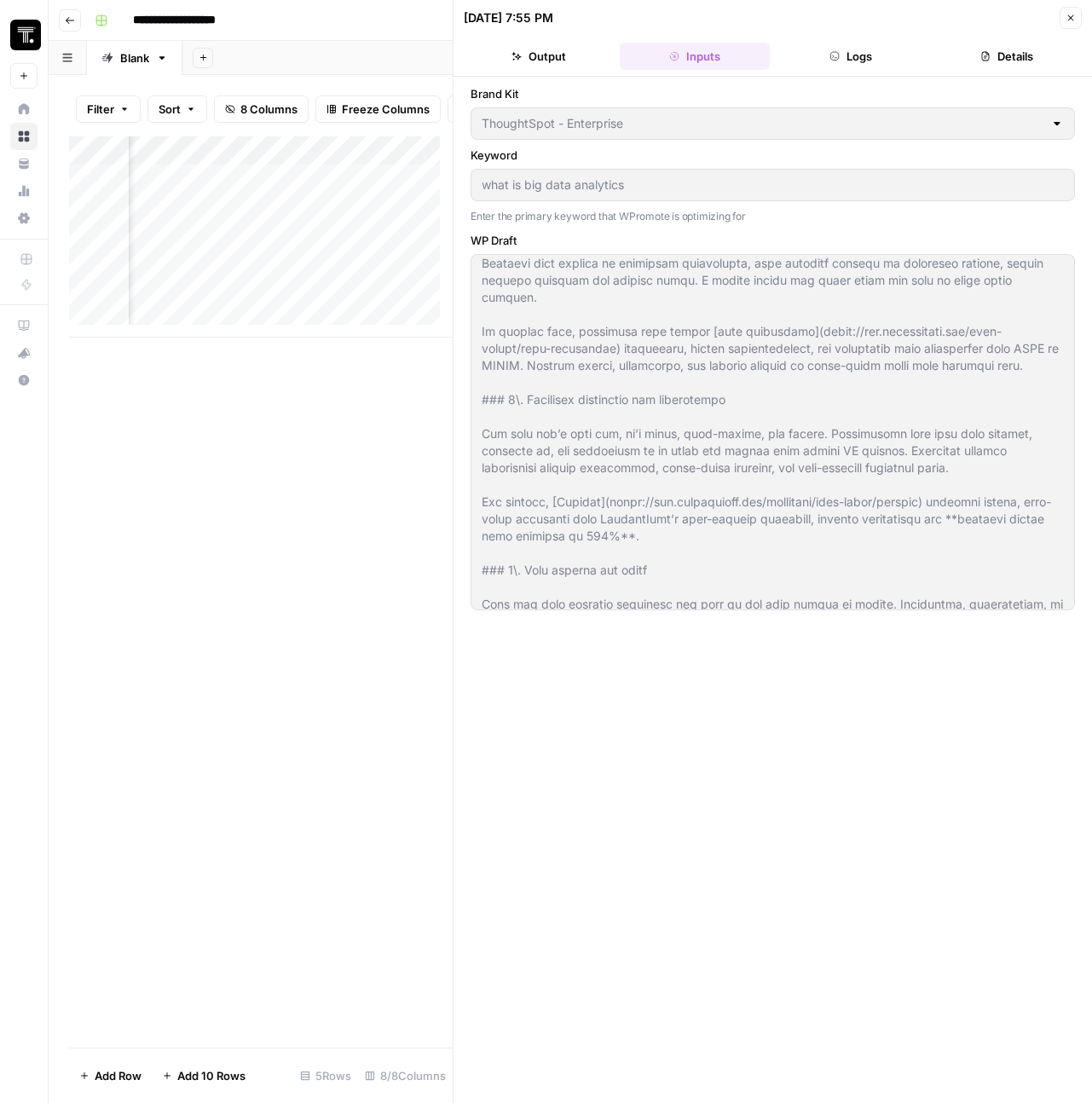
scroll to position [5201, 0]
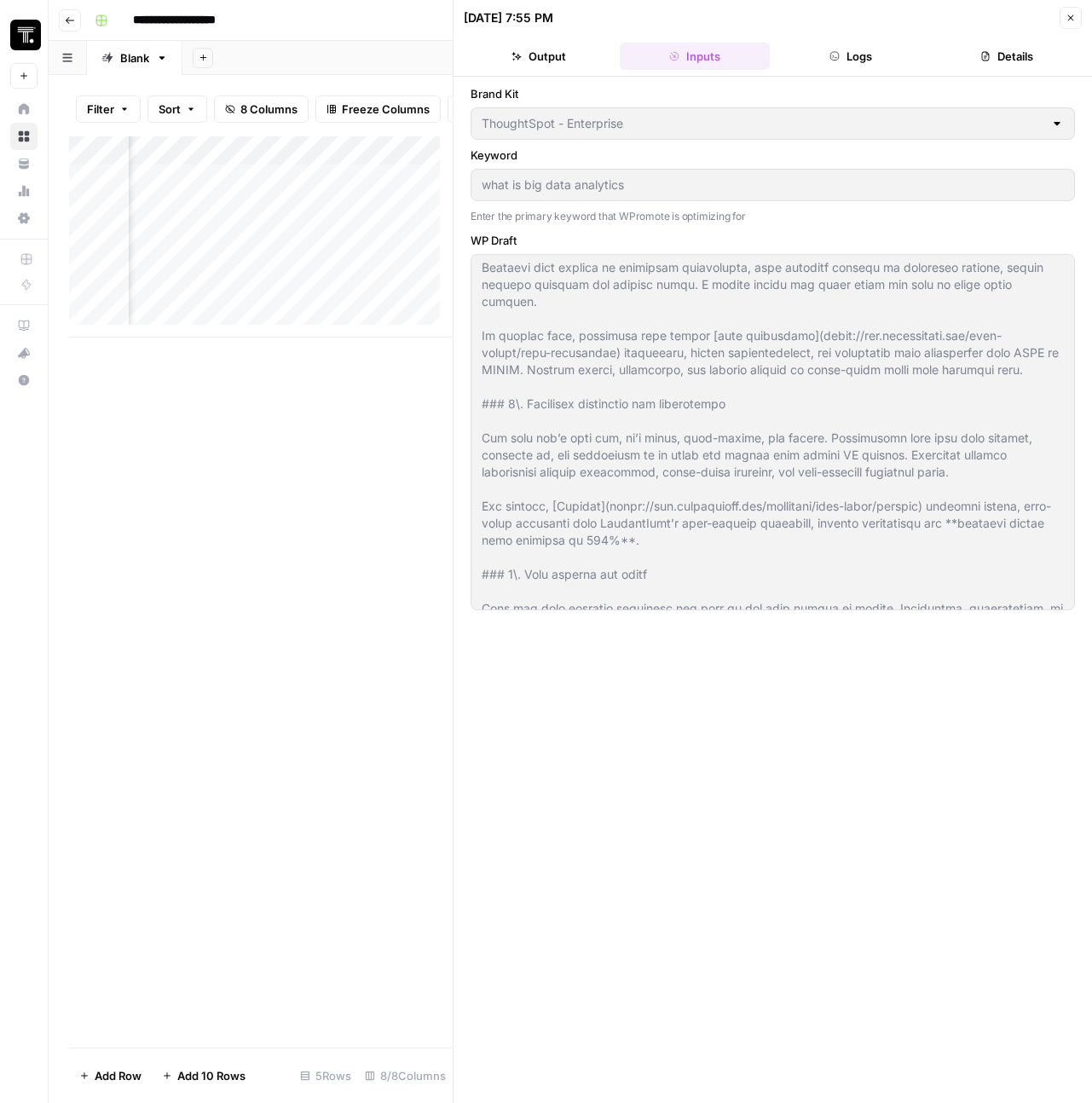
click at [861, 55] on button "Logs" at bounding box center [851, 56] width 150 height 27
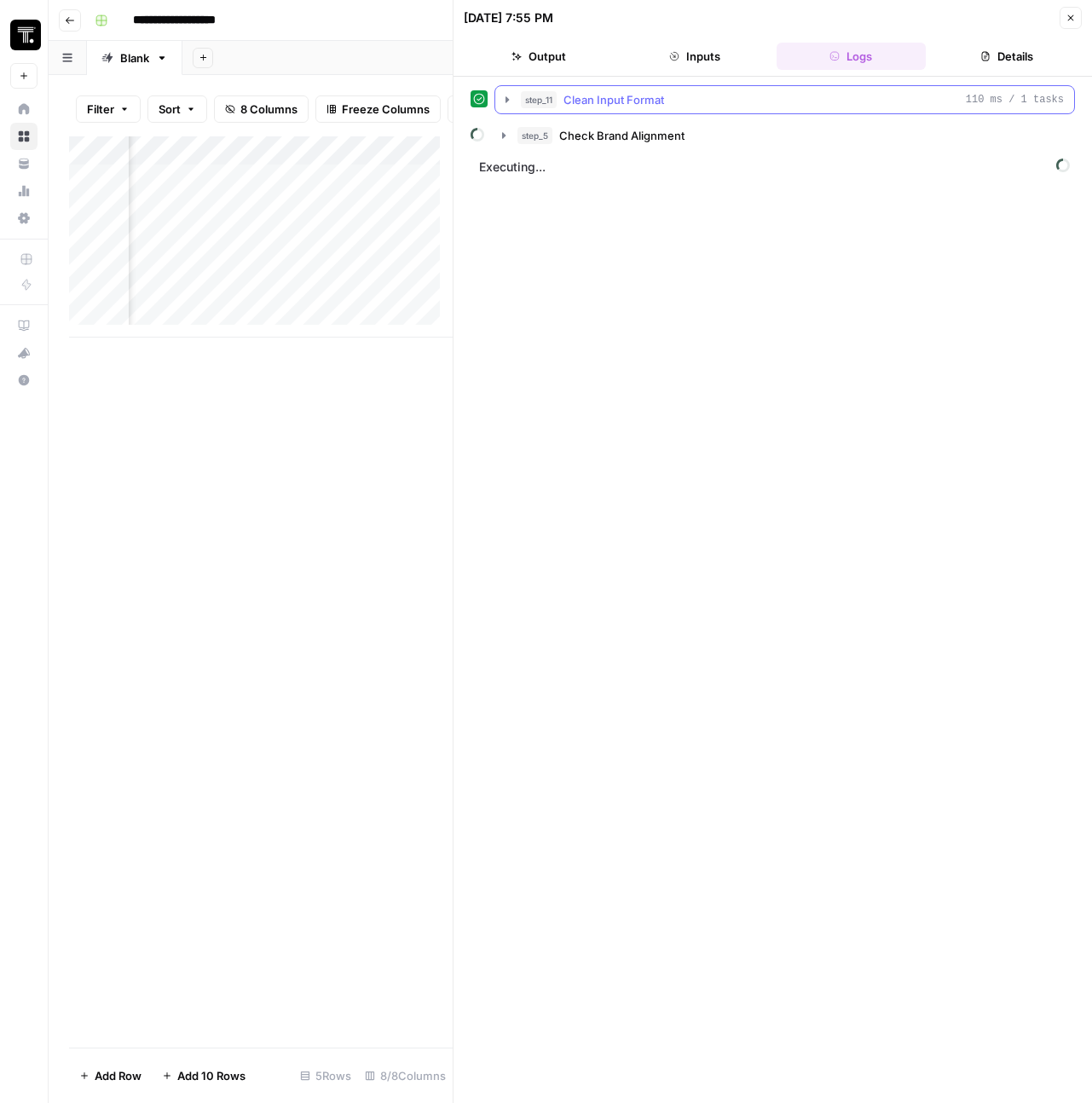
click at [511, 103] on icon "button" at bounding box center [507, 99] width 14 height 14
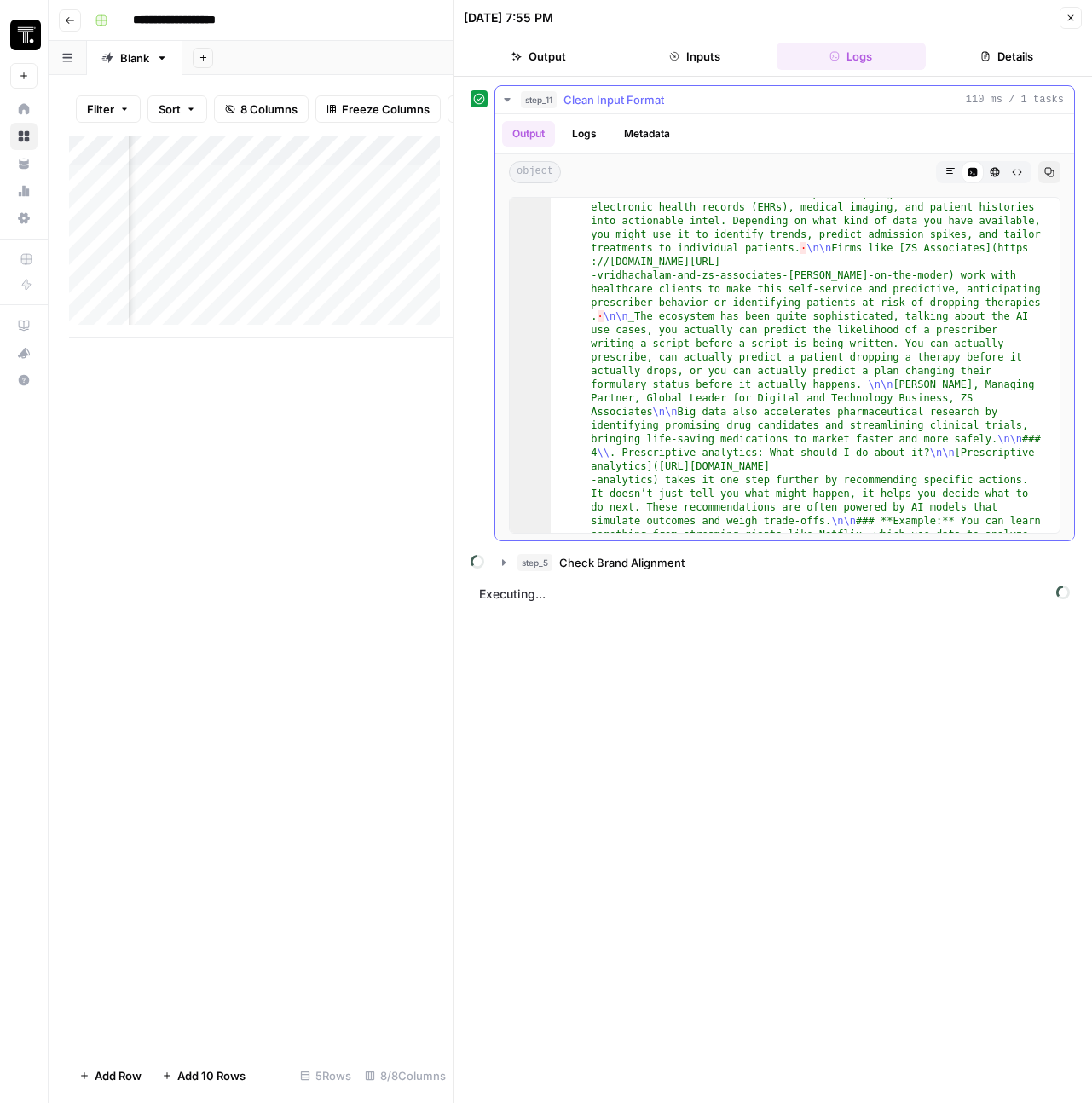
scroll to position [1974, 0]
click at [1006, 68] on button "Details" at bounding box center [1007, 56] width 150 height 27
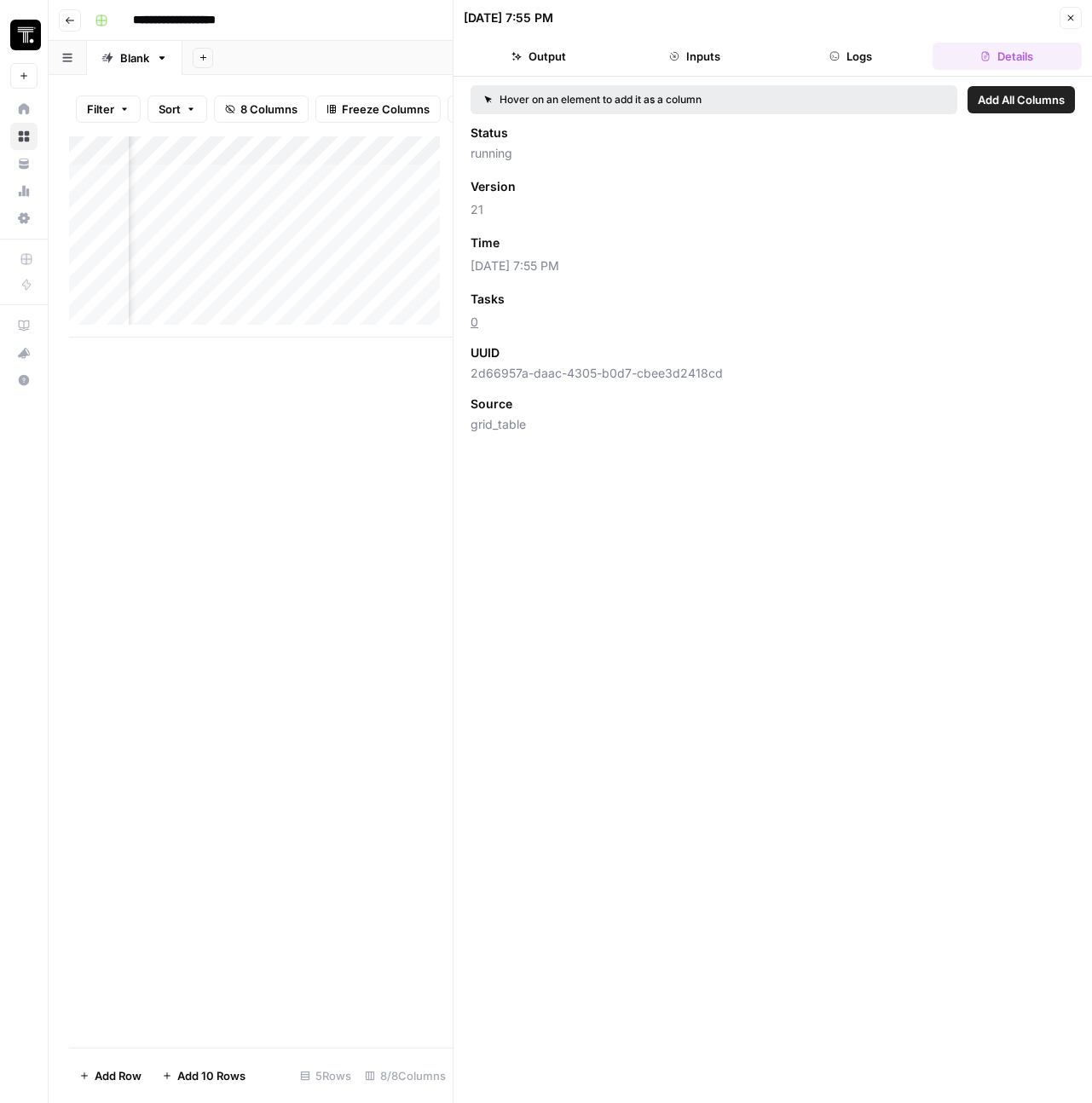
click at [843, 59] on button "Logs" at bounding box center [851, 56] width 150 height 27
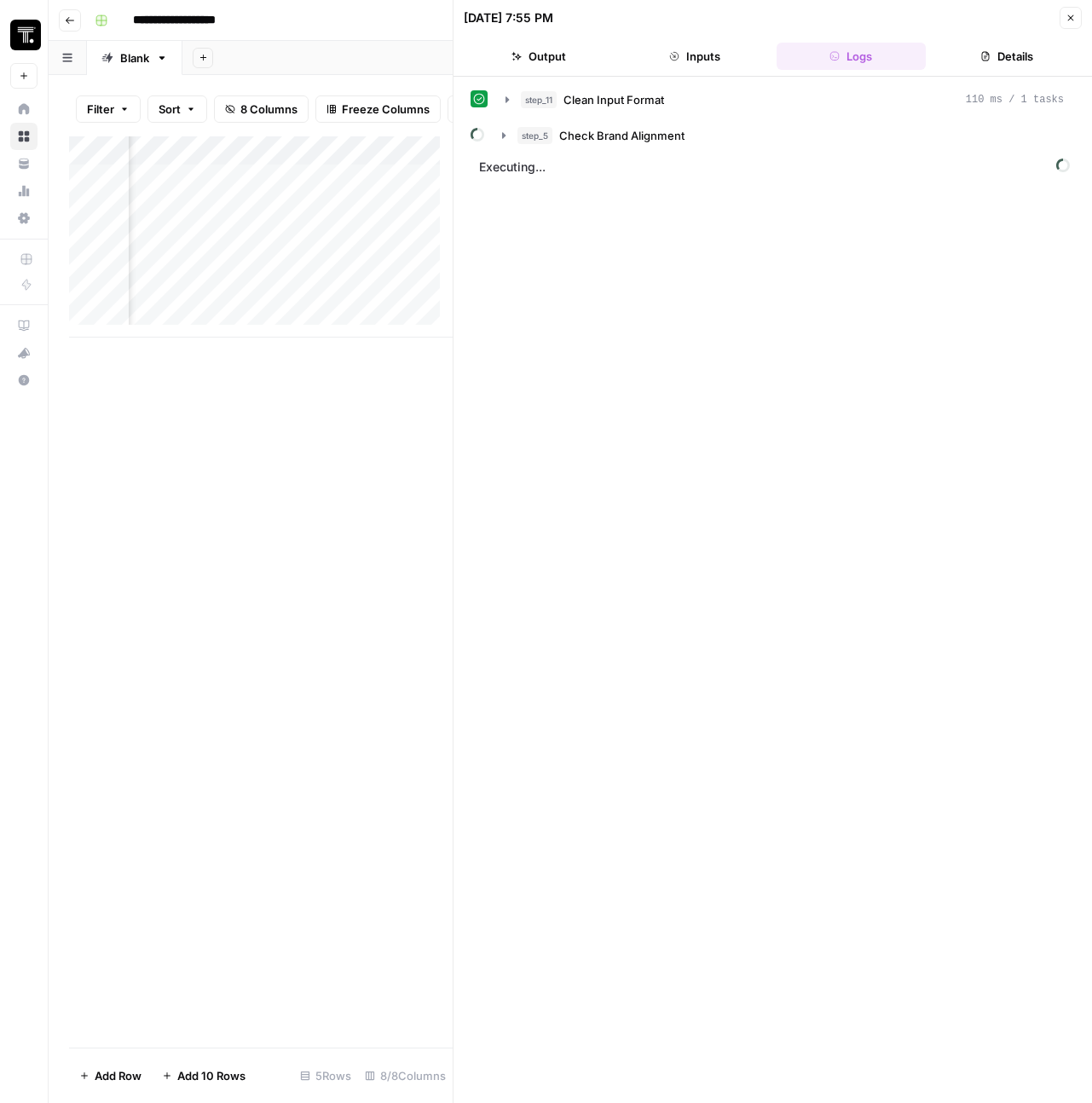
click at [571, 41] on header "08/28/25 at 7:55 PM Close Output Inputs Logs Details" at bounding box center [772, 38] width 639 height 77
click at [568, 46] on button "Output" at bounding box center [539, 56] width 150 height 27
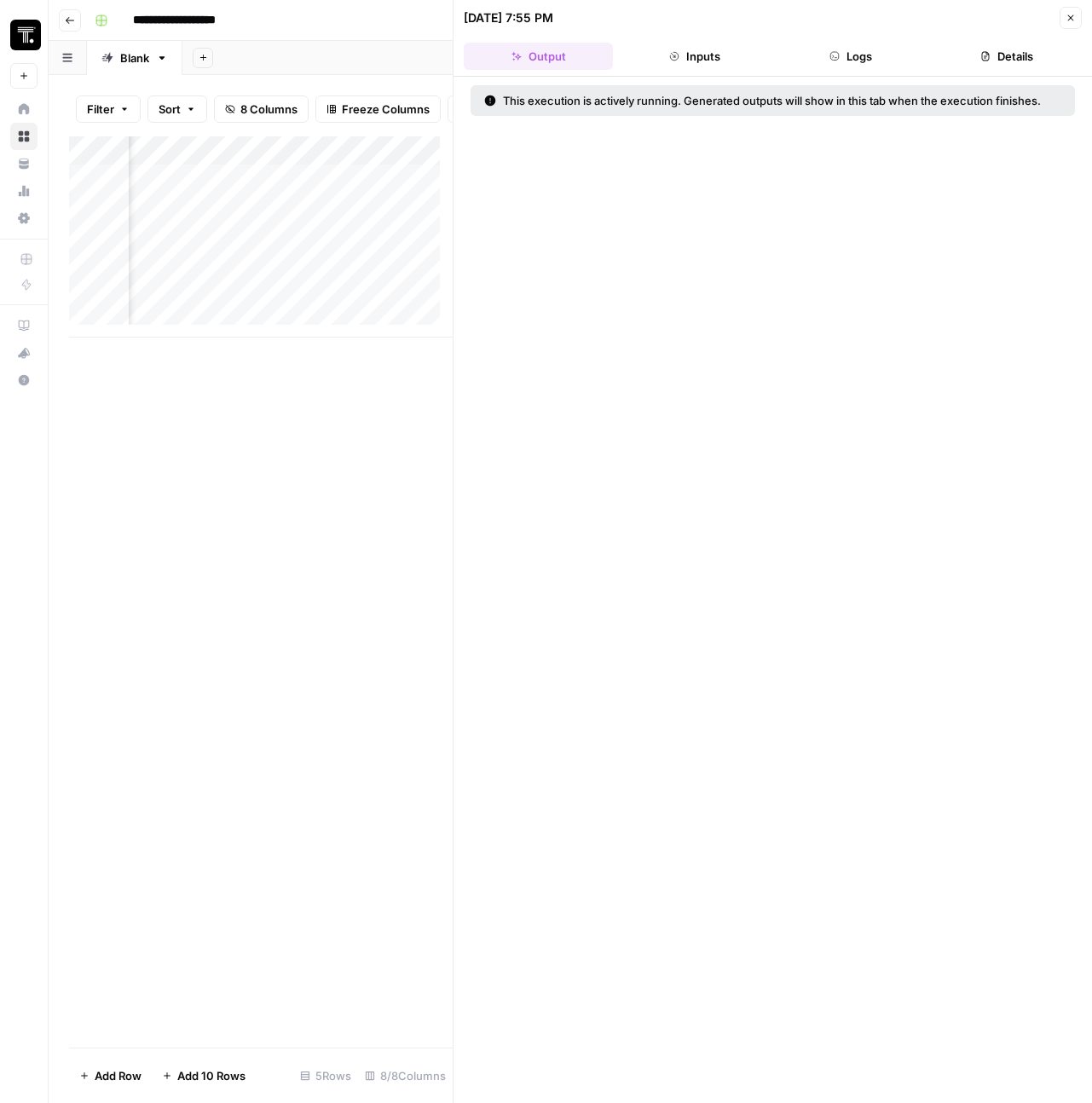
click at [1063, 24] on button "Close" at bounding box center [1070, 18] width 22 height 22
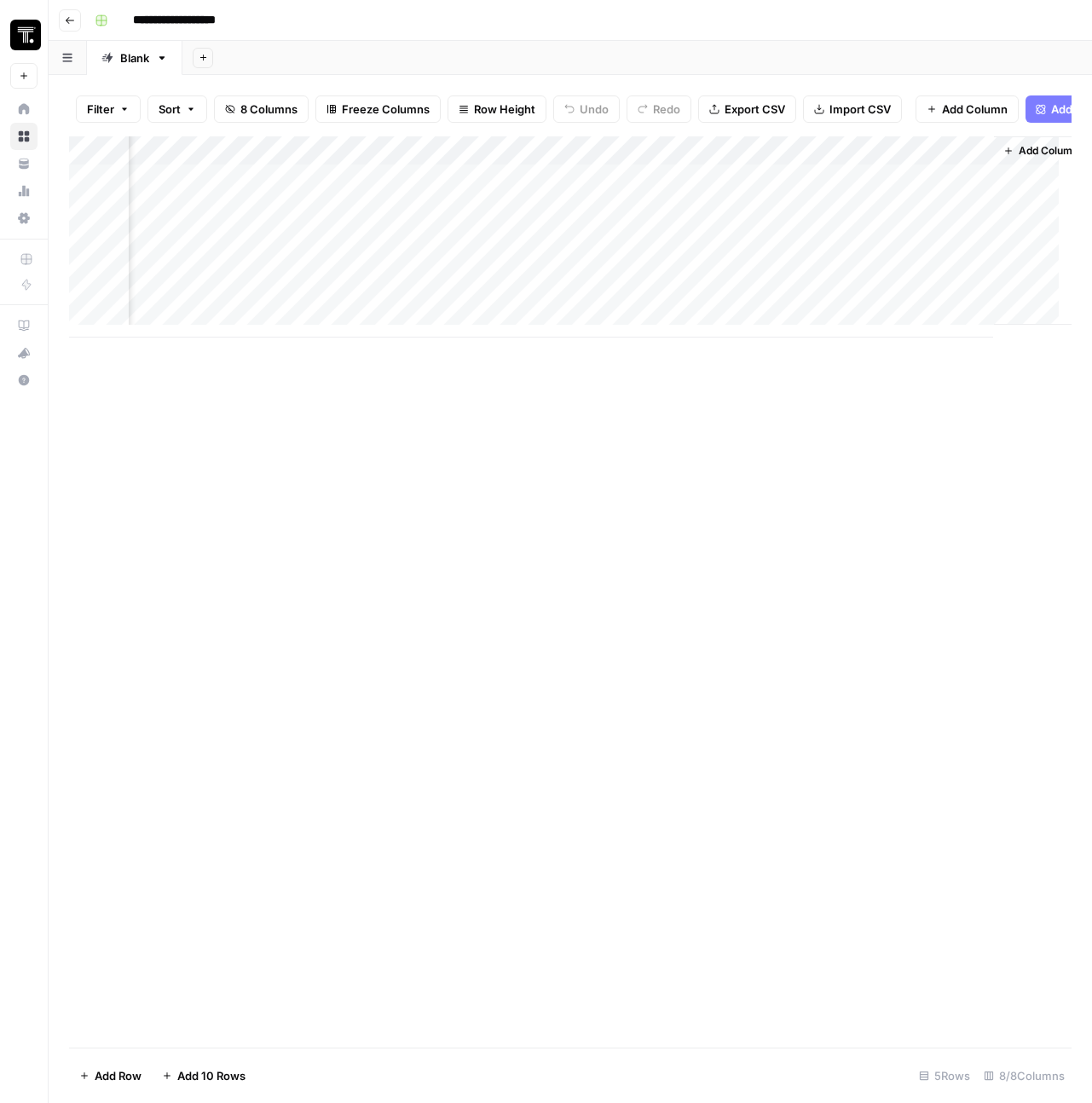
scroll to position [0, 794]
click at [574, 163] on div "Add Column" at bounding box center [570, 236] width 1002 height 201
click at [410, 325] on span "Remove Column" at bounding box center [448, 331] width 150 height 17
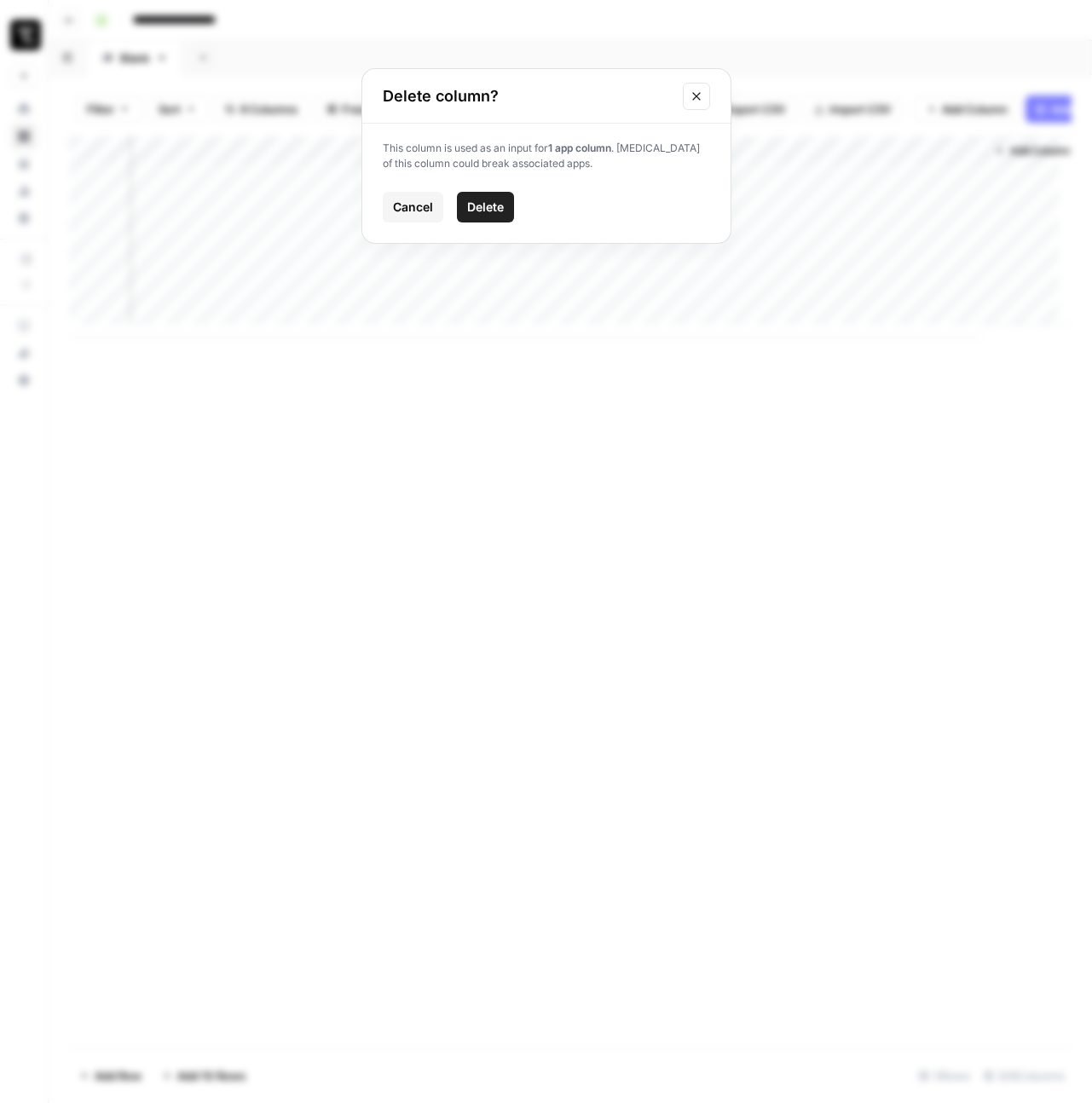
click at [700, 92] on icon "Close modal" at bounding box center [696, 96] width 14 height 14
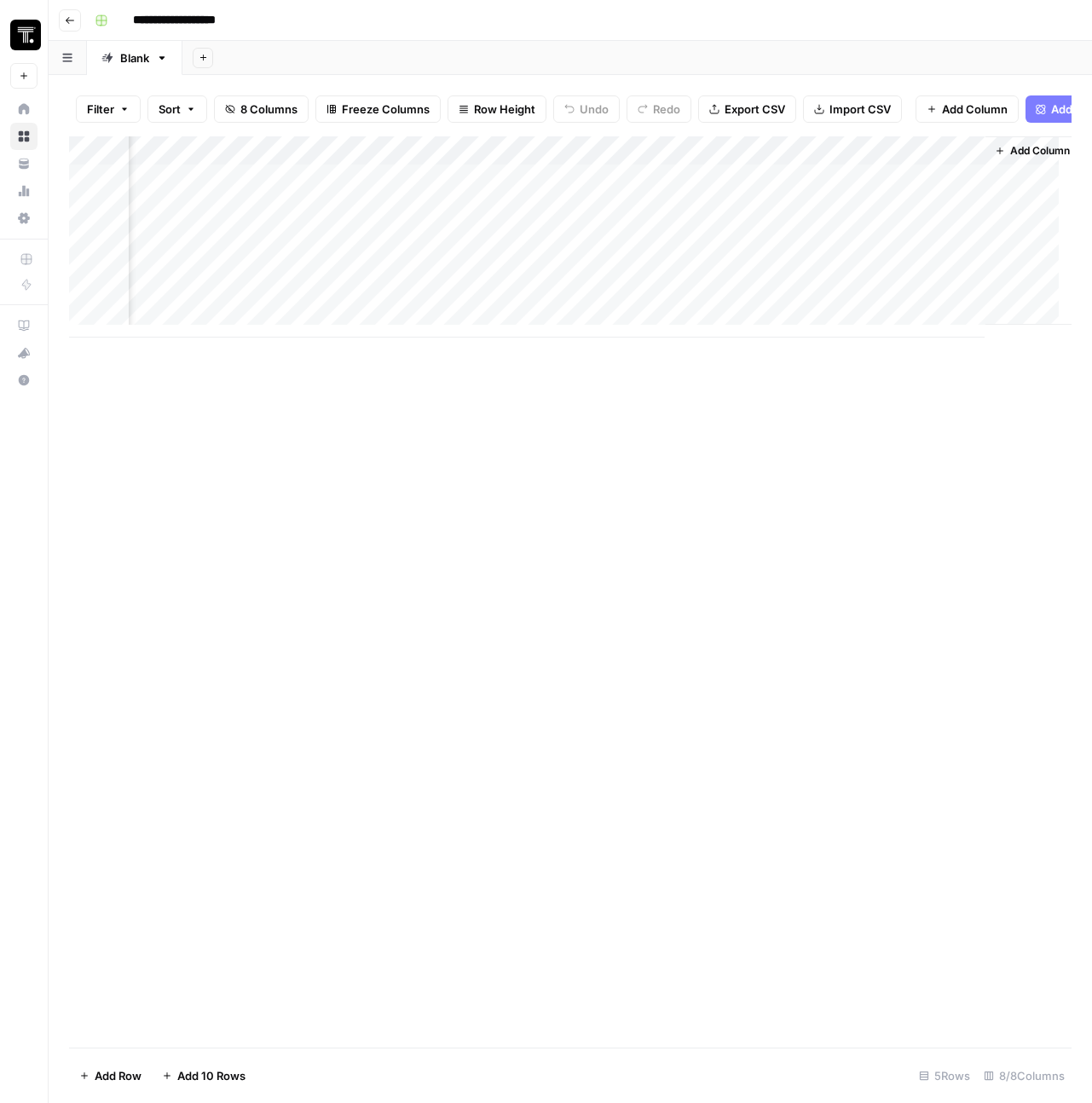
click at [427, 159] on div "Add Column" at bounding box center [570, 236] width 1002 height 201
click at [427, 159] on div at bounding box center [463, 166] width 246 height 34
click at [972, 165] on div "Add Column" at bounding box center [570, 236] width 1002 height 201
click at [808, 332] on span "Remove Column" at bounding box center [847, 331] width 150 height 17
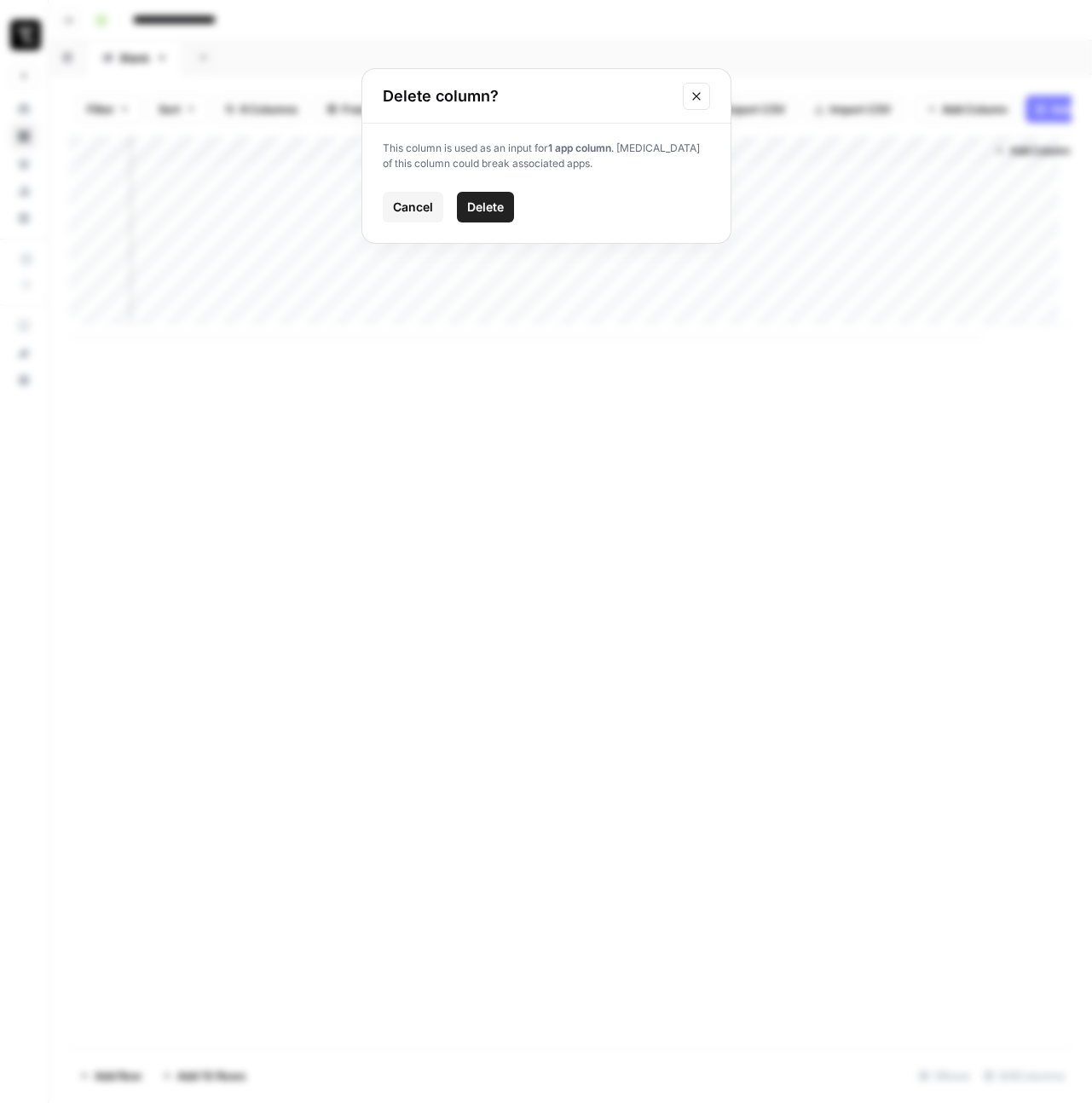
click at [487, 207] on span "Delete" at bounding box center [485, 207] width 36 height 17
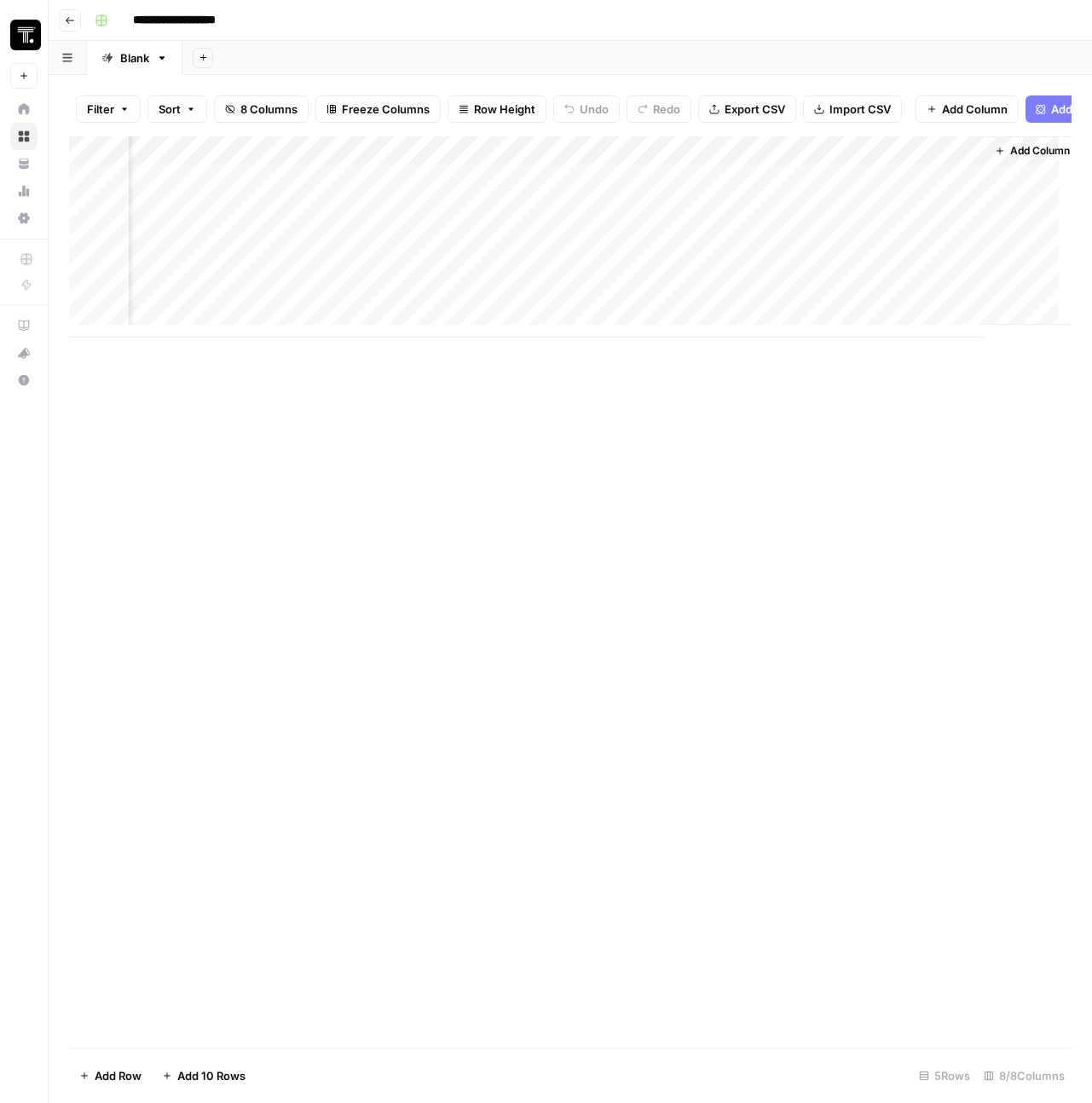
scroll to position [0, 569]
click at [179, 166] on div "Add Column" at bounding box center [570, 236] width 1002 height 201
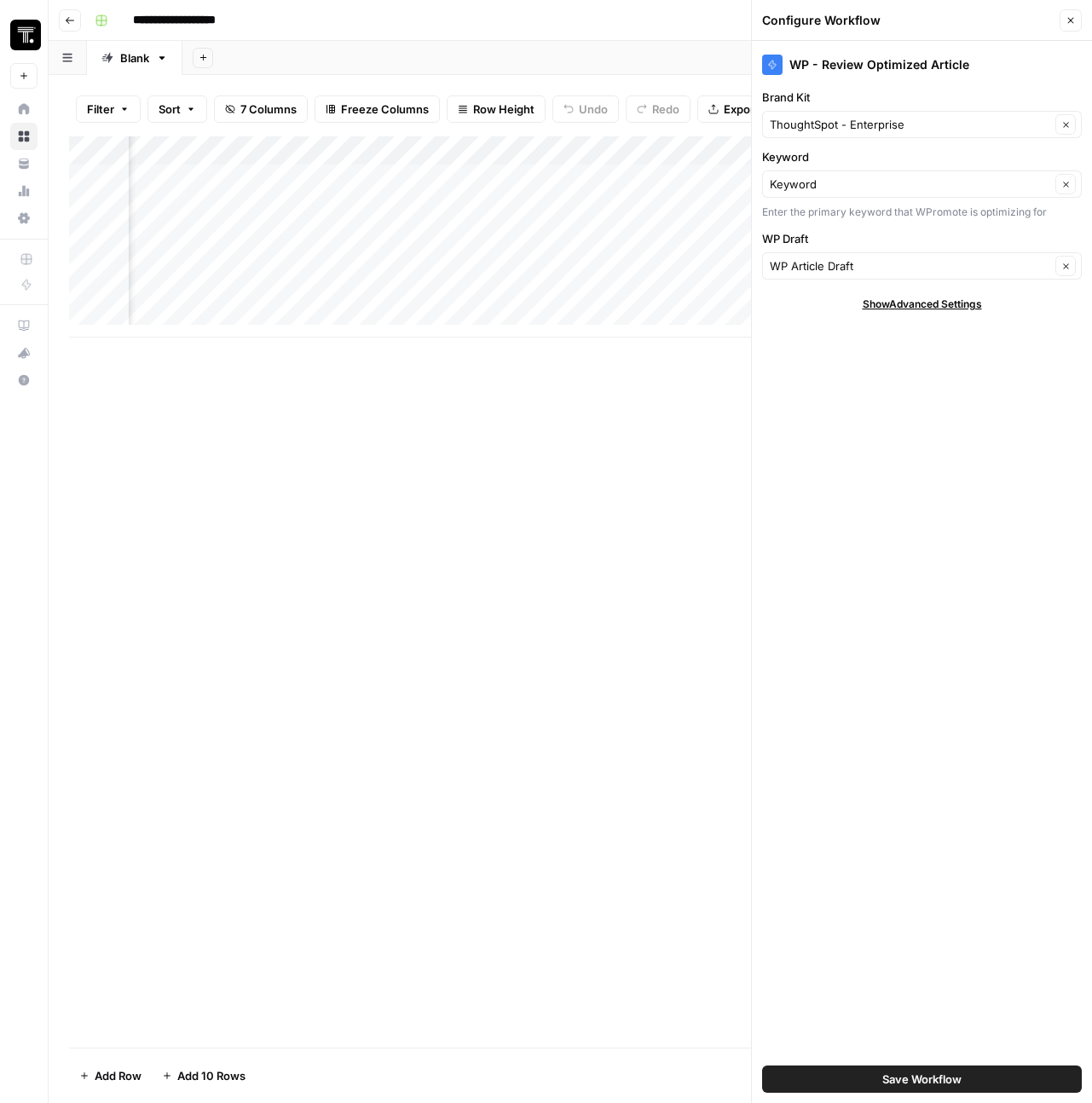
click at [928, 1075] on span "Save Workflow" at bounding box center [922, 1079] width 79 height 17
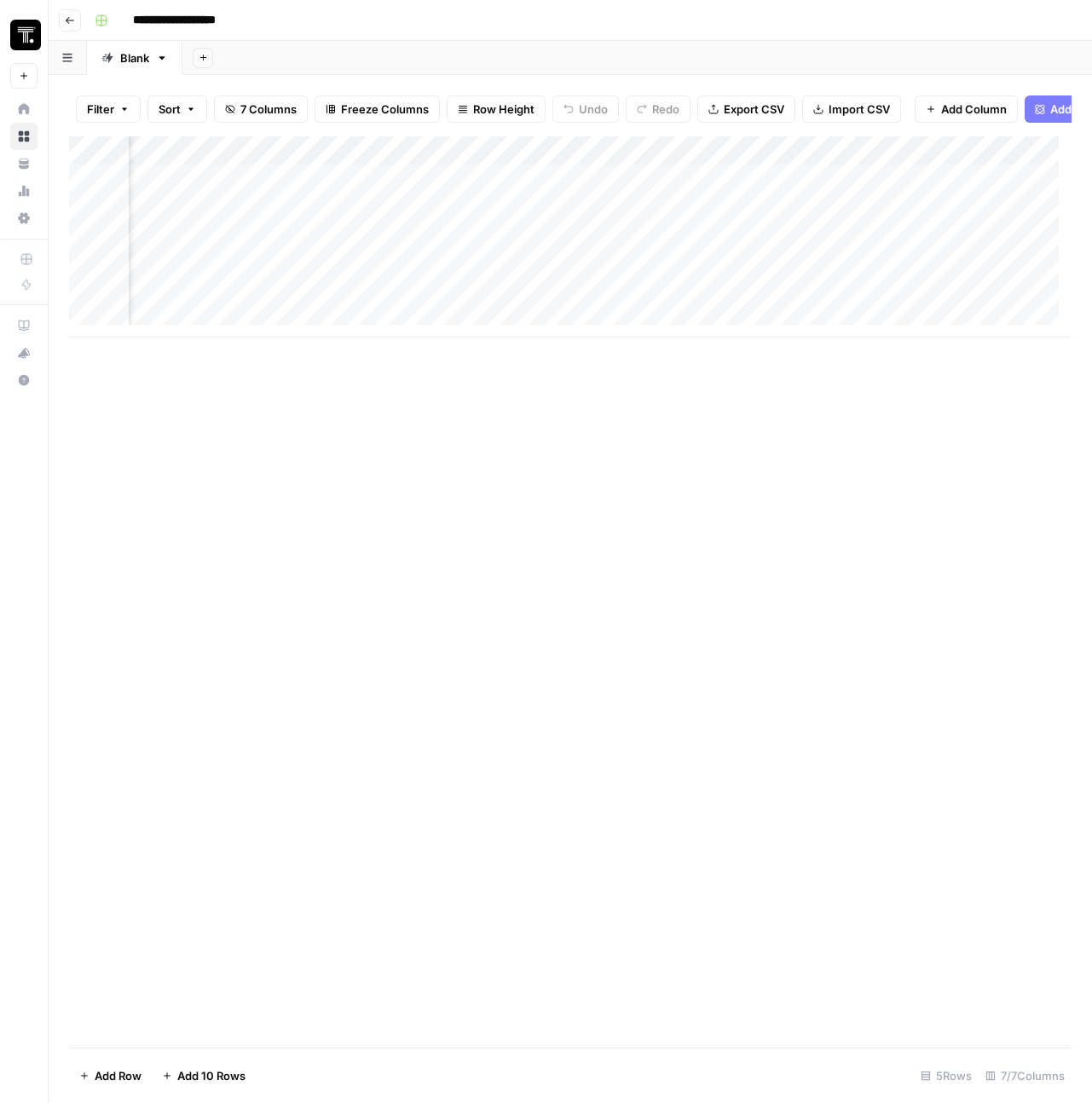
scroll to position [0, 0]
click at [89, 189] on div "Add Column" at bounding box center [570, 236] width 1002 height 201
click at [122, 1072] on span "Delete 1 Row" at bounding box center [113, 1075] width 68 height 17
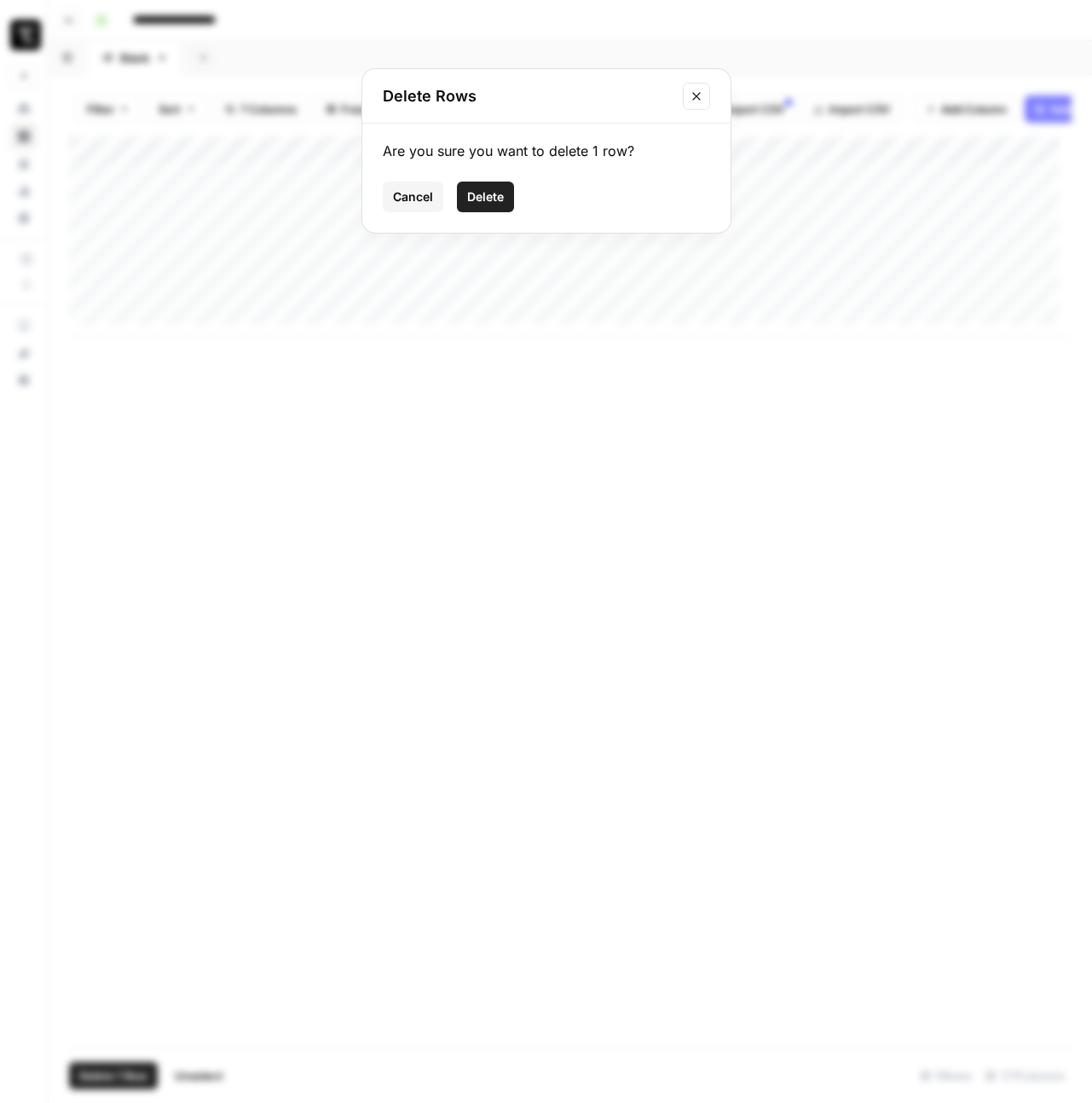
click at [494, 194] on span "Delete" at bounding box center [485, 196] width 36 height 17
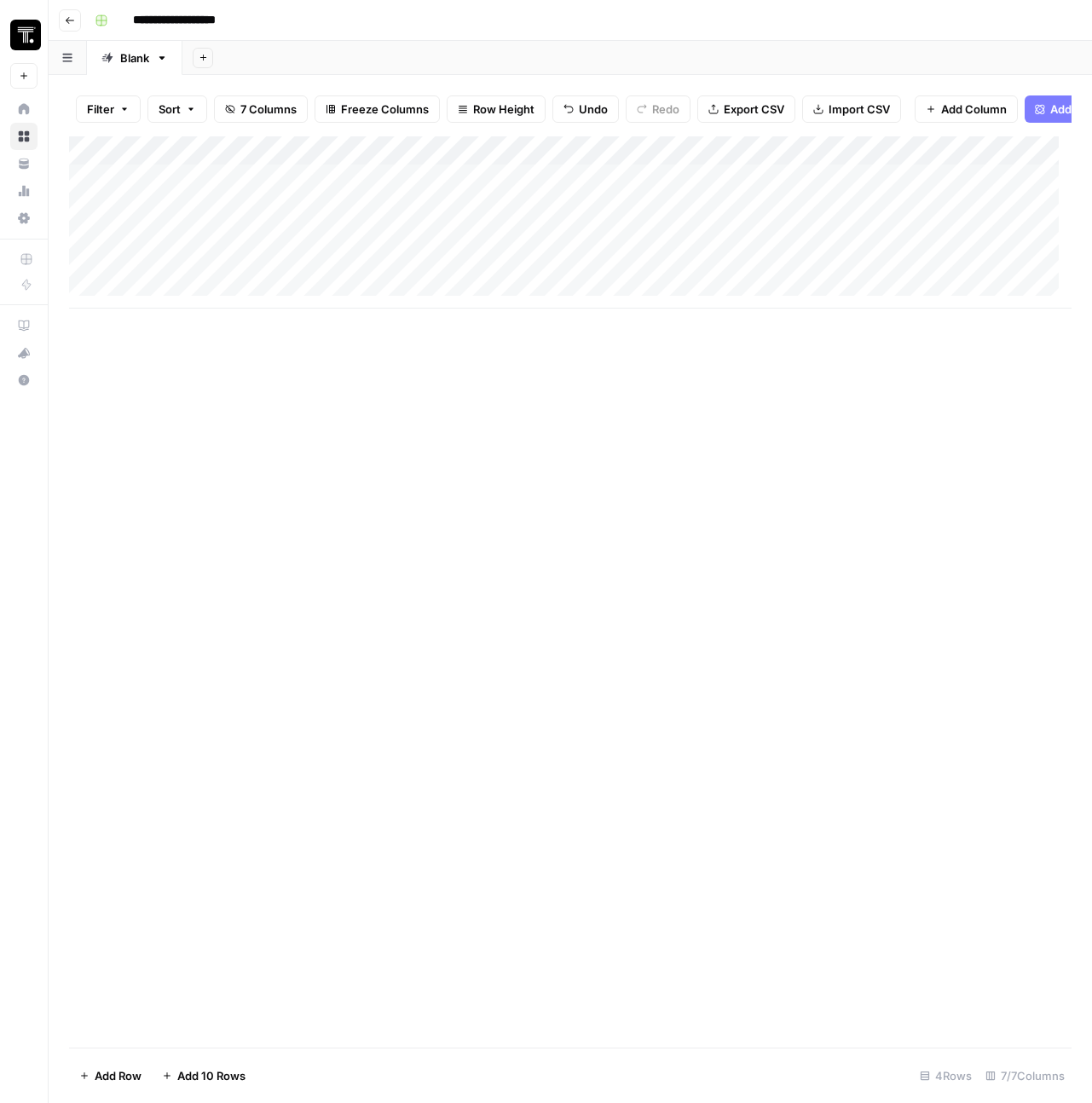
click at [199, 182] on div "Add Column" at bounding box center [570, 222] width 1002 height 172
click at [184, 193] on div "Add Column" at bounding box center [570, 222] width 1002 height 172
click at [184, 193] on textarea at bounding box center [265, 193] width 273 height 24
type textarea "**********"
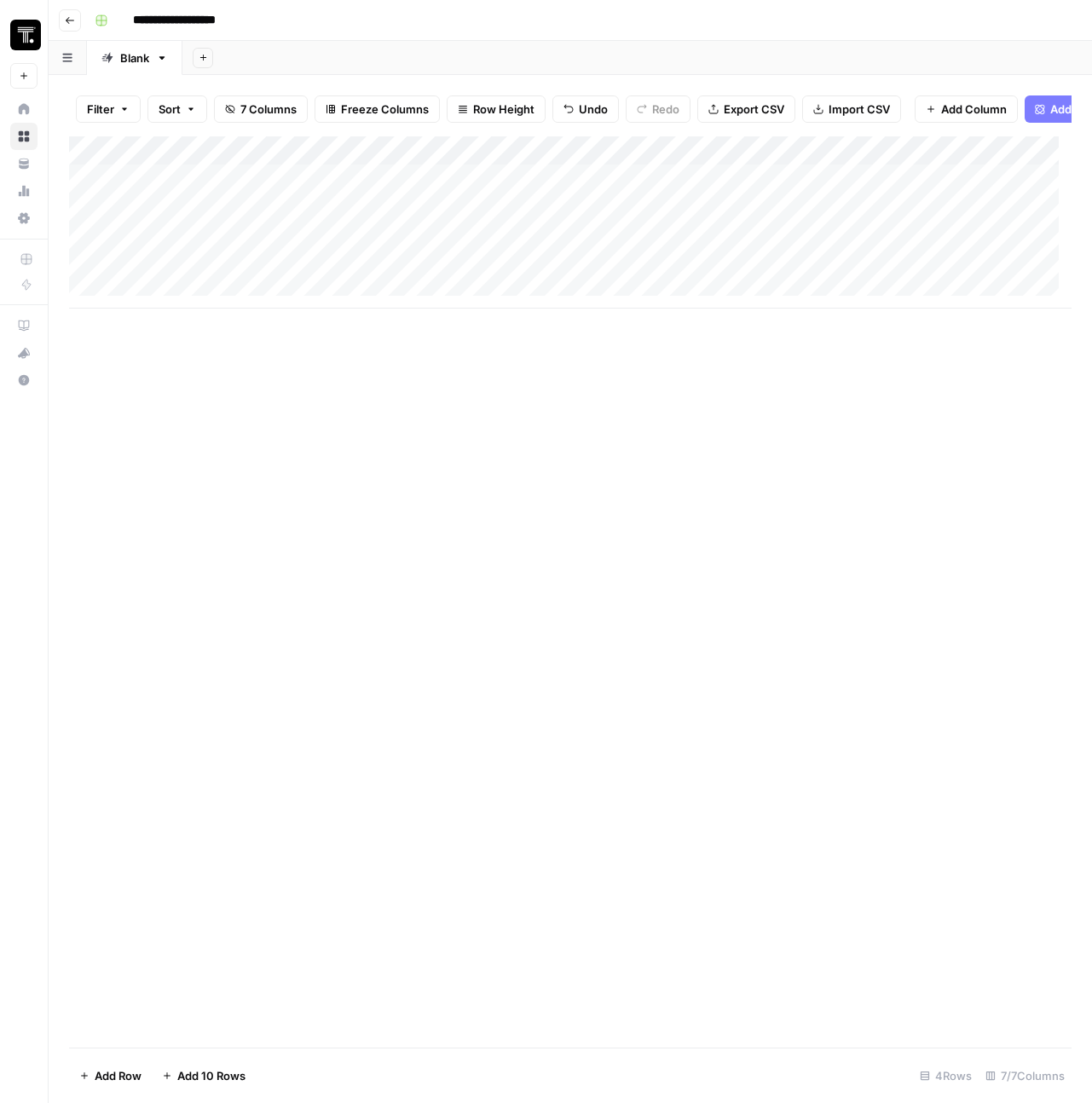
click at [467, 194] on div "Add Column" at bounding box center [570, 222] width 1002 height 172
click at [409, 192] on div "Add Column" at bounding box center [570, 222] width 1002 height 172
click at [409, 192] on input at bounding box center [428, 196] width 273 height 21
type input "**********"
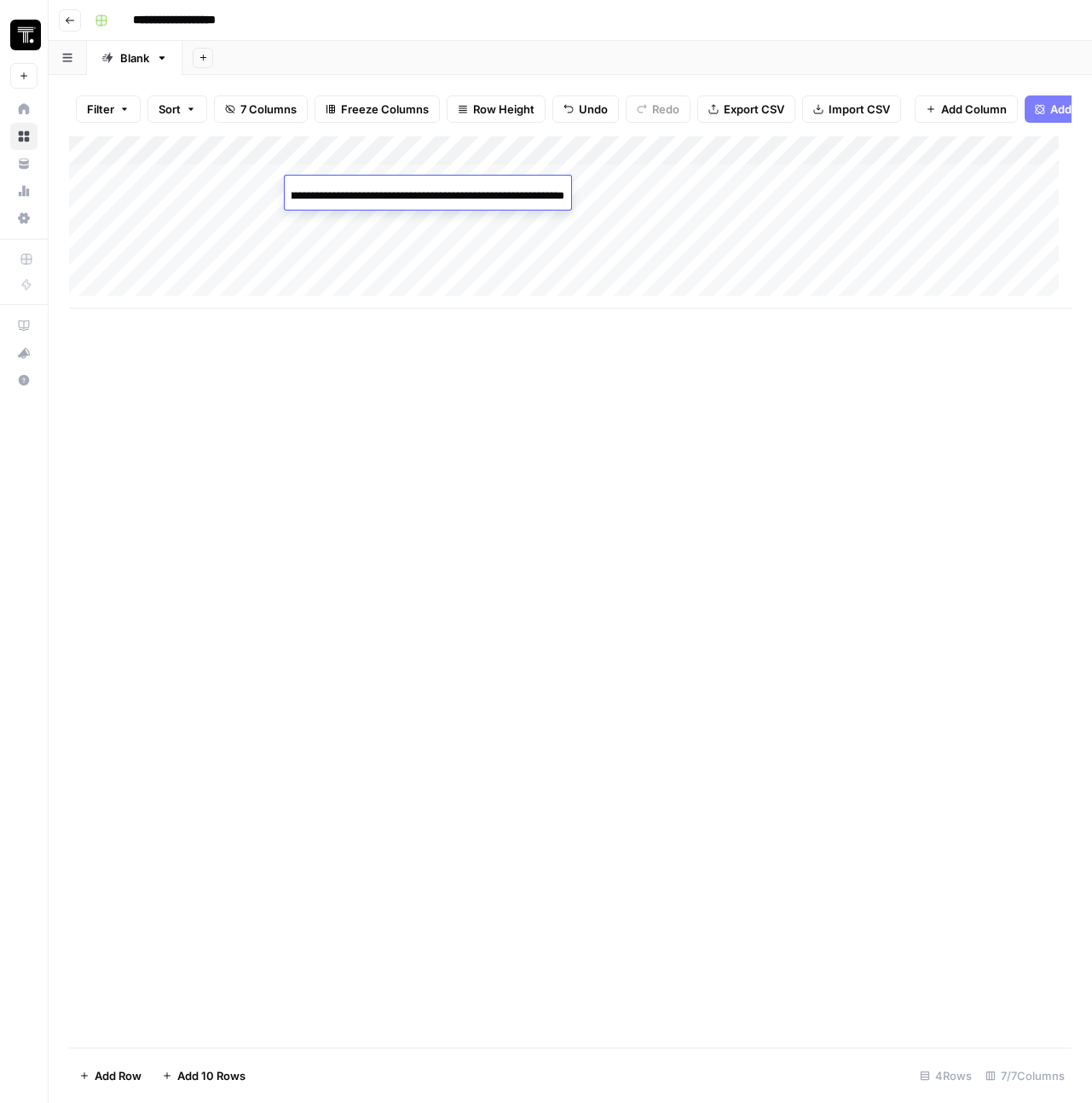
click at [532, 407] on div "Add Column" at bounding box center [570, 592] width 1002 height 911
click at [591, 192] on div "Add Column" at bounding box center [570, 222] width 1002 height 172
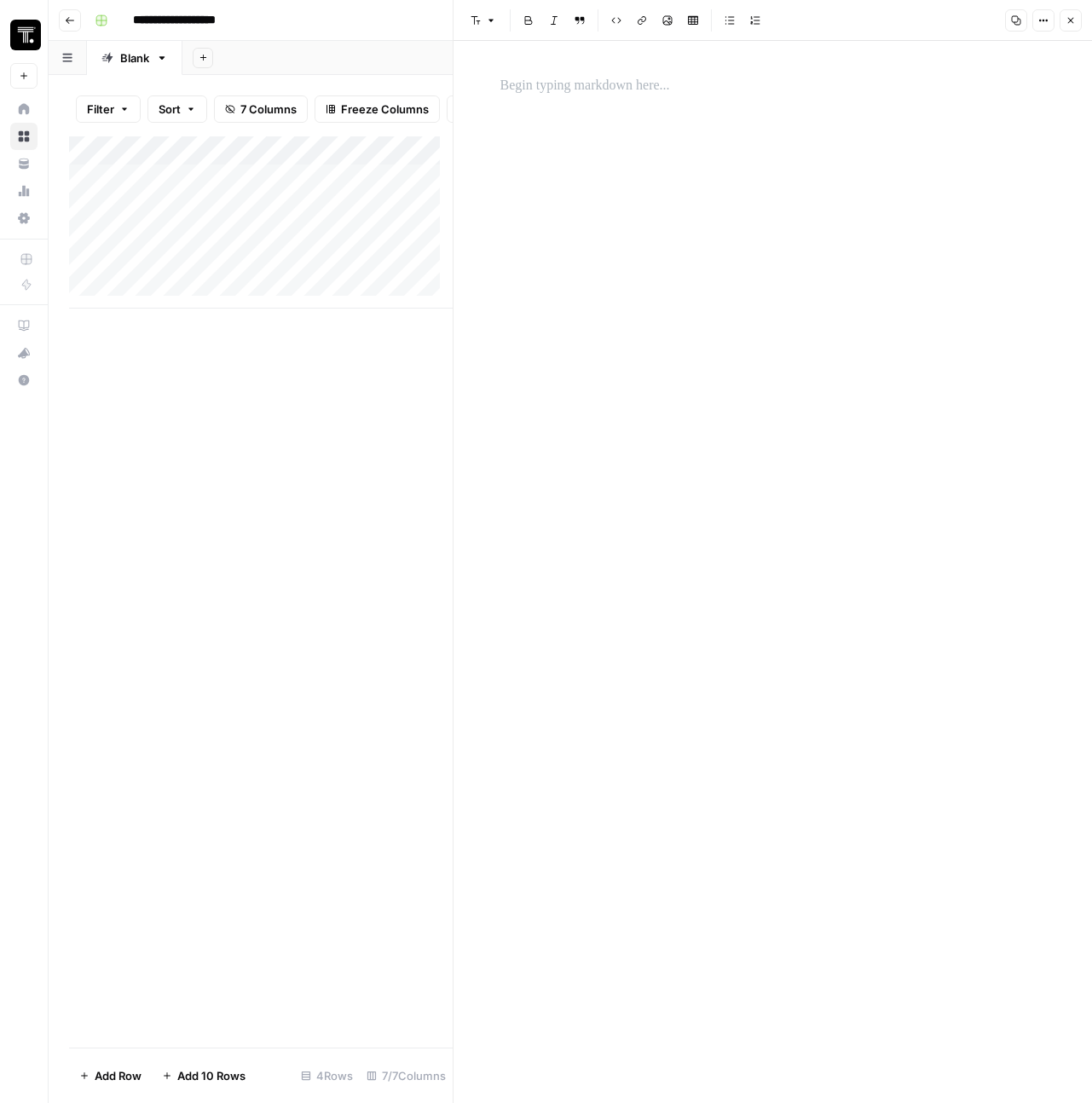
click at [602, 101] on div at bounding box center [772, 86] width 566 height 36
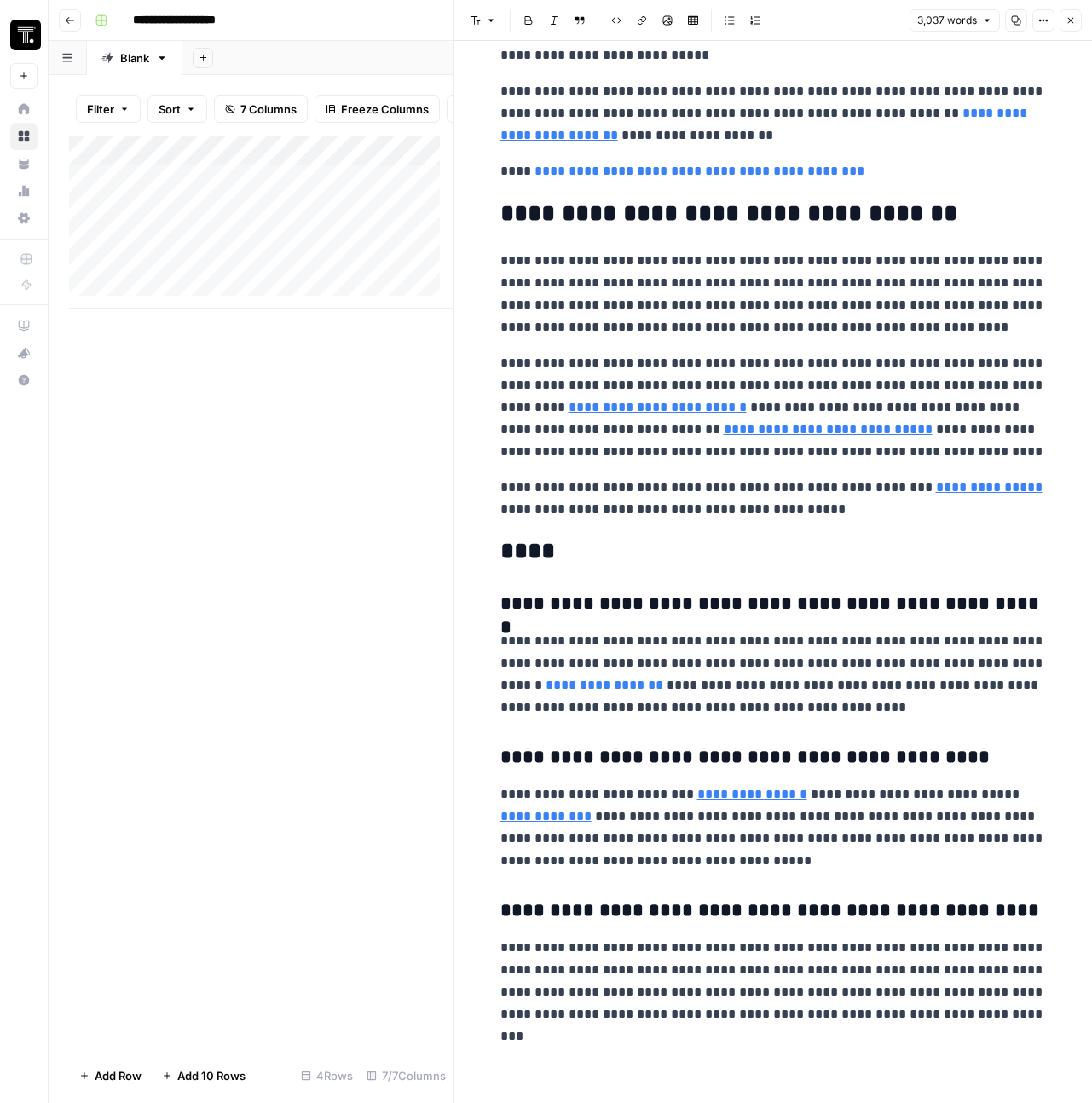
scroll to position [8285, 0]
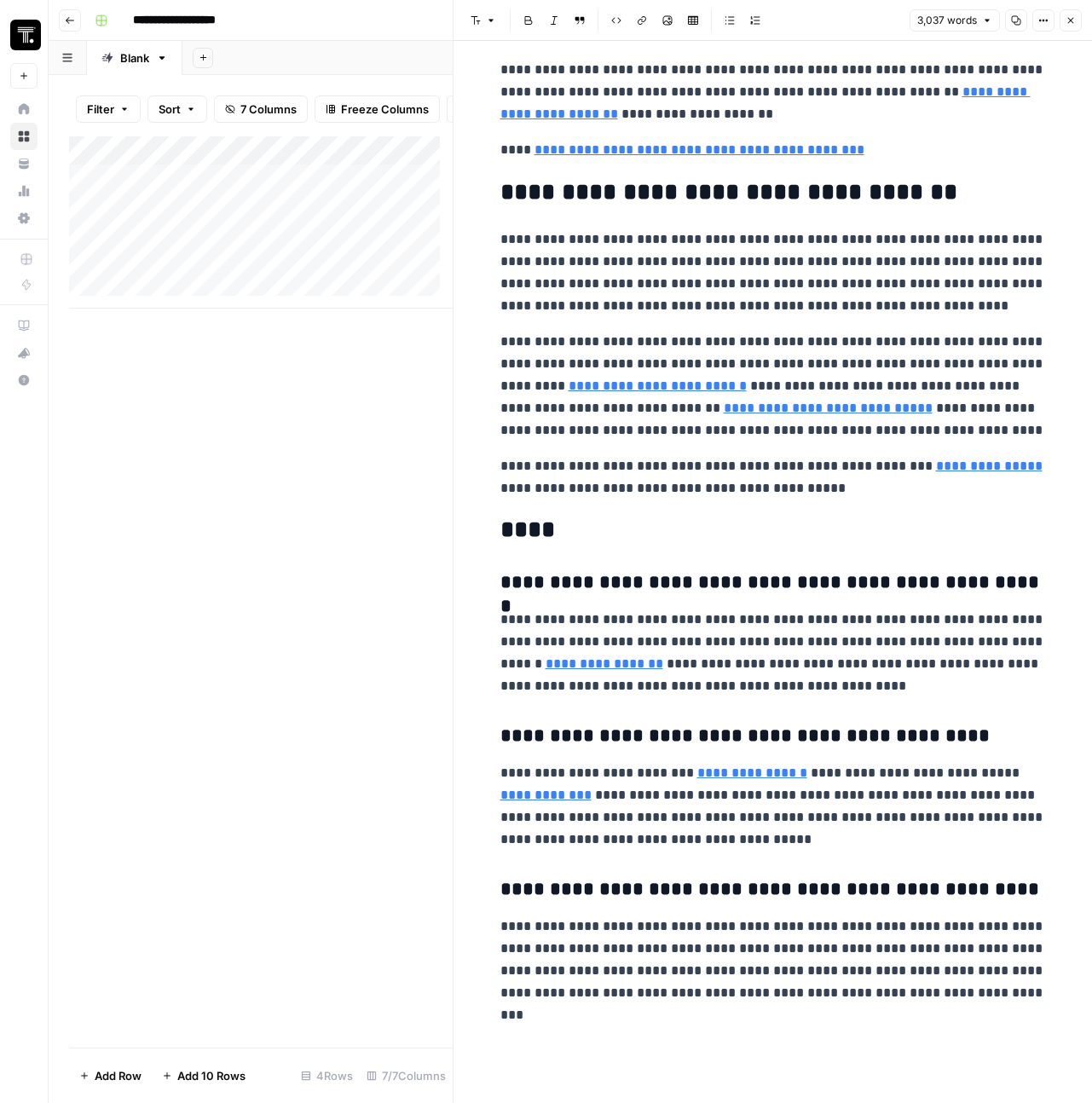
type input "https://www.thoughtspot.com/demo?utm_source=data_trends&utm_medium=seo&utm_term…"
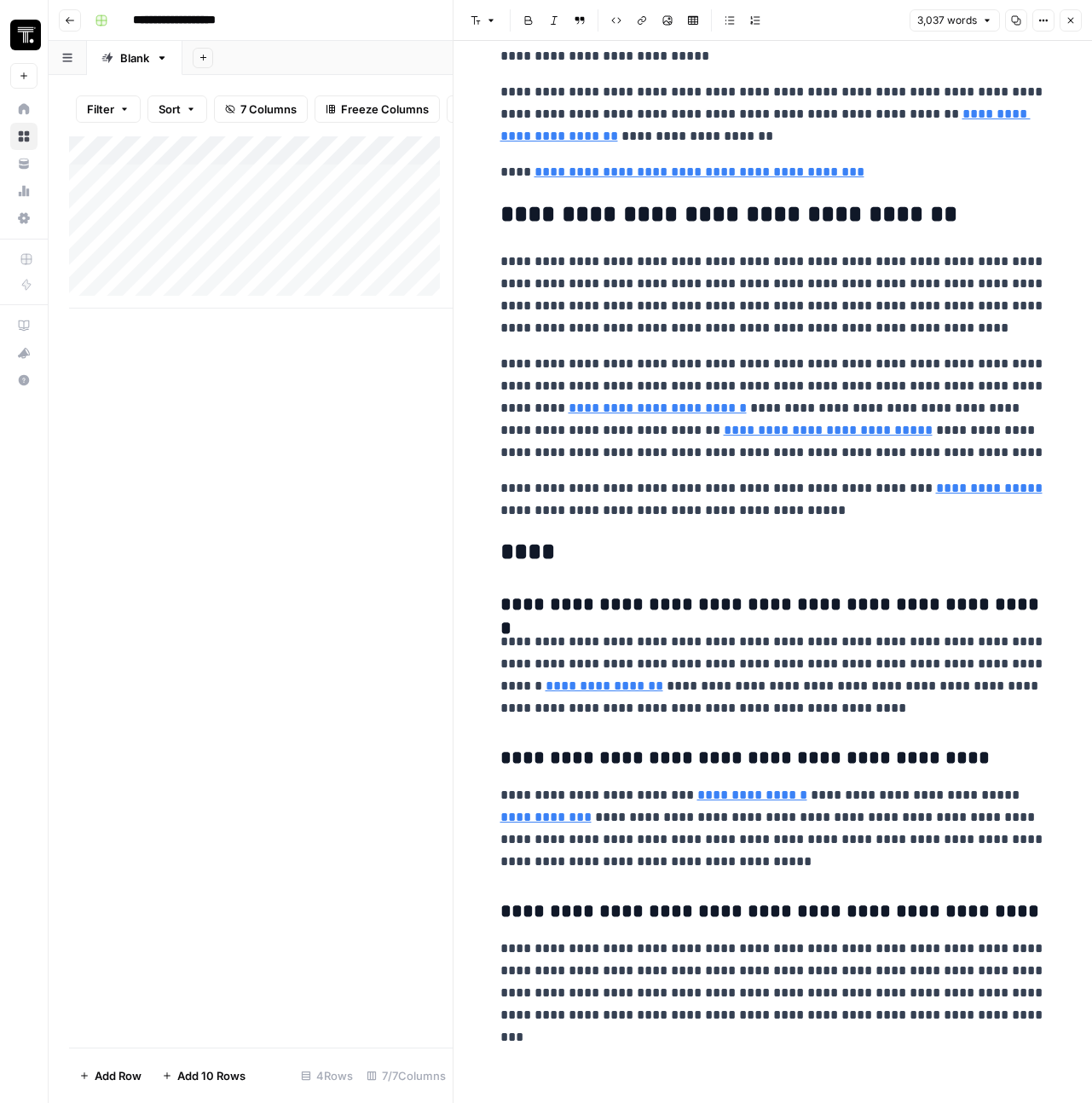
scroll to position [8227, 0]
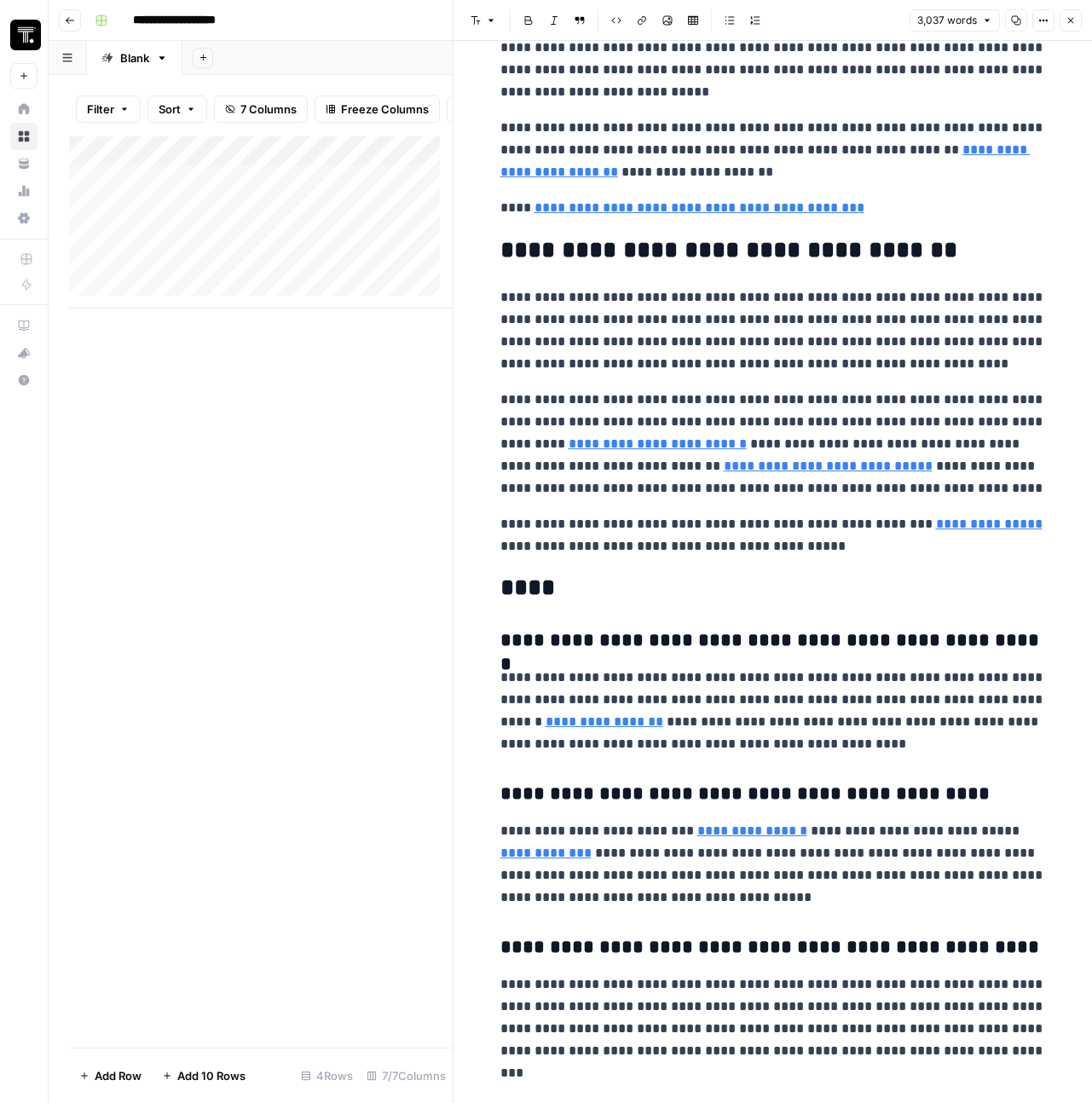
click at [1070, 24] on icon "button" at bounding box center [1070, 20] width 10 height 10
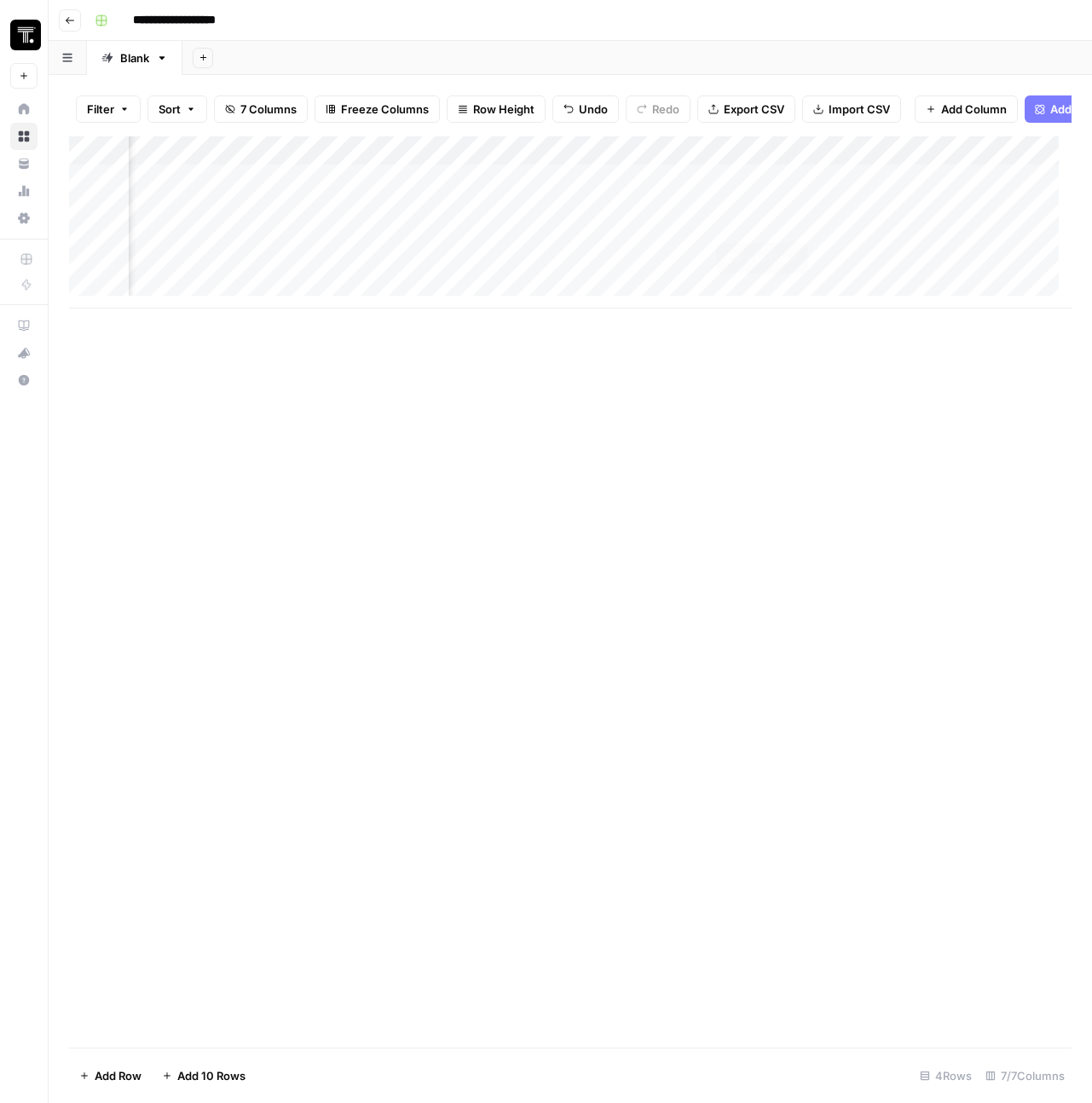
scroll to position [0, 104]
click at [756, 193] on div "Add Column" at bounding box center [570, 222] width 1002 height 172
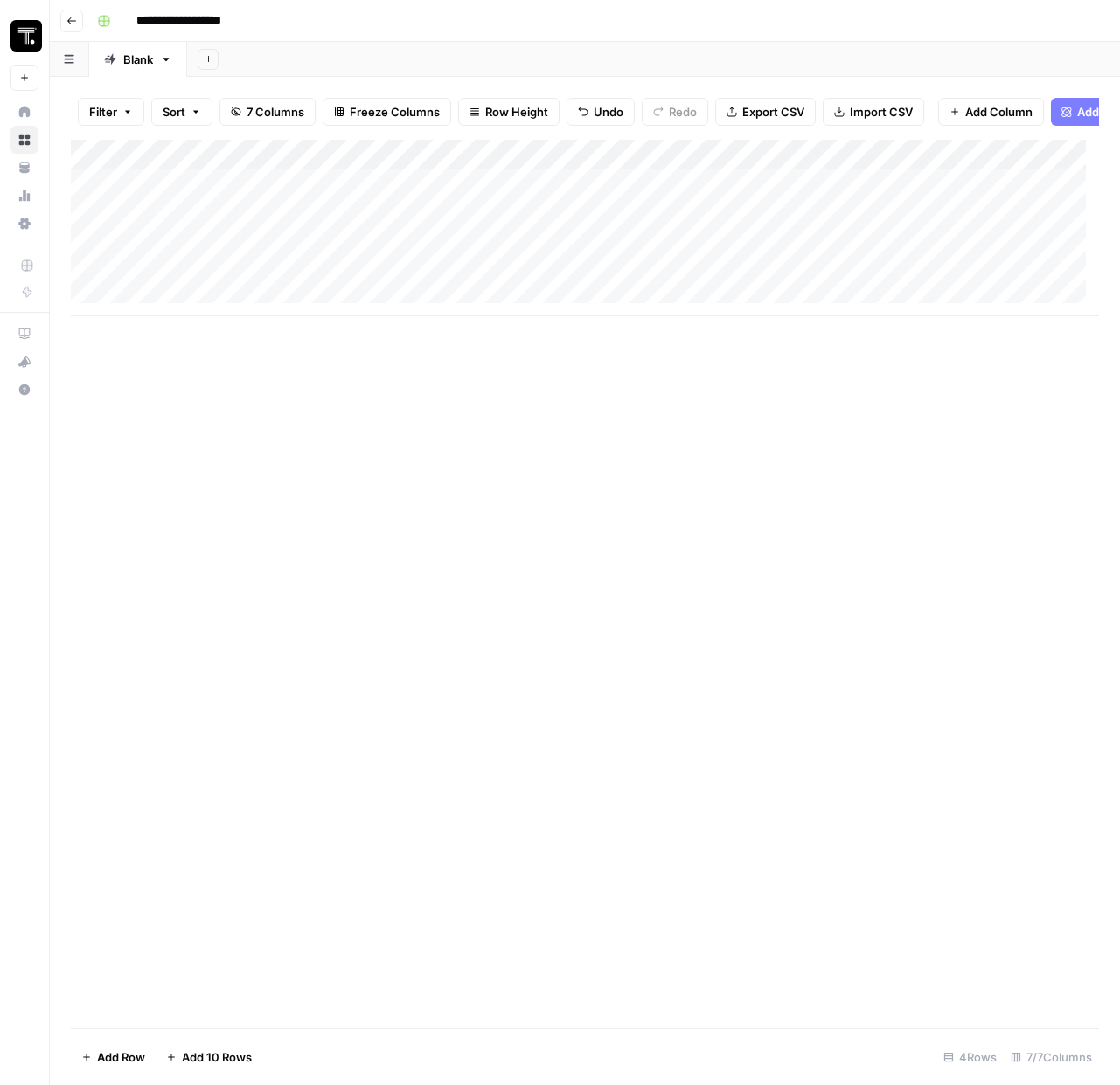
scroll to position [0, 0]
click at [208, 228] on div "Add Column" at bounding box center [585, 228] width 1028 height 176
click at [431, 263] on div "Add Column" at bounding box center [585, 228] width 1028 height 176
click at [439, 221] on div "Add Column" at bounding box center [585, 228] width 1028 height 176
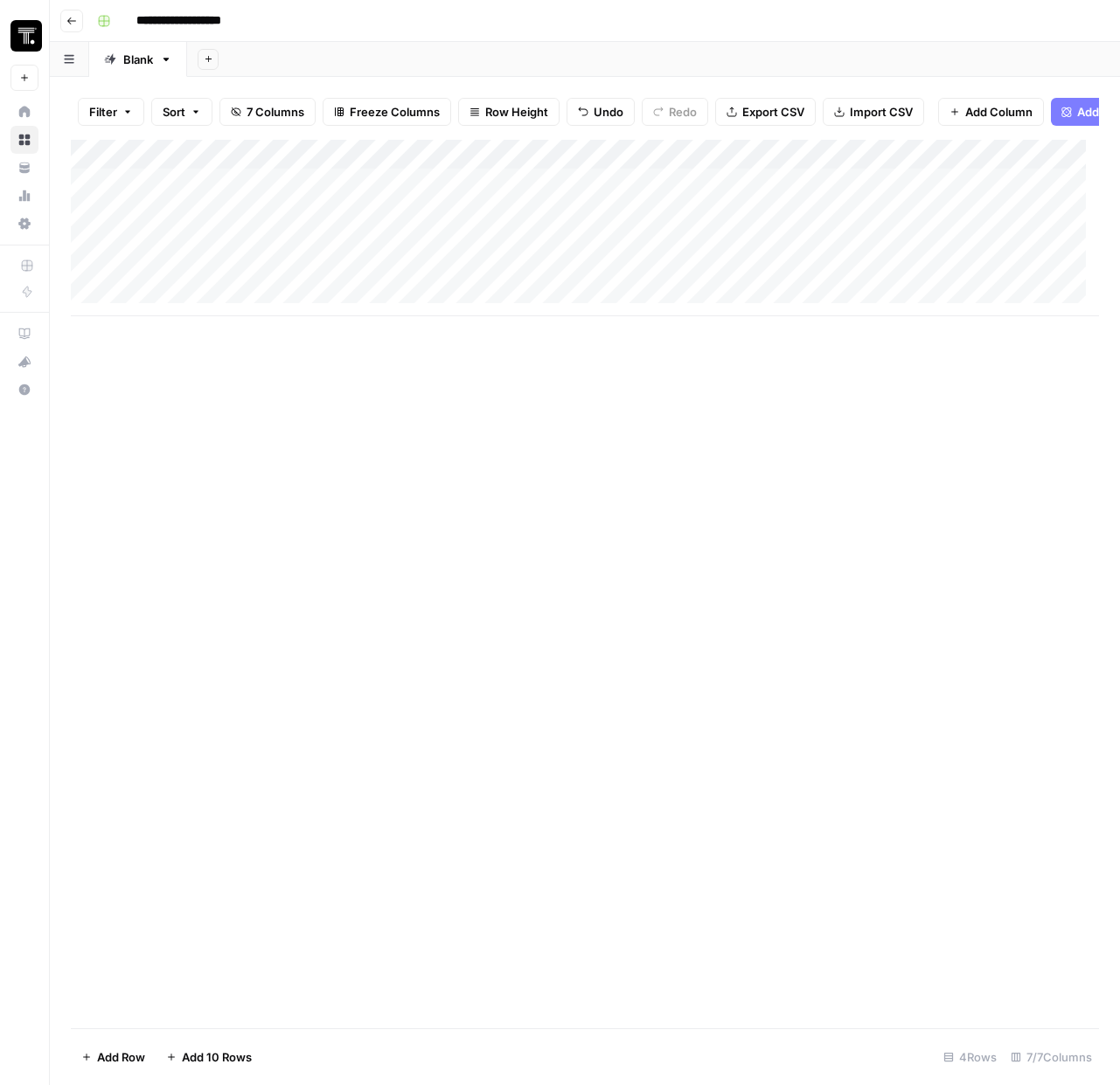
click at [439, 221] on div "Add Column" at bounding box center [585, 228] width 1028 height 176
click at [642, 223] on div "Add Column" at bounding box center [585, 228] width 1028 height 176
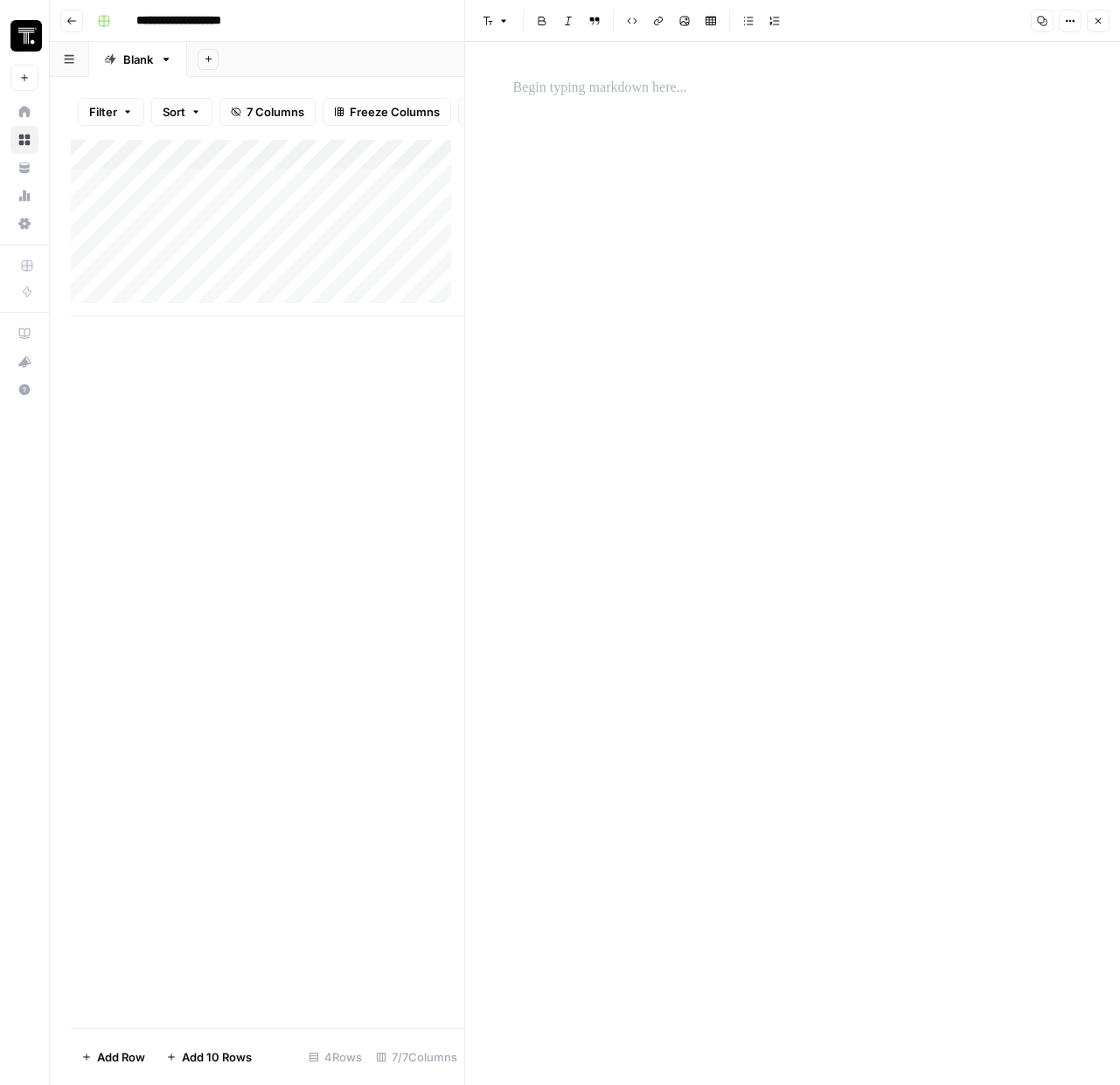
click at [1098, 22] on icon "button" at bounding box center [1098, 20] width 11 height 11
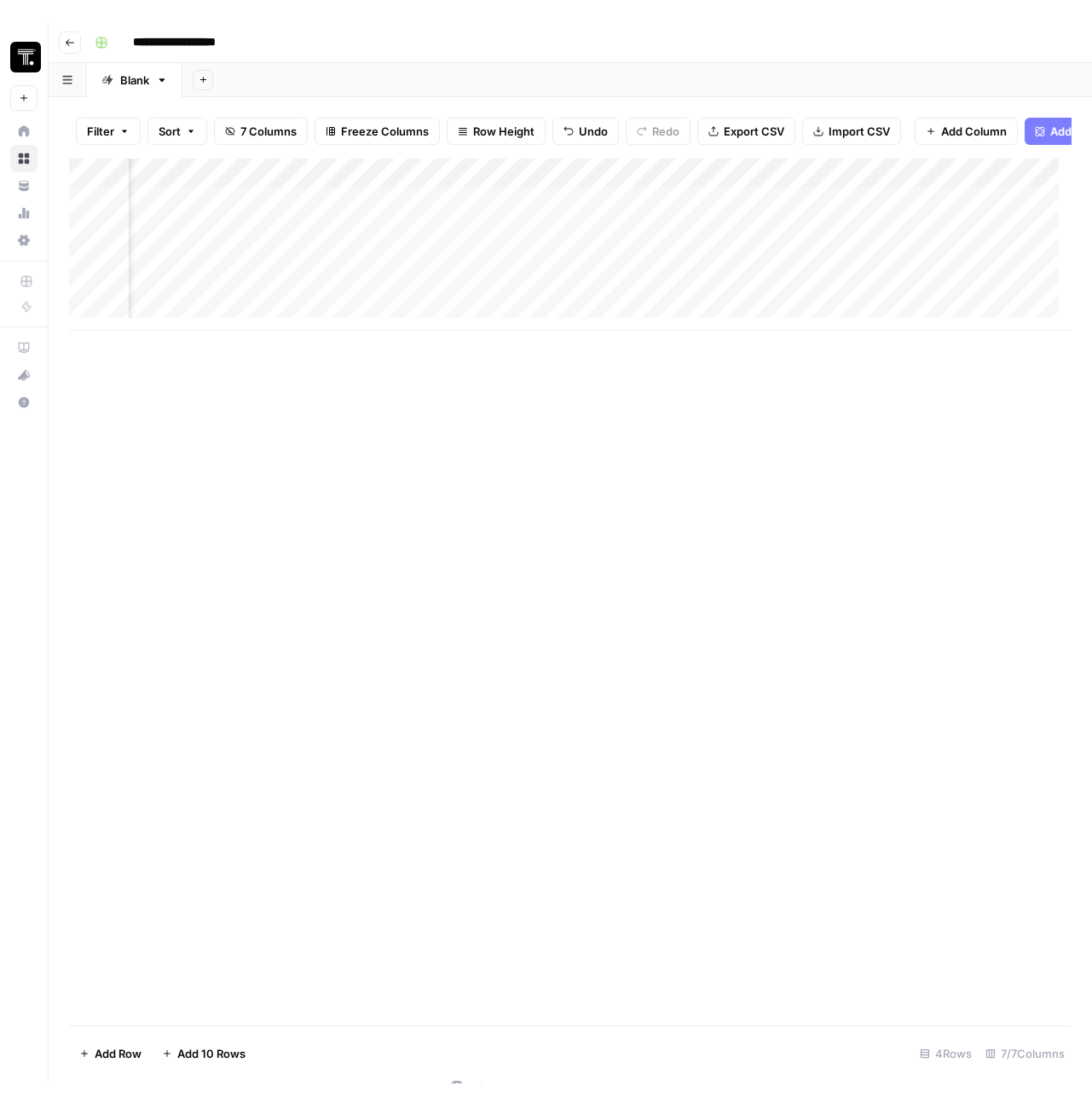
scroll to position [0, 95]
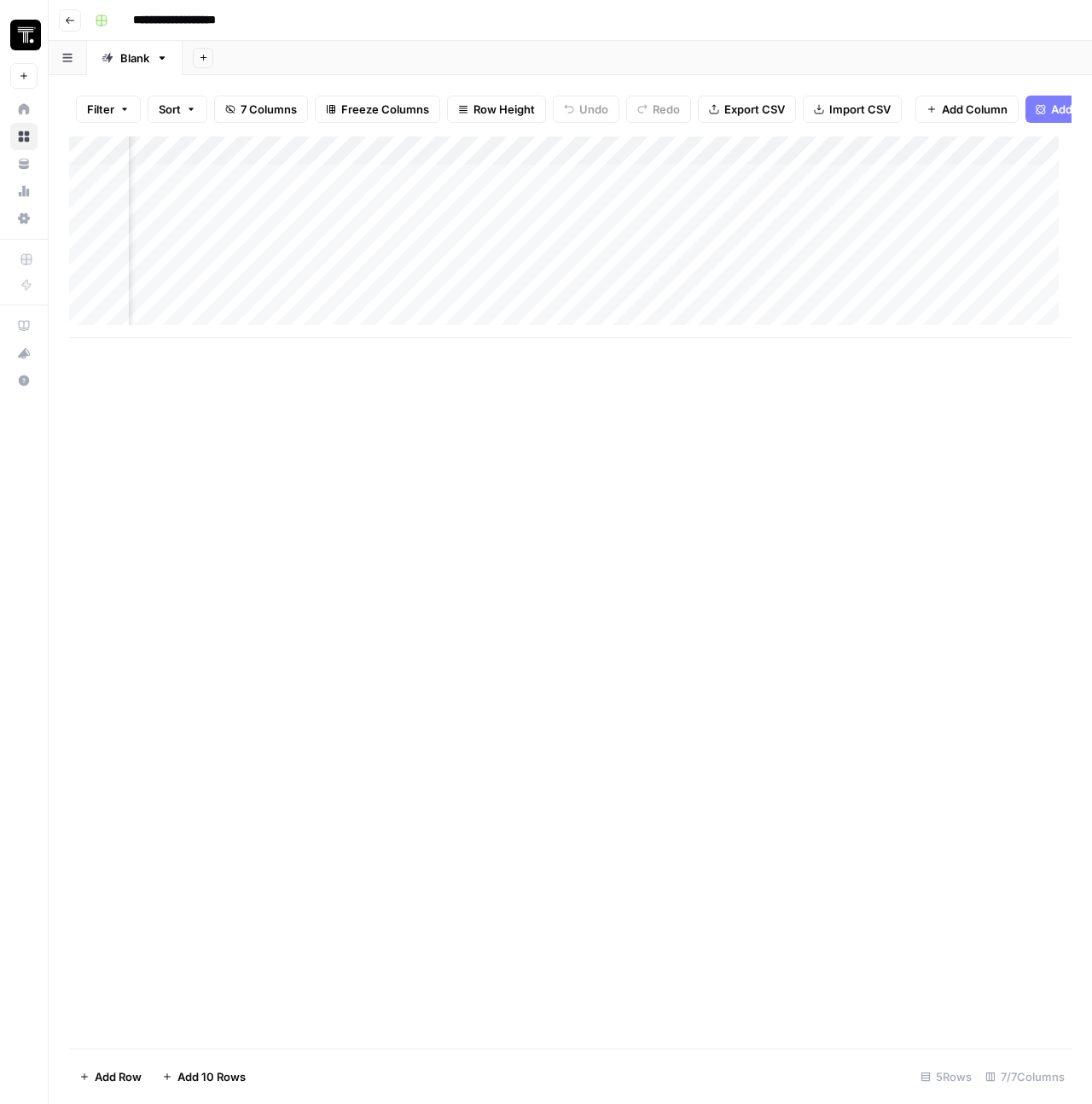
scroll to position [0, 162]
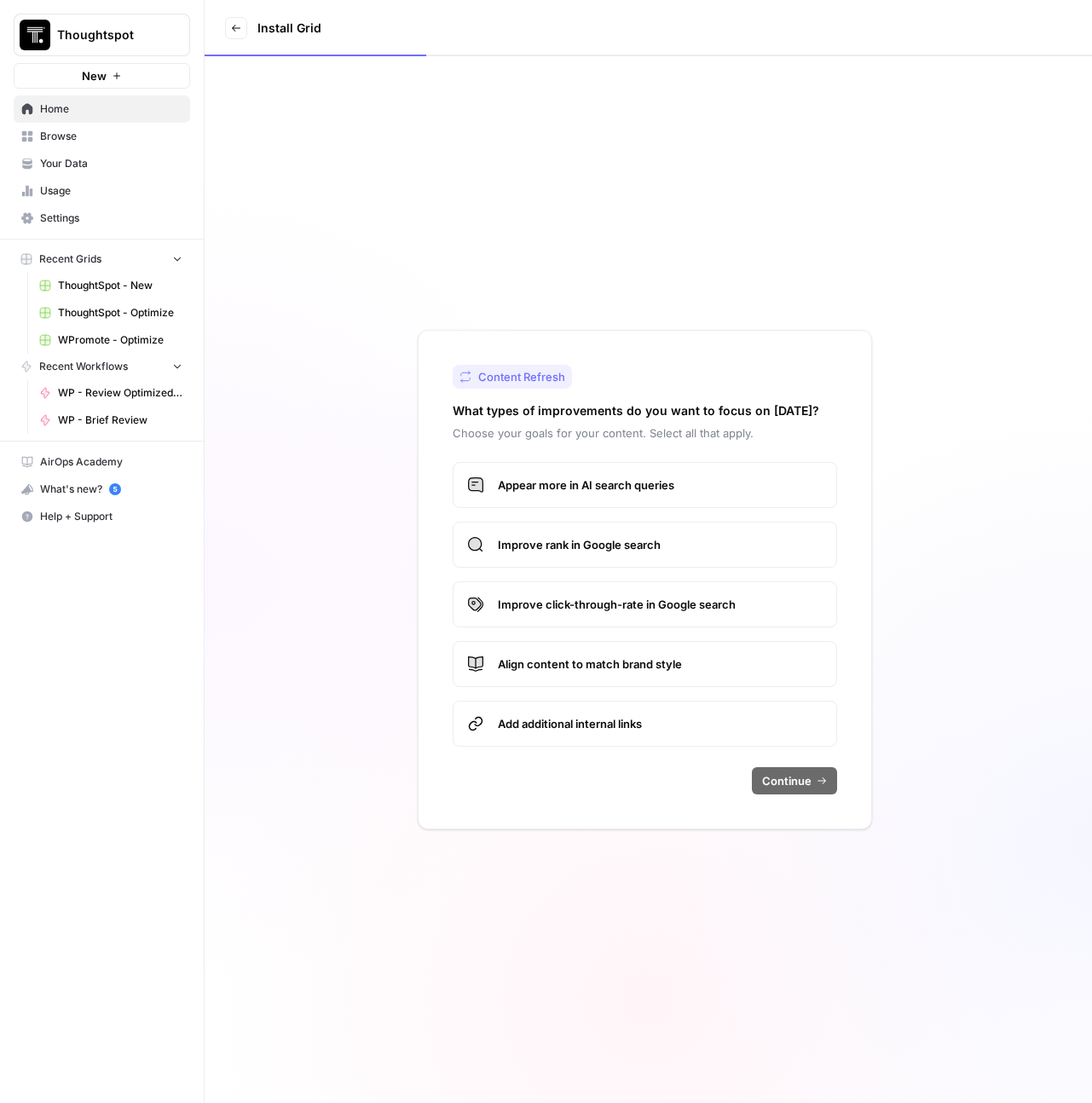
click at [99, 337] on span "WPromote - Optimize" at bounding box center [120, 340] width 124 height 15
